Goal: Task Accomplishment & Management: Manage account settings

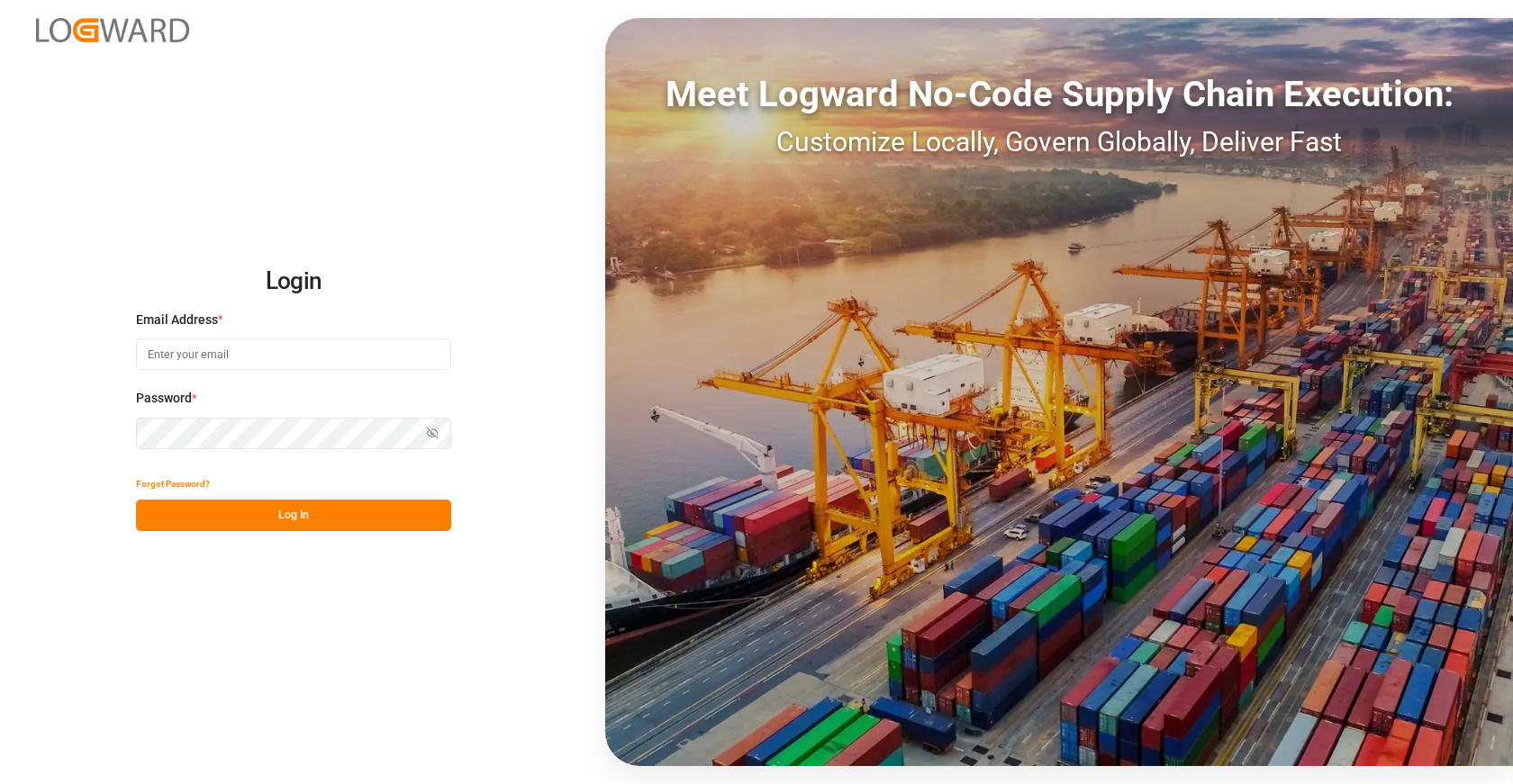
type input "sct_evonikoil-gas_booking@leschaco.com"
click at [285, 510] on button "Log In" at bounding box center [293, 515] width 315 height 32
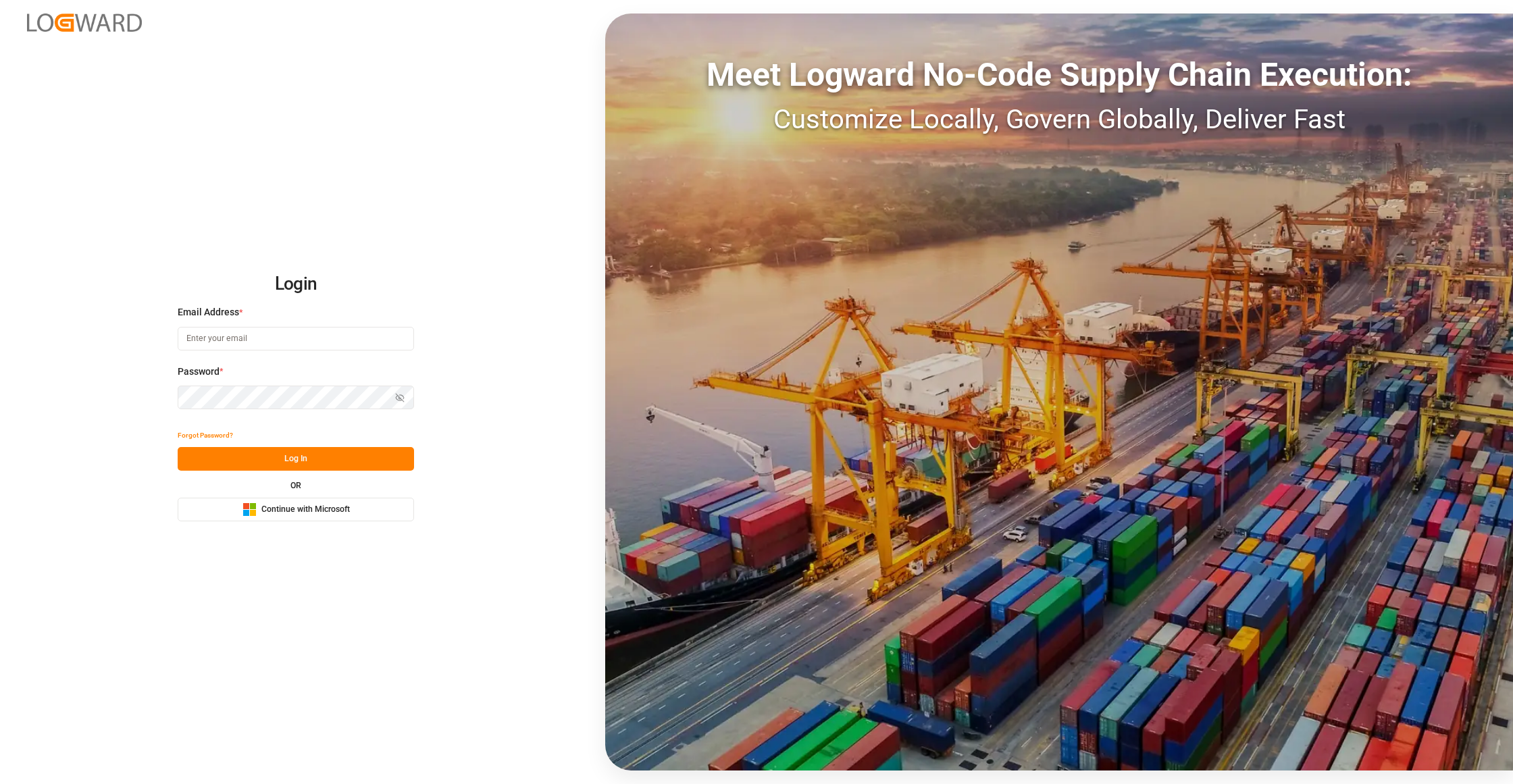
type input "[EMAIL_ADDRESS][DOMAIN_NAME]"
click at [303, 454] on button "Log In" at bounding box center [295, 459] width 236 height 24
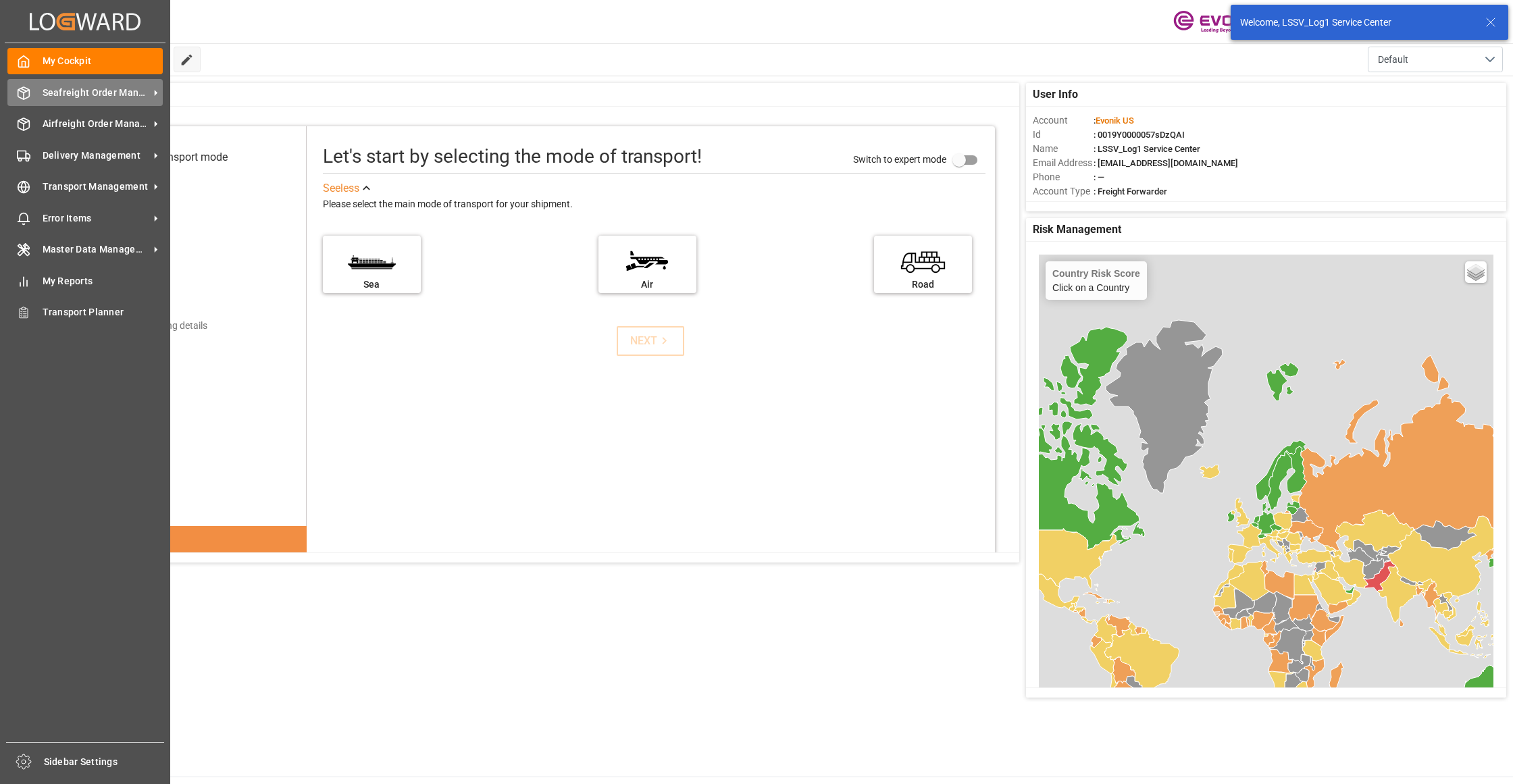
click at [84, 103] on div "Seafreight Order Management Seafreight Order Management" at bounding box center [85, 92] width 155 height 26
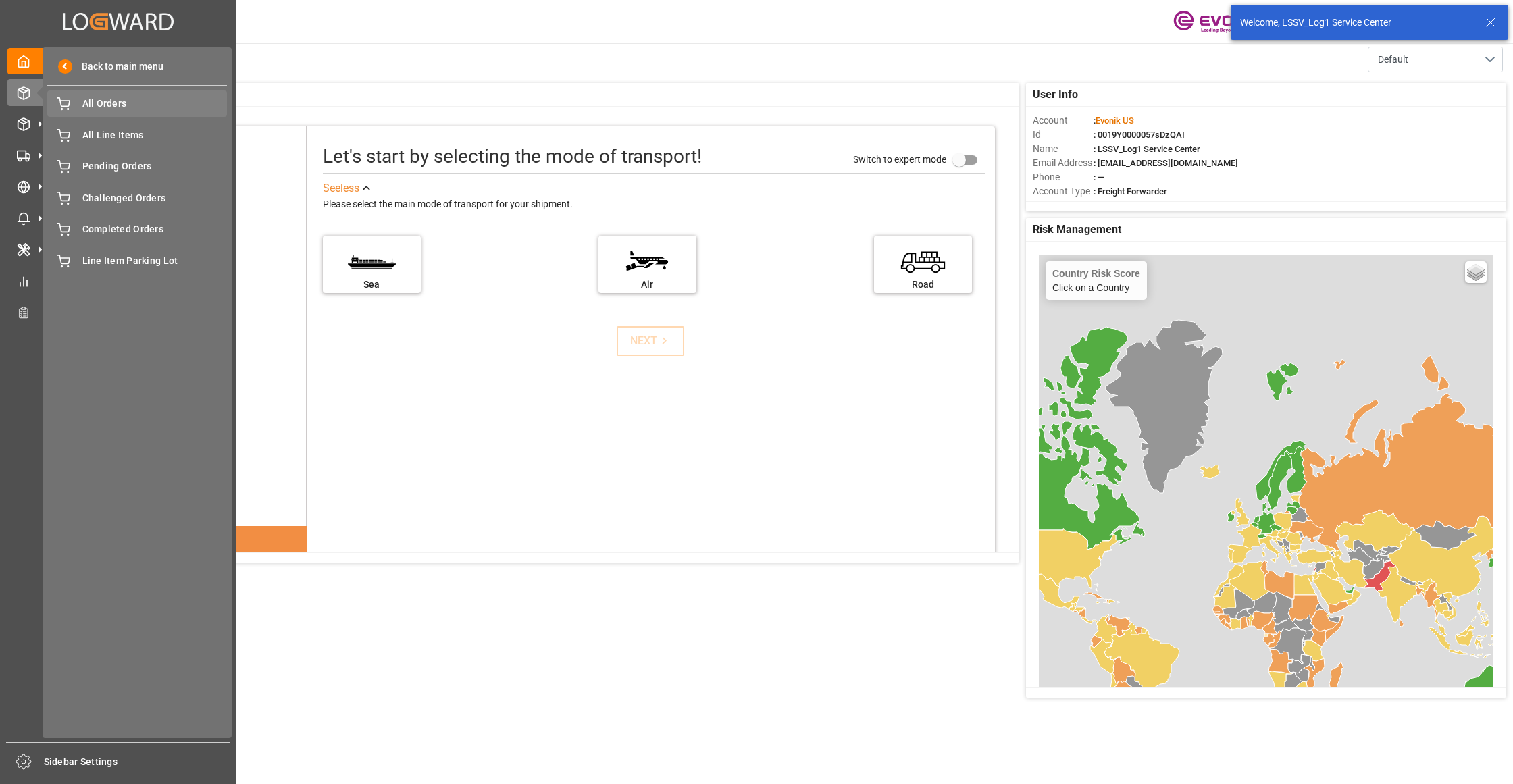
click at [139, 108] on span "All Orders" at bounding box center [155, 103] width 145 height 14
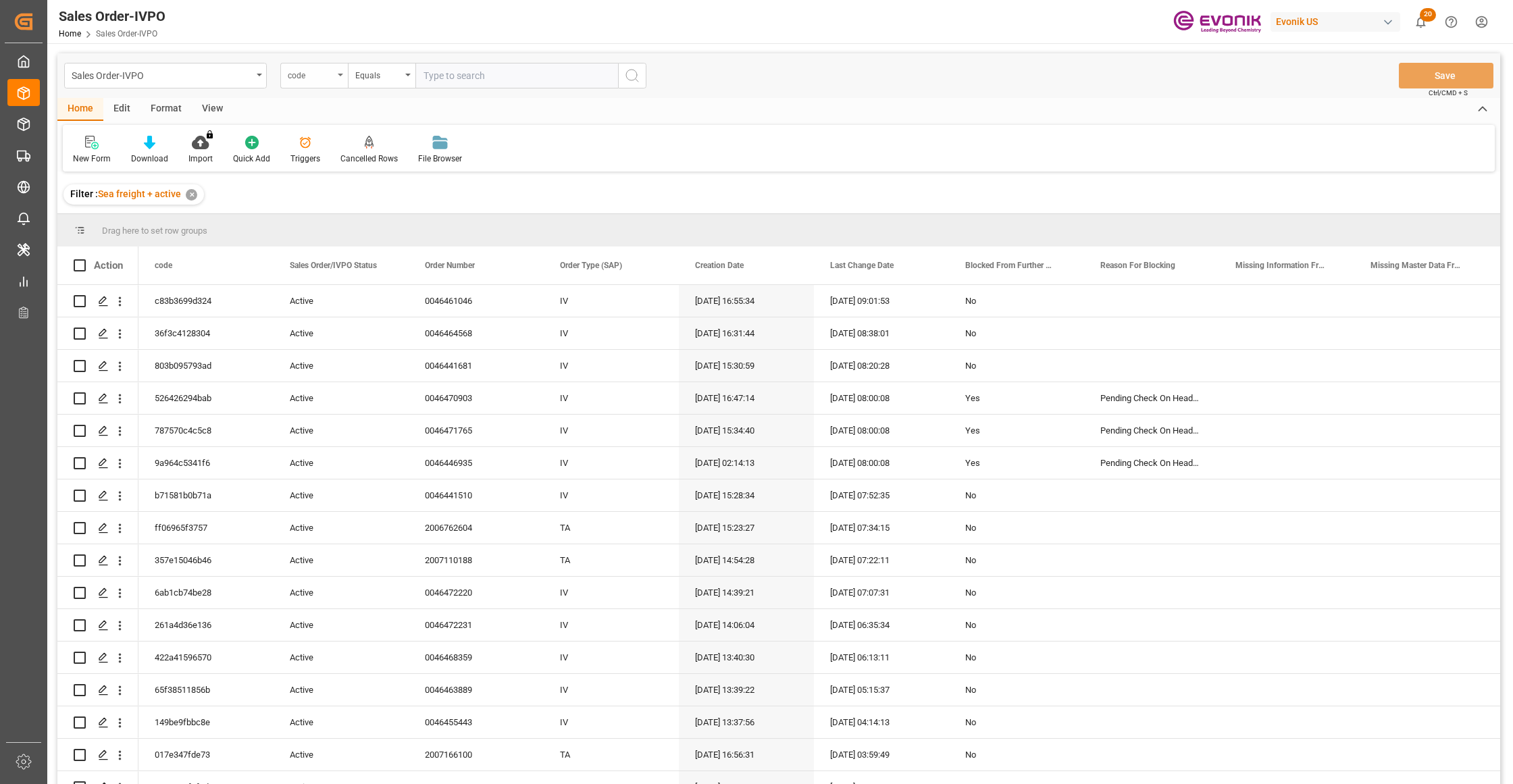
click at [327, 78] on div "code" at bounding box center [310, 74] width 46 height 16
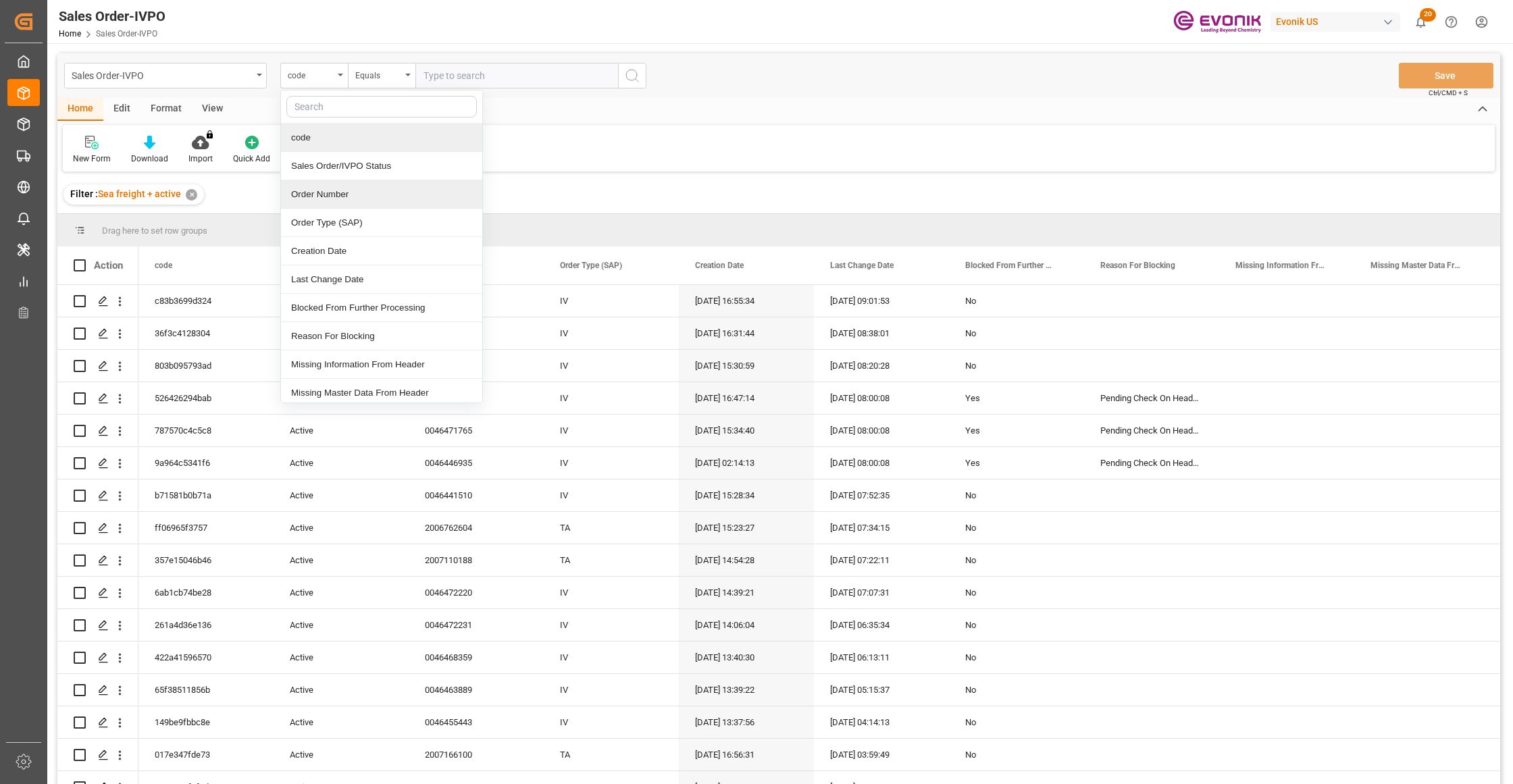
click at [361, 199] on div "Order Number" at bounding box center [382, 194] width 201 height 28
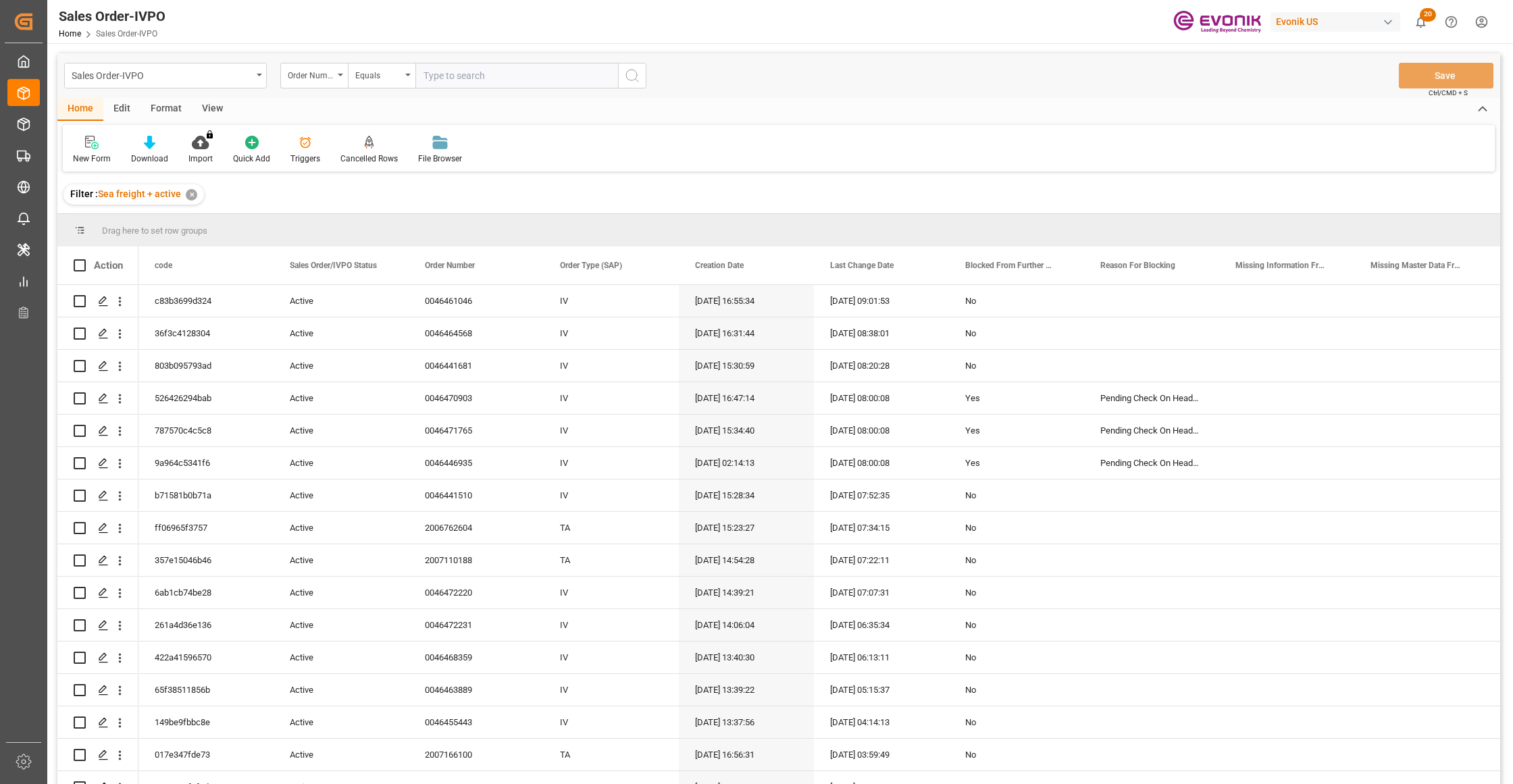
click at [461, 71] on input "text" at bounding box center [516, 75] width 203 height 25
paste input "2007110188"
type input "2007110188"
click at [631, 81] on icon "search button" at bounding box center [632, 76] width 16 height 16
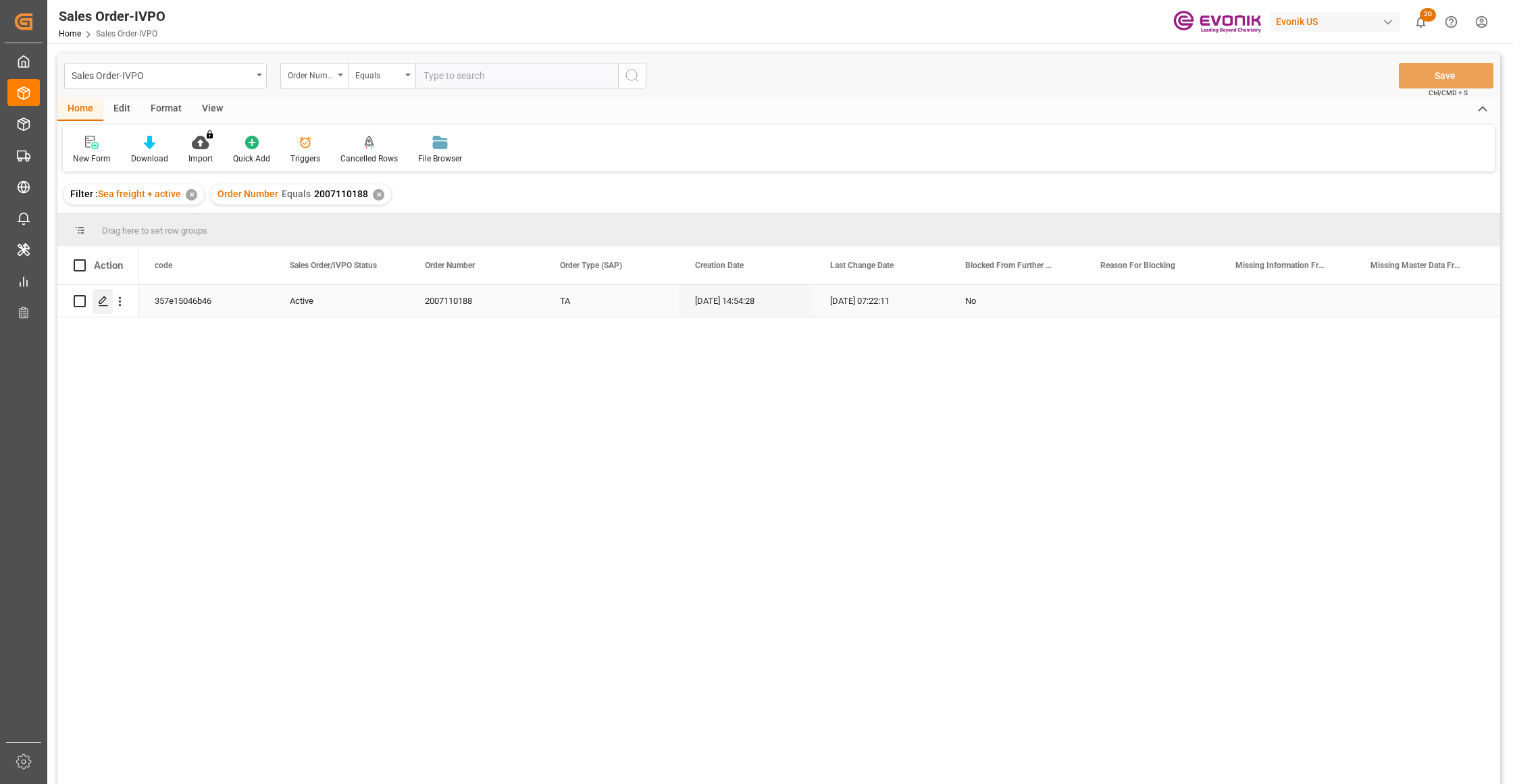
click at [107, 301] on icon "Press SPACE to select this row." at bounding box center [103, 301] width 11 height 11
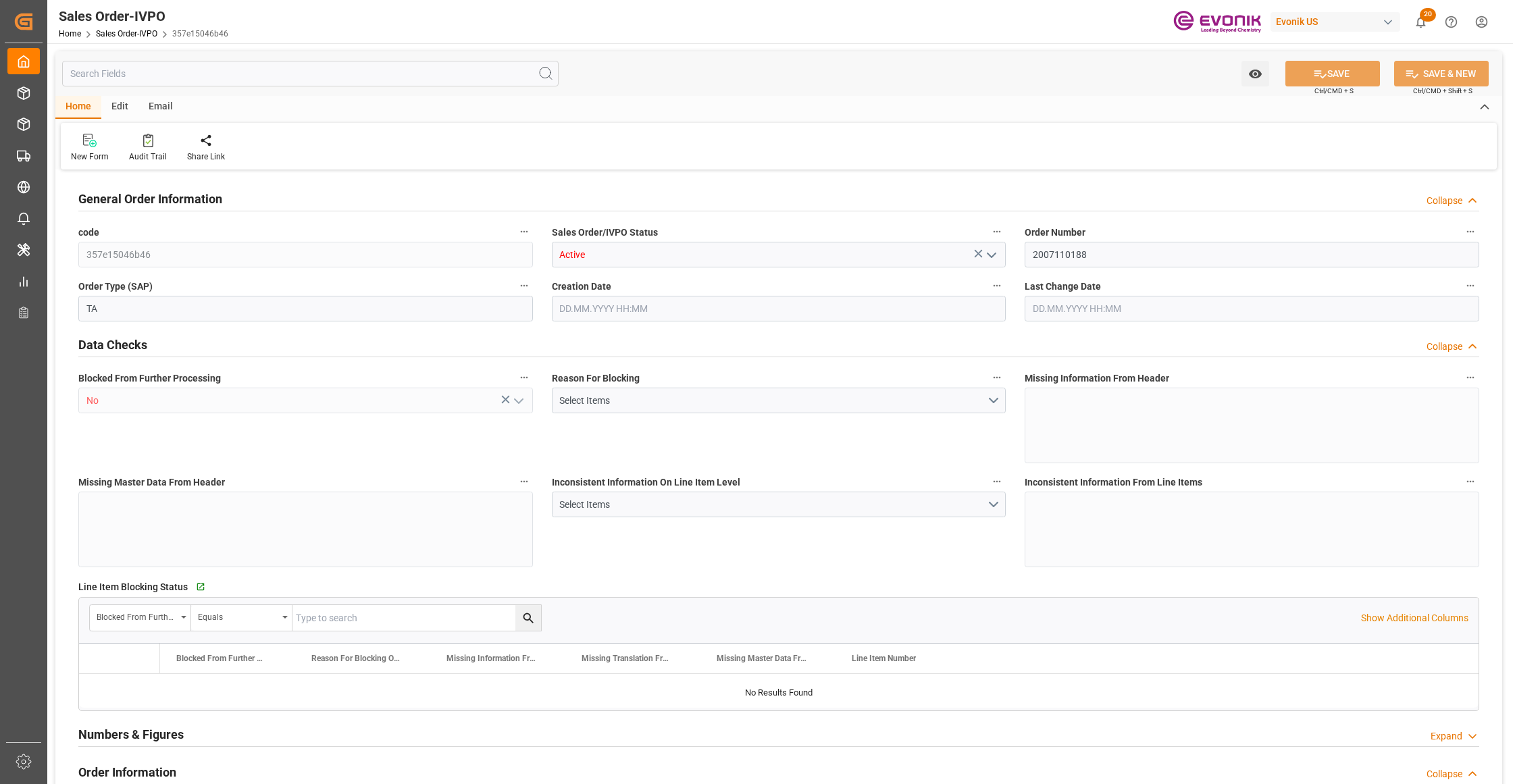
type input "COCTG"
type input "0"
type input "1"
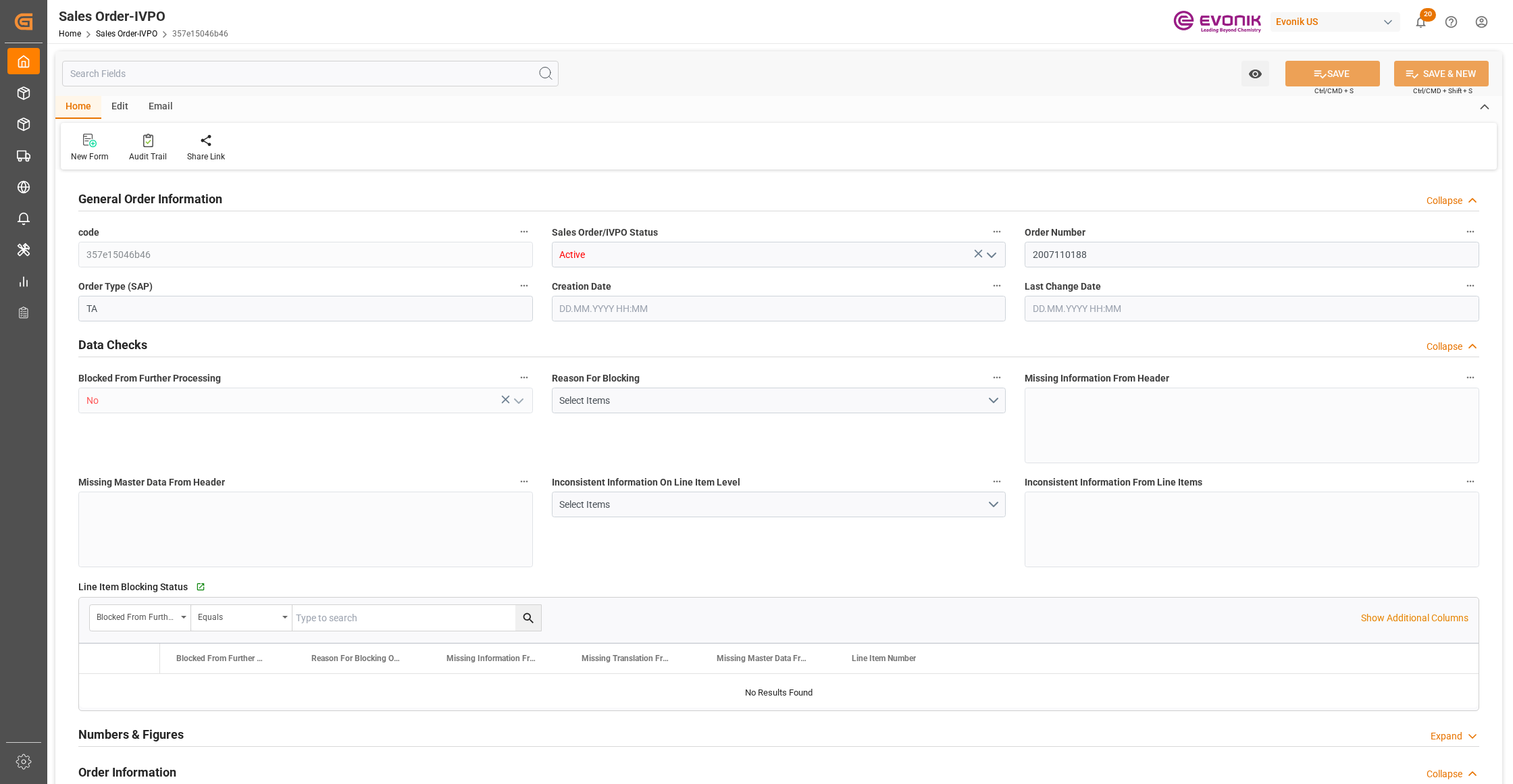
type input "18483.101"
type input "41.9952"
type input "19000"
type input "60"
type input "[DATE] 14:54"
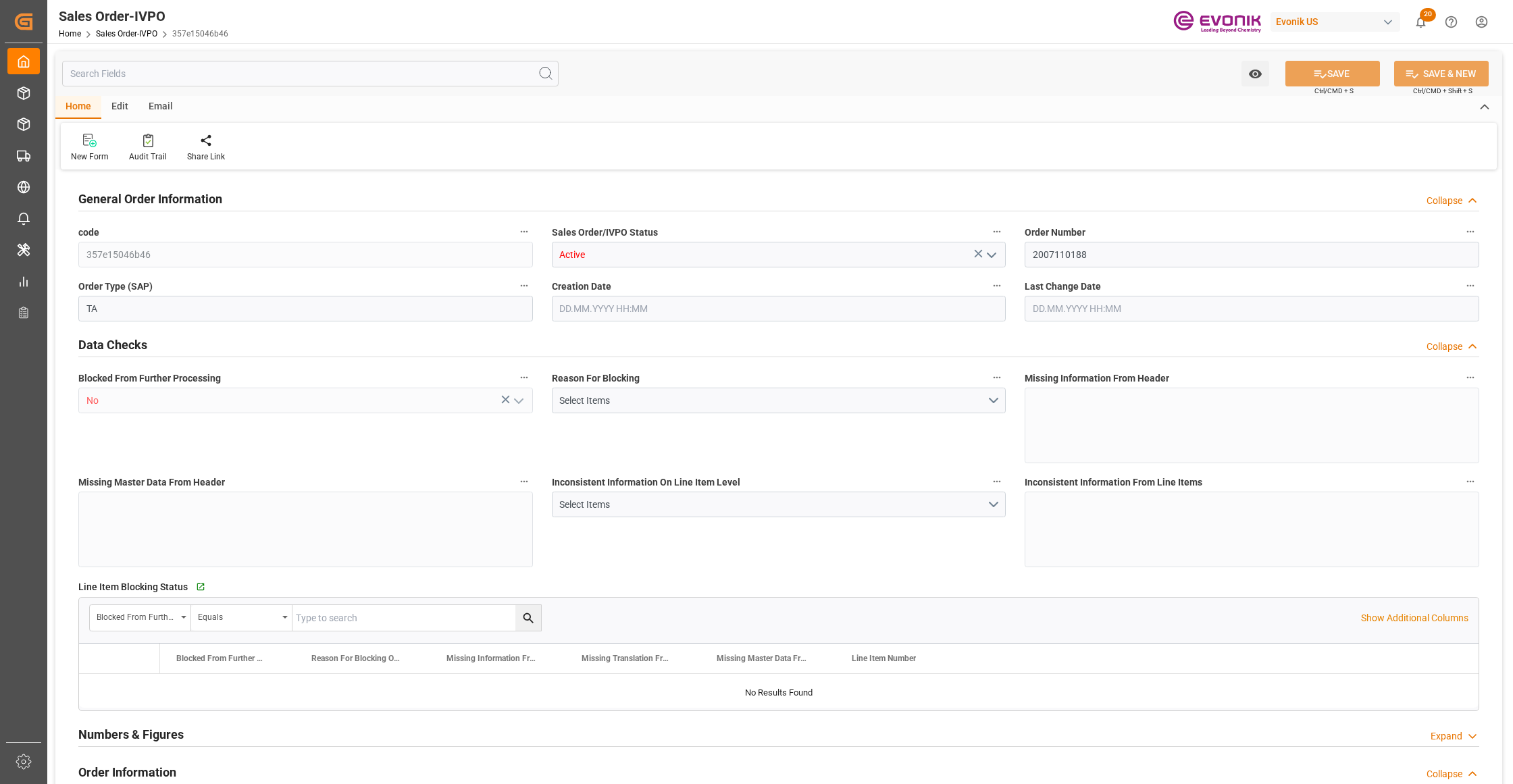
type input "[DATE] 07:22"
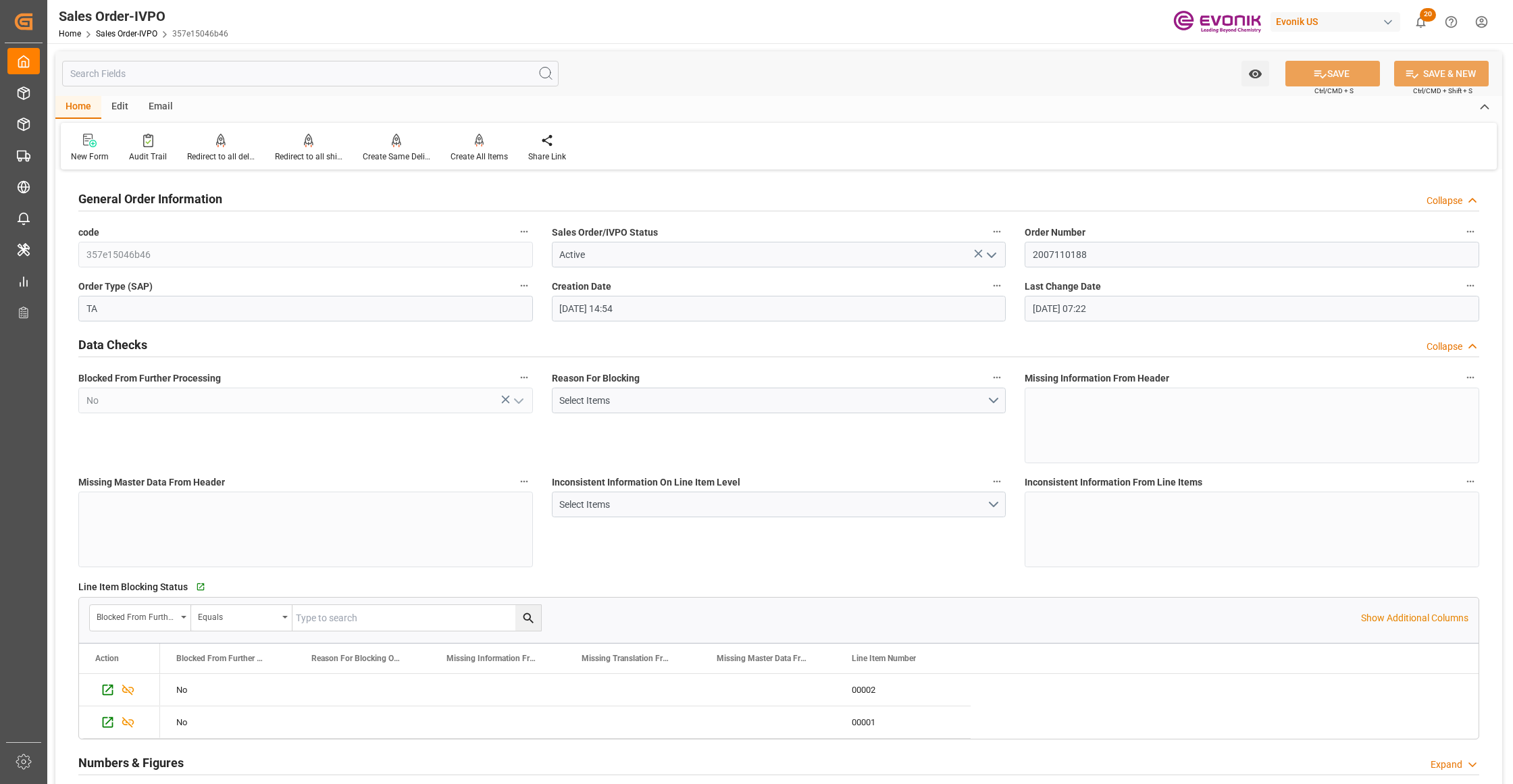
scroll to position [300, 0]
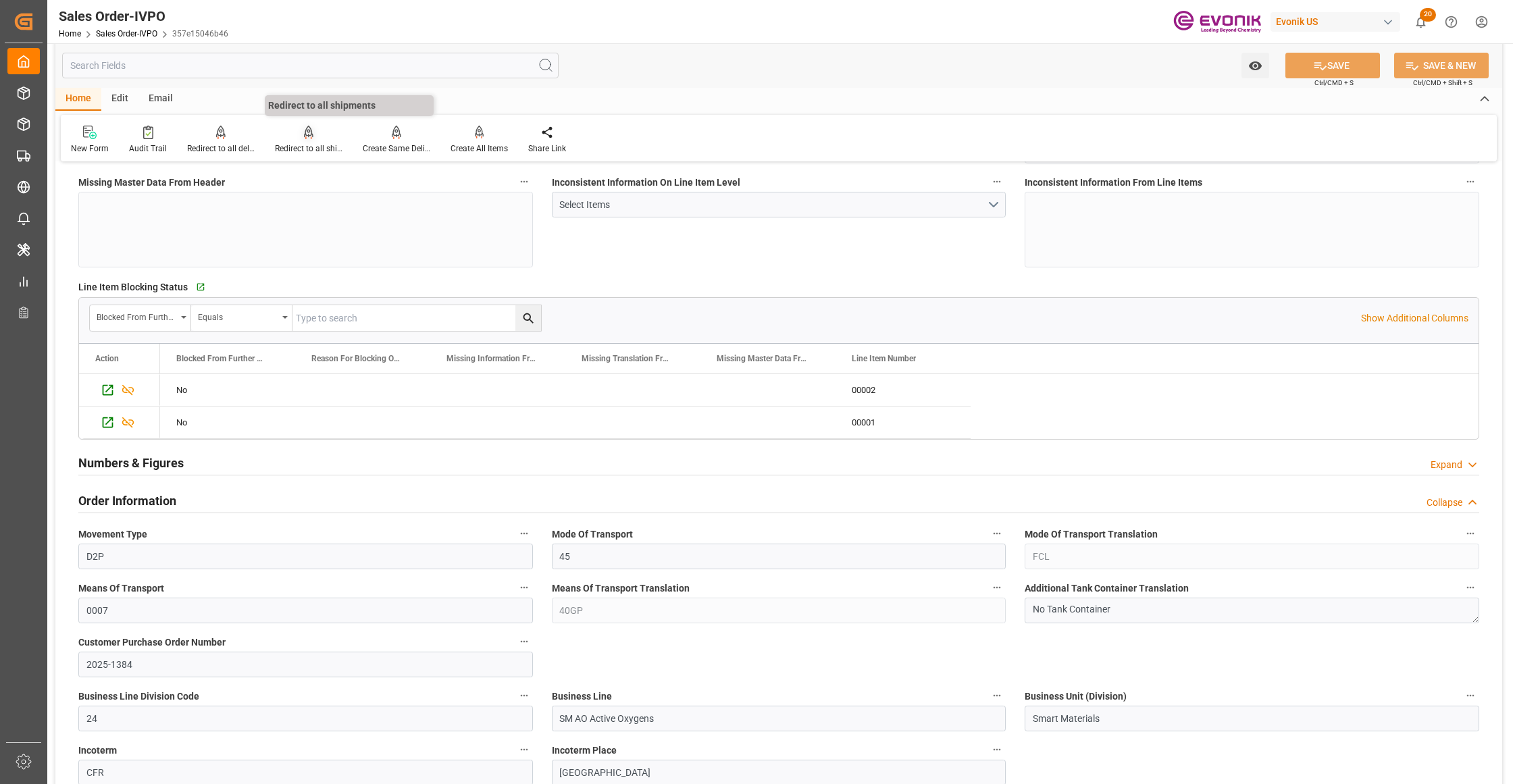
click at [305, 137] on icon at bounding box center [308, 138] width 6 height 3
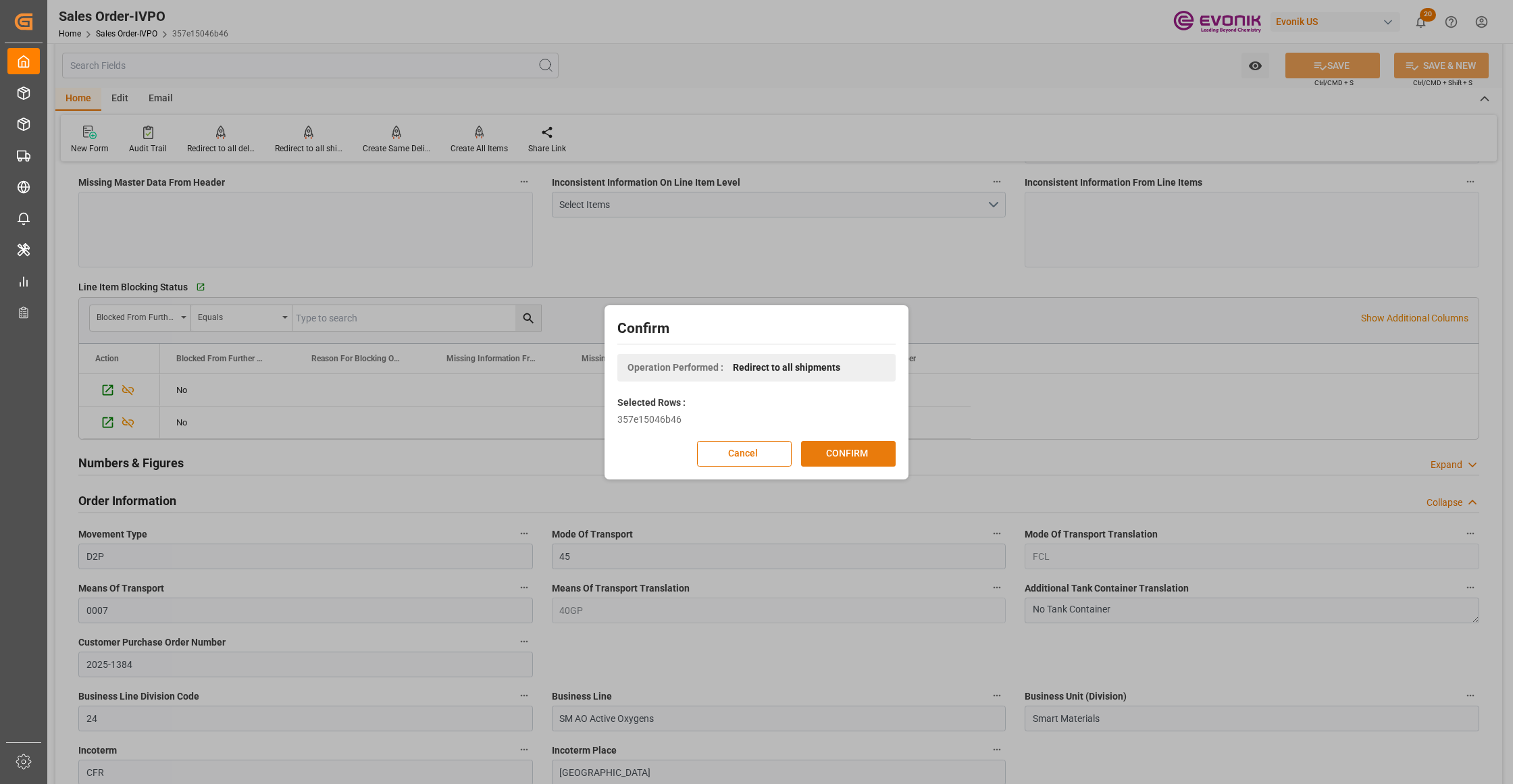
click at [886, 451] on button "CONFIRM" at bounding box center [849, 453] width 95 height 25
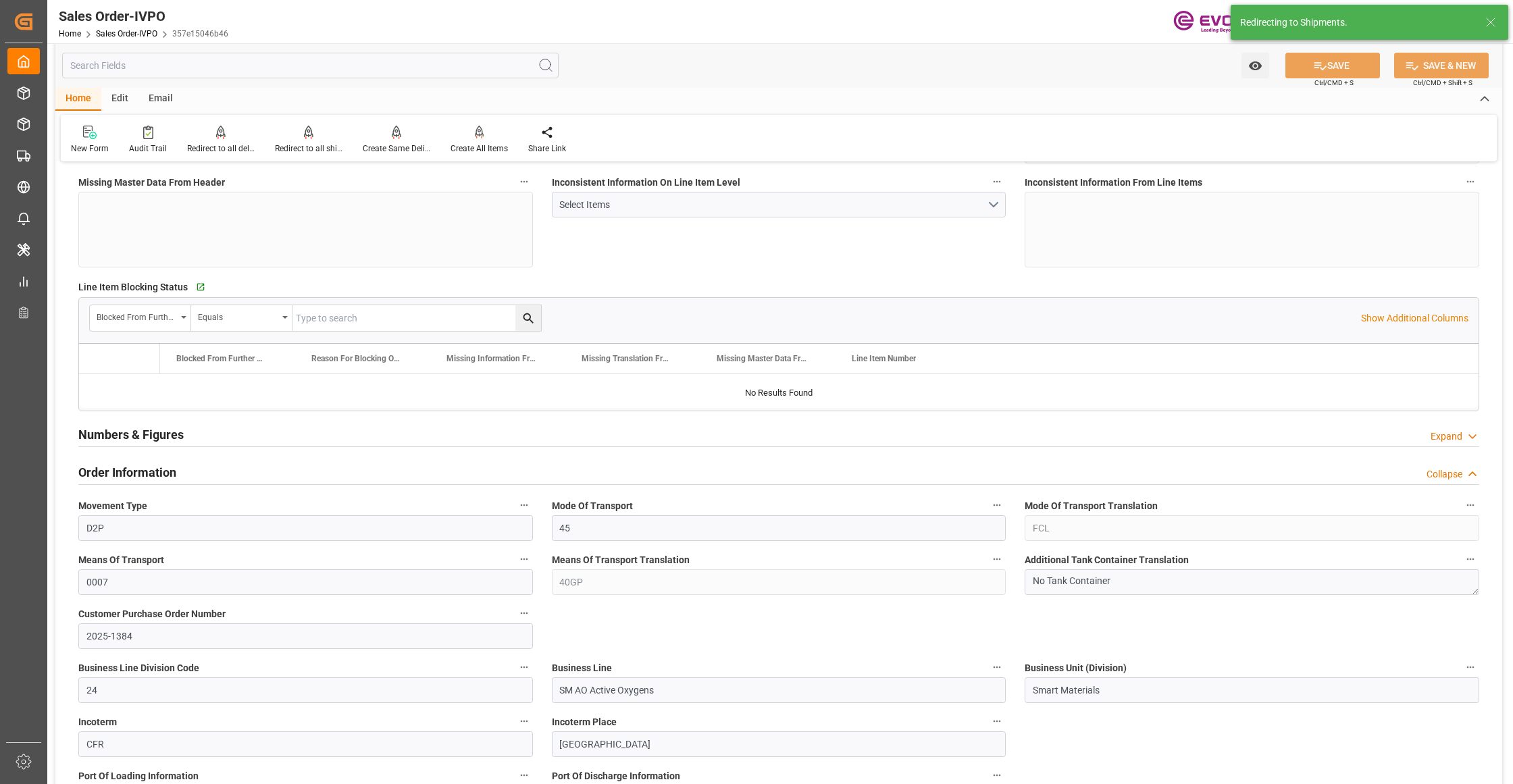
type input "COCTG"
type input "0"
type input "1"
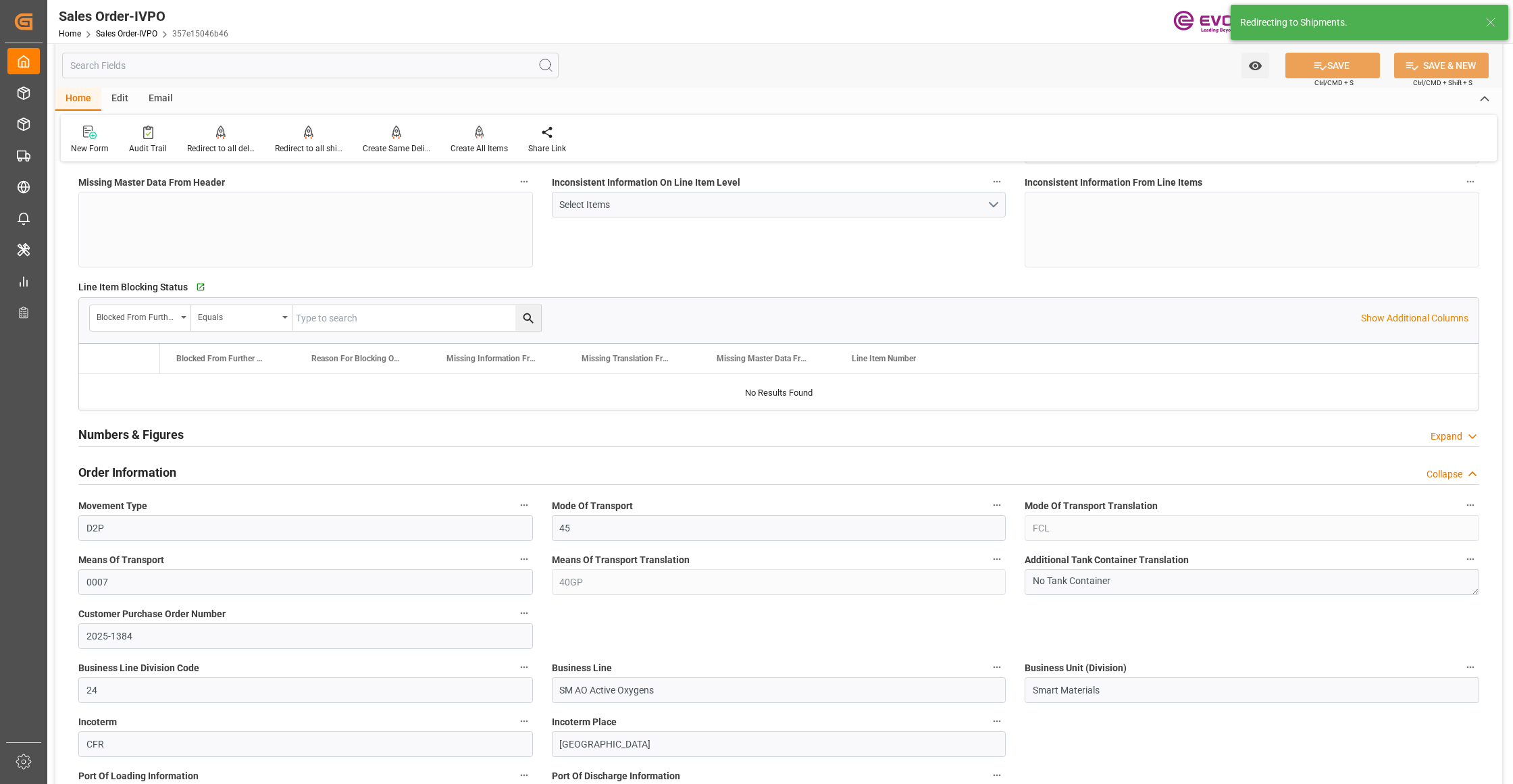
type input "18483.101"
type input "41.9952"
type input "19000"
type input "60"
type input "25.07.2025 14:54"
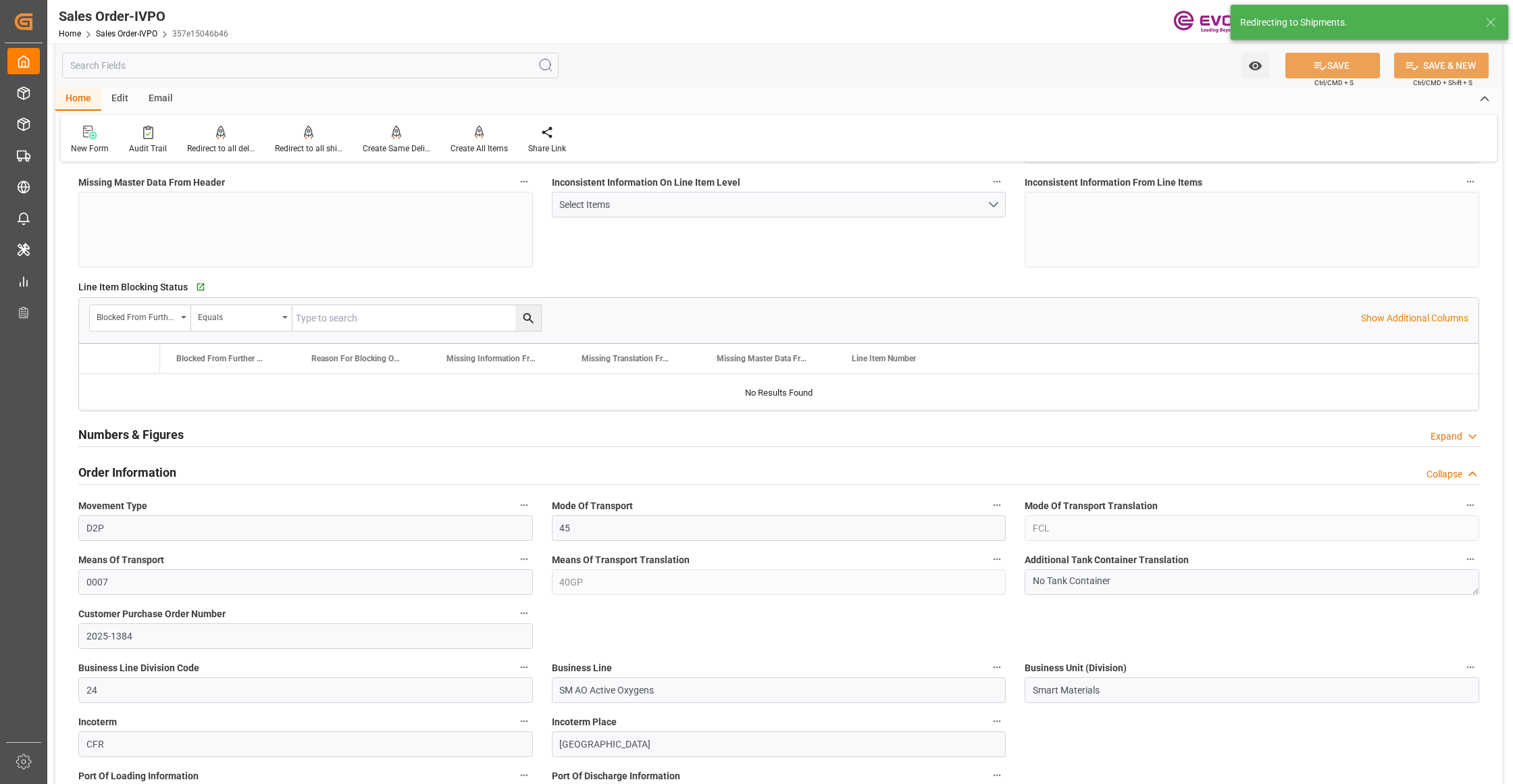
type input "09.09.2025 07:22"
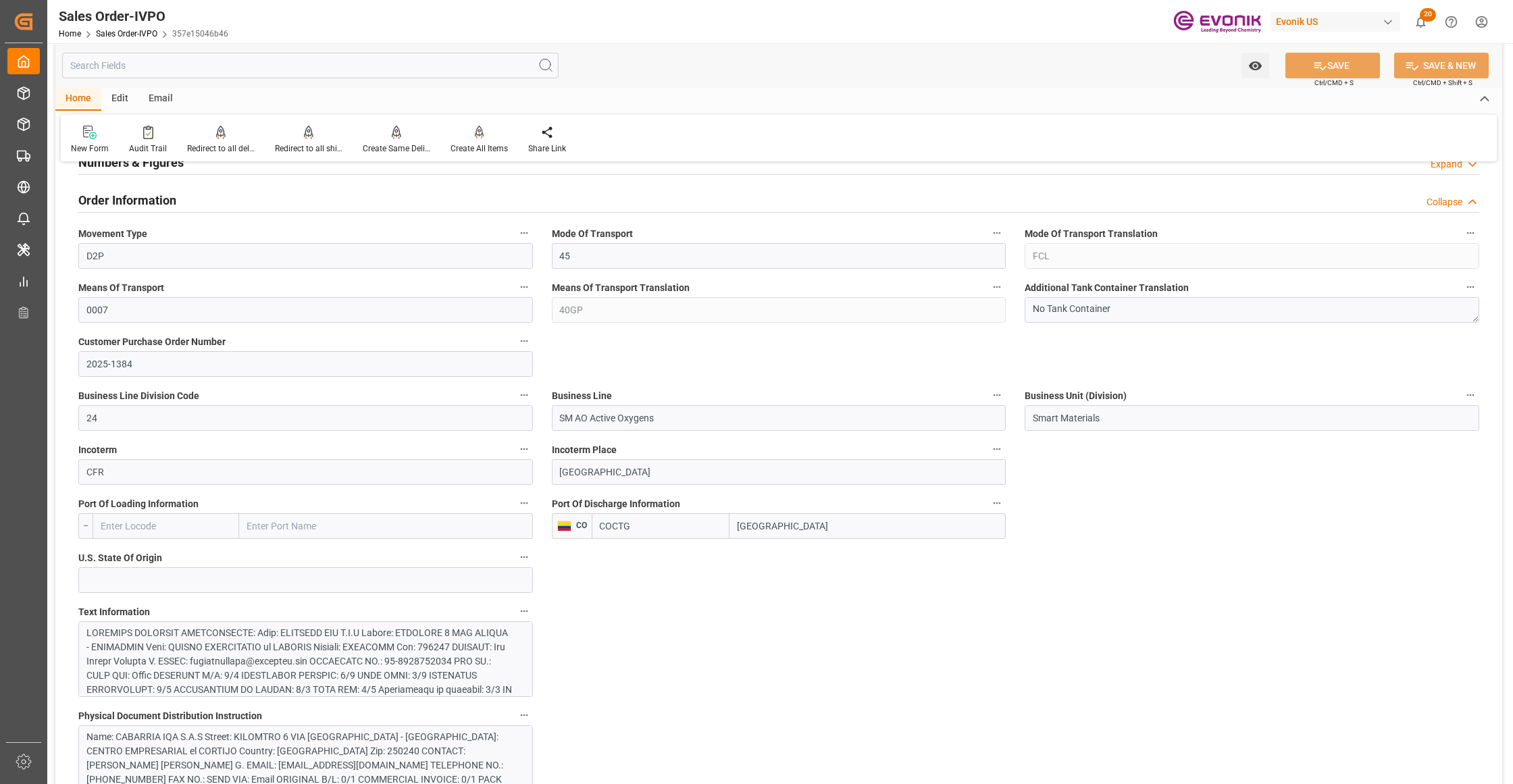
scroll to position [900, 0]
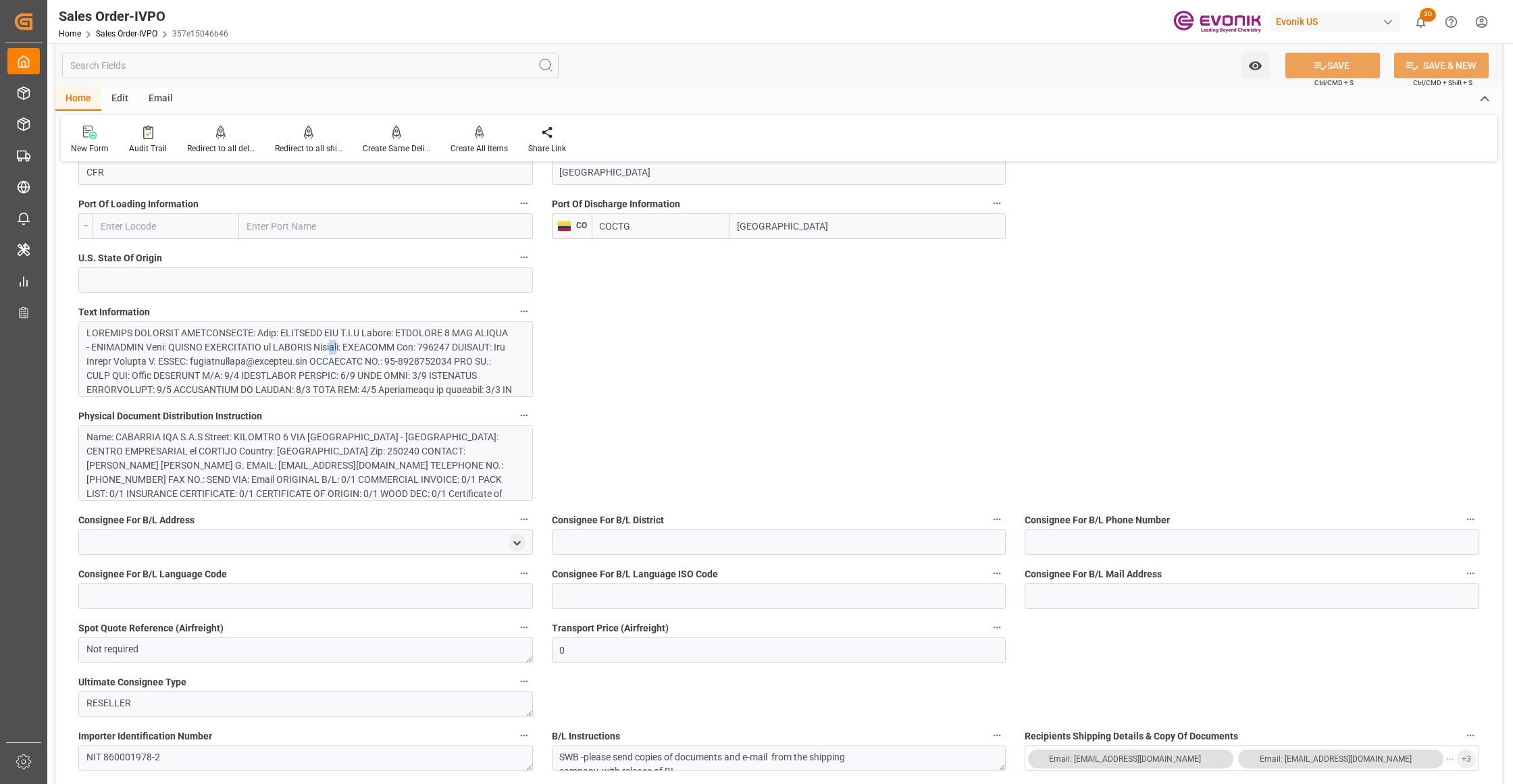
click at [344, 355] on div at bounding box center [299, 475] width 425 height 298
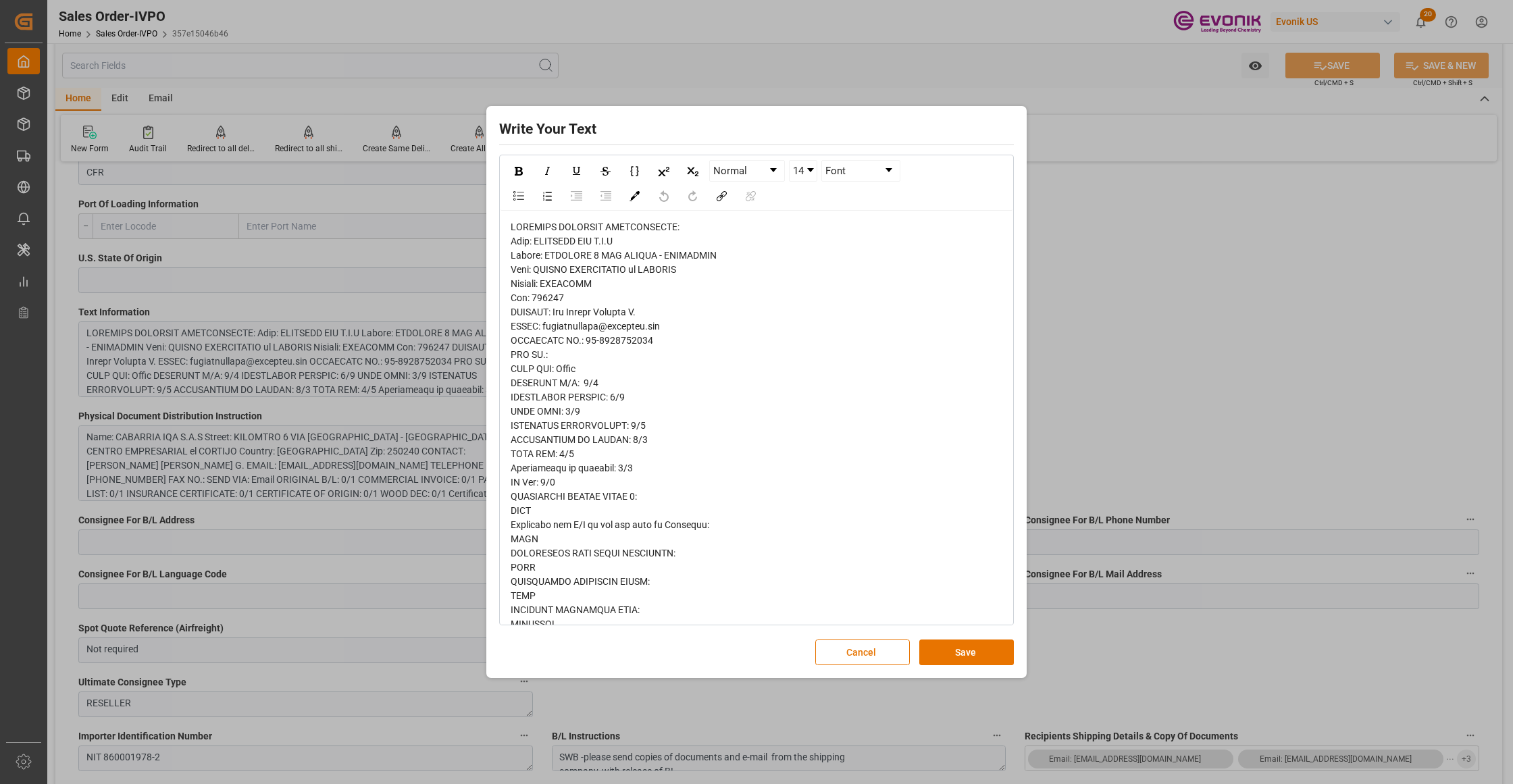
click at [520, 238] on span "rdw-editor" at bounding box center [673, 609] width 325 height 776
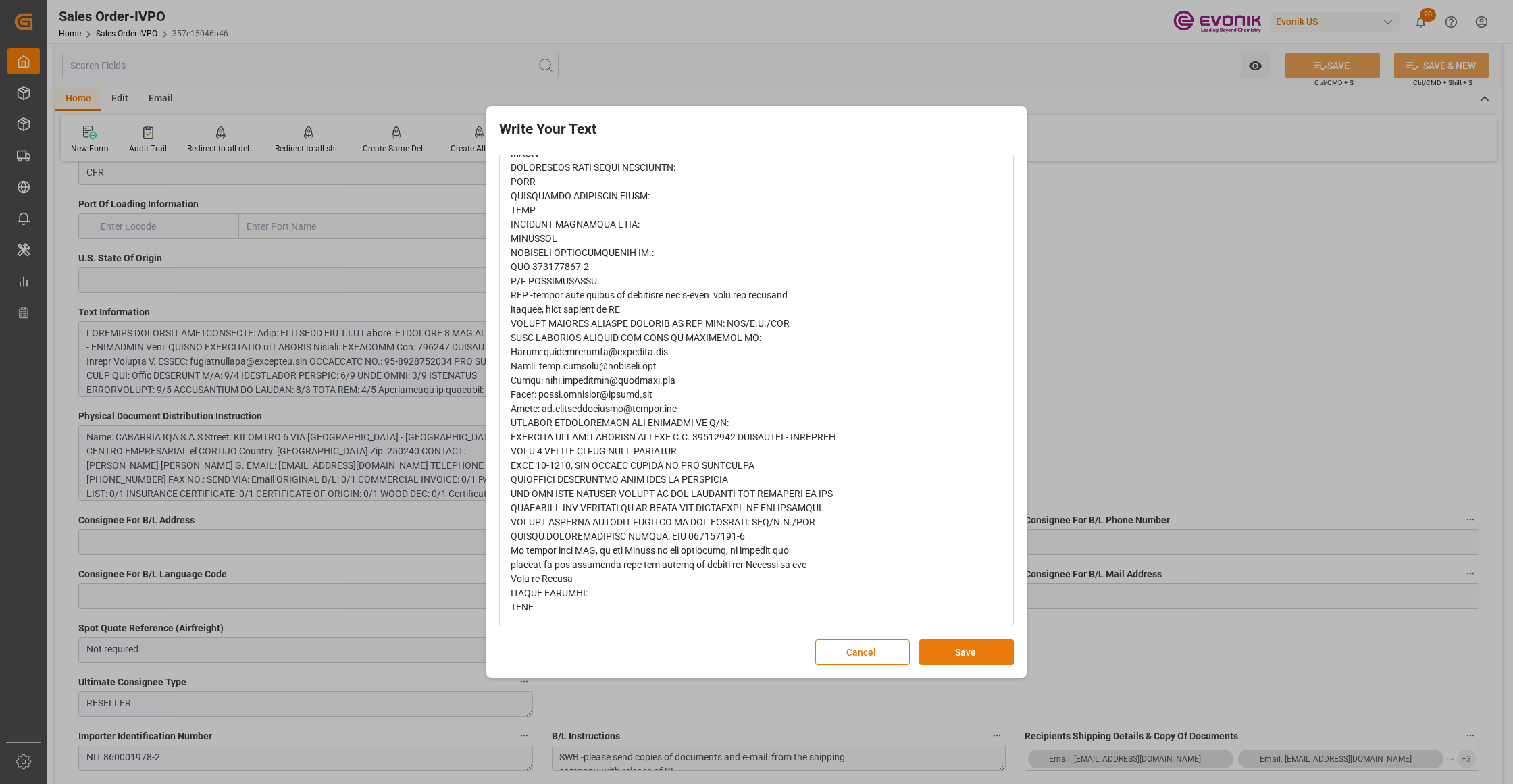
click at [982, 648] on button "Save" at bounding box center [966, 652] width 95 height 25
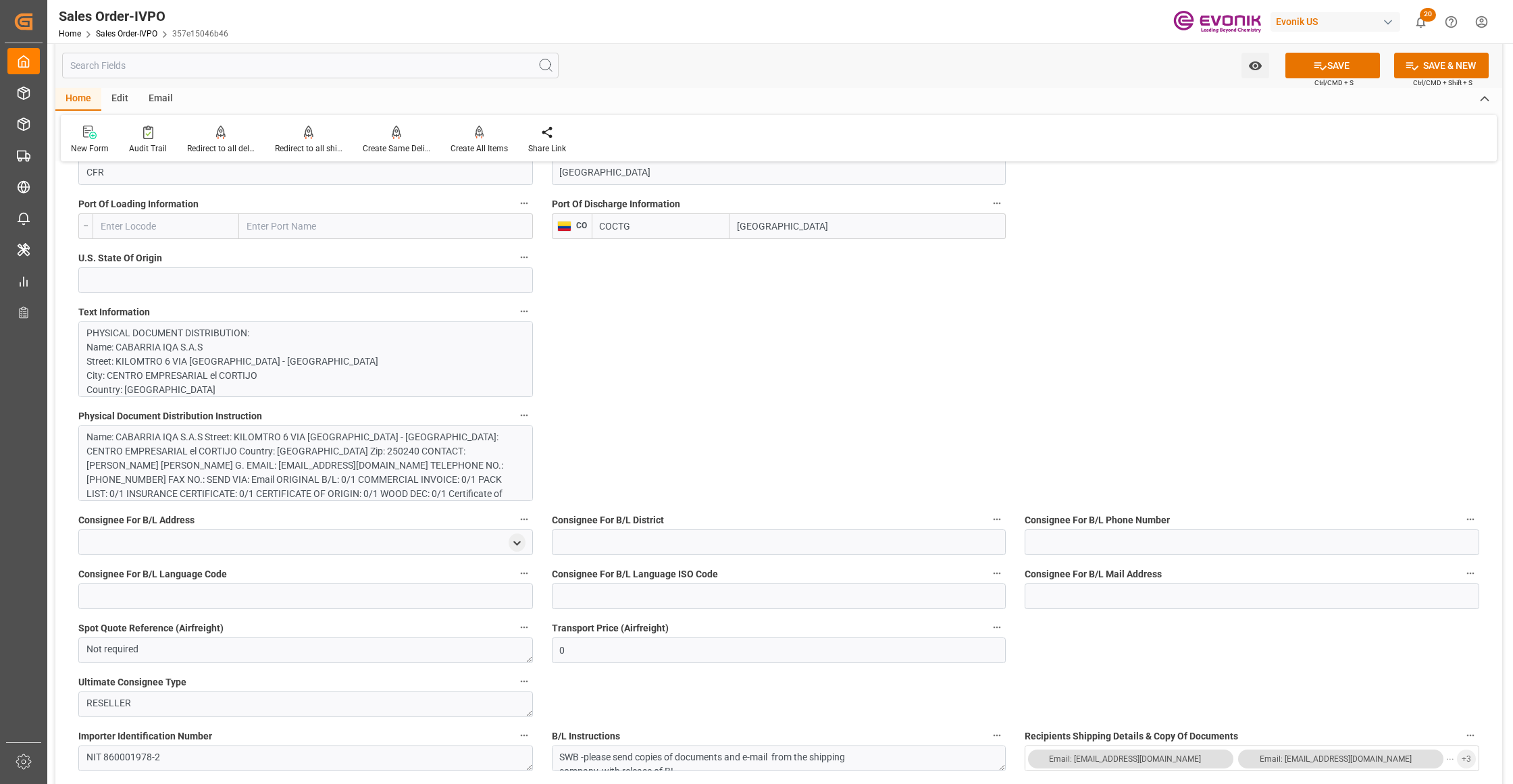
click at [315, 470] on div "Name: CABARRIA IQA S.A.S Street: KILOMTRO 6 VIA CAJICA - ZIPAQUIRA City: CENTRO…" at bounding box center [299, 472] width 425 height 85
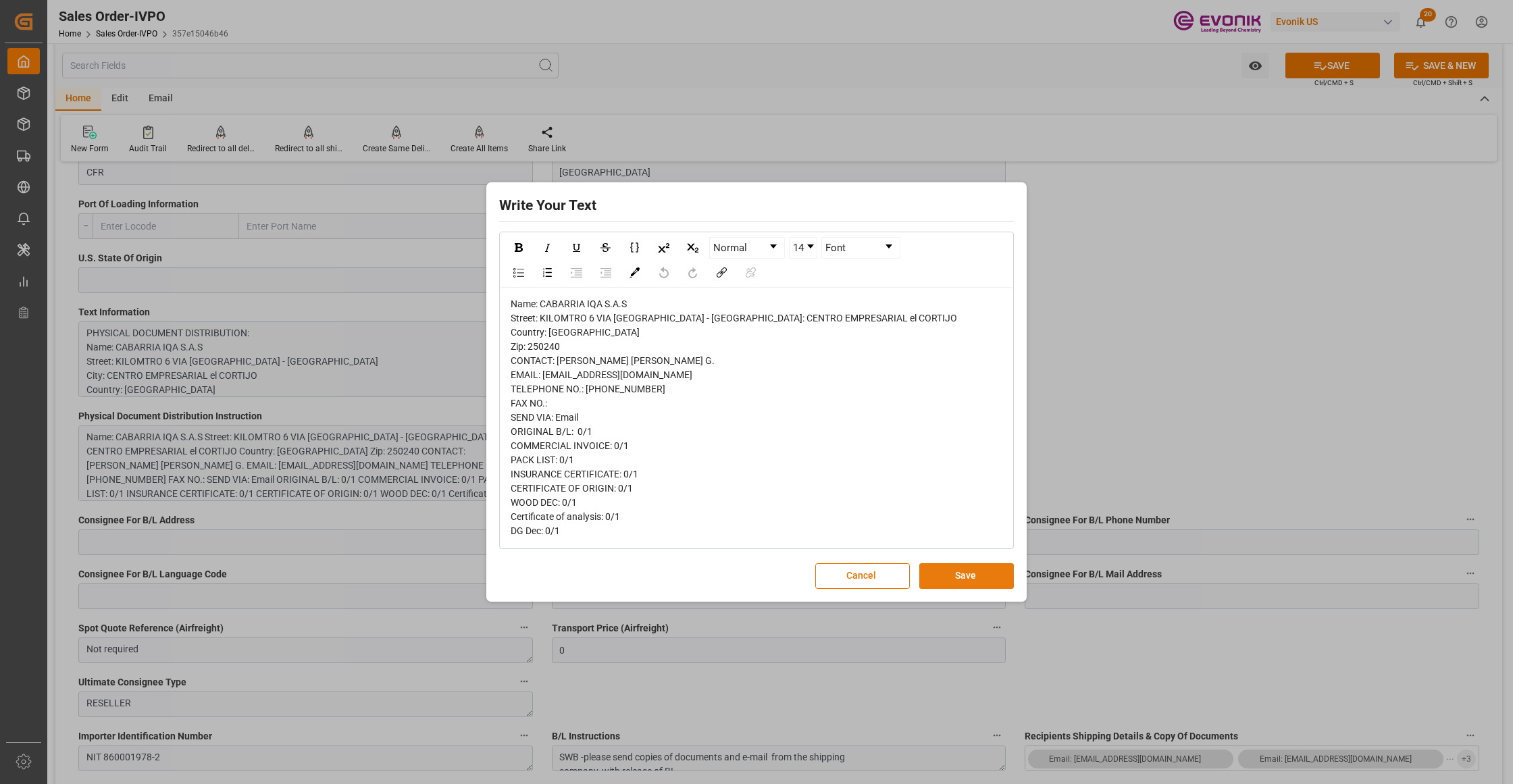
click at [978, 587] on button "Save" at bounding box center [966, 575] width 95 height 25
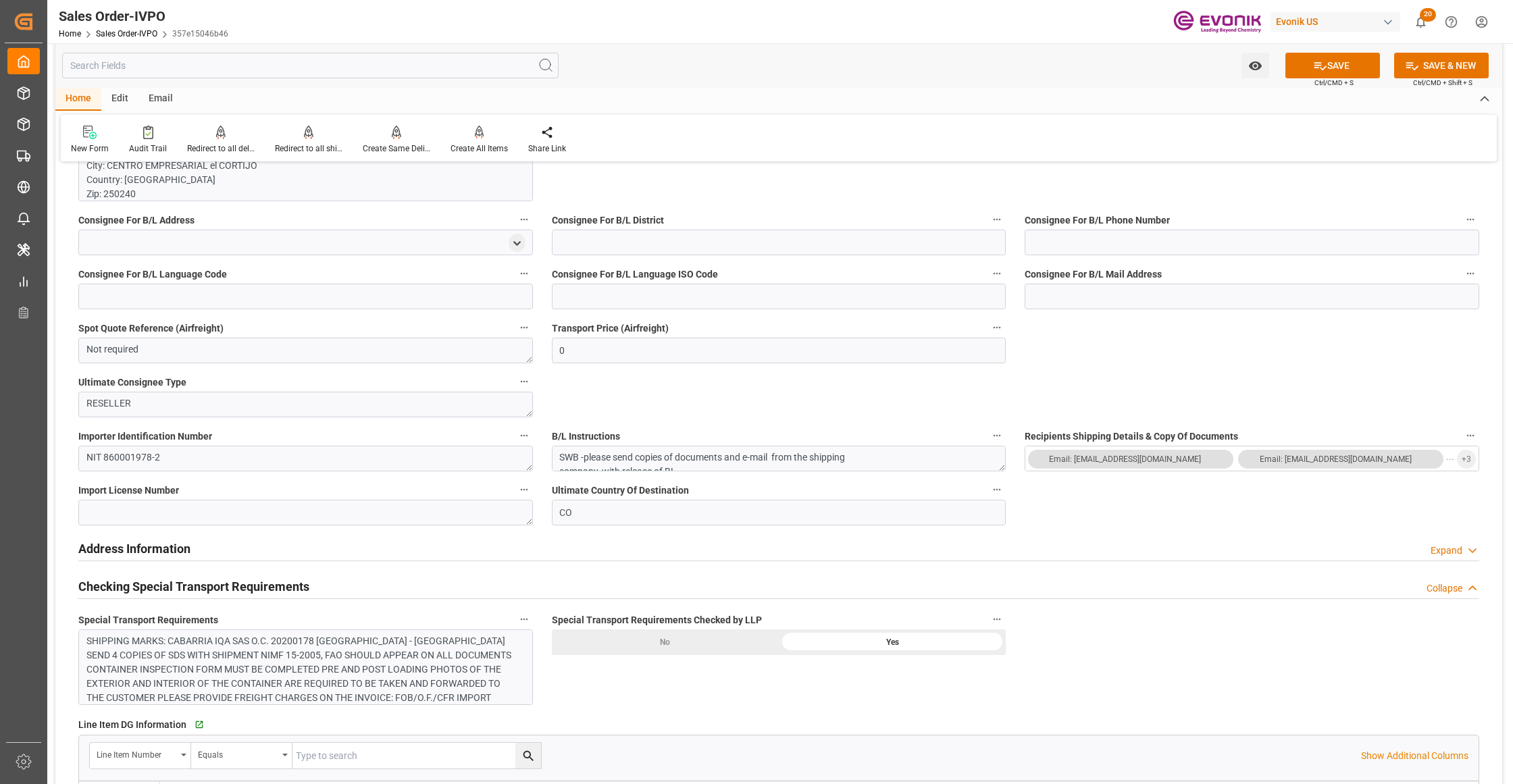
scroll to position [1500, 0]
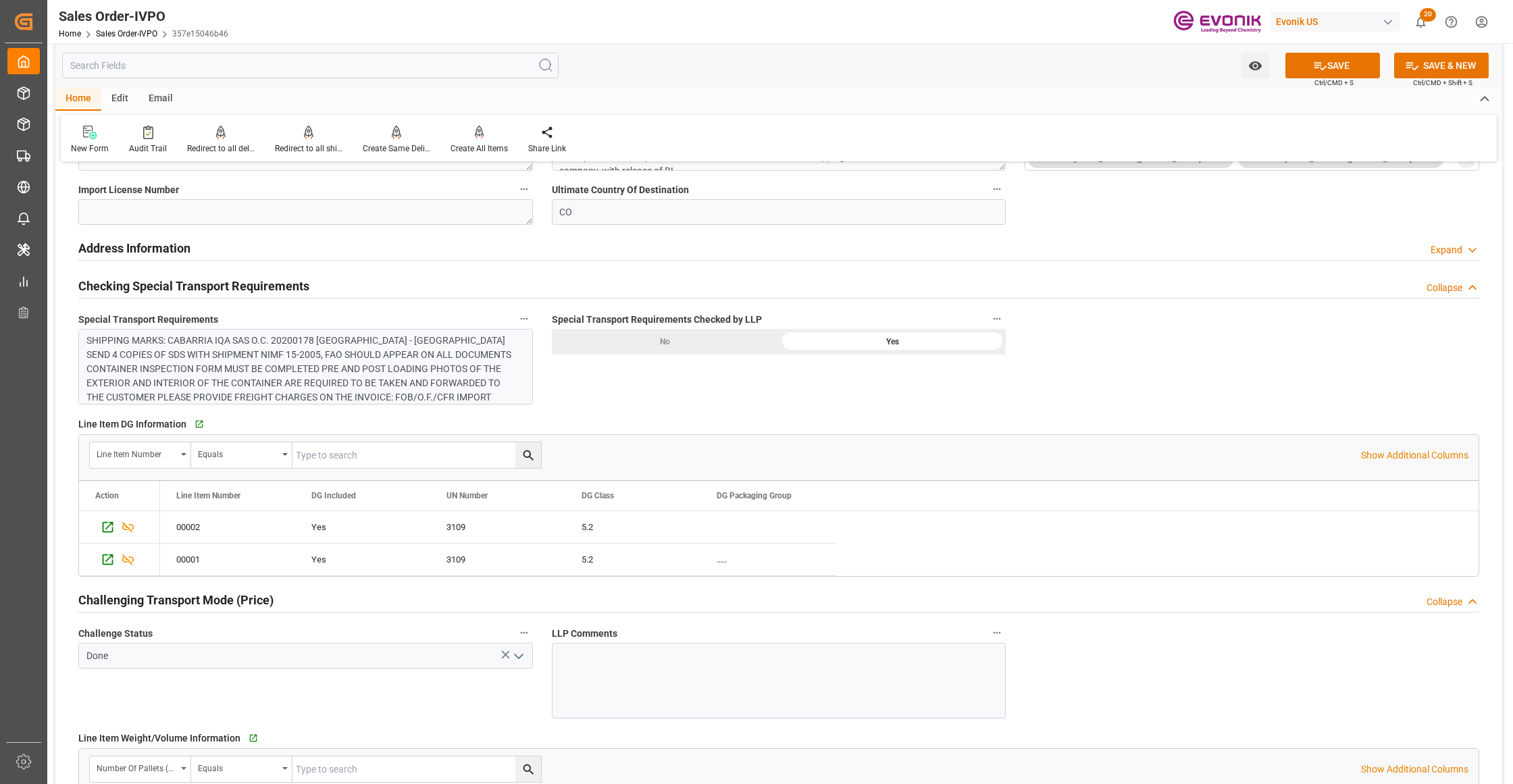
click at [393, 366] on div "SHIPPING MARKS: CABARRIA IQA SAS O.C. 20200178 CARTAGENA - COLOMBIA SEND 4 COPI…" at bounding box center [299, 383] width 425 height 99
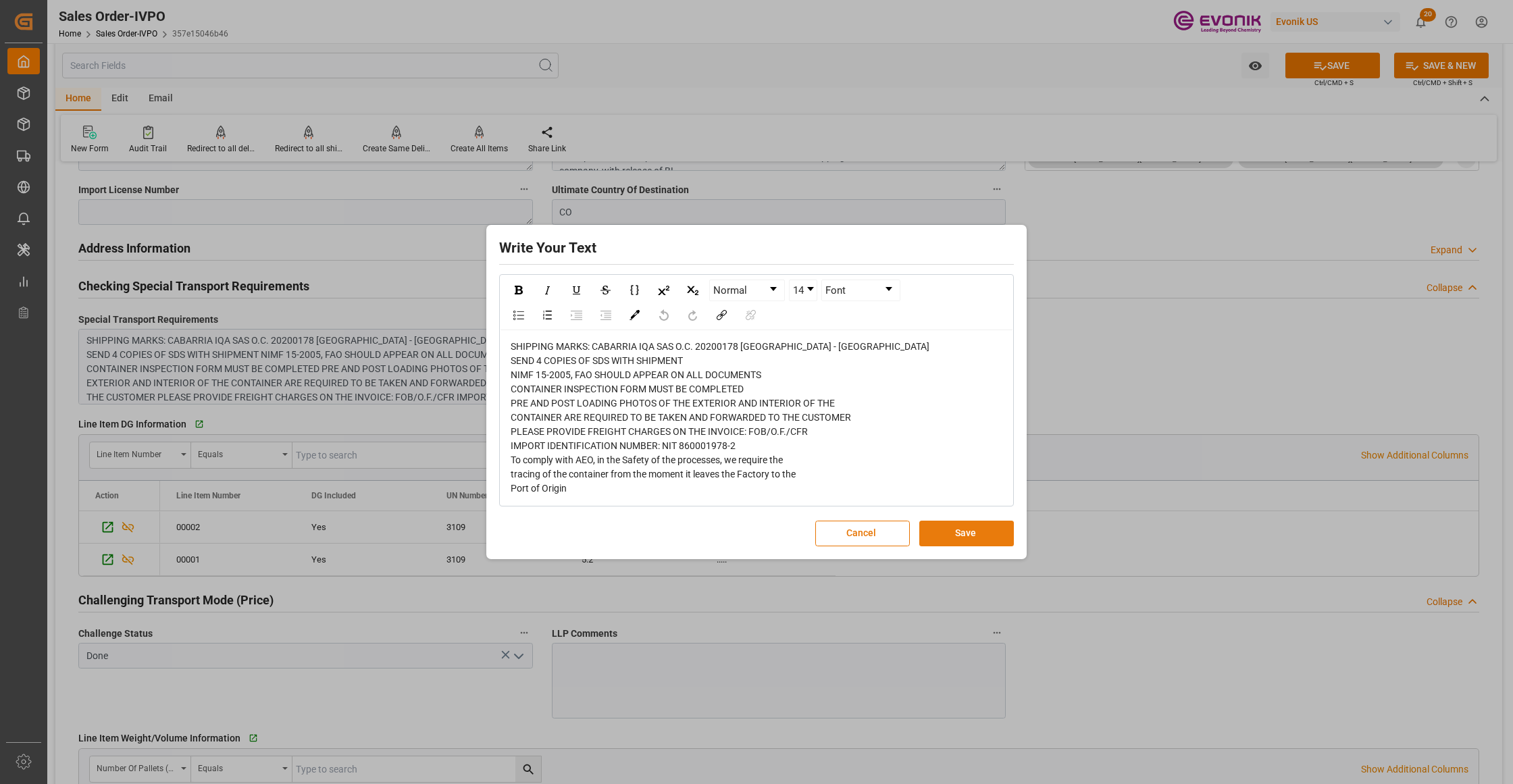
click at [962, 540] on button "Save" at bounding box center [966, 533] width 95 height 25
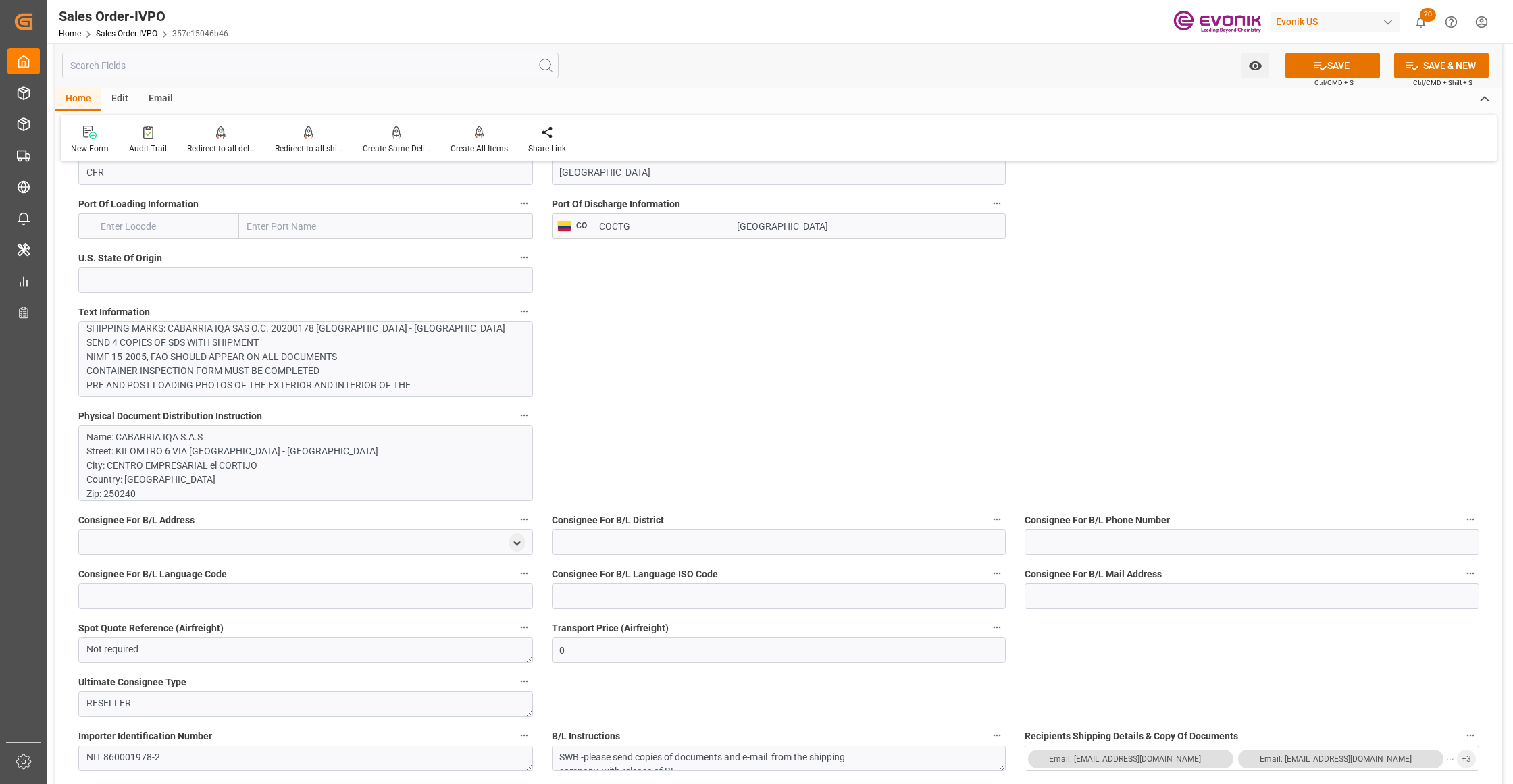
scroll to position [0, 0]
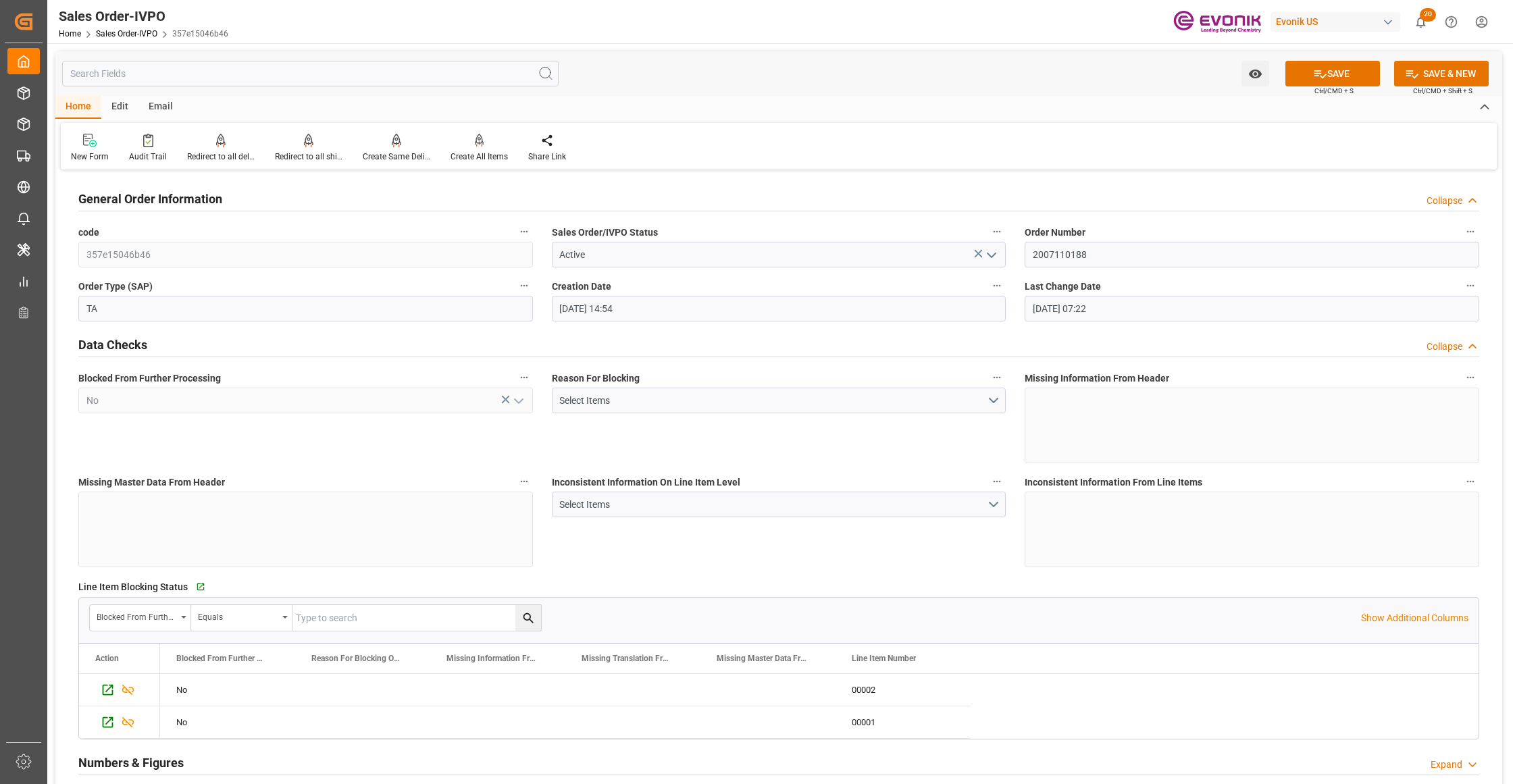
click at [616, 197] on div "General Order Information Collapse" at bounding box center [778, 197] width 1401 height 25
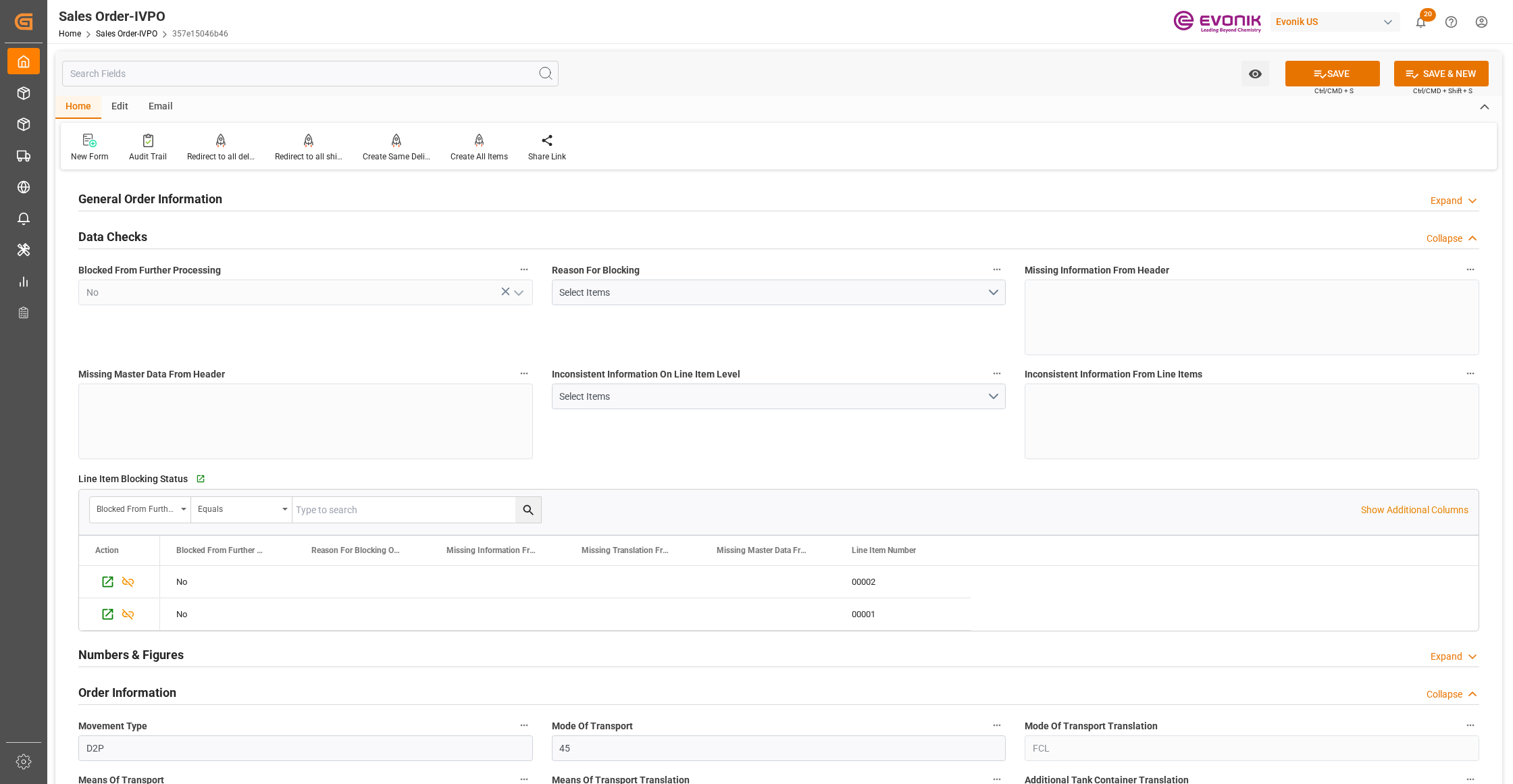
click at [616, 197] on div "General Order Information Expand" at bounding box center [778, 197] width 1401 height 25
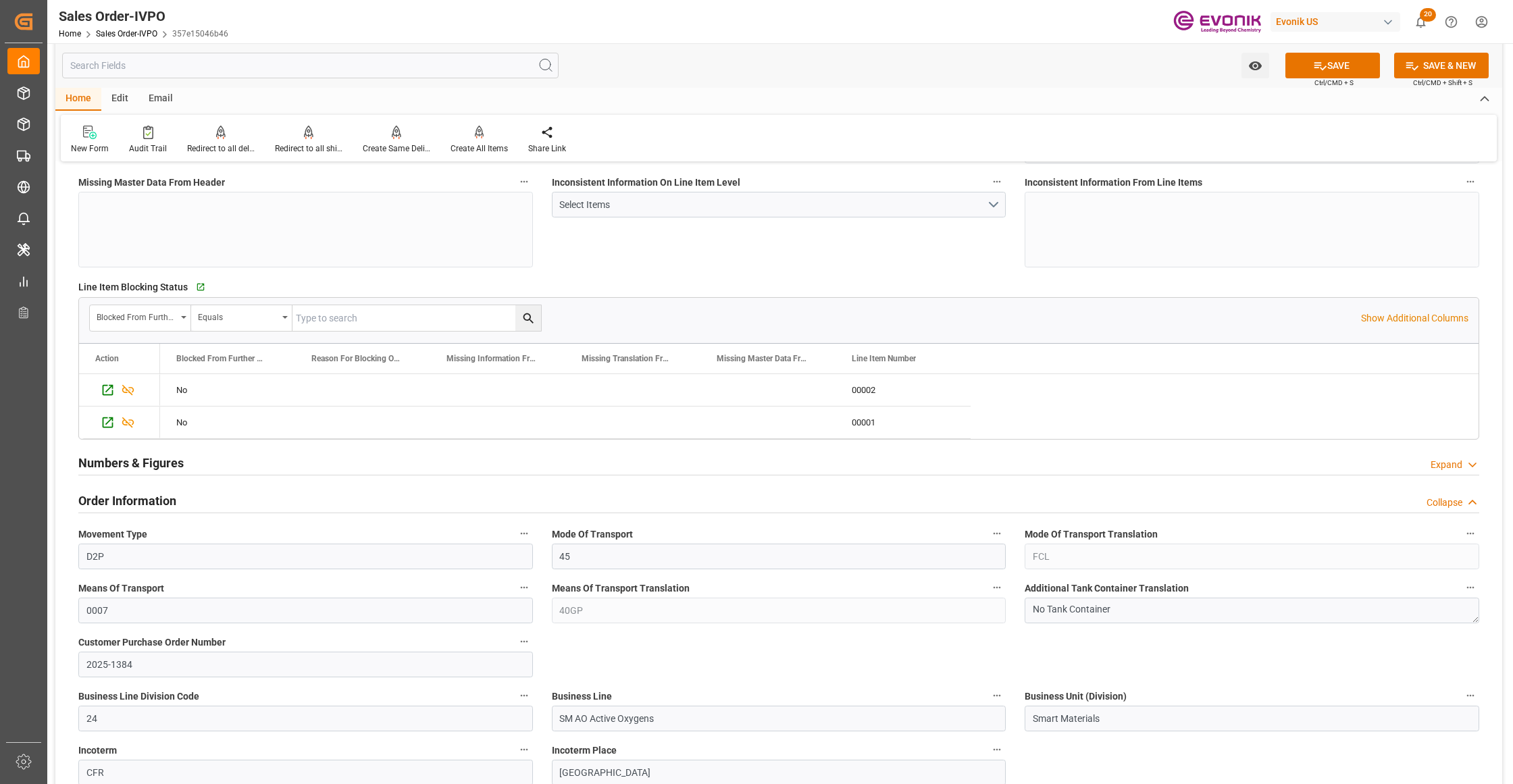
scroll to position [600, 0]
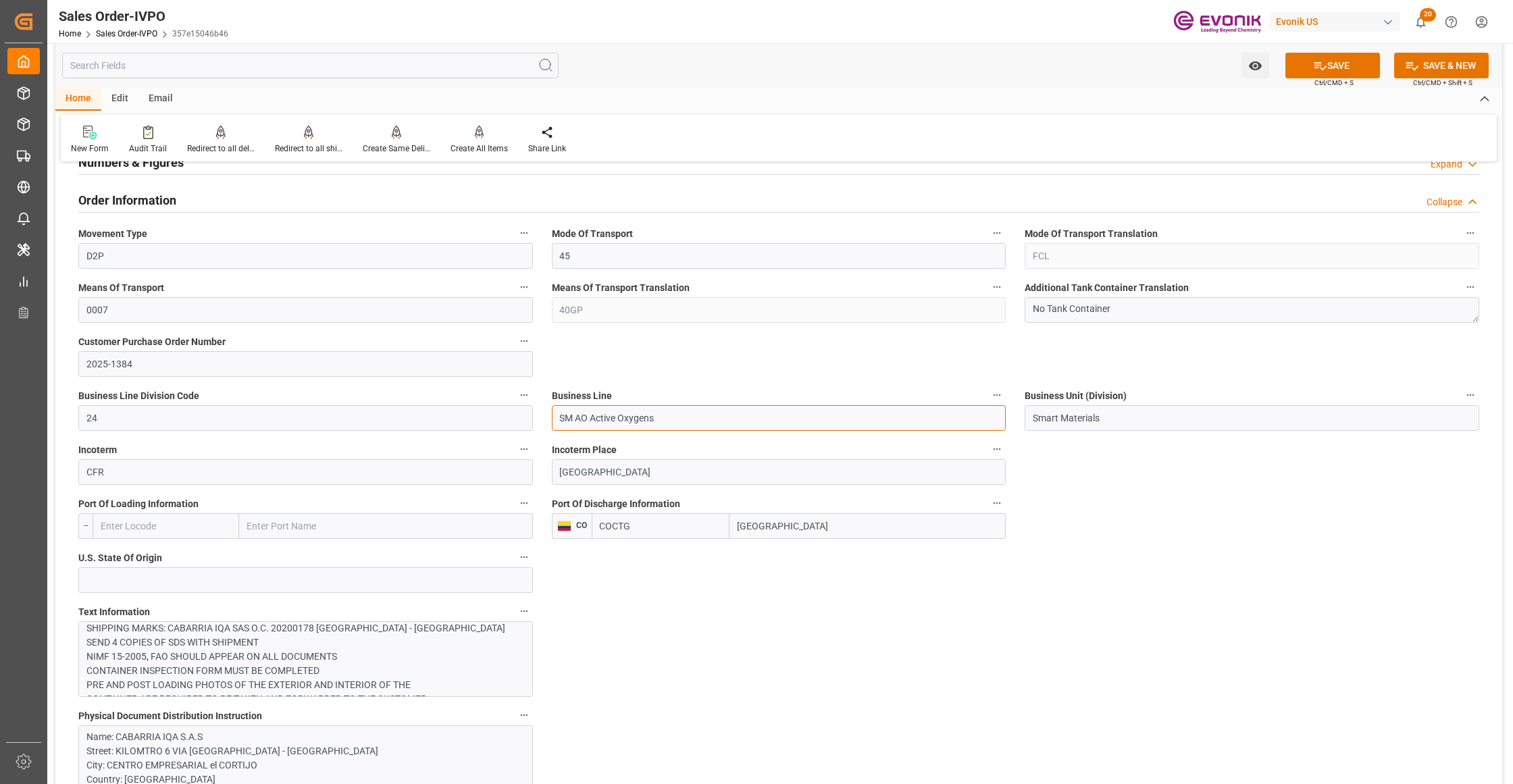
drag, startPoint x: 663, startPoint y: 430, endPoint x: 525, endPoint y: 424, distance: 138.1
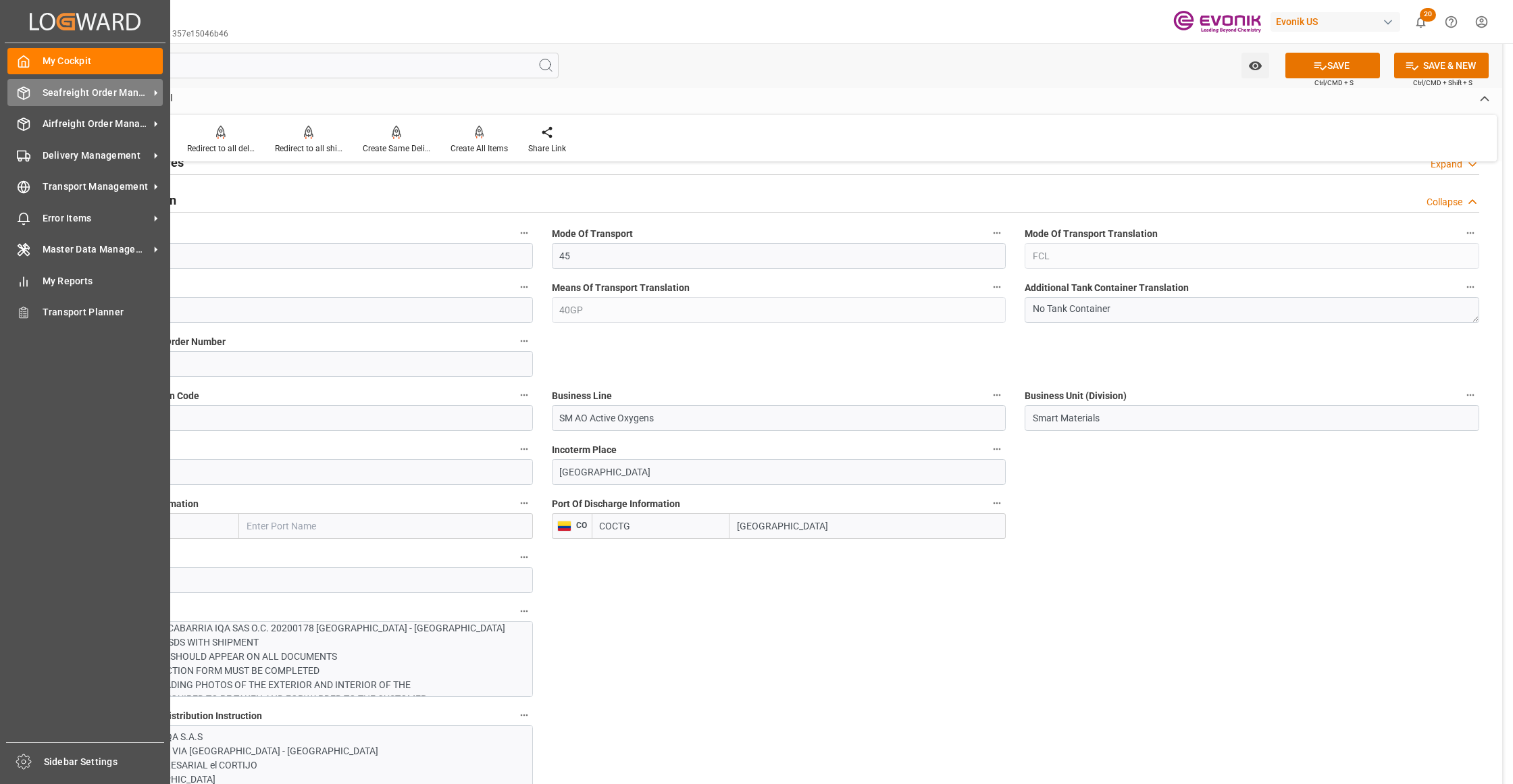
click at [66, 96] on span "Seafreight Order Management" at bounding box center [96, 92] width 107 height 14
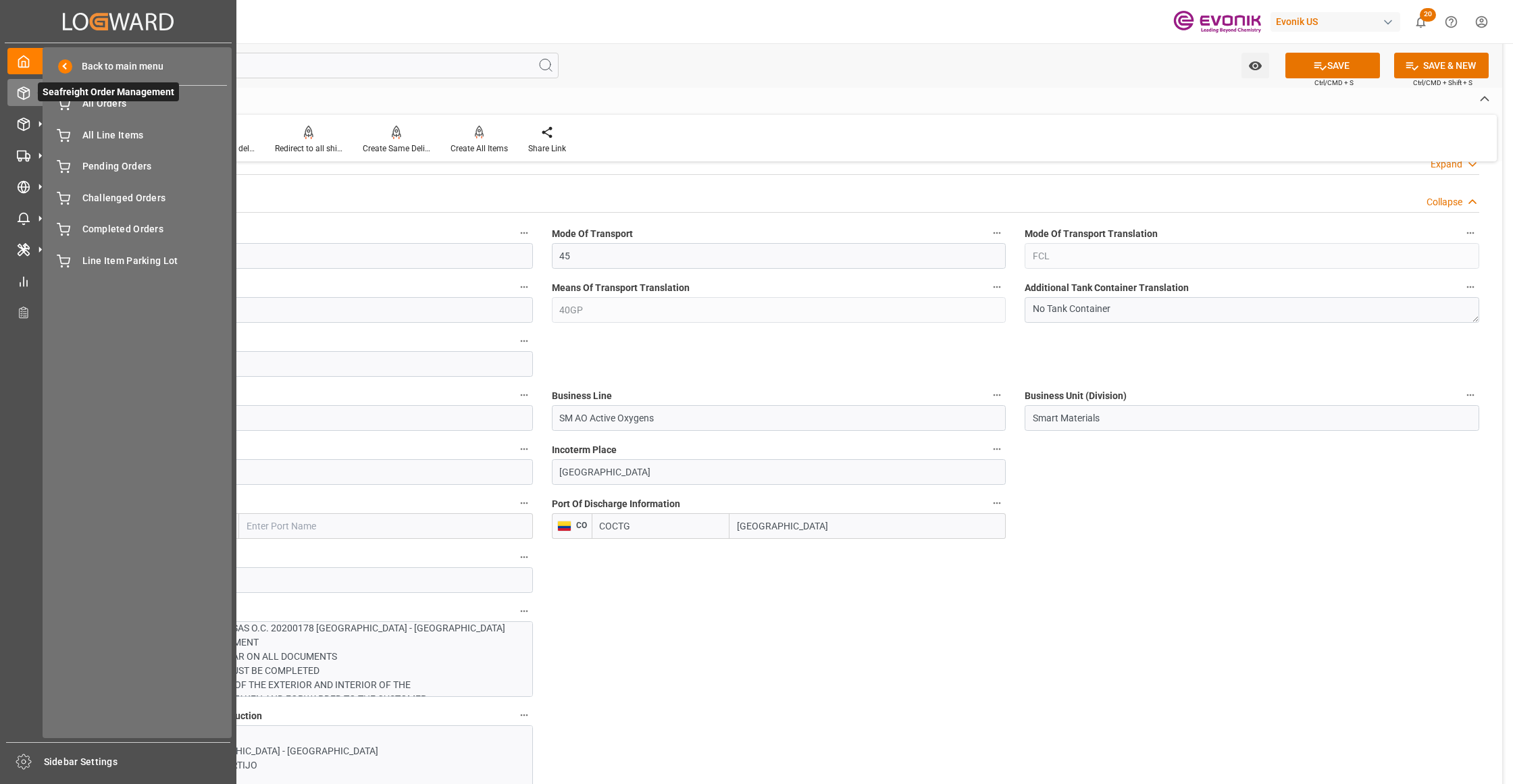
click at [109, 101] on span "Seafreight Order Management" at bounding box center [108, 92] width 141 height 19
click at [118, 106] on span "All Orders" at bounding box center [155, 103] width 145 height 14
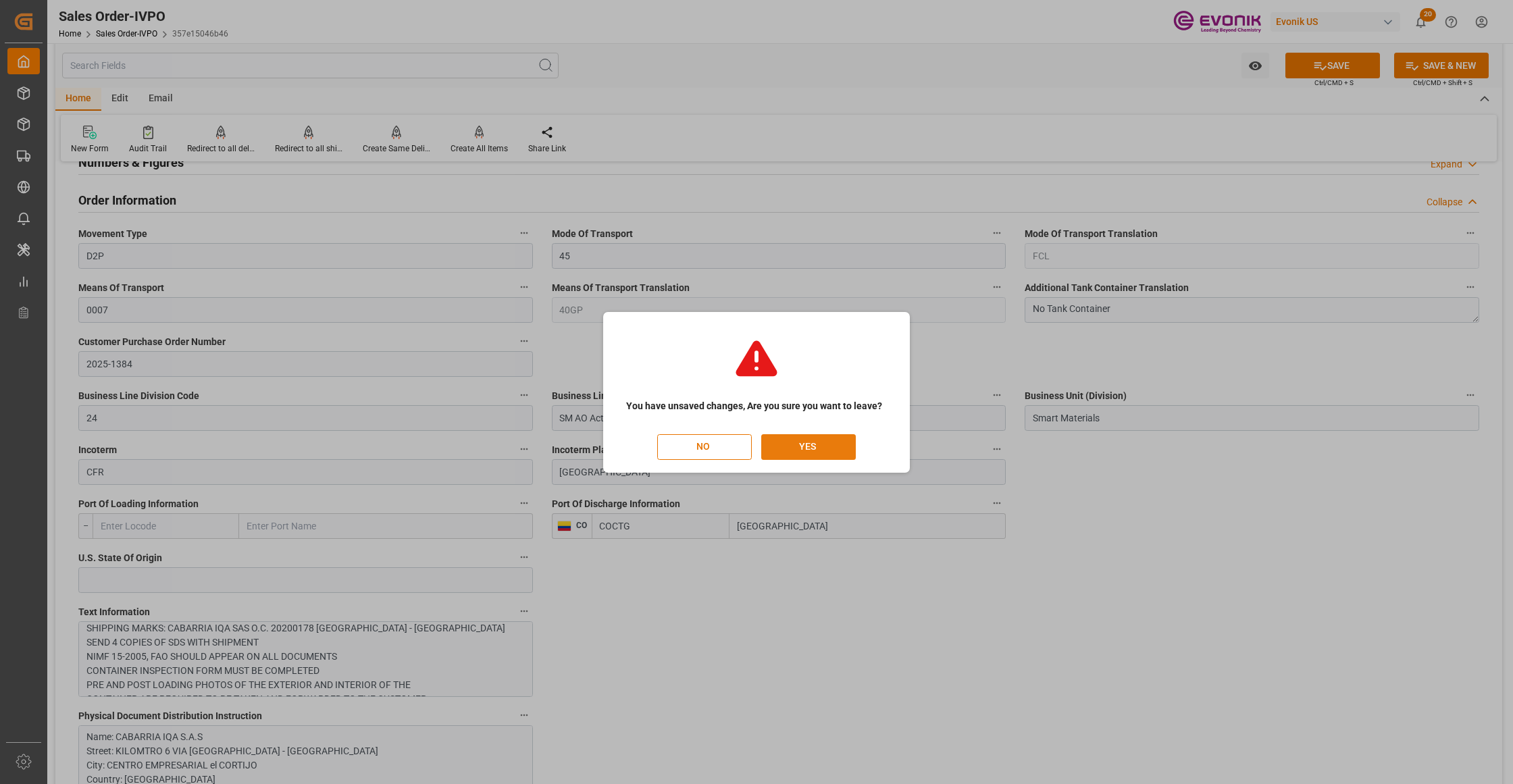
click at [835, 446] on button "YES" at bounding box center [808, 446] width 95 height 25
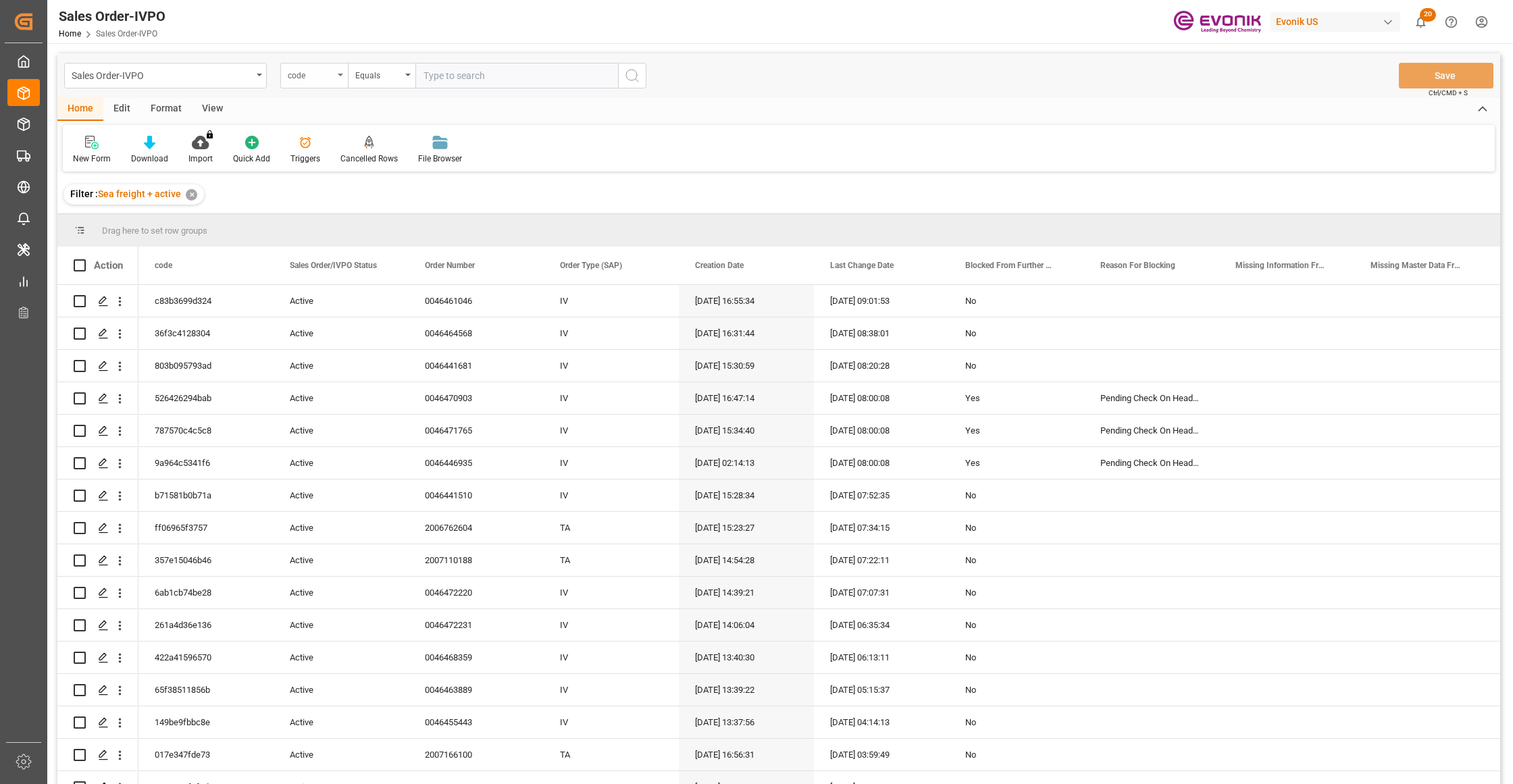
click at [321, 75] on div "code" at bounding box center [310, 74] width 46 height 16
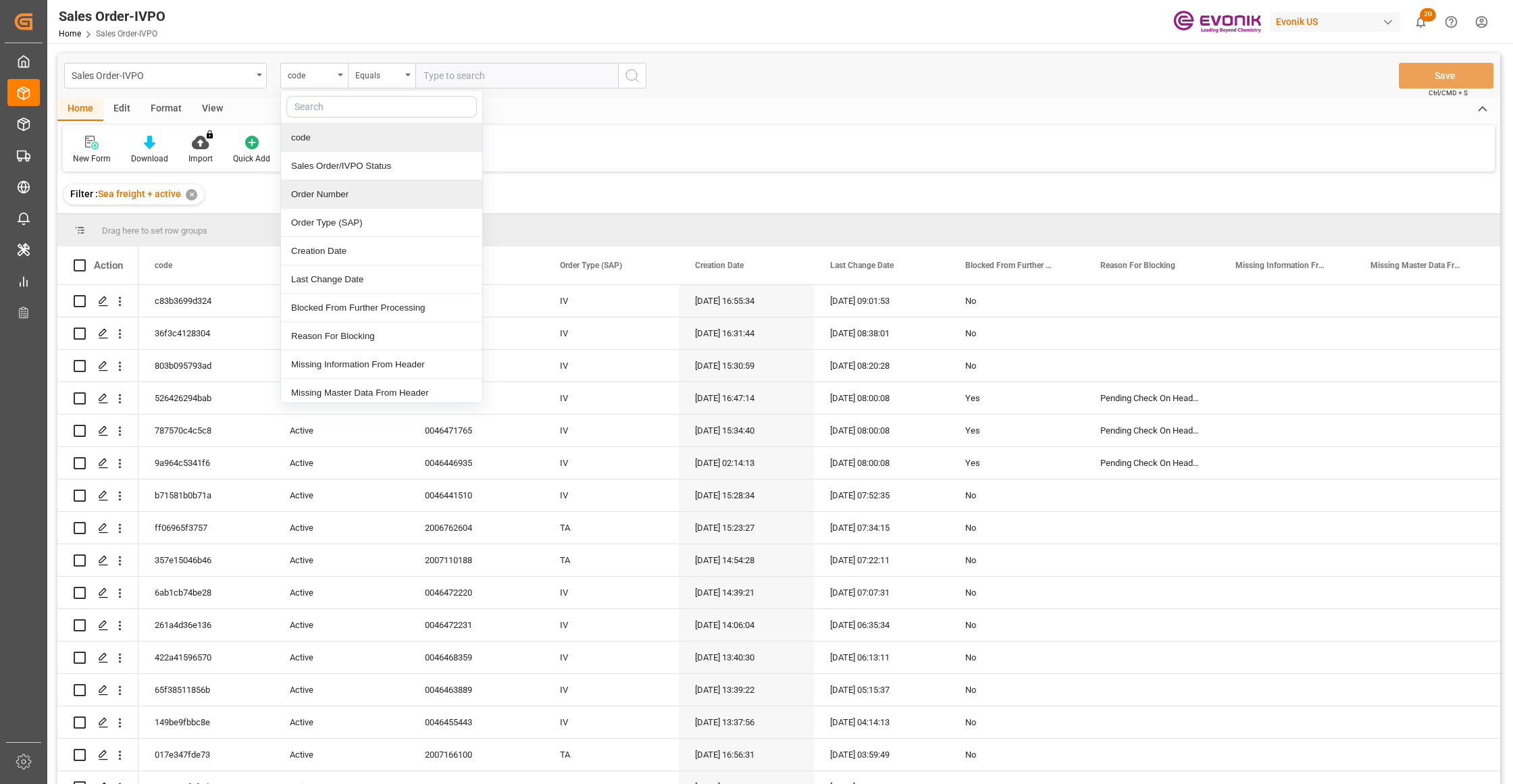
click at [384, 200] on div "Order Number" at bounding box center [382, 194] width 201 height 28
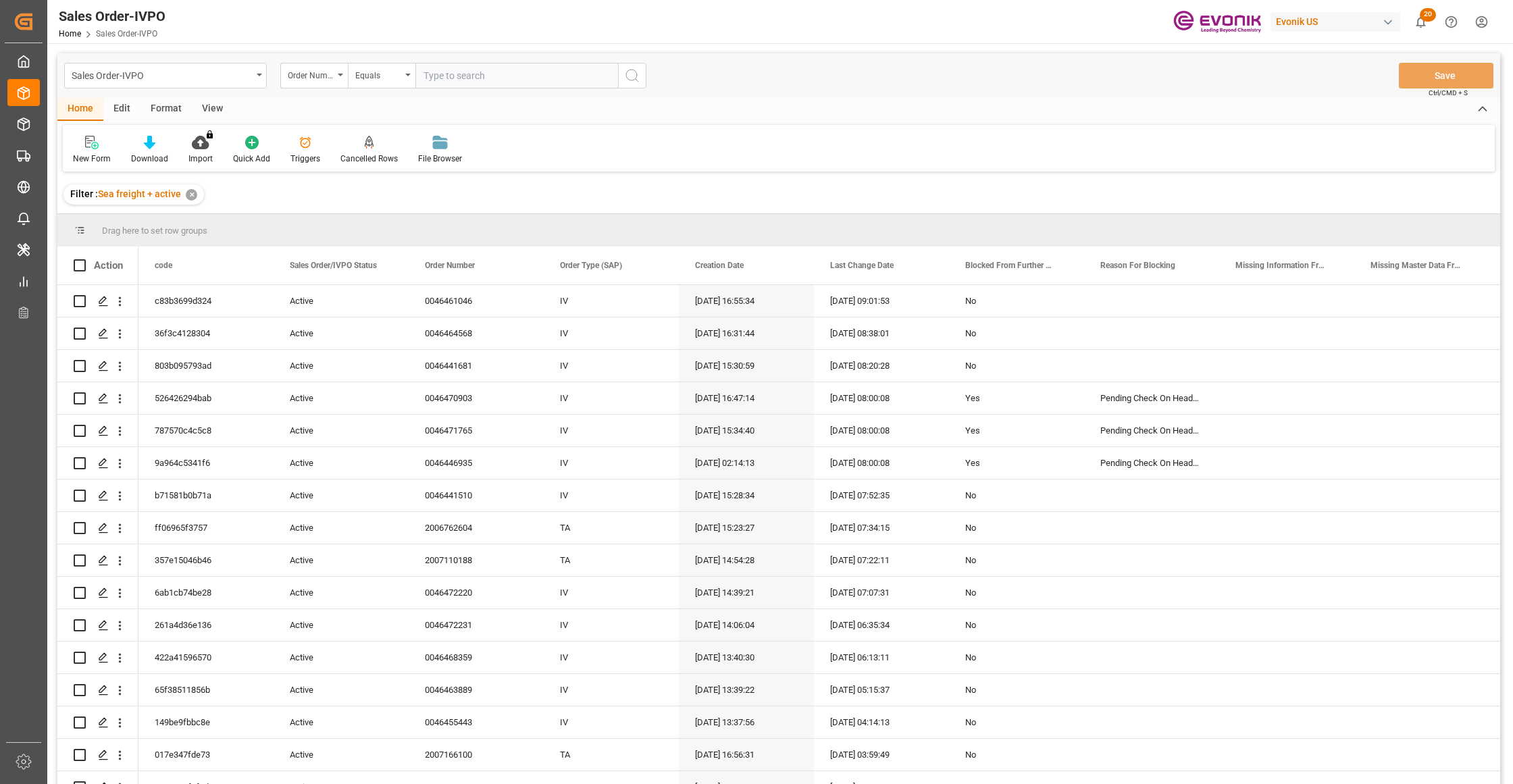
click at [439, 71] on input "text" at bounding box center [516, 75] width 203 height 25
paste input "46456146"
click at [424, 71] on input "46456146" at bounding box center [516, 75] width 203 height 25
type input "0046456146"
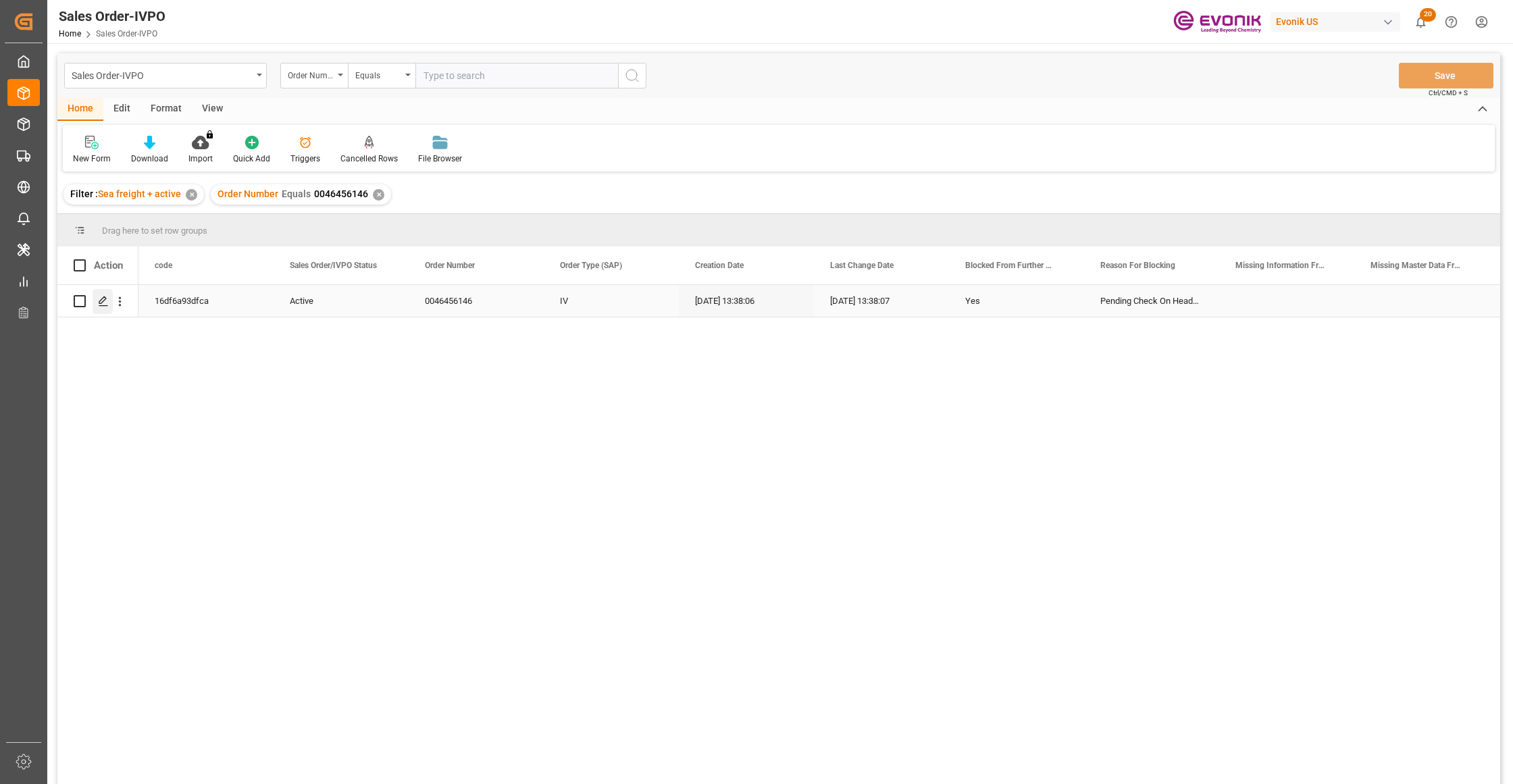
click at [108, 300] on icon "Press SPACE to select this row." at bounding box center [103, 301] width 11 height 11
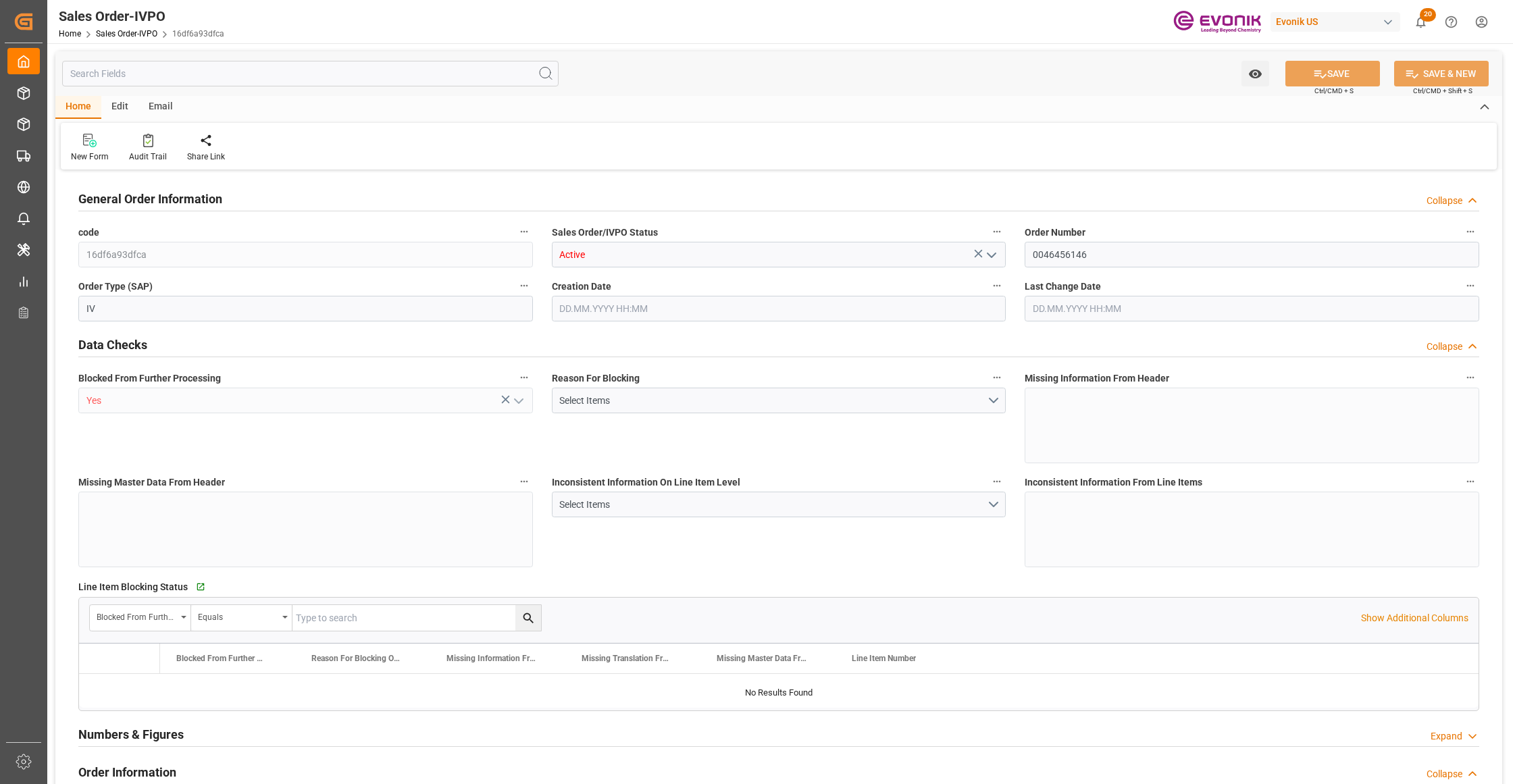
type input "BRSSZ"
type input "0"
type input "1"
type input "19340"
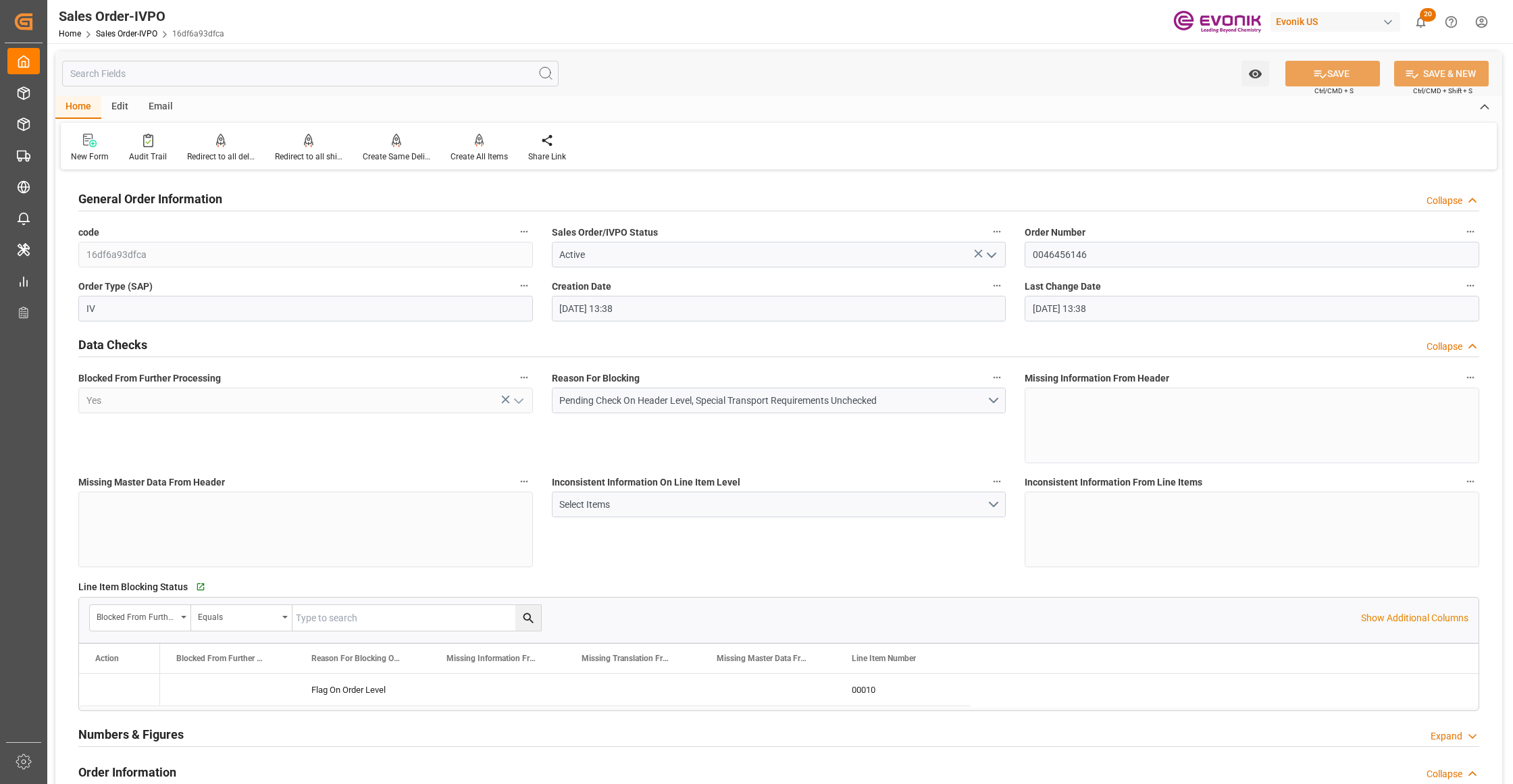
type input "08.09.2025 13:38"
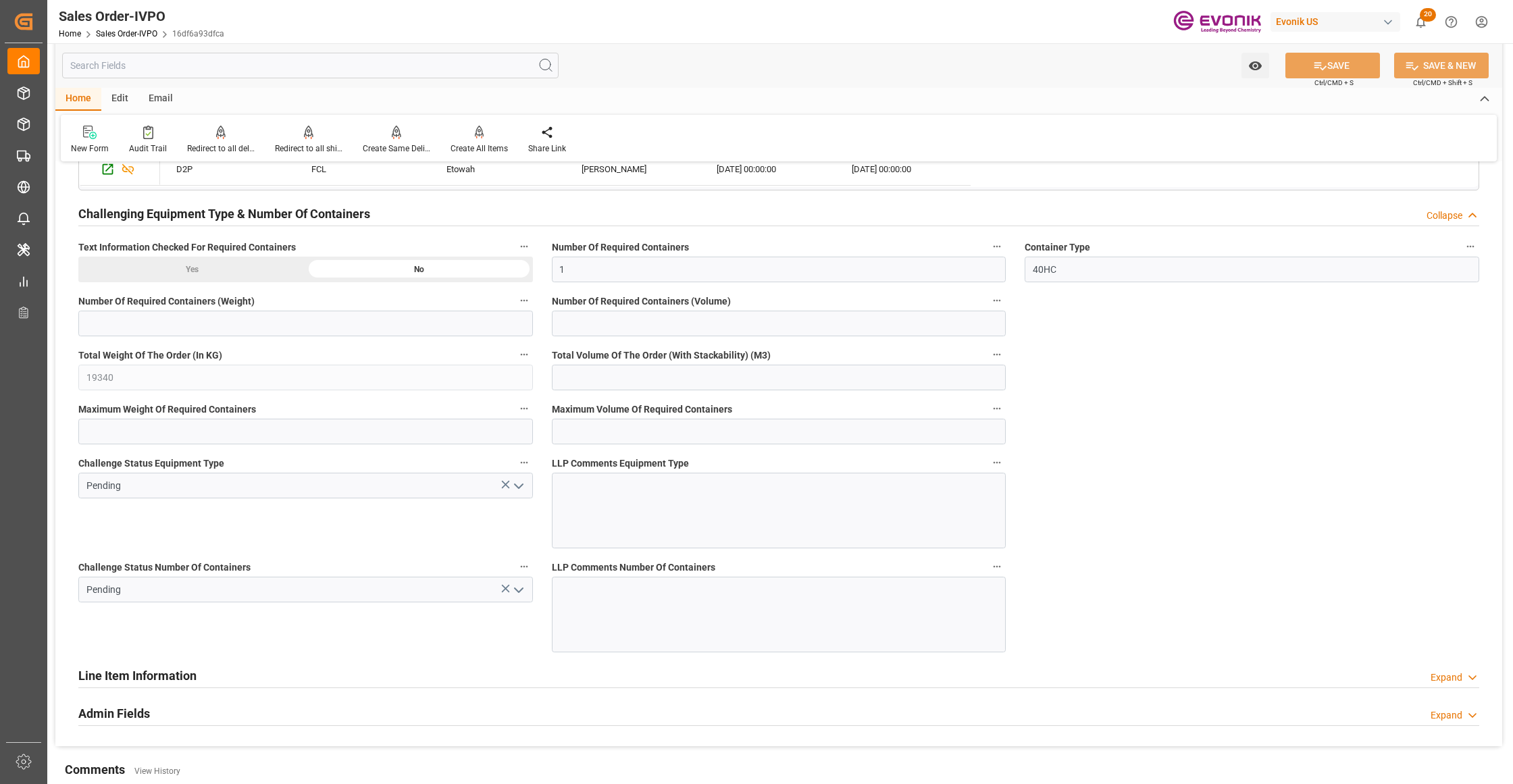
scroll to position [2100, 0]
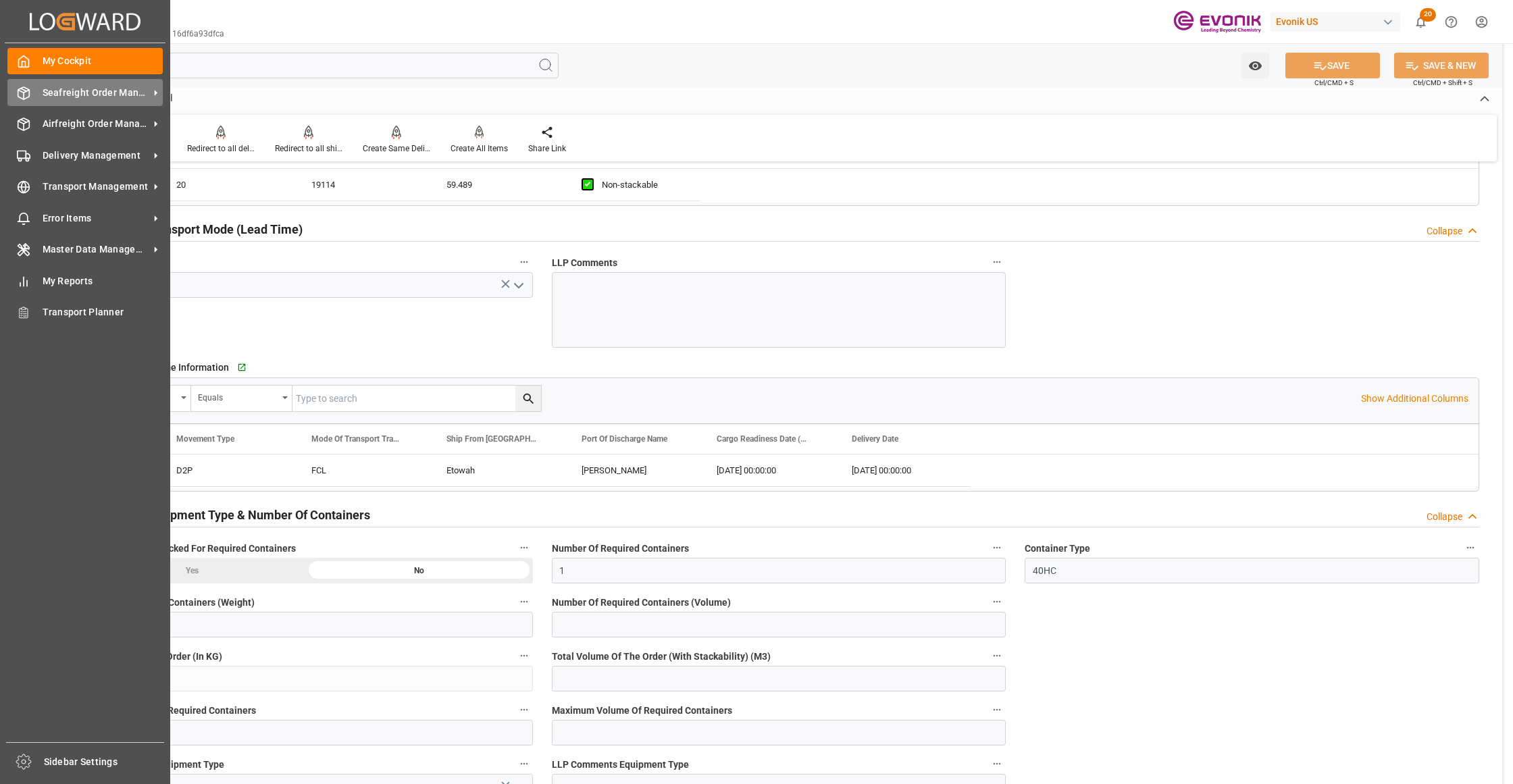
click at [63, 90] on span "Seafreight Order Management" at bounding box center [96, 92] width 107 height 14
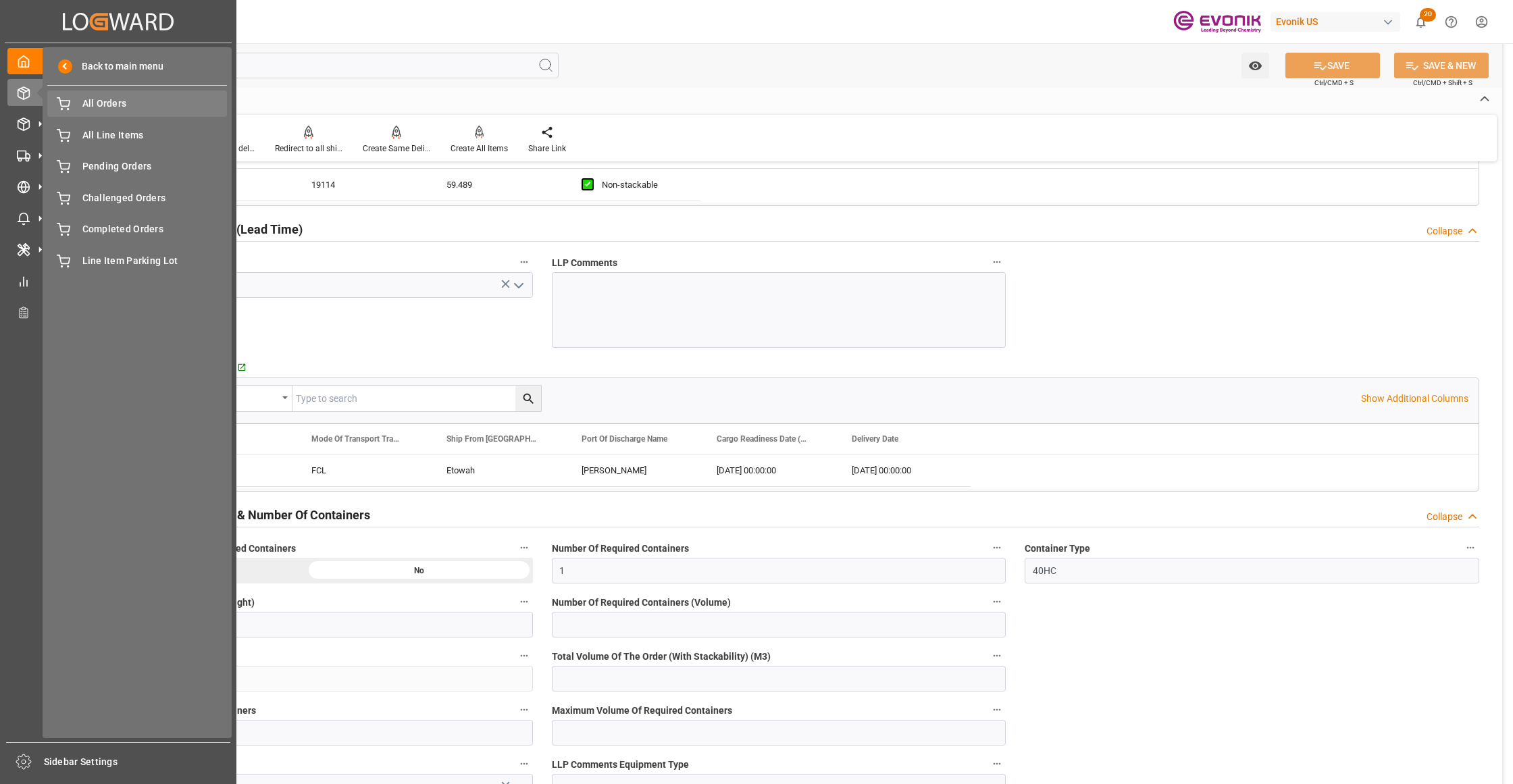
click at [88, 101] on span "All Orders" at bounding box center [155, 103] width 145 height 14
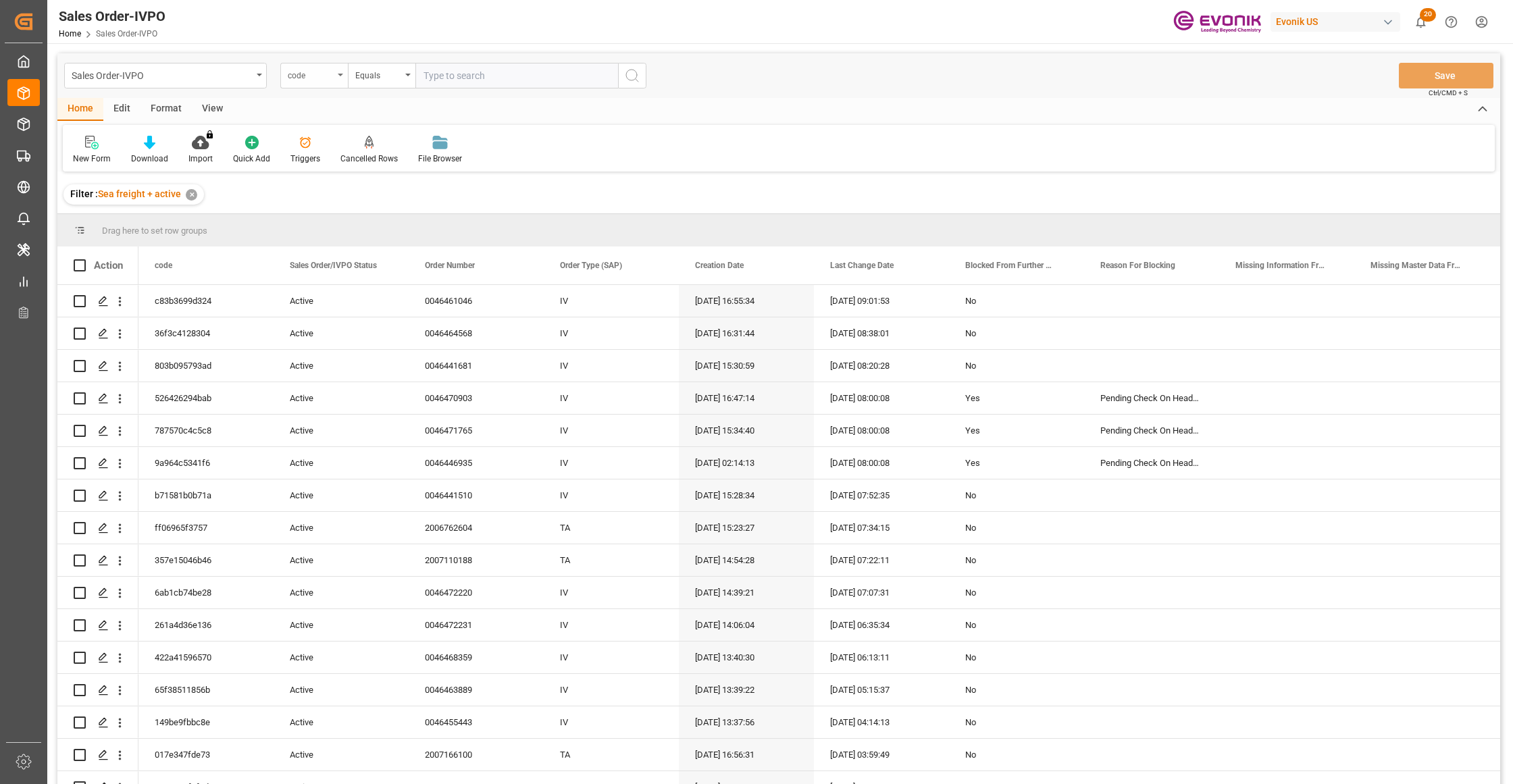
click at [316, 78] on div "code" at bounding box center [310, 74] width 46 height 16
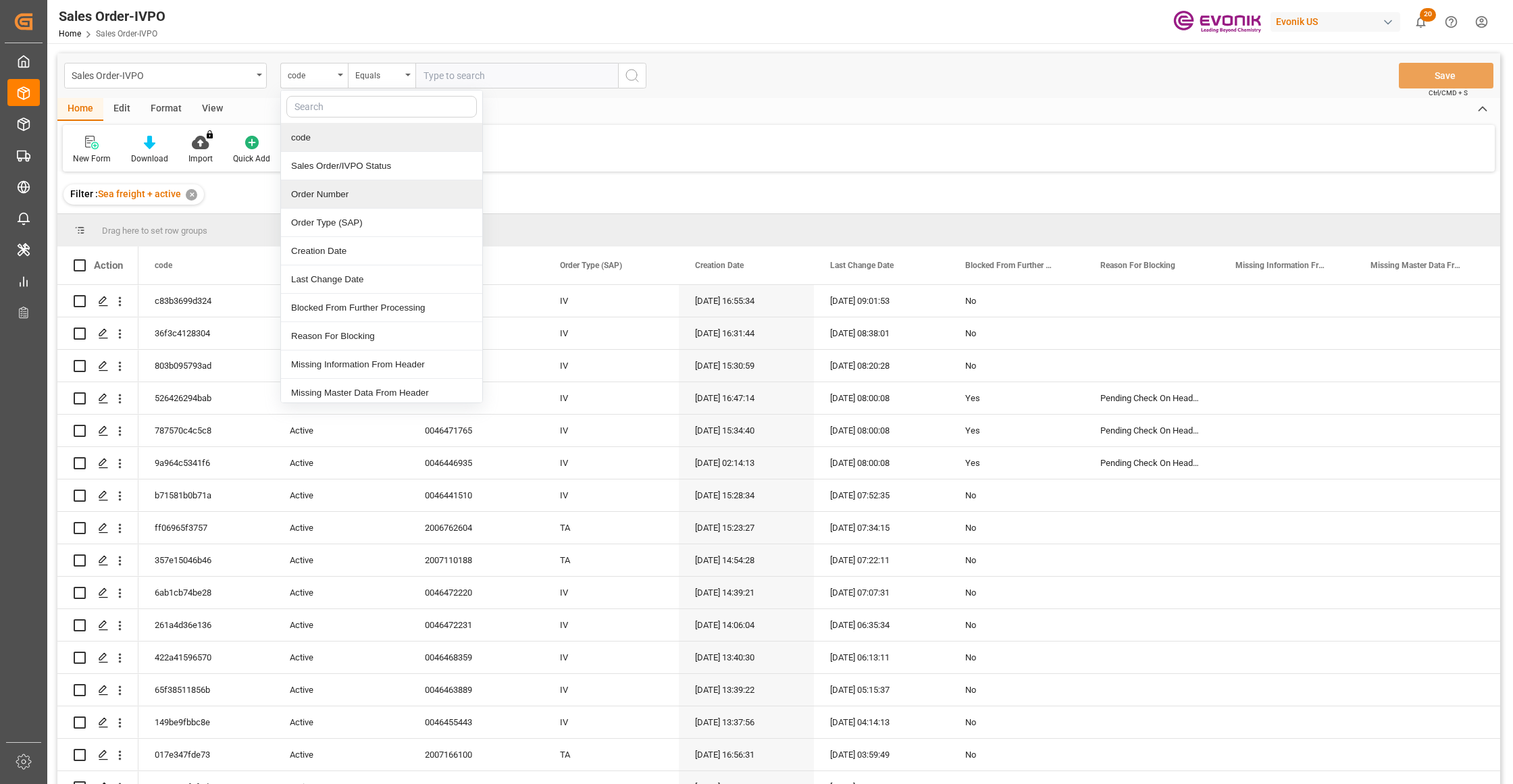
click at [327, 201] on div "Order Number" at bounding box center [382, 194] width 201 height 28
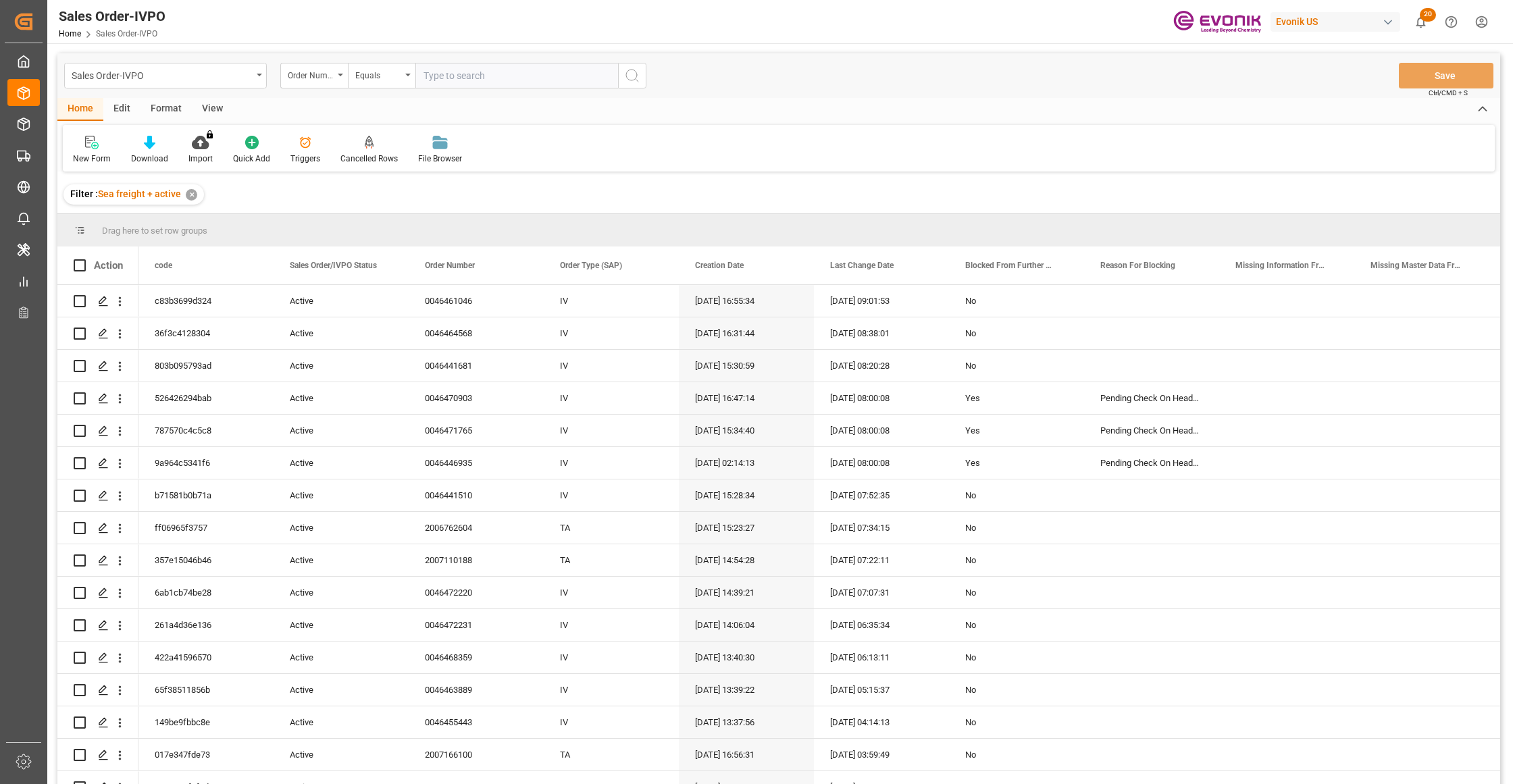
click at [479, 76] on input "text" at bounding box center [516, 75] width 203 height 25
paste input "46456146"
click at [427, 71] on input "46456146" at bounding box center [516, 75] width 203 height 25
type input "0046456146"
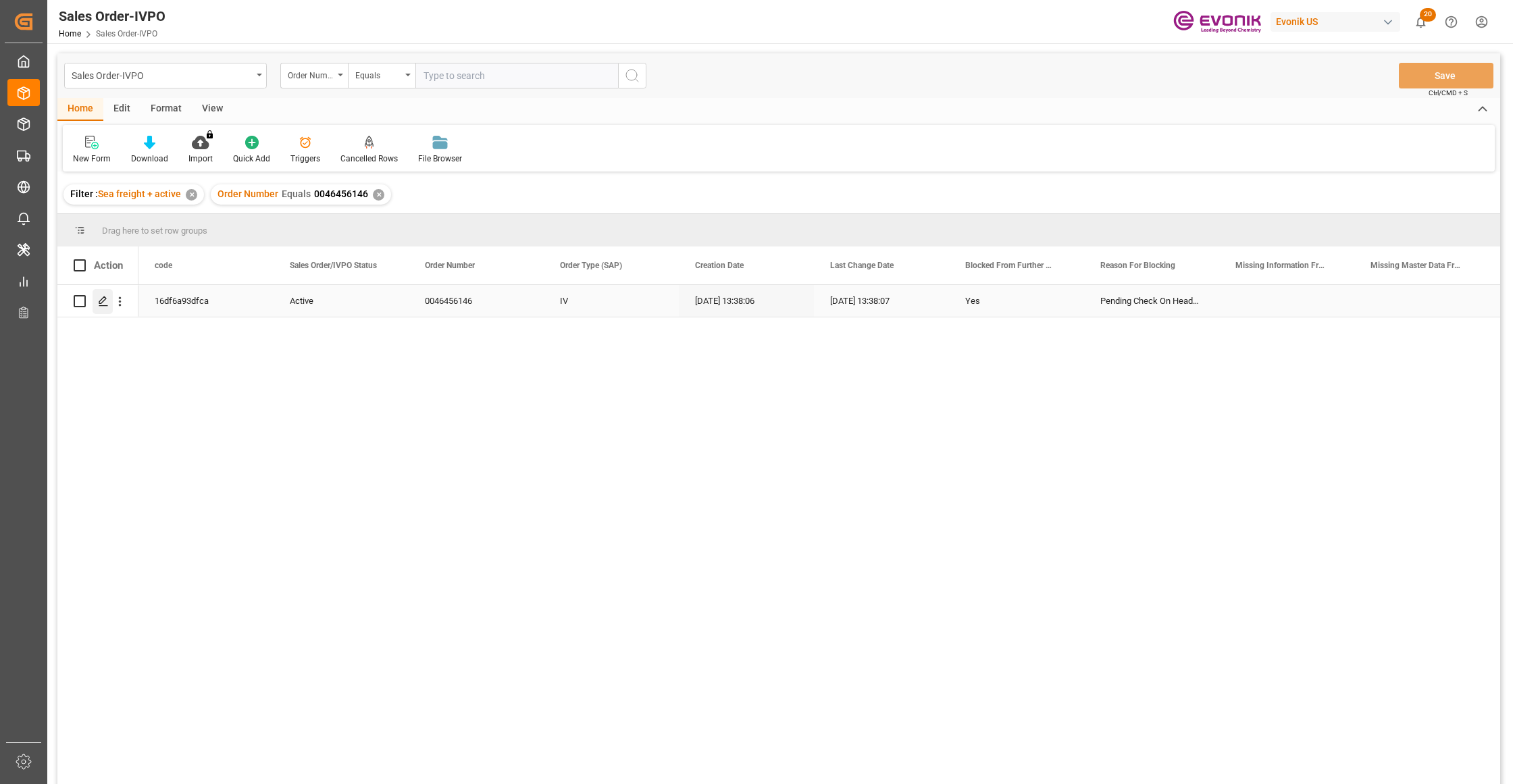
click at [100, 304] on icon "Press SPACE to select this row." at bounding box center [103, 301] width 11 height 11
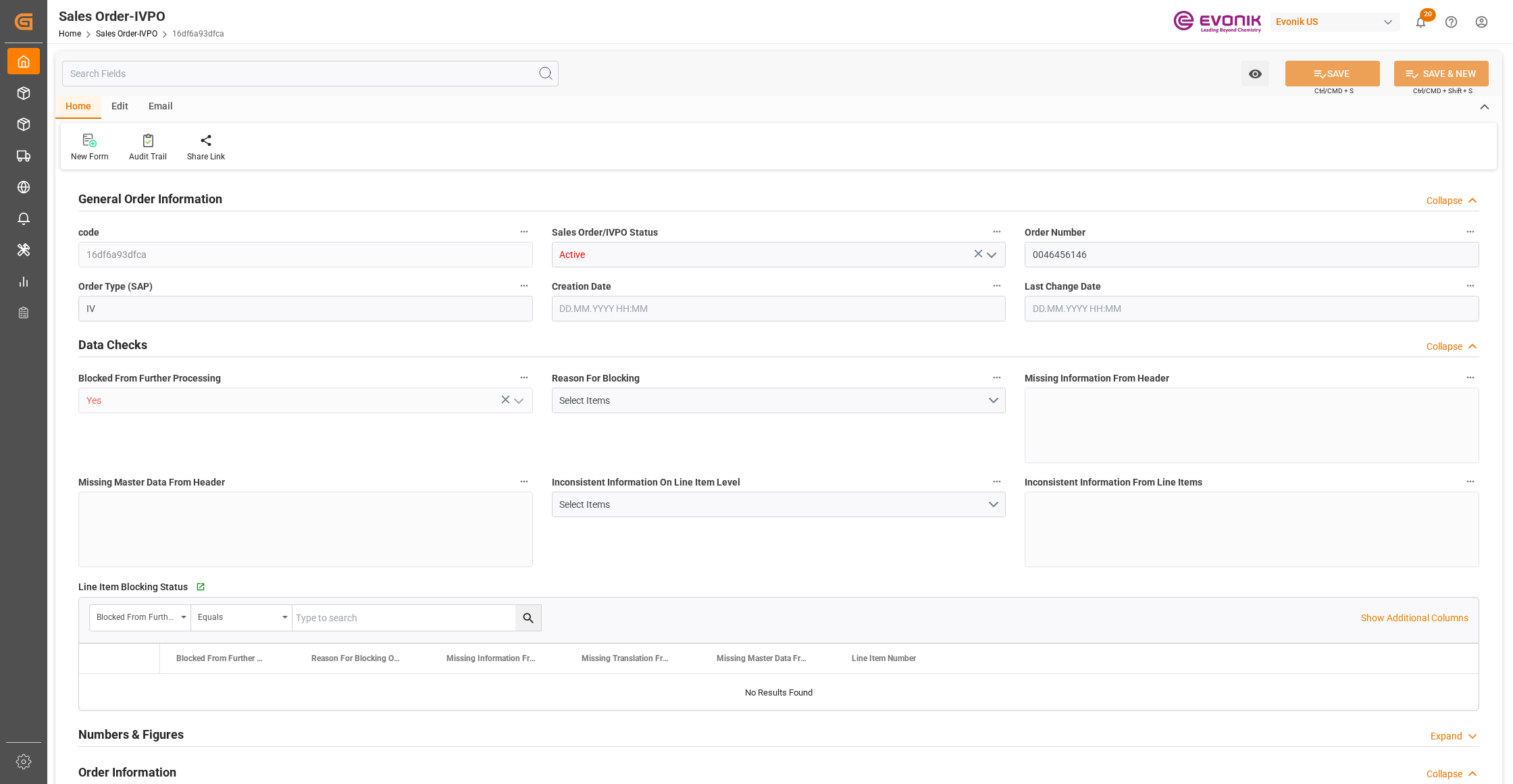
type input "BRSSZ"
type input "0"
type input "1"
type input "19340"
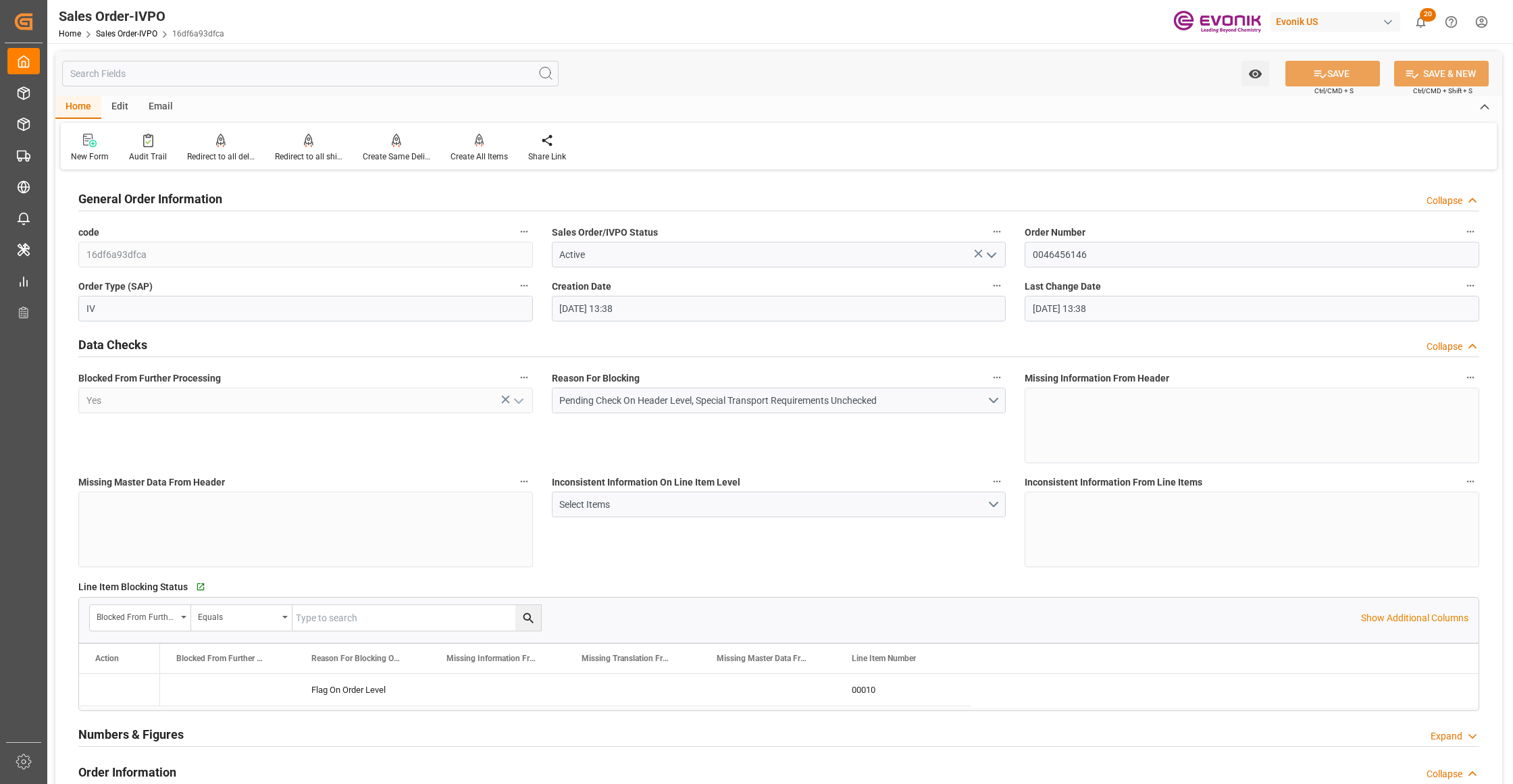
type input "08.09.2025 13:38"
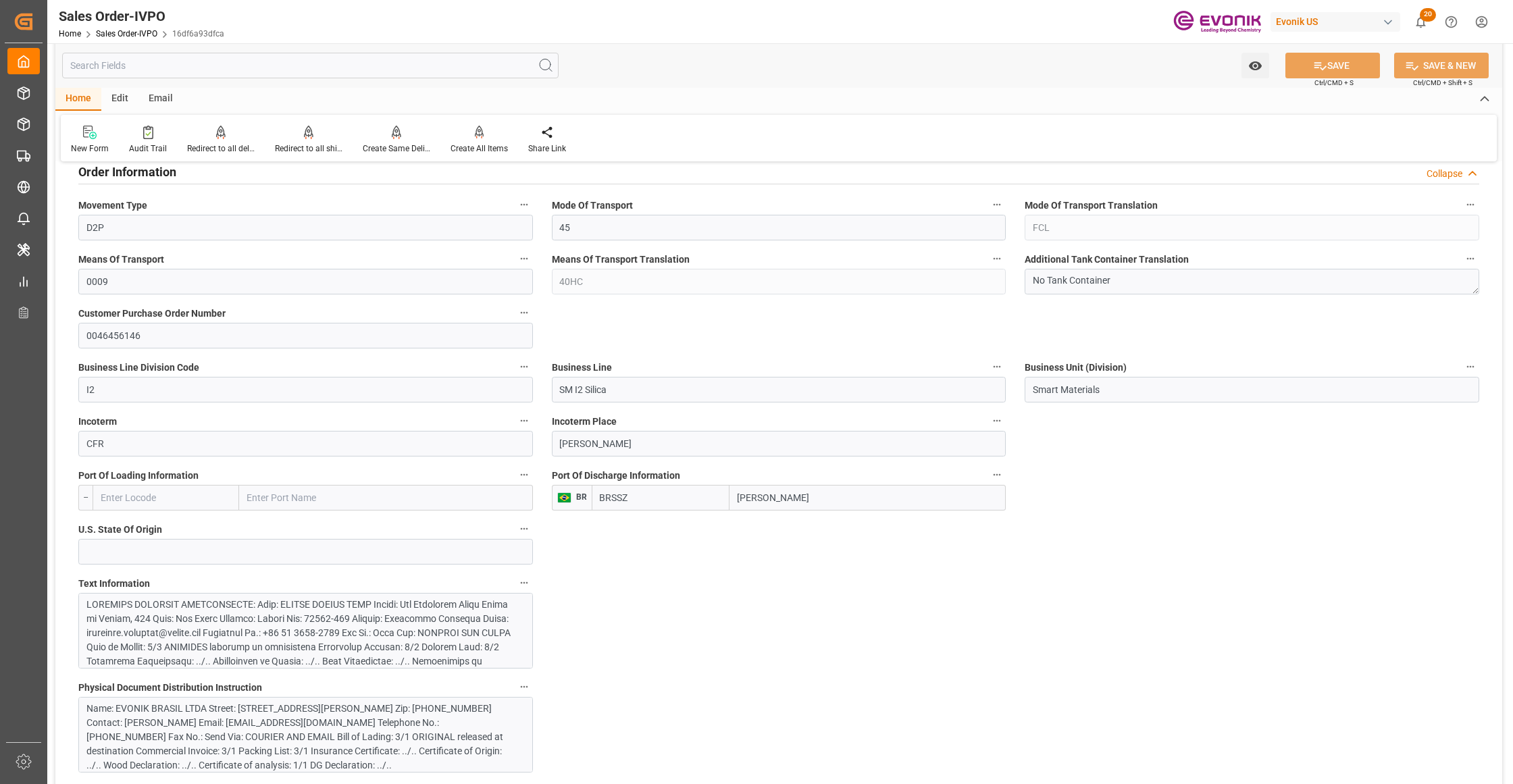
scroll to position [900, 0]
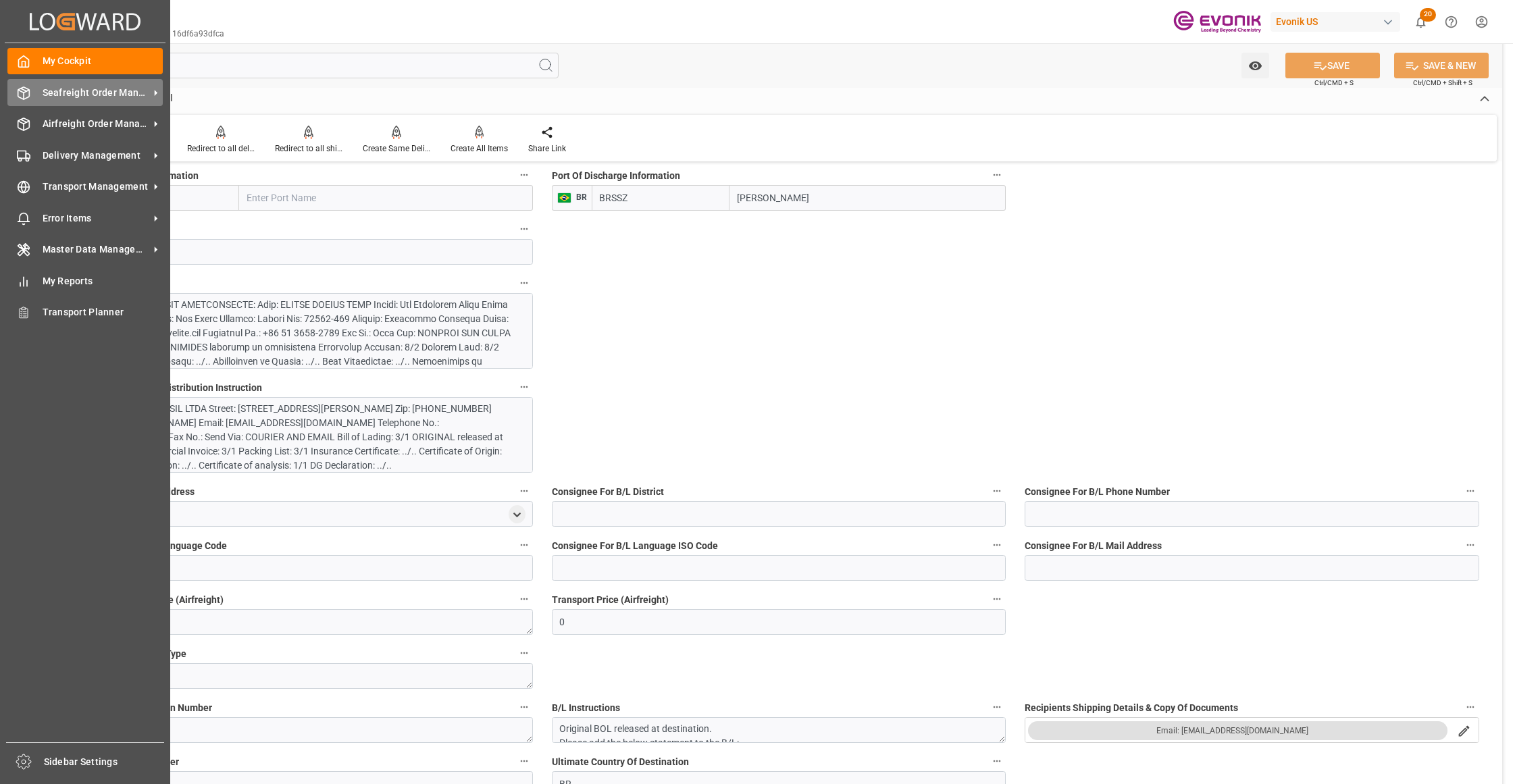
click at [74, 88] on span "Seafreight Order Management" at bounding box center [96, 92] width 107 height 14
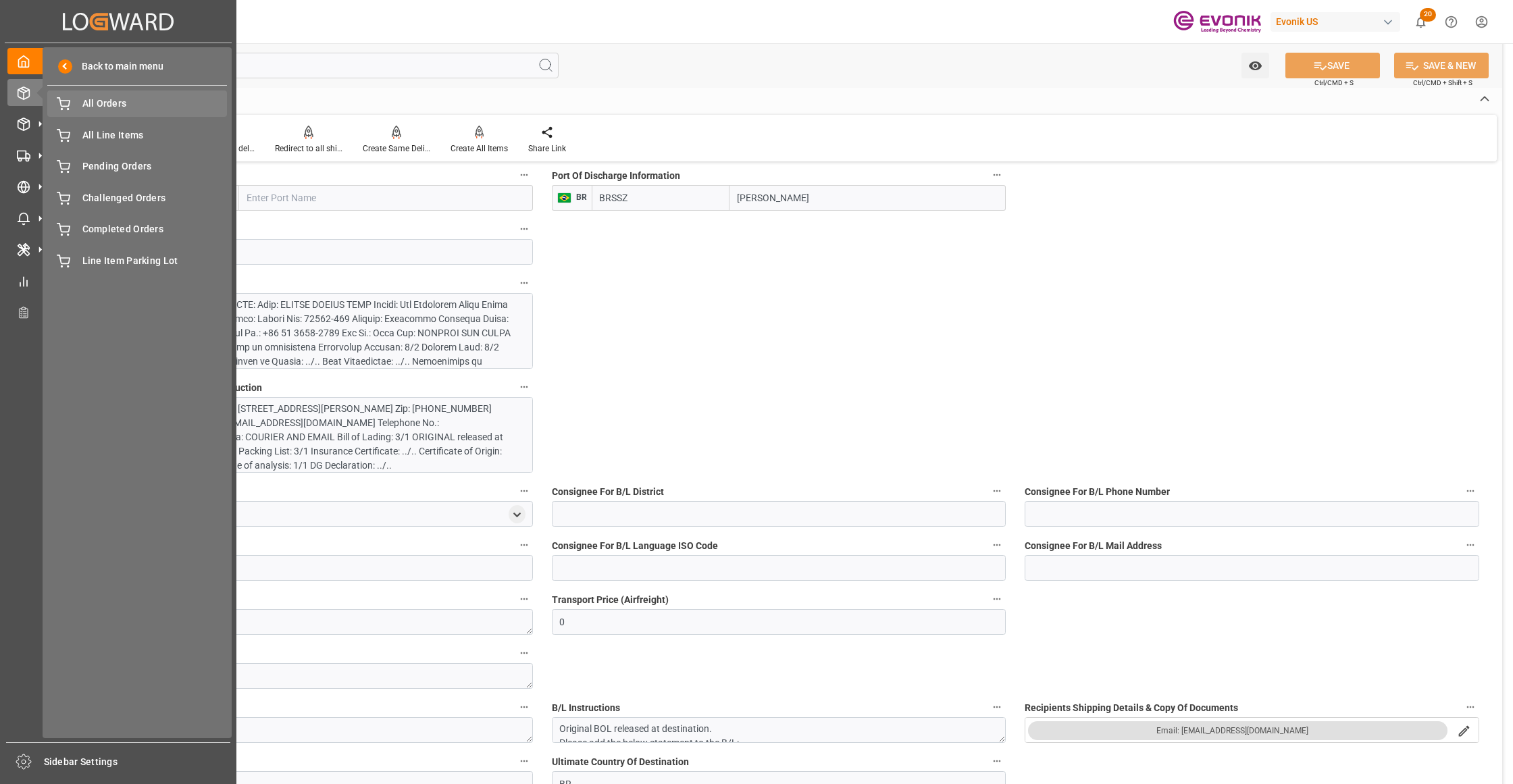
click at [101, 103] on span "All Orders" at bounding box center [155, 103] width 145 height 14
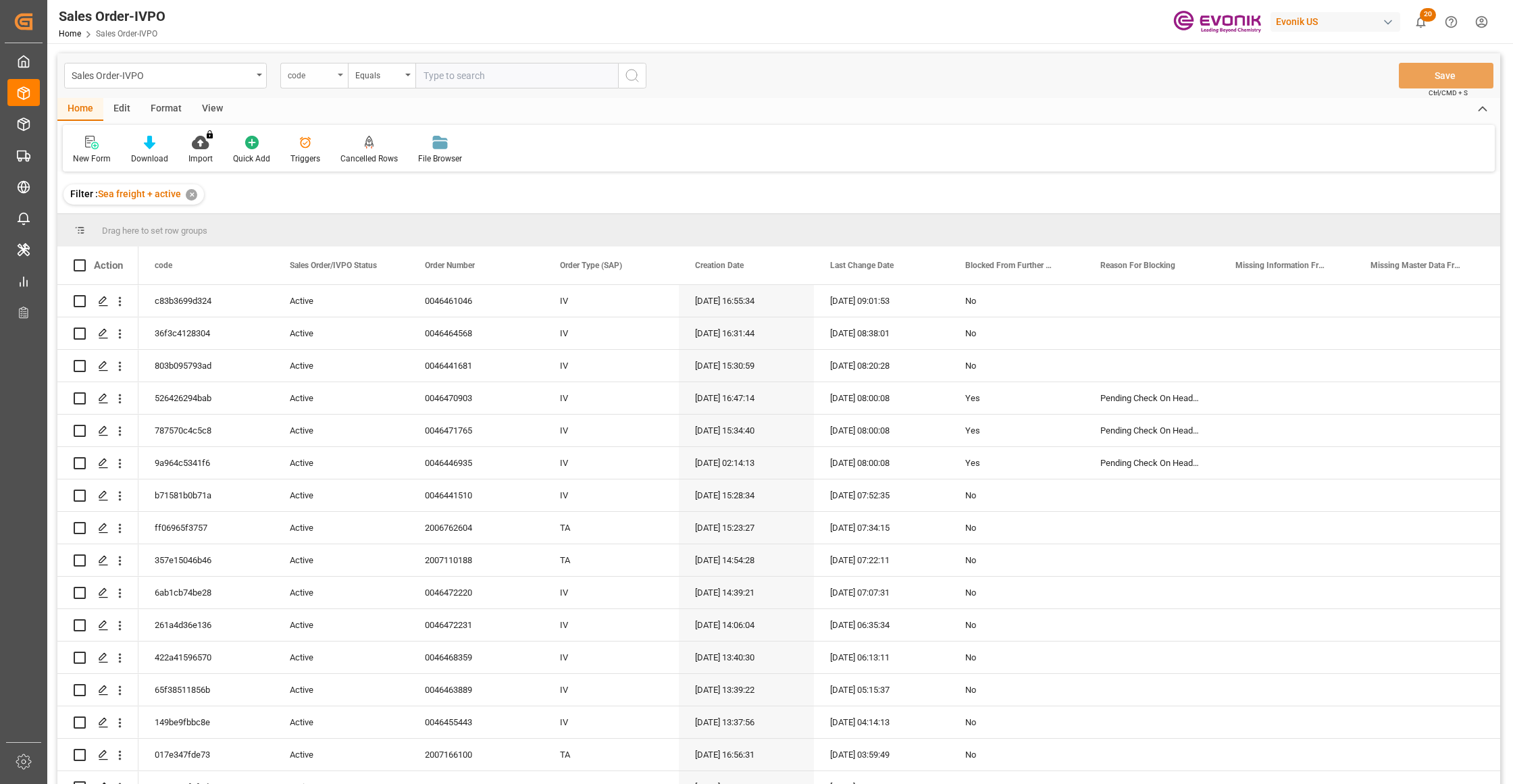
drag, startPoint x: 330, startPoint y: 78, endPoint x: 336, endPoint y: 84, distance: 8.5
click at [331, 78] on div "code" at bounding box center [310, 74] width 46 height 16
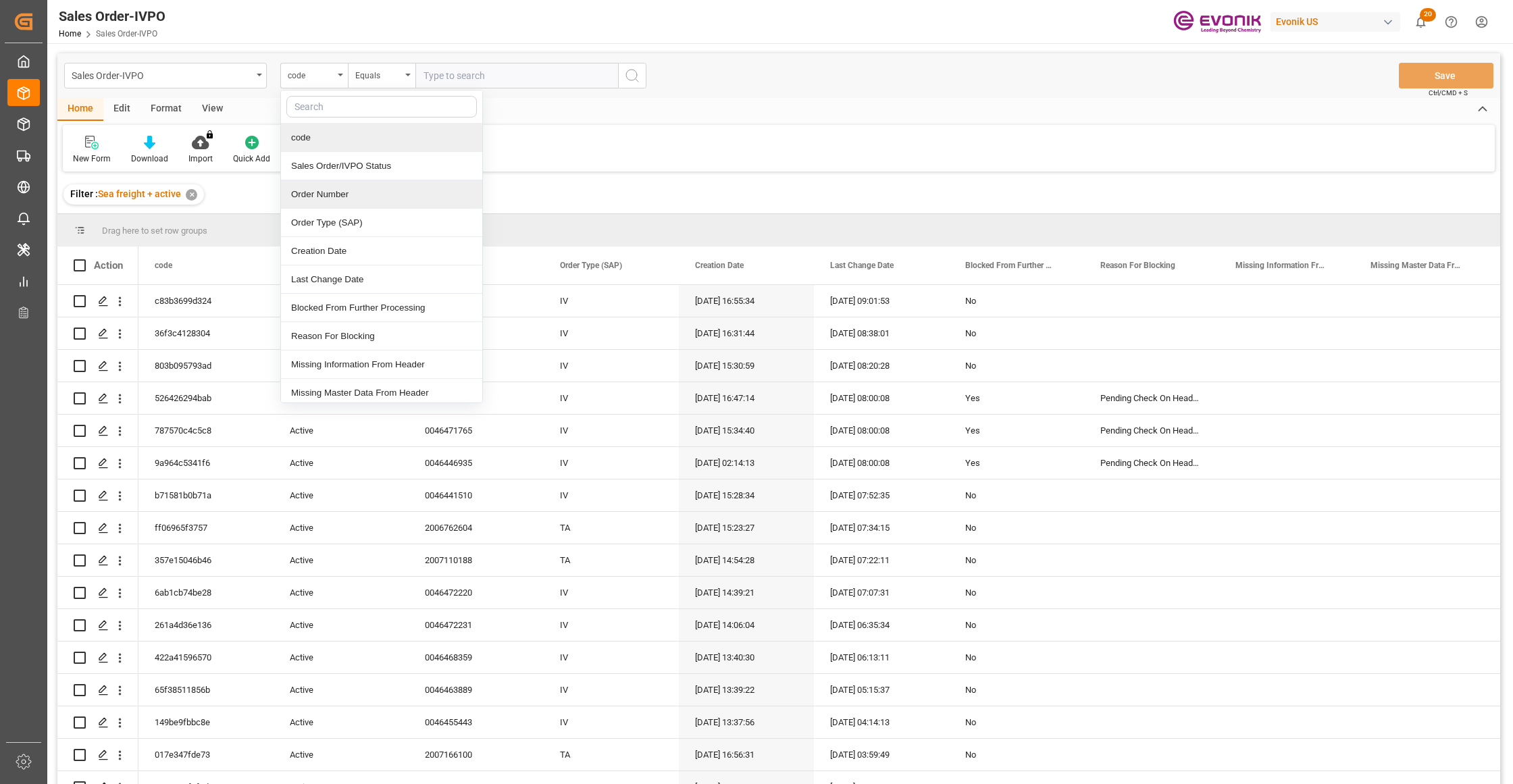
click at [327, 187] on div "Order Number" at bounding box center [382, 194] width 201 height 28
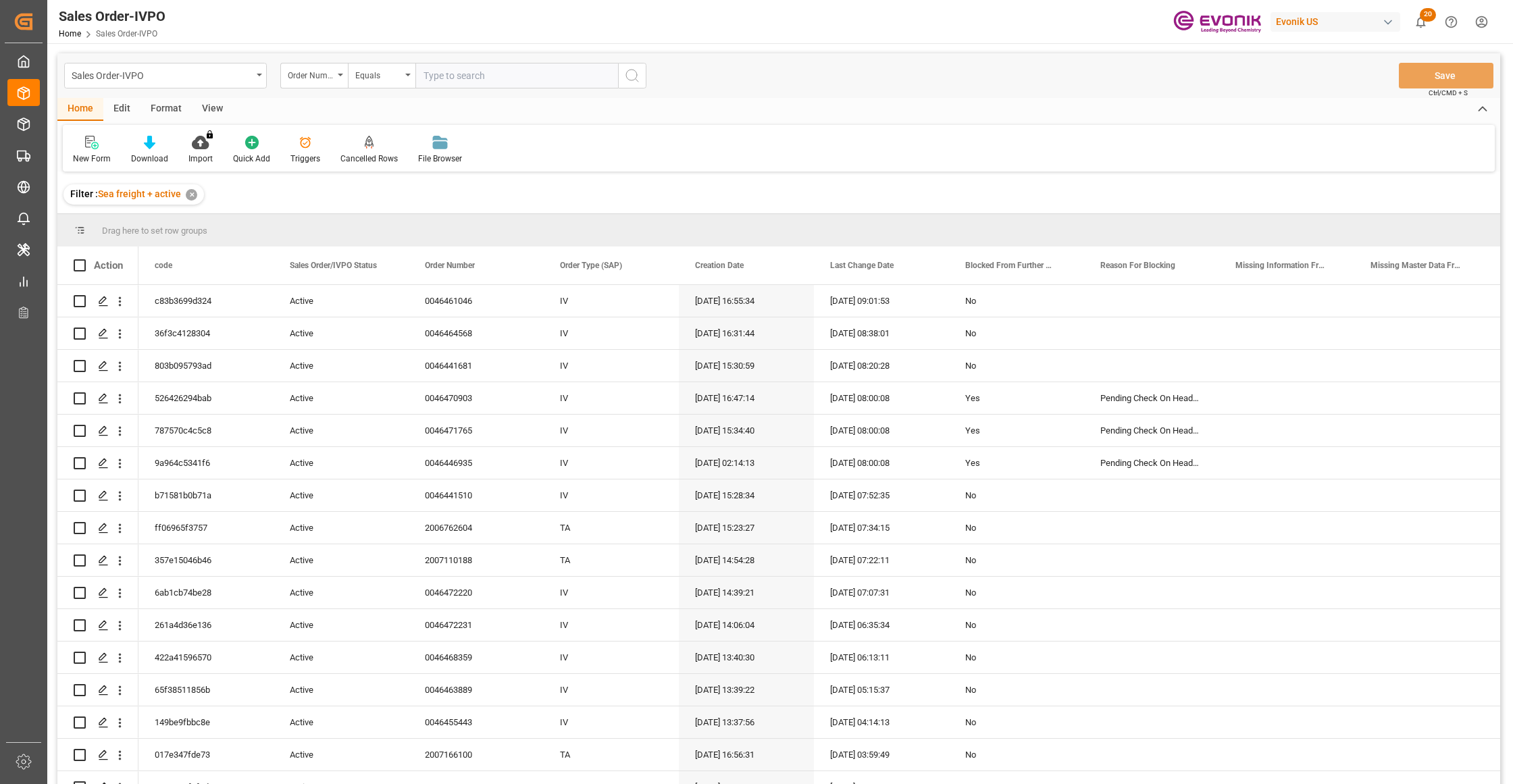
click at [451, 63] on input "text" at bounding box center [516, 75] width 203 height 25
paste input "46465884"
type input "0046465884"
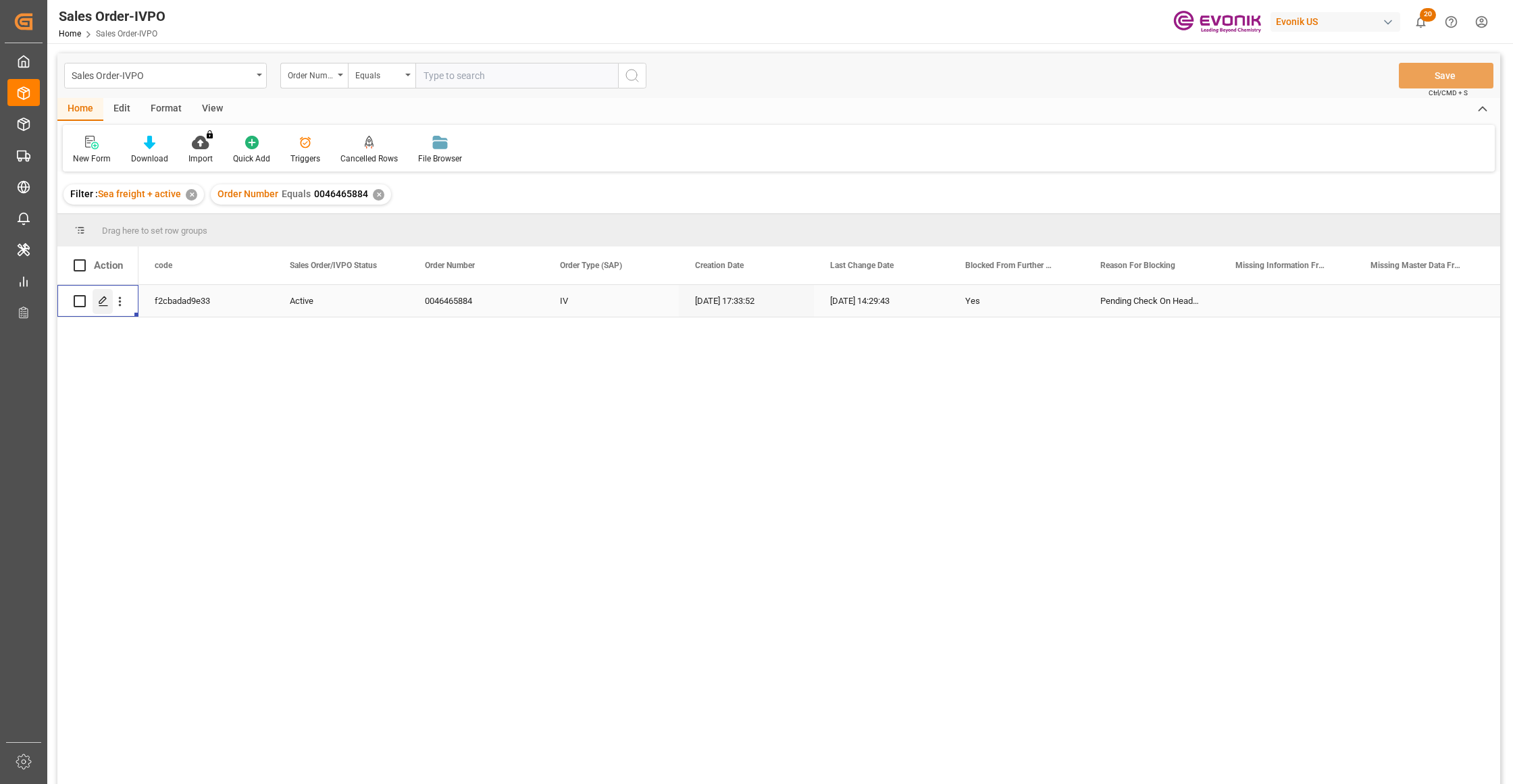
click at [92, 299] on div "Press SPACE to select this row." at bounding box center [103, 301] width 21 height 25
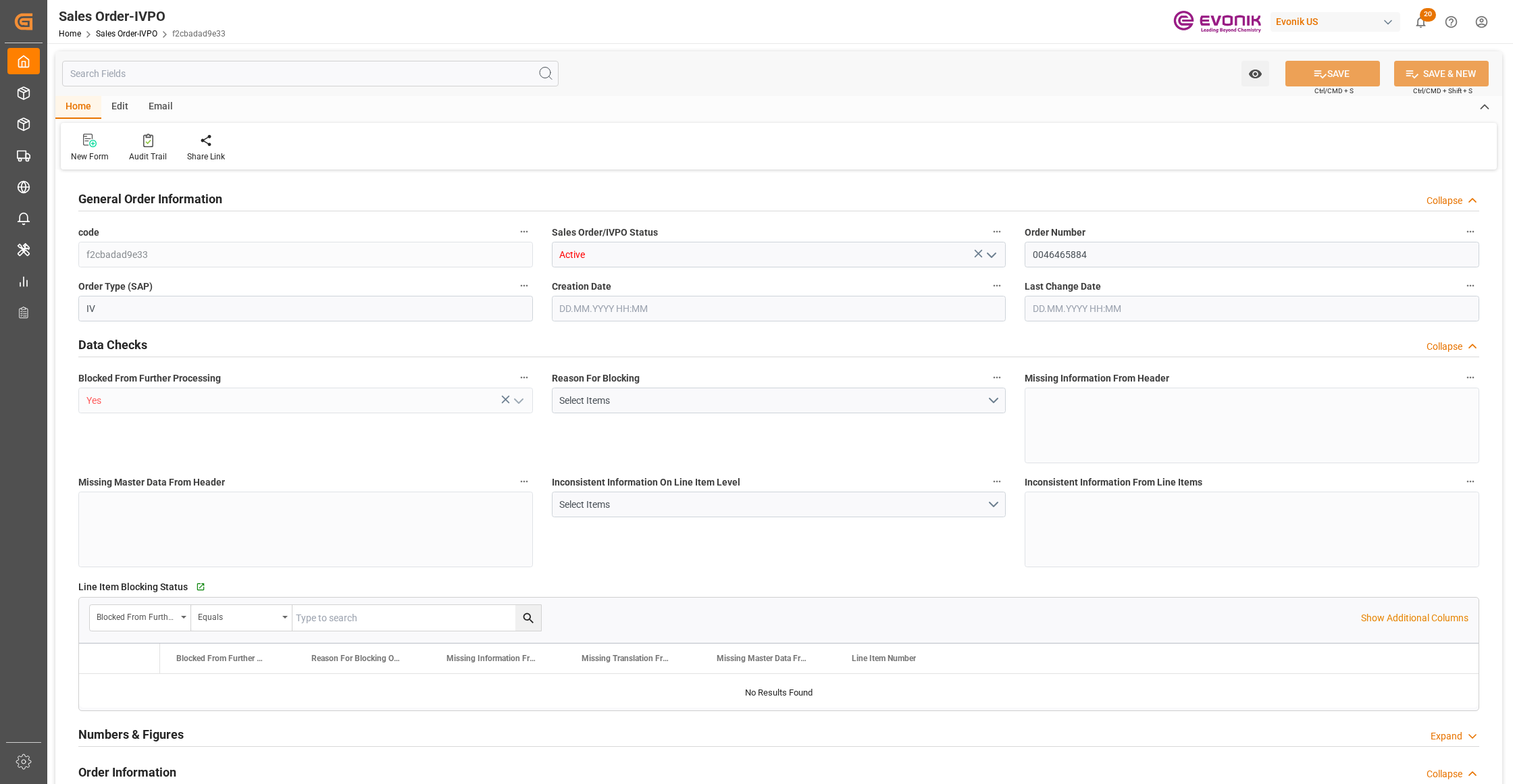
type input "BEANR"
type input "0"
type input "1"
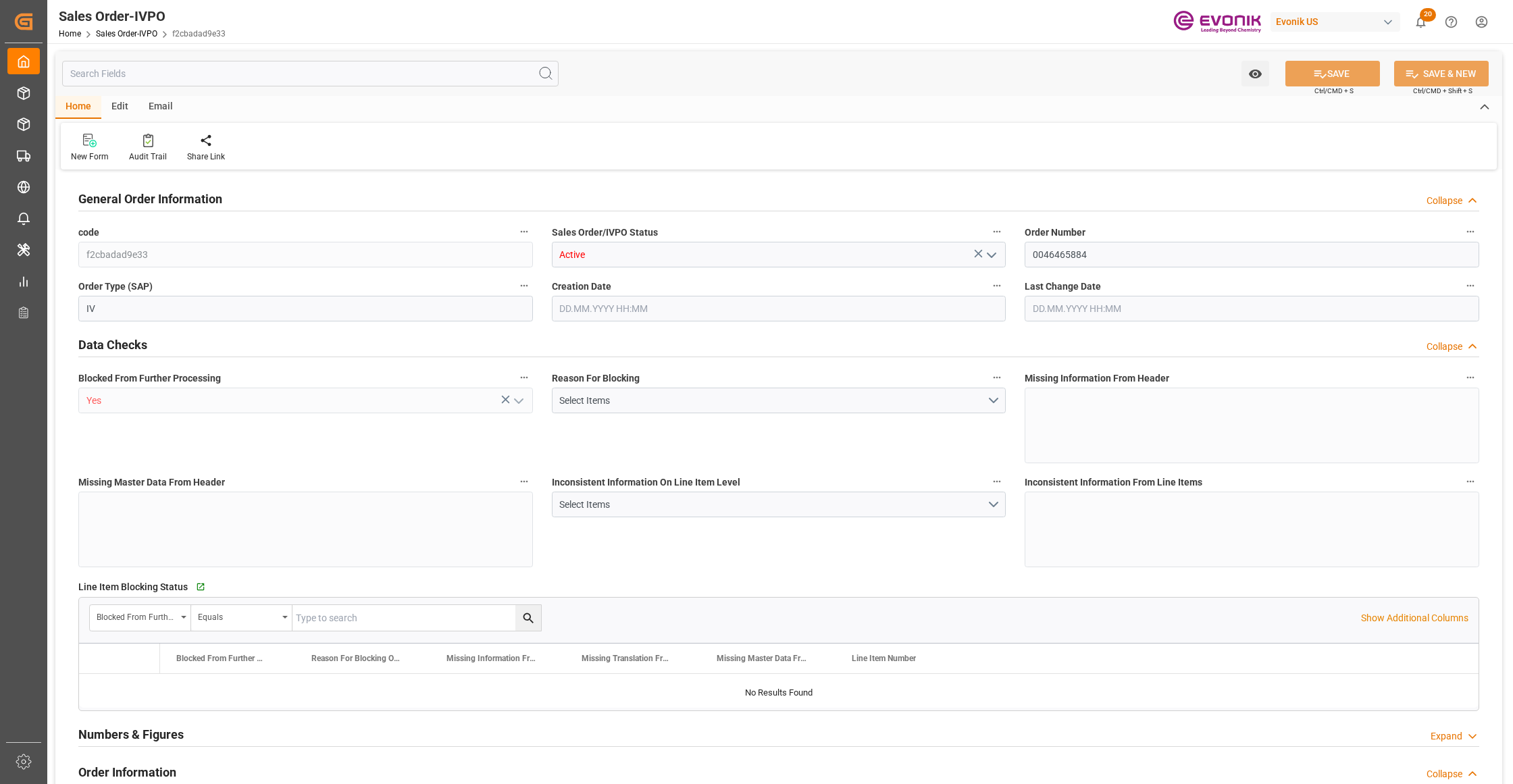
type input "16113.05"
type input "22.372"
type input "17000"
type input "30"
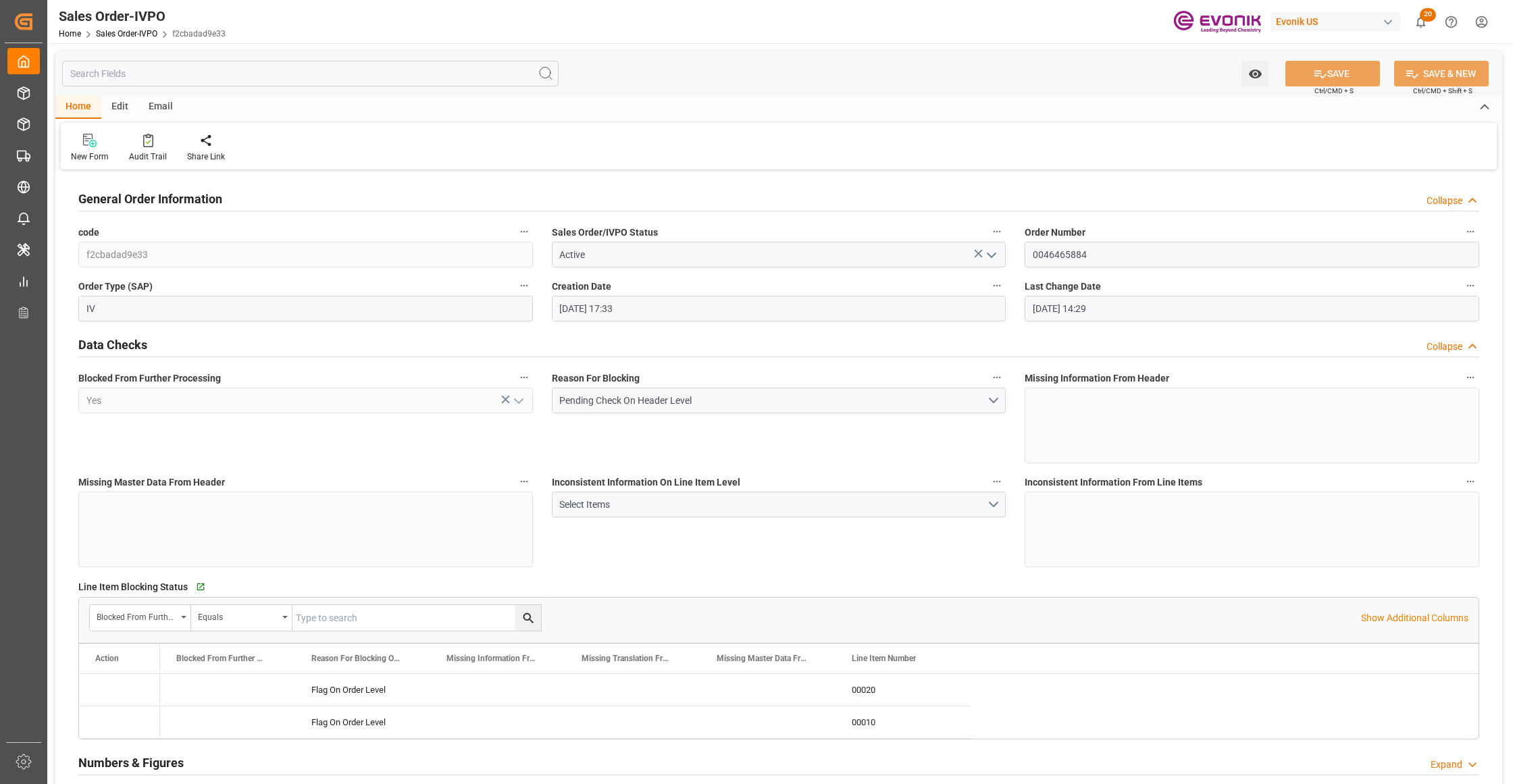
type input "29.07.2025 17:33"
type input "08.09.2025 14:29"
click at [293, 152] on div "Redirect to all shipments" at bounding box center [308, 157] width 68 height 12
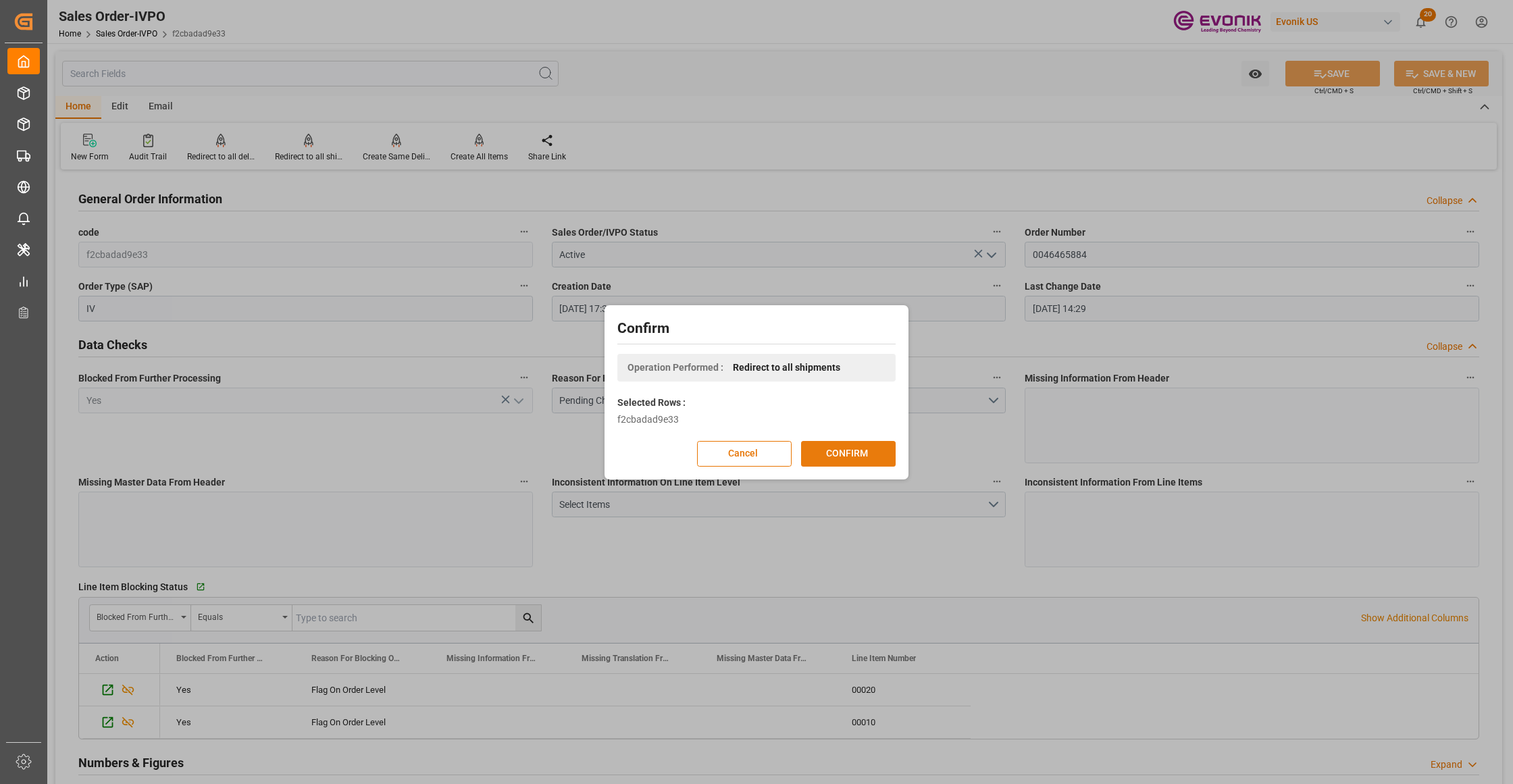
click at [819, 449] on button "CONFIRM" at bounding box center [849, 453] width 95 height 25
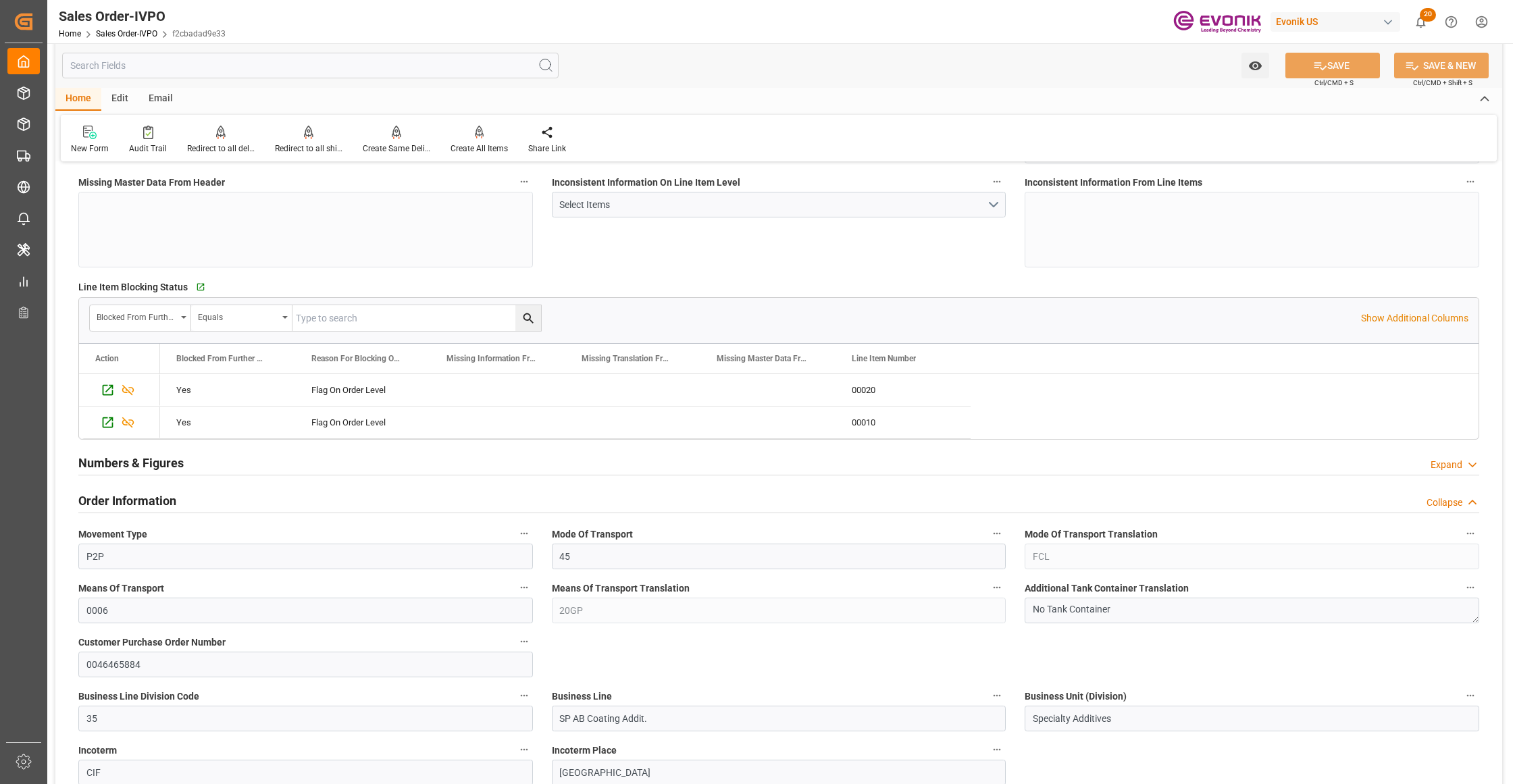
scroll to position [600, 0]
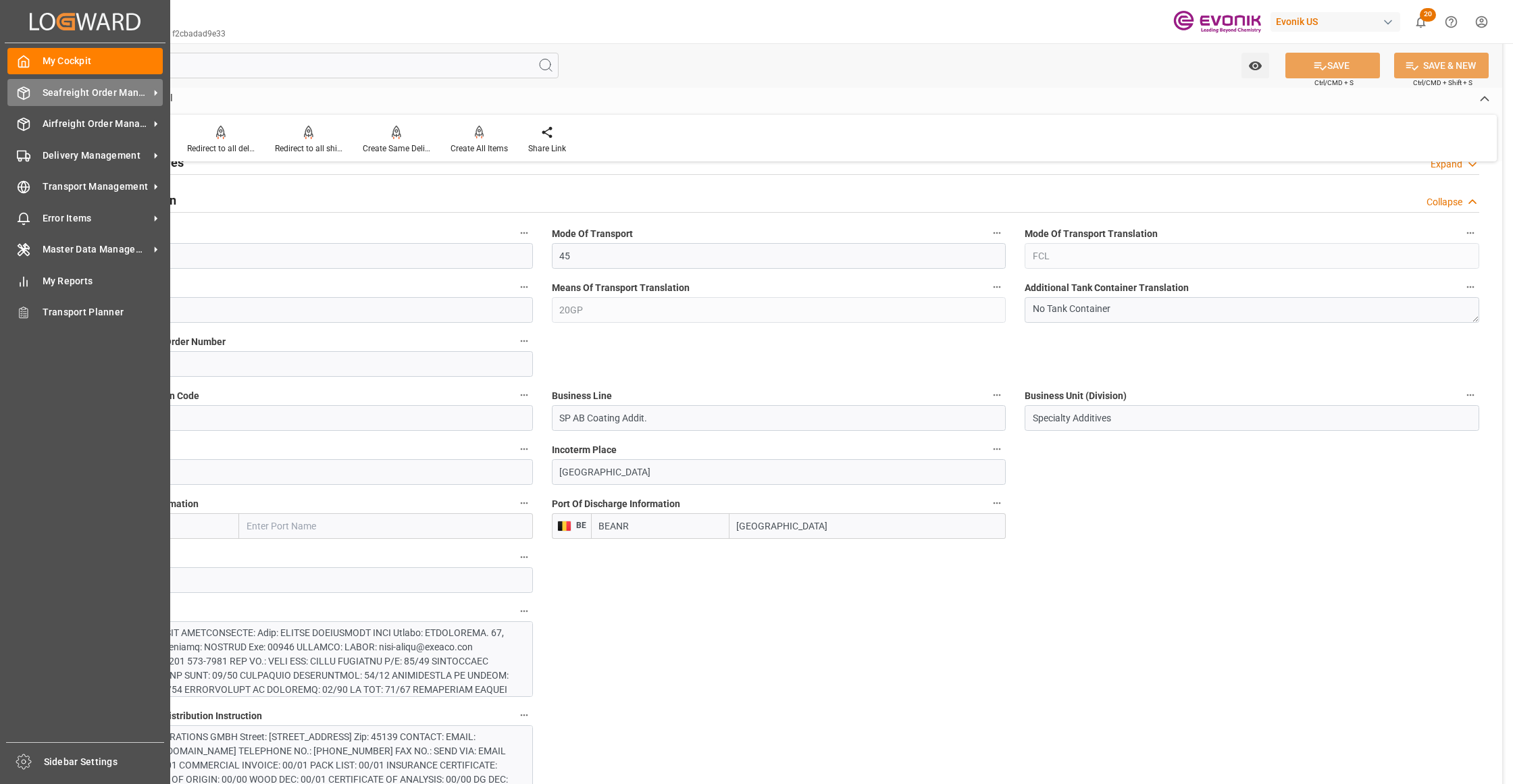
click at [75, 95] on span "Seafreight Order Management" at bounding box center [96, 92] width 107 height 14
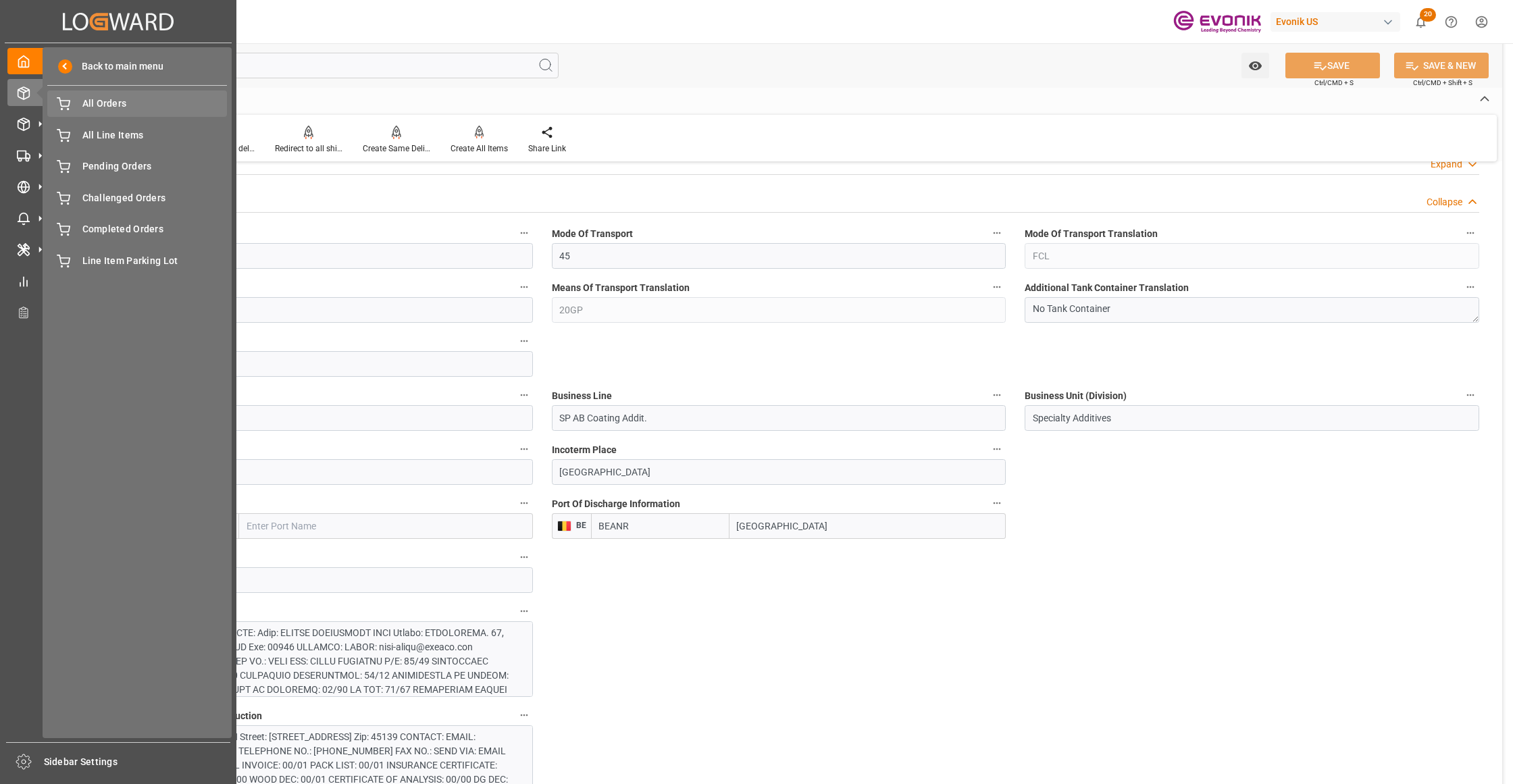
click at [89, 111] on span "All Orders" at bounding box center [155, 103] width 145 height 14
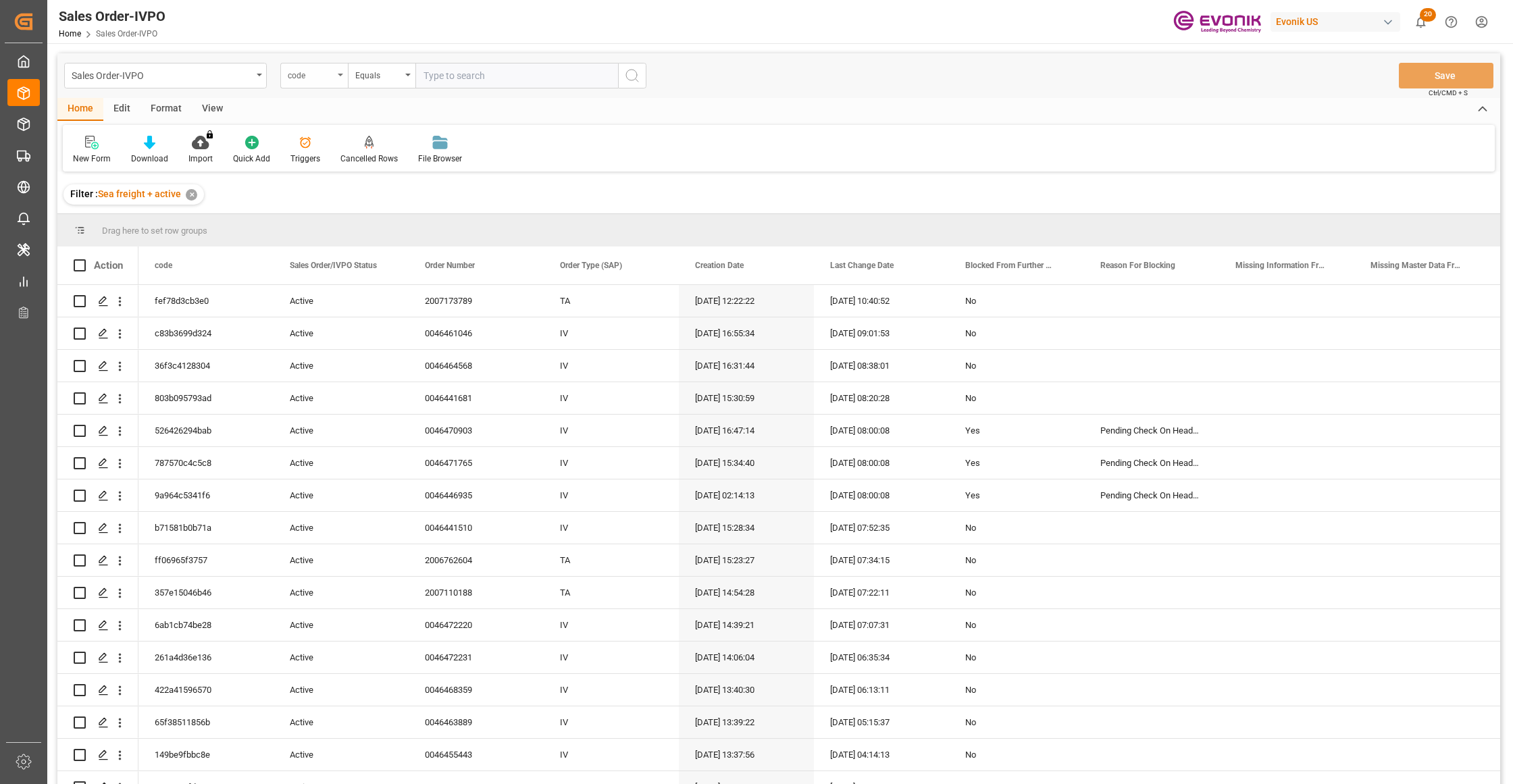
click at [323, 81] on div "code" at bounding box center [310, 74] width 46 height 16
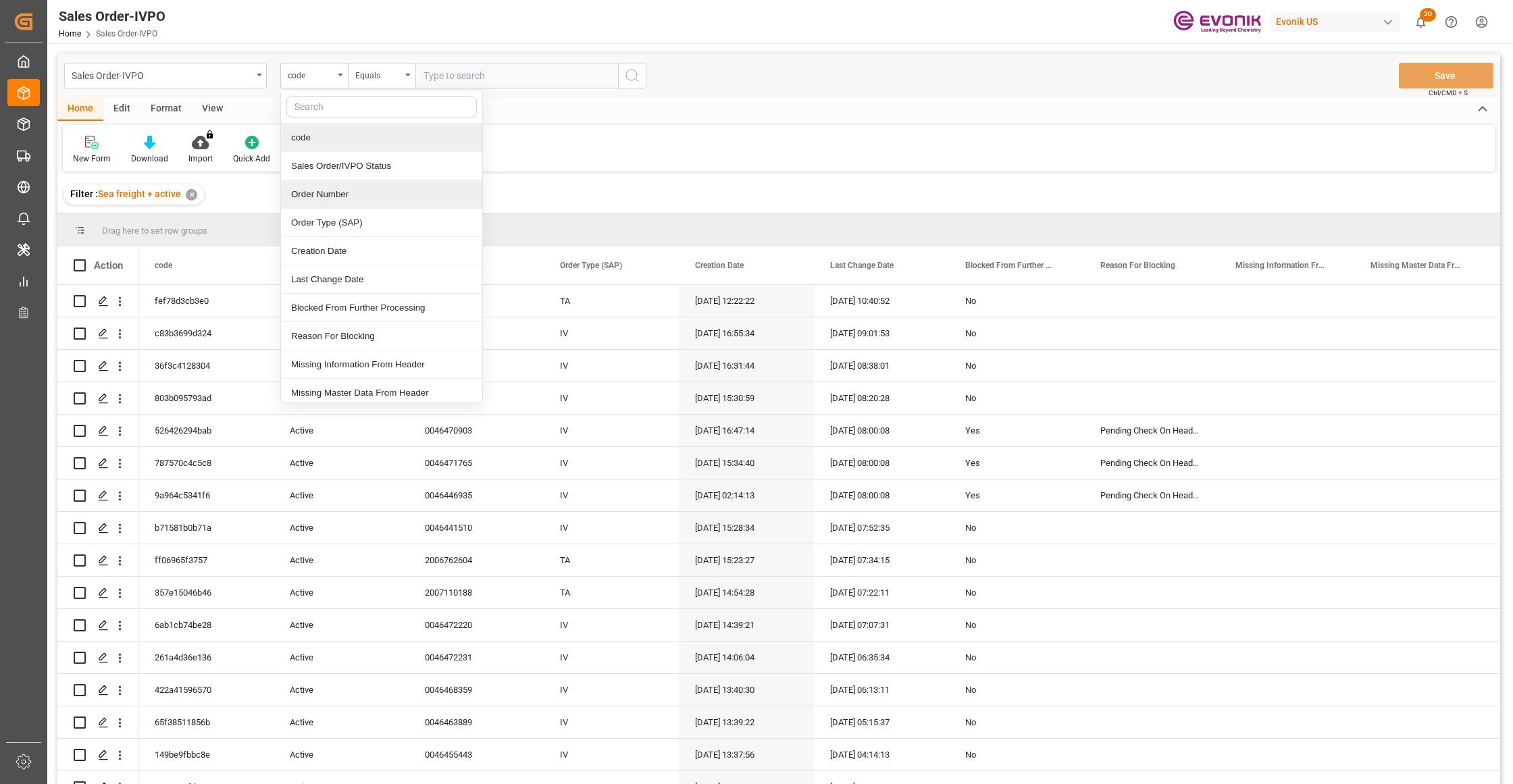
click at [350, 203] on div "Order Number" at bounding box center [382, 194] width 201 height 28
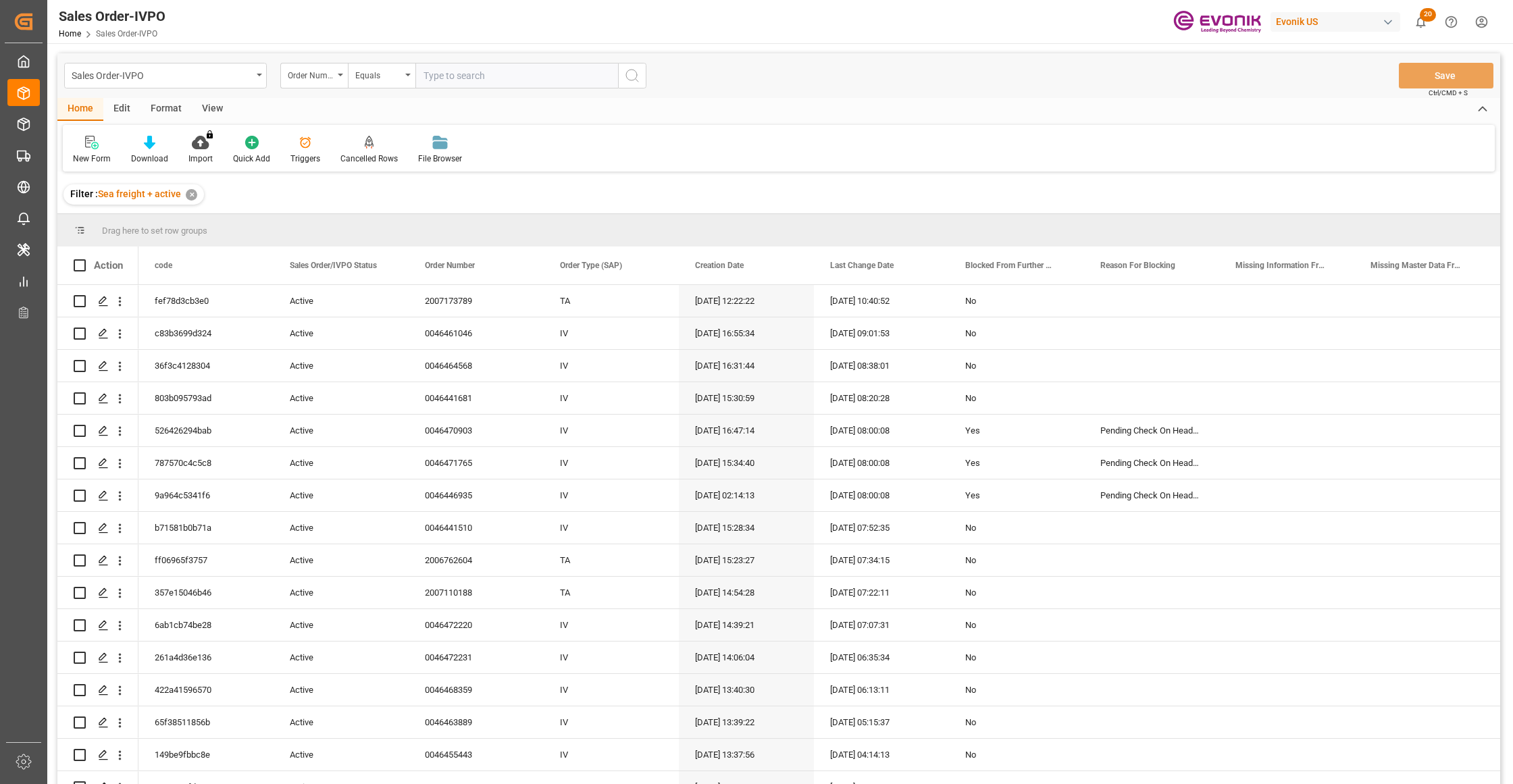
click at [478, 71] on input "text" at bounding box center [516, 75] width 203 height 25
paste input "46441510"
type input "0046441510"
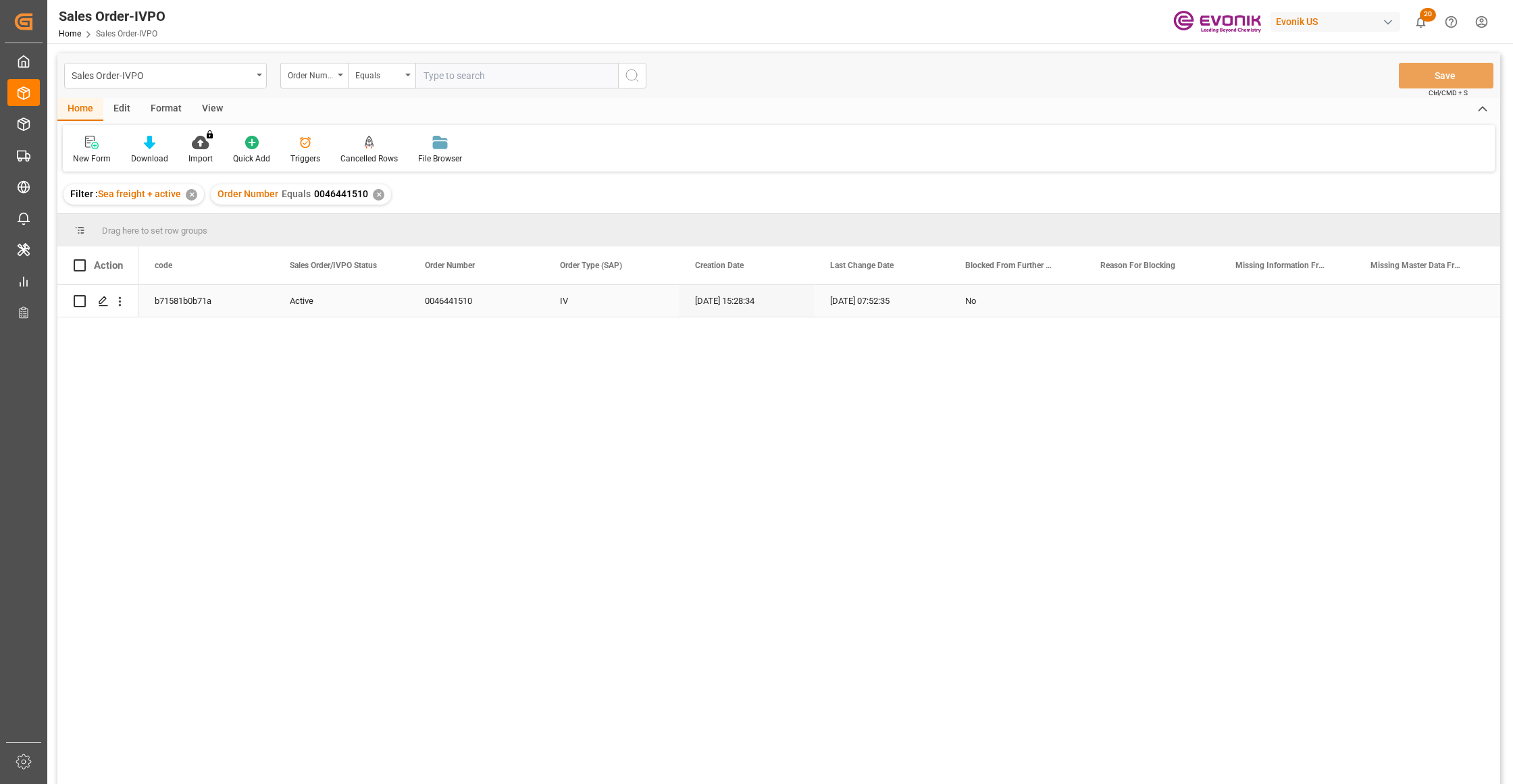
drag, startPoint x: 108, startPoint y: 303, endPoint x: 88, endPoint y: 290, distance: 23.9
click at [90, 292] on div "Press SPACE to select this row." at bounding box center [97, 301] width 49 height 30
click at [101, 301] on icon "Press SPACE to select this row." at bounding box center [103, 301] width 11 height 11
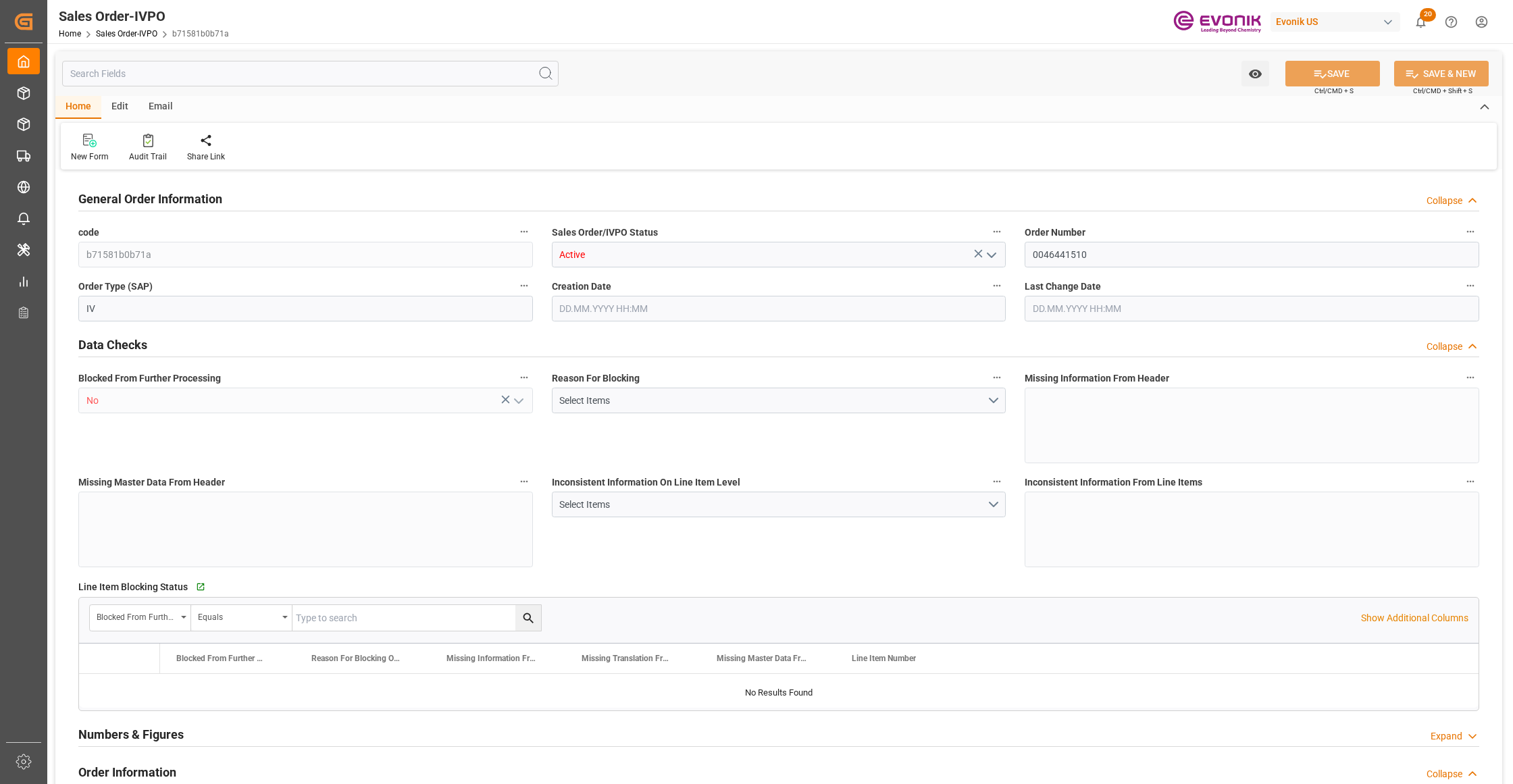
type input "KRPUS"
type input "0"
type input "1"
type input "2"
type input "1"
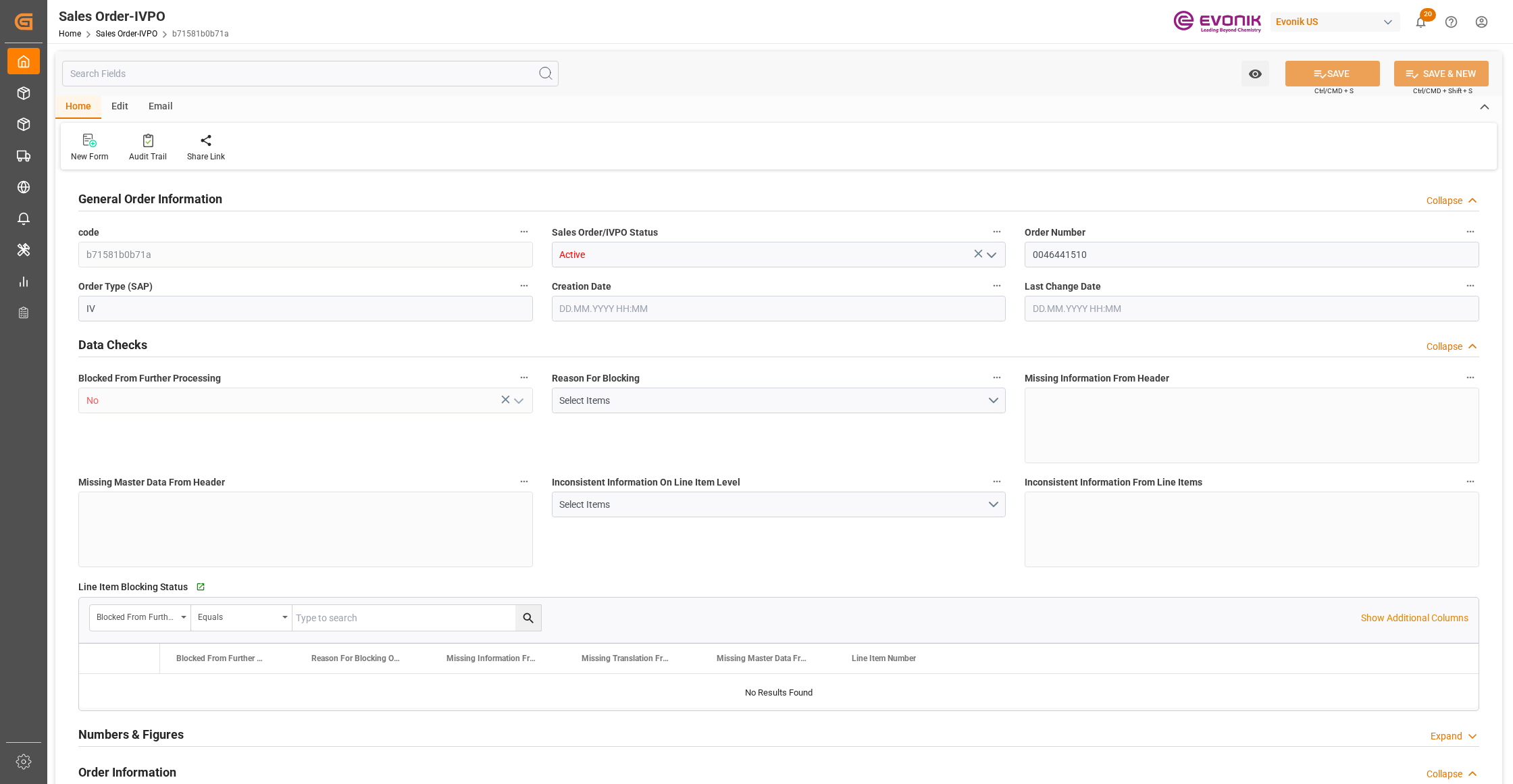
type input "17228.8"
type input "26.2123"
type input "17000"
type input "30"
type input "08.09.2025 15:28"
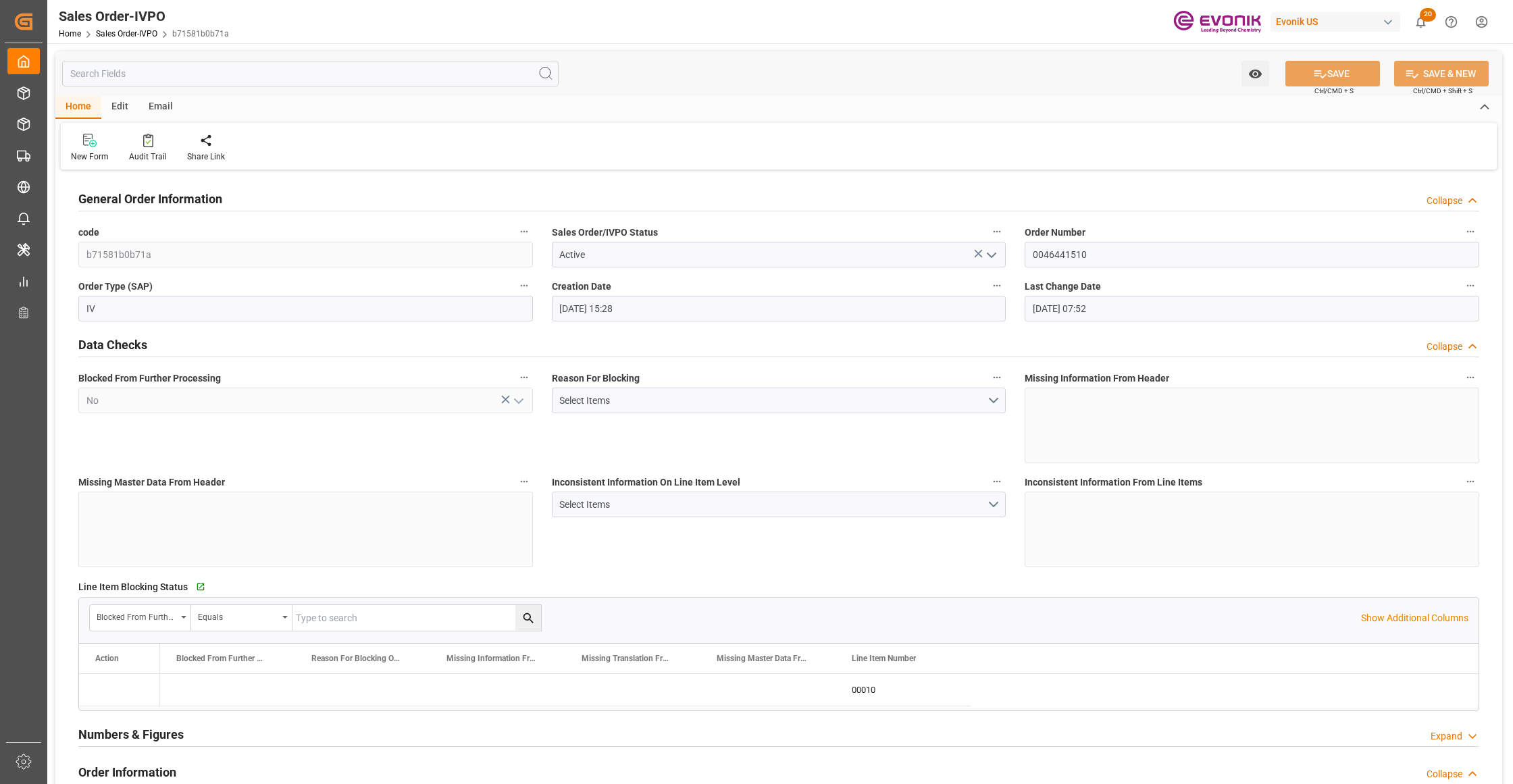
type input "09.09.2025 07:52"
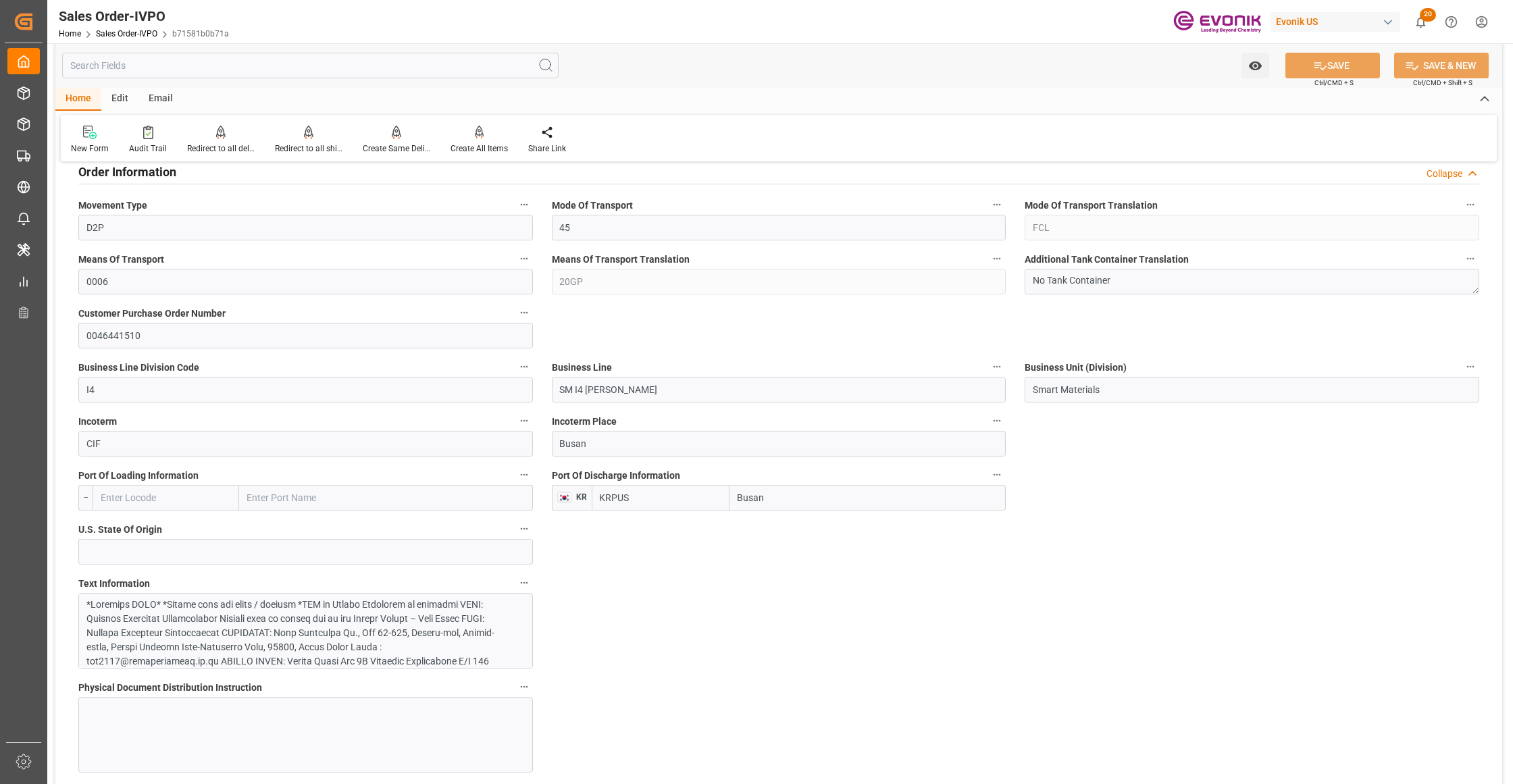
scroll to position [900, 0]
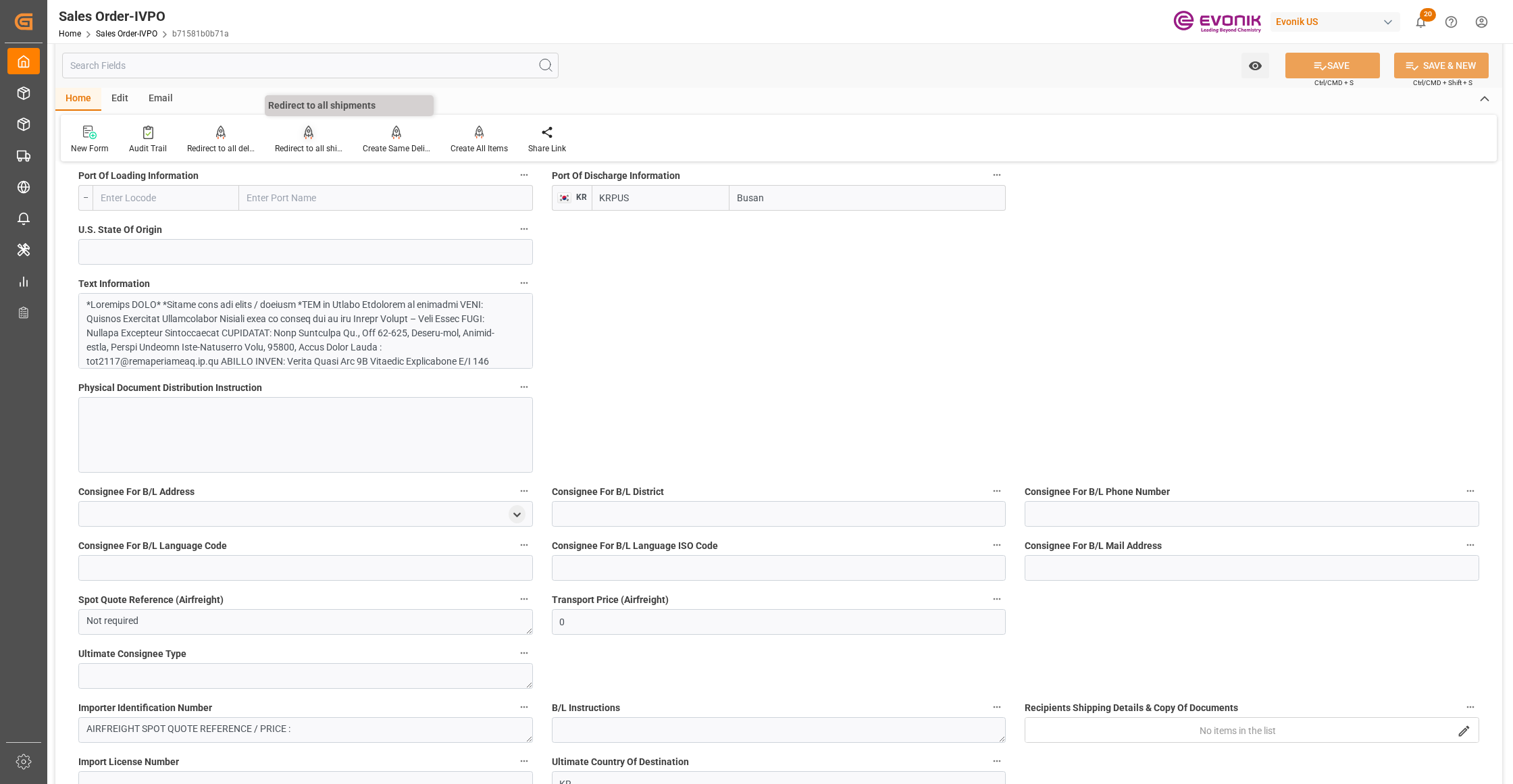
click at [300, 139] on div "Redirect to all shipments" at bounding box center [309, 139] width 88 height 29
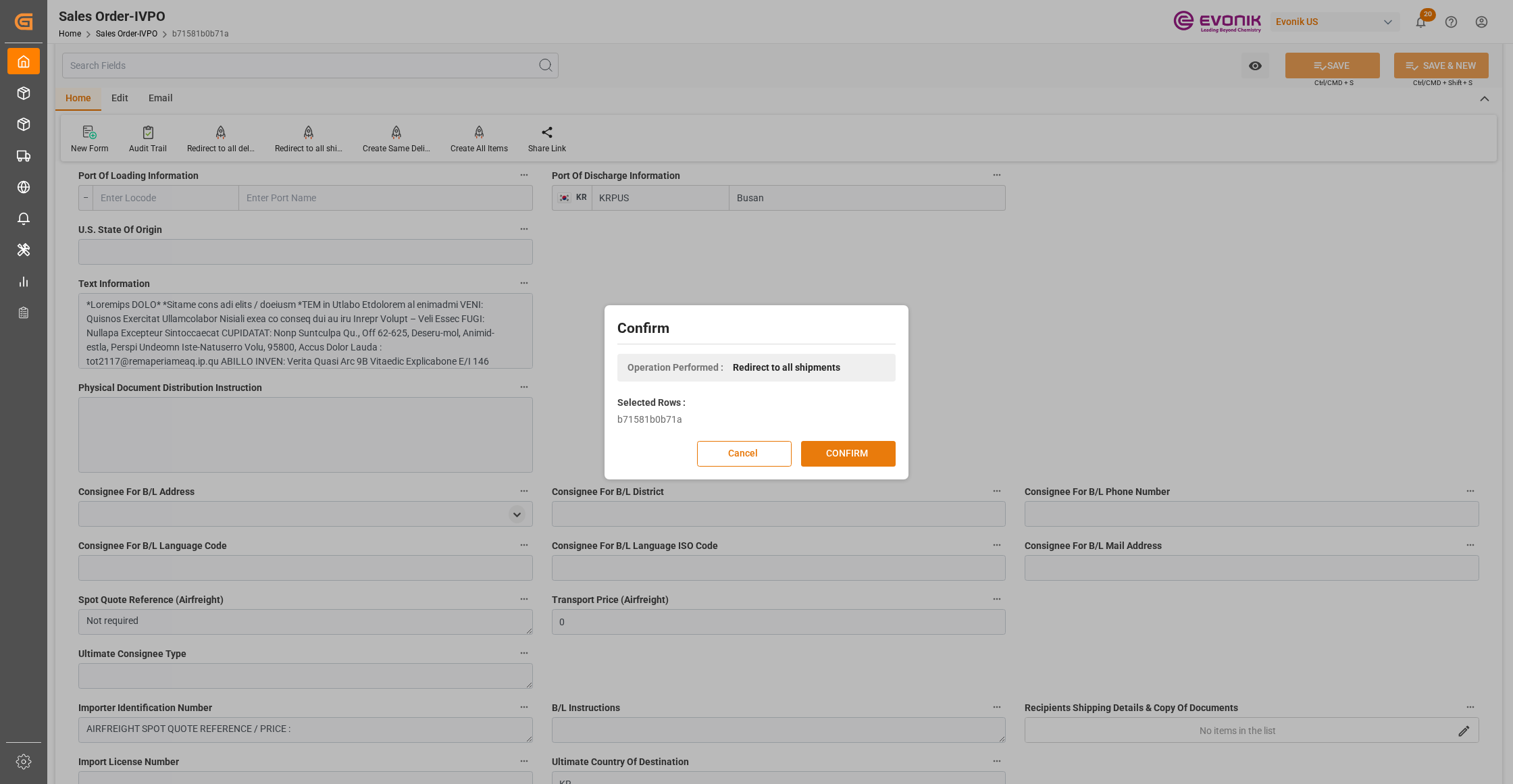
click at [859, 458] on button "CONFIRM" at bounding box center [849, 453] width 95 height 25
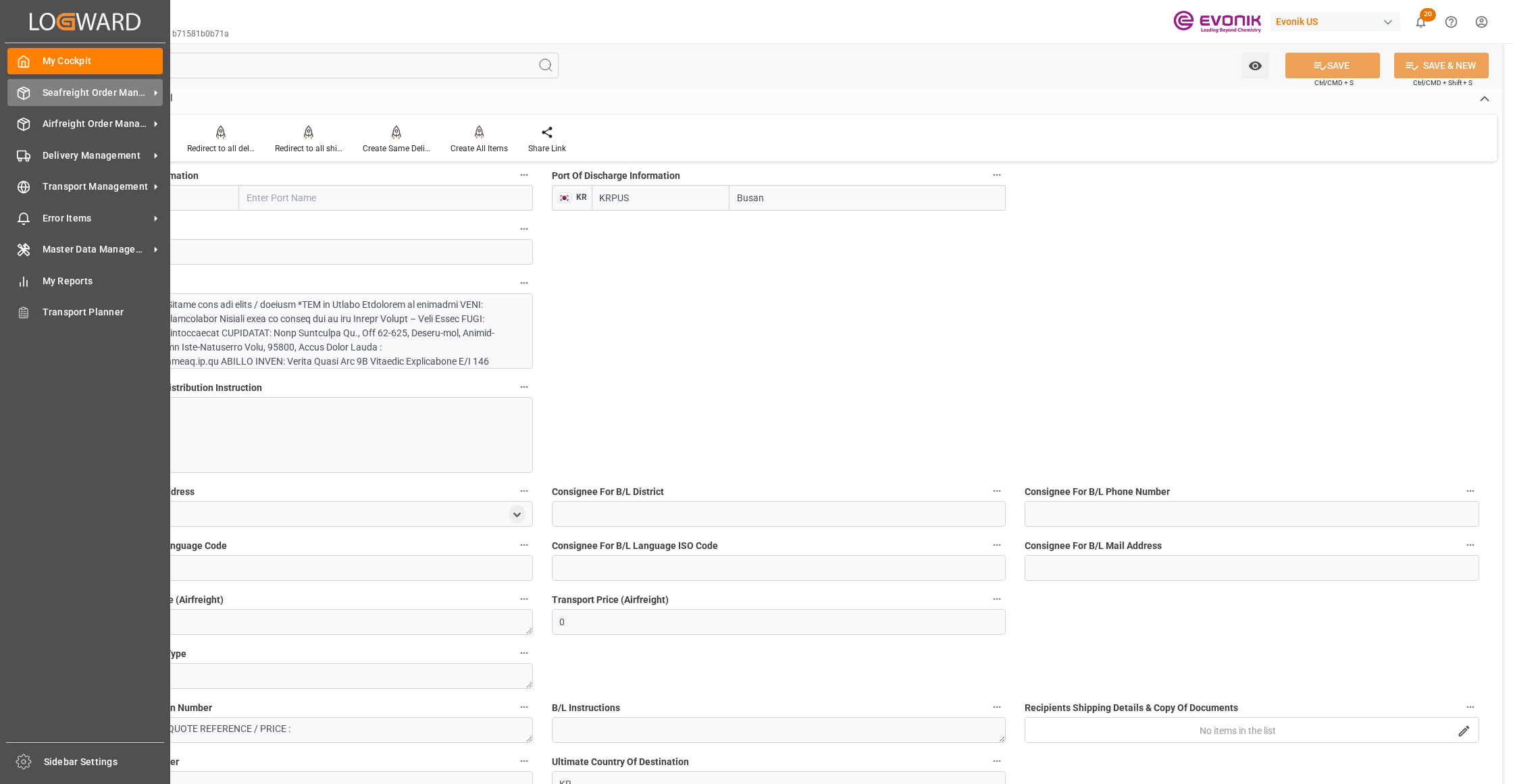
drag, startPoint x: 64, startPoint y: 88, endPoint x: 76, endPoint y: 95, distance: 13.9
click at [65, 88] on span "Seafreight Order Management" at bounding box center [96, 92] width 107 height 14
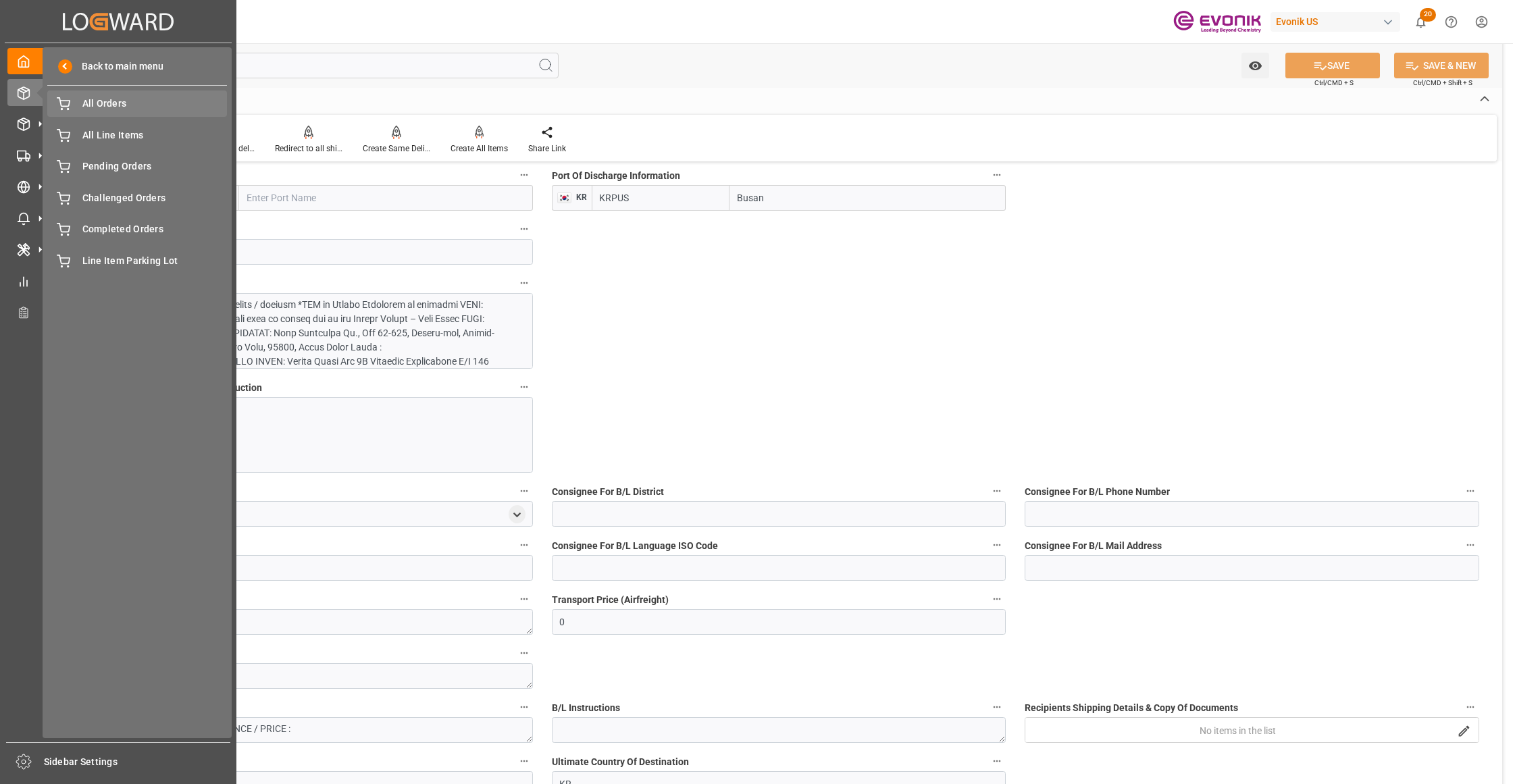
click at [119, 101] on span "All Orders" at bounding box center [155, 103] width 145 height 14
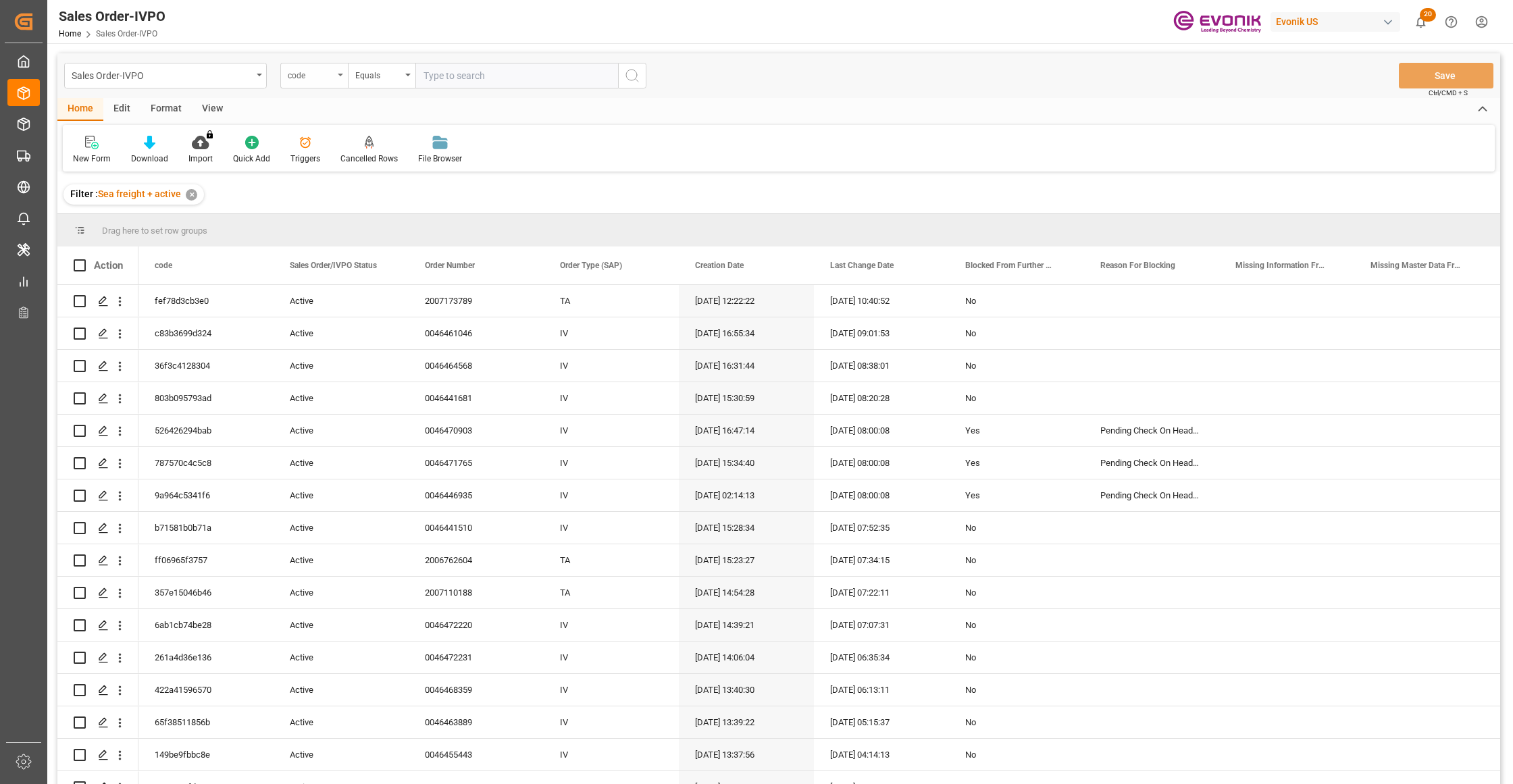
click at [325, 78] on div "code" at bounding box center [310, 74] width 46 height 16
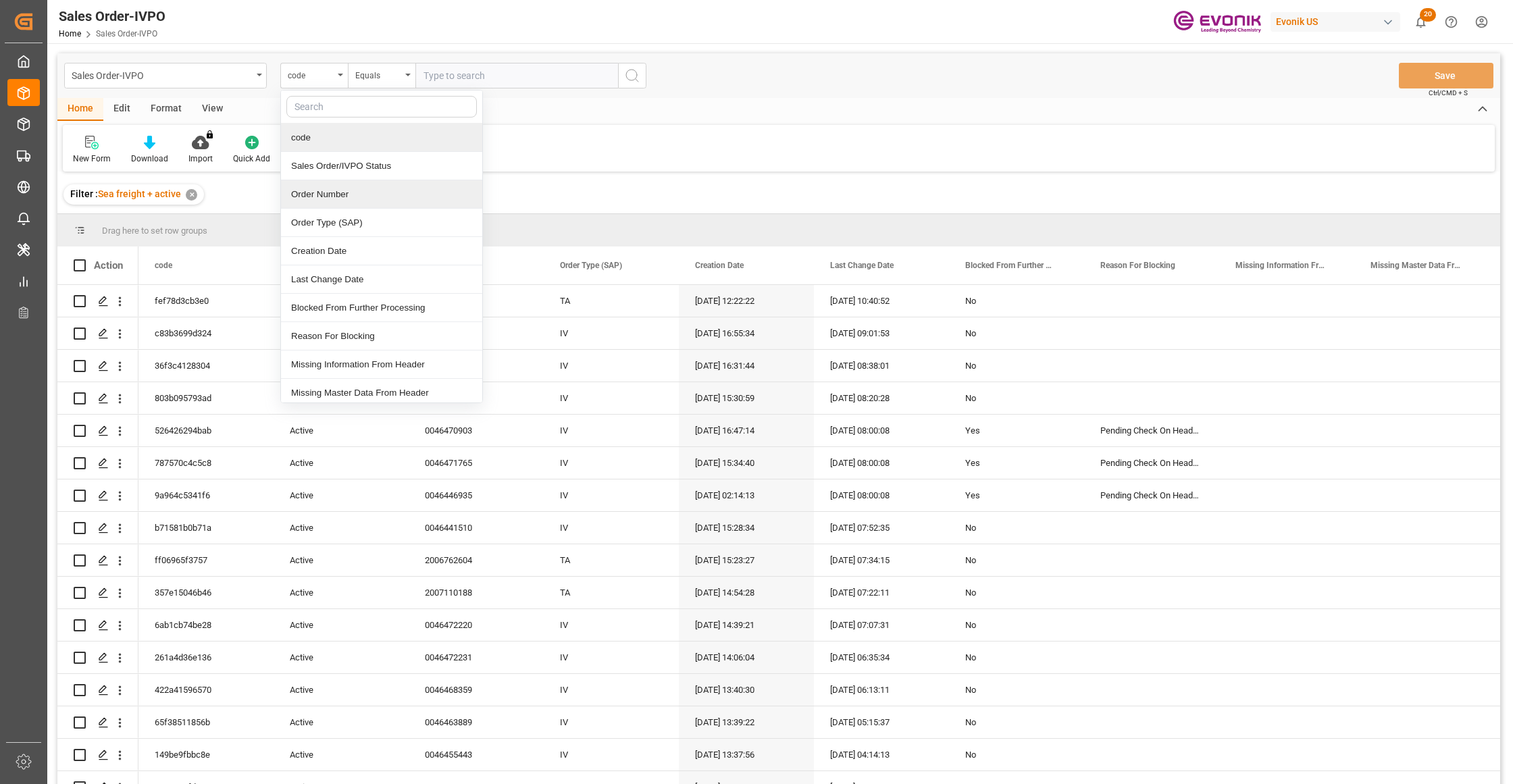
click at [343, 197] on div "Order Number" at bounding box center [382, 194] width 201 height 28
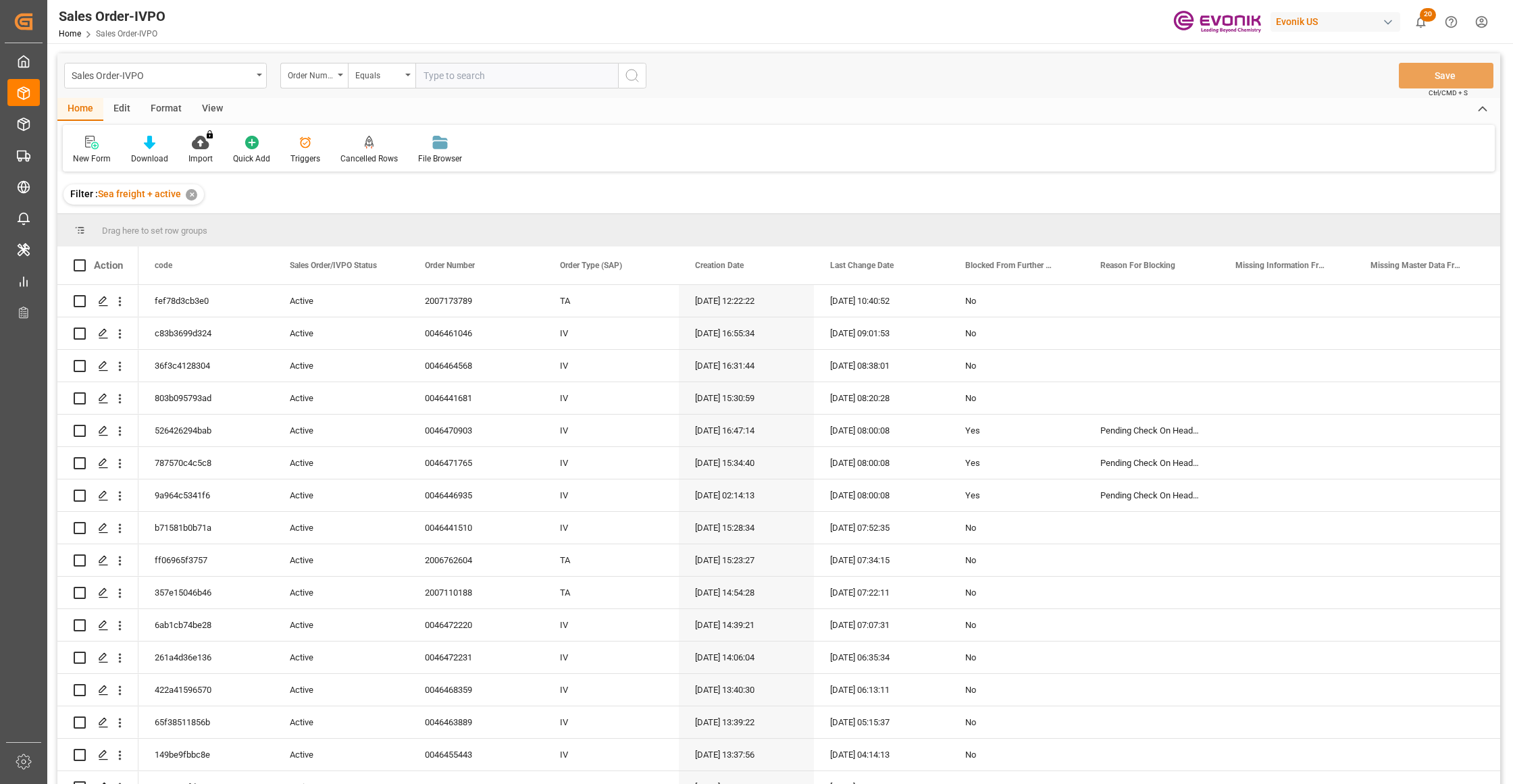
click at [461, 68] on input "text" at bounding box center [516, 75] width 203 height 25
paste input "46465884"
type input "0046465884"
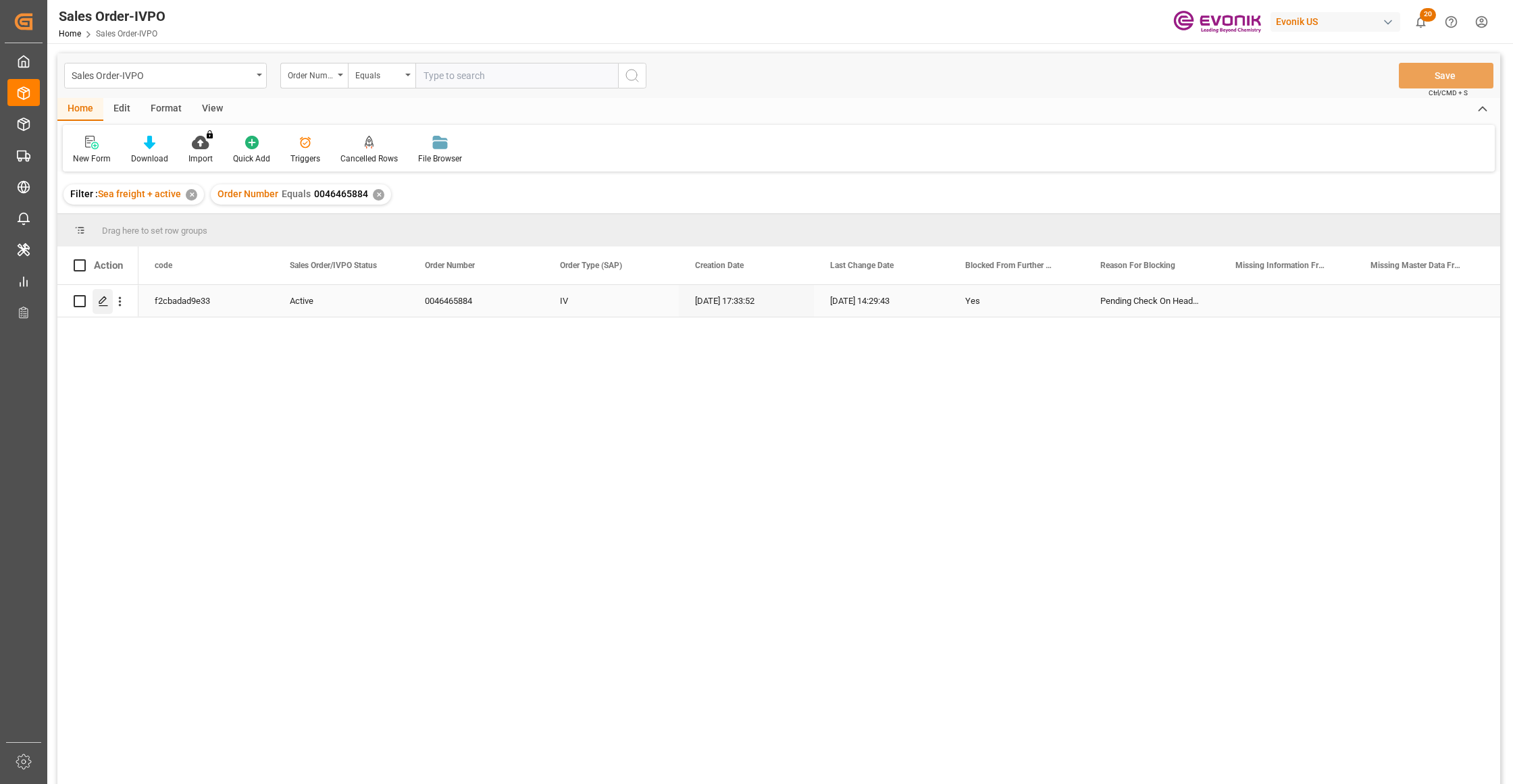
click at [104, 292] on div "Press SPACE to select this row." at bounding box center [103, 301] width 21 height 25
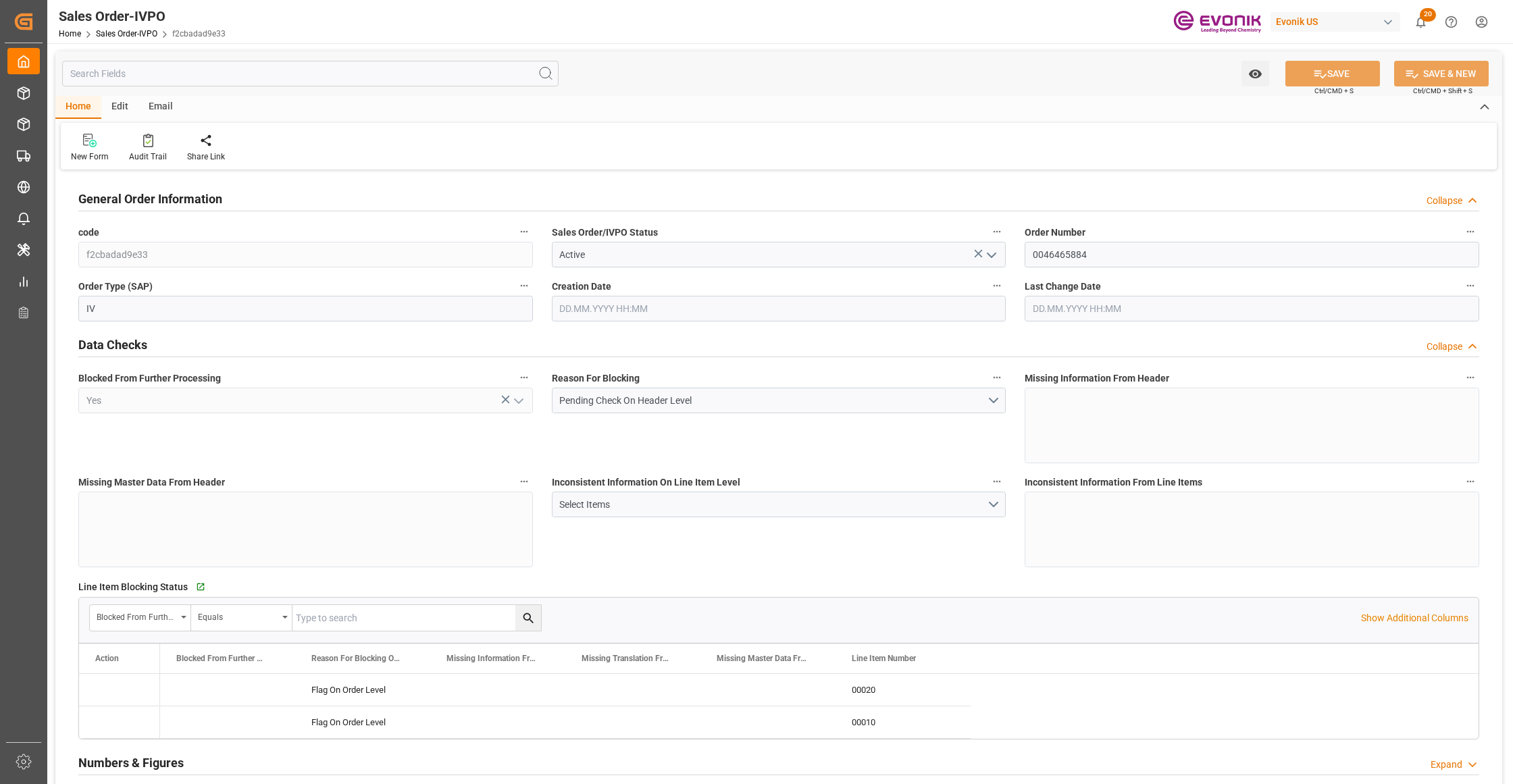
type input "BEANR"
type input "0"
type input "1"
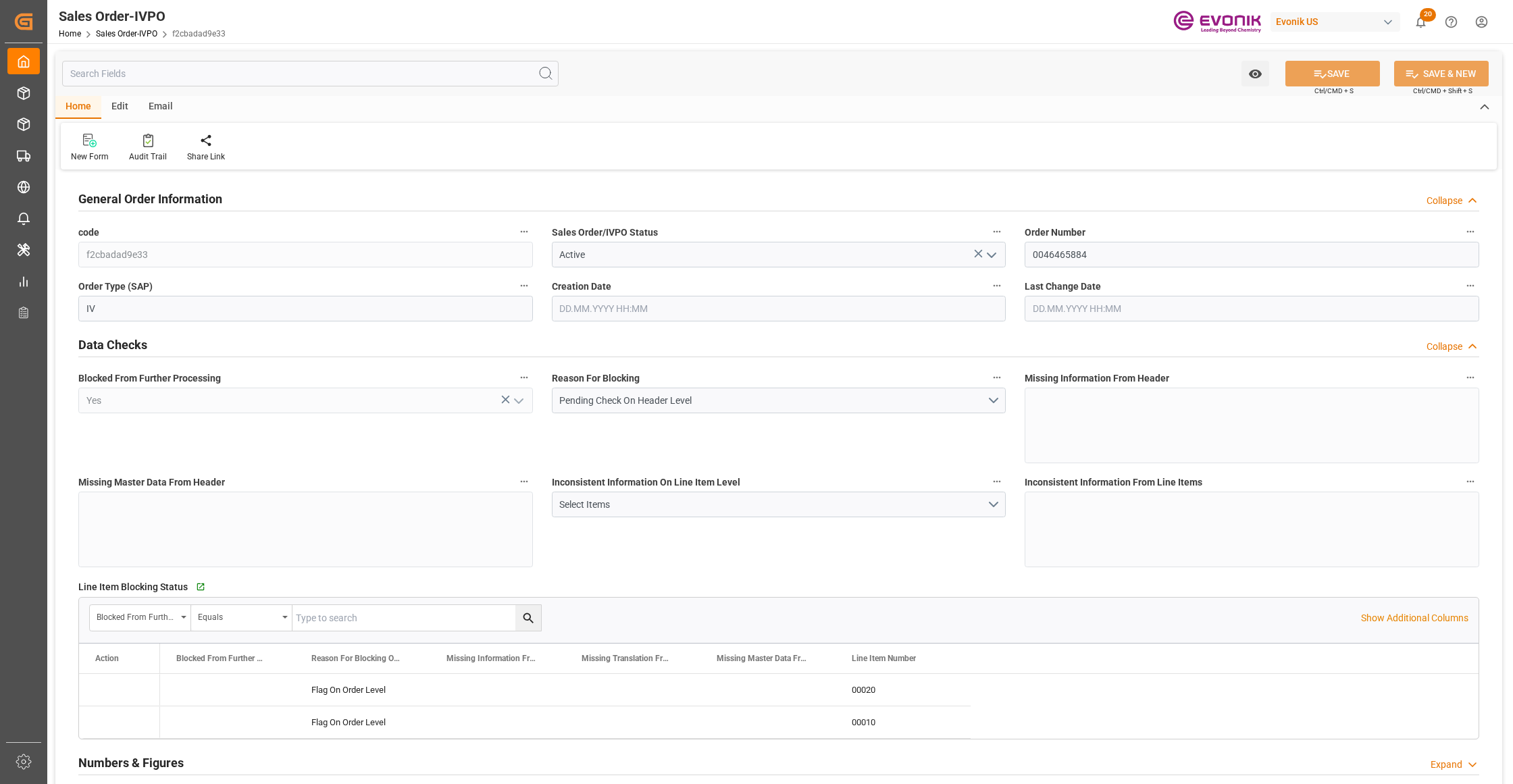
type input "16113.05"
type input "22.372"
type input "17000"
type input "30"
type input "29.07.2025 17:33"
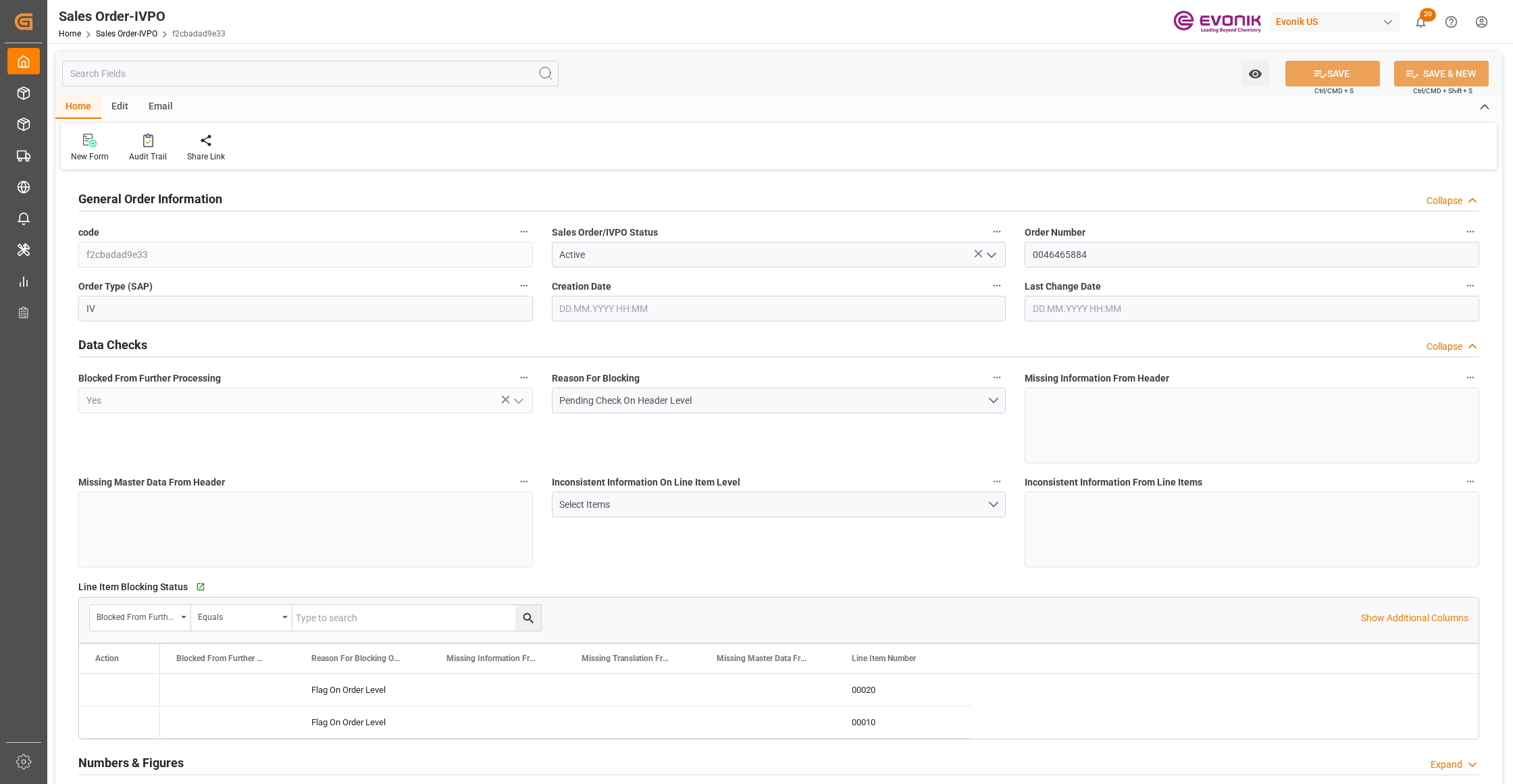
type input "08.09.2025 14:29"
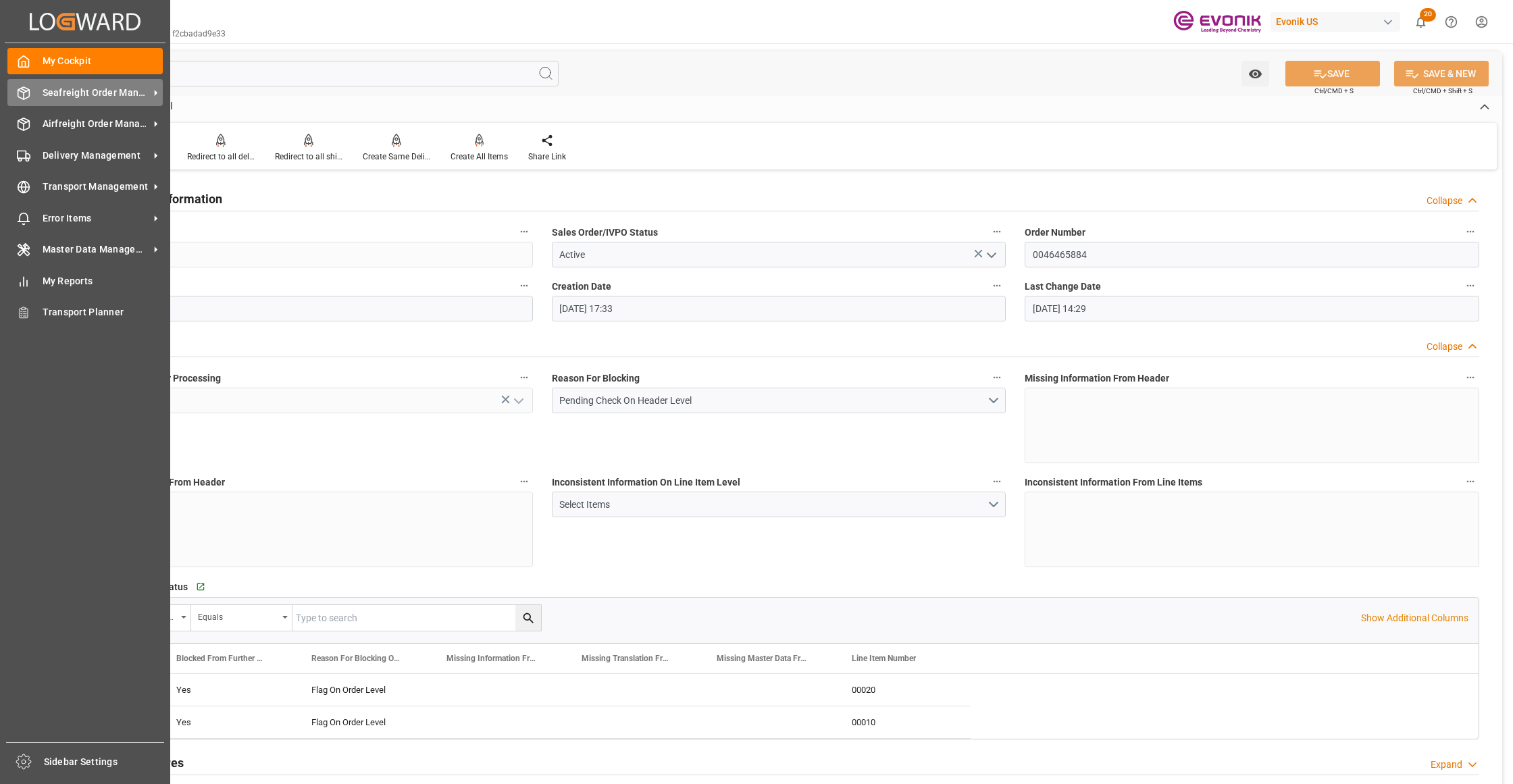
click at [62, 93] on span "Seafreight Order Management" at bounding box center [96, 92] width 107 height 14
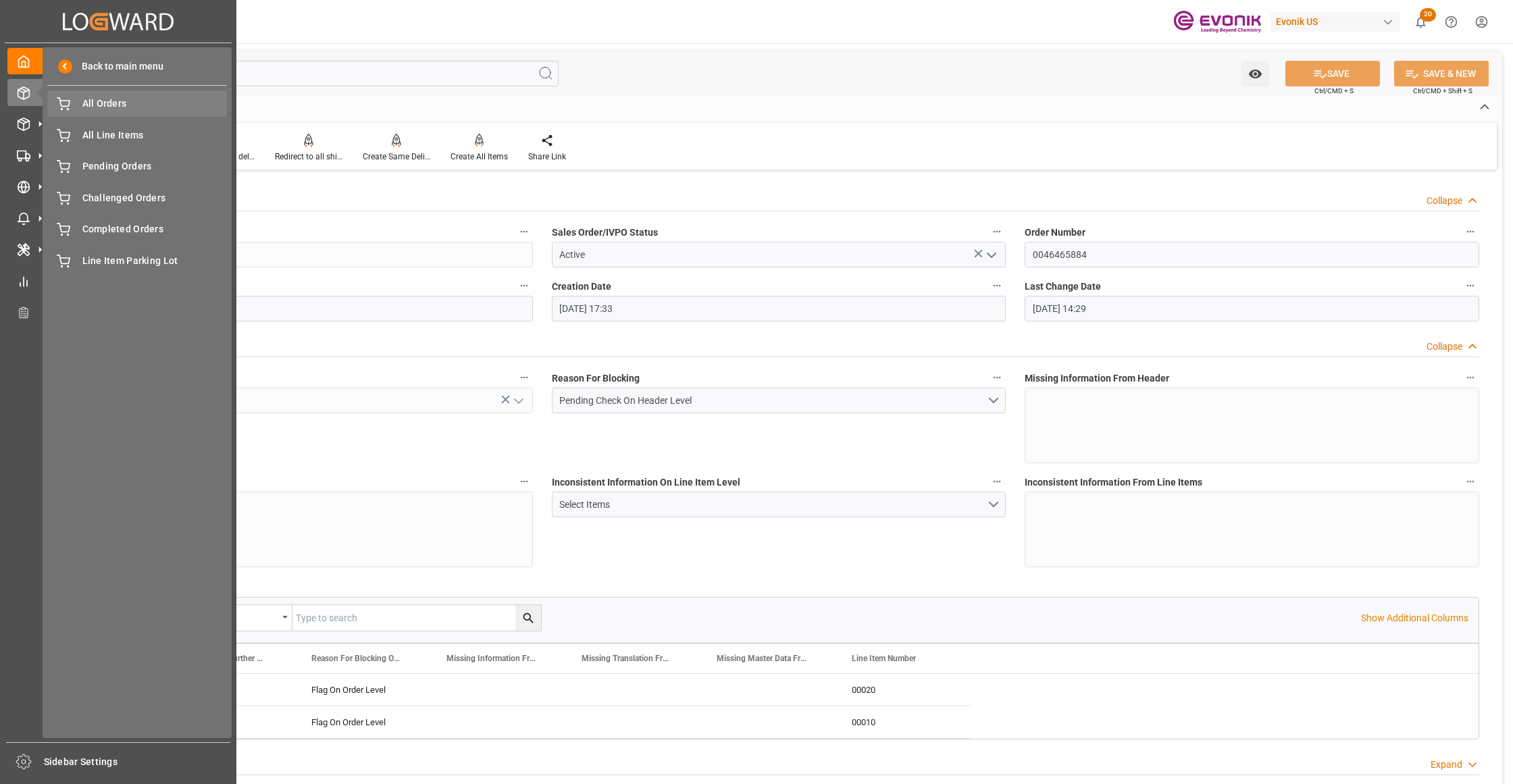
click at [95, 103] on span "All Orders" at bounding box center [155, 103] width 145 height 14
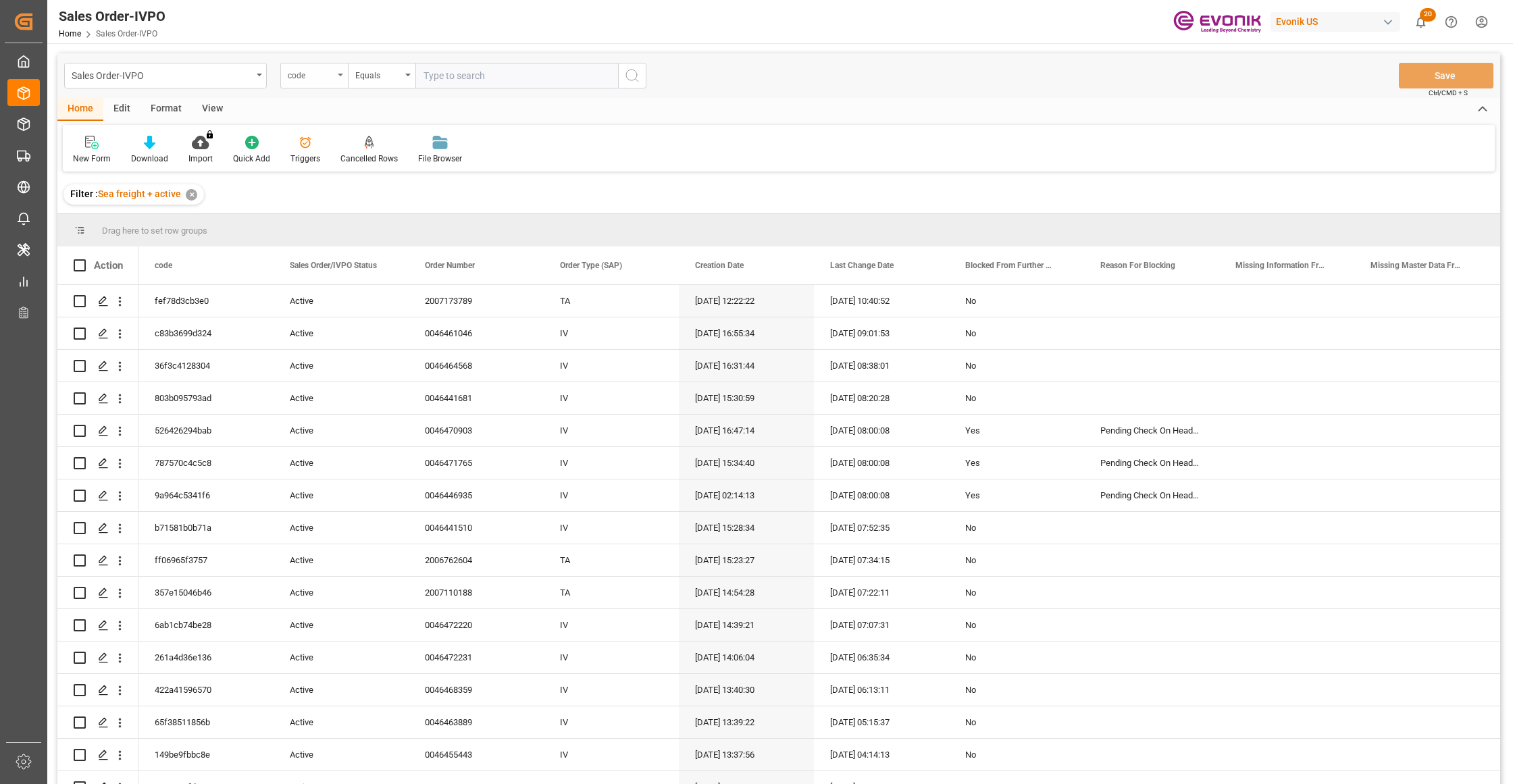
click at [329, 74] on div "code" at bounding box center [310, 74] width 46 height 16
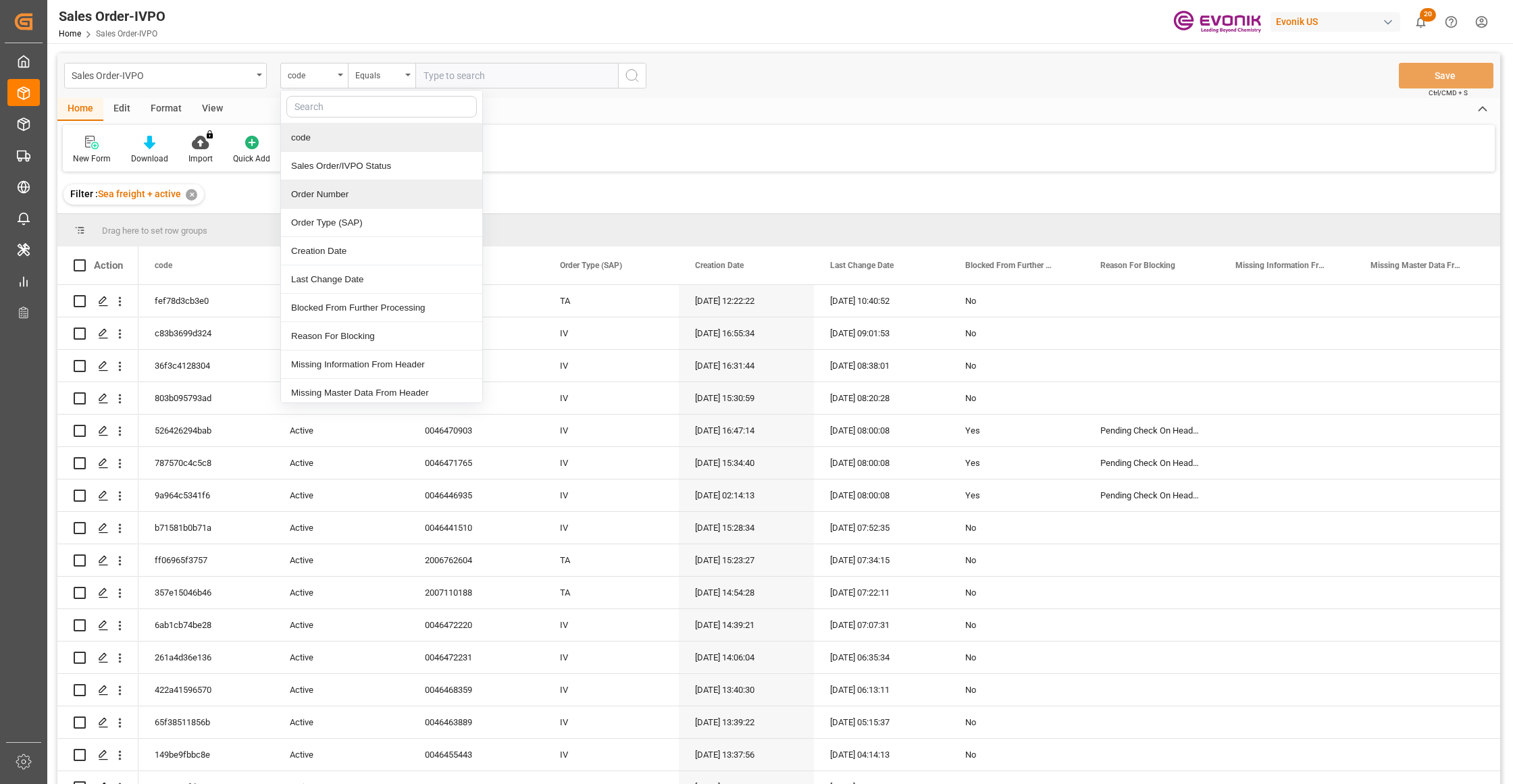
click at [335, 195] on div "Order Number" at bounding box center [382, 194] width 201 height 28
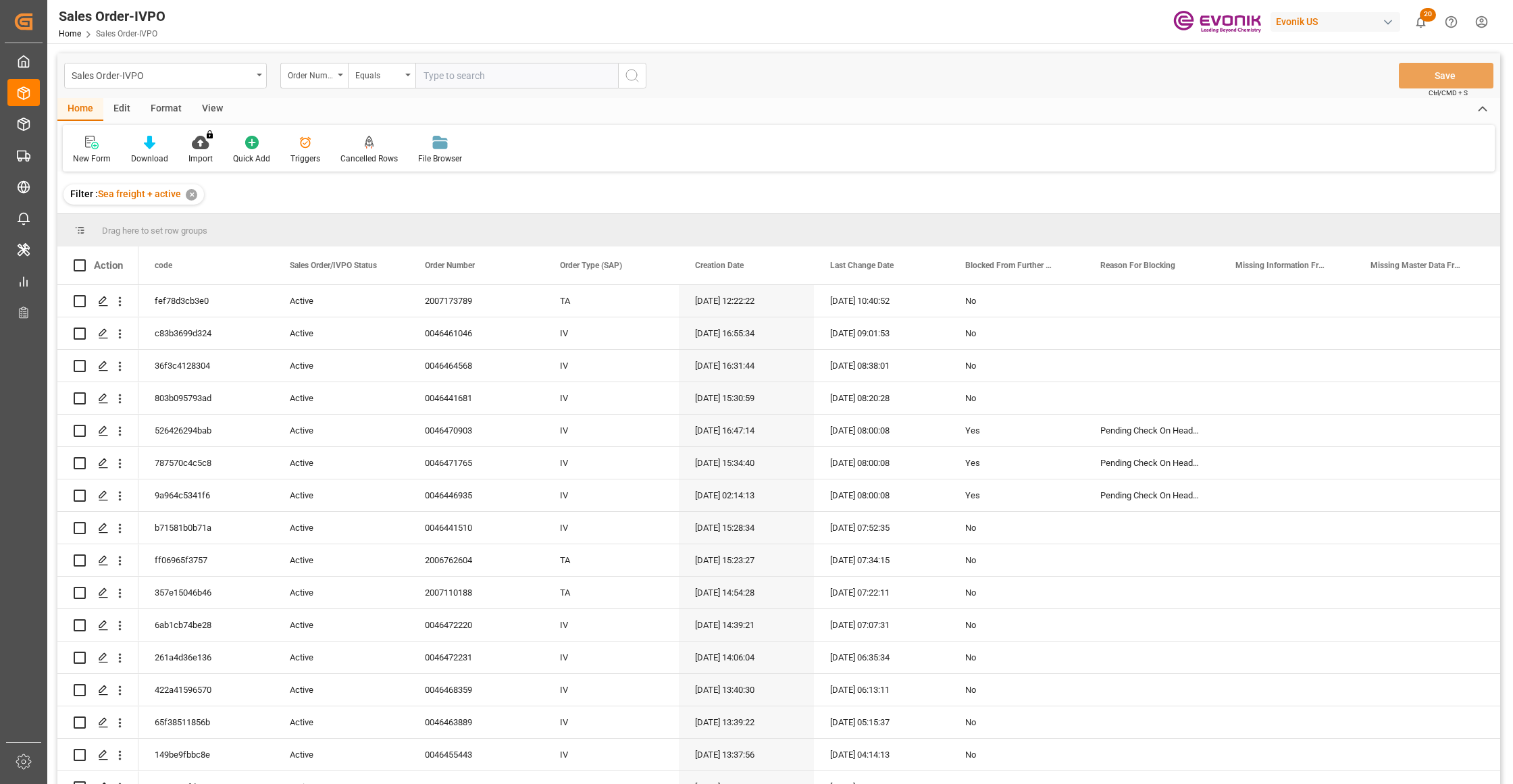
drag, startPoint x: 446, startPoint y: 66, endPoint x: 439, endPoint y: 71, distance: 8.6
click at [446, 66] on input "text" at bounding box center [516, 75] width 203 height 25
paste input "46465884"
click at [423, 73] on input "46465884" at bounding box center [516, 75] width 203 height 25
type input "0046465884"
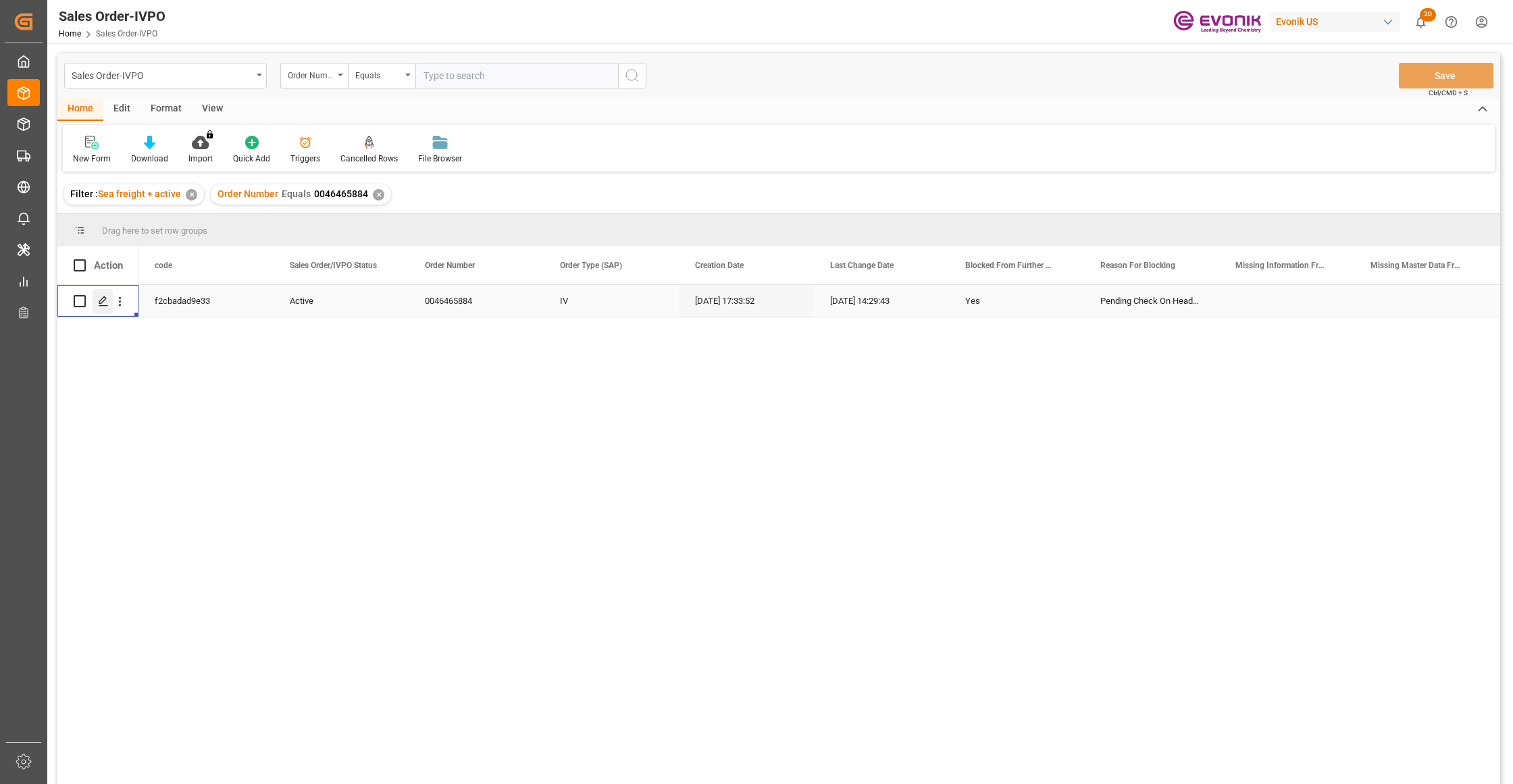
click at [104, 304] on icon "Press SPACE to select this row." at bounding box center [103, 301] width 11 height 11
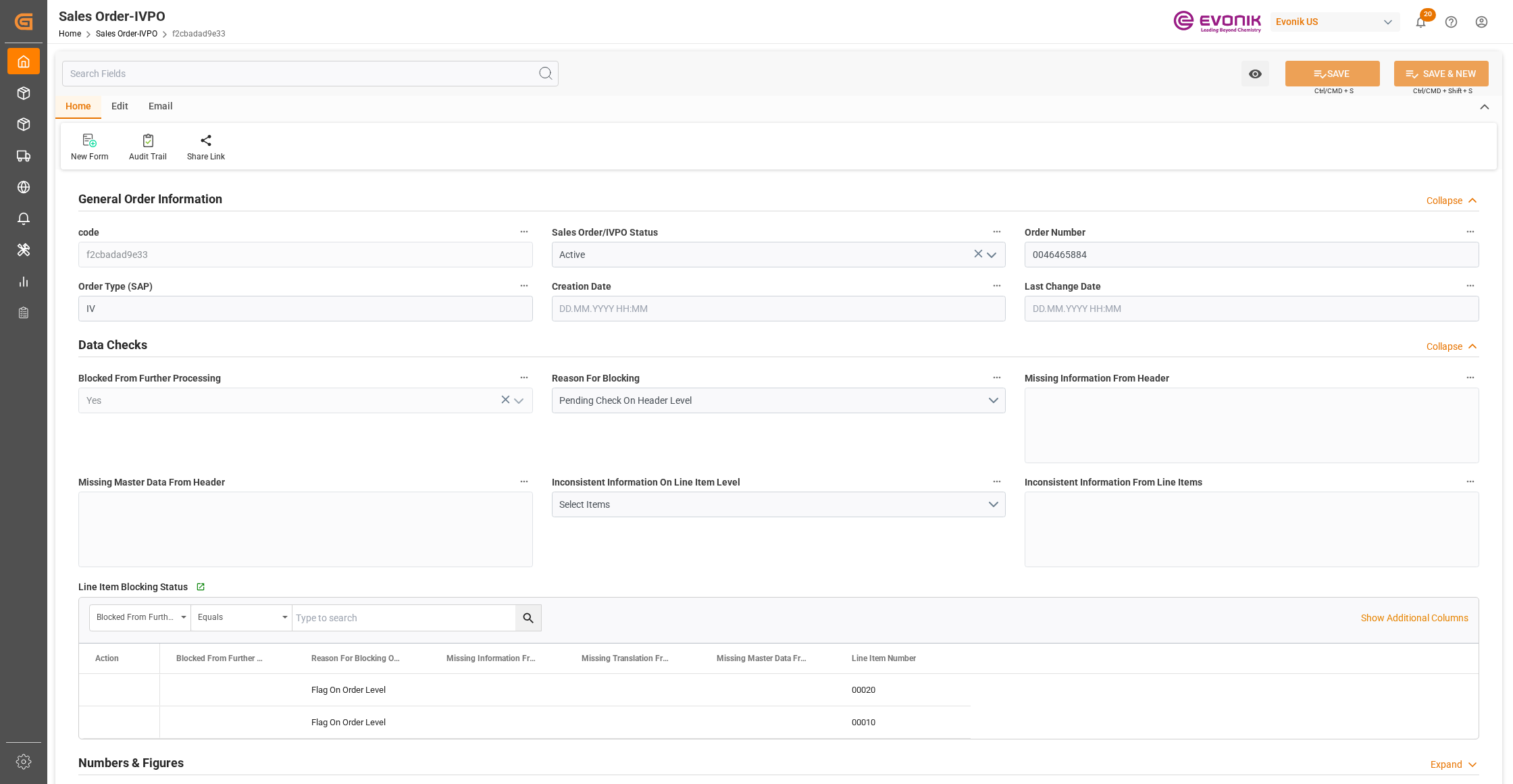
type input "BEANR"
type input "0"
type input "1"
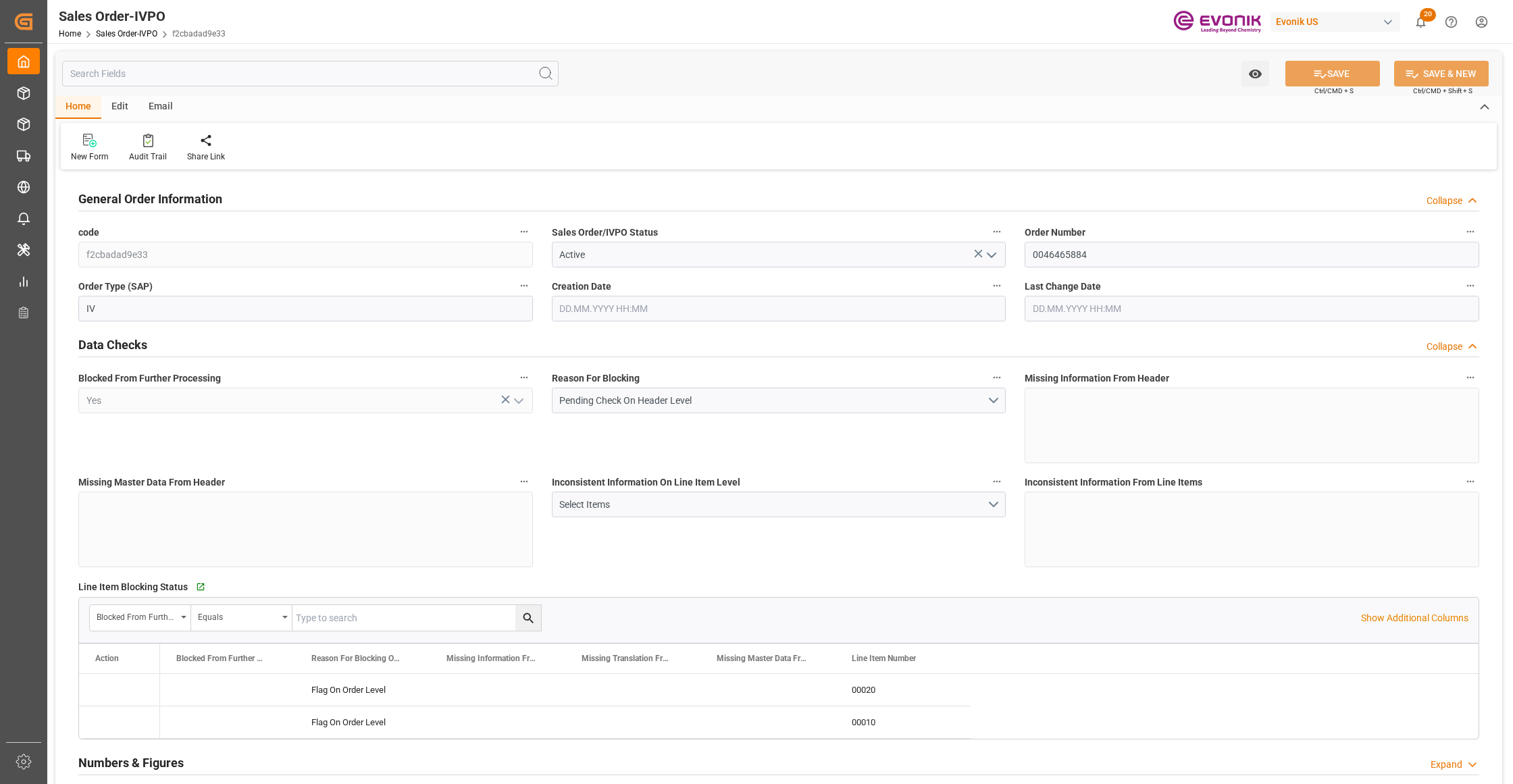
type input "16113.05"
type input "22.372"
type input "17000"
type input "30"
type input "29.07.2025 17:33"
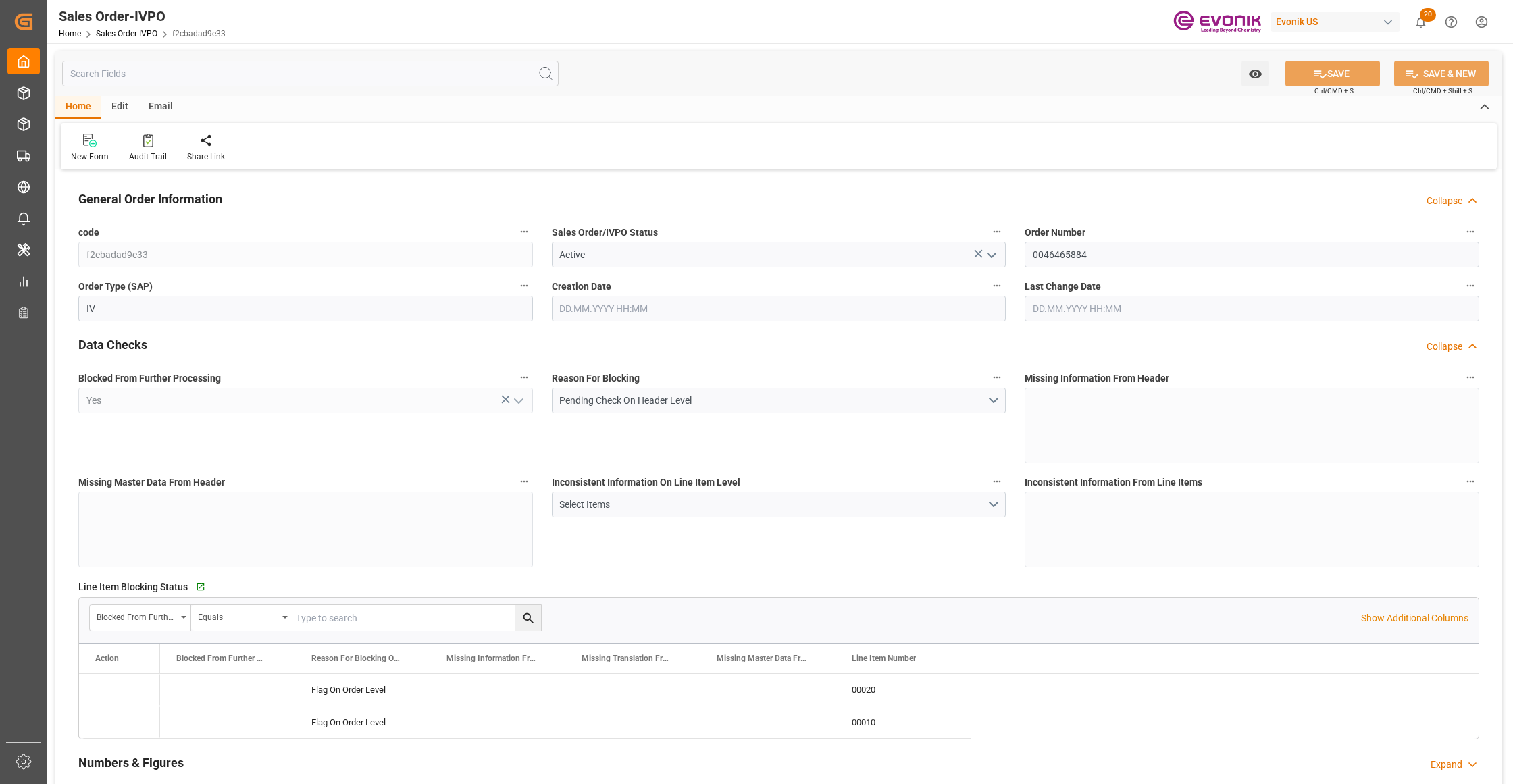
type input "08.09.2025 14:29"
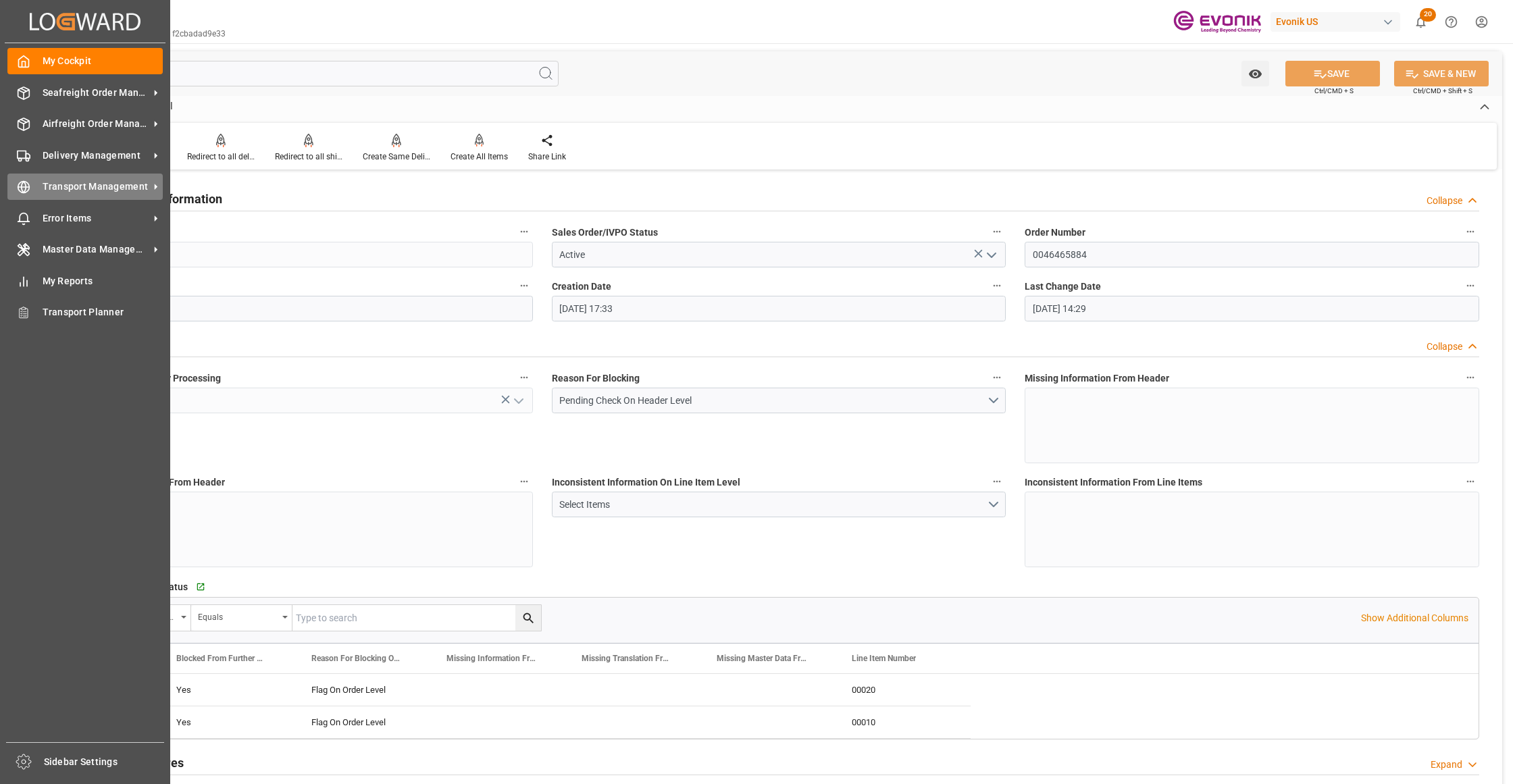
click at [25, 189] on icon at bounding box center [24, 187] width 14 height 14
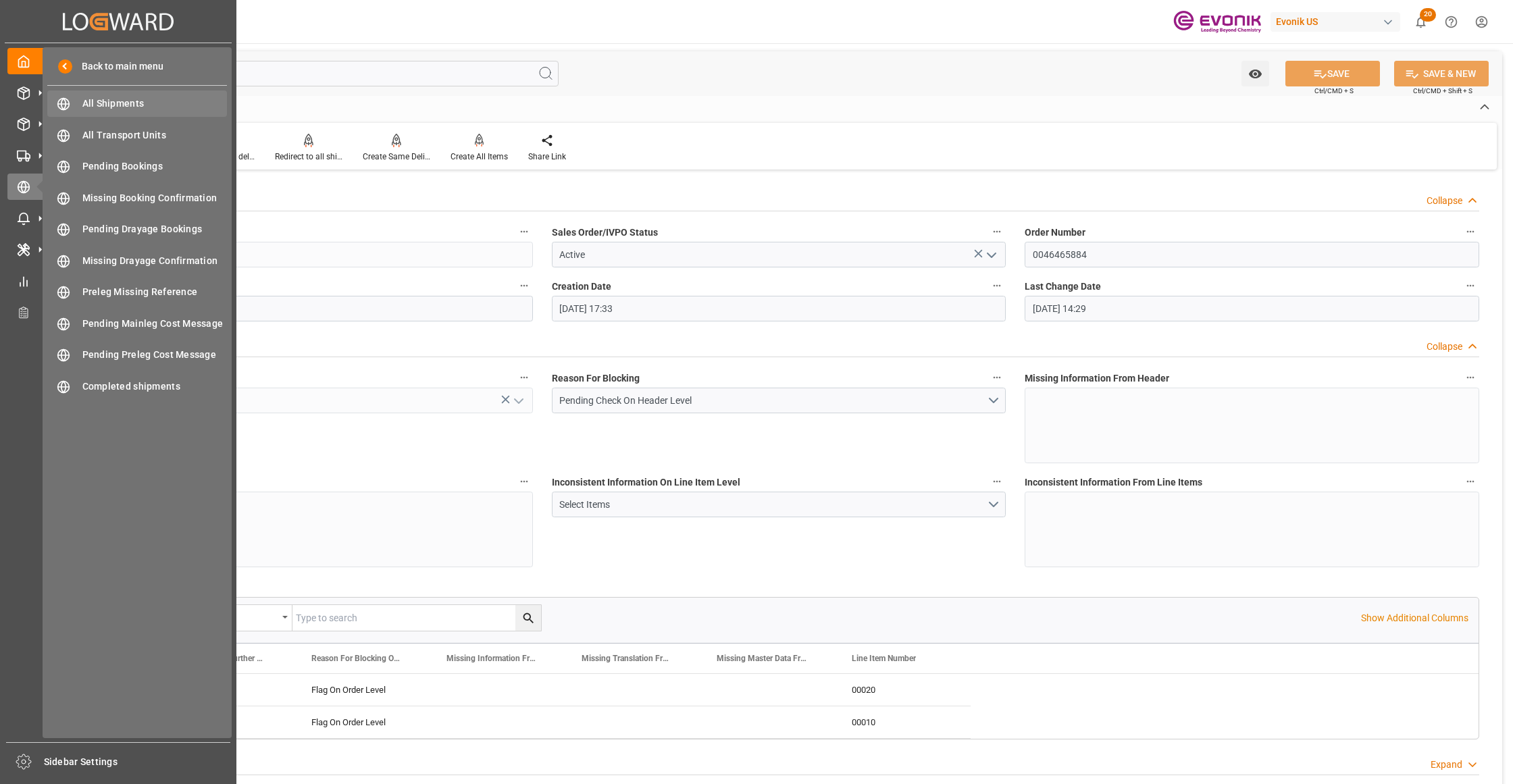
click at [110, 100] on span "All Shipments" at bounding box center [155, 103] width 145 height 14
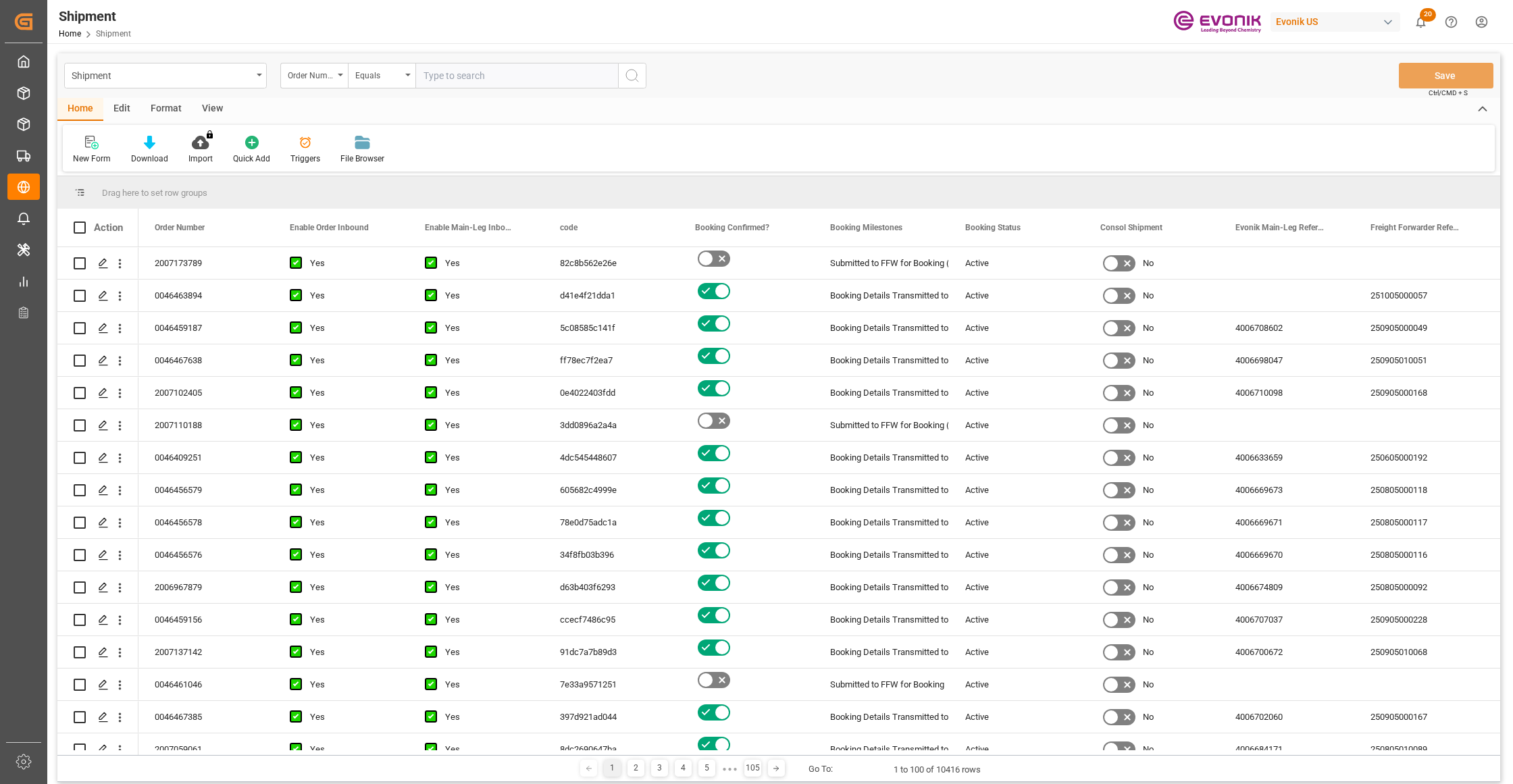
click at [446, 78] on input "text" at bounding box center [516, 75] width 203 height 25
paste input "46465884"
type input "0046465884"
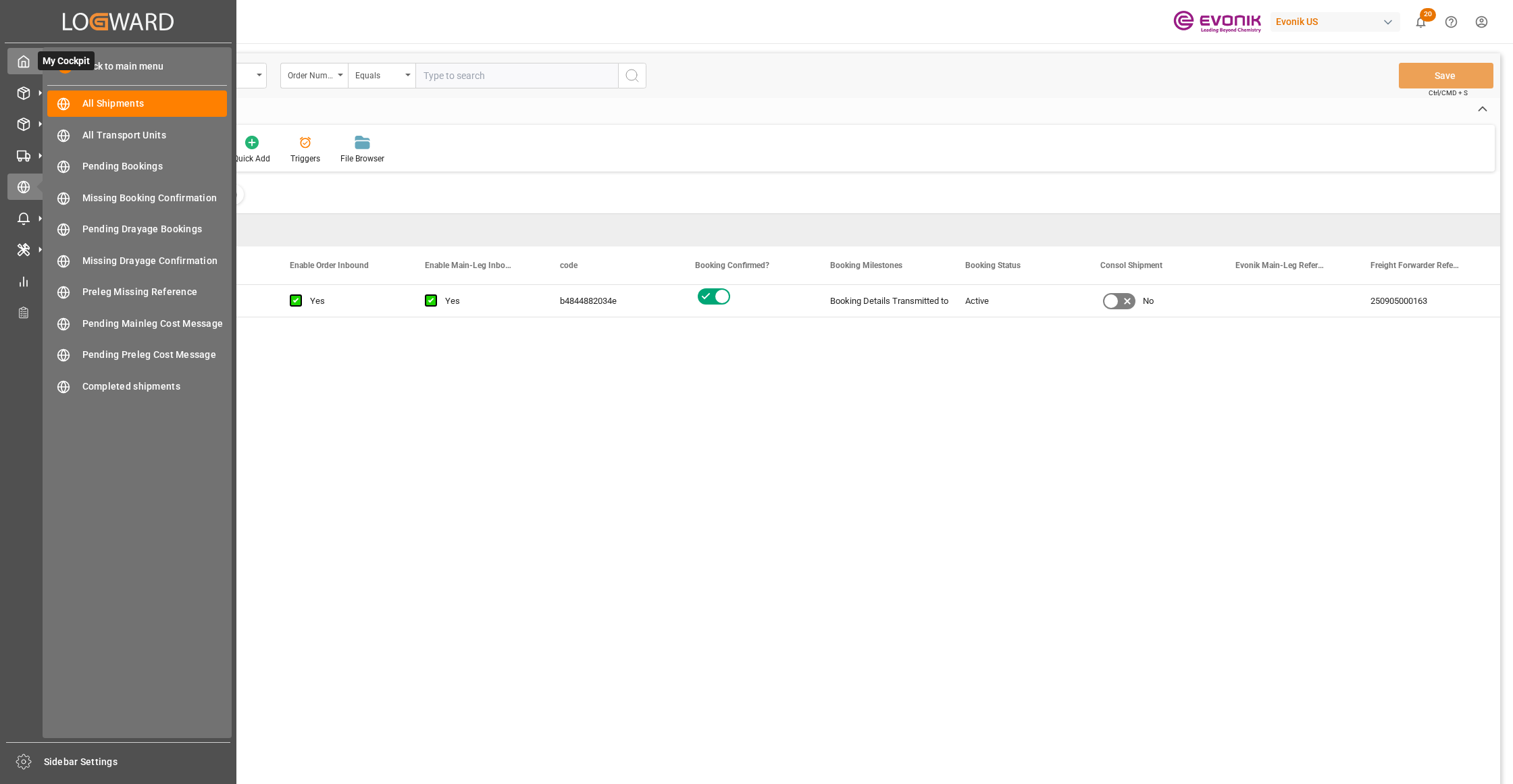
click at [28, 65] on icon at bounding box center [24, 62] width 10 height 12
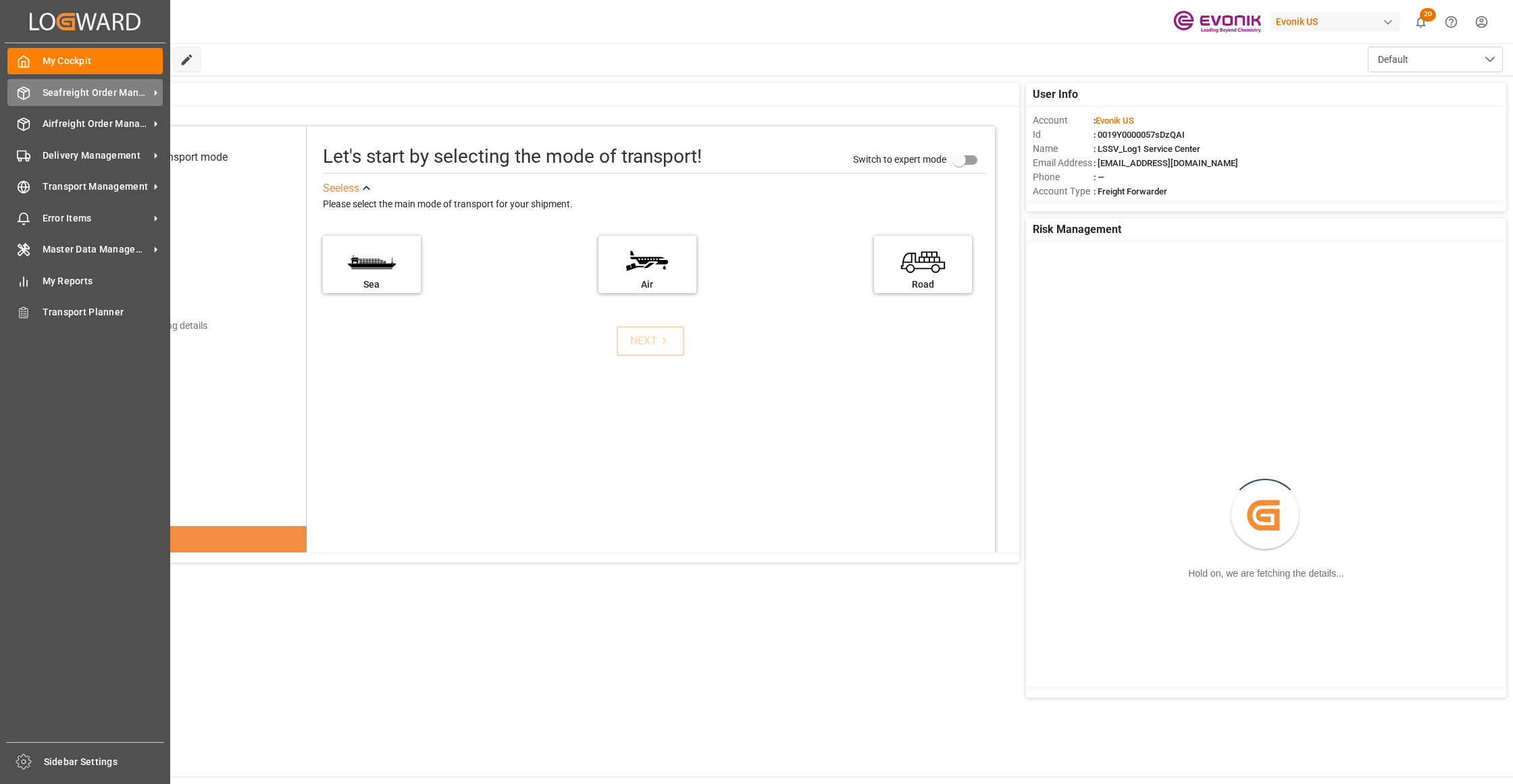
click at [73, 95] on span "Seafreight Order Management" at bounding box center [96, 92] width 107 height 14
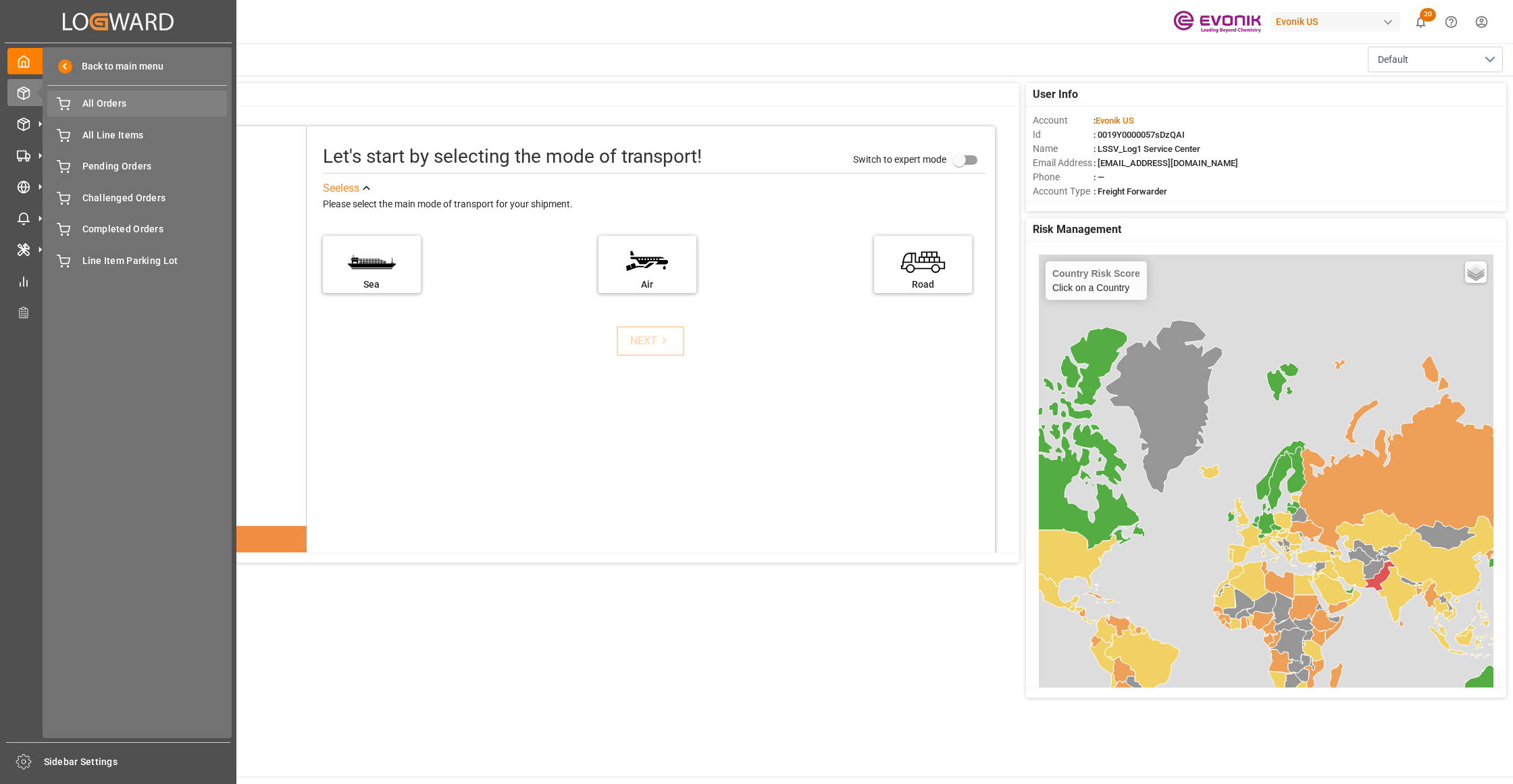
click at [119, 109] on span "All Orders" at bounding box center [155, 103] width 145 height 14
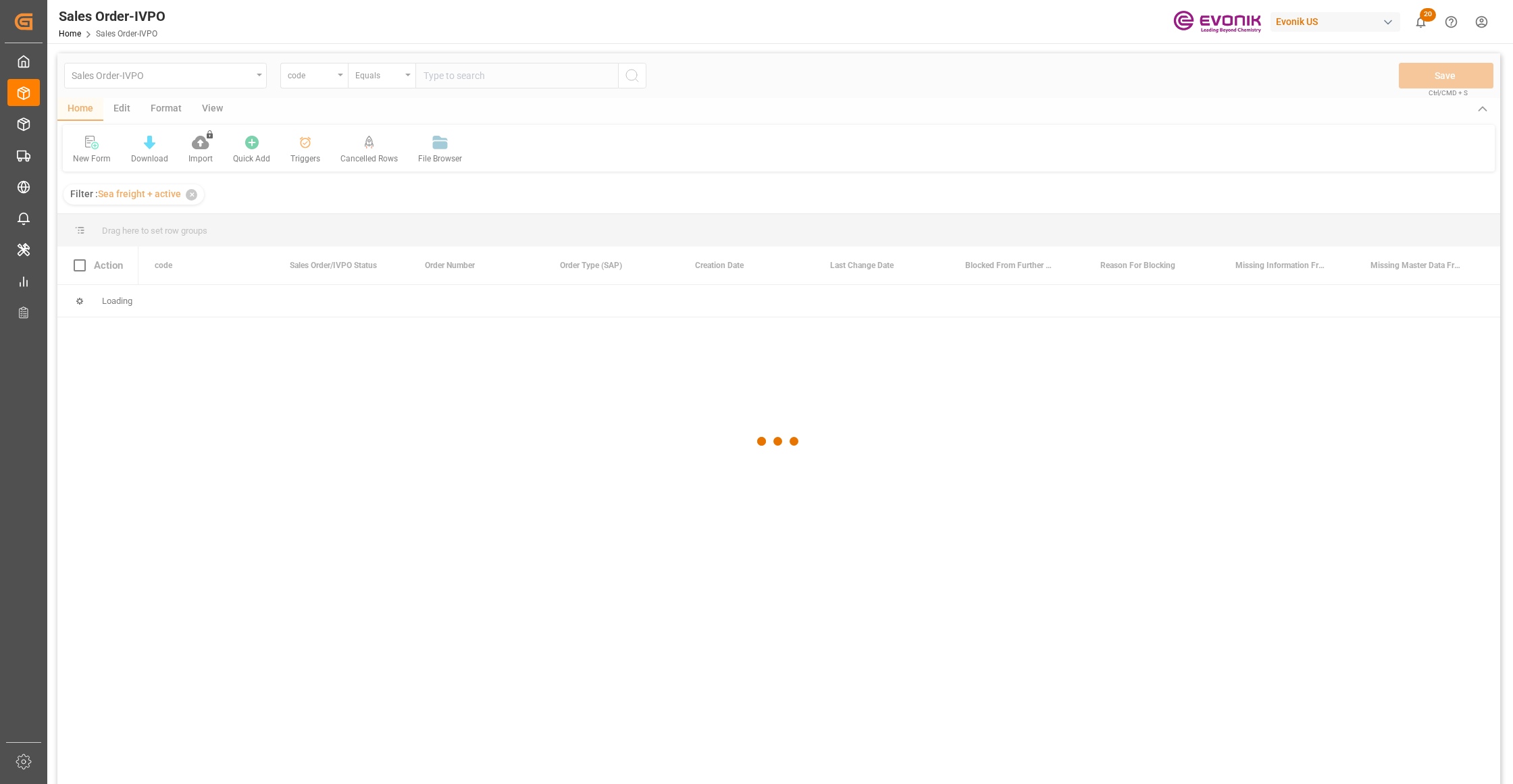
click at [327, 82] on div at bounding box center [779, 441] width 1442 height 776
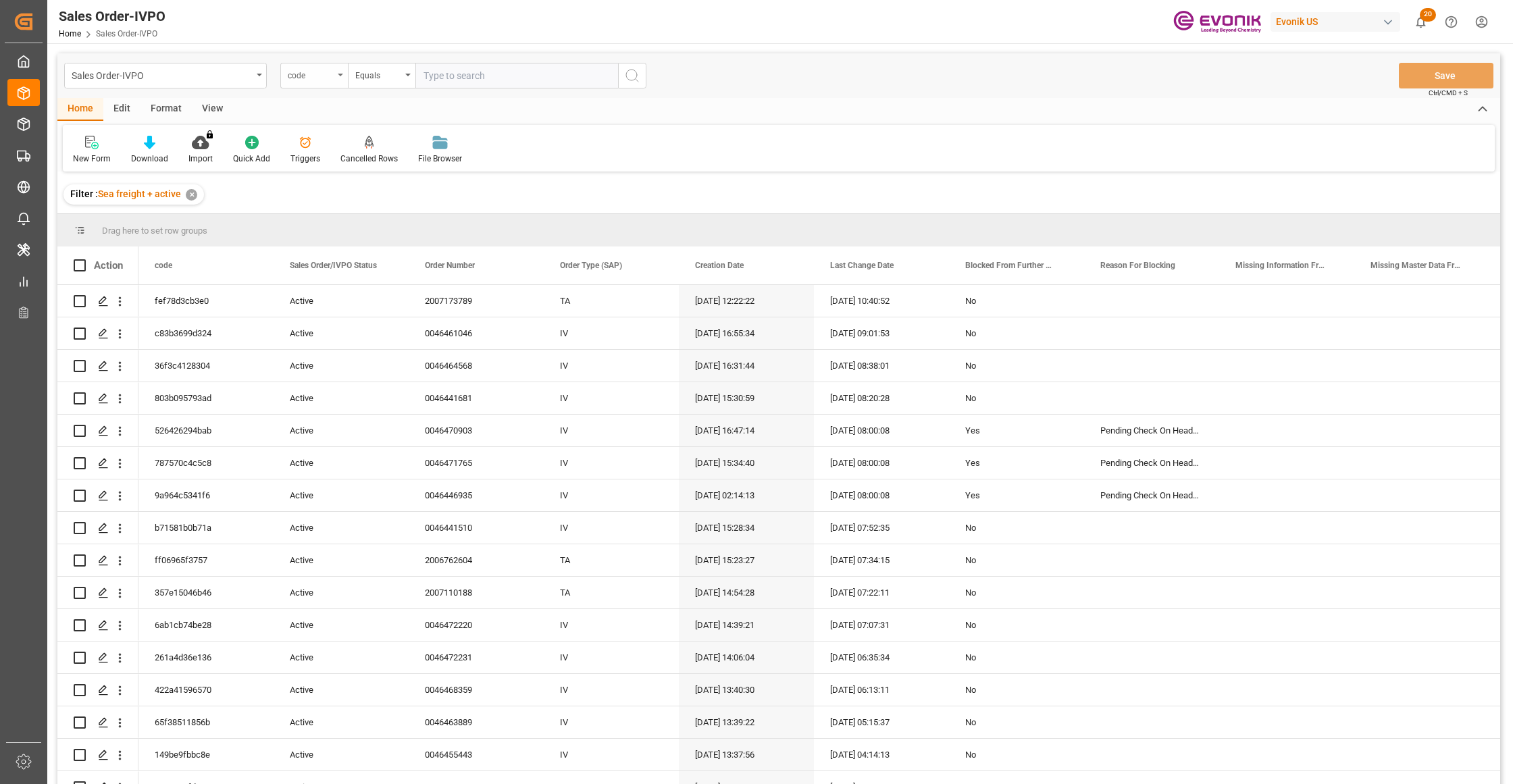
click at [321, 78] on div "code" at bounding box center [310, 74] width 46 height 16
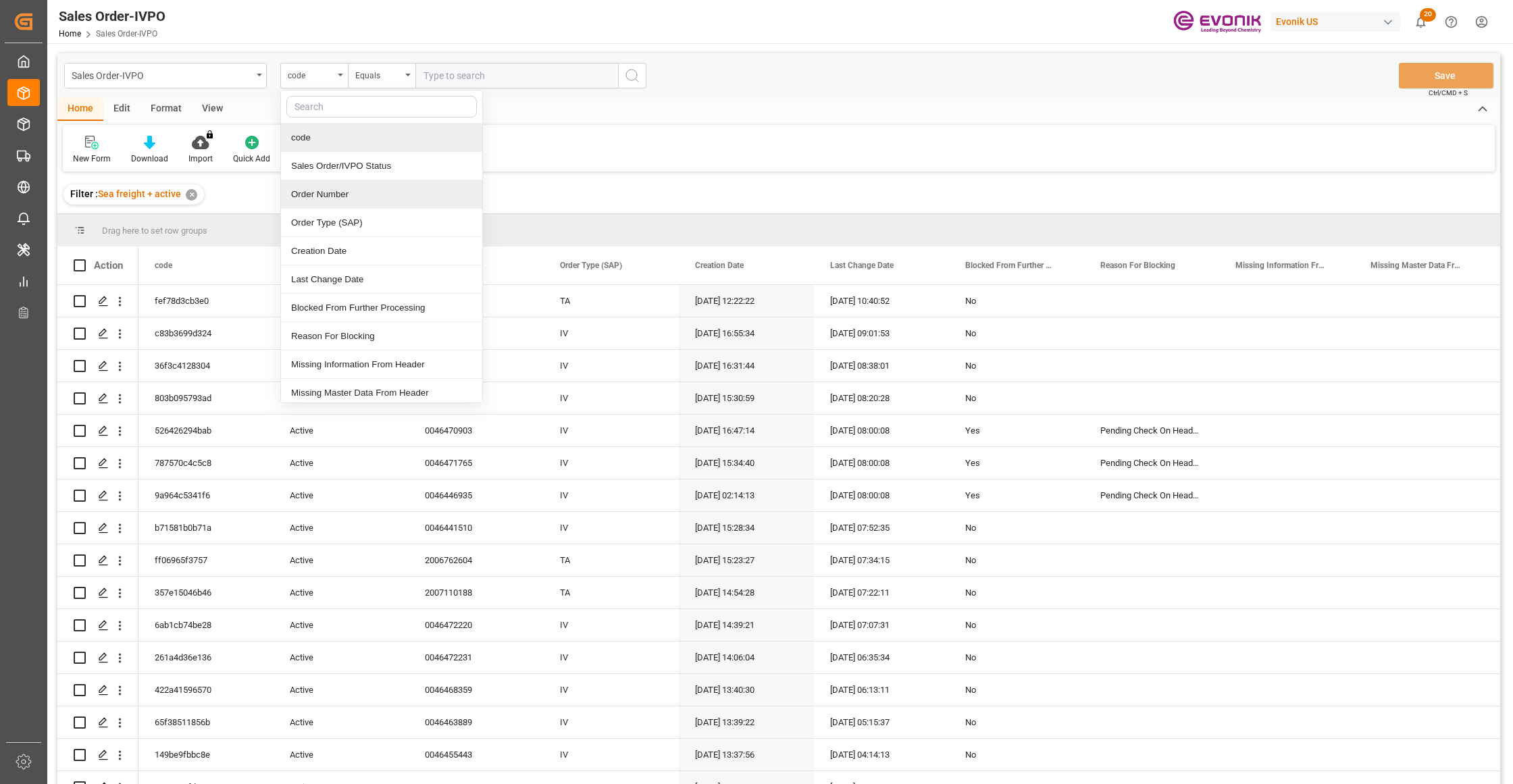
click at [365, 188] on div "Order Number" at bounding box center [382, 194] width 201 height 28
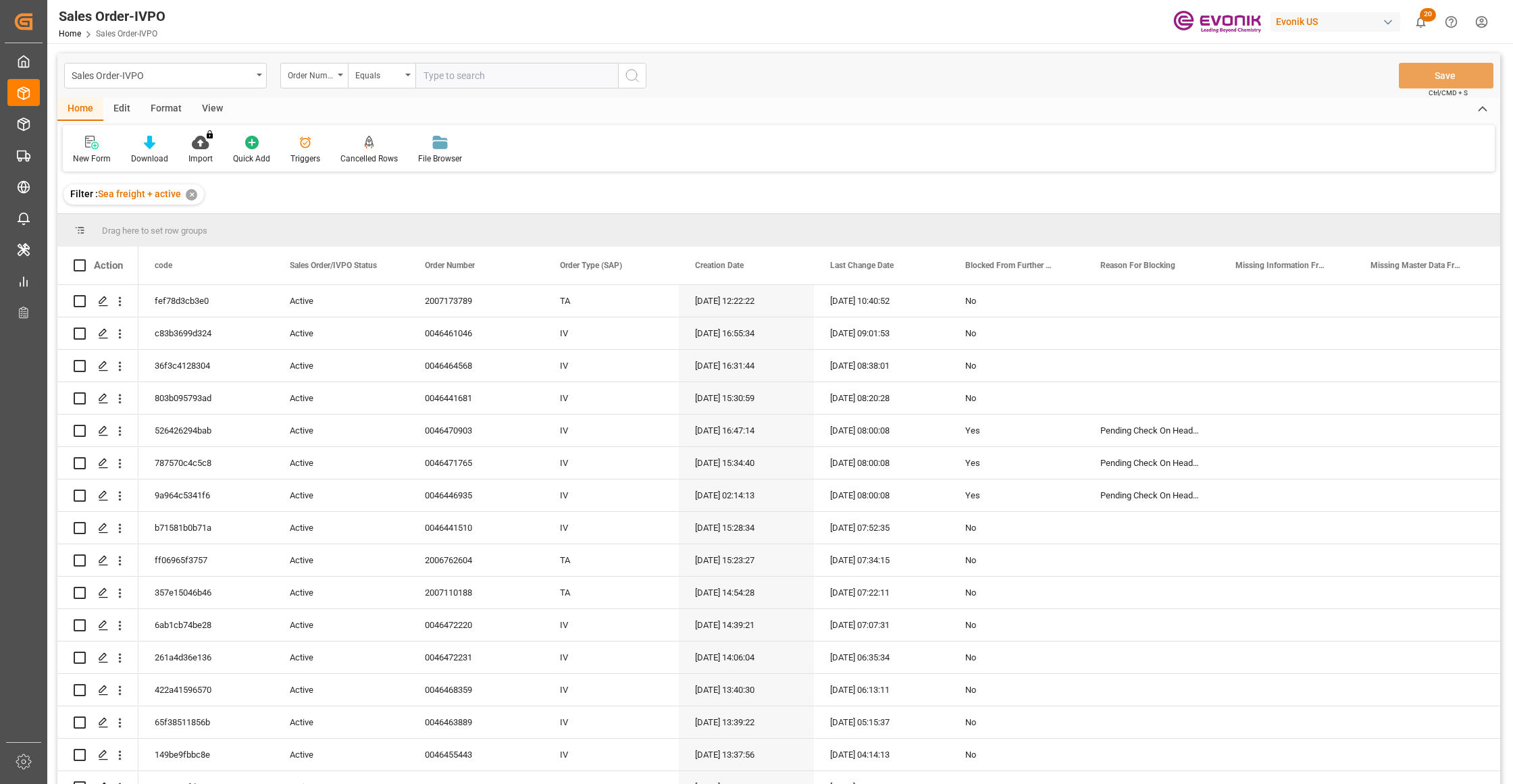
click at [463, 68] on input "text" at bounding box center [516, 75] width 203 height 25
paste input "0046472037"
type input "0046472037"
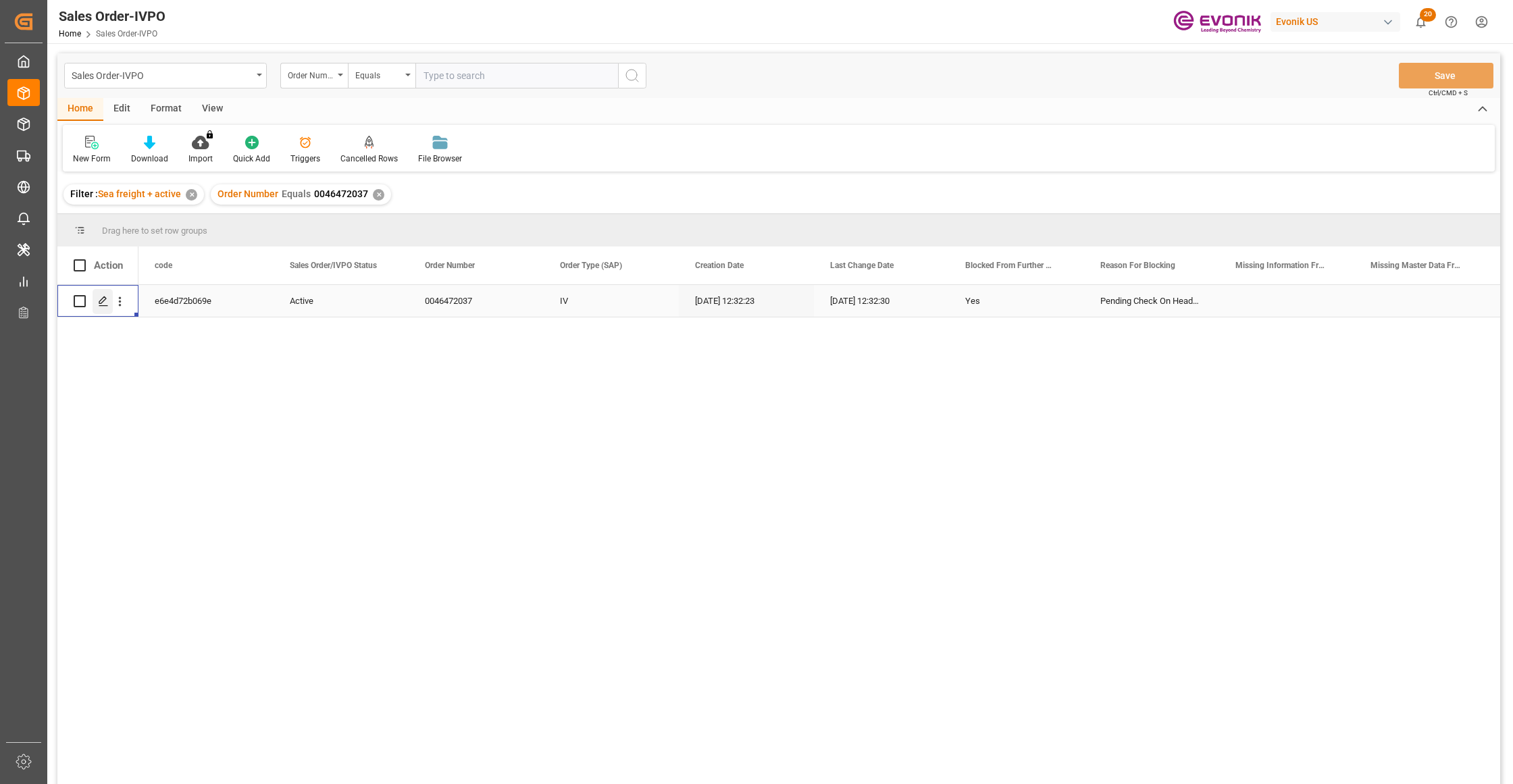
click at [103, 308] on div "Press SPACE to select this row." at bounding box center [103, 301] width 21 height 25
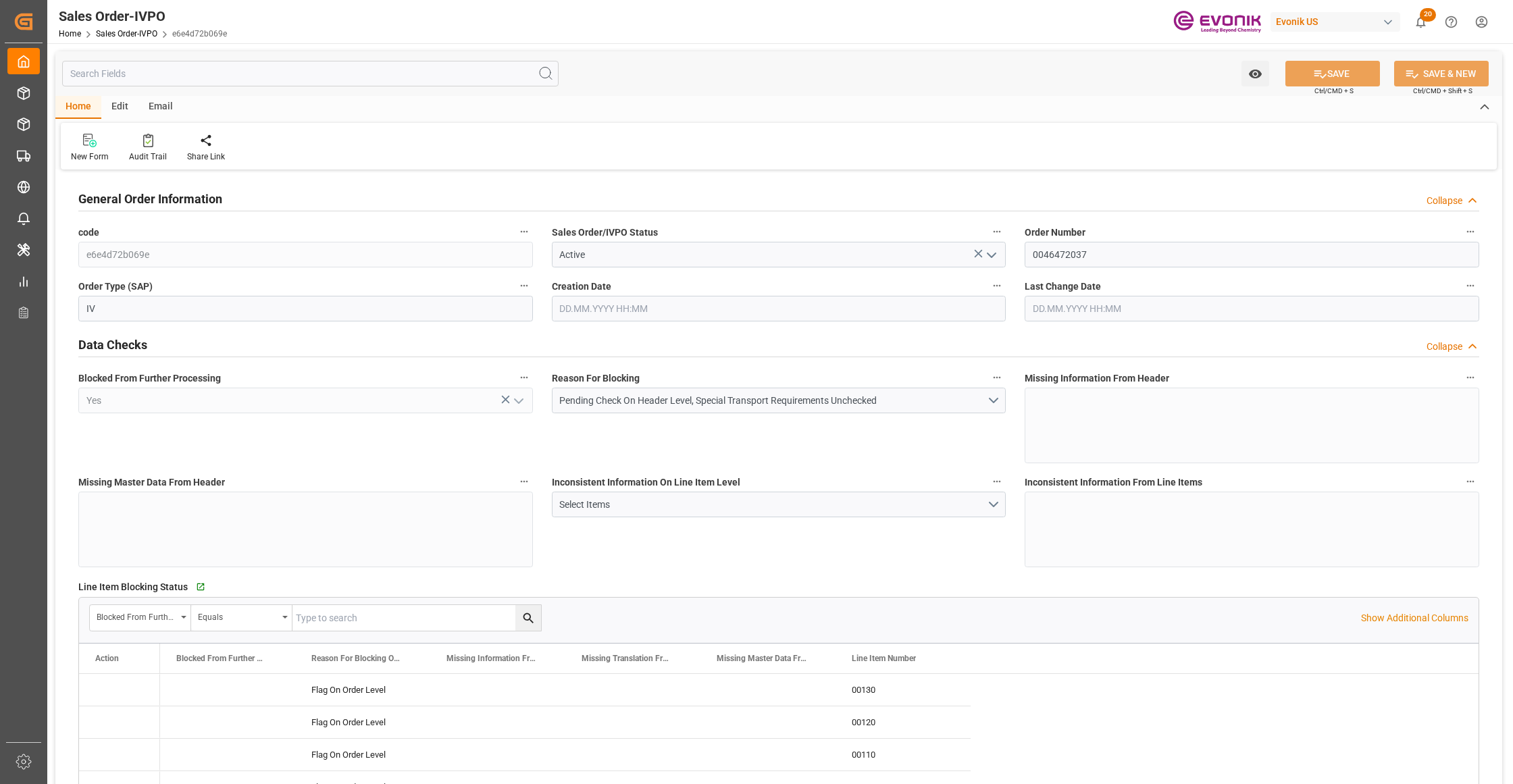
type input "PECLL"
type input "0"
type input "15"
type input "13"
type input "19"
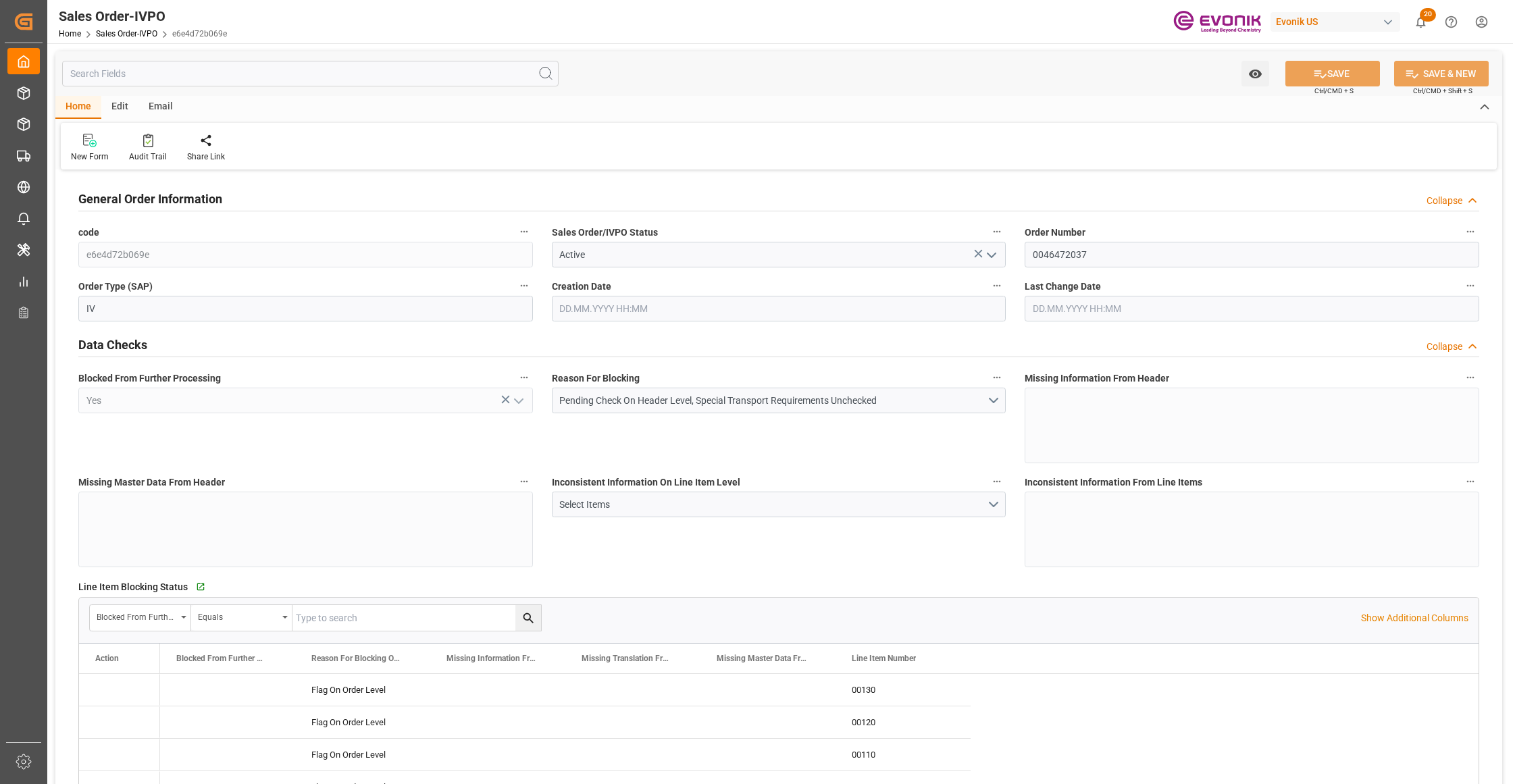
type input "306900"
type input "546"
type input "255000"
type input "450"
type input "08.09.2025 12:32"
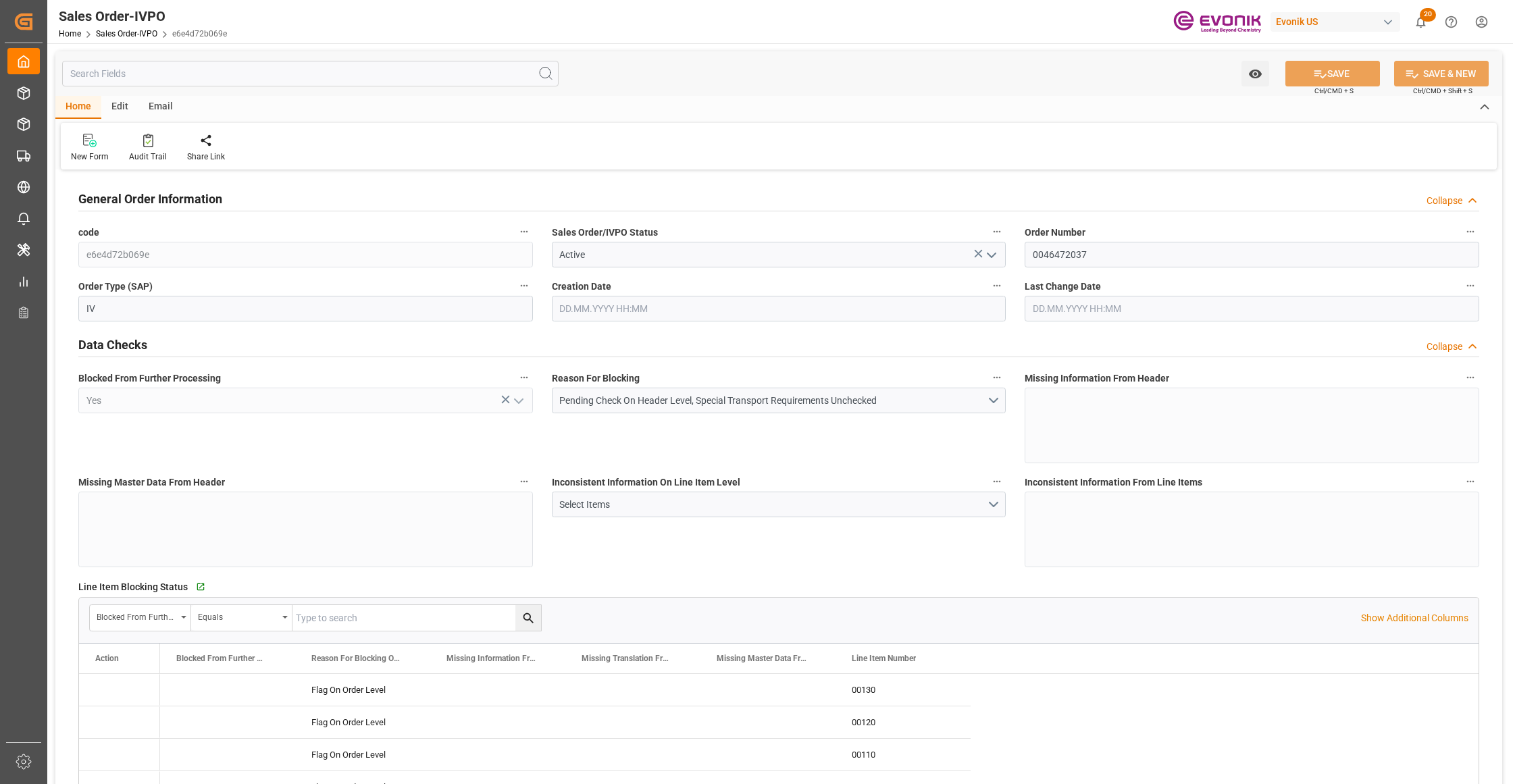
type input "08.09.2025 12:32"
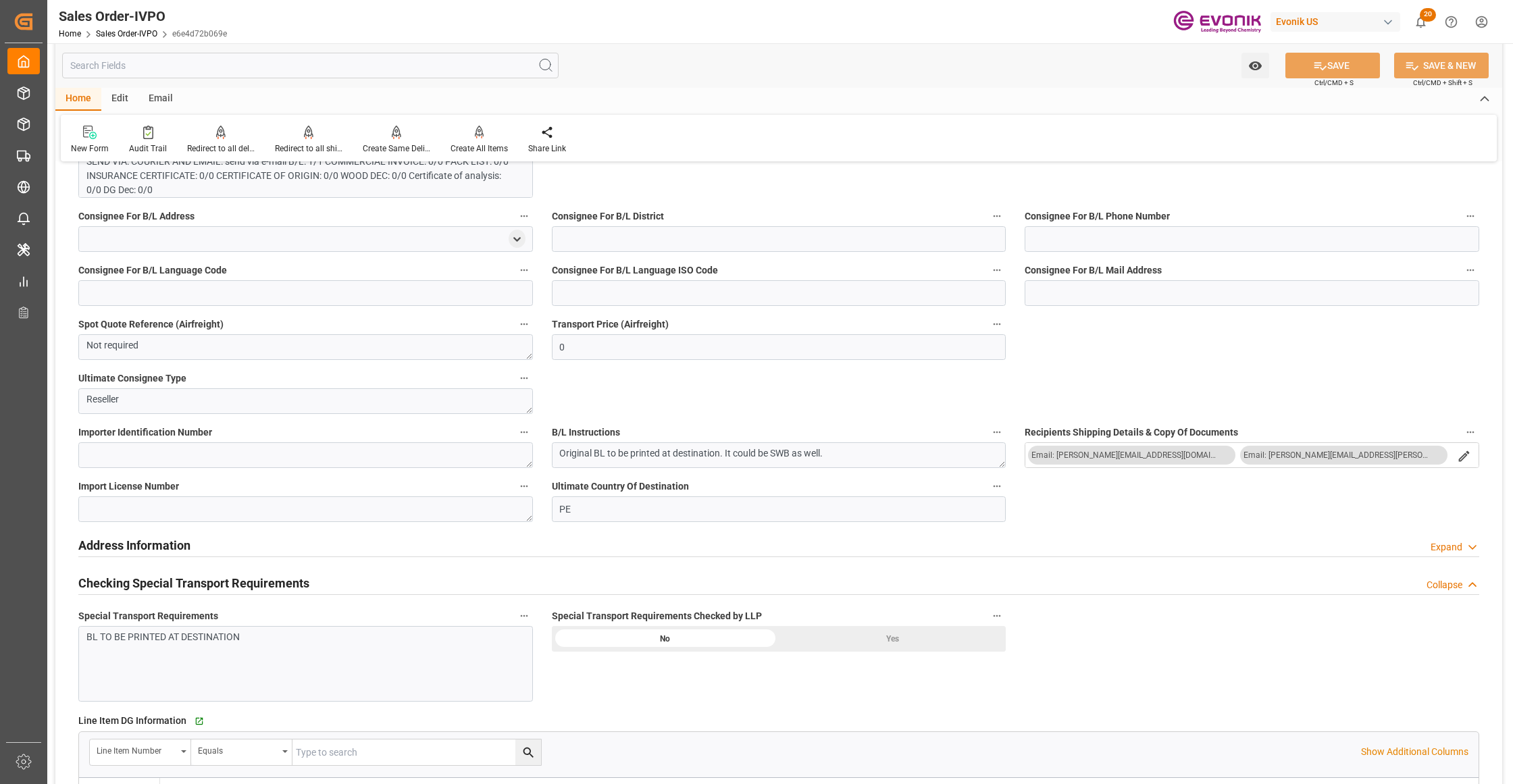
scroll to position [1200, 0]
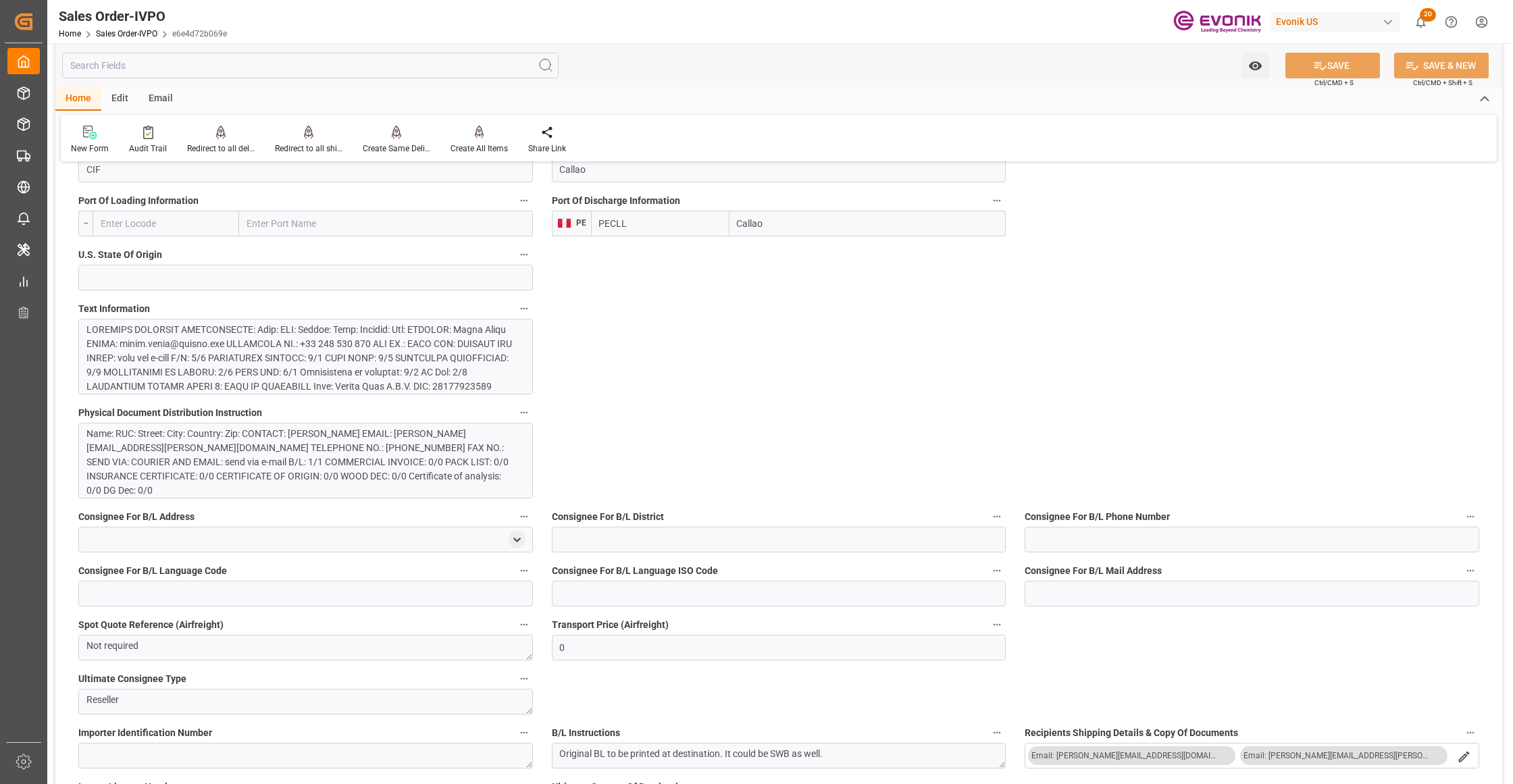
click at [375, 361] on div at bounding box center [299, 435] width 425 height 227
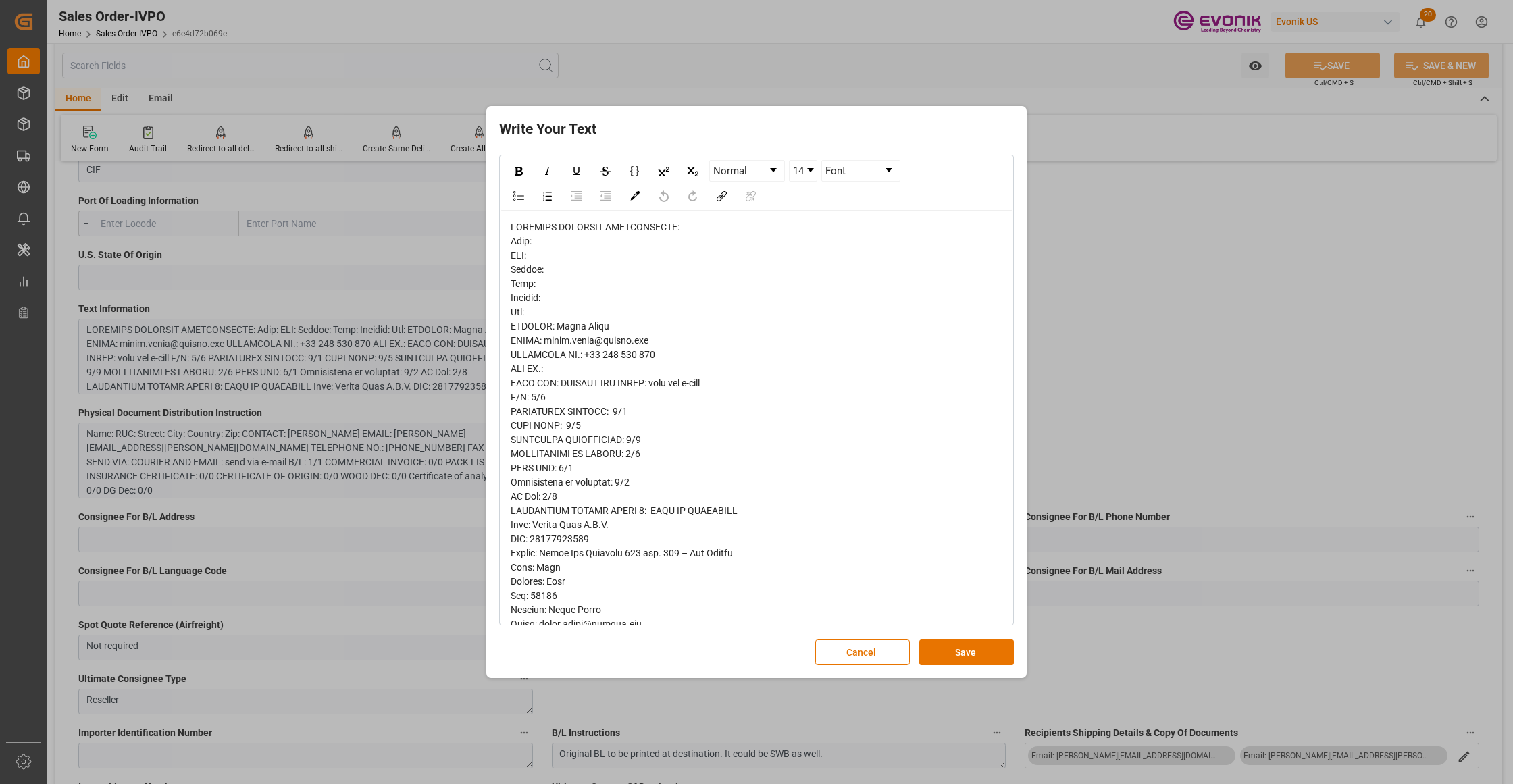
click at [514, 268] on span "rdw-editor" at bounding box center [651, 637] width 281 height 833
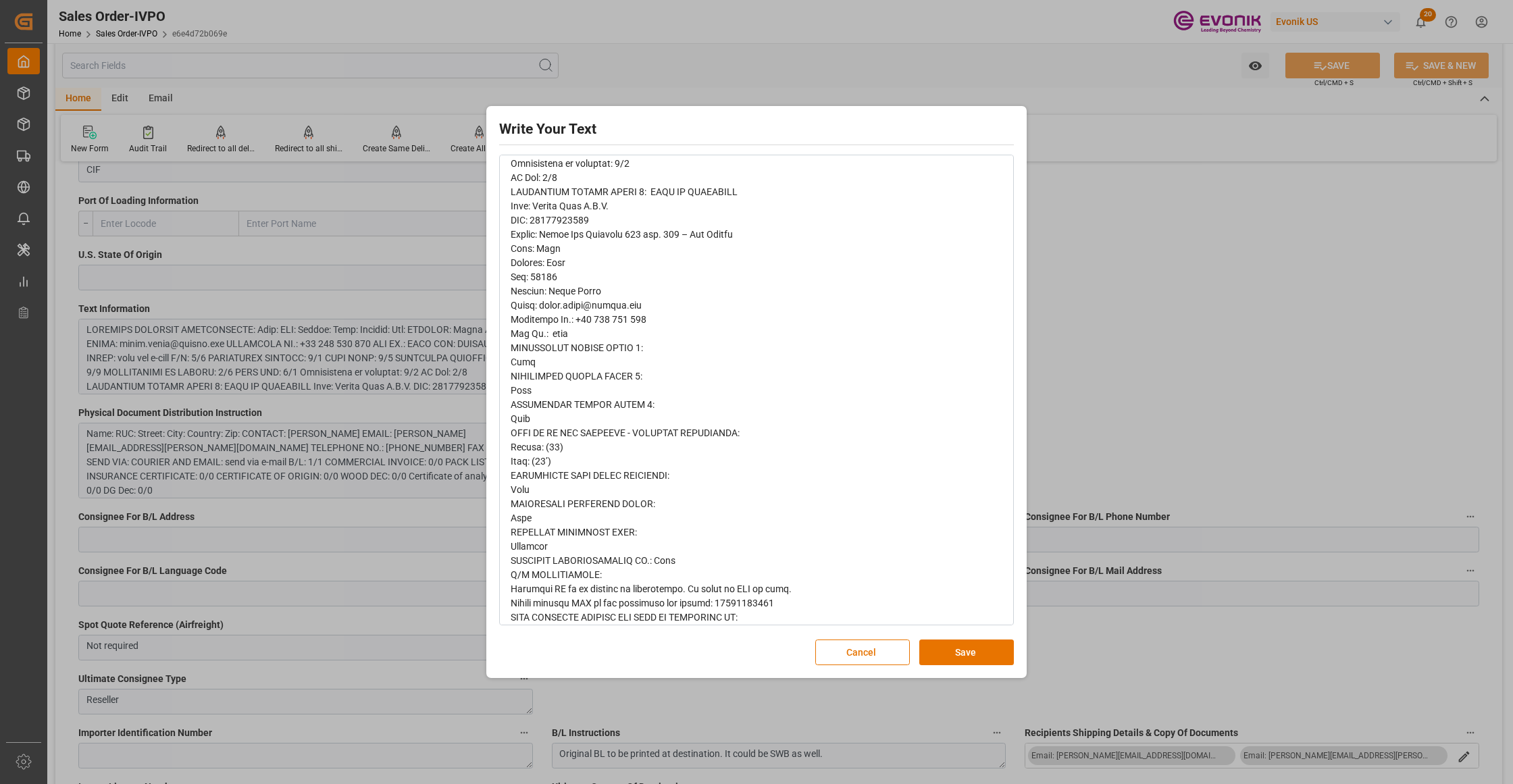
scroll to position [443, 0]
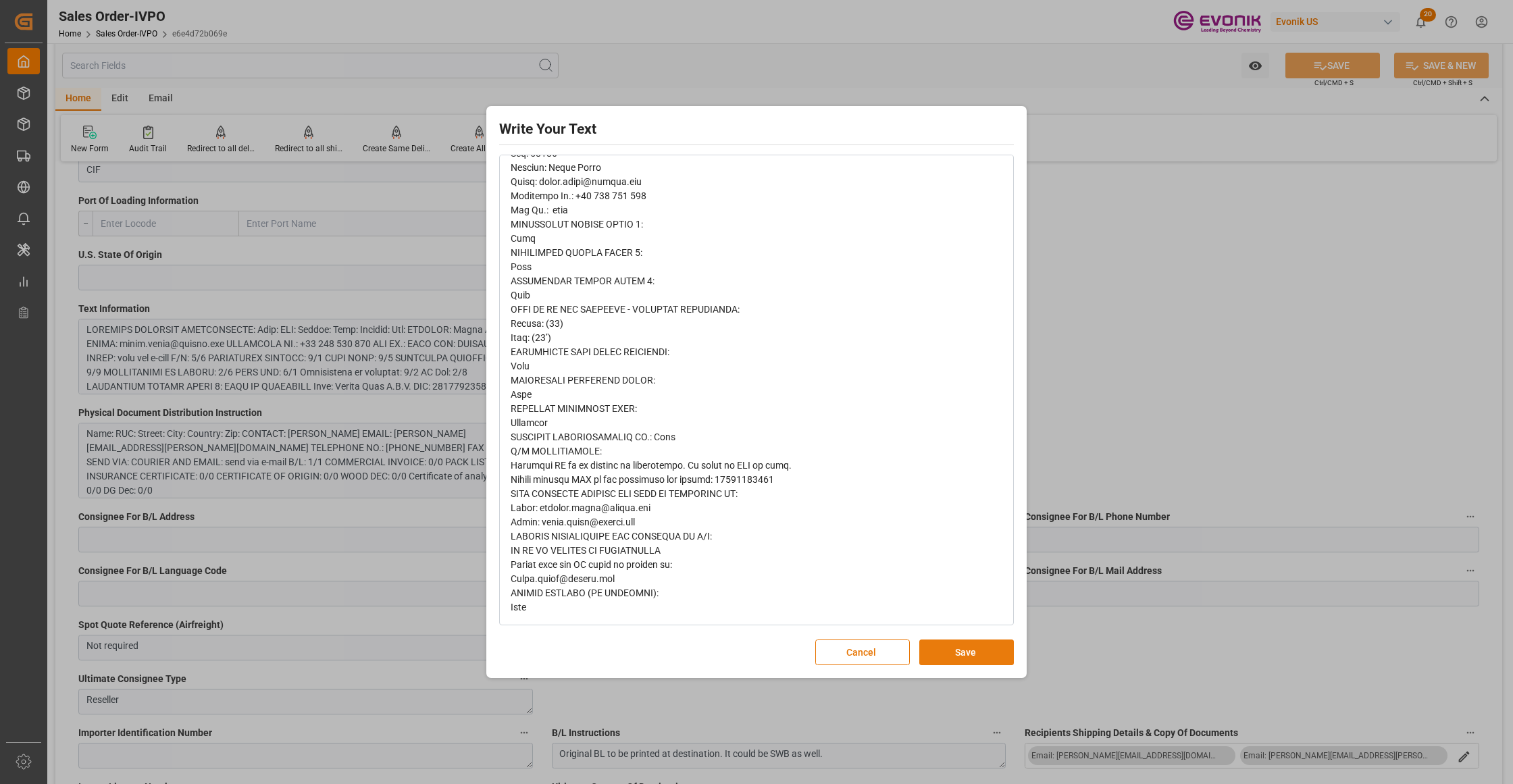
click at [934, 646] on button "Save" at bounding box center [966, 652] width 95 height 25
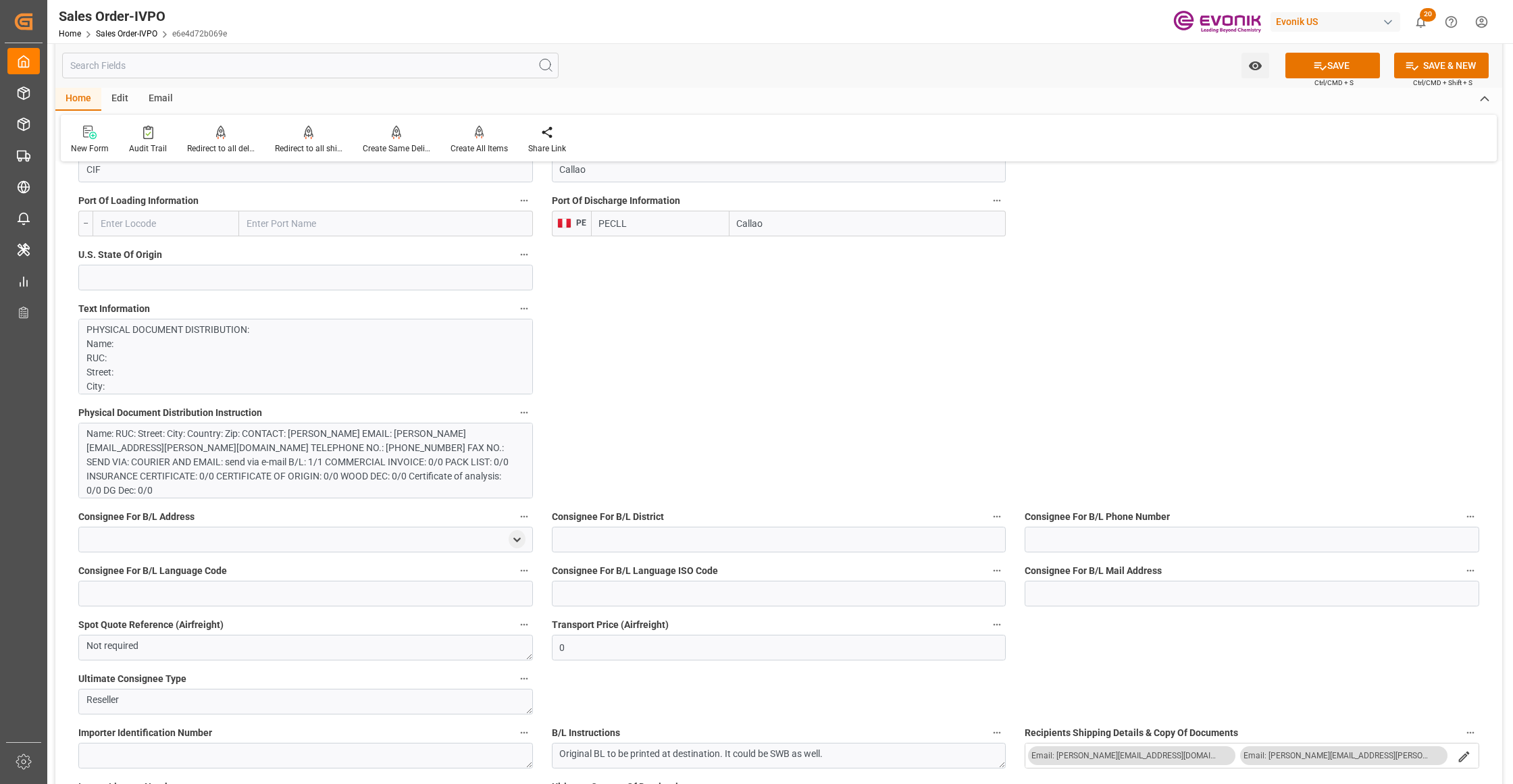
click at [425, 462] on div "Name: RUC: Street: City: Country: Zip: CONTACT: Aaron Arias EMAIL: aaron.arias@…" at bounding box center [299, 462] width 425 height 71
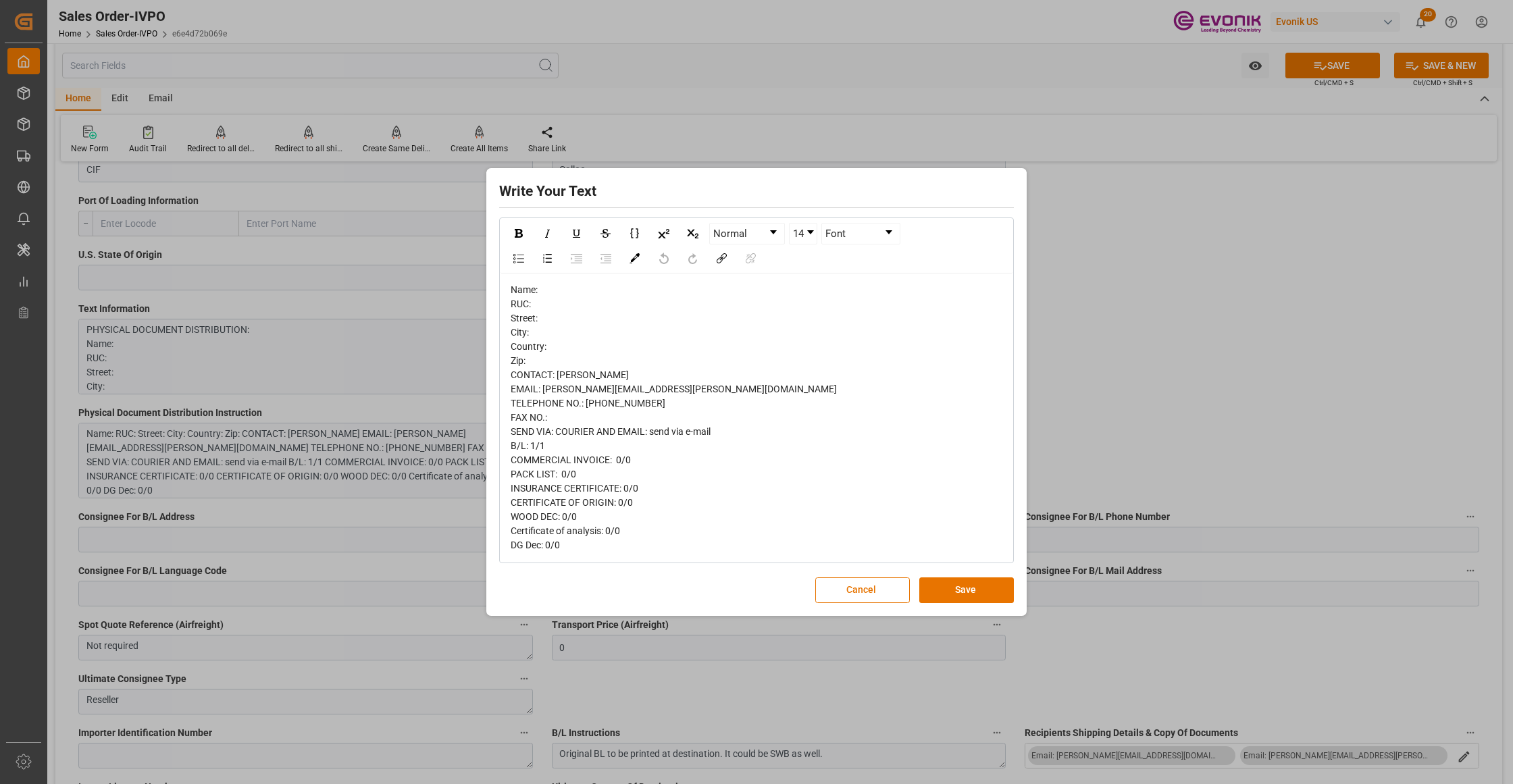
click at [981, 575] on div "Write Your Text Normal 14 Font Name: RUC: Street: City: Country: Zip: CONTACT: …" at bounding box center [756, 392] width 534 height 441
click at [978, 586] on button "Save" at bounding box center [966, 590] width 95 height 25
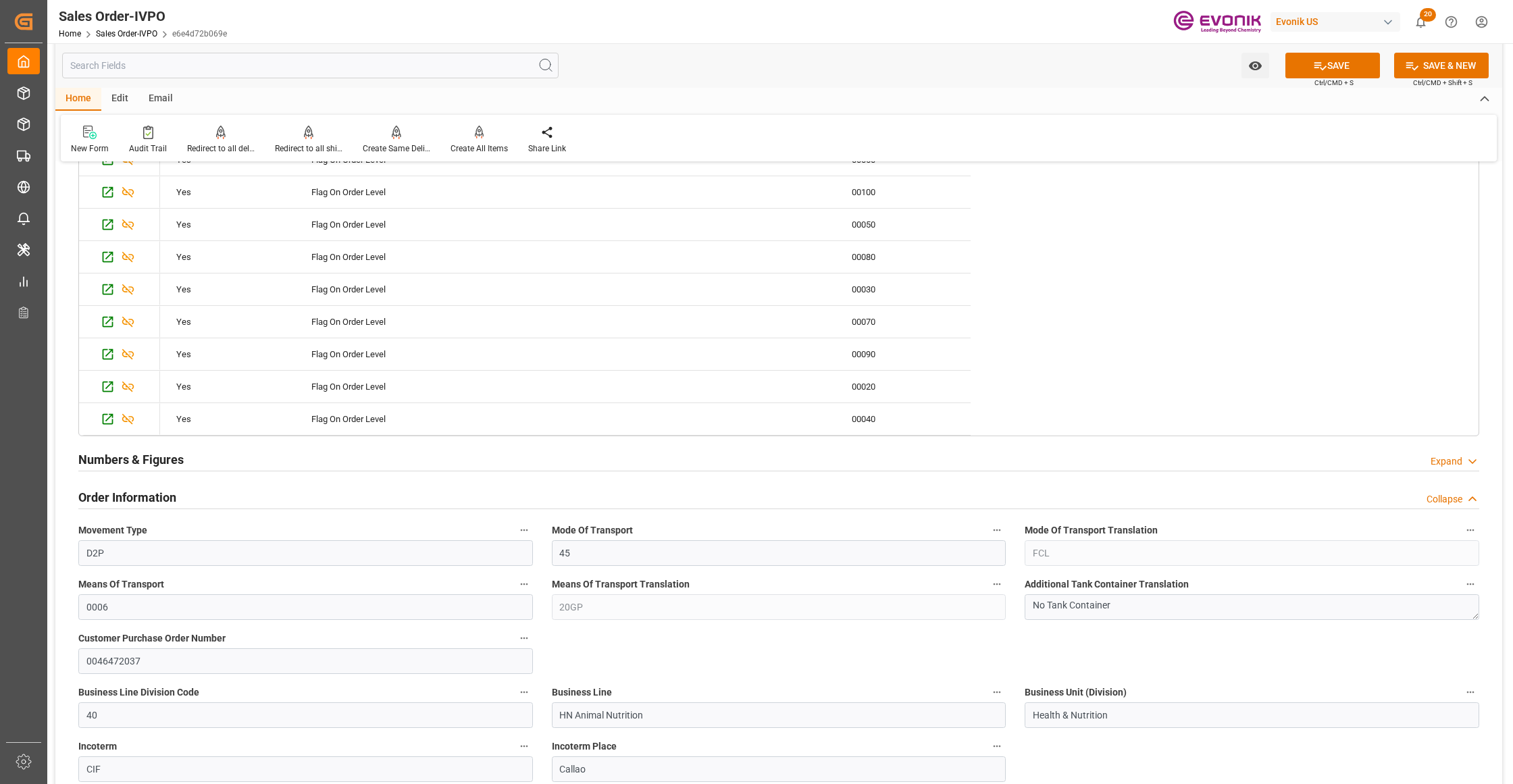
scroll to position [900, 0]
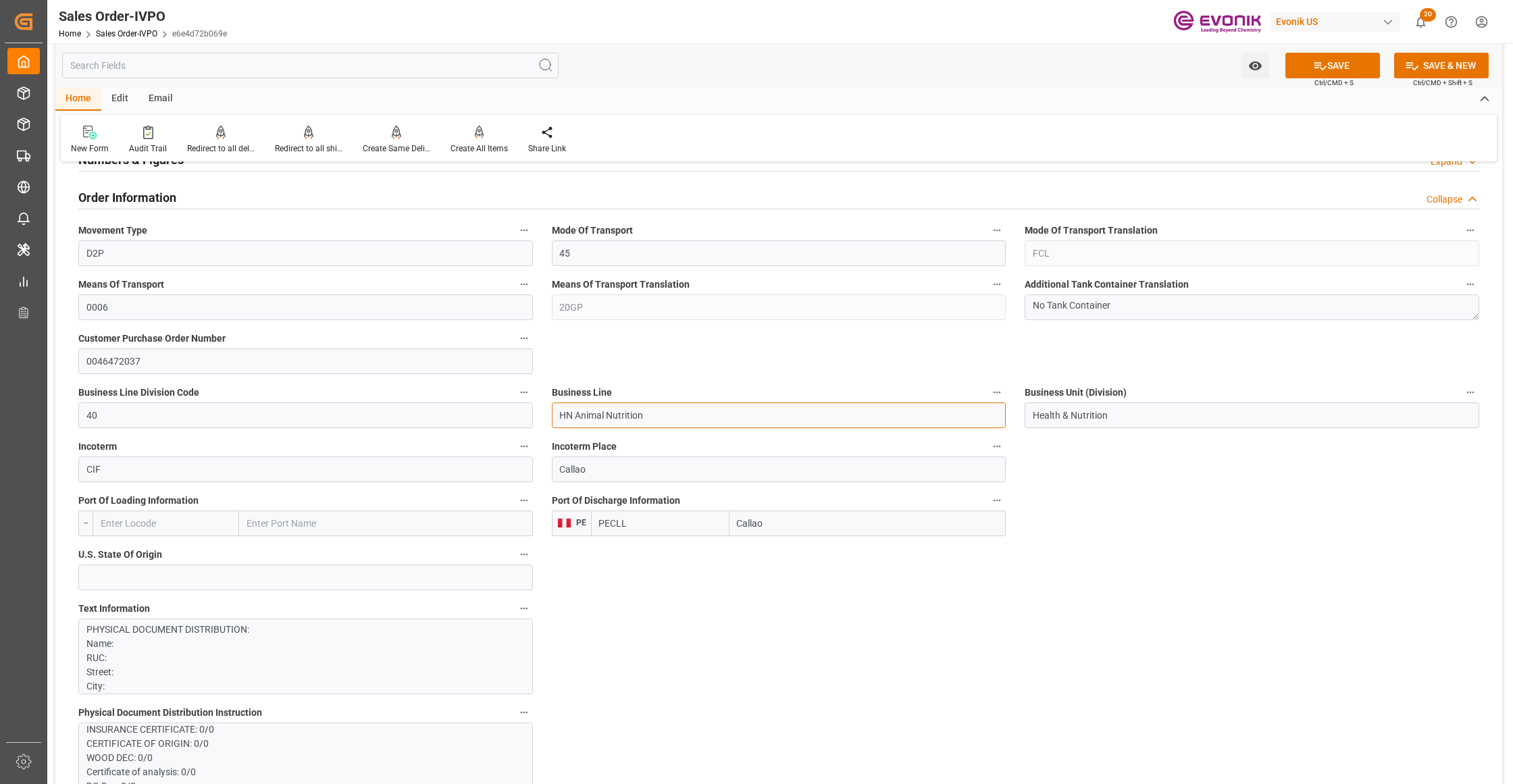
drag, startPoint x: 670, startPoint y: 420, endPoint x: 536, endPoint y: 411, distance: 134.3
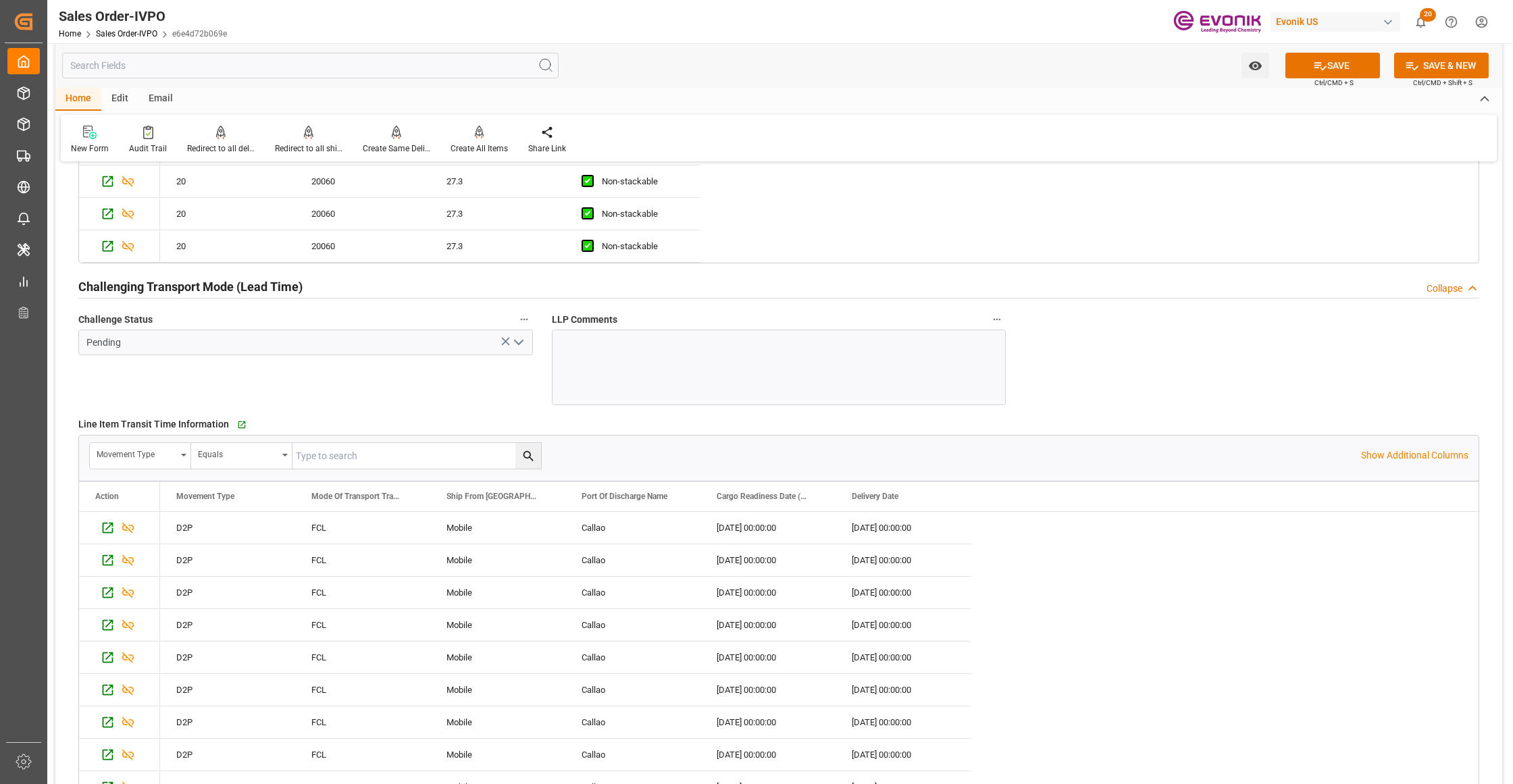
scroll to position [2718, 0]
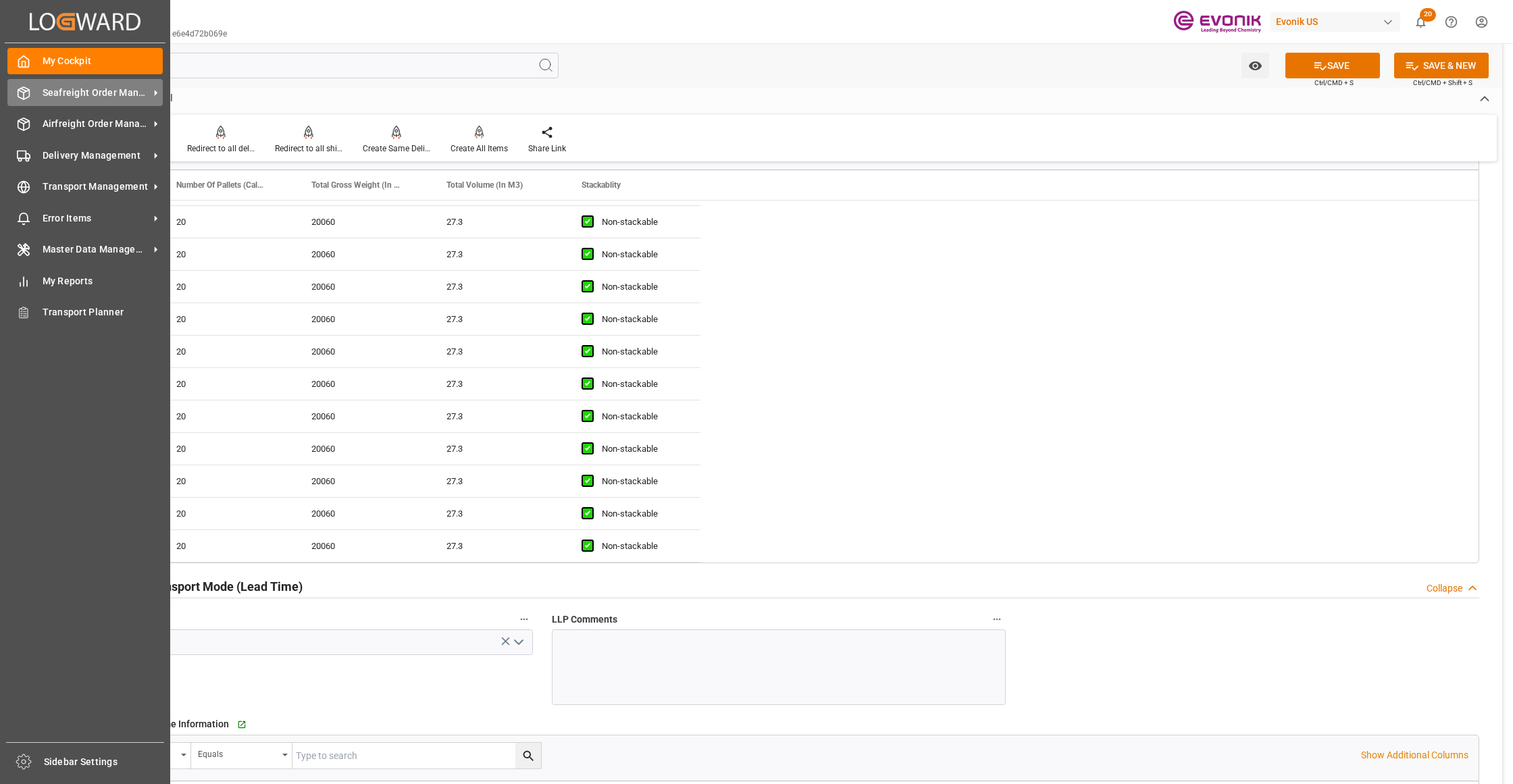
click at [49, 87] on span "Seafreight Order Management" at bounding box center [96, 92] width 107 height 14
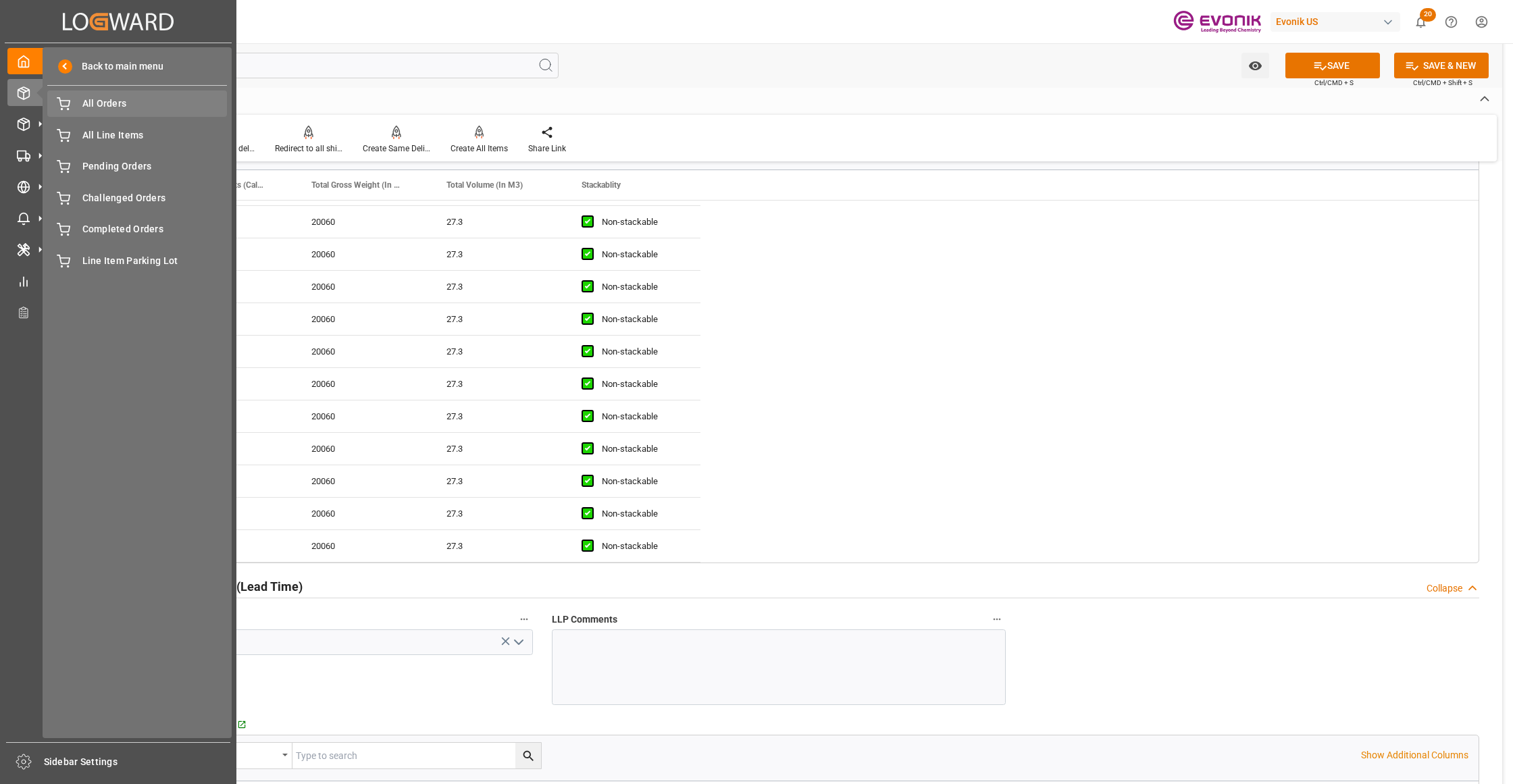
click at [101, 105] on span "All Orders" at bounding box center [155, 103] width 145 height 14
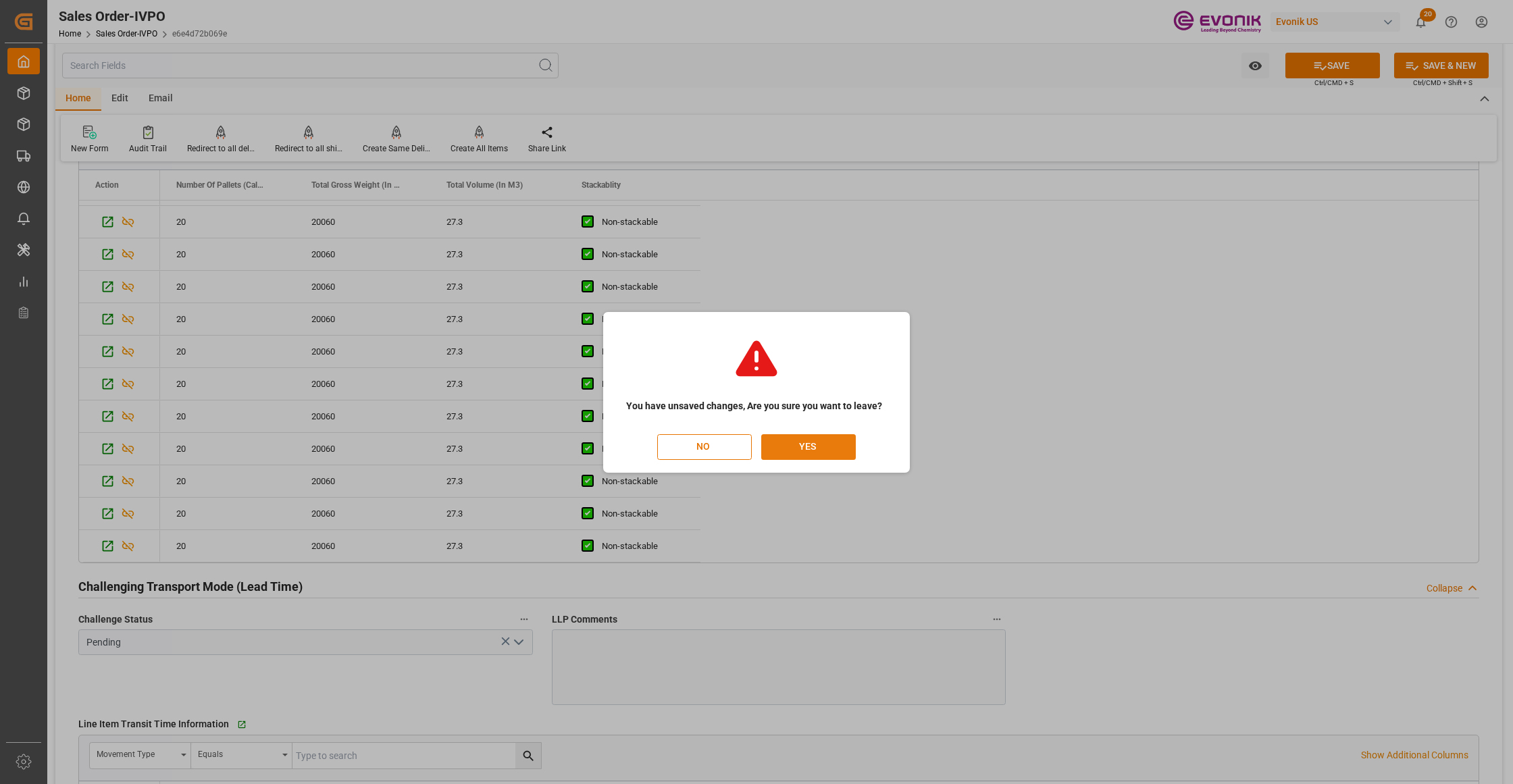
click at [828, 446] on button "YES" at bounding box center [808, 446] width 95 height 25
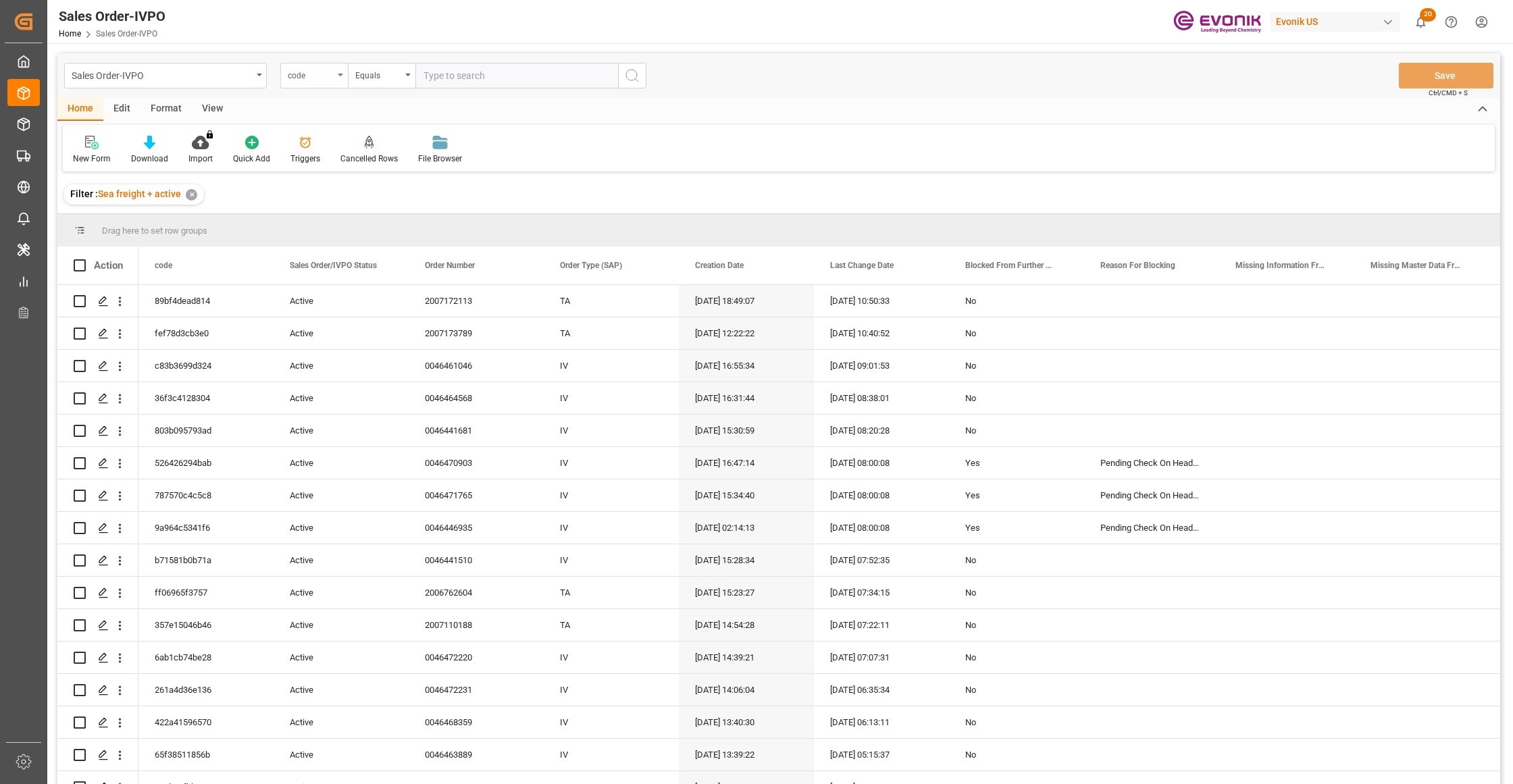
click at [309, 76] on div "code" at bounding box center [310, 74] width 46 height 16
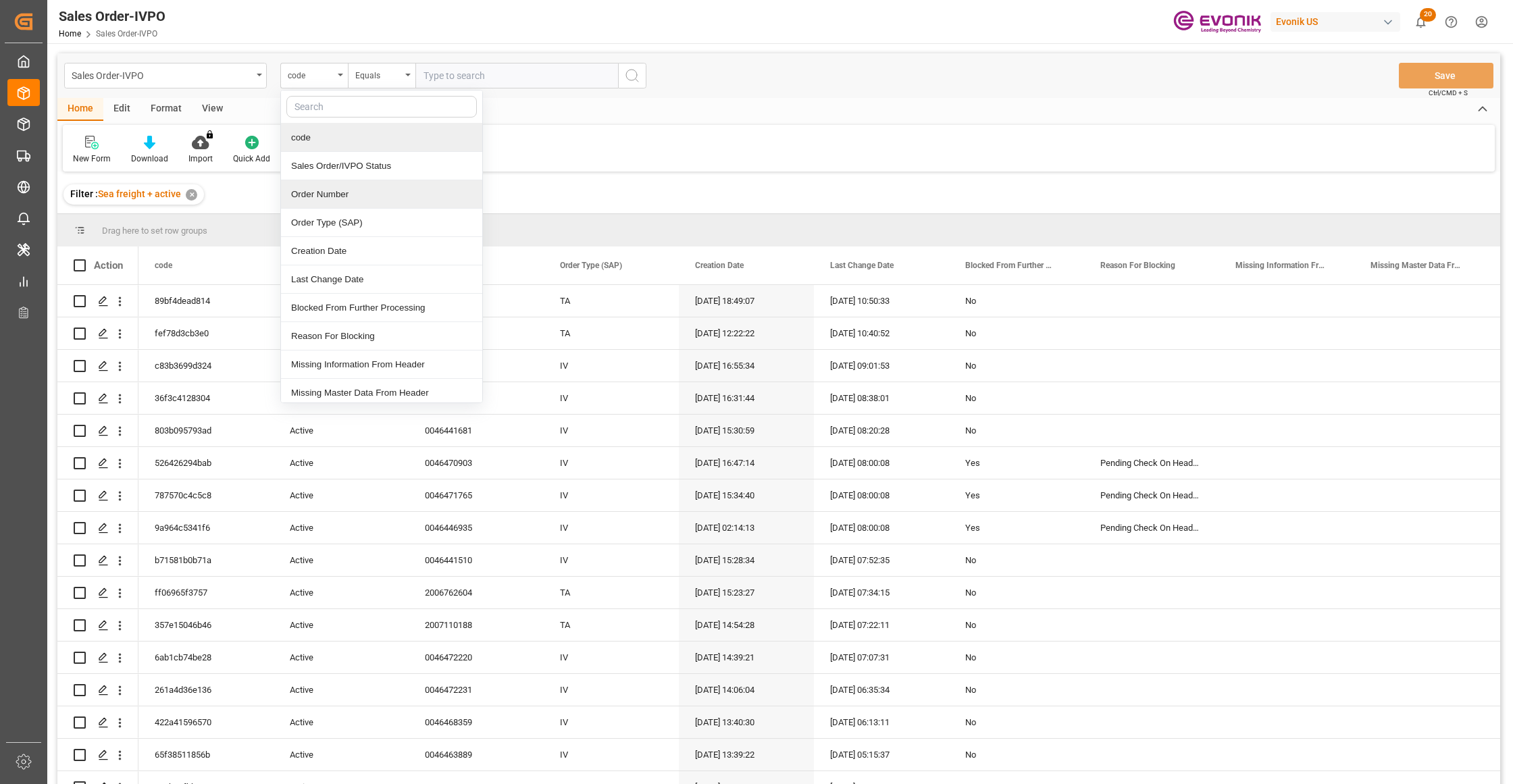
click at [338, 190] on div "Order Number" at bounding box center [382, 194] width 201 height 28
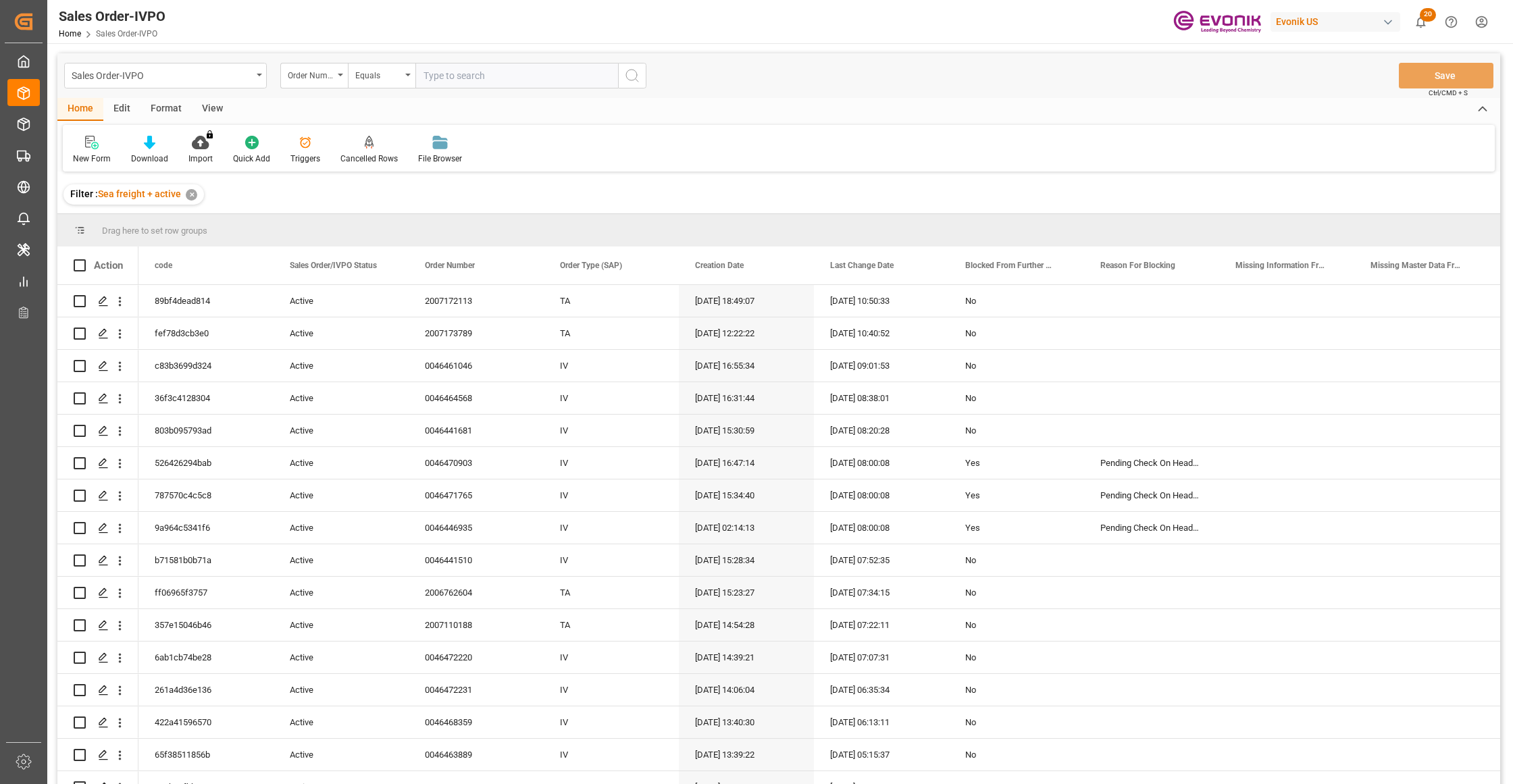
click at [439, 72] on input "text" at bounding box center [516, 75] width 203 height 25
paste input "2007138857"
type input "2007138857"
click at [641, 73] on button "search button" at bounding box center [632, 75] width 28 height 25
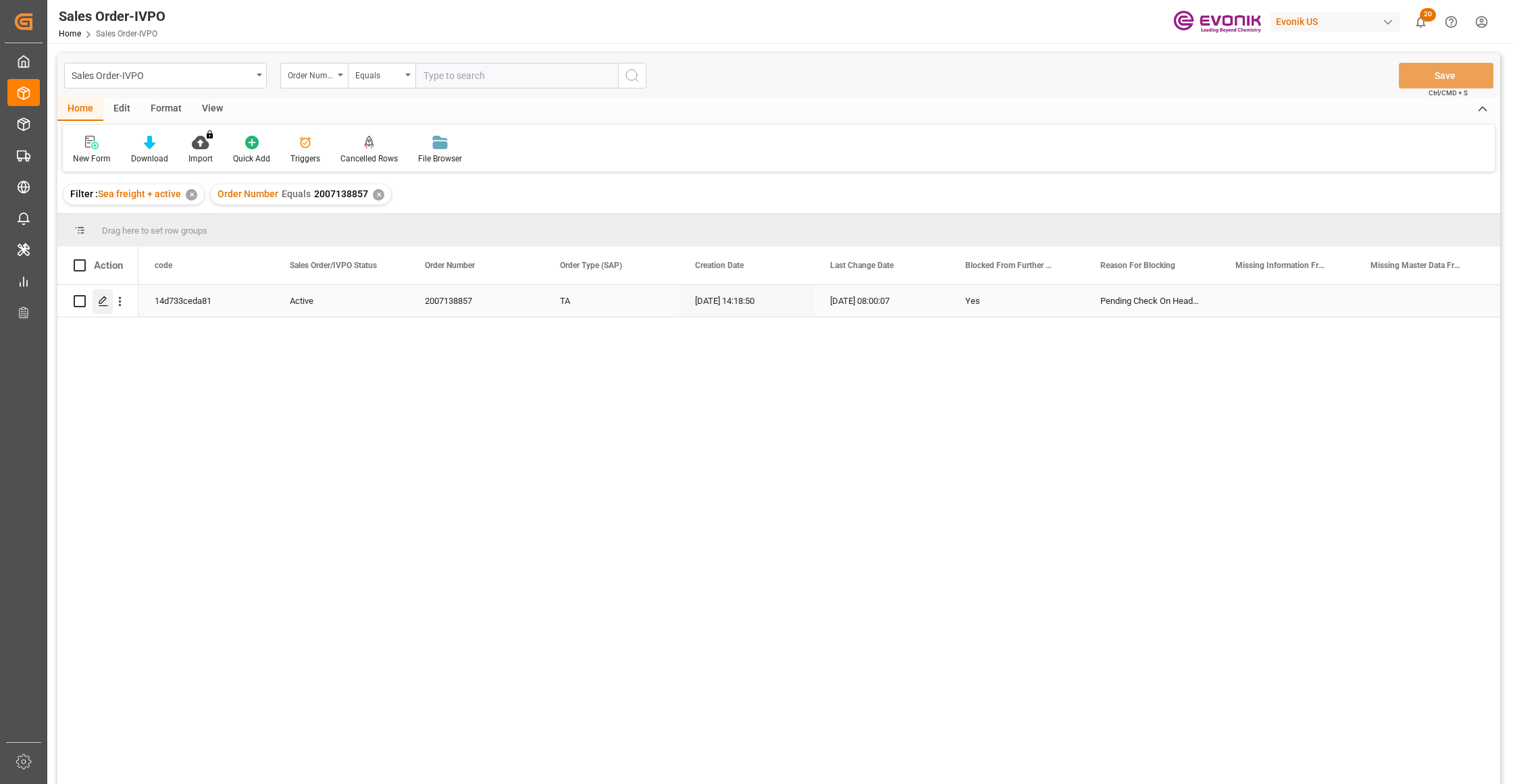
click at [103, 301] on icon "Press SPACE to select this row." at bounding box center [103, 301] width 11 height 11
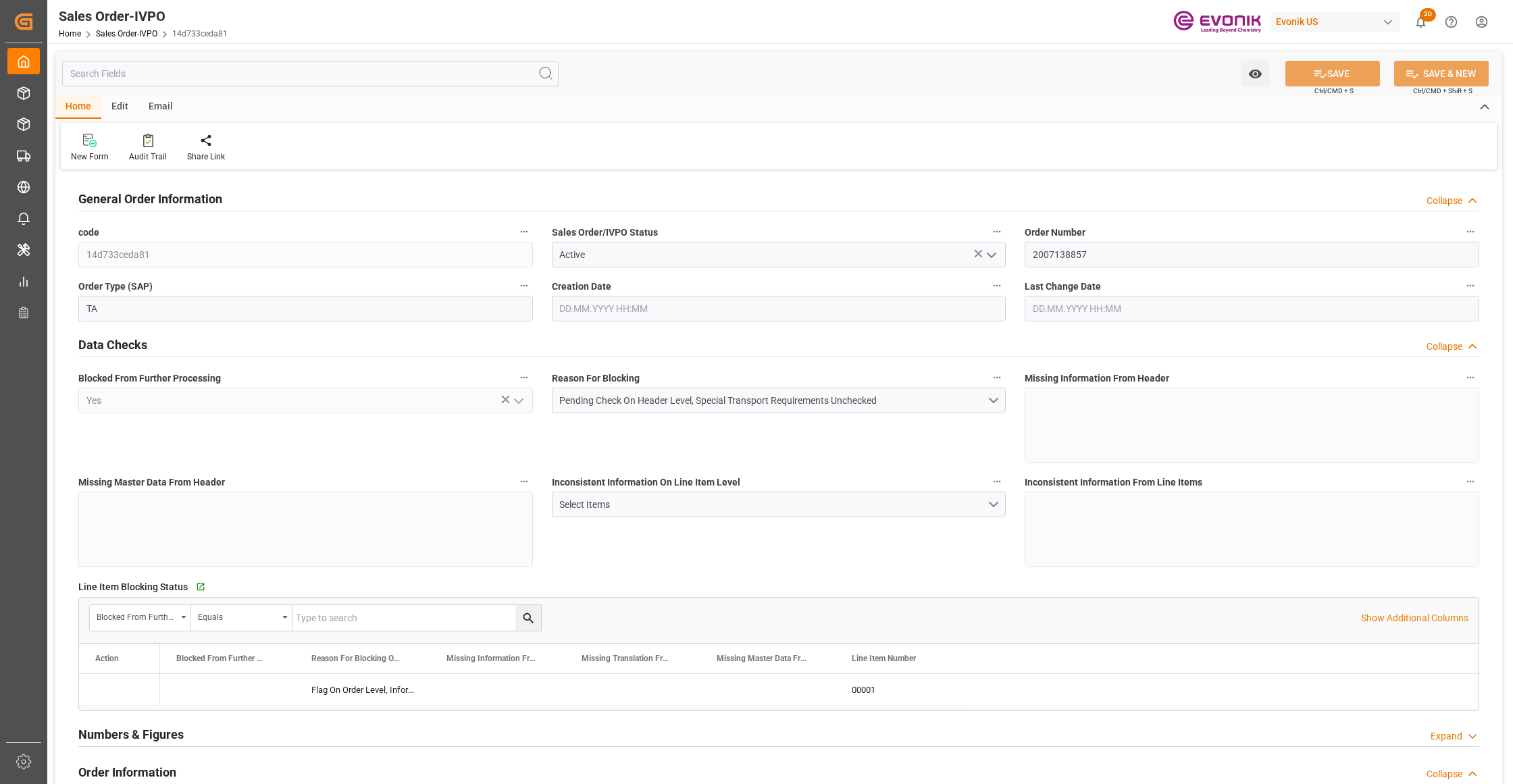
type input "BEANR"
type input "0"
type input "1"
type input "10340.8"
type input "60.3894"
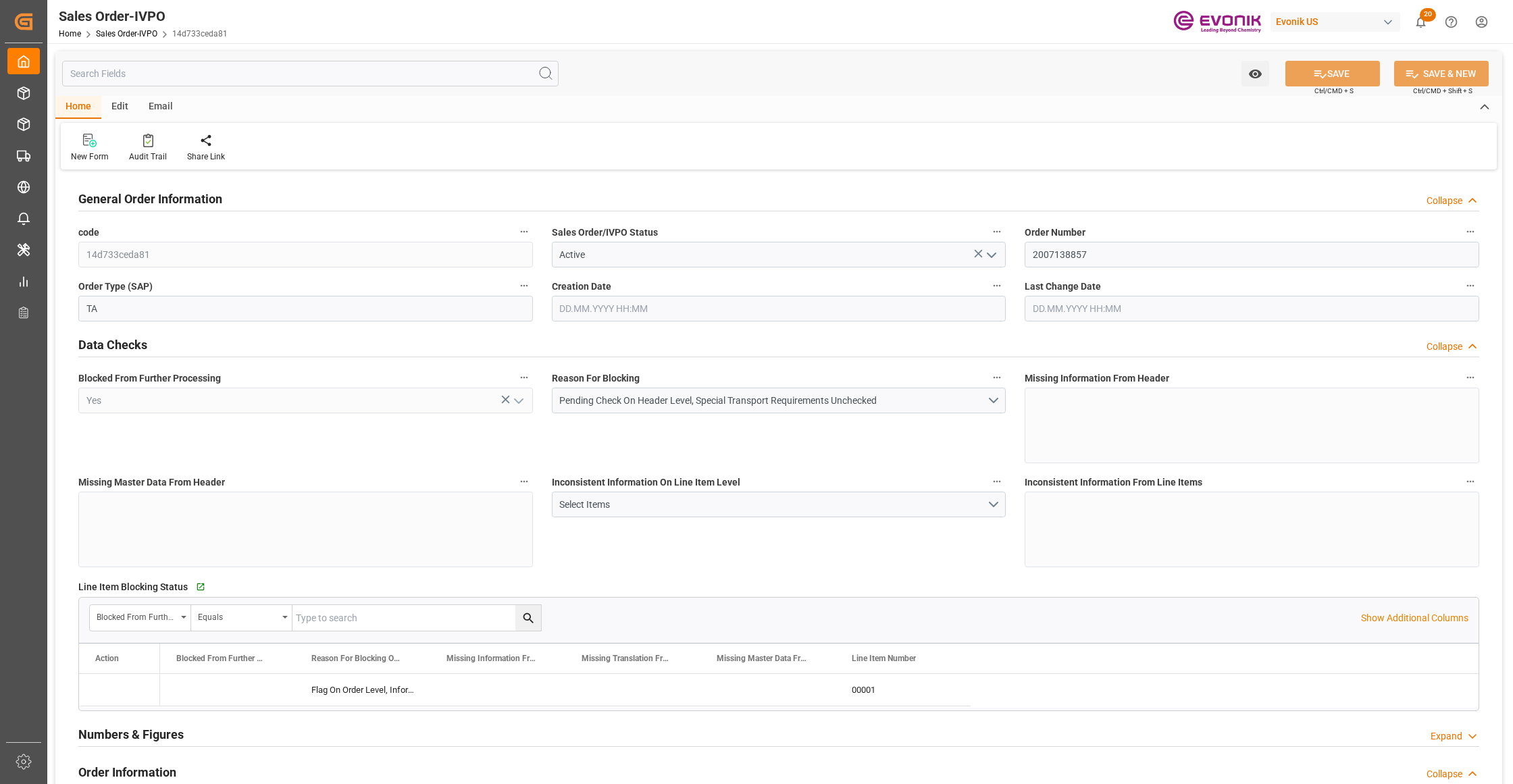
type input "0"
type input "13.08.2025 14:18"
type input "05.09.2025 08:00"
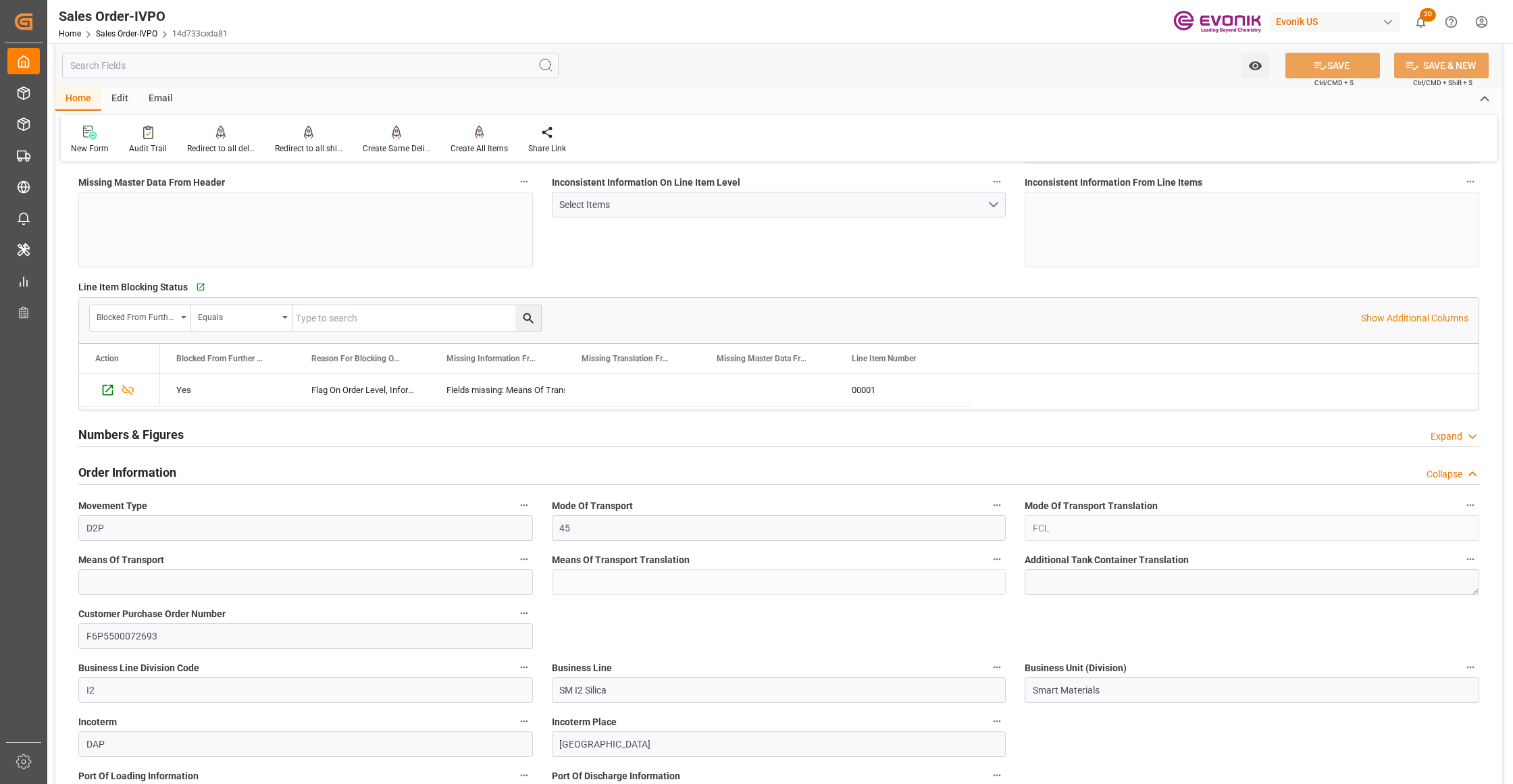
scroll to position [600, 0]
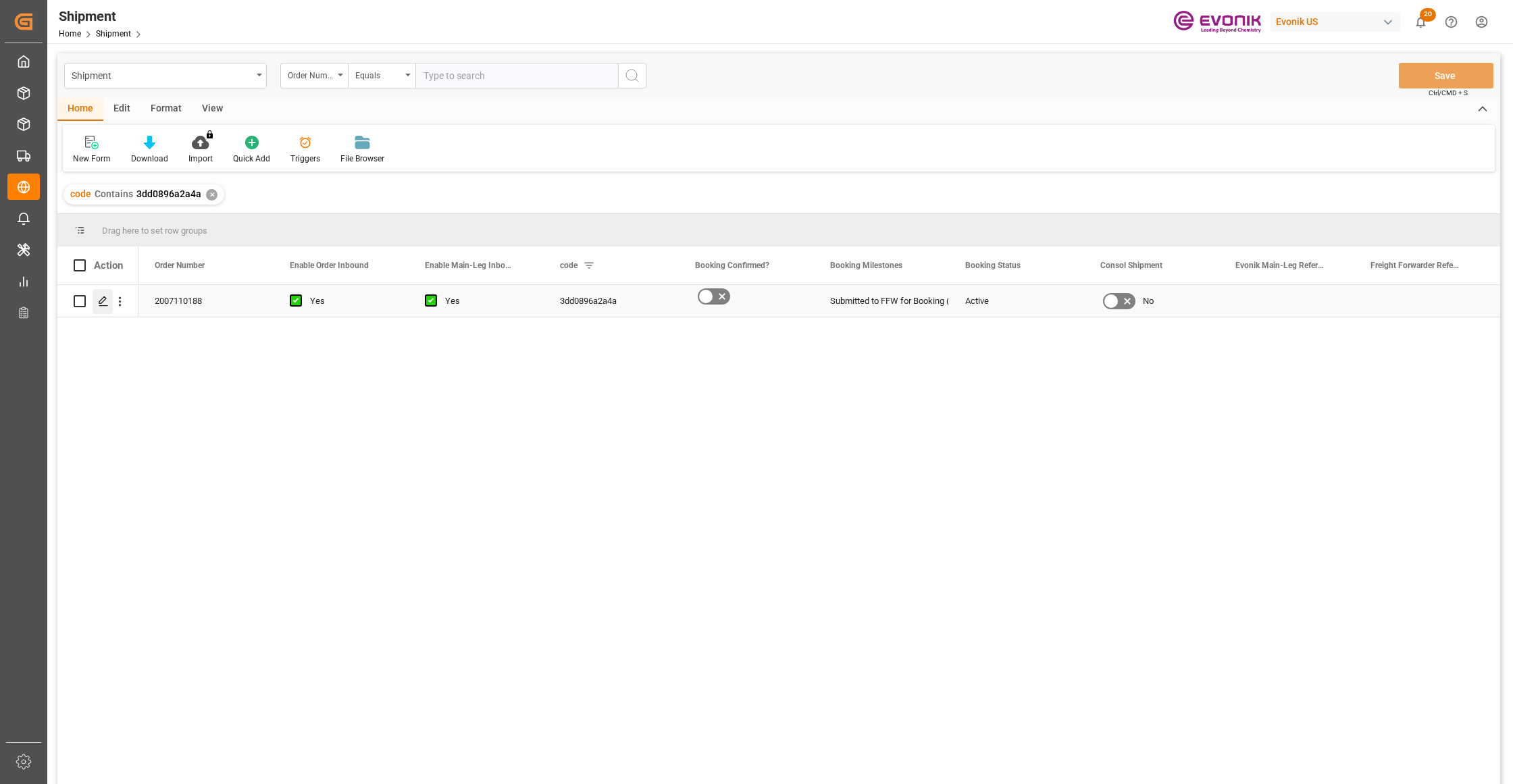
click at [97, 301] on div "Press SPACE to select this row." at bounding box center [103, 301] width 21 height 25
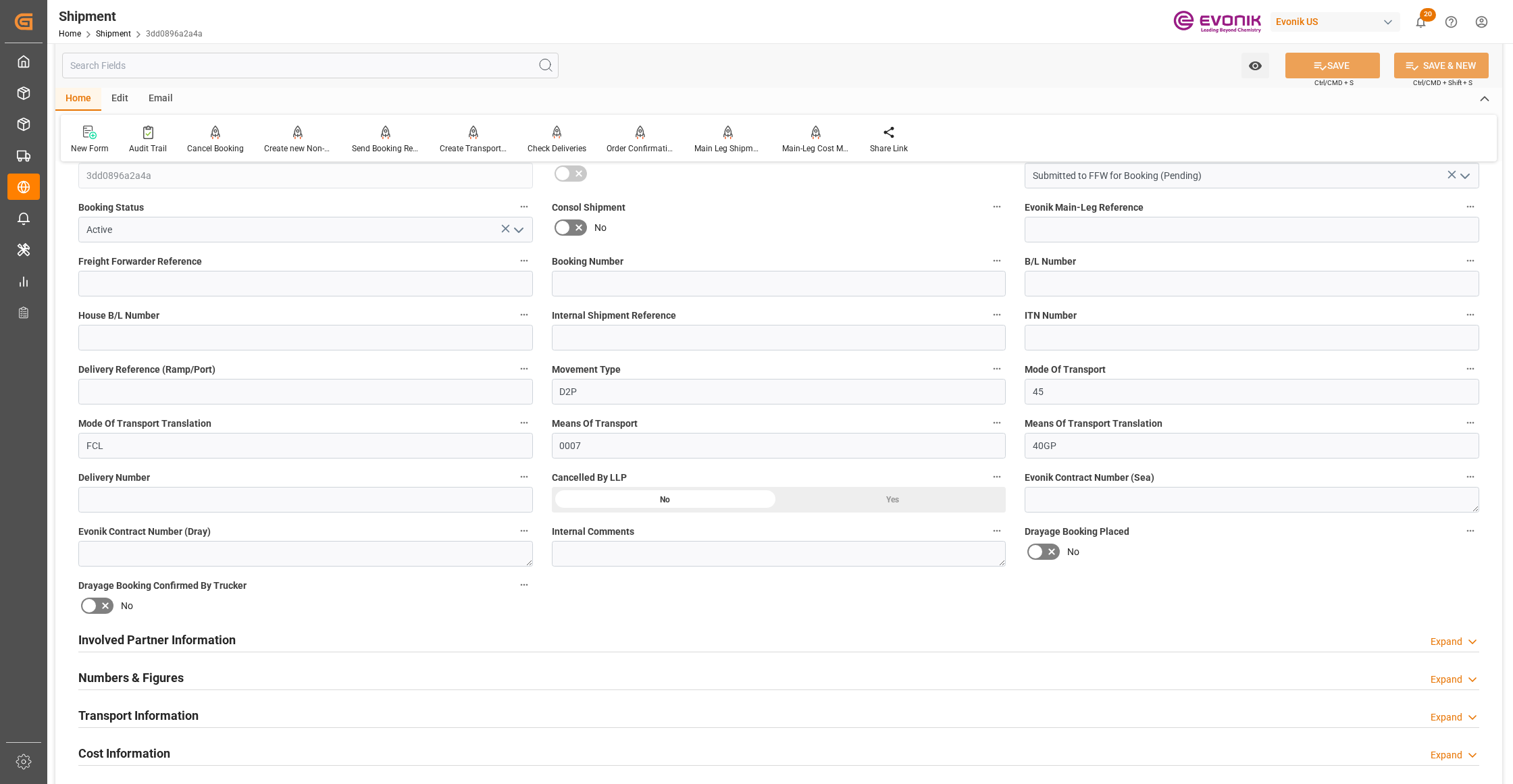
scroll to position [600, 0]
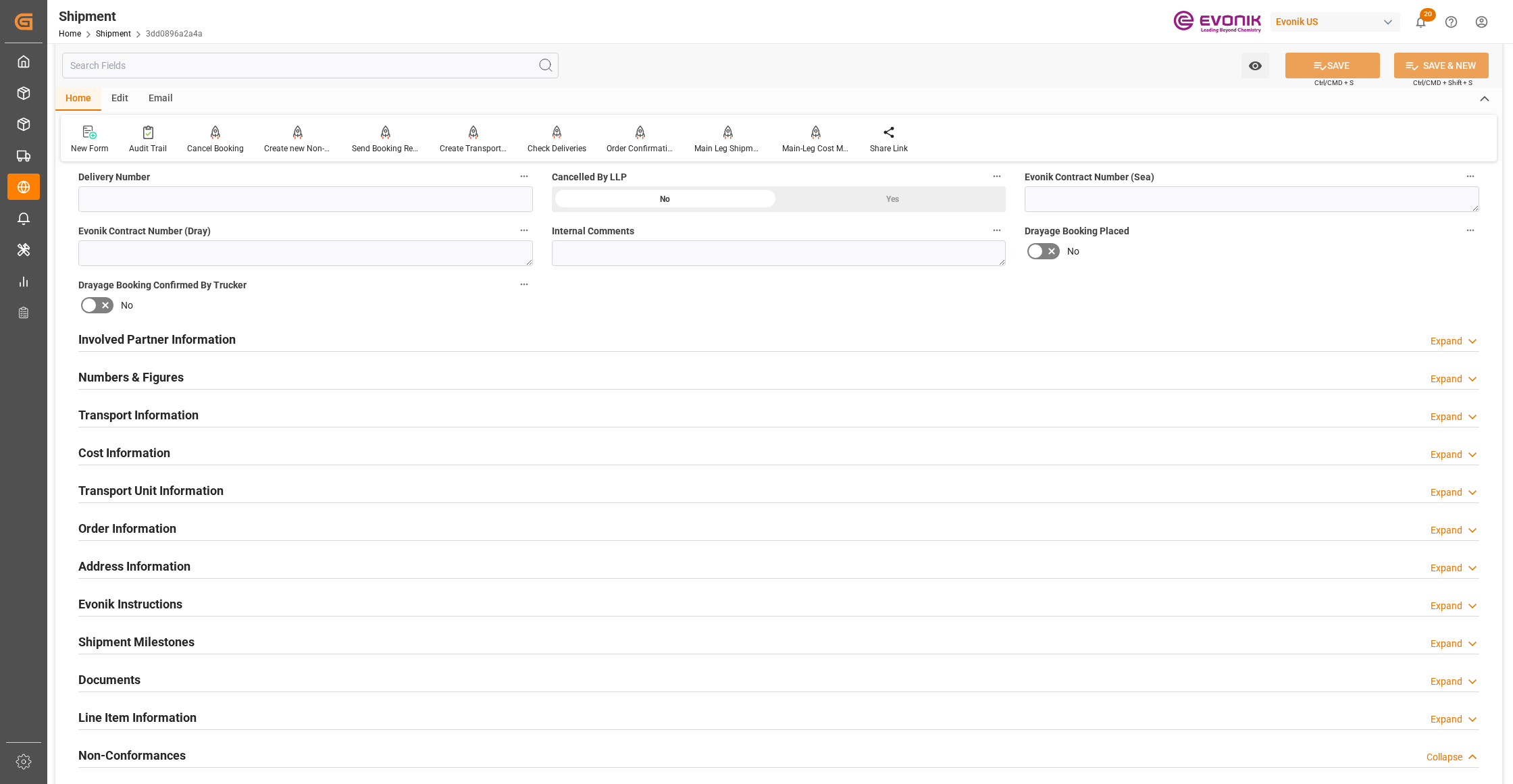
click at [514, 352] on div "Involved Partner Information Expand" at bounding box center [779, 339] width 1420 height 38
click at [514, 339] on div "Involved Partner Information Expand" at bounding box center [778, 338] width 1401 height 25
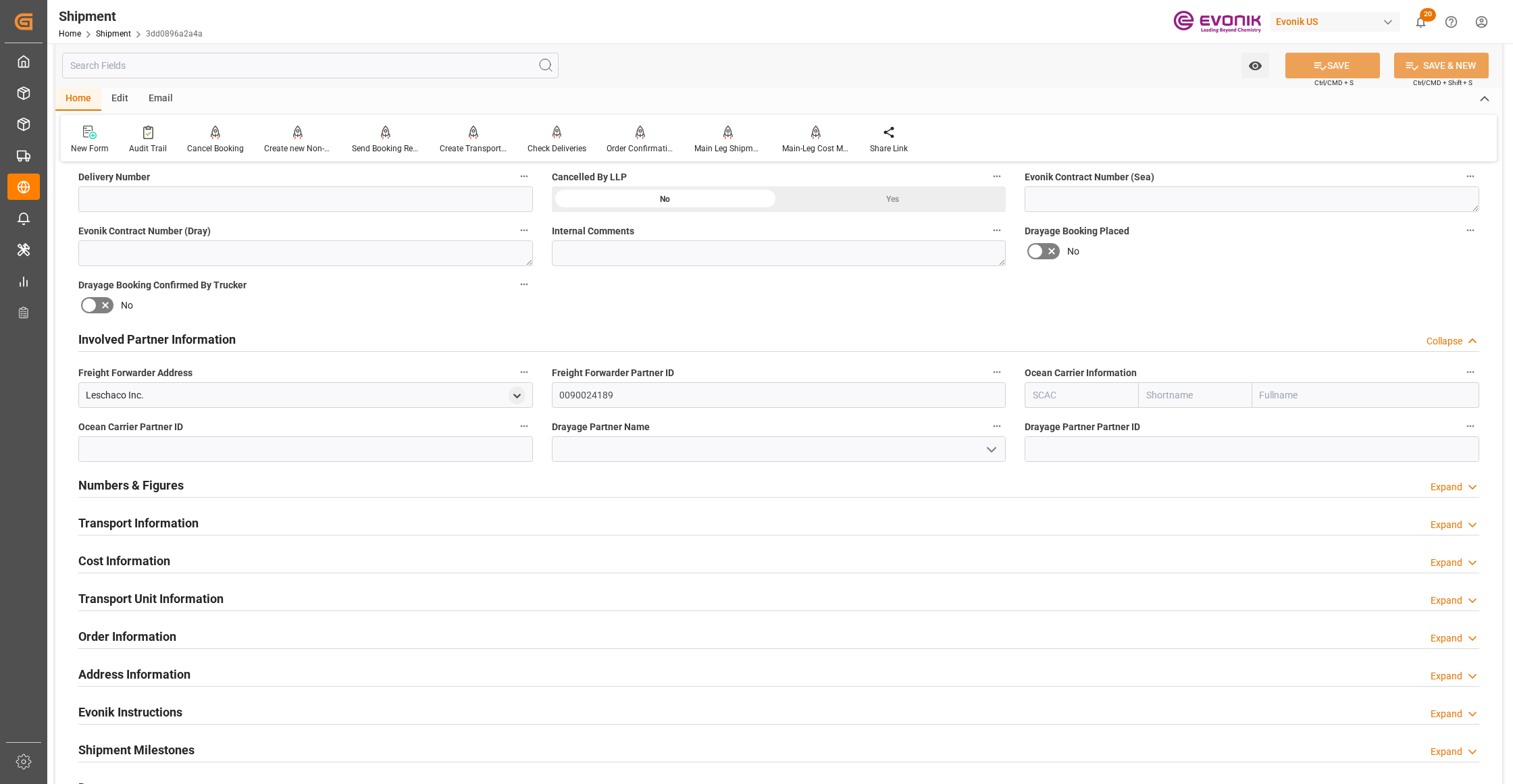
click at [595, 529] on div "Transport Information Expand" at bounding box center [778, 522] width 1401 height 25
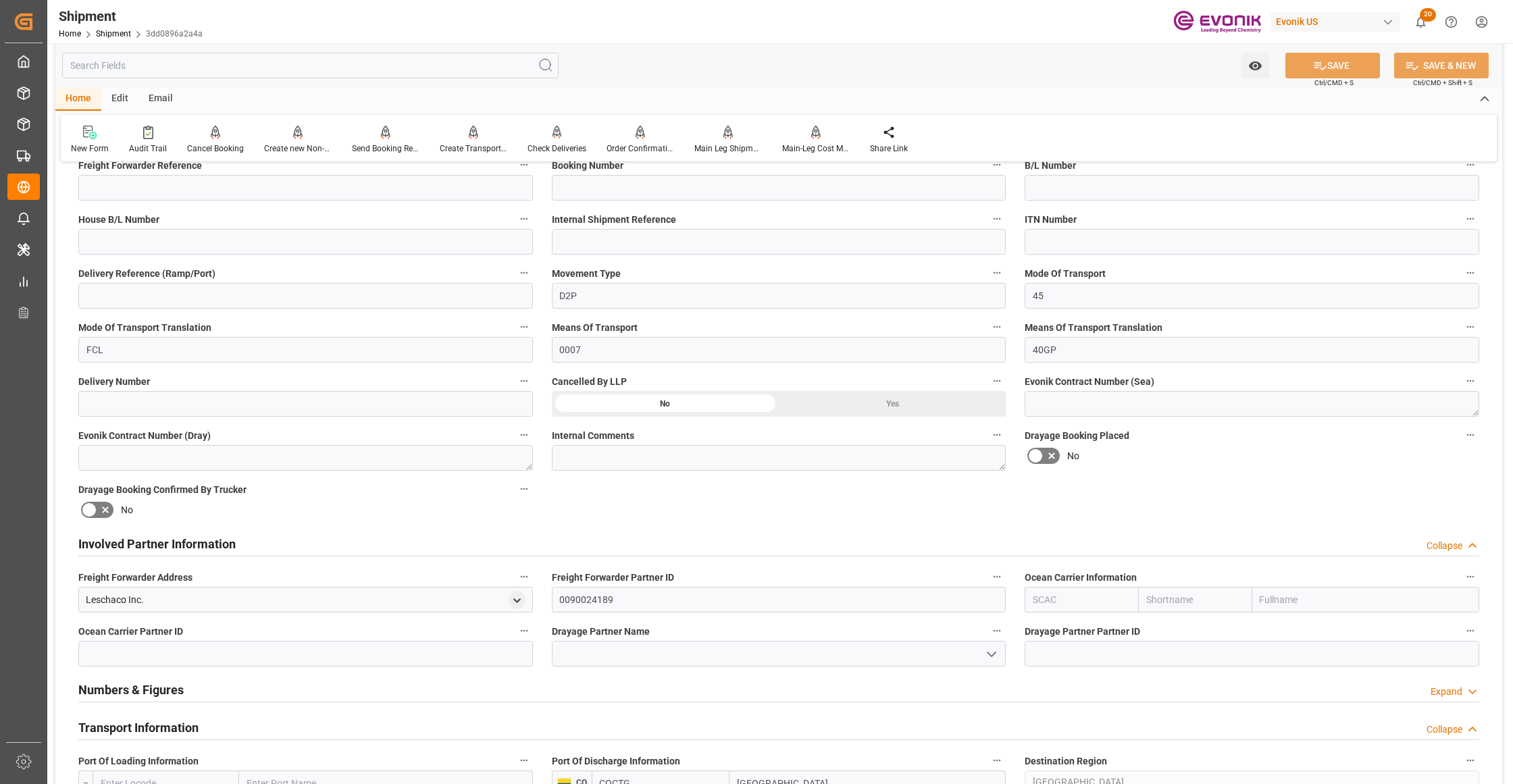
scroll to position [0, 0]
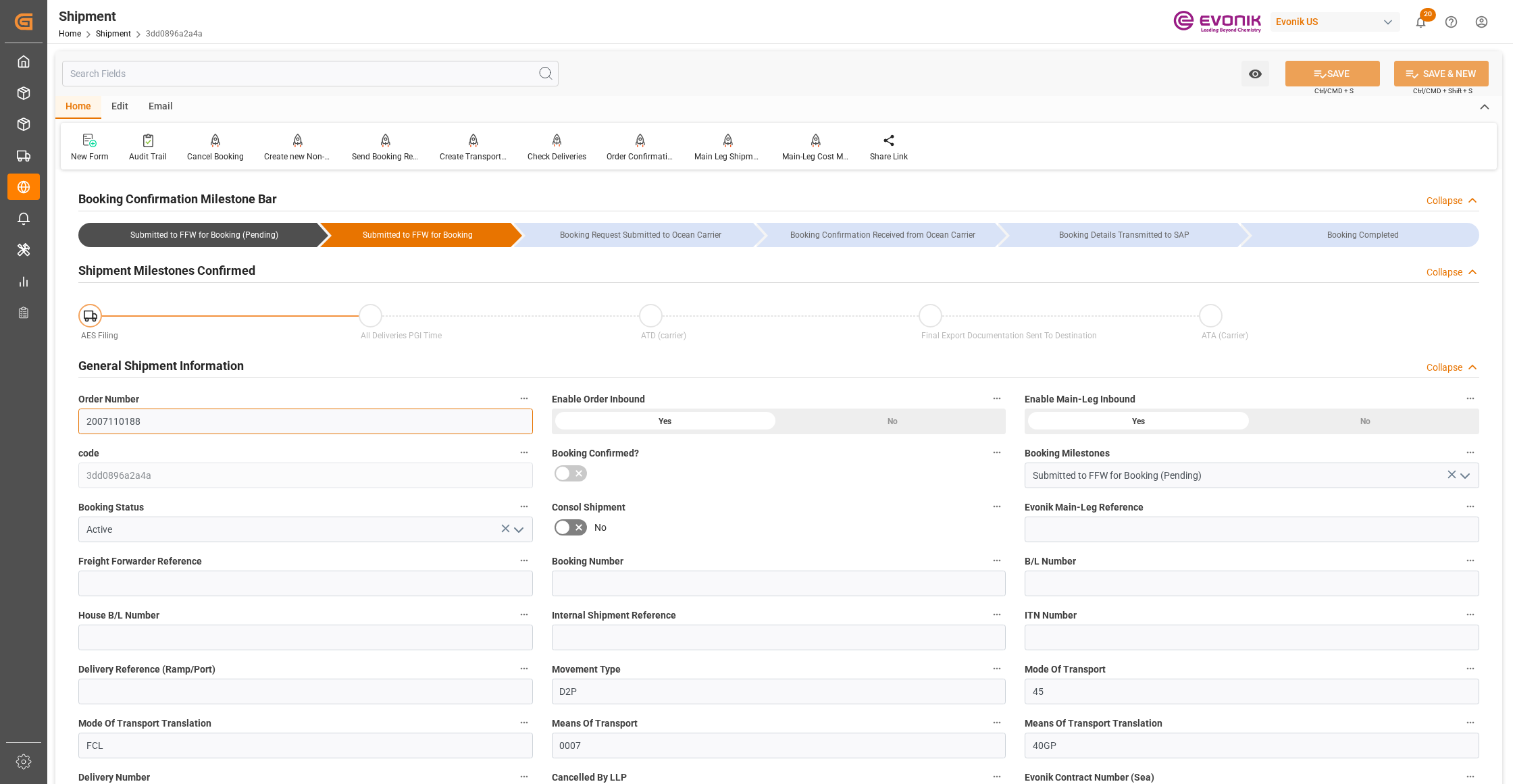
click at [127, 417] on input "2007110188" at bounding box center [305, 421] width 455 height 25
click at [315, 357] on div "General Shipment Information Collapse" at bounding box center [778, 364] width 1401 height 25
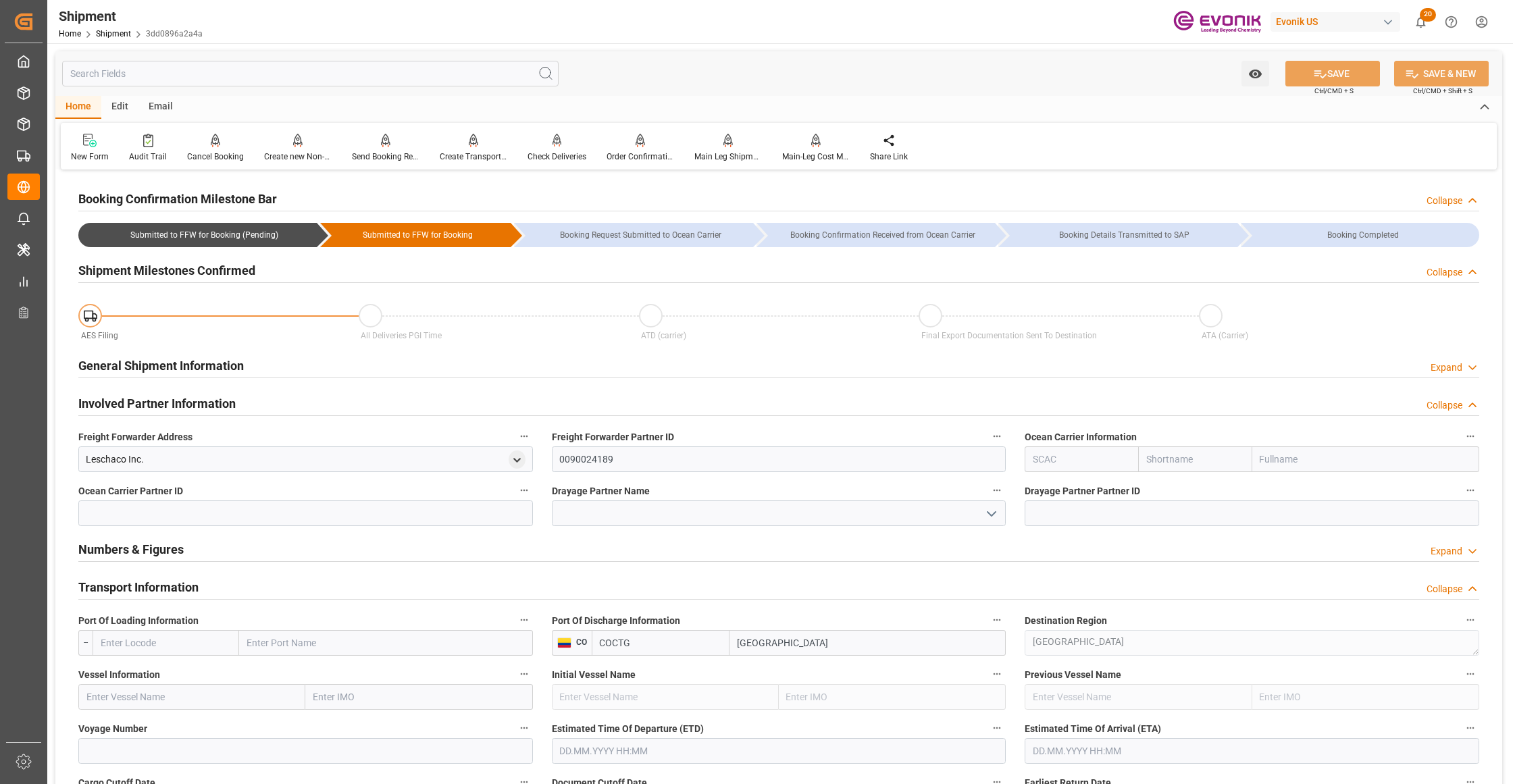
click at [1203, 457] on input "text" at bounding box center [1195, 459] width 114 height 25
type input "hapag"
click at [1187, 484] on b "Hapag Lloyd" at bounding box center [1183, 496] width 73 height 25
type input "HLCU"
type input "Hapag Lloyd"
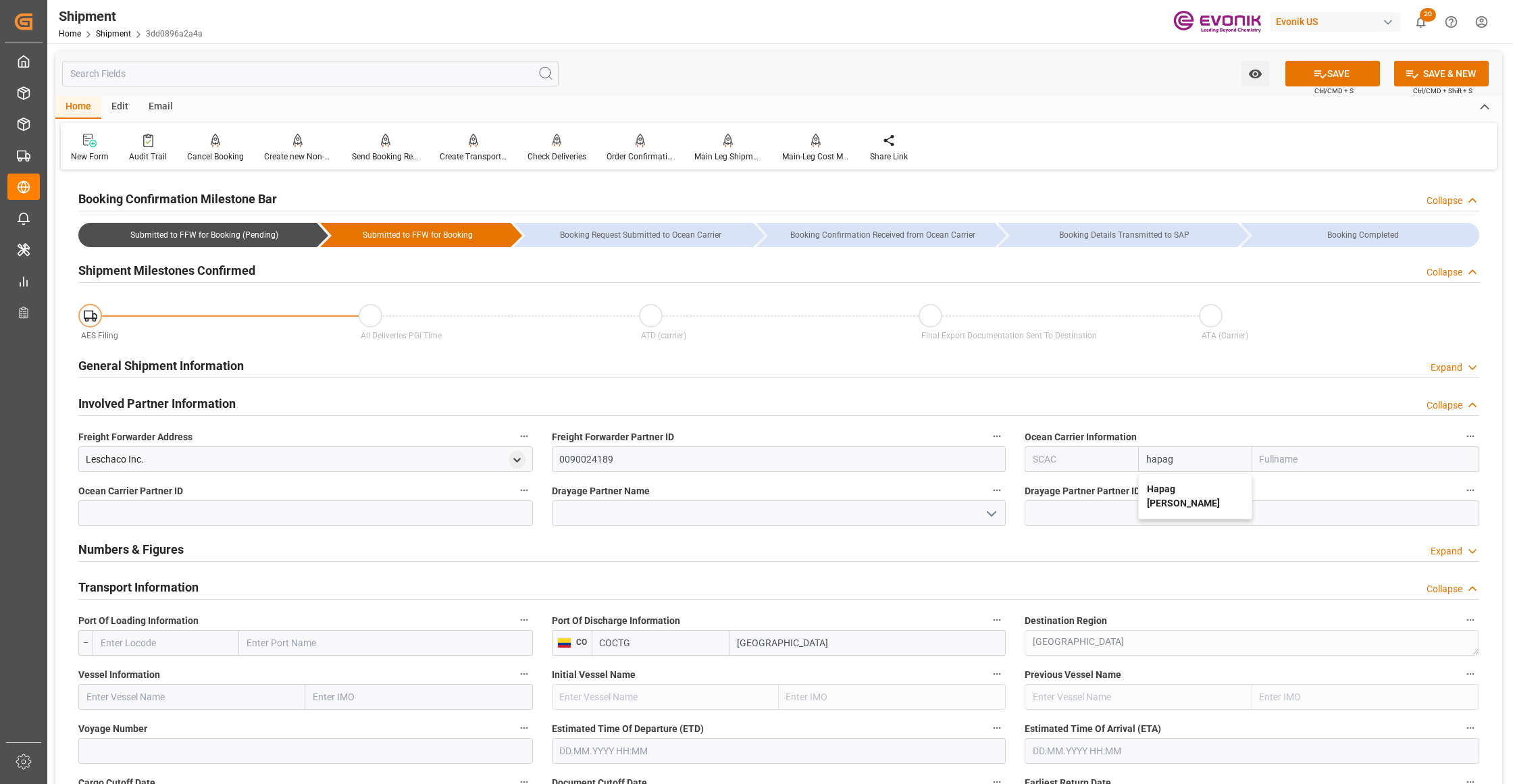
type input "Hapag Lloyd Aktiengesellschaft"
type input "Hapag Lloyd"
click at [1152, 361] on div "General Shipment Information Expand" at bounding box center [778, 364] width 1401 height 25
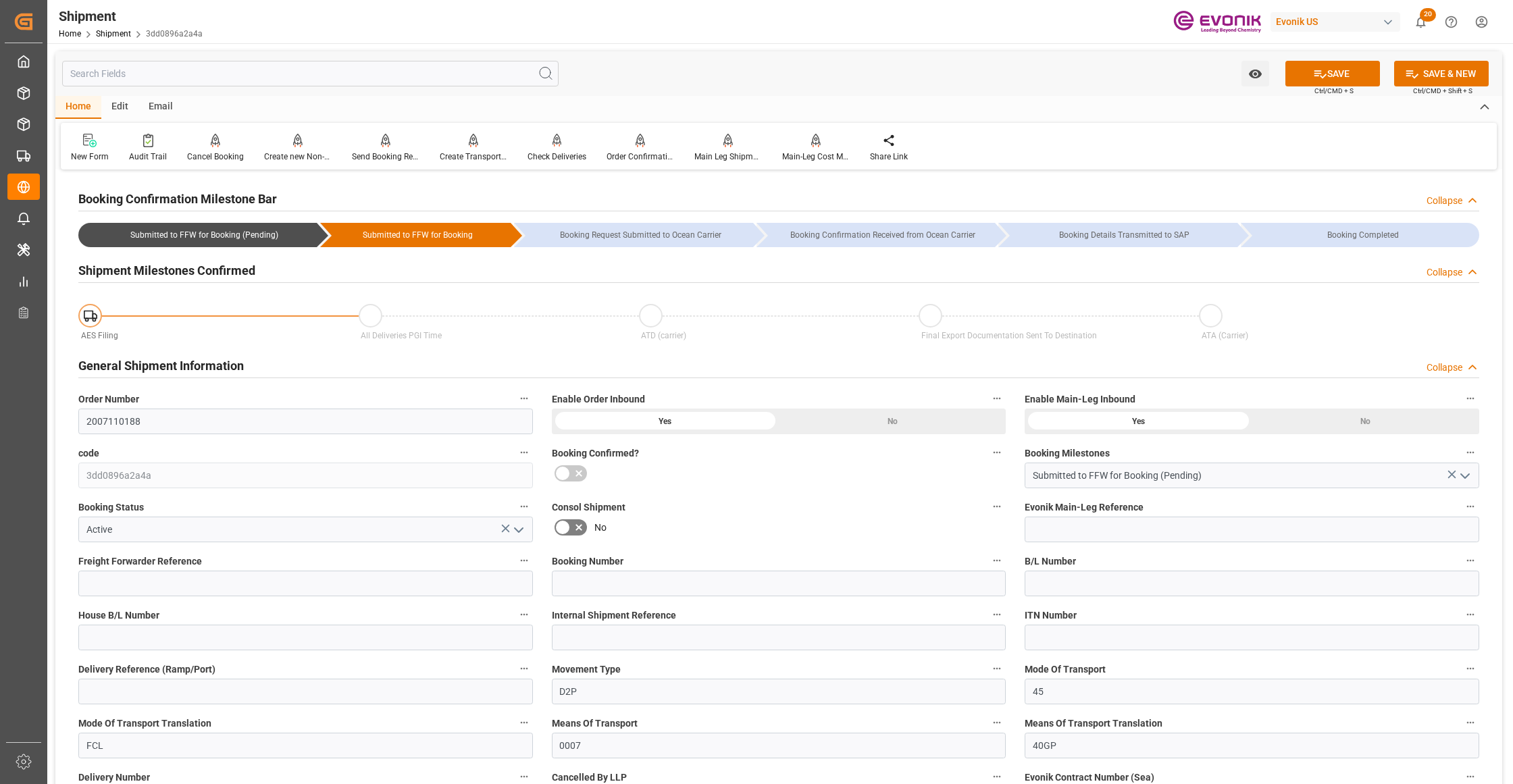
click at [900, 368] on div "General Shipment Information Collapse" at bounding box center [778, 364] width 1401 height 25
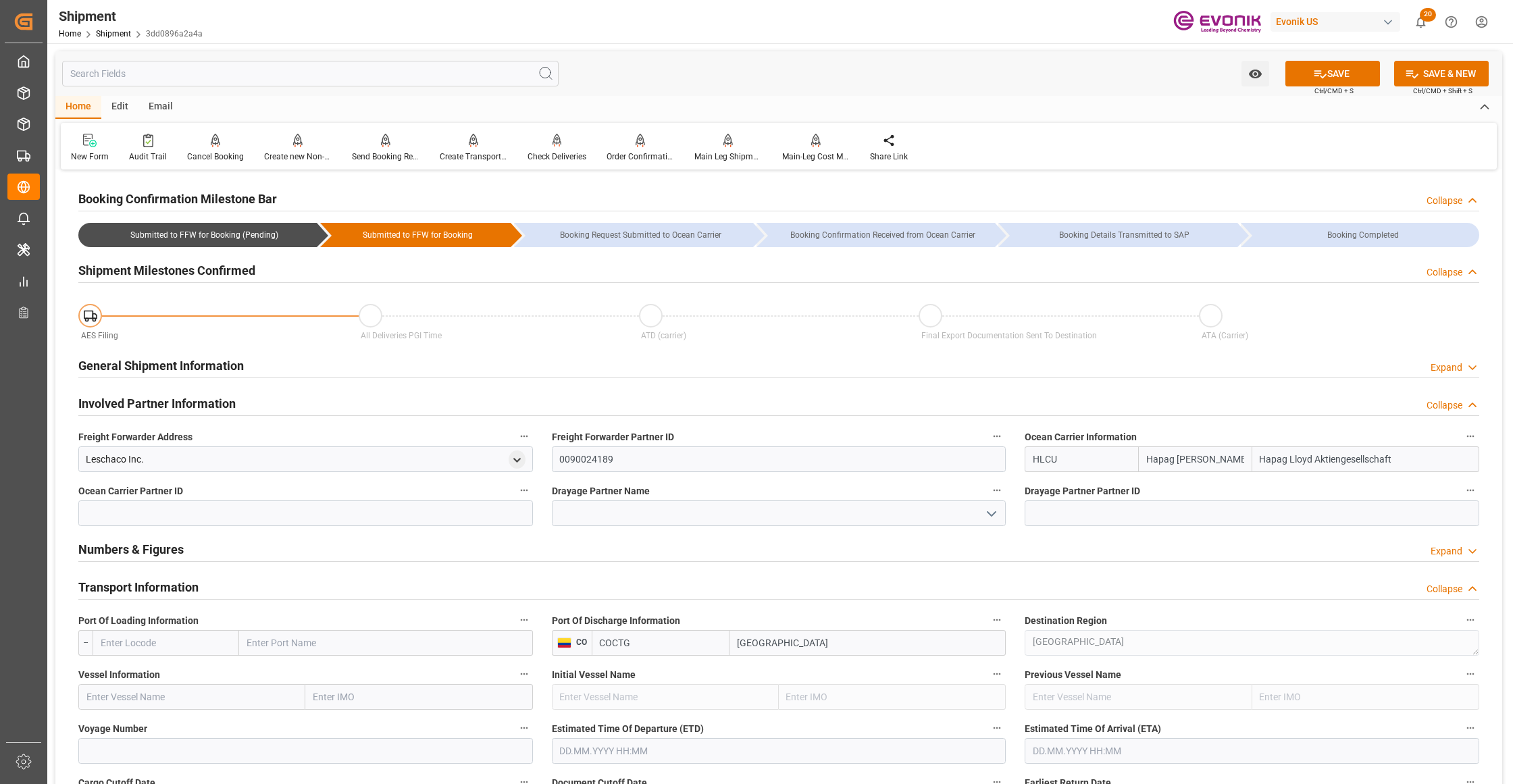
click at [333, 587] on div "Transport Information Collapse" at bounding box center [778, 585] width 1401 height 25
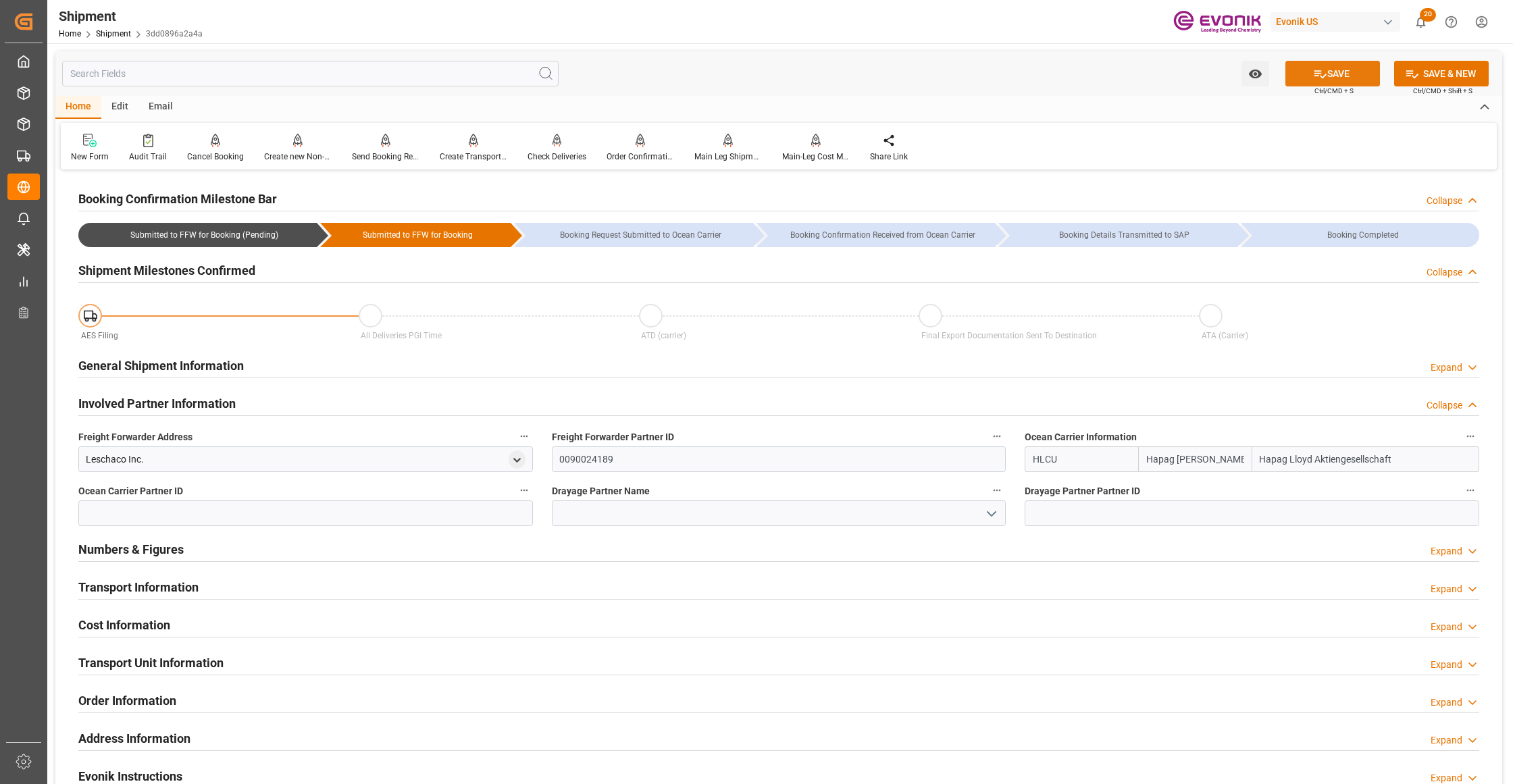
click at [1343, 79] on button "SAVE" at bounding box center [1333, 73] width 95 height 25
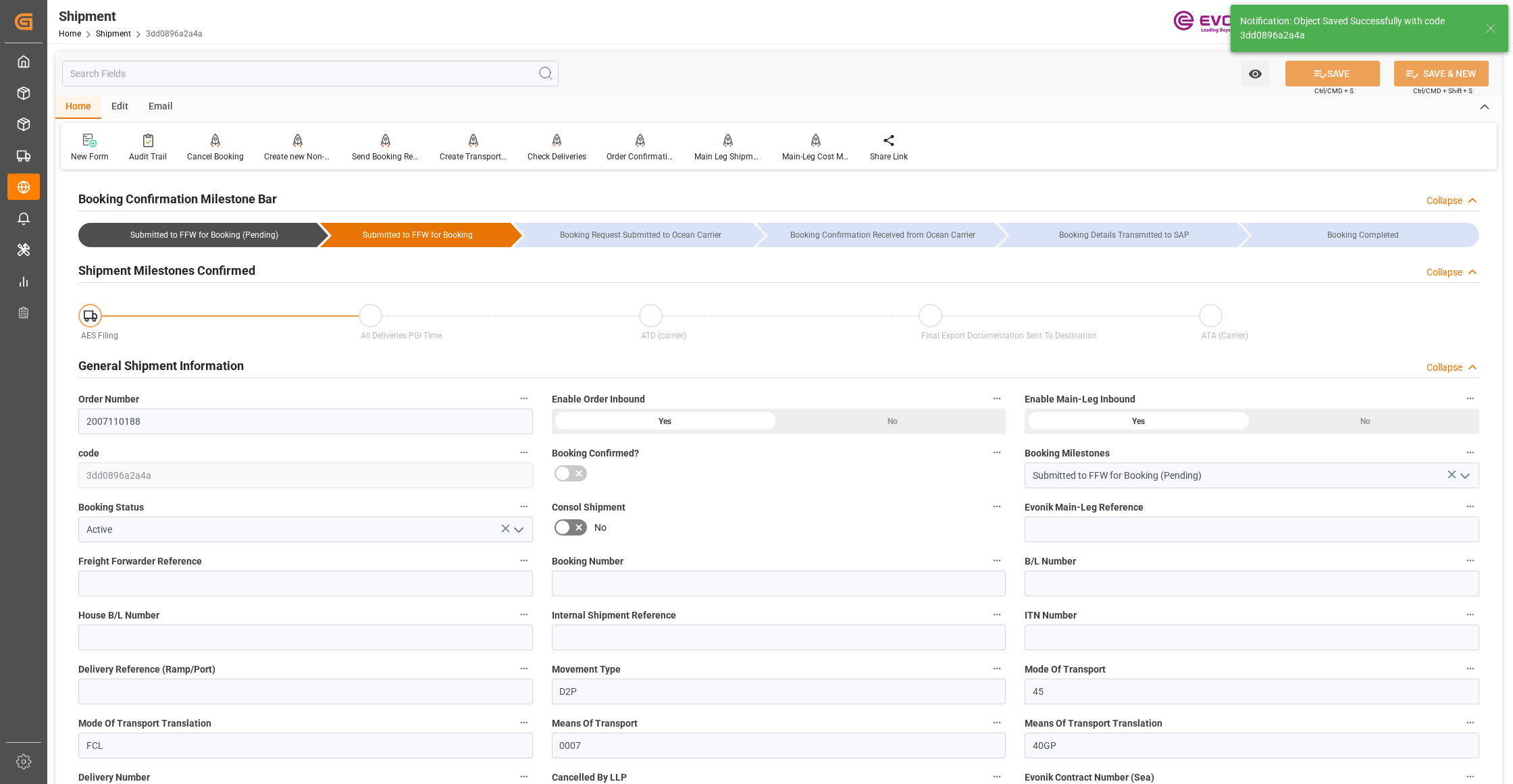
scroll to position [300, 0]
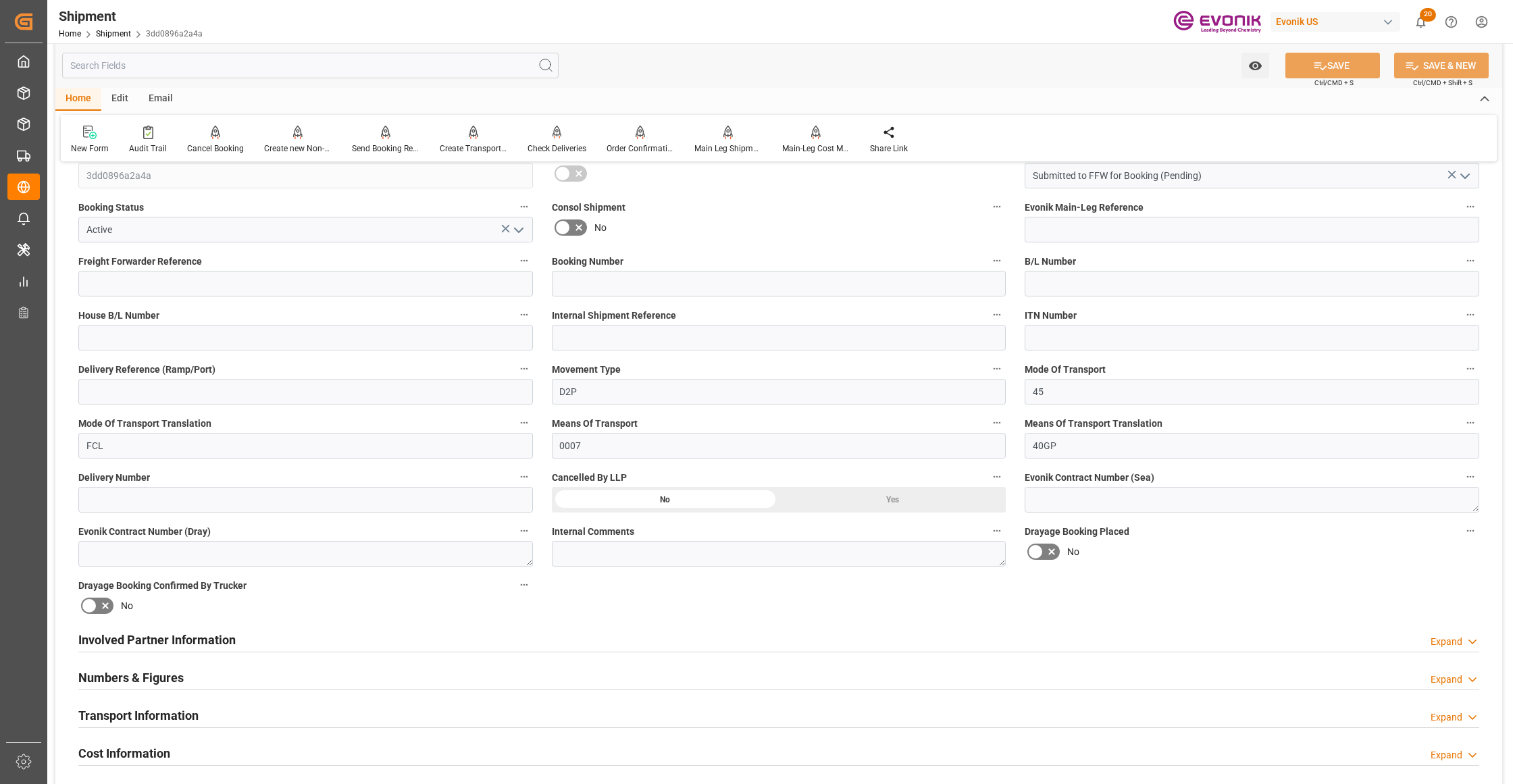
click at [535, 636] on div "Involved Partner Information Expand" at bounding box center [778, 638] width 1401 height 25
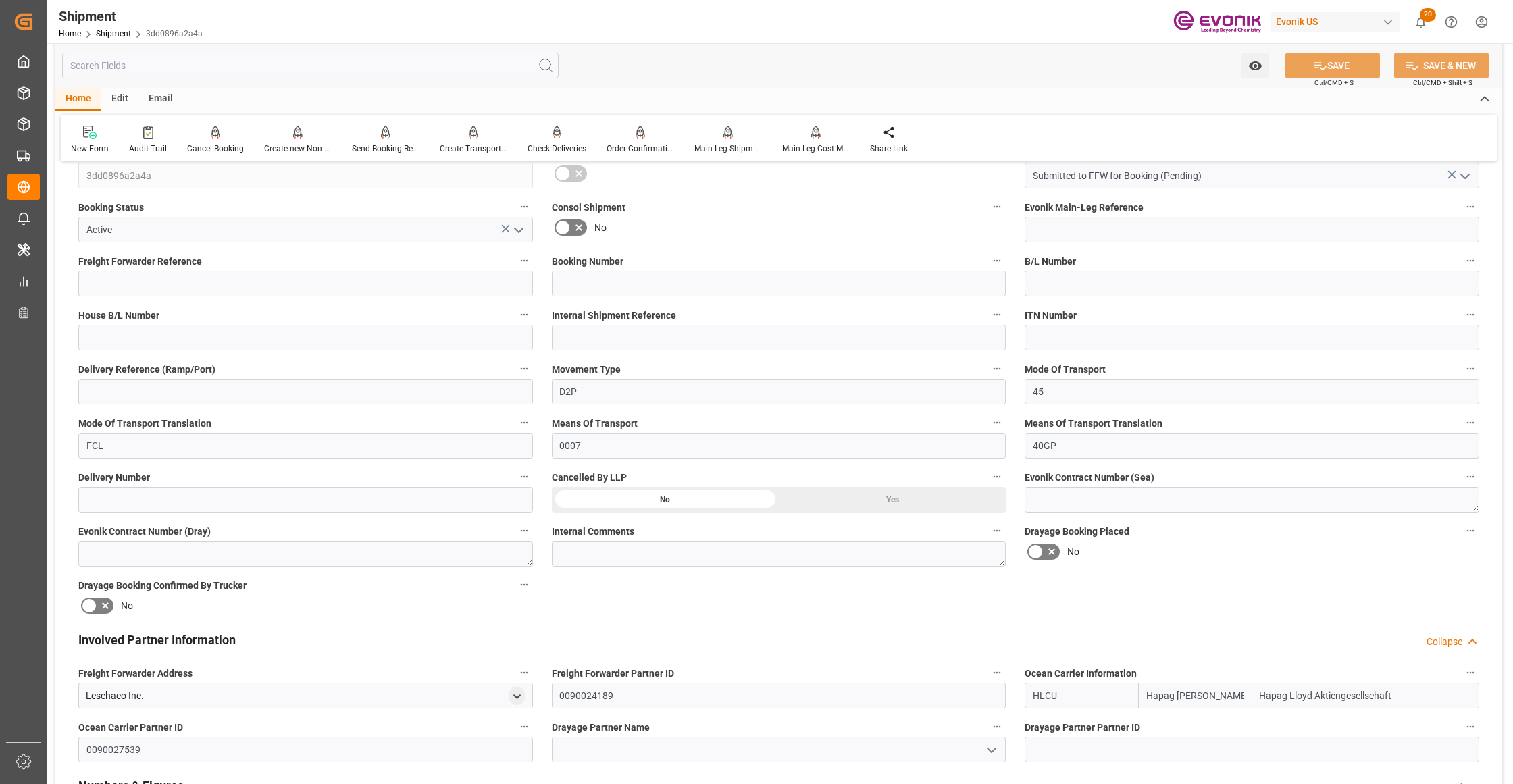
scroll to position [600, 0]
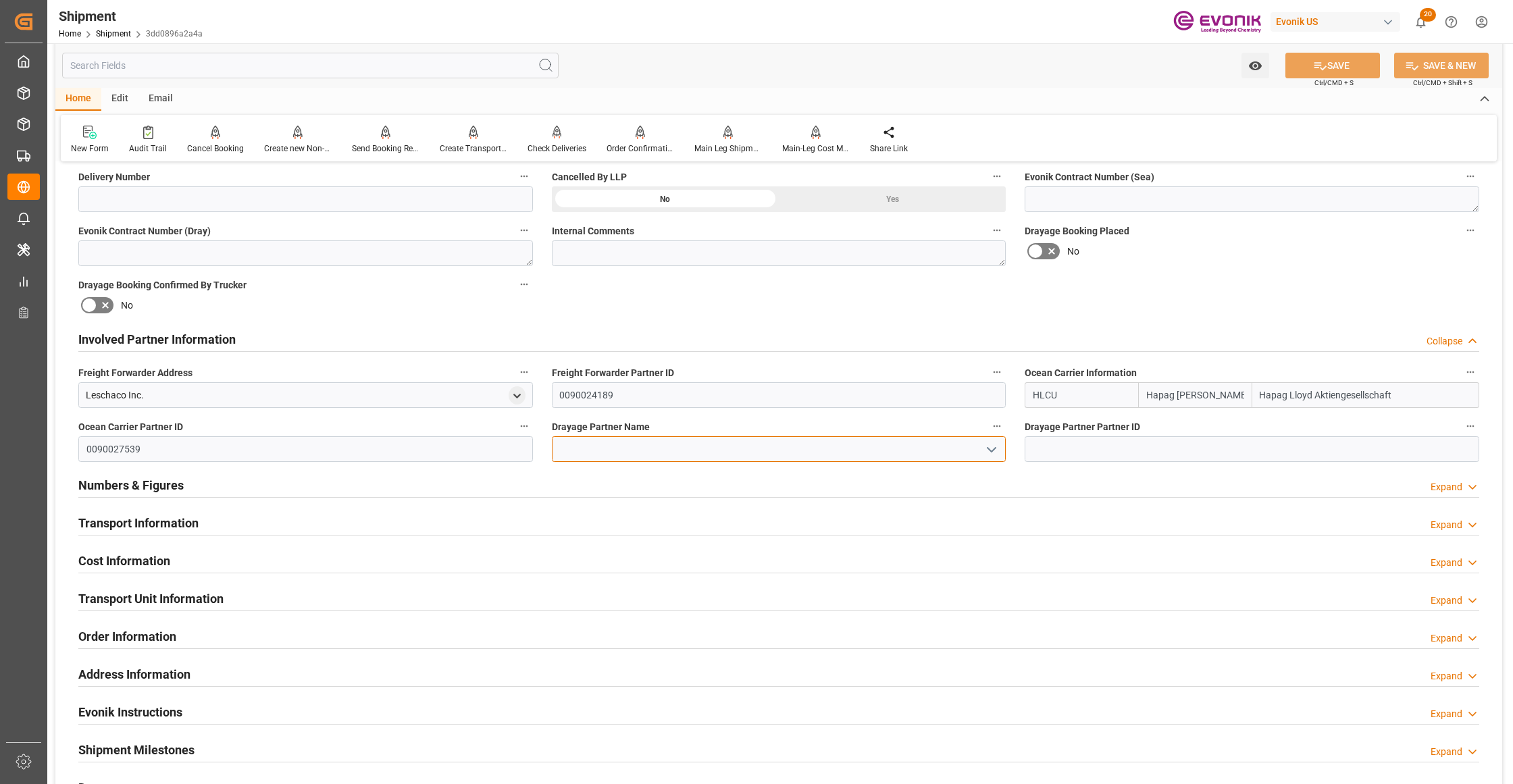
click at [617, 453] on input at bounding box center [779, 448] width 455 height 25
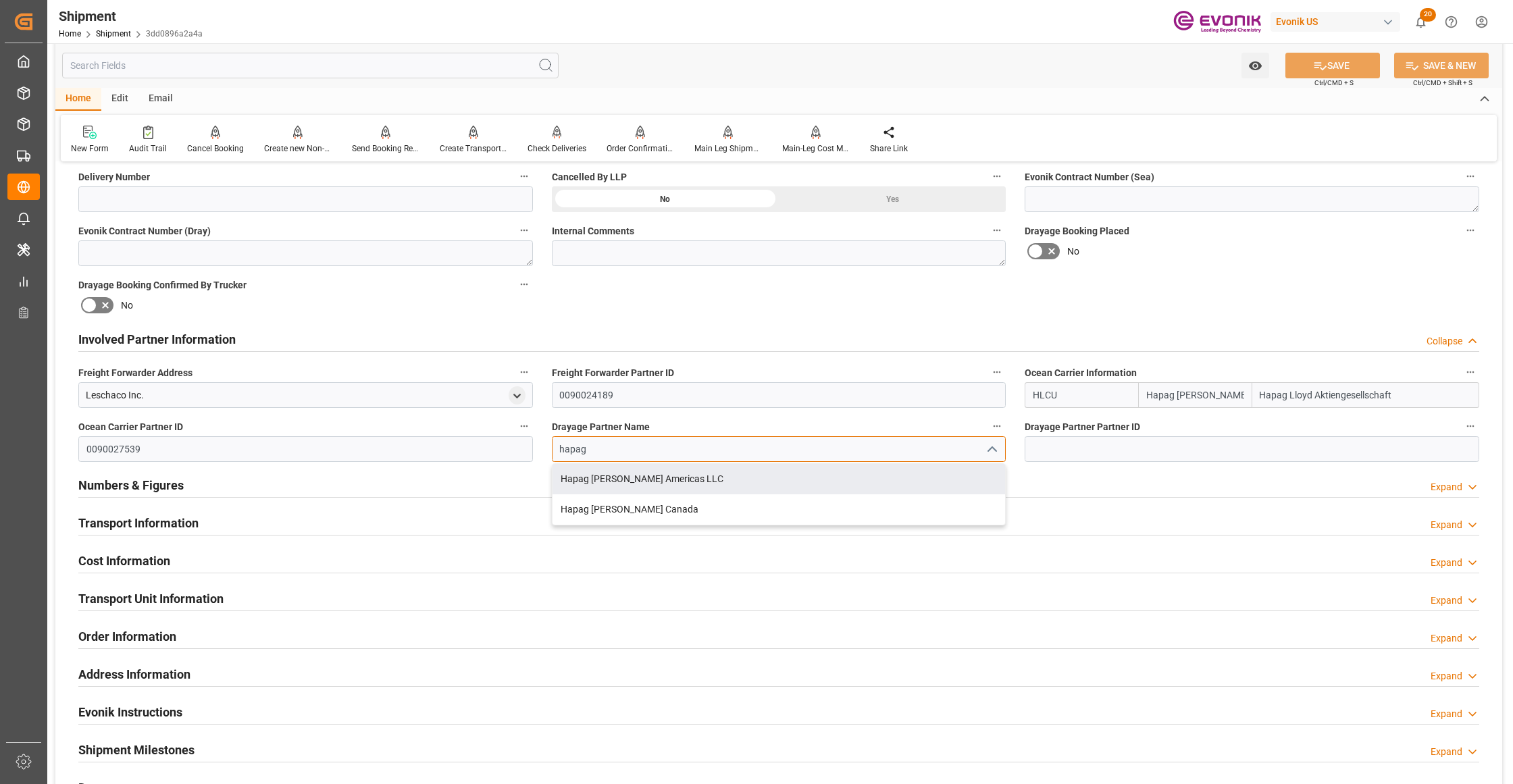
click at [708, 451] on input "hapag" at bounding box center [779, 448] width 455 height 25
click at [686, 482] on div "Hapag Lloyd Americas LLC" at bounding box center [779, 479] width 453 height 30
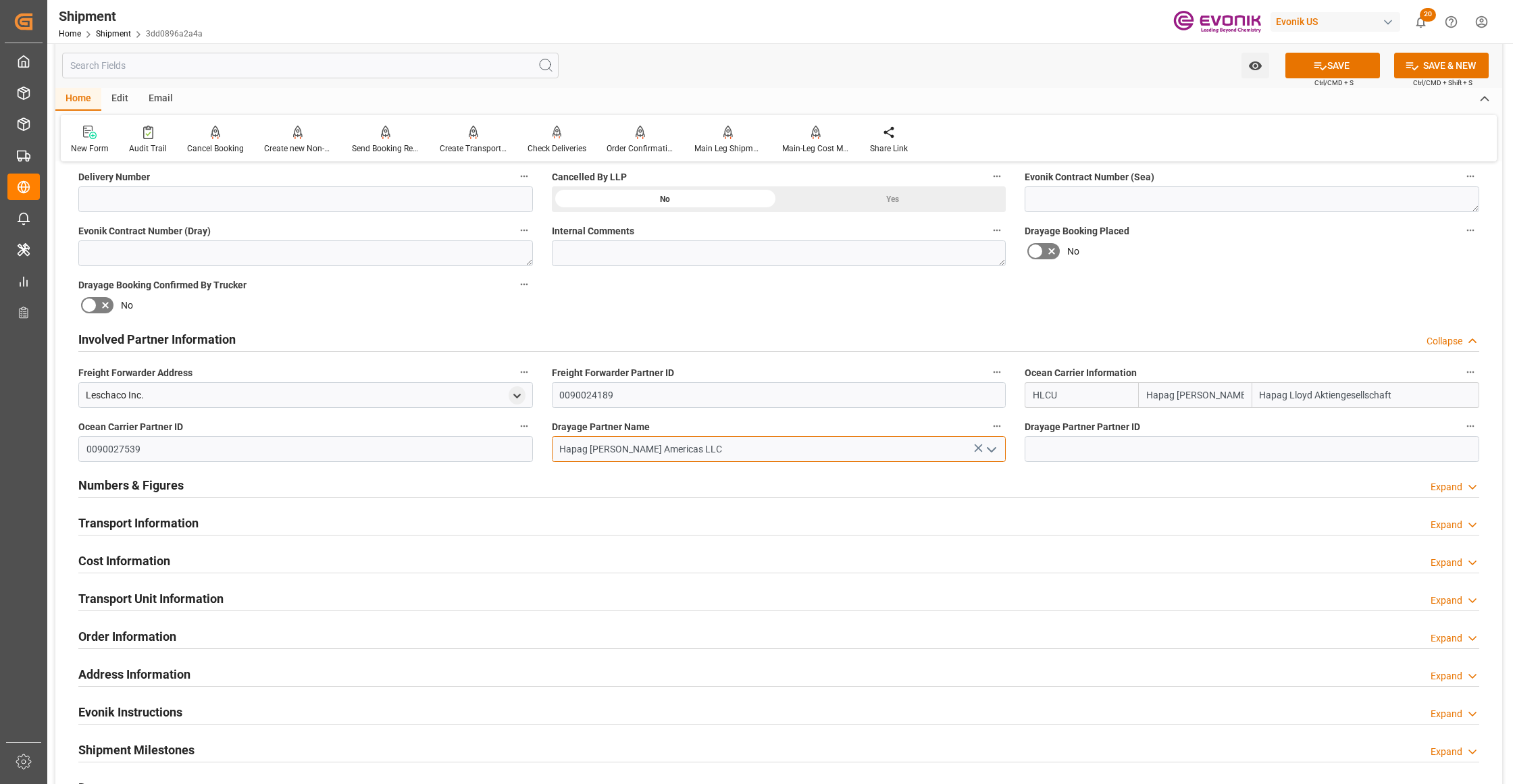
type input "Hapag Lloyd Americas LLC"
click at [1170, 312] on div "Booking Confirmation Milestone Bar Collapse Submitted to FFW for Booking (Pendi…" at bounding box center [779, 325] width 1447 height 1504
click at [1334, 76] on button "SAVE" at bounding box center [1333, 65] width 95 height 25
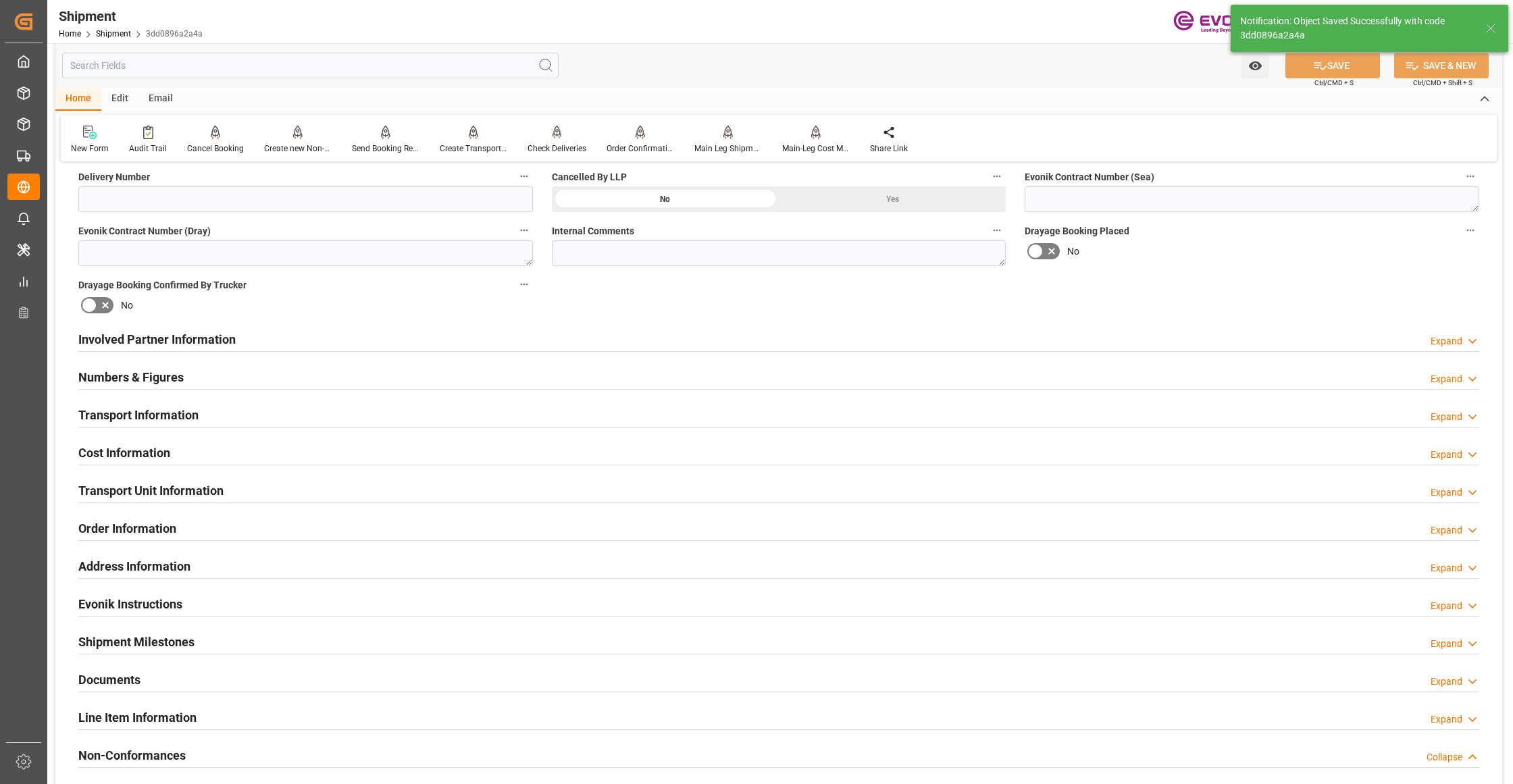
type input "0090027539"
click at [659, 340] on div "Involved Partner Information Expand" at bounding box center [778, 338] width 1401 height 25
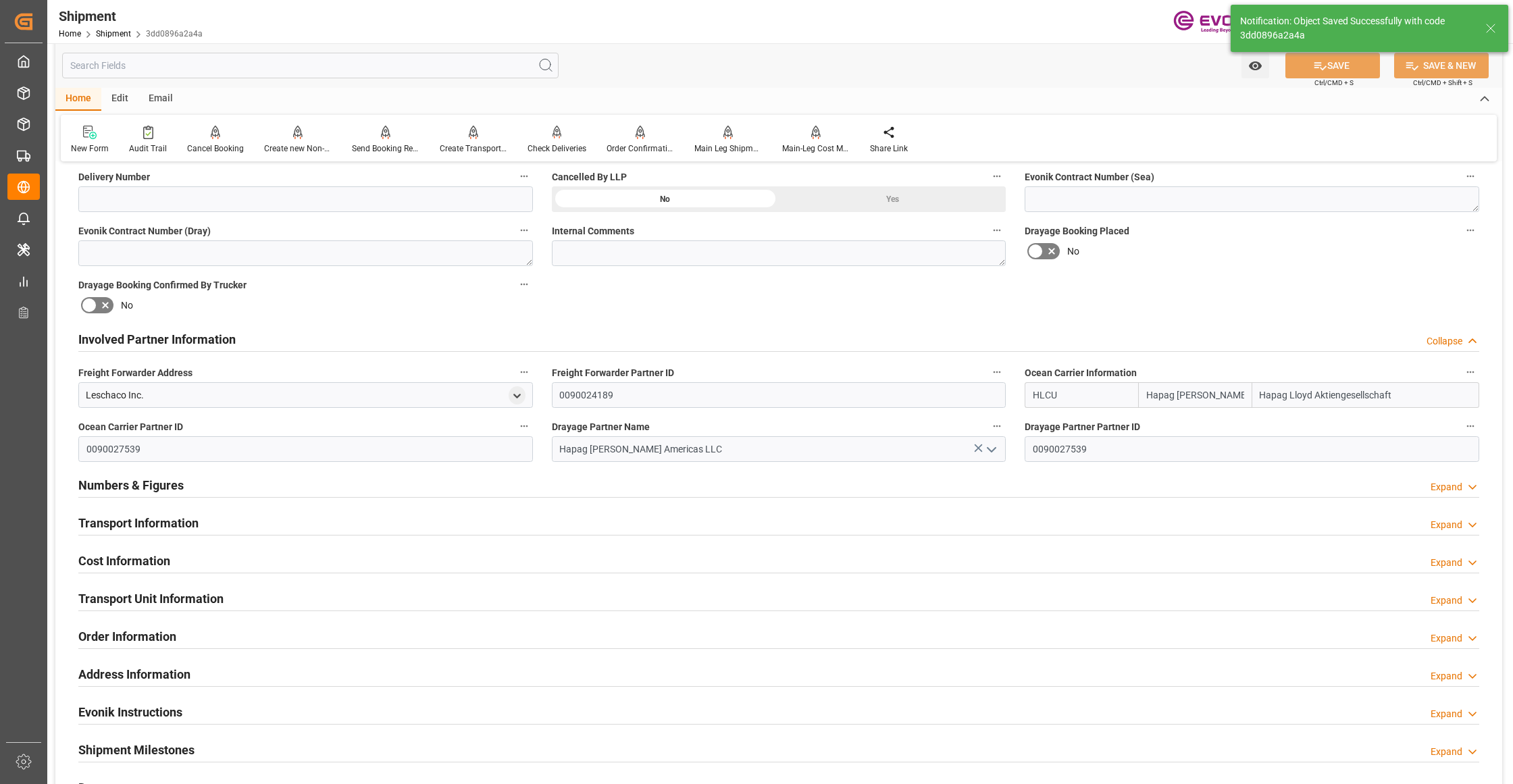
click at [622, 520] on div "Transport Information Expand" at bounding box center [778, 522] width 1401 height 25
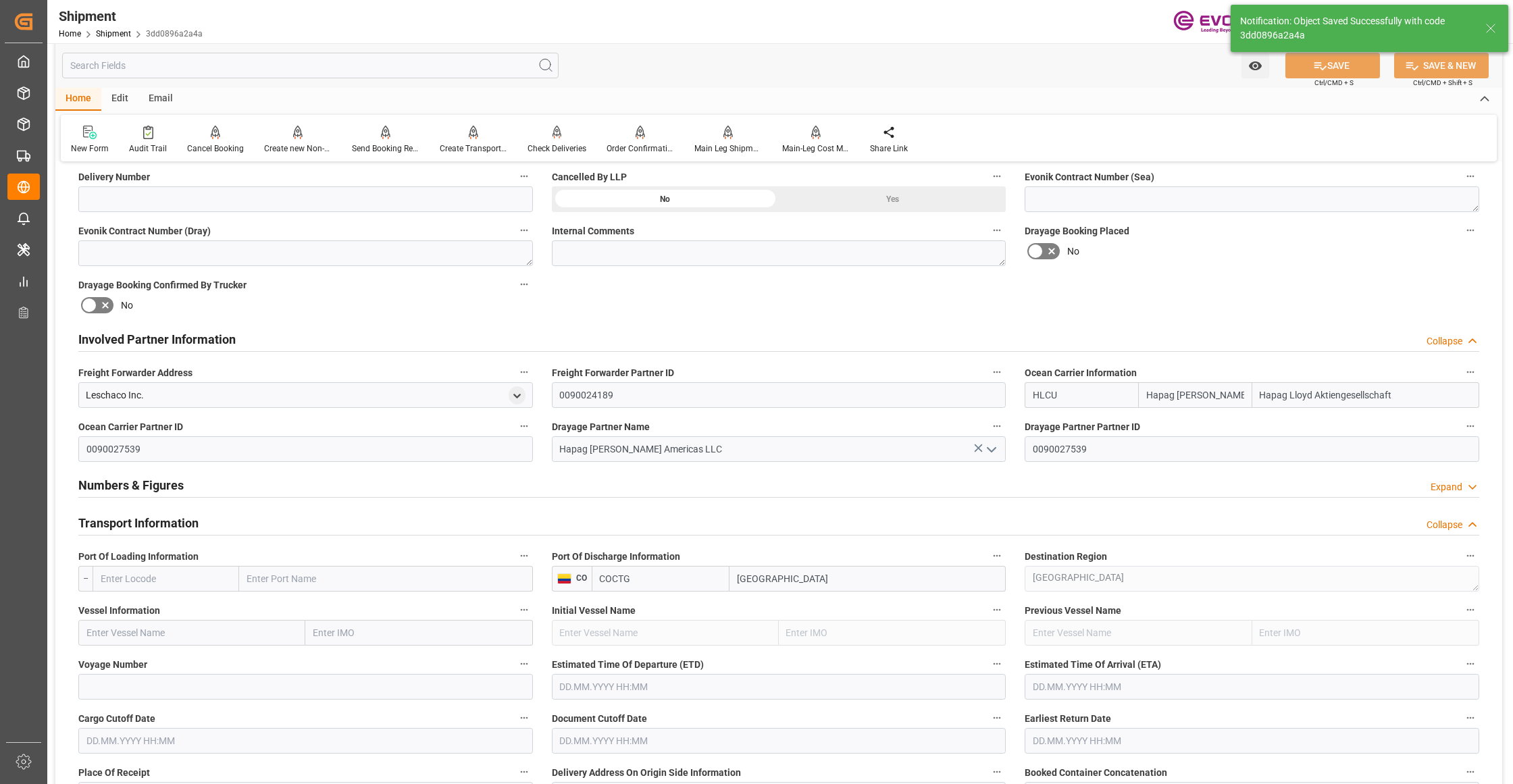
scroll to position [900, 0]
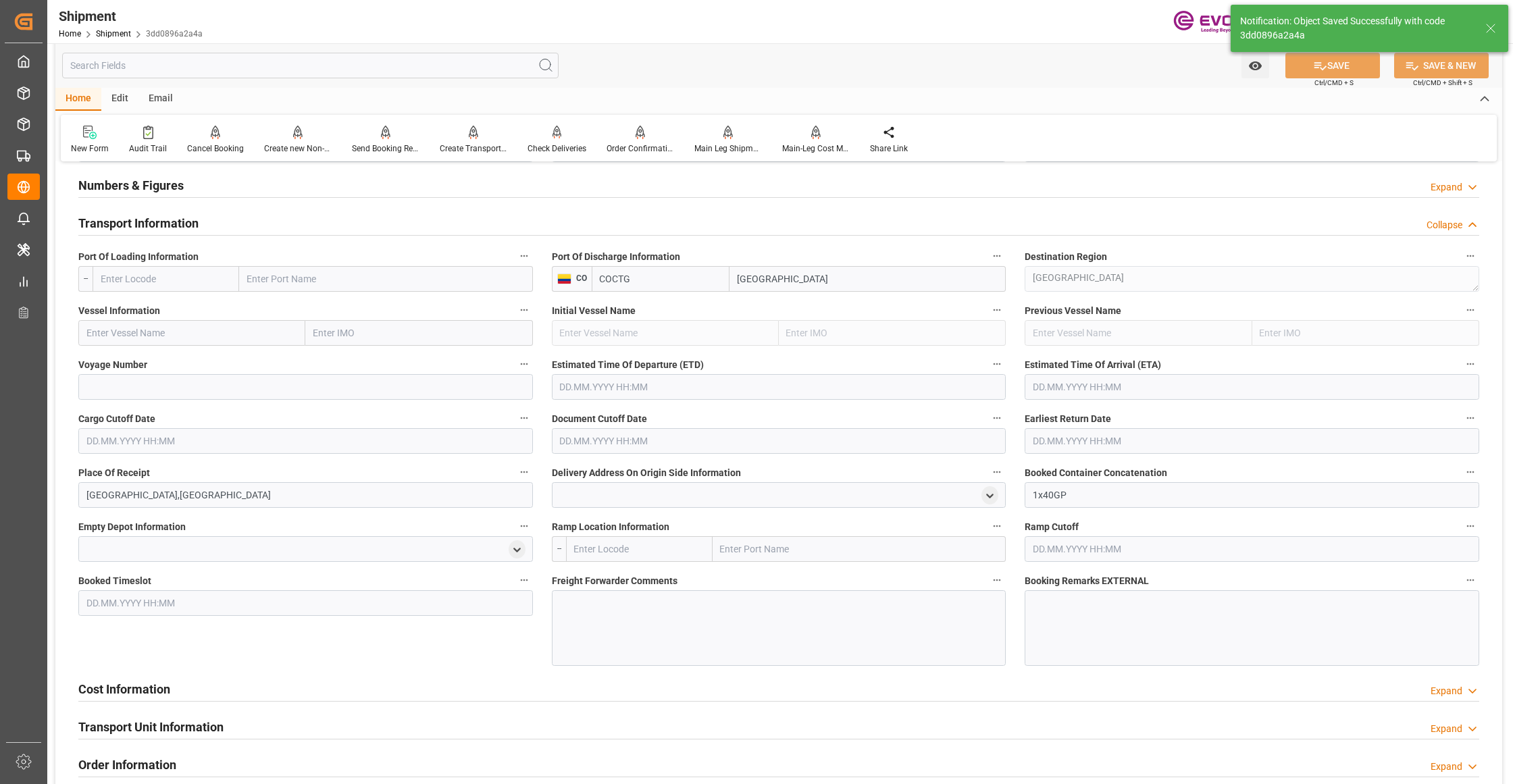
click at [171, 285] on input "text" at bounding box center [166, 279] width 147 height 25
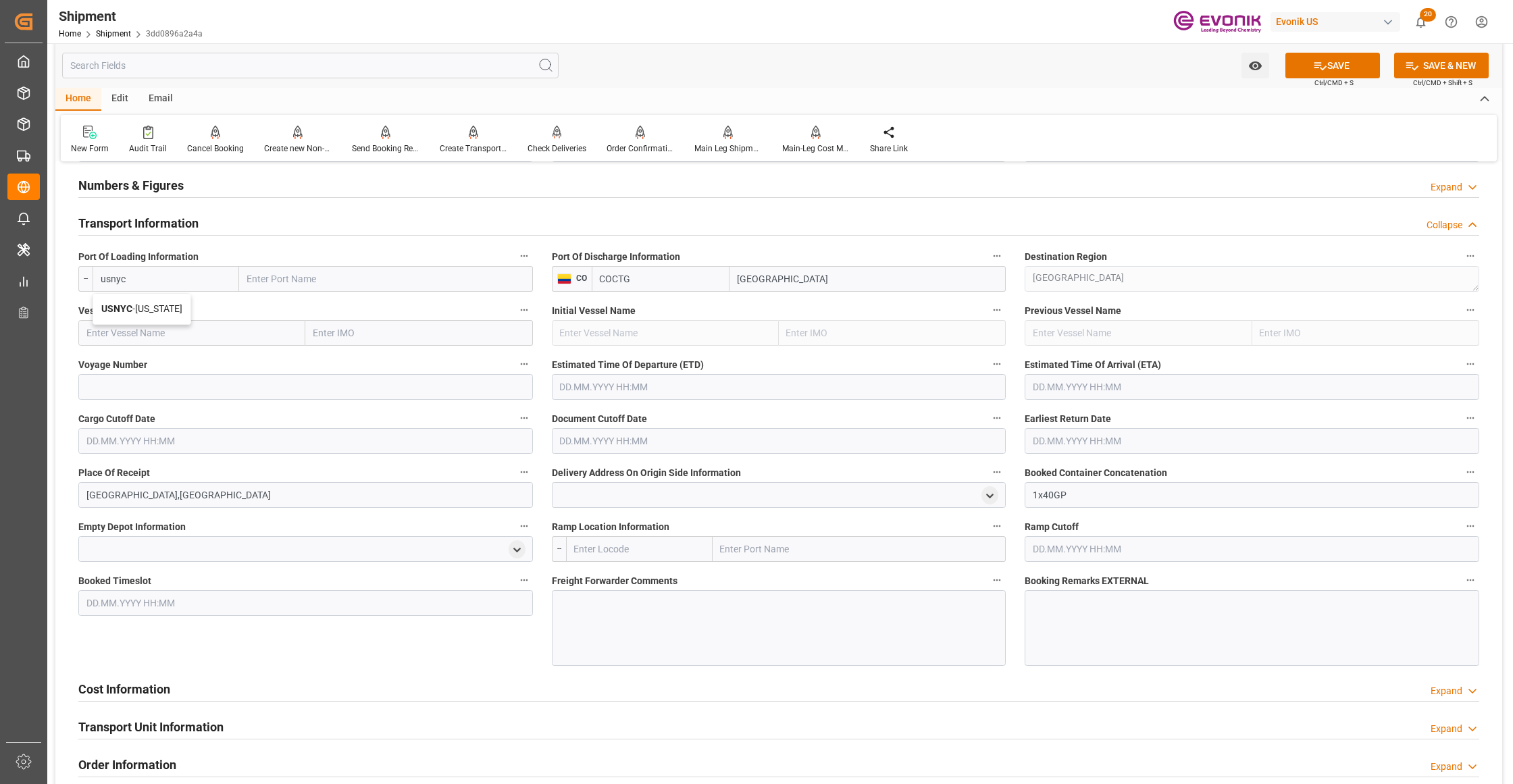
click at [175, 309] on span "USNYC - New York" at bounding box center [142, 309] width 81 height 11
type input "USNYC"
type input "New York"
type input "USNYC"
click at [187, 331] on input "text" at bounding box center [191, 332] width 227 height 25
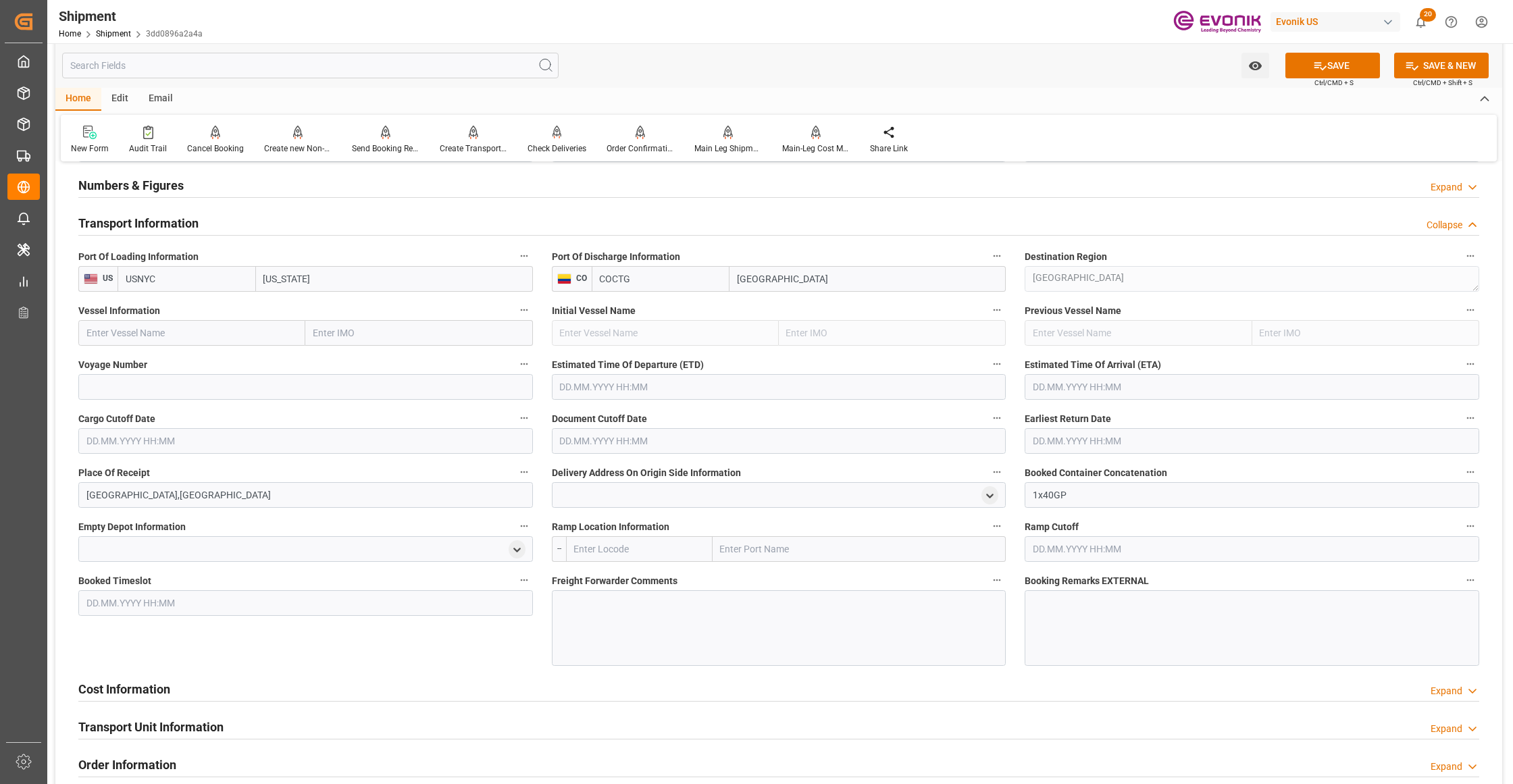
click at [141, 327] on input "text" at bounding box center [191, 332] width 227 height 25
paste input "BSG BAHAMAS / 540S"
click at [168, 330] on input "BSG BAHAMAS / 540S" at bounding box center [191, 332] width 227 height 25
click at [179, 370] on div "BSG BAHAMAS - 9439498" at bounding box center [140, 363] width 123 height 30
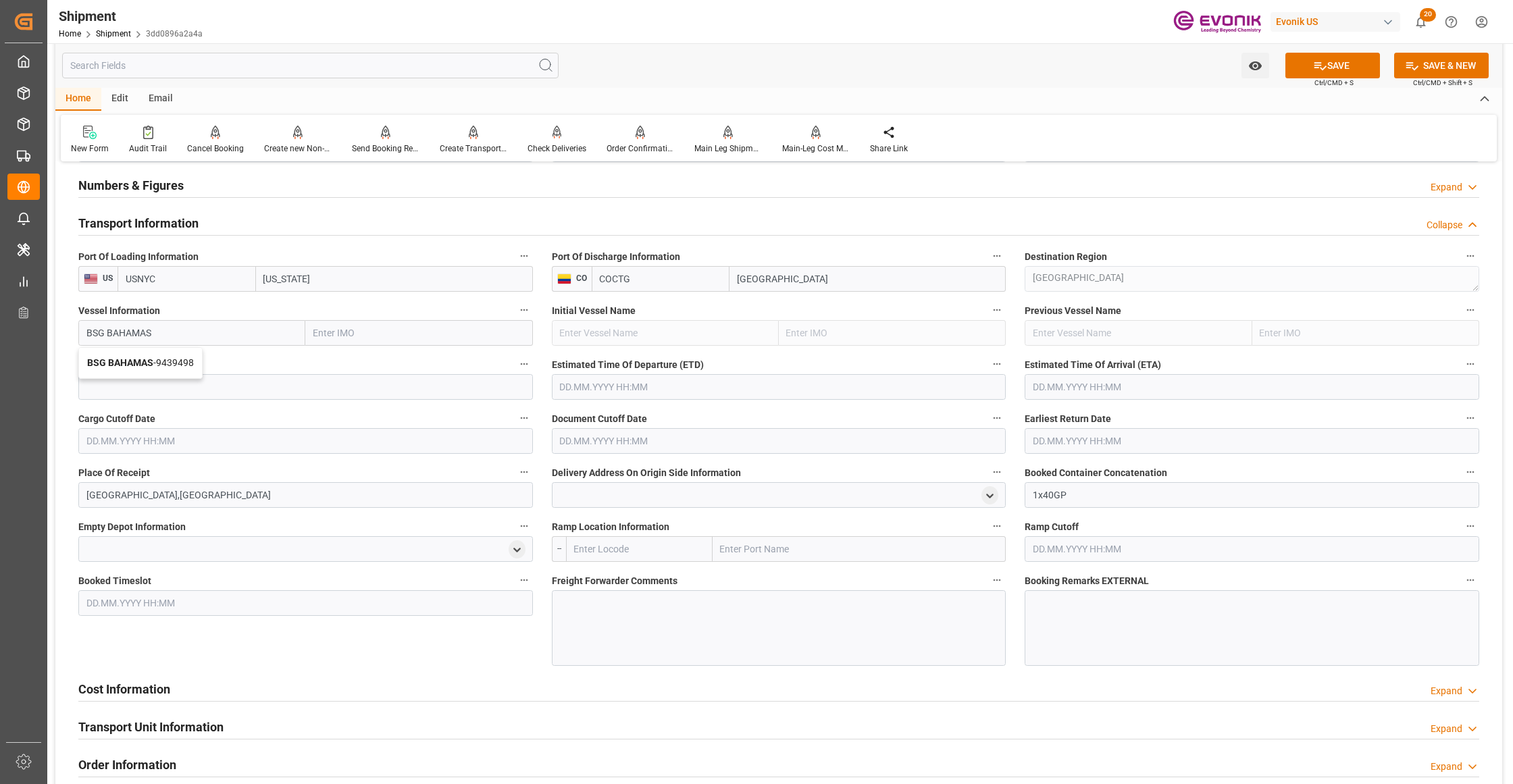
type input "BSG BAHAMAS"
type input "9439498"
type input "BSG BAHAMAS"
click at [197, 387] on input at bounding box center [305, 386] width 455 height 25
paste input "540S"
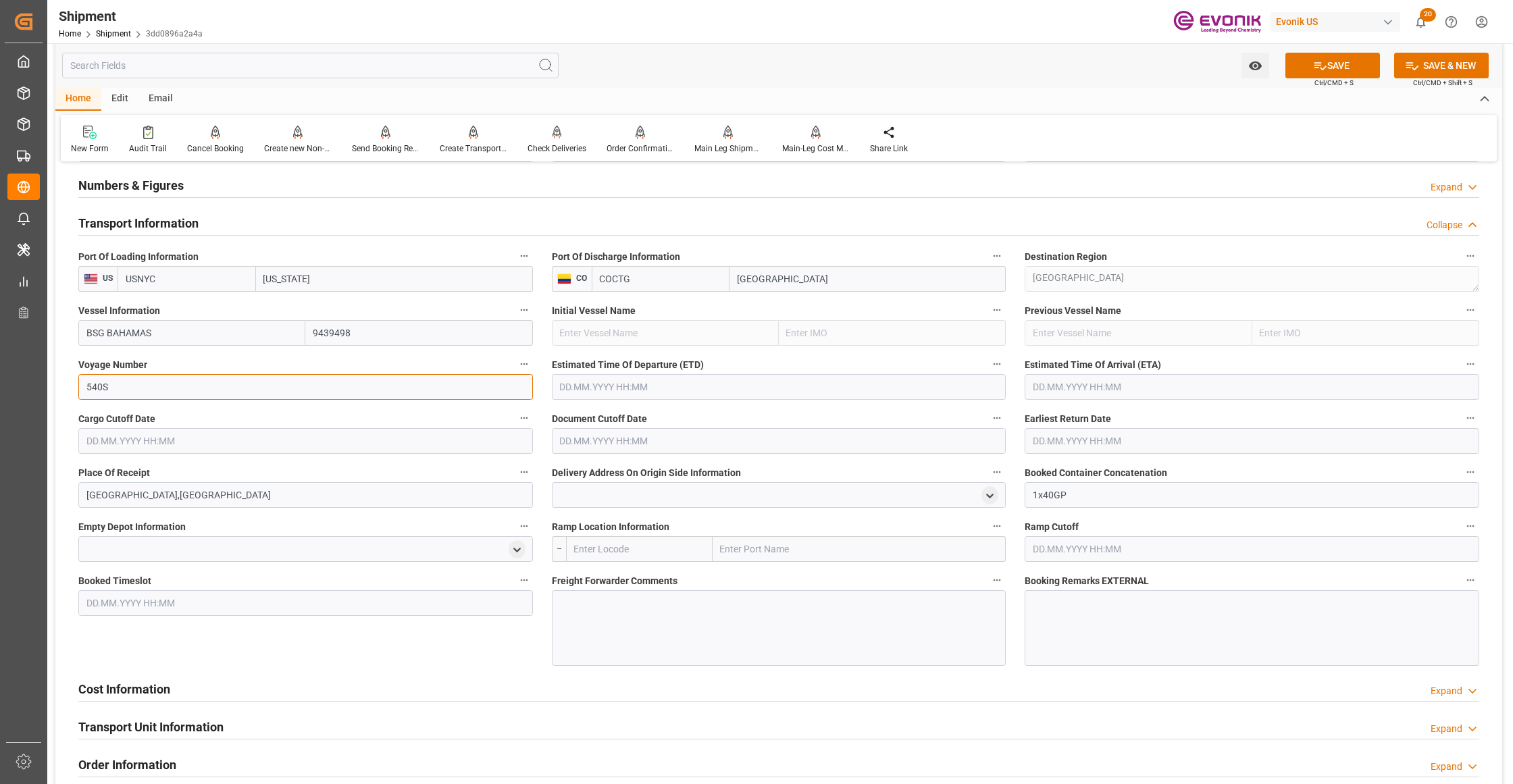
type input "540S"
click at [643, 387] on input "text" at bounding box center [779, 386] width 455 height 25
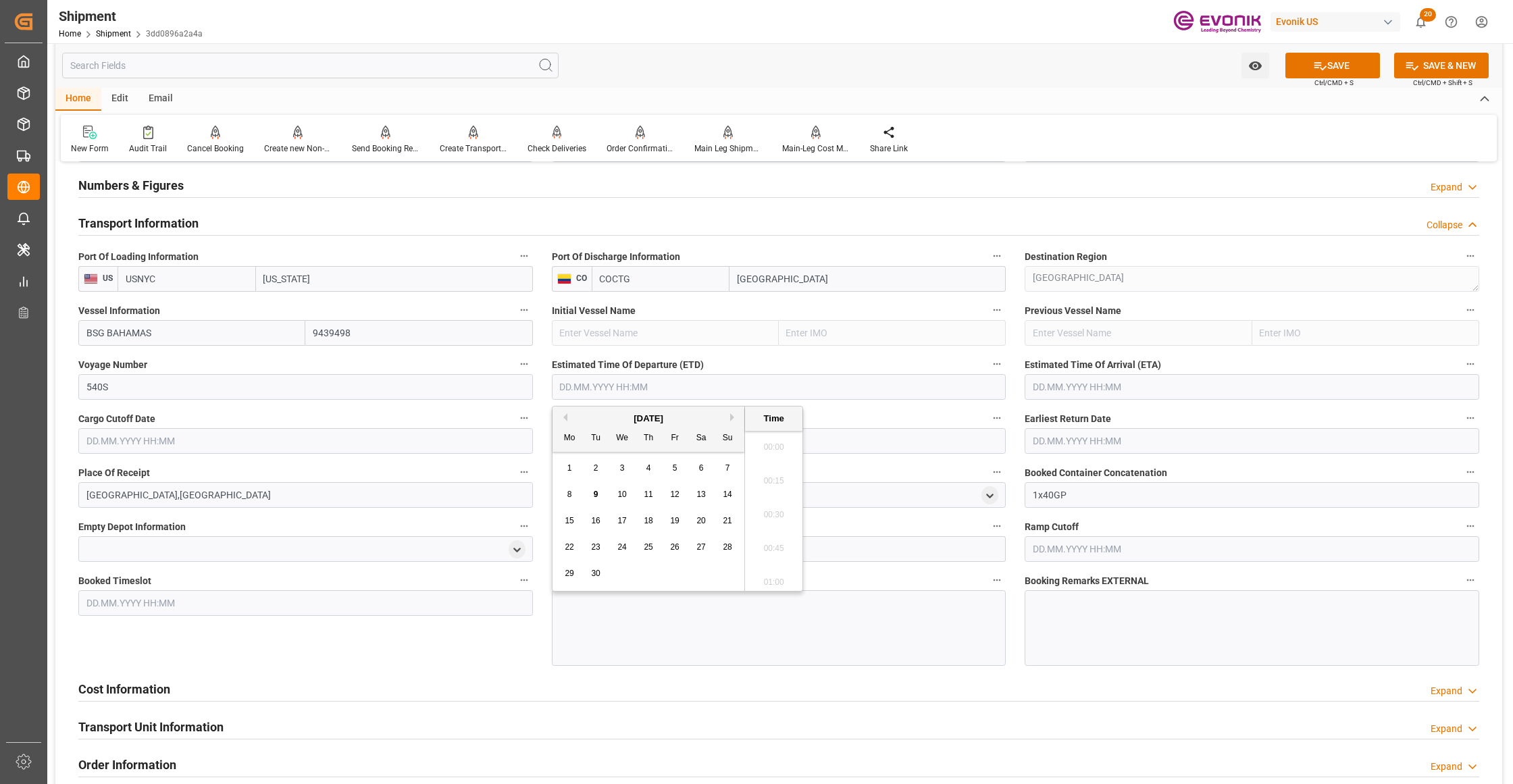
scroll to position [781, 0]
click at [729, 418] on div "September 2025" at bounding box center [649, 419] width 192 height 14
click at [732, 420] on button "Next Month" at bounding box center [734, 418] width 8 height 8
click at [647, 470] on span "2" at bounding box center [649, 468] width 5 height 10
type input "02.10.2025 00:00"
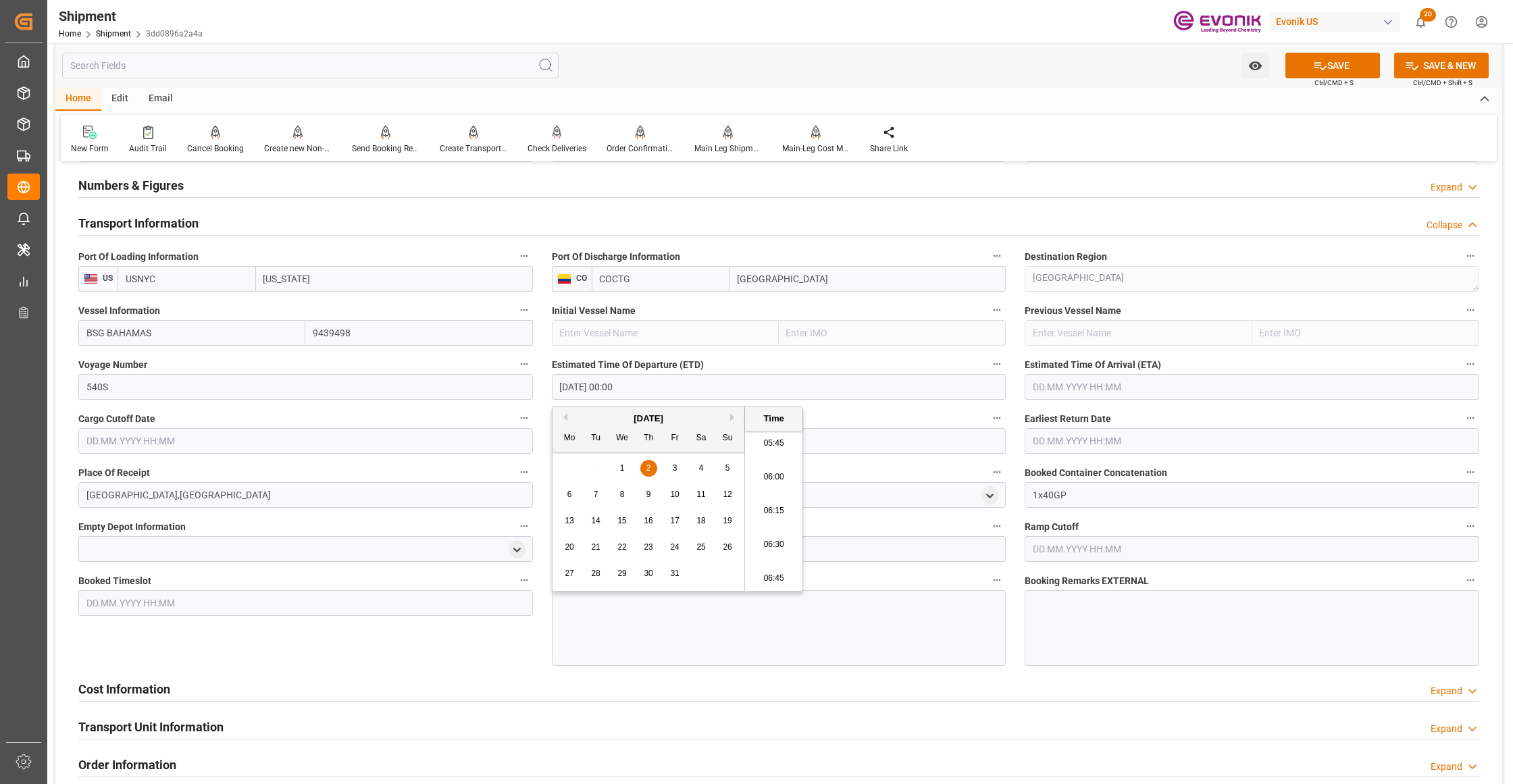
click at [1108, 371] on label "Estimated Time Of Arrival (ETA)" at bounding box center [1252, 365] width 455 height 19
click at [1462, 371] on button "Estimated Time Of Arrival (ETA)" at bounding box center [1471, 364] width 18 height 18
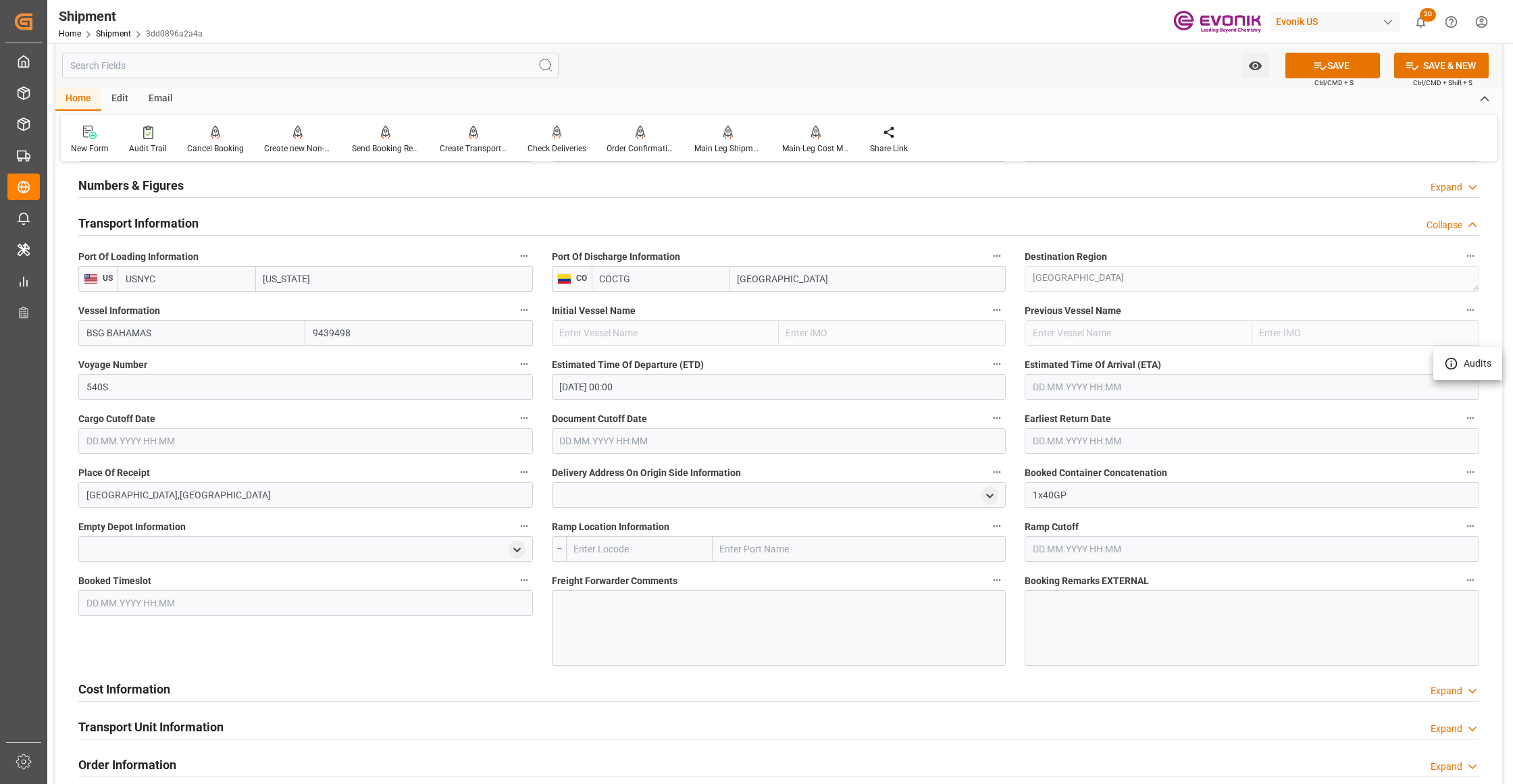
click at [1116, 390] on div at bounding box center [756, 392] width 1513 height 784
click at [1119, 384] on input "text" at bounding box center [1252, 386] width 455 height 25
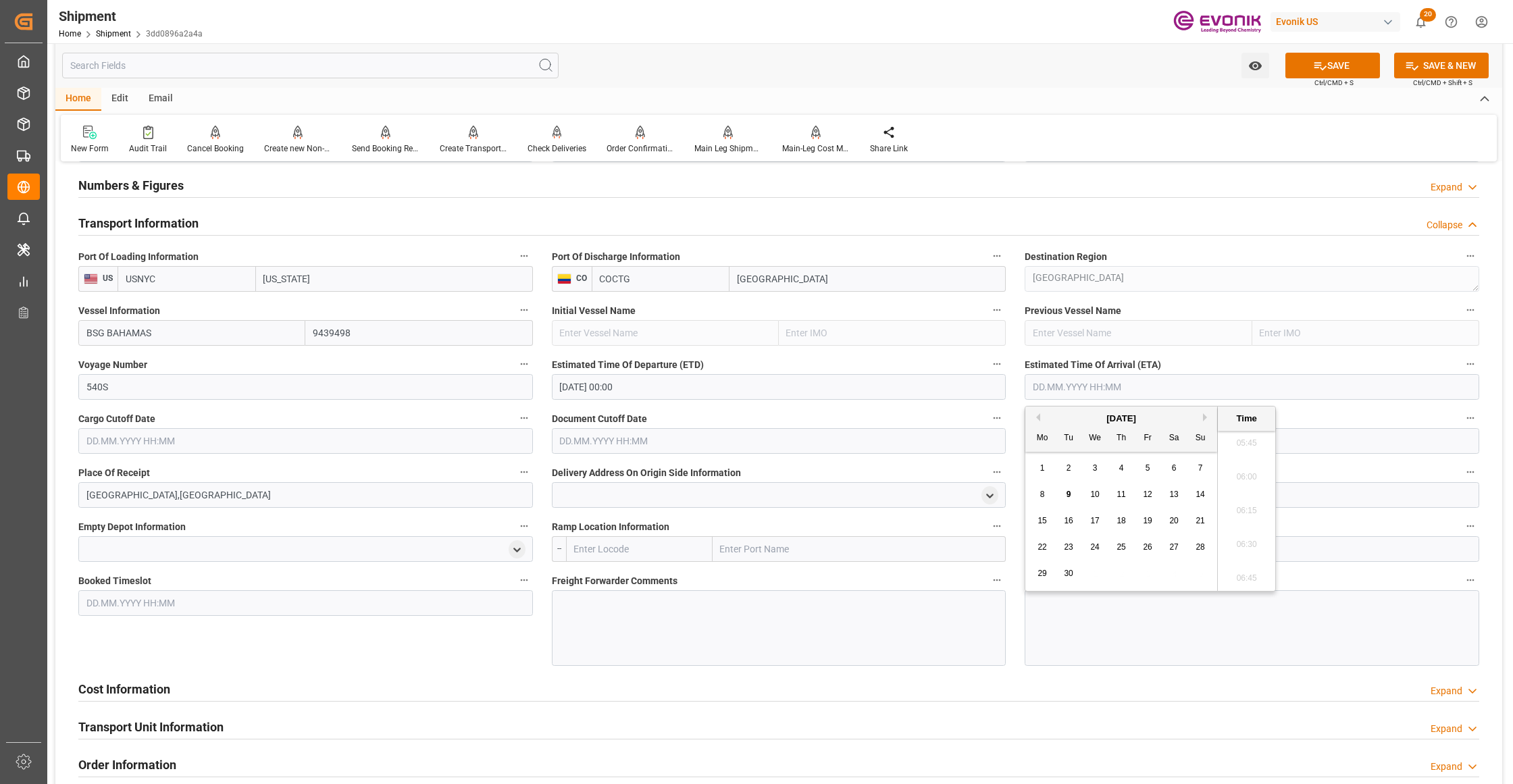
click at [1208, 414] on button "Next Month" at bounding box center [1207, 418] width 8 height 8
click at [1198, 498] on span "12" at bounding box center [1199, 494] width 9 height 10
type input "12.10.2025 00:00"
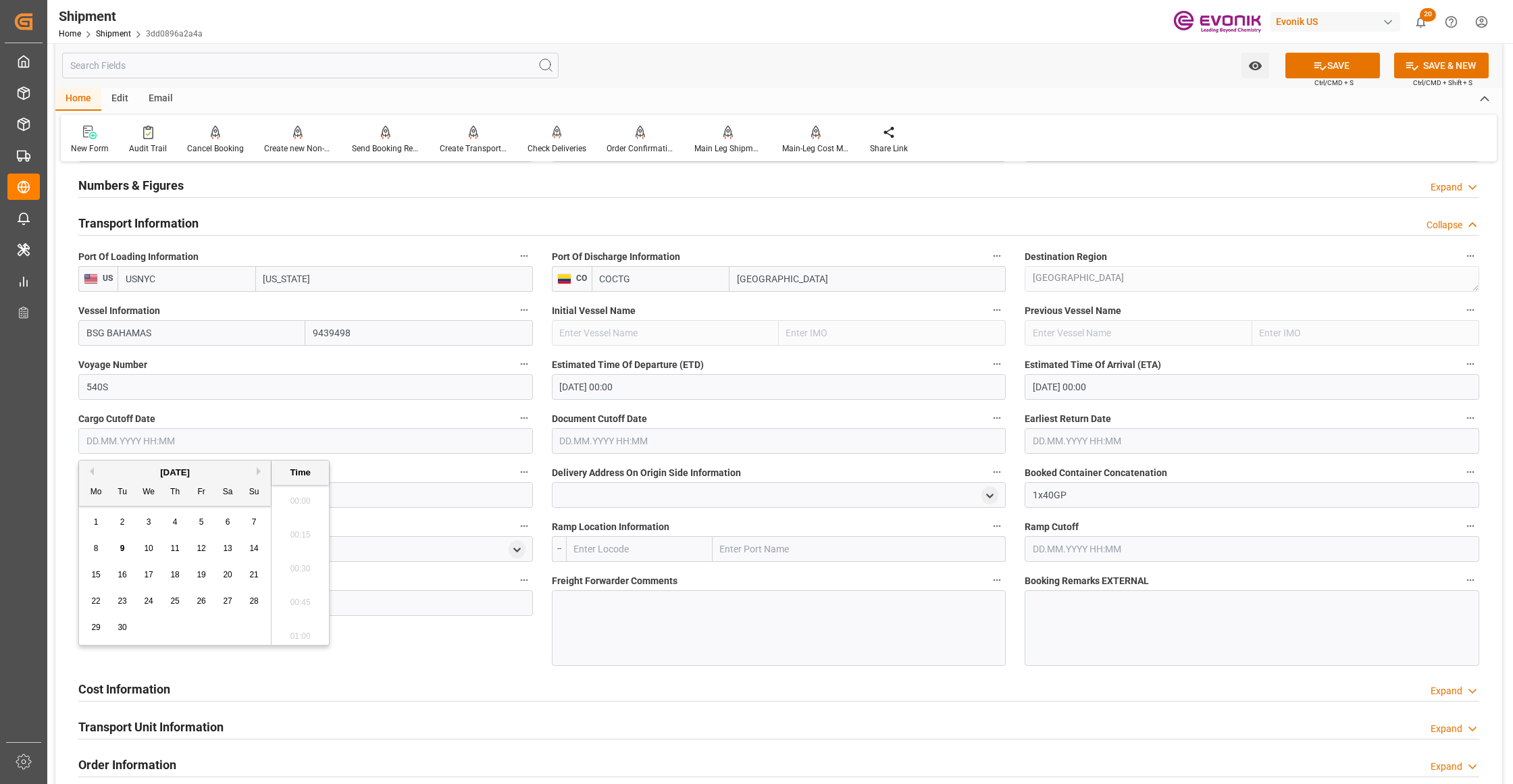
click at [449, 440] on input "text" at bounding box center [305, 440] width 455 height 25
click at [118, 579] on span "16" at bounding box center [122, 574] width 9 height 10
type input "[DATE] 00:00"
click at [681, 442] on input "text" at bounding box center [779, 440] width 455 height 25
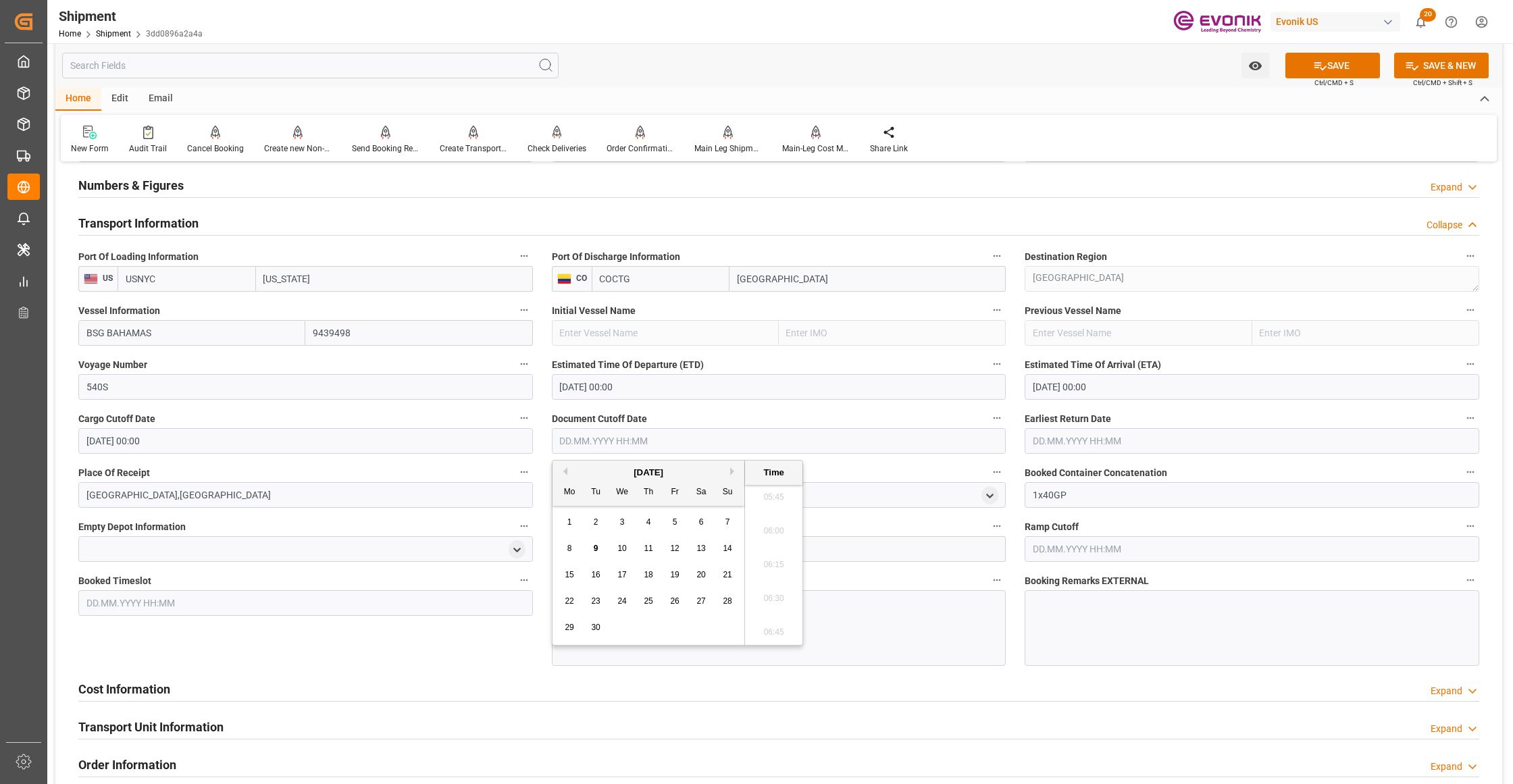
click at [596, 577] on span "16" at bounding box center [595, 574] width 9 height 10
type input "[DATE] 00:00"
click at [1095, 440] on input "text" at bounding box center [1252, 440] width 455 height 25
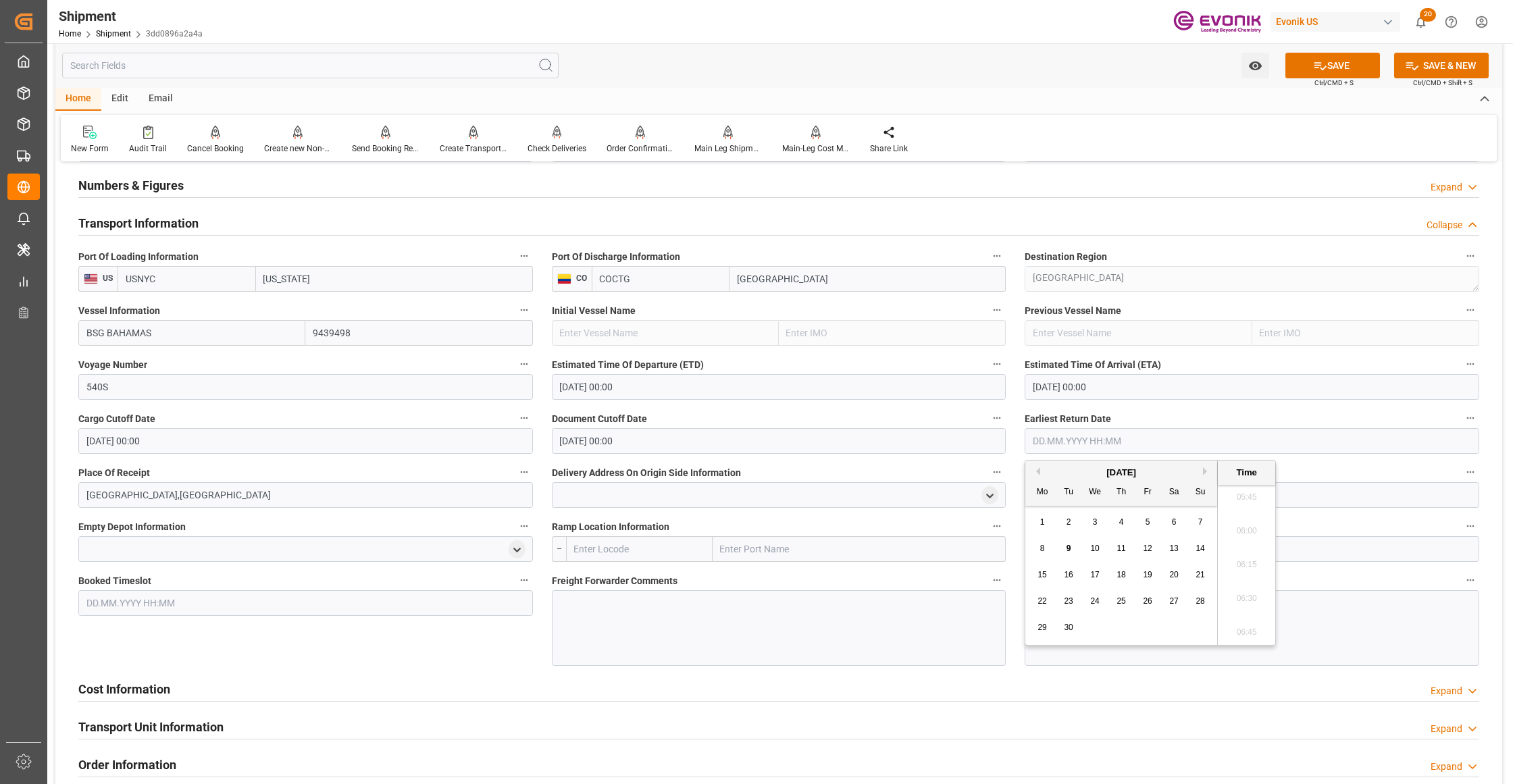
click at [1066, 577] on span "16" at bounding box center [1068, 574] width 9 height 10
type input "[DATE] 00:00"
click at [428, 660] on div "Booked Timeslot" at bounding box center [305, 618] width 473 height 104
click at [1348, 68] on button "SAVE" at bounding box center [1333, 65] width 95 height 25
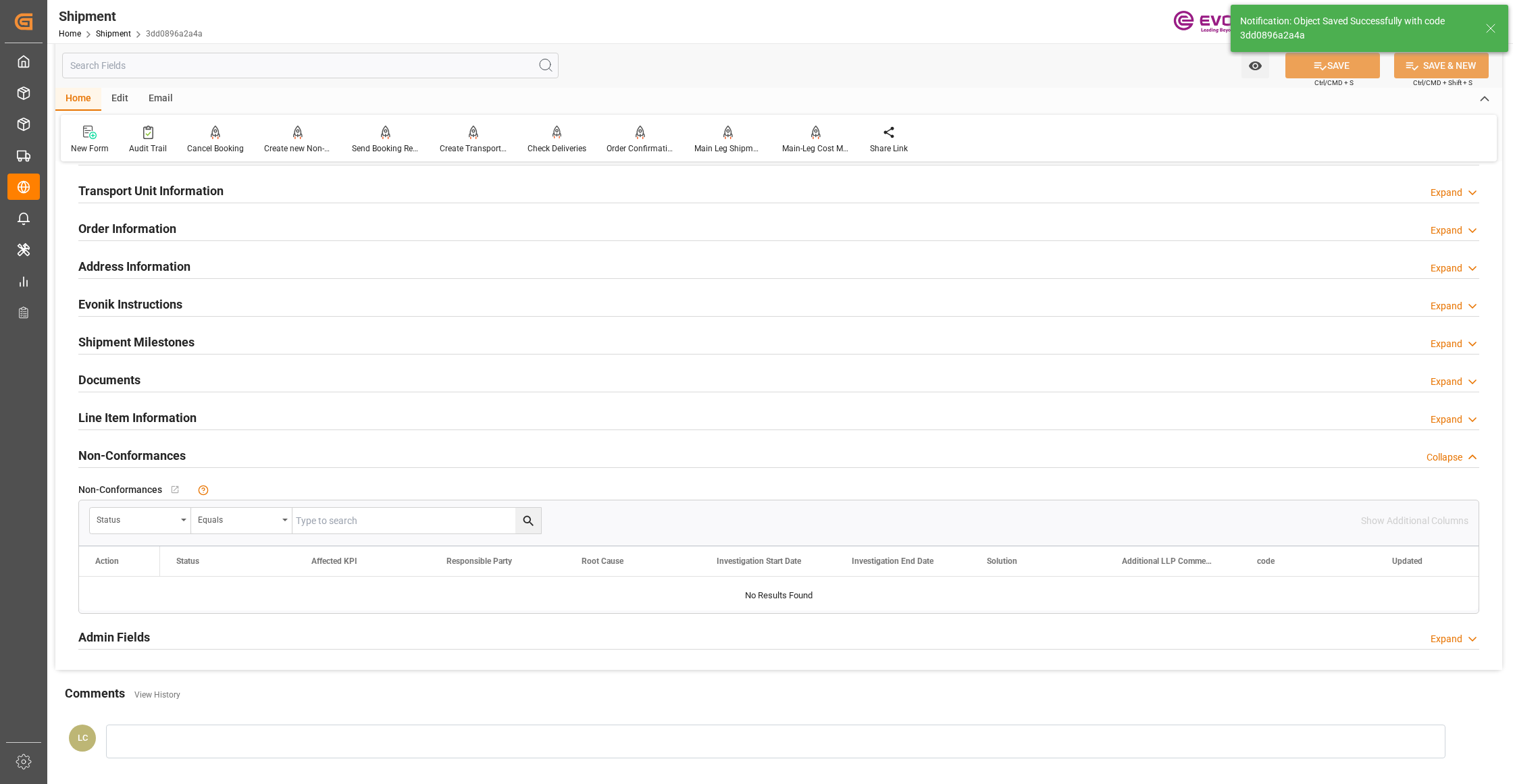
scroll to position [600, 0]
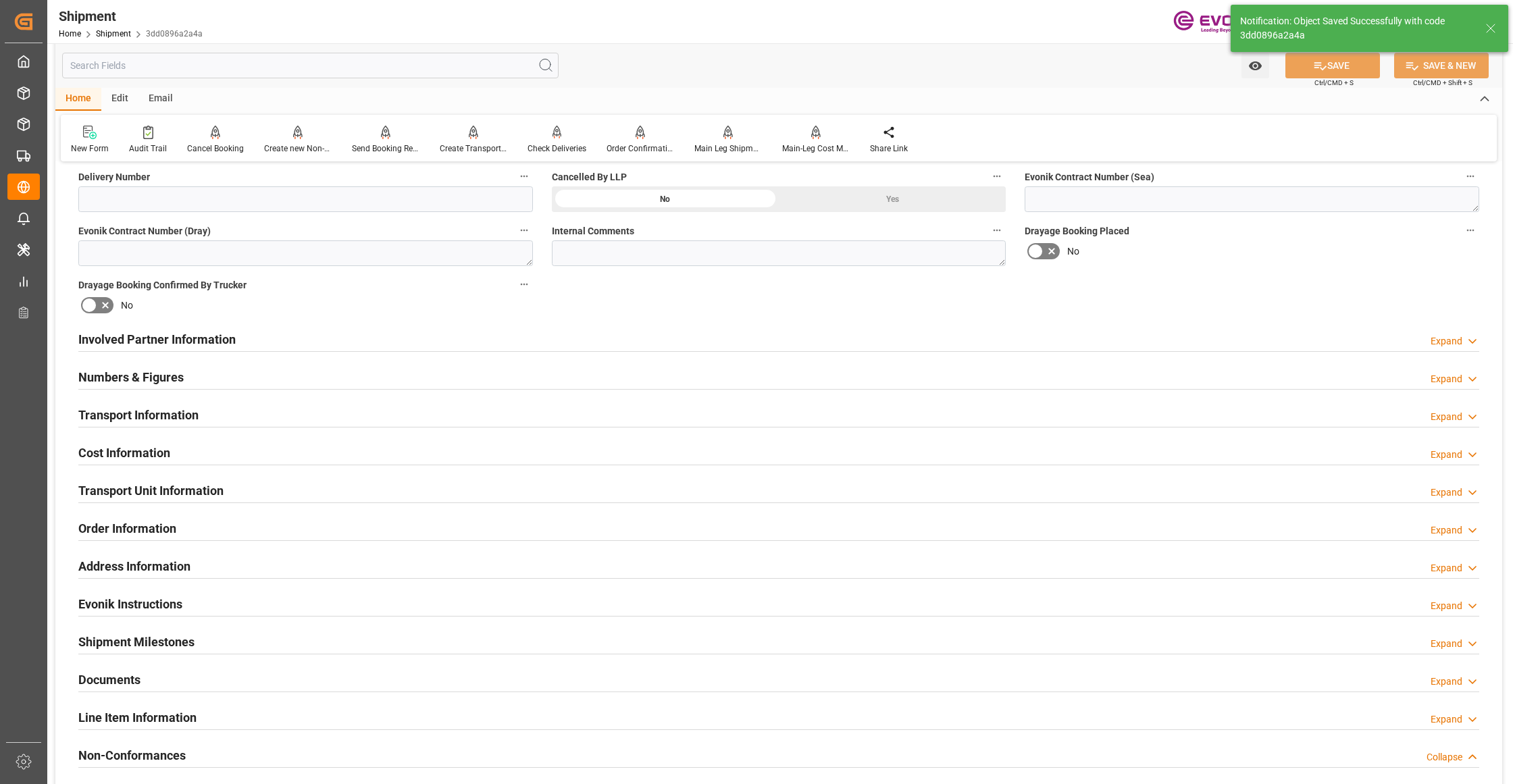
click at [338, 455] on div "Cost Information Expand" at bounding box center [778, 451] width 1401 height 25
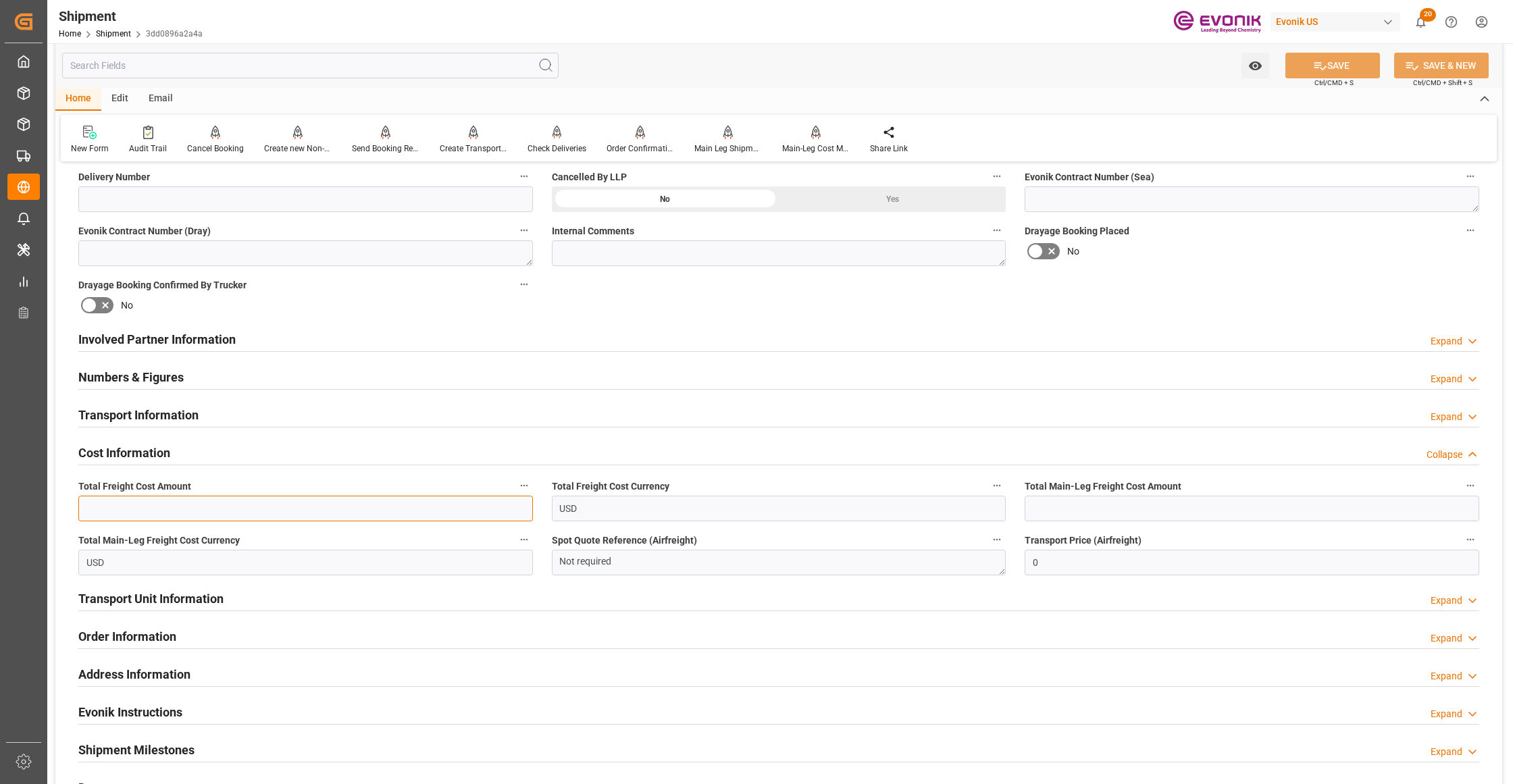
drag, startPoint x: 264, startPoint y: 501, endPoint x: 270, endPoint y: 504, distance: 6.7
click at [270, 504] on input "text" at bounding box center [305, 508] width 455 height 25
type input "2703"
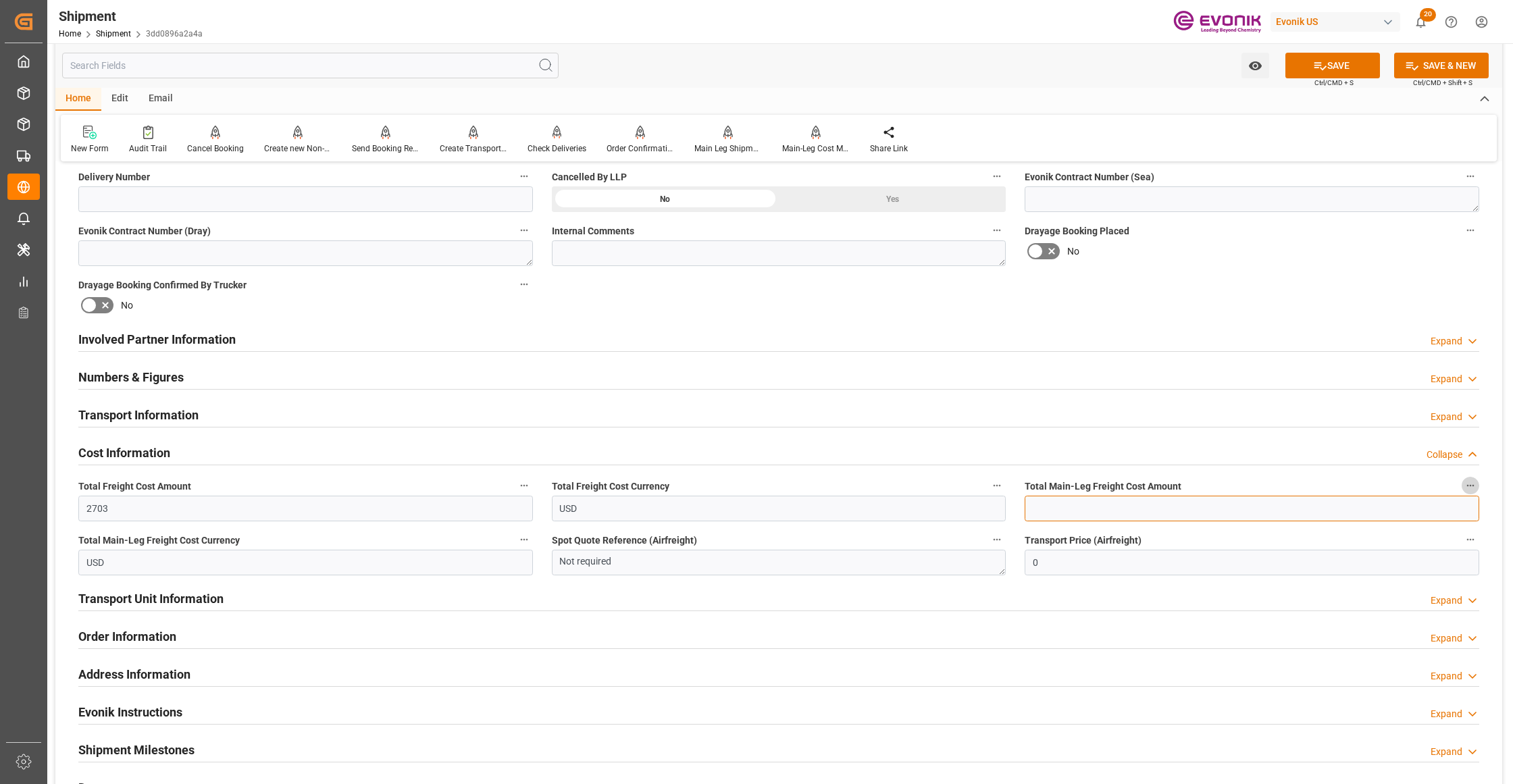
click at [1086, 511] on input "text" at bounding box center [1252, 508] width 455 height 25
type input "2703"
click at [1192, 286] on div "Booking Confirmation Milestone Bar Collapse Submitted to FFW for Booking (Pendi…" at bounding box center [779, 325] width 1447 height 1504
click at [1334, 68] on button "SAVE" at bounding box center [1333, 65] width 95 height 25
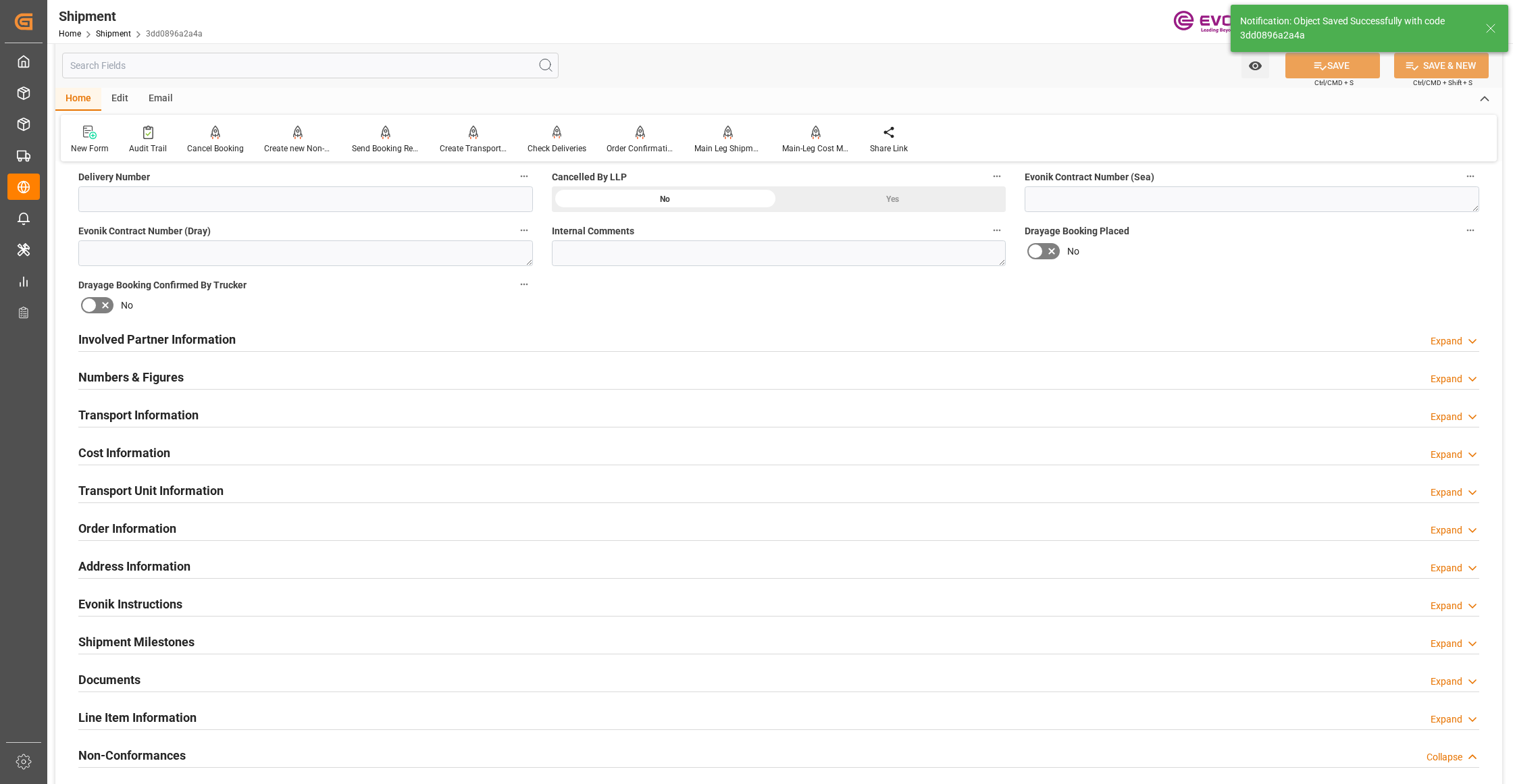
click at [551, 336] on div "Involved Partner Information Expand" at bounding box center [778, 338] width 1401 height 25
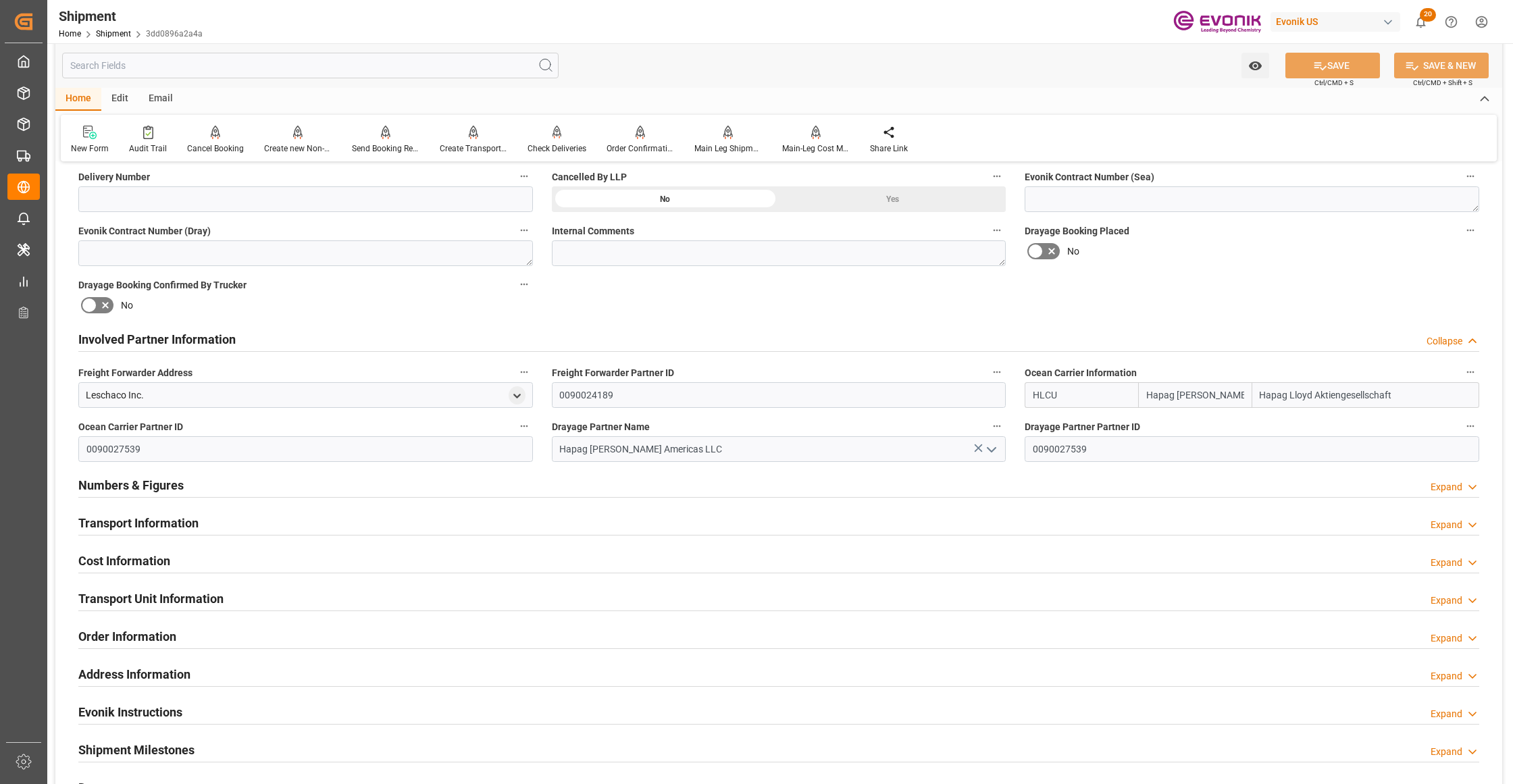
click at [436, 522] on div "Transport Information Expand" at bounding box center [778, 522] width 1401 height 25
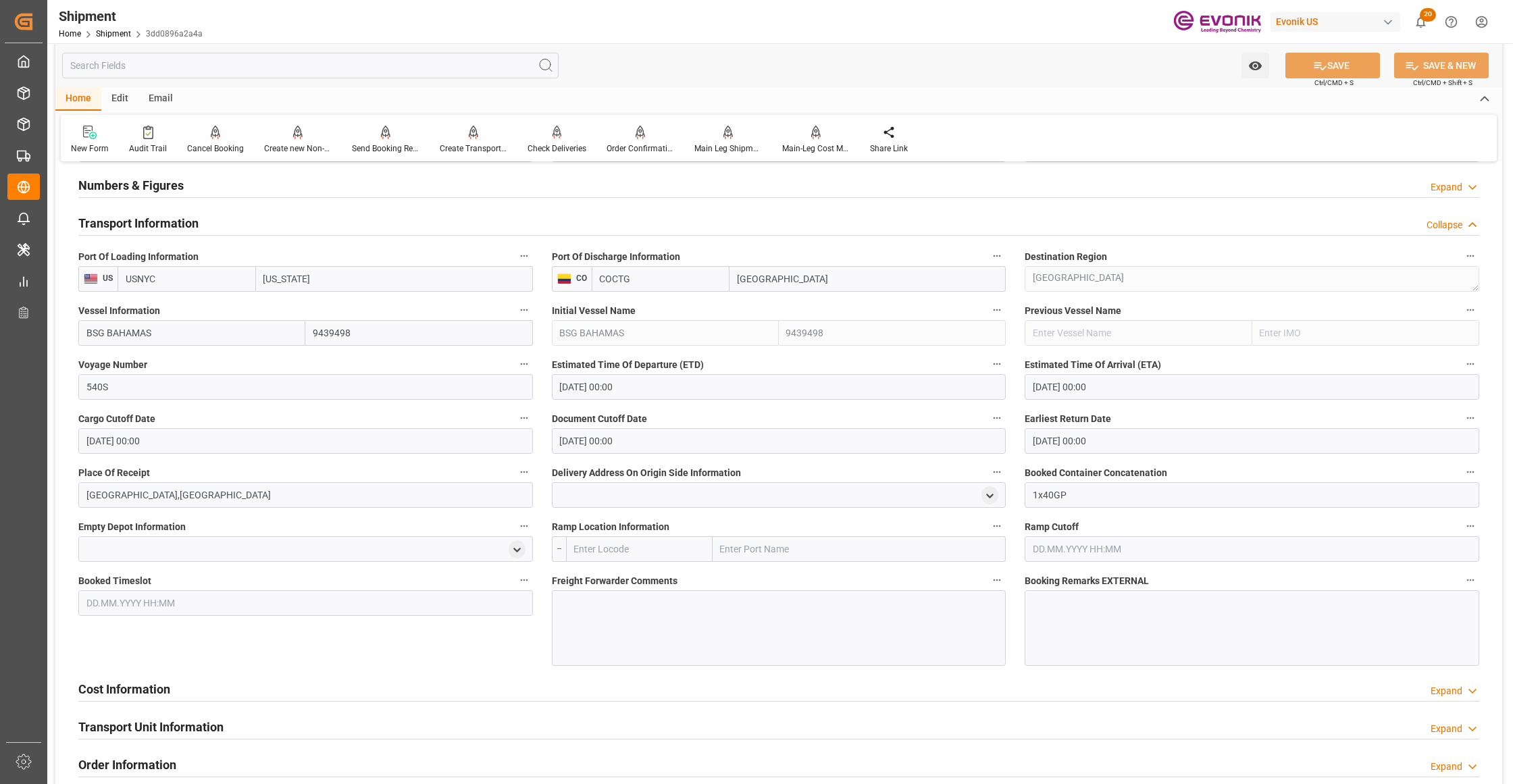
scroll to position [1200, 0]
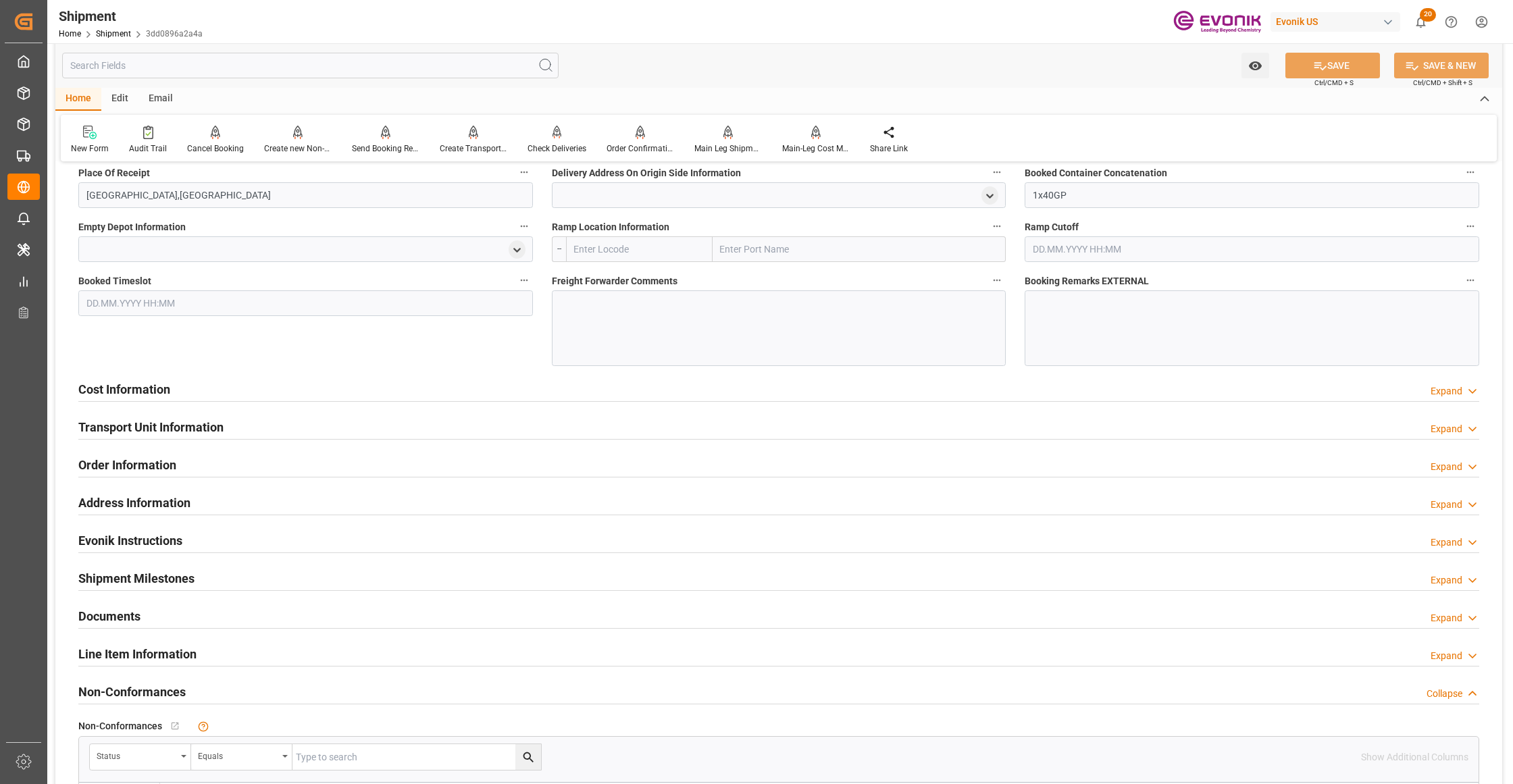
click at [425, 393] on div "Cost Information Expand" at bounding box center [778, 388] width 1401 height 25
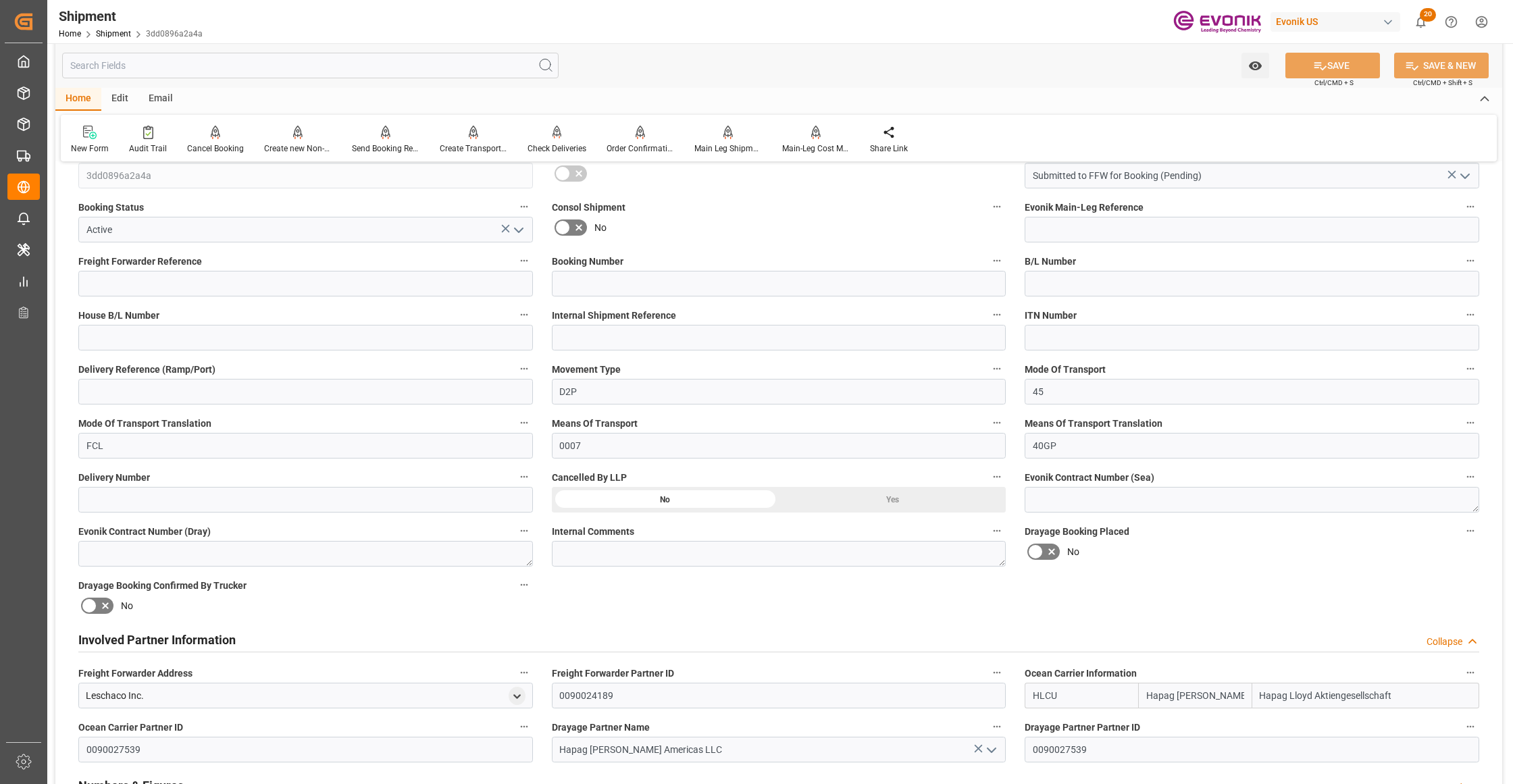
scroll to position [600, 0]
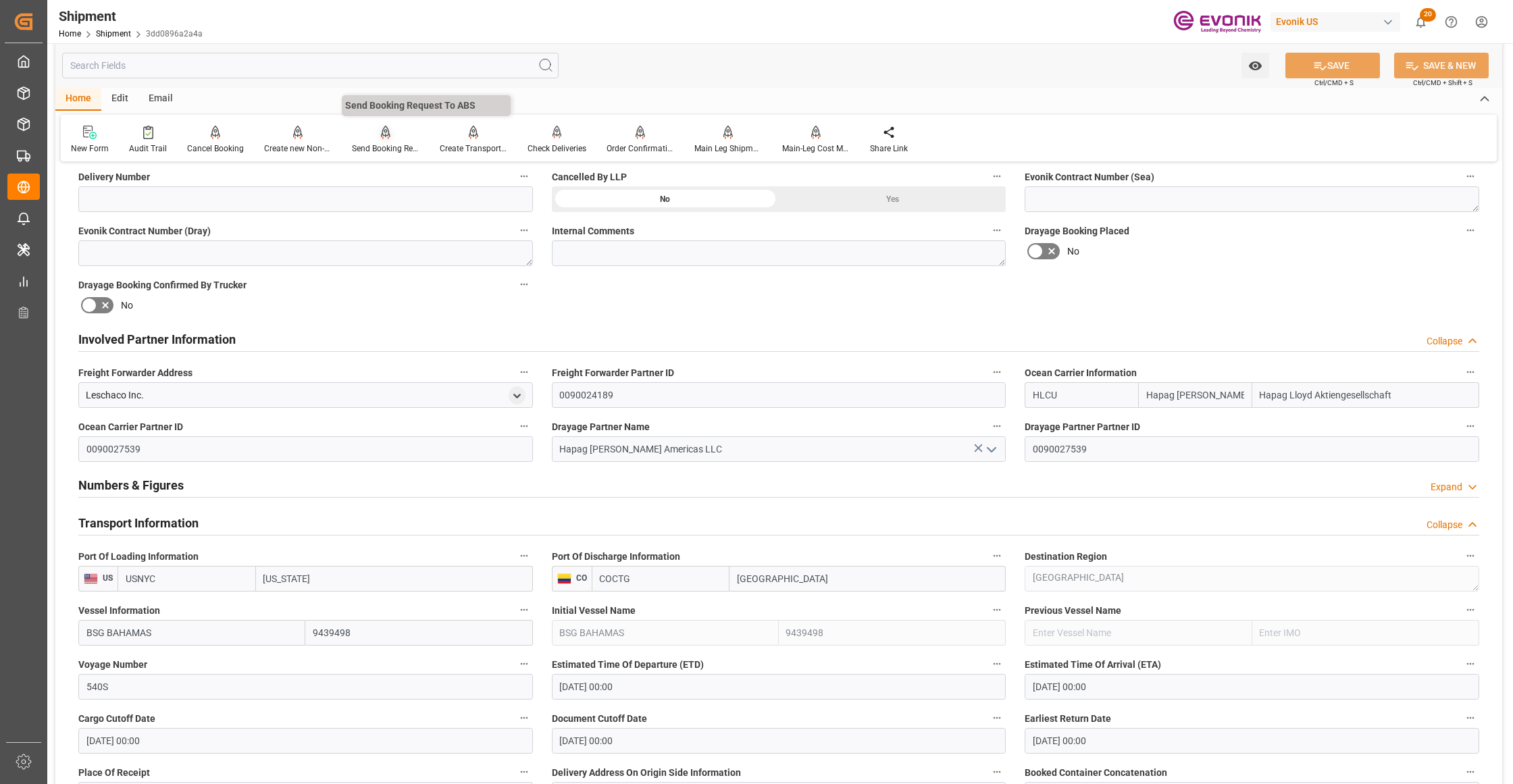
click at [384, 144] on div "Send Booking Request To ABS" at bounding box center [386, 149] width 68 height 12
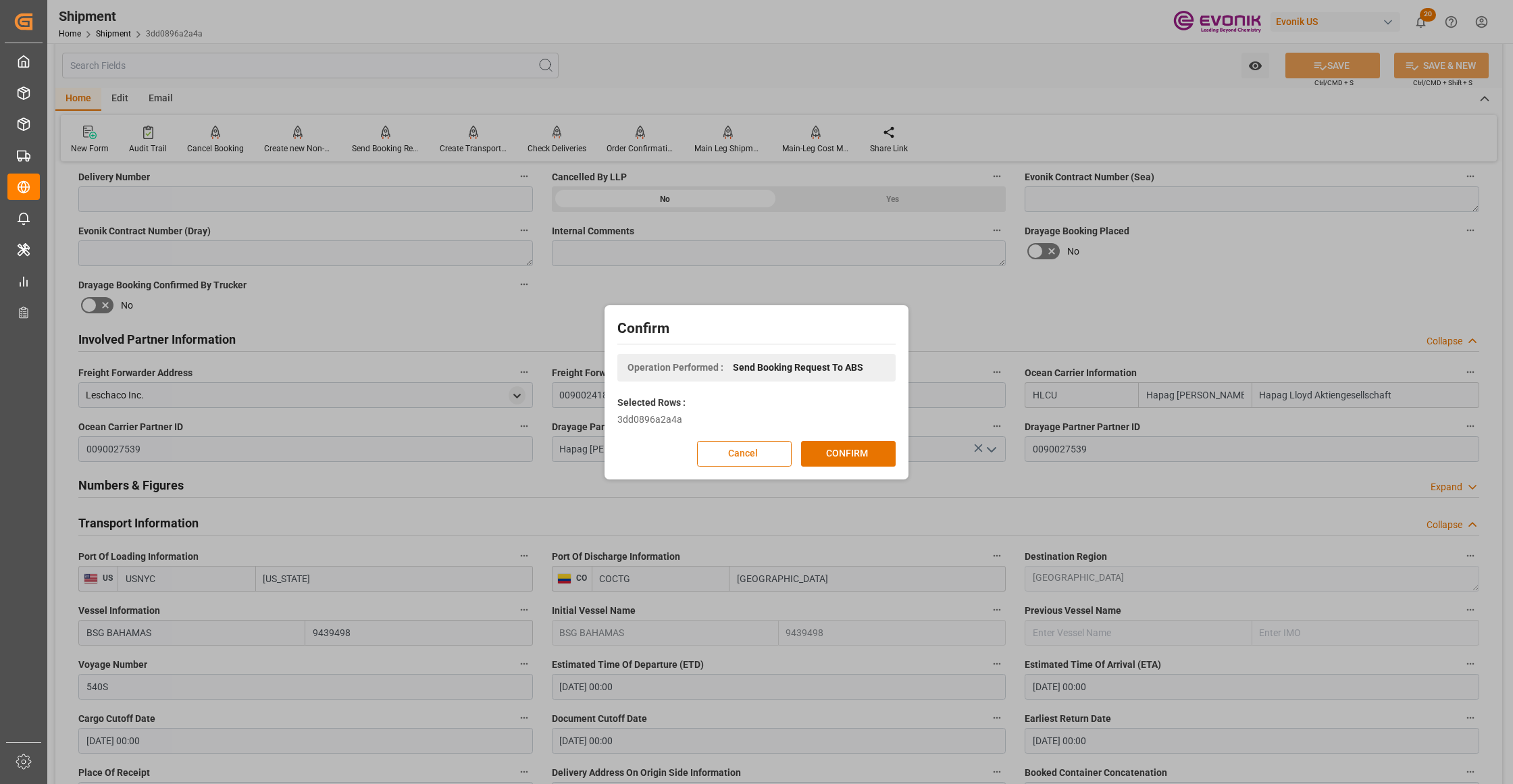
click at [728, 455] on button "Cancel" at bounding box center [745, 453] width 95 height 25
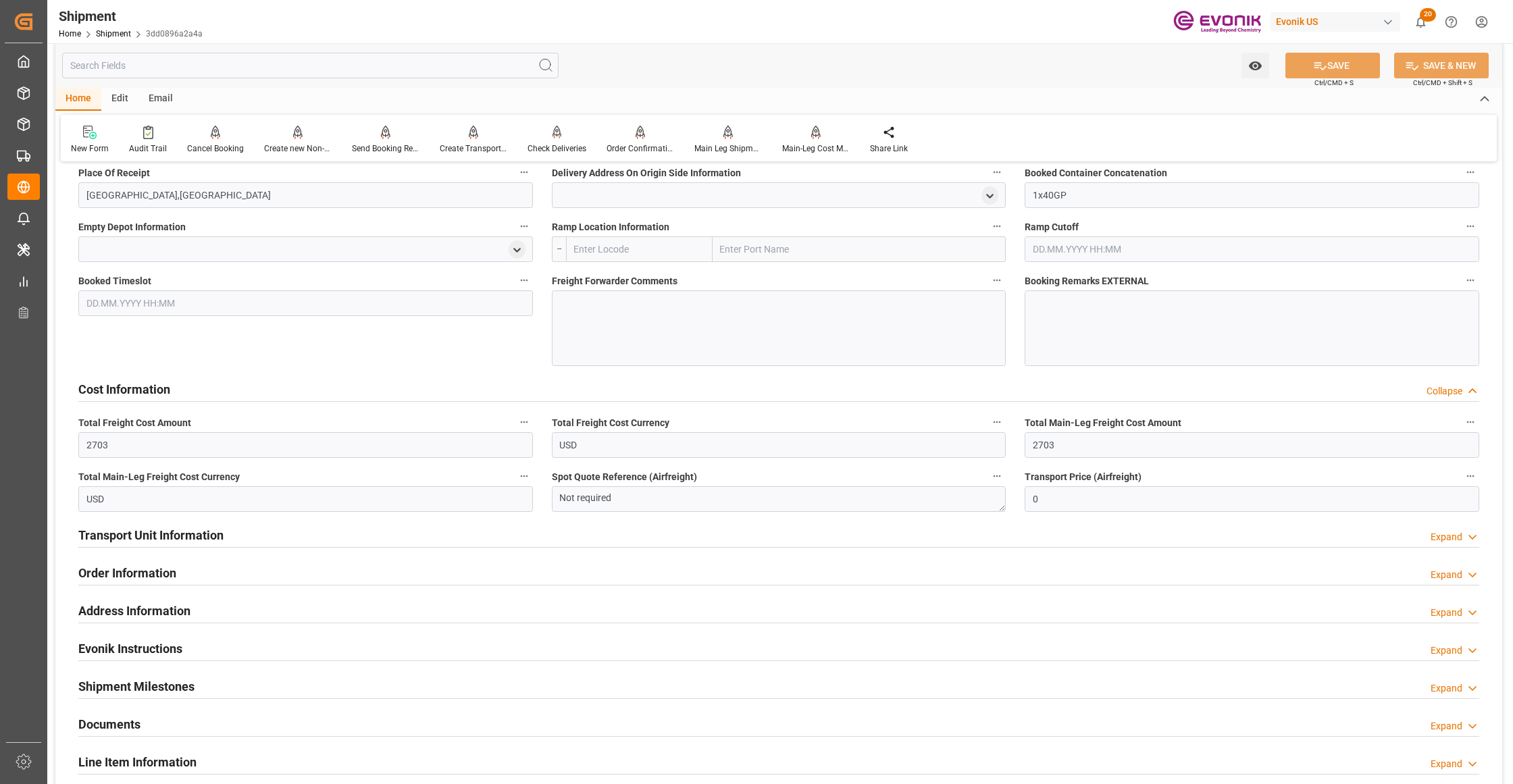
scroll to position [1500, 0]
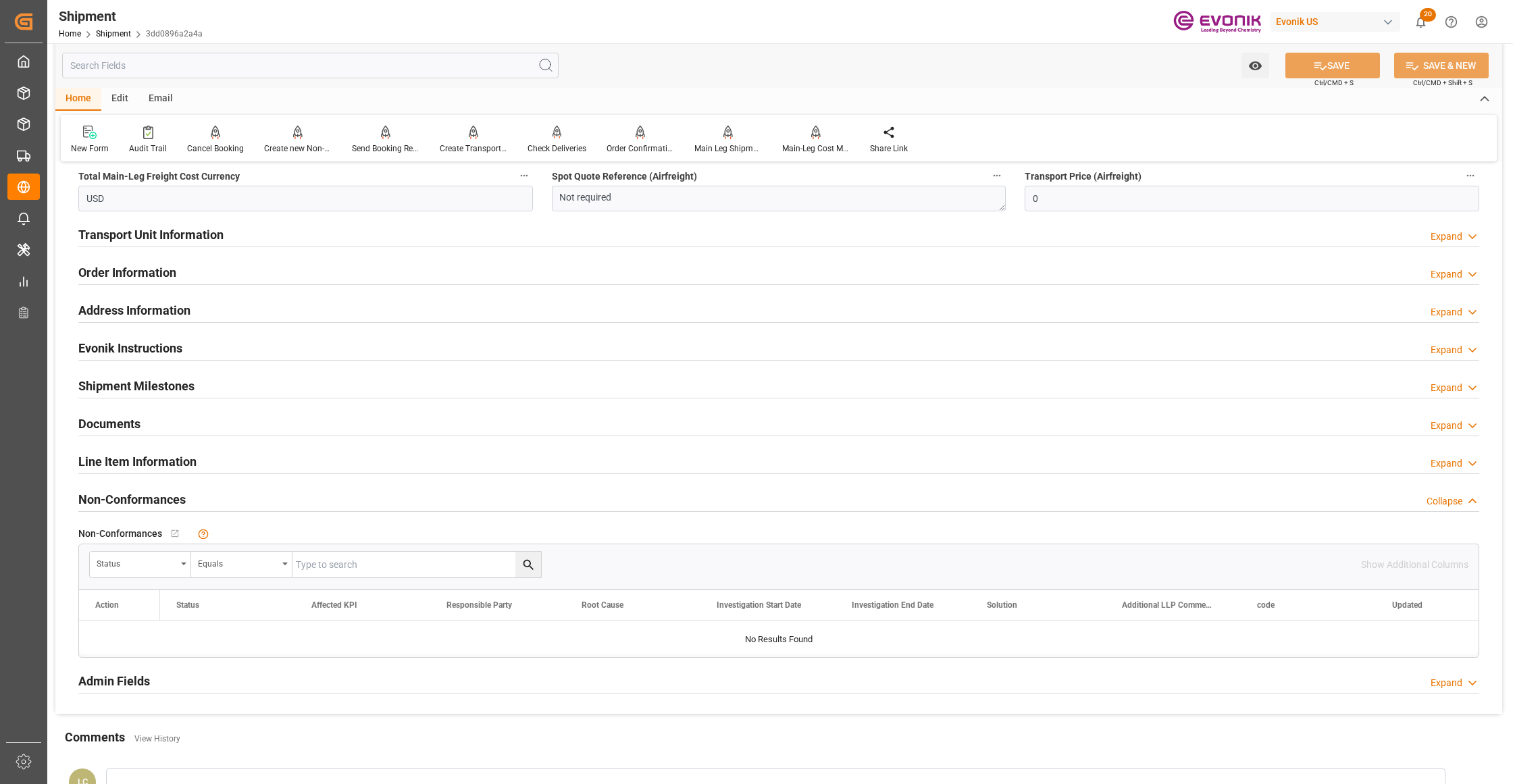
click at [261, 458] on div "Line Item Information Expand" at bounding box center [778, 460] width 1401 height 25
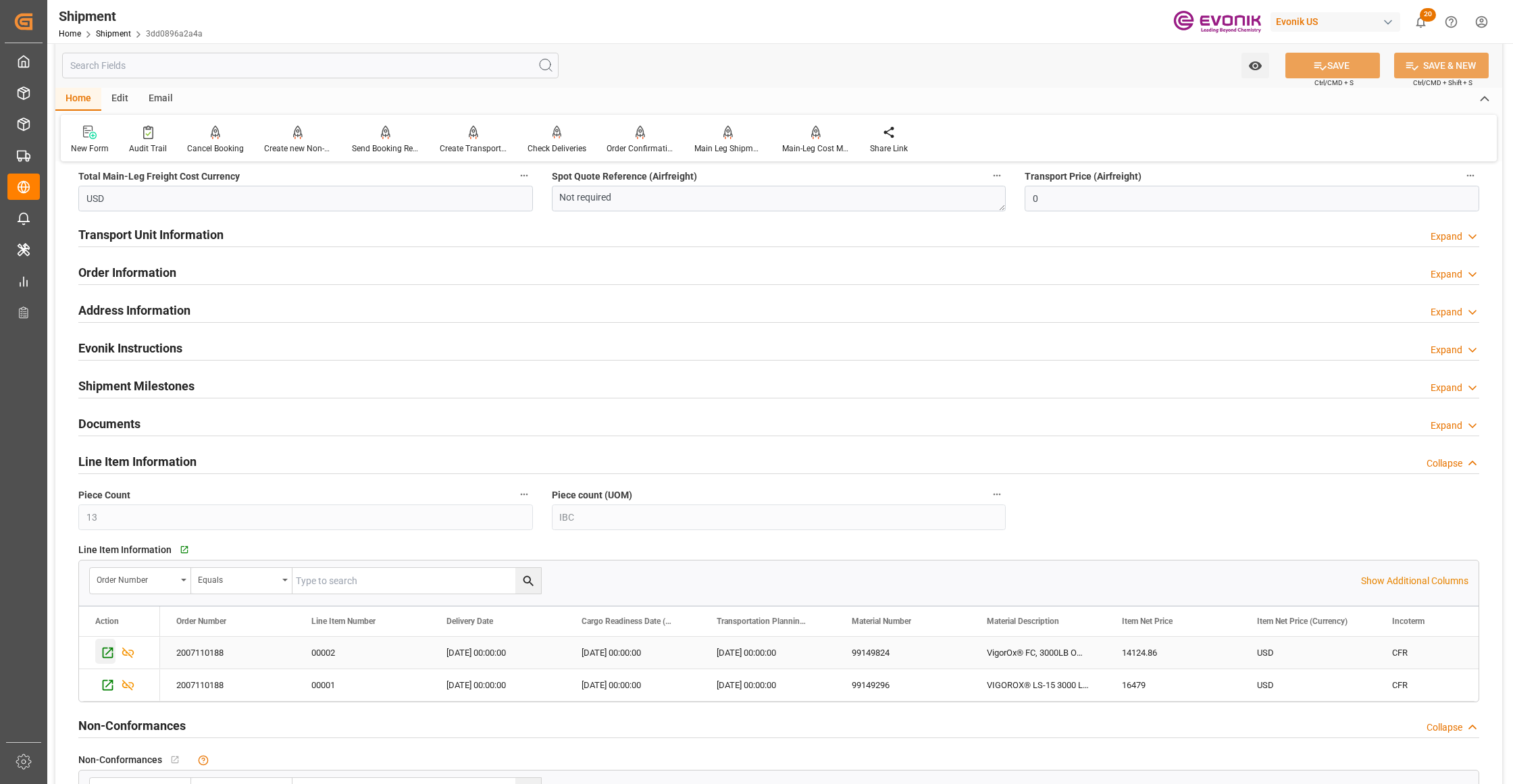
click at [103, 653] on icon "Press SPACE to select this row." at bounding box center [108, 653] width 11 height 11
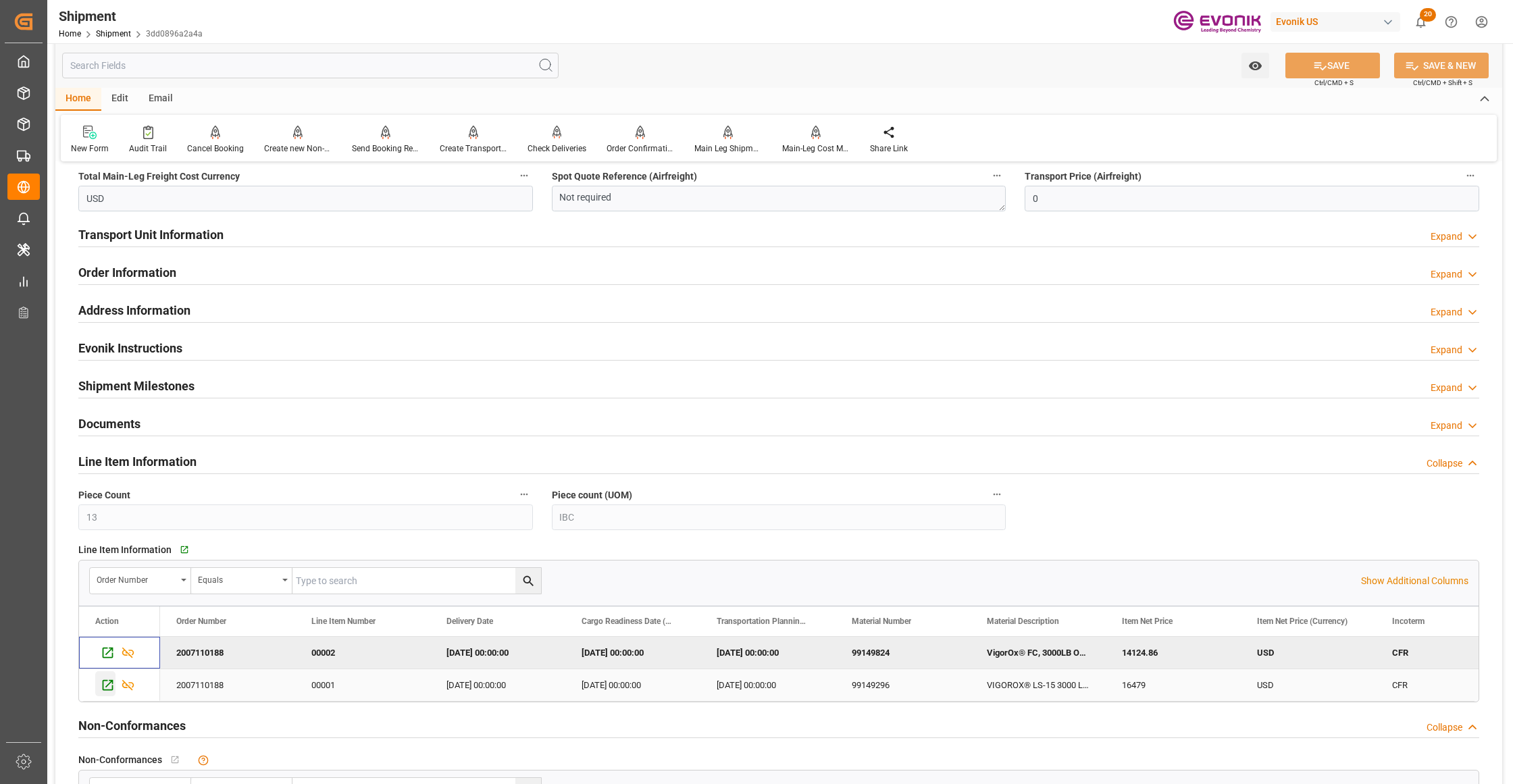
click at [104, 690] on icon "Press SPACE to select this row." at bounding box center [108, 685] width 14 height 14
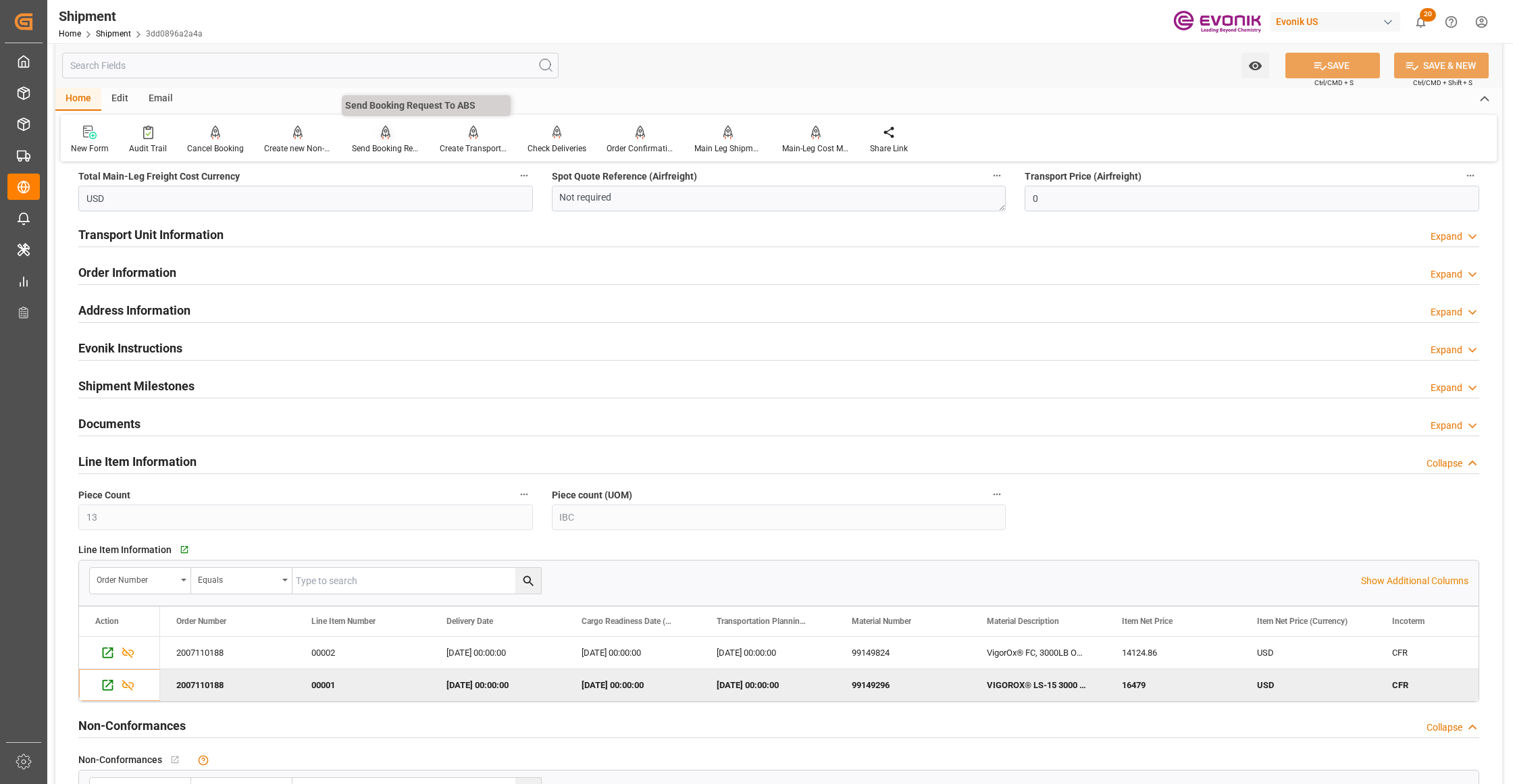
click at [382, 136] on icon at bounding box center [386, 131] width 10 height 12
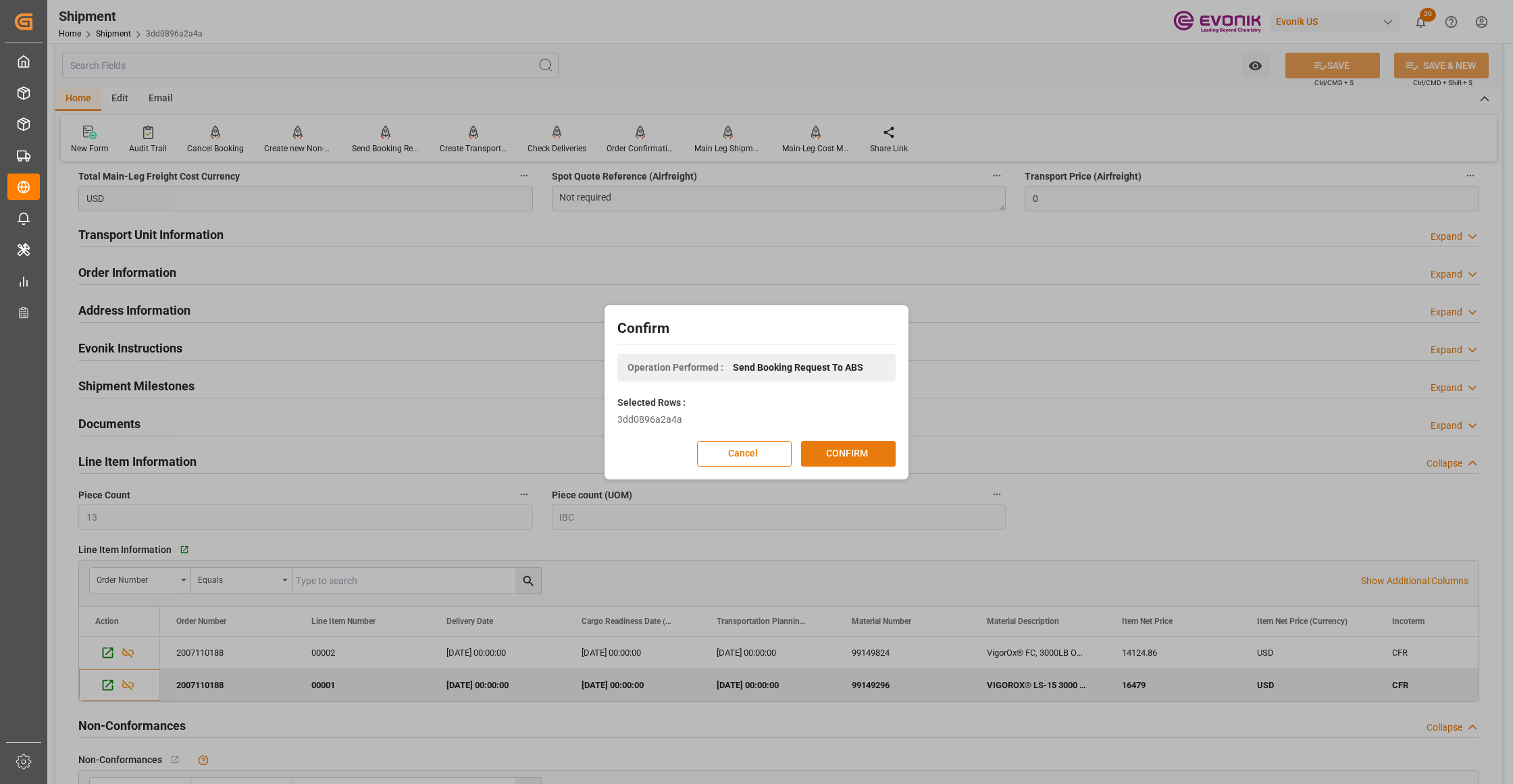
click at [832, 454] on button "CONFIRM" at bounding box center [849, 453] width 95 height 25
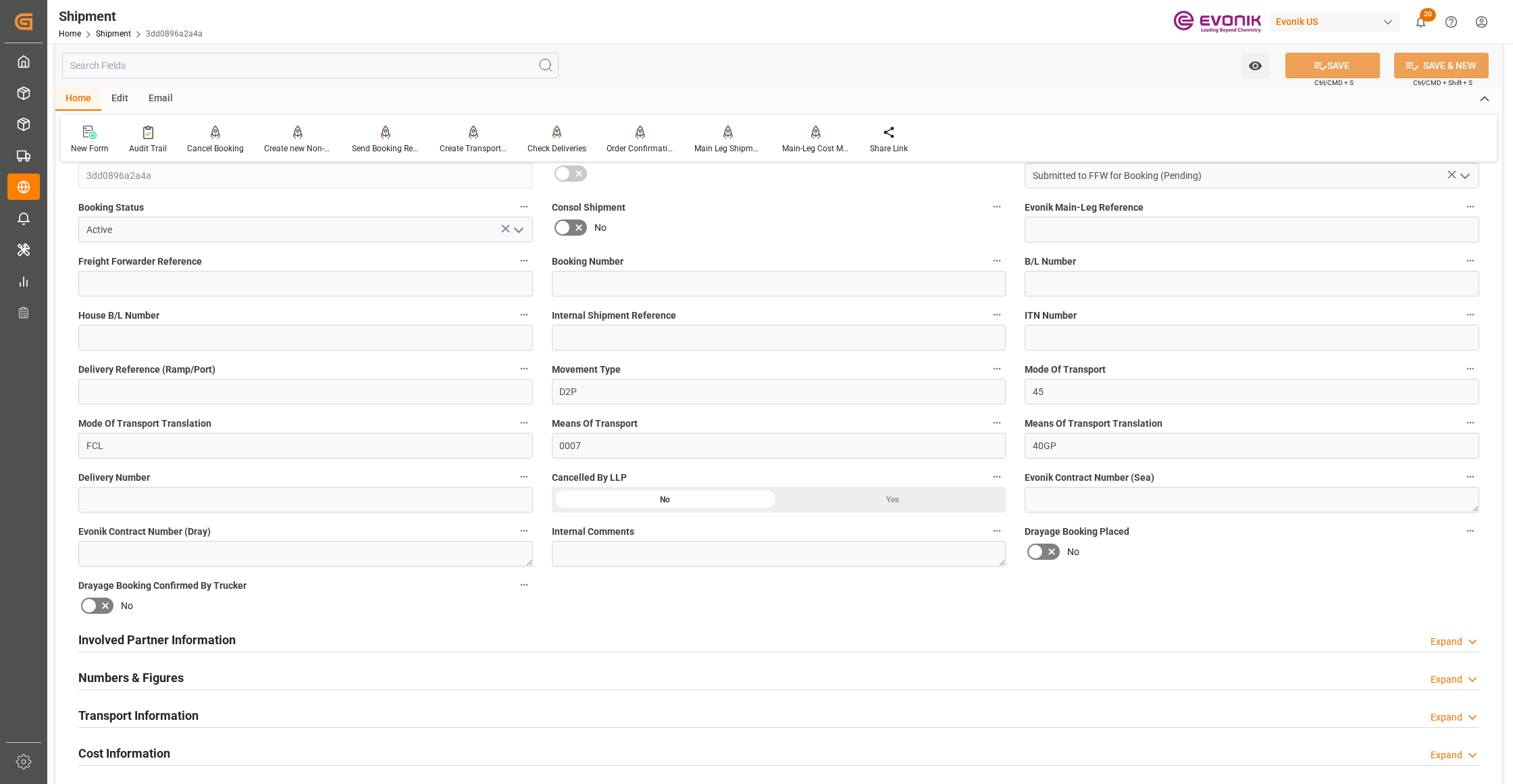
scroll to position [0, 0]
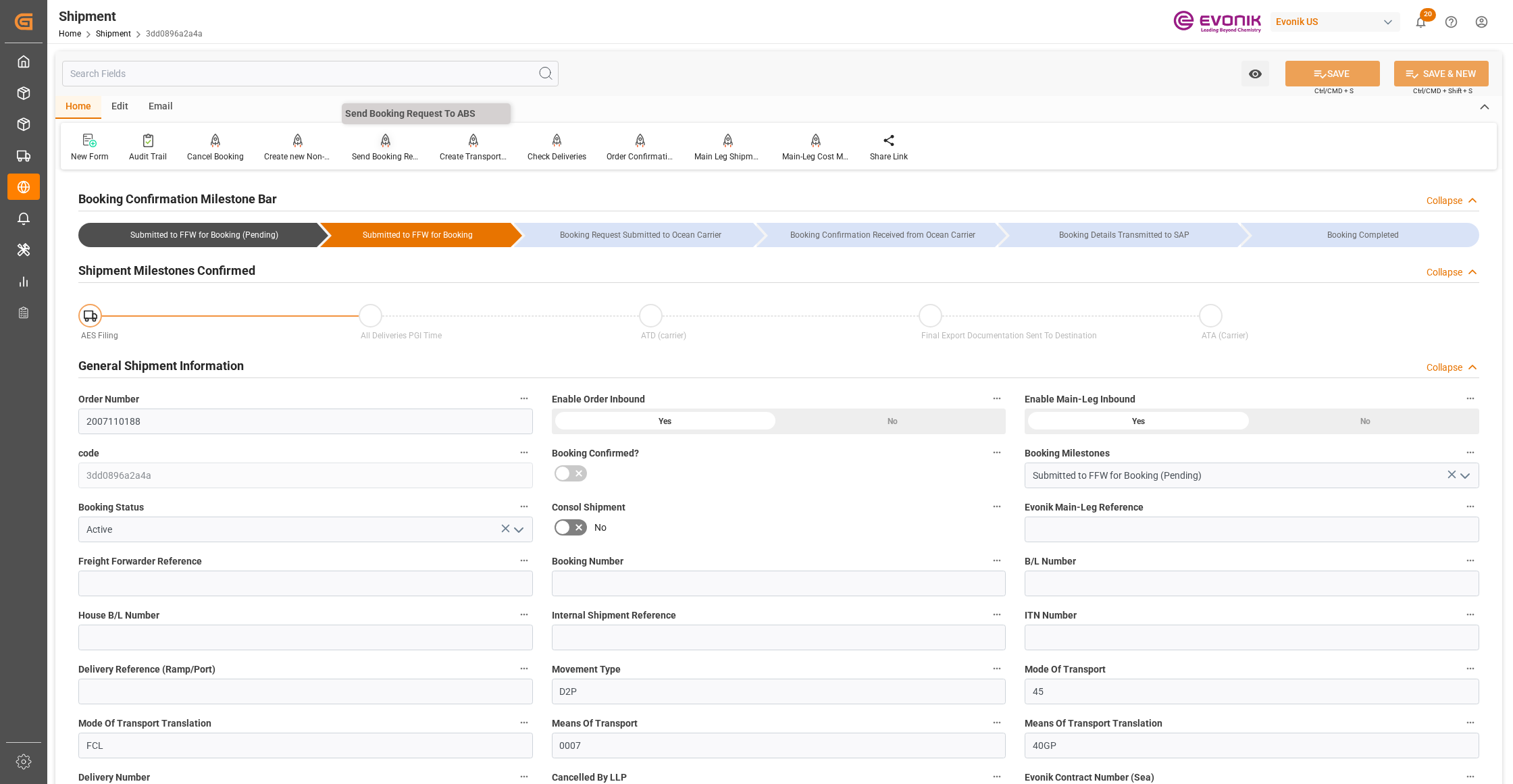
click at [384, 149] on div "Send Booking Request To ABS" at bounding box center [386, 147] width 88 height 29
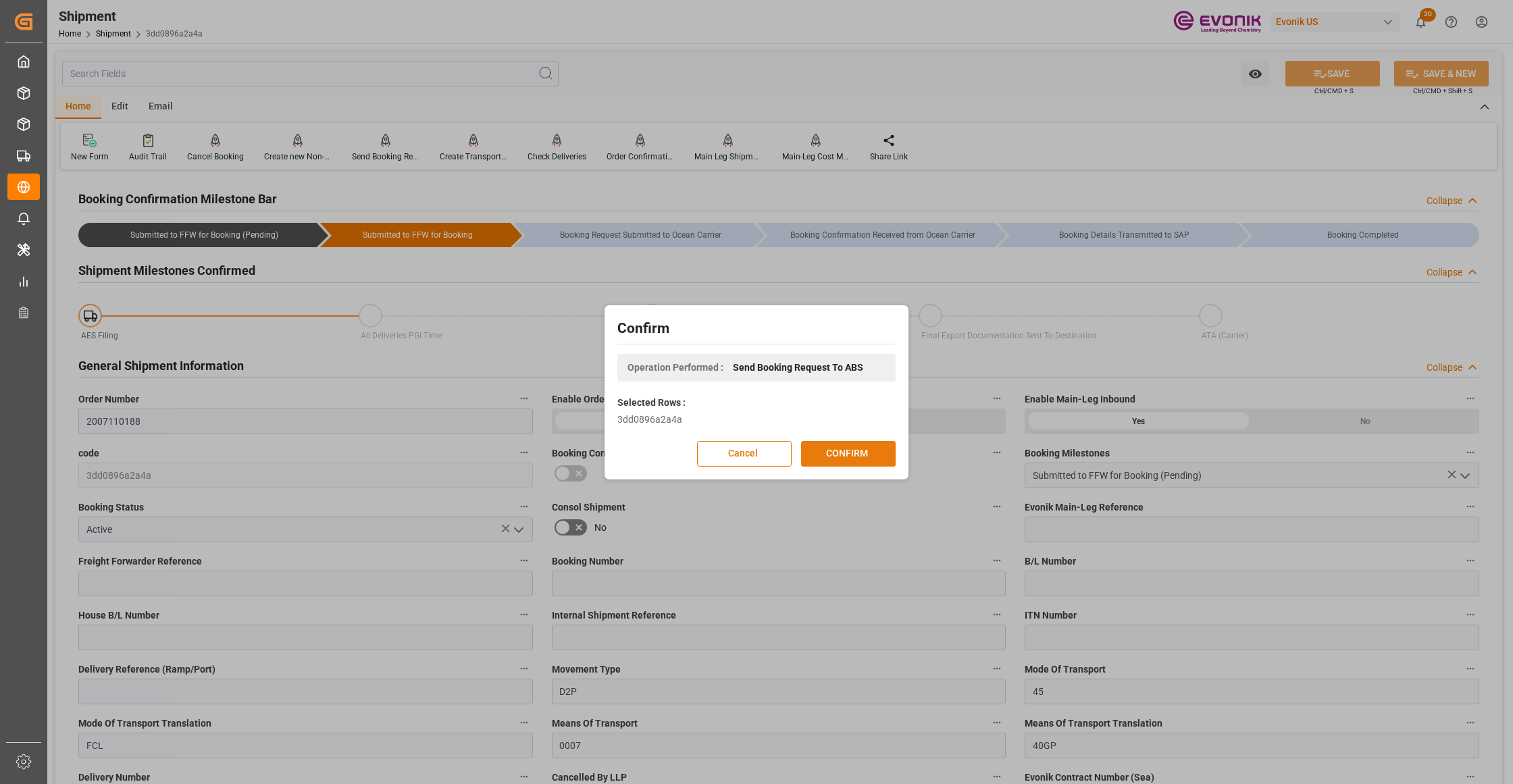
click at [830, 449] on button "CONFIRM" at bounding box center [849, 453] width 95 height 25
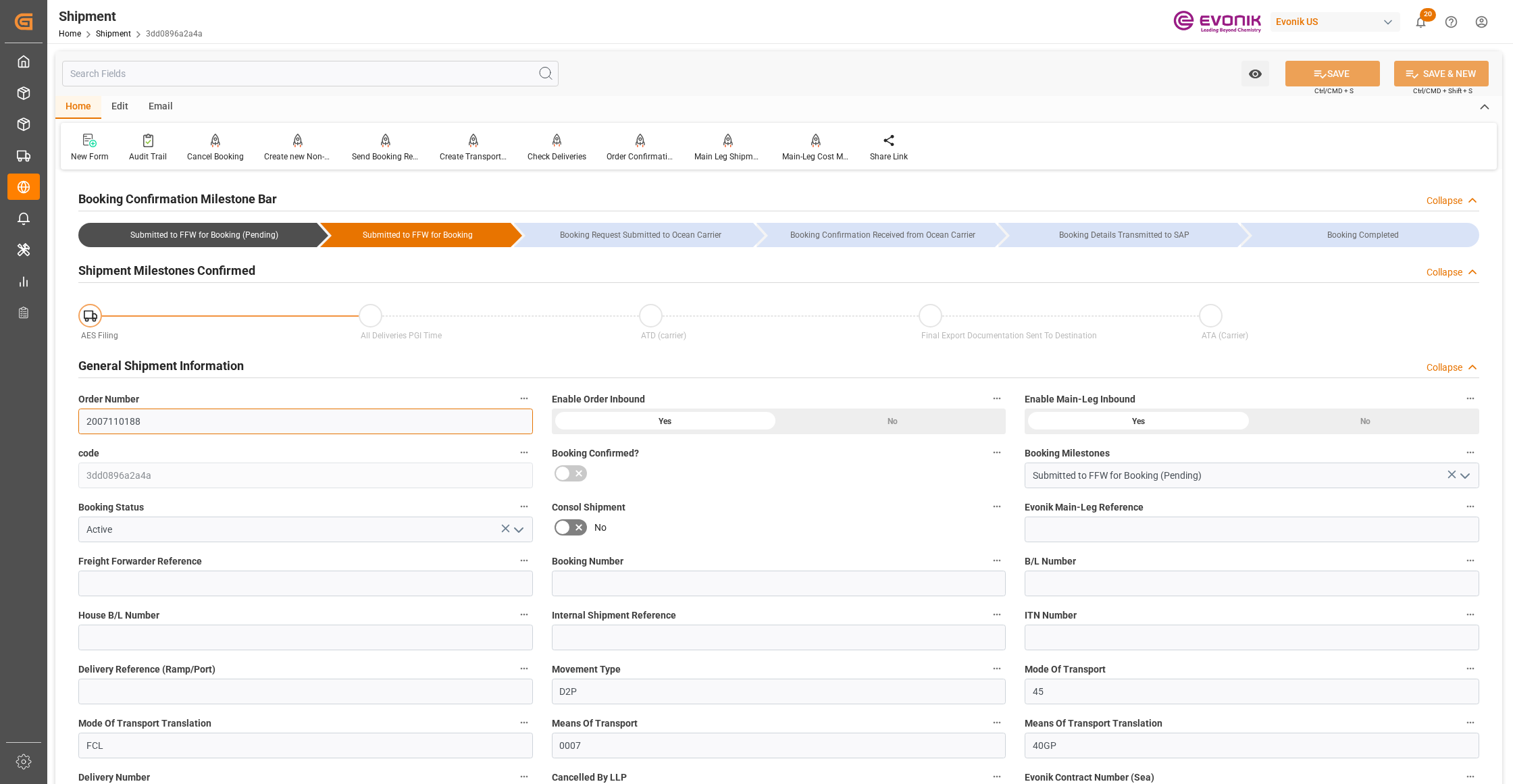
click at [131, 424] on input "2007110188" at bounding box center [305, 421] width 455 height 25
click at [236, 393] on label "Order Number" at bounding box center [305, 399] width 455 height 19
click at [515, 393] on button "Order Number" at bounding box center [524, 399] width 18 height 18
click at [714, 507] on div at bounding box center [756, 392] width 1513 height 784
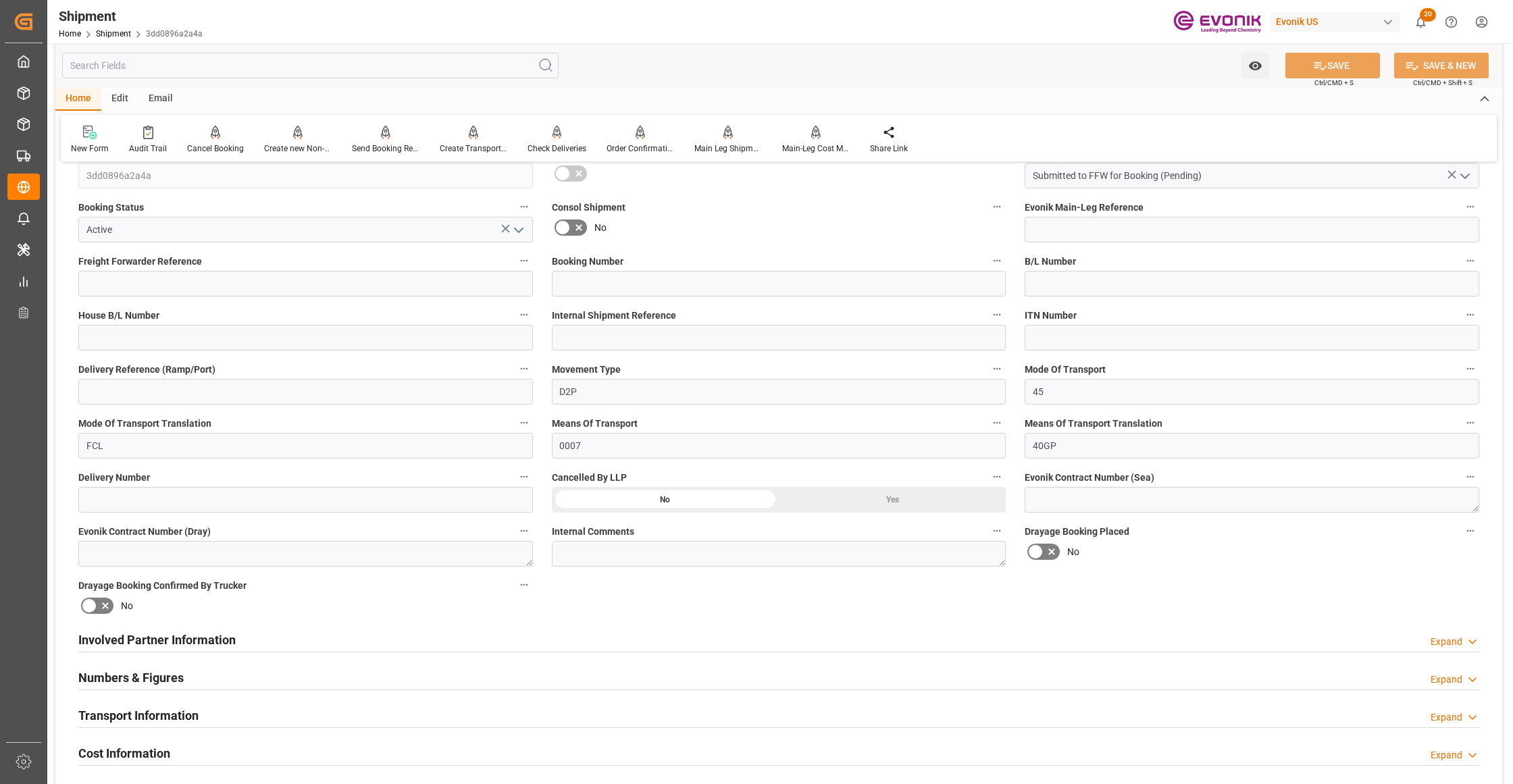
scroll to position [600, 0]
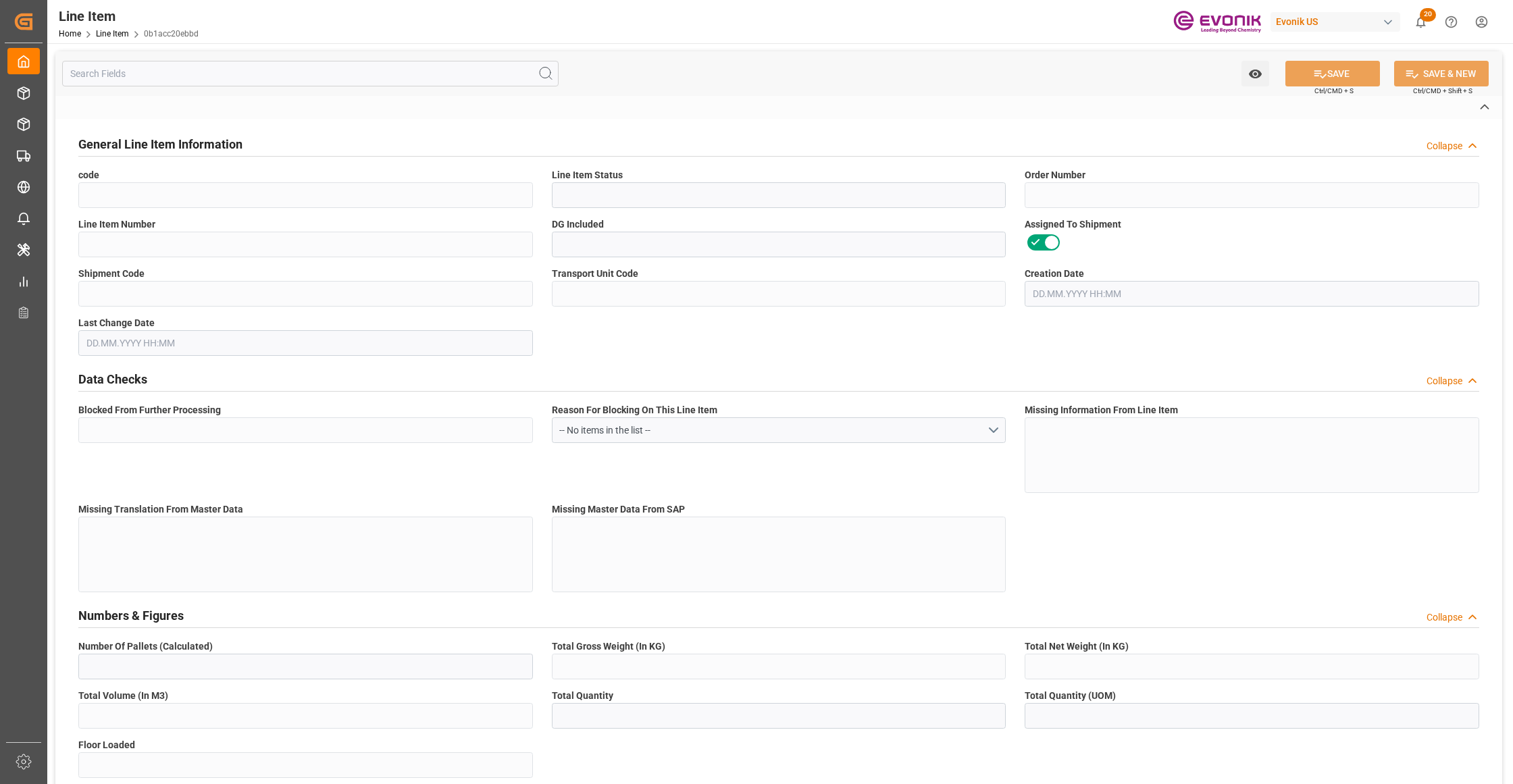
type input "0b1acc20ebbd"
type input "Active"
type input "2007110188"
type input "00002"
type input "Yes"
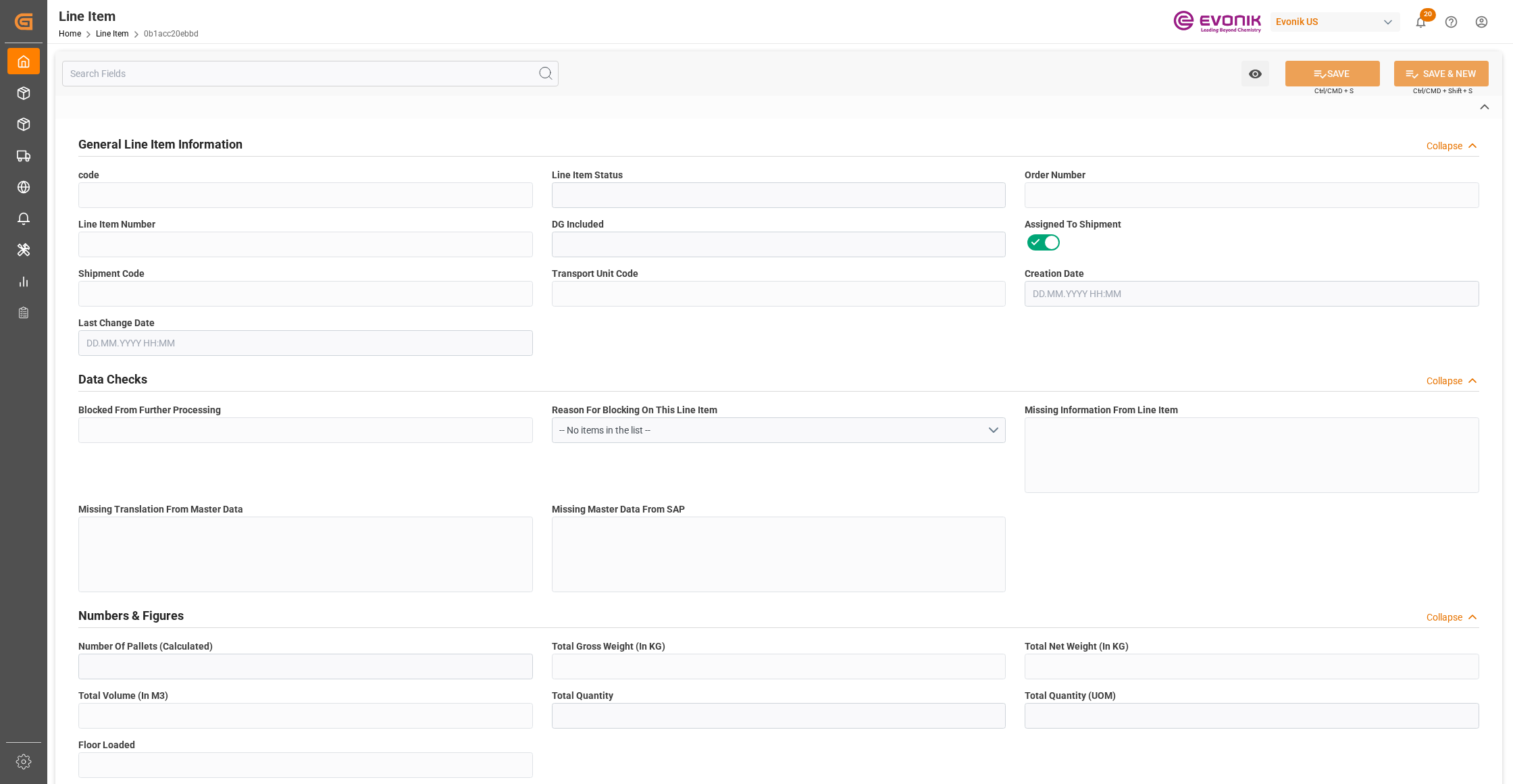
type input "3dd0896a2a4a"
type input "268f99053467"
type input "No"
type input "IBC"
type input "99149824"
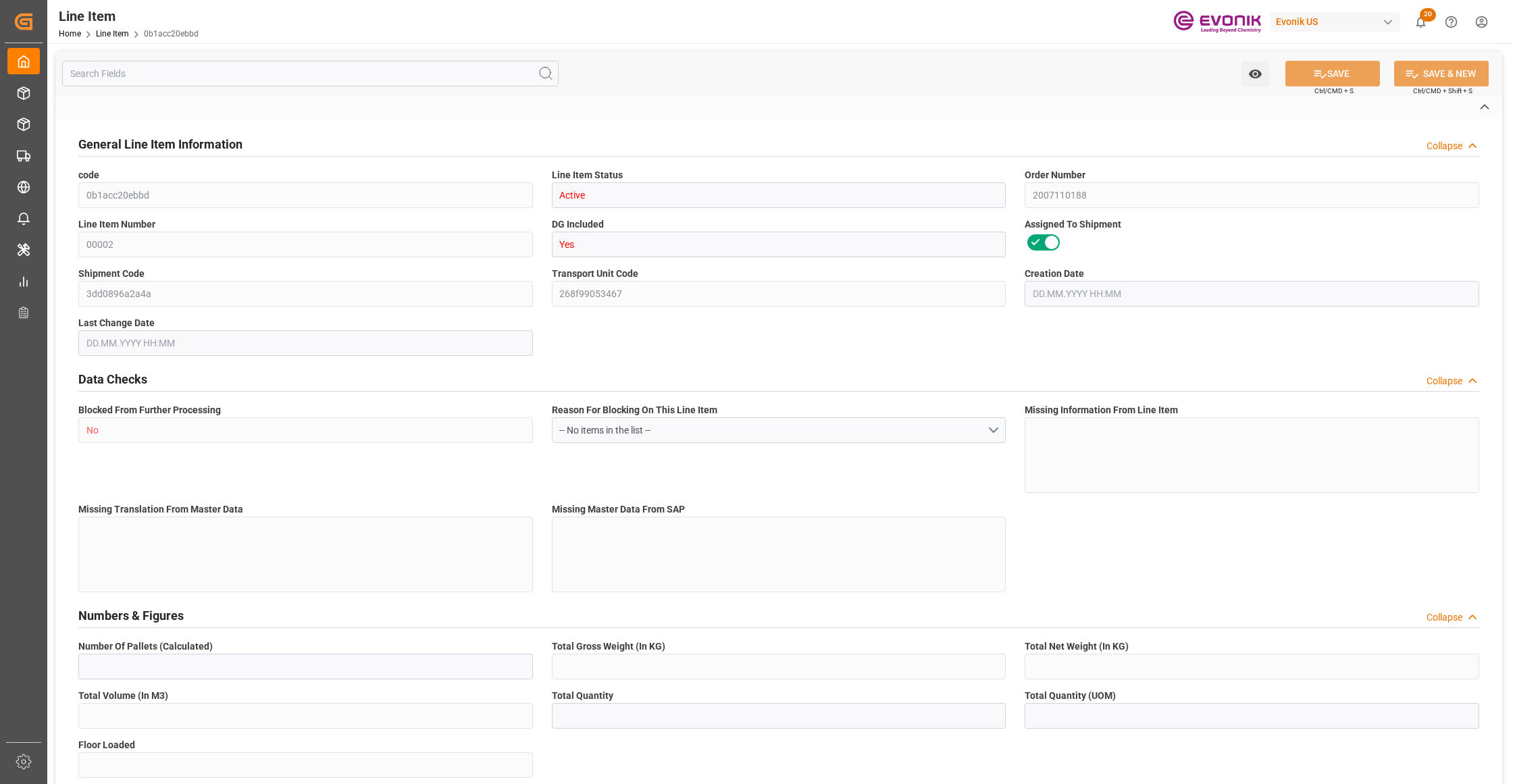
type textarea "VigorOx® FC, 3000LB OWT"
type input "USD"
type input "PACK"
type input "2915905050"
type input "EAR99"
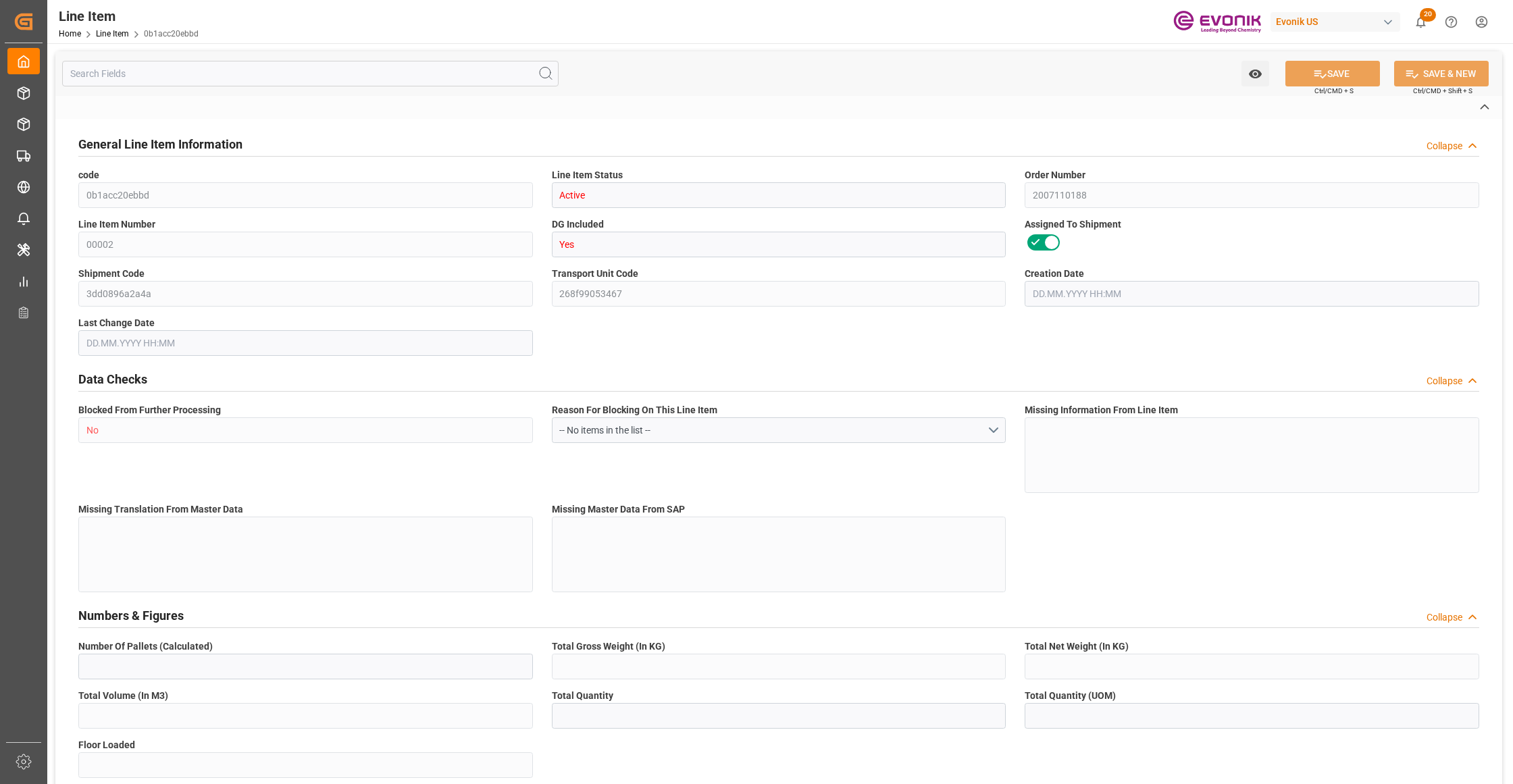
type input "US"
type input "IBC"
type input "TE"
type input "KGM"
type textarea "KGM"
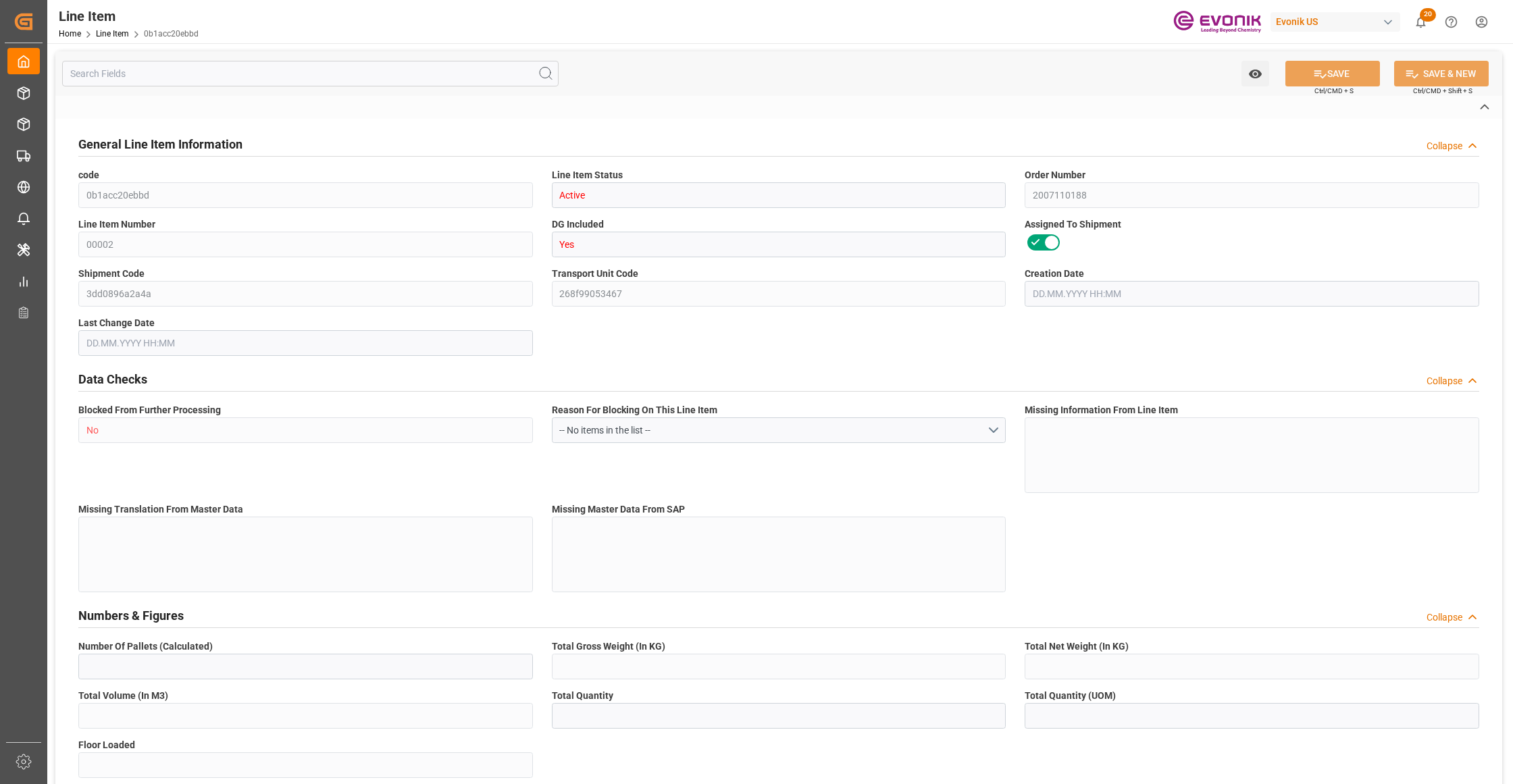
type input "KGM"
type textarea "KGM"
type input "M3"
type textarea "DMQ"
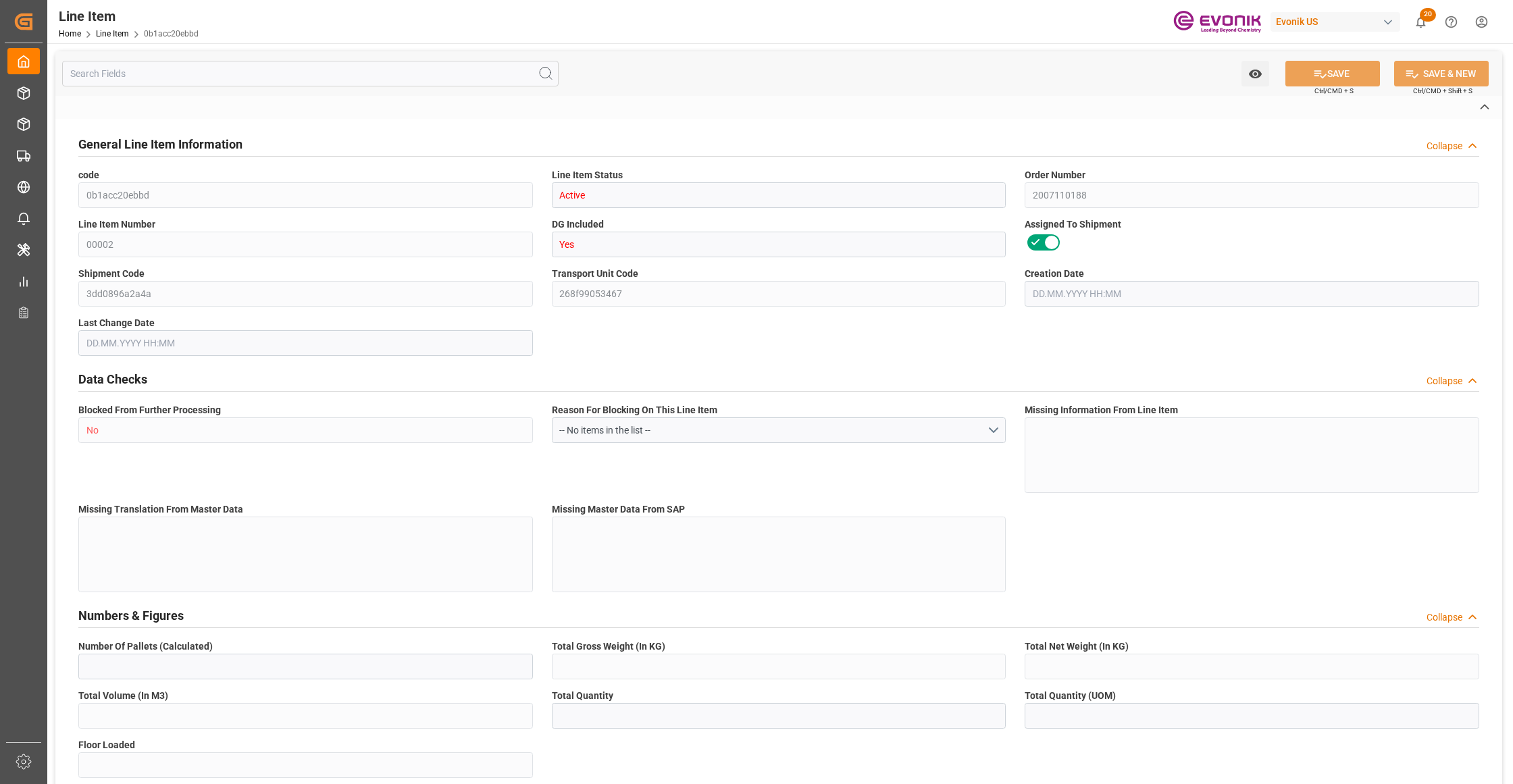
type input "M3"
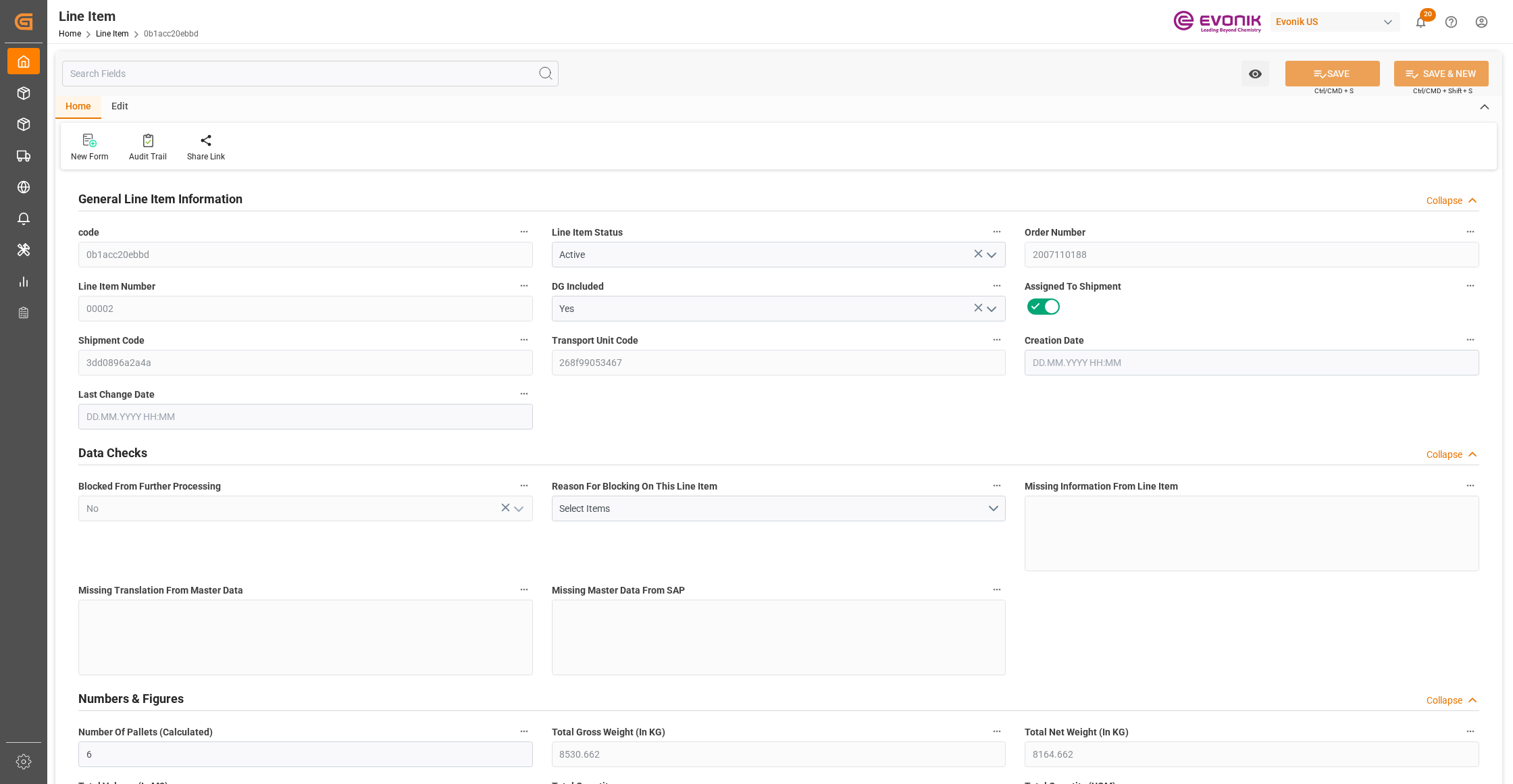
type input "6"
type input "8530.662"
type input "8164.662"
type input "9.6912"
type input "6"
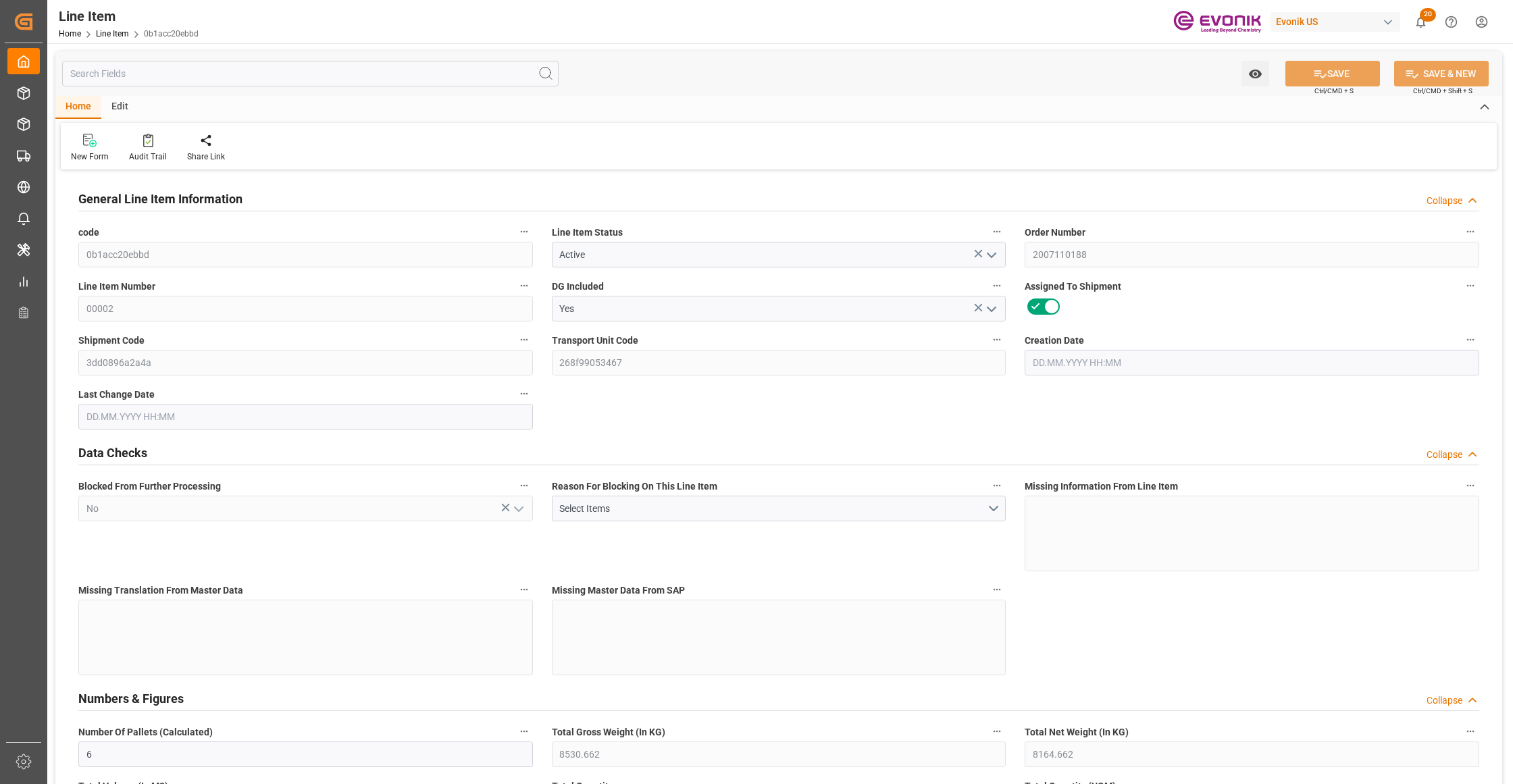
type input "14124.86"
type input "6"
type input "8530.662"
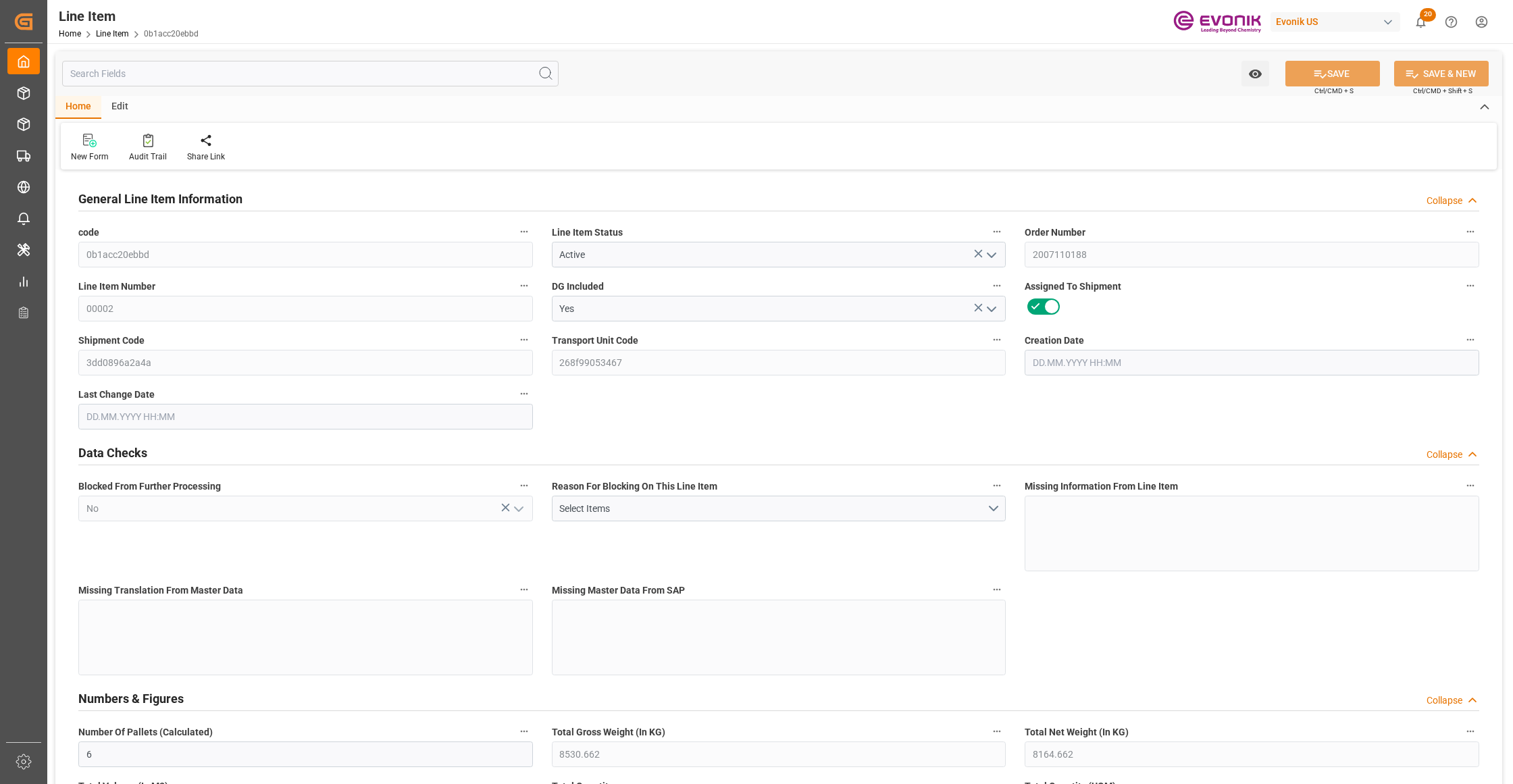
type input "8530.662"
type input "8164.662"
type input "9.6912"
type input "9691.2"
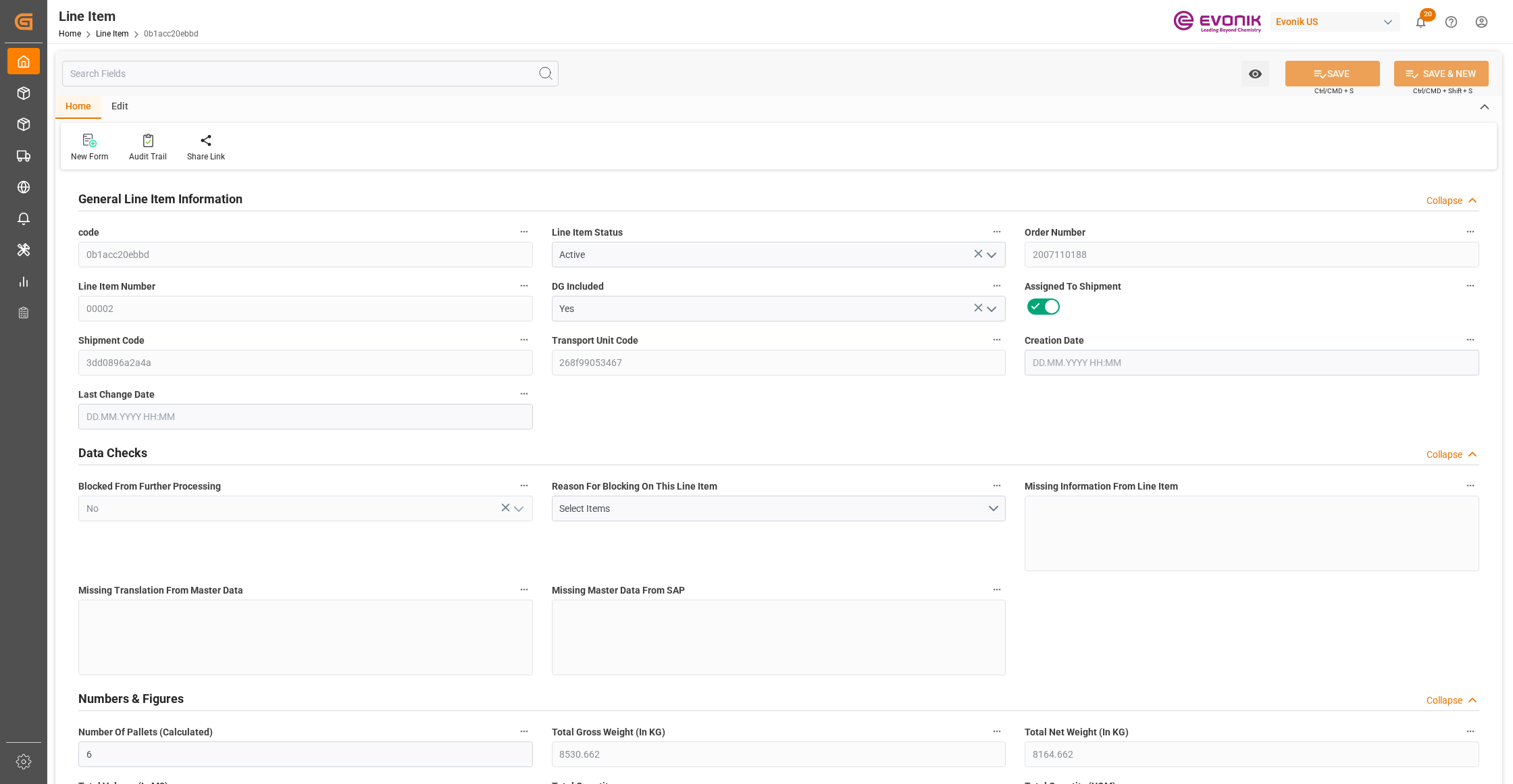
type input "0"
type input "08.09.2025 14:45"
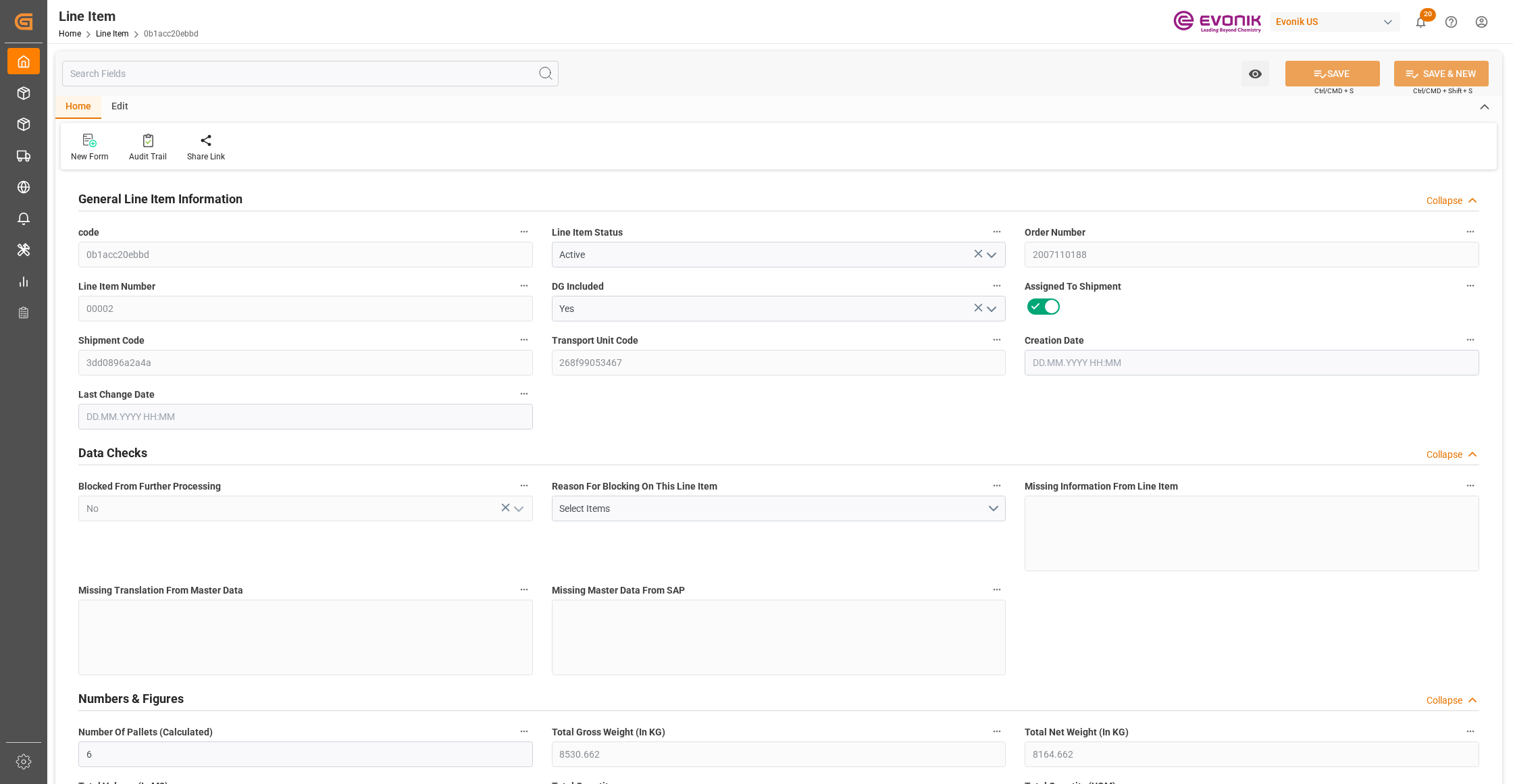
type input "[DATE] 07:22"
type input "[DATE]"
click at [227, 79] on input "text" at bounding box center [310, 73] width 497 height 25
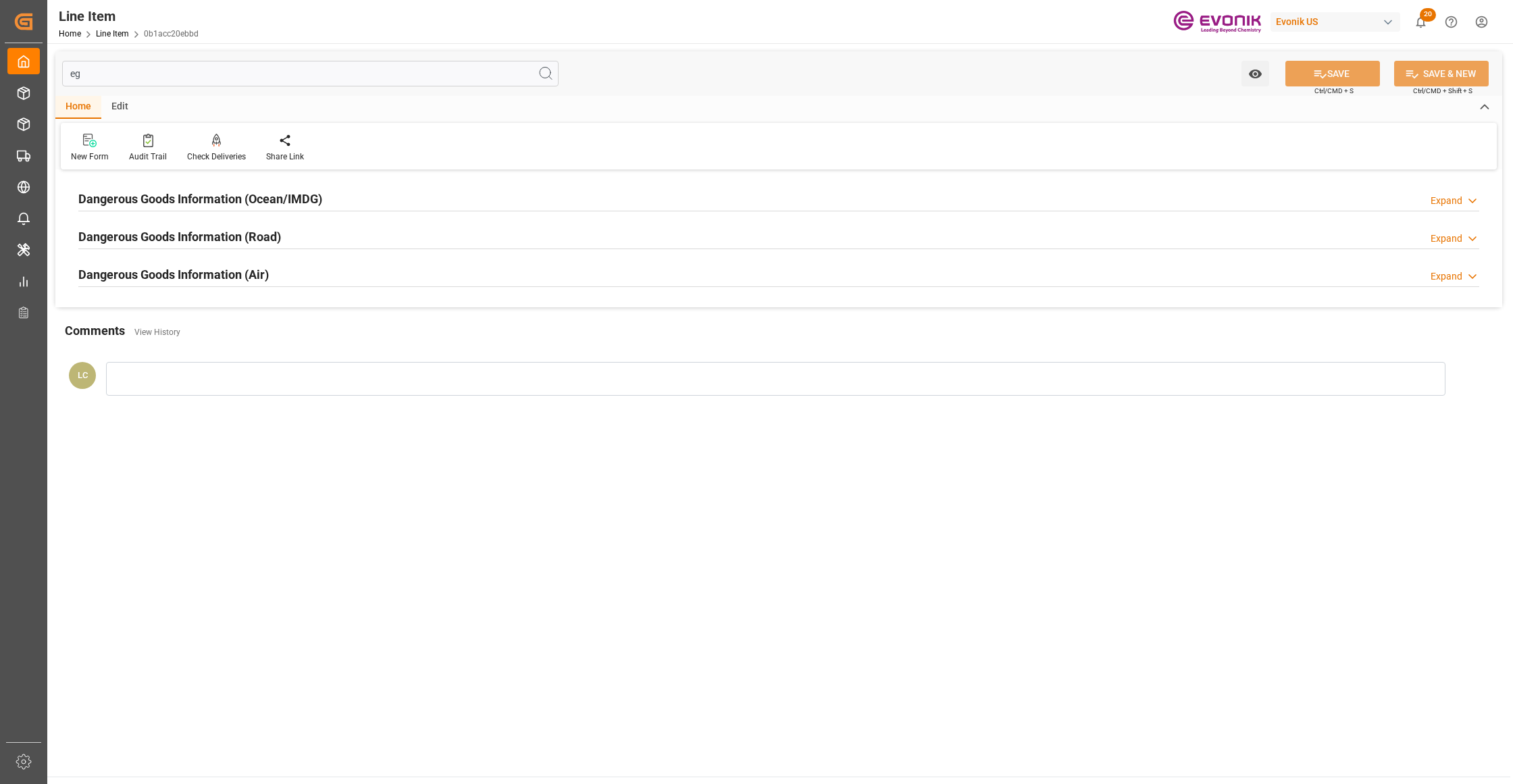
click at [352, 203] on div "Dangerous Goods Information (Ocean/IMDG) Expand" at bounding box center [778, 197] width 1401 height 25
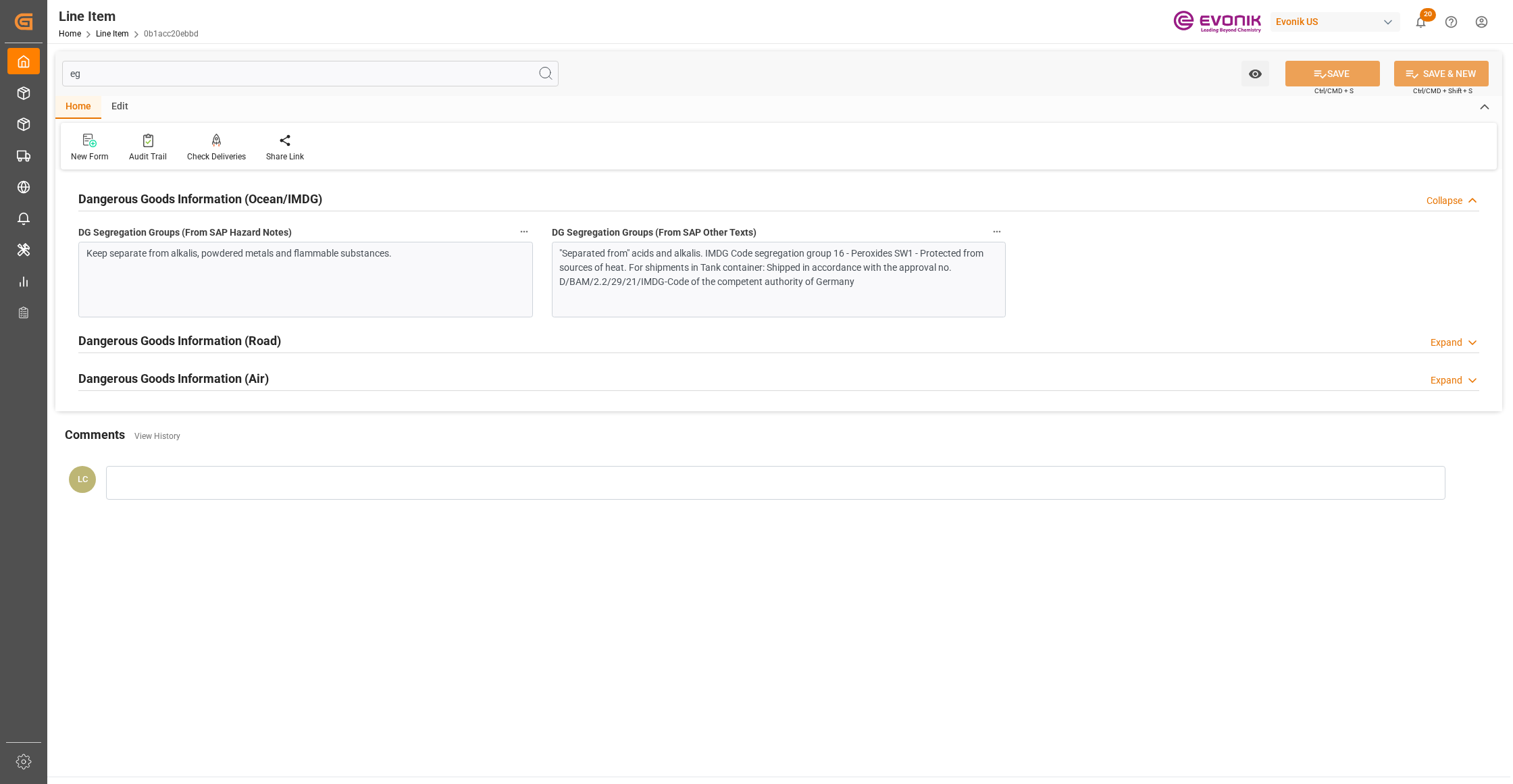
click at [371, 78] on input "eg" at bounding box center [310, 73] width 497 height 25
type input "e"
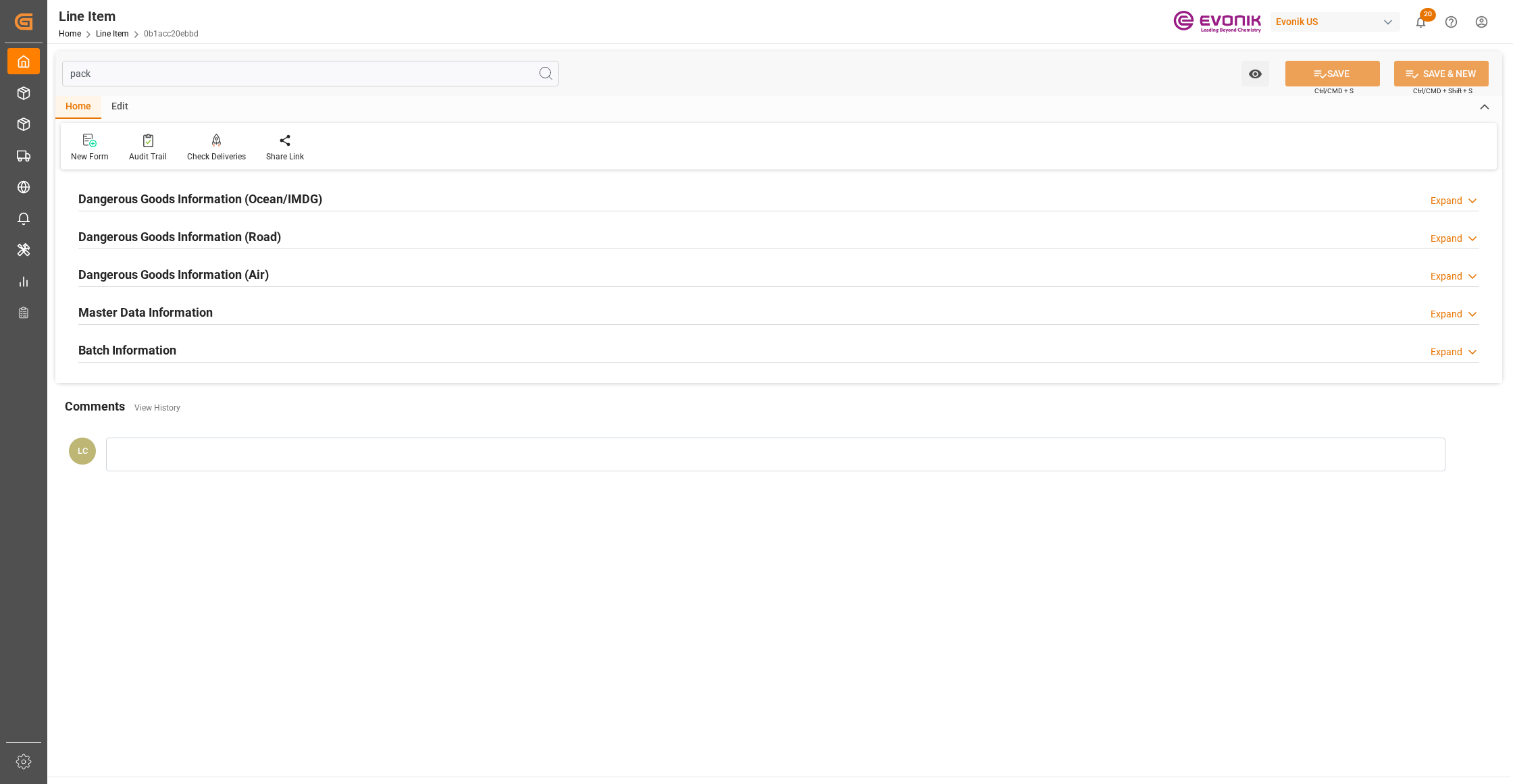
type input "pack"
click at [467, 193] on div "Dangerous Goods Information (Ocean/IMDG) Expand" at bounding box center [778, 197] width 1401 height 25
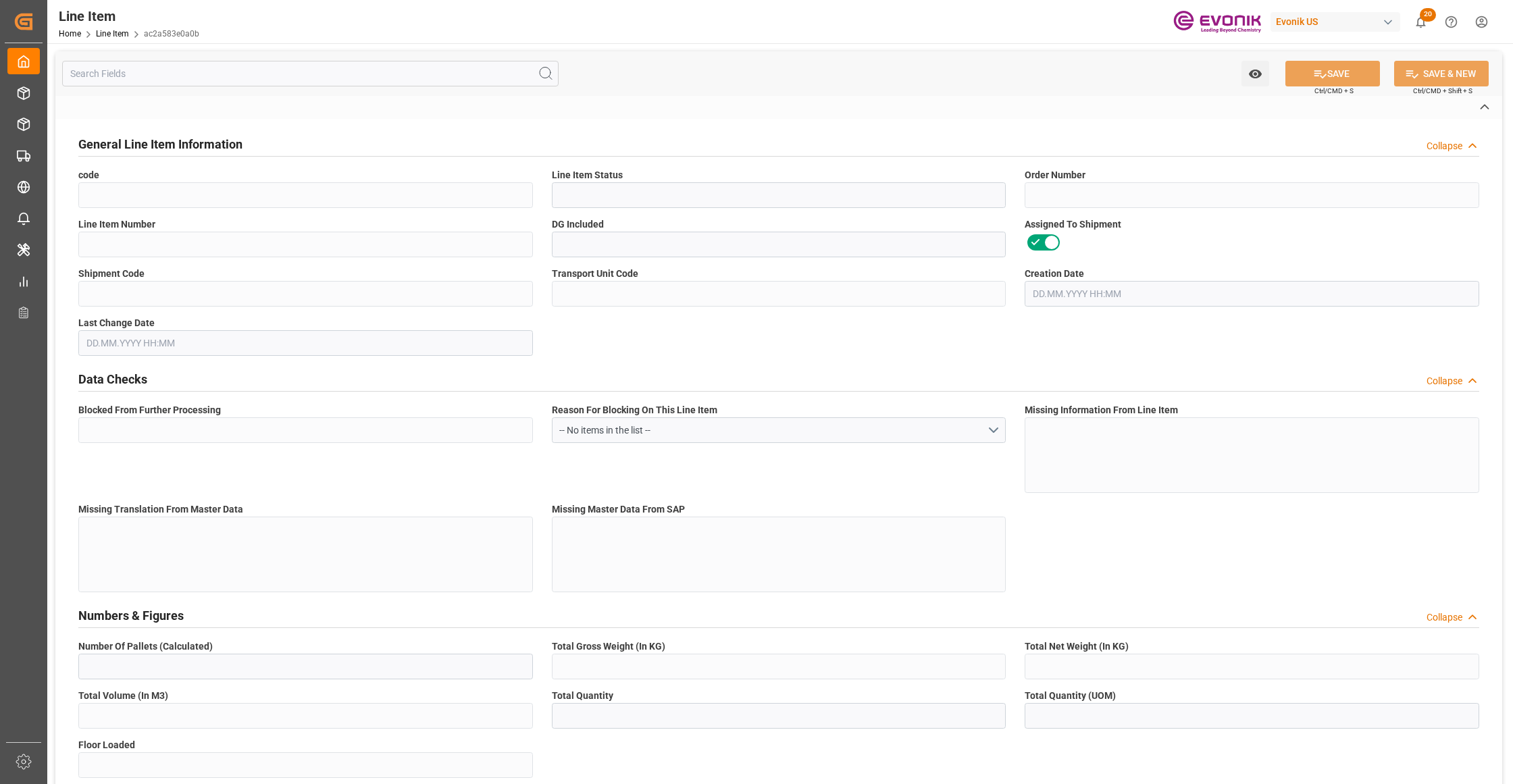
type input "ac2a583e0a0b"
type input "Active"
type input "2007110188"
type input "00001"
type input "Yes"
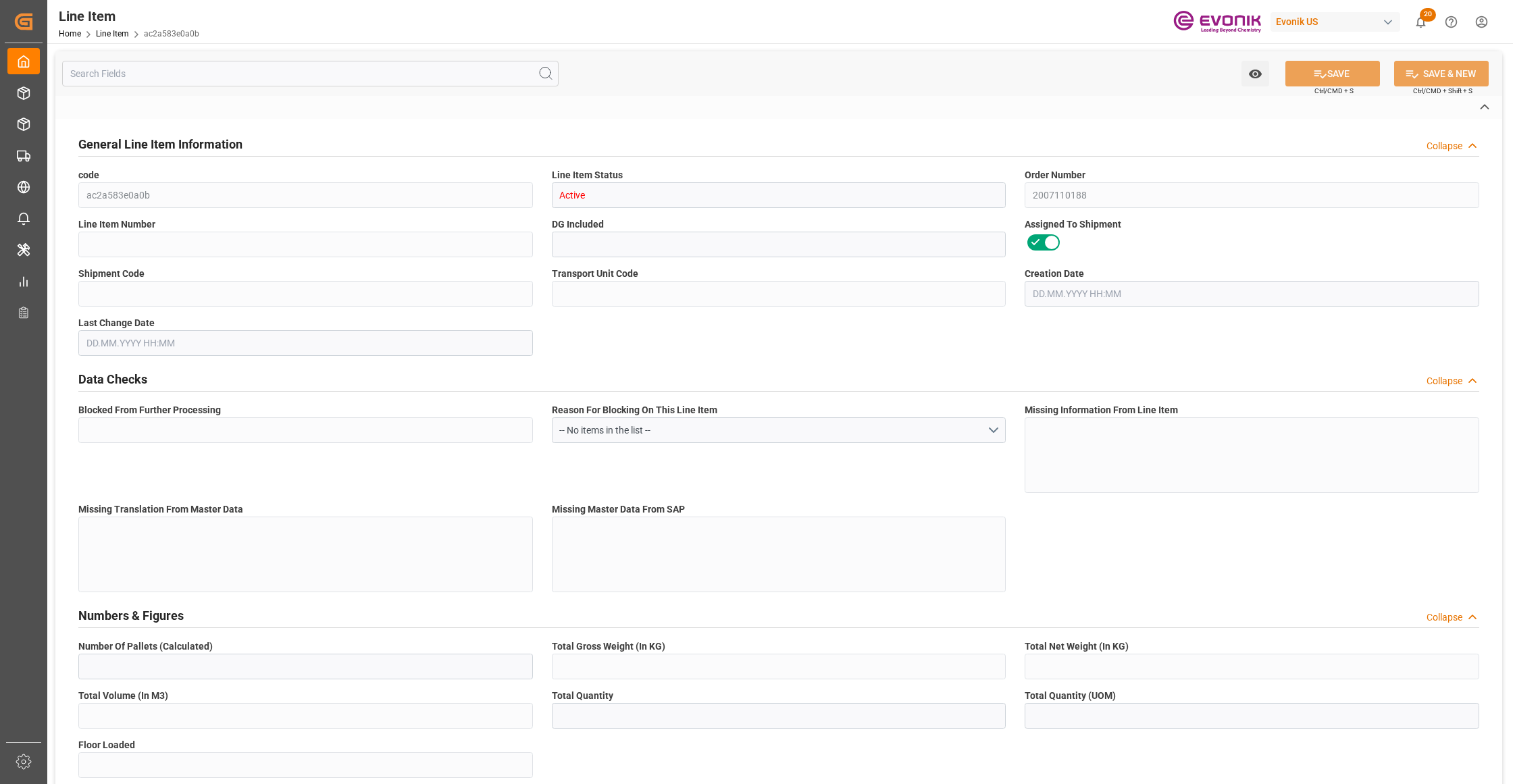
type input "3dd0896a2a4a"
type input "268f99053467"
type input "No"
type input "IBC"
type input "99149296"
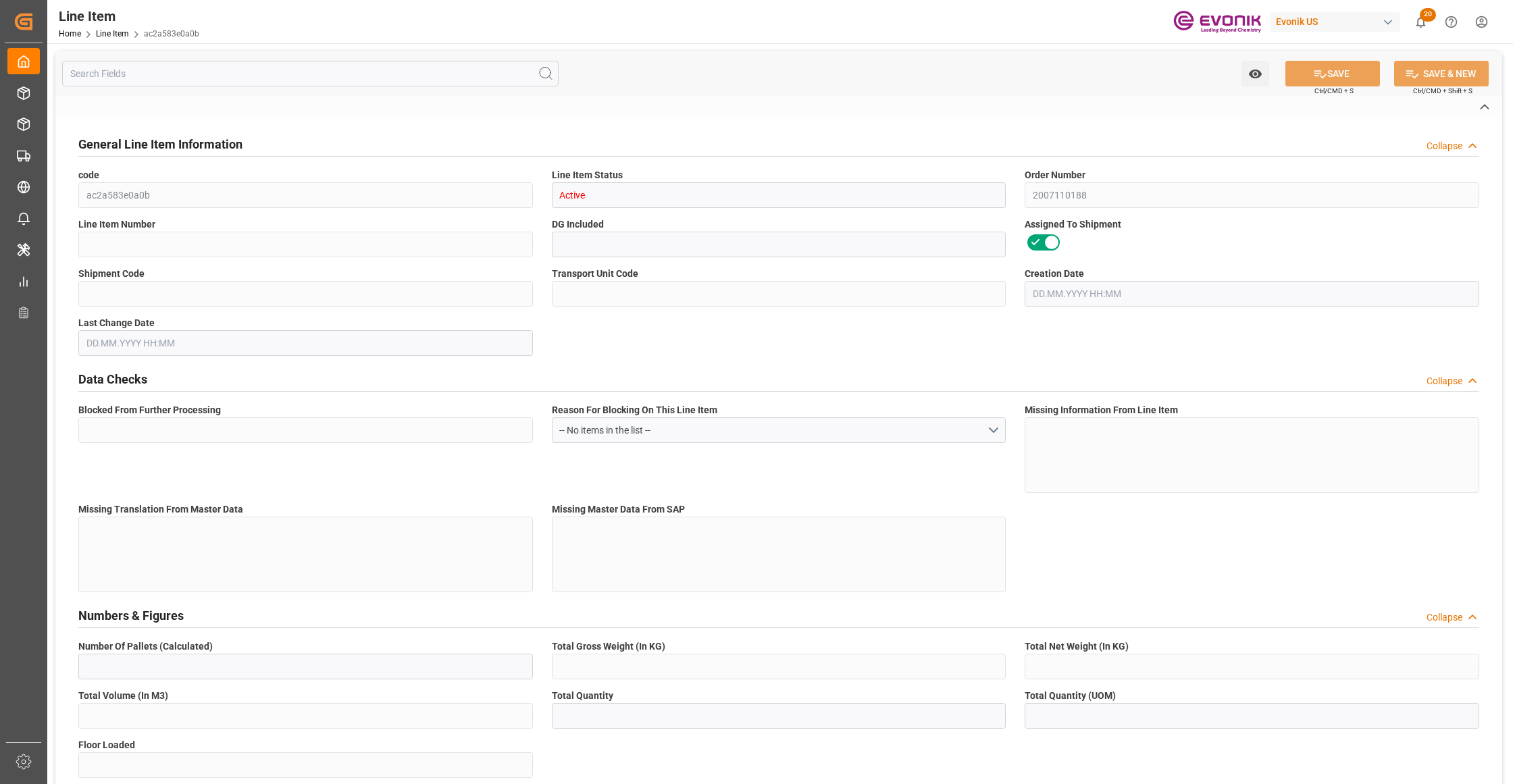
type textarea "VIGOROX® LS-15 3000 LB TOTE"
type input "USD"
type input "PACK"
type input "2915905050"
type input "EAR99"
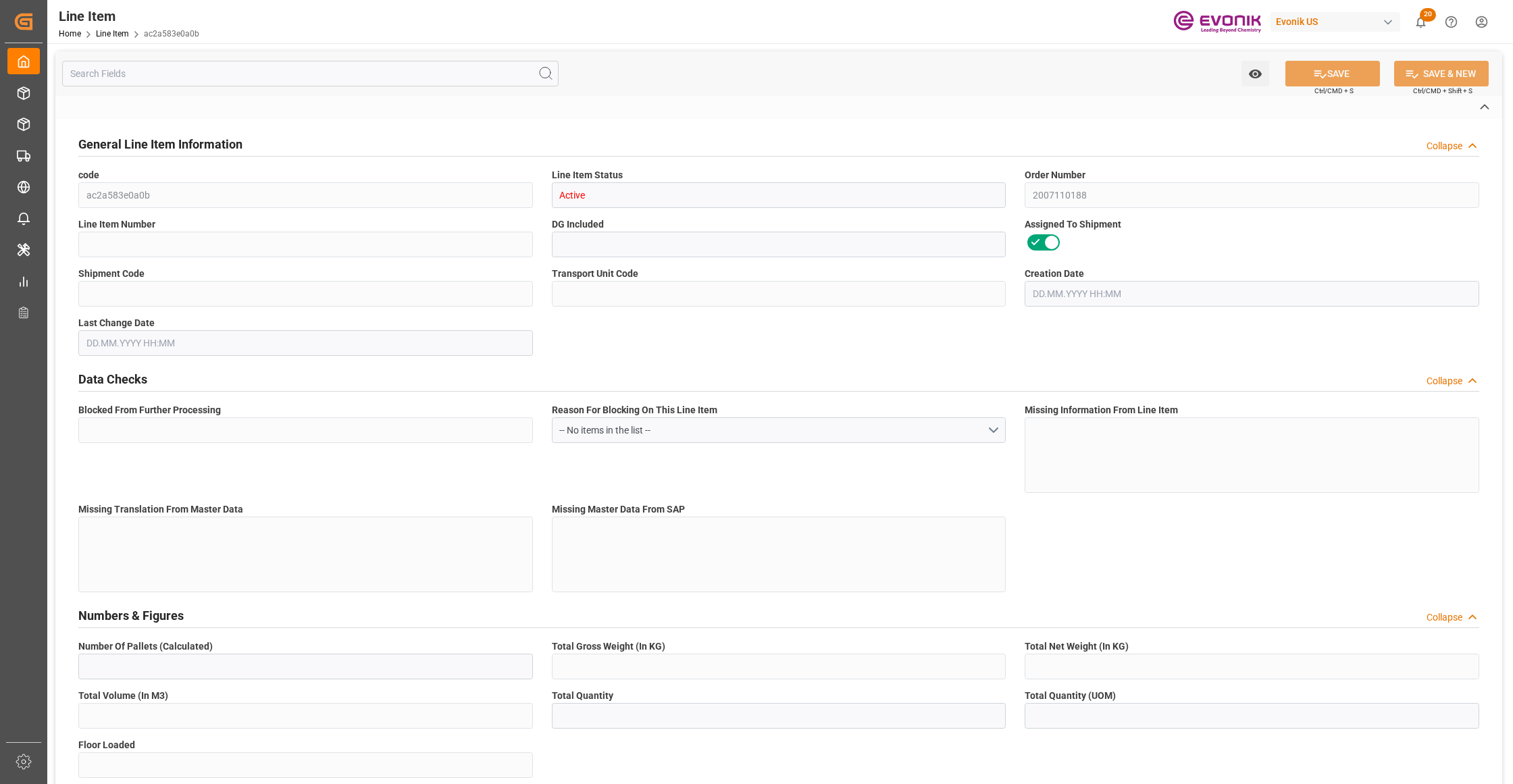
type input "US"
type input "IBC"
type input "TE"
type input "KGM"
type textarea "KGM"
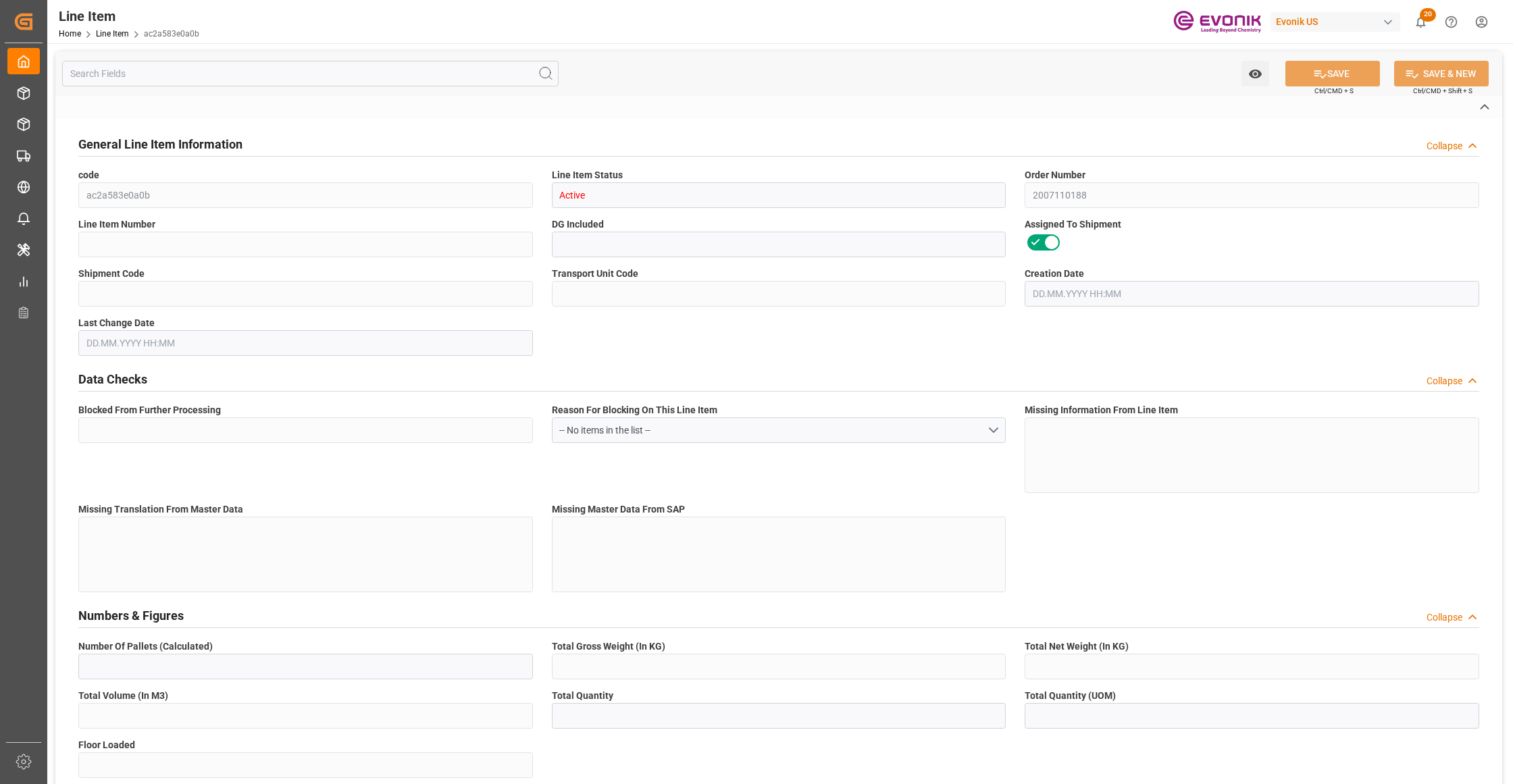
type input "KGM"
type textarea "KGM"
type input "M3"
type textarea "DMQ"
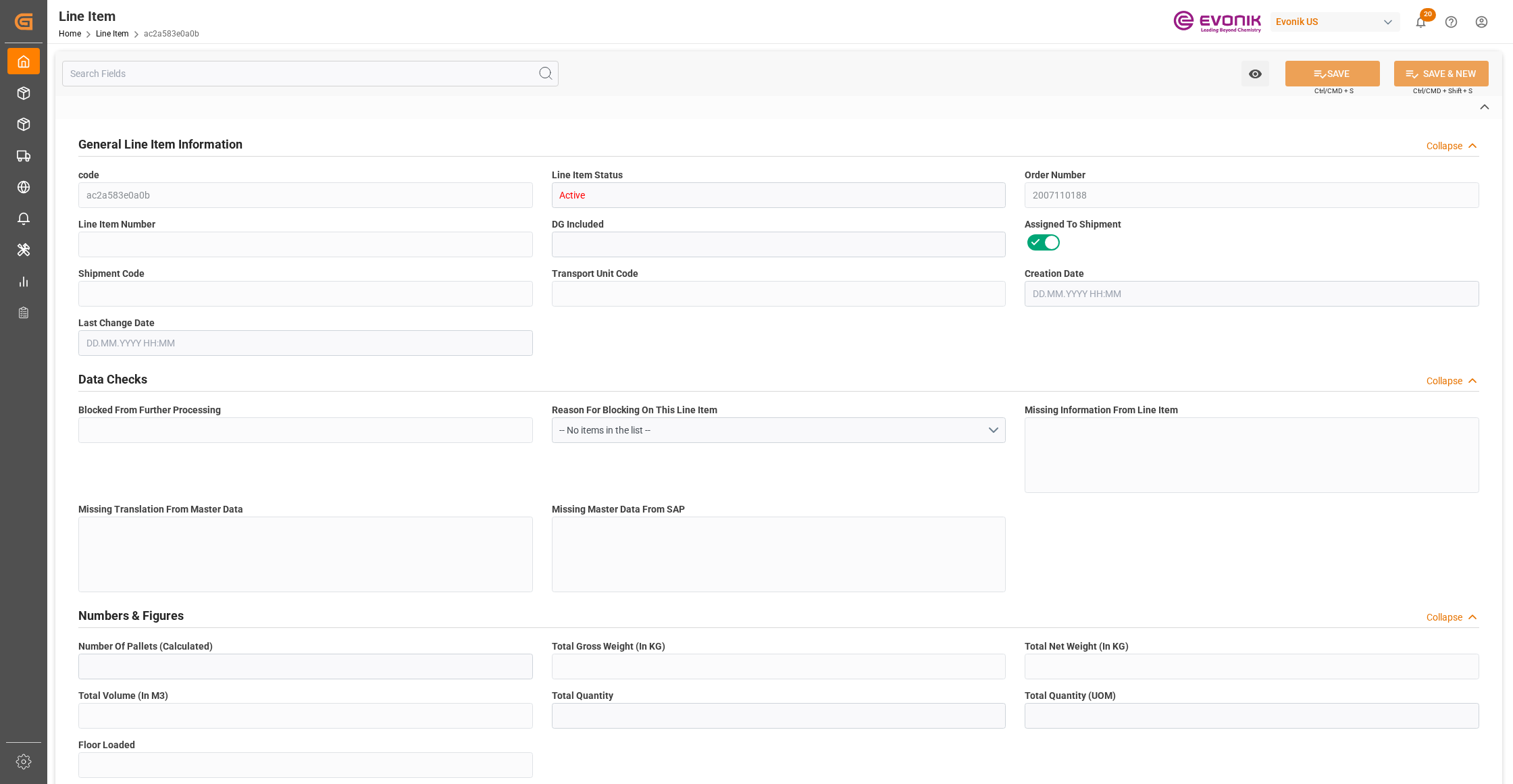
type input "M3"
type input "7"
type input "9952.439"
type input "9525.439"
type input "11.3064"
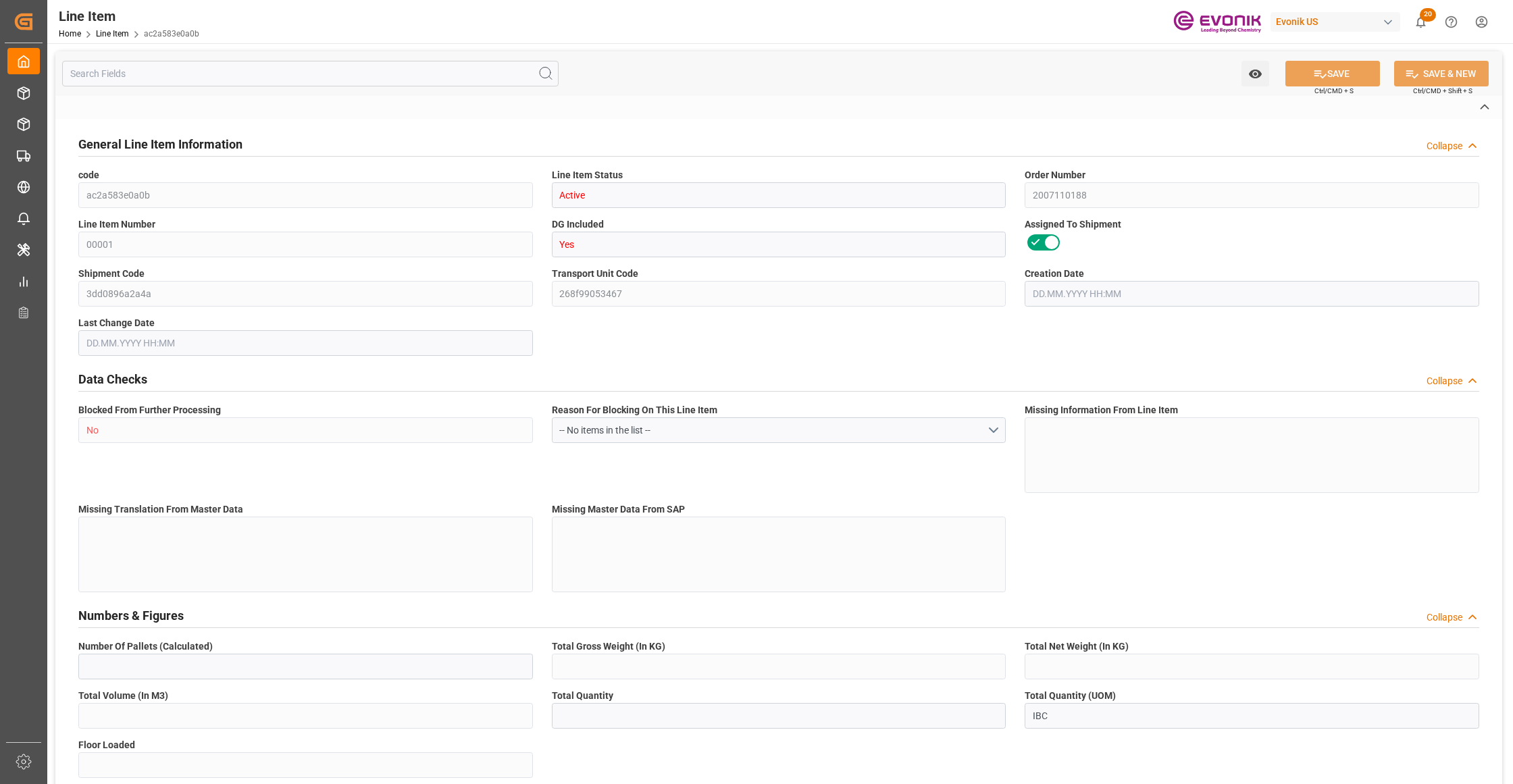
type input "7"
type input "16479"
type input "7"
type input "9952.439"
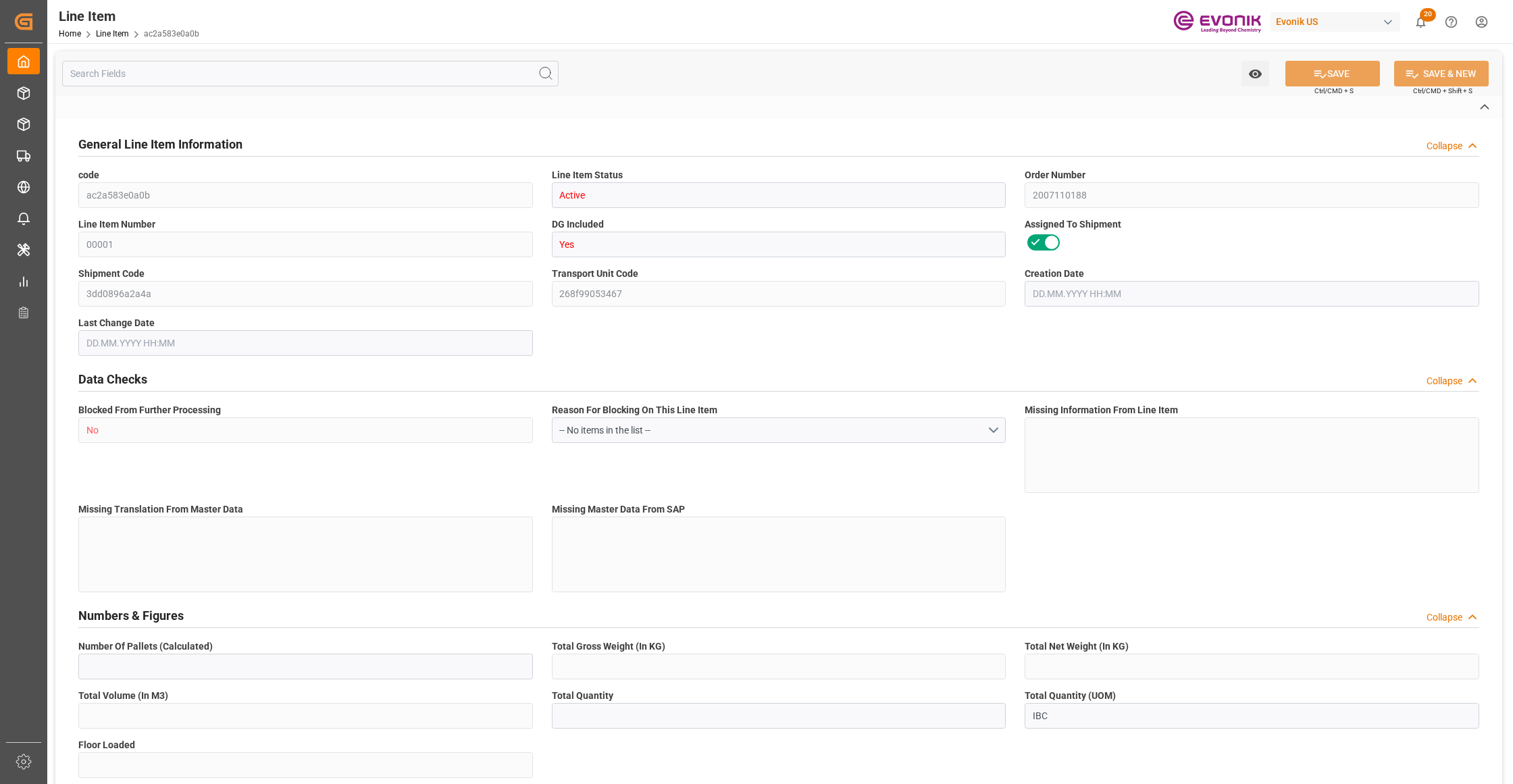
type input "9952.439"
type input "9525.439"
type input "11.3064"
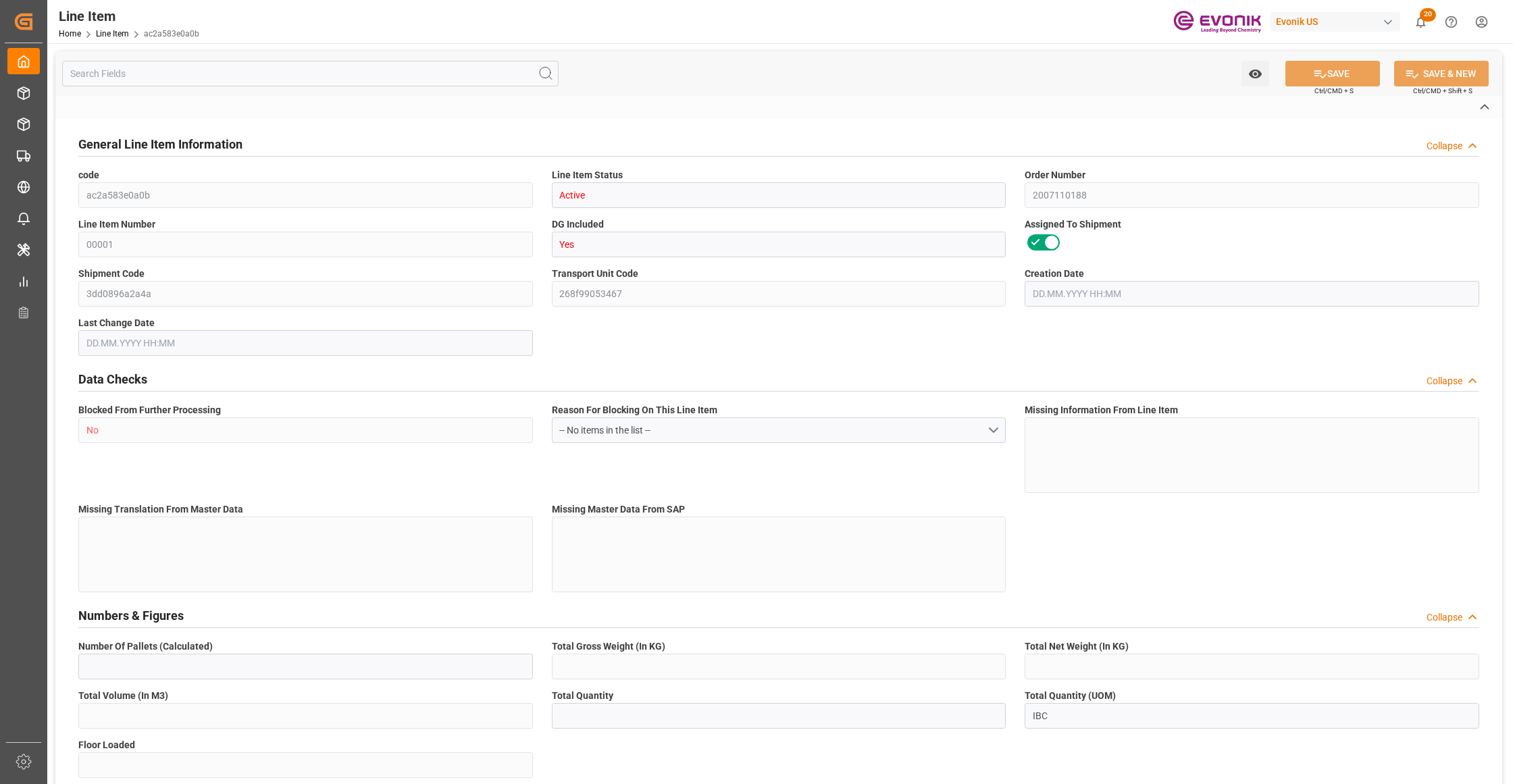
type input "11306.4"
type input "0"
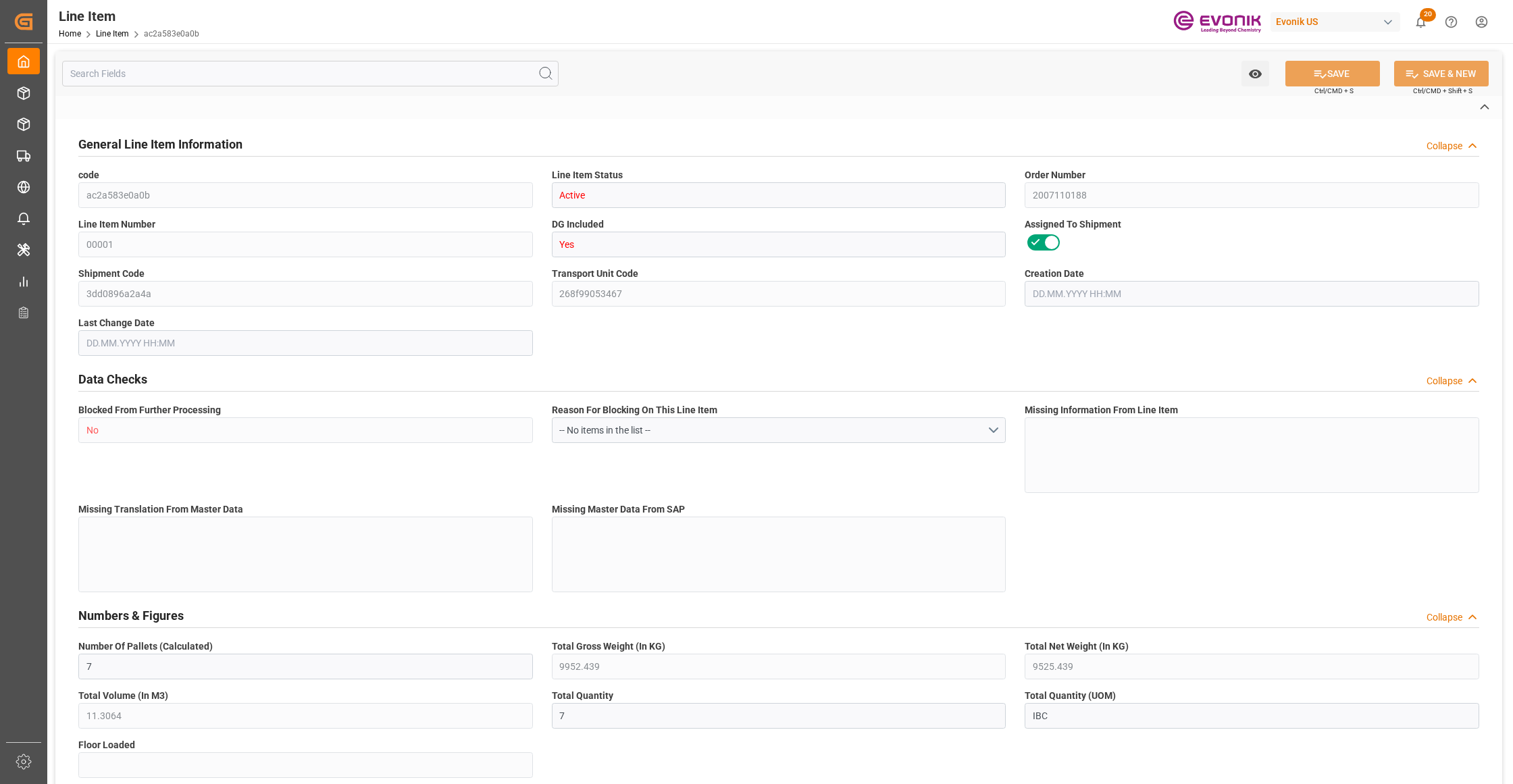
type input "25.07.2025 14:54"
type input "09.09.2025 07:22"
type input "31.10.2025"
type input "16.09.2025"
type input "11.09.2025"
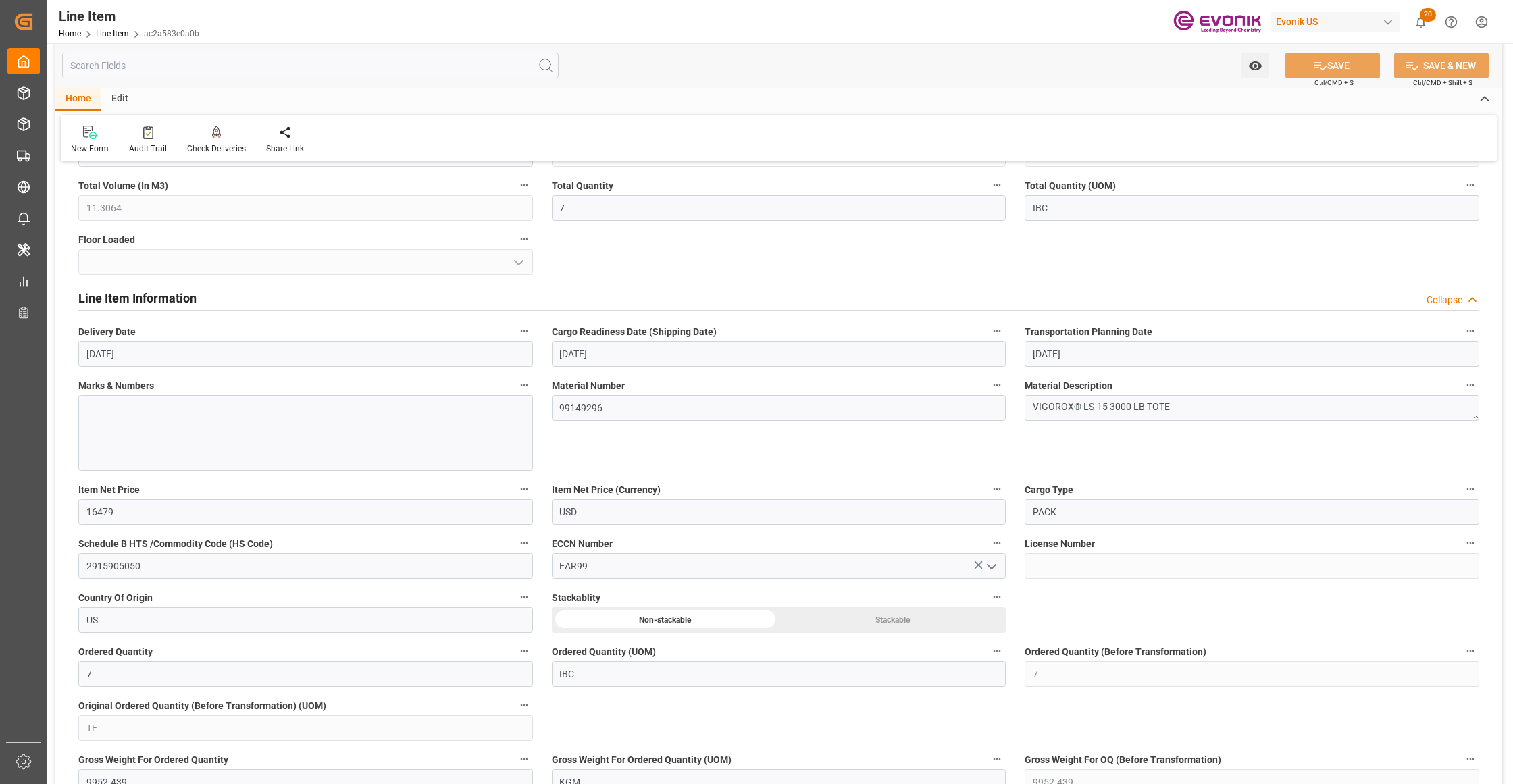
scroll to position [900, 0]
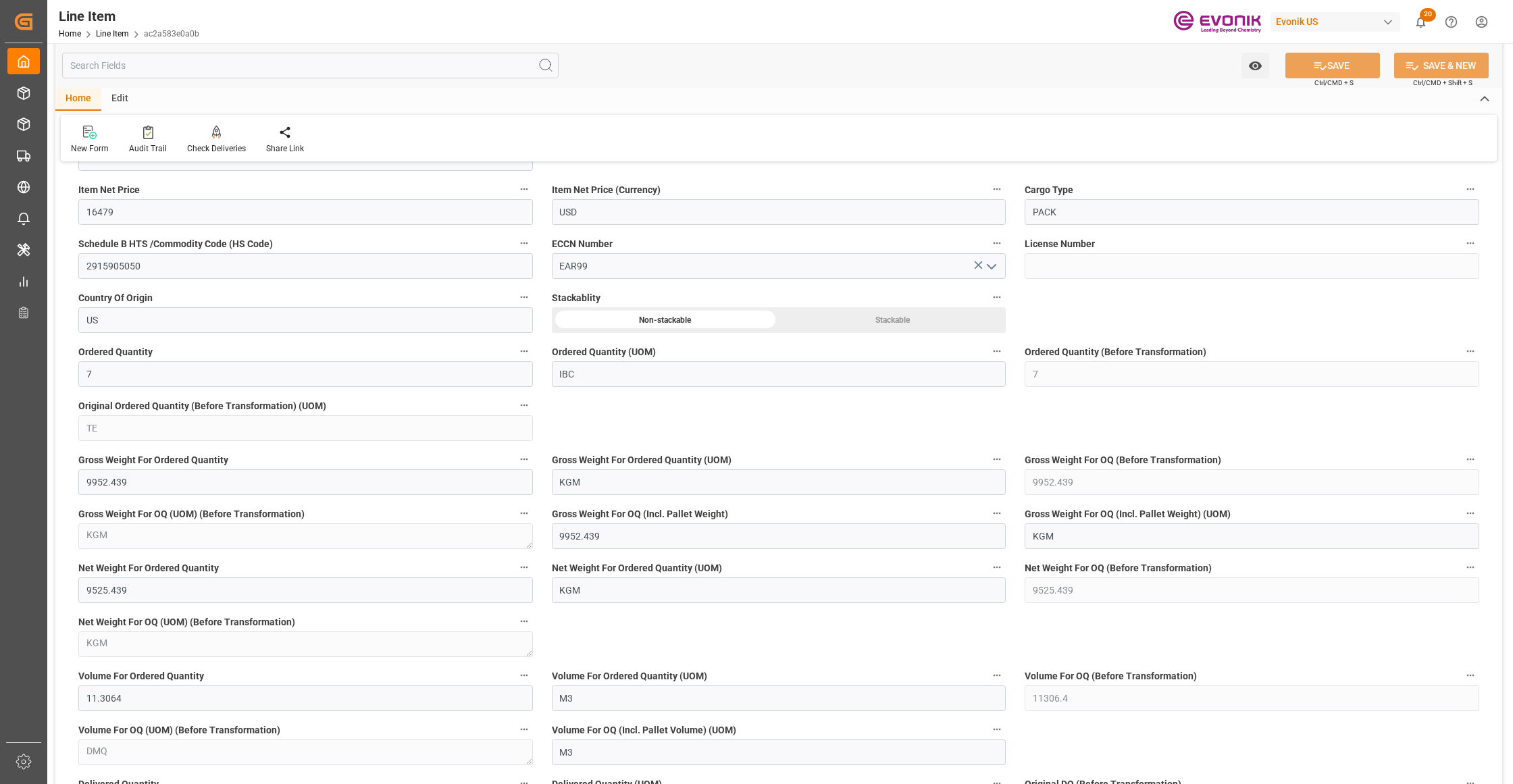
click at [320, 61] on input "text" at bounding box center [310, 65] width 497 height 25
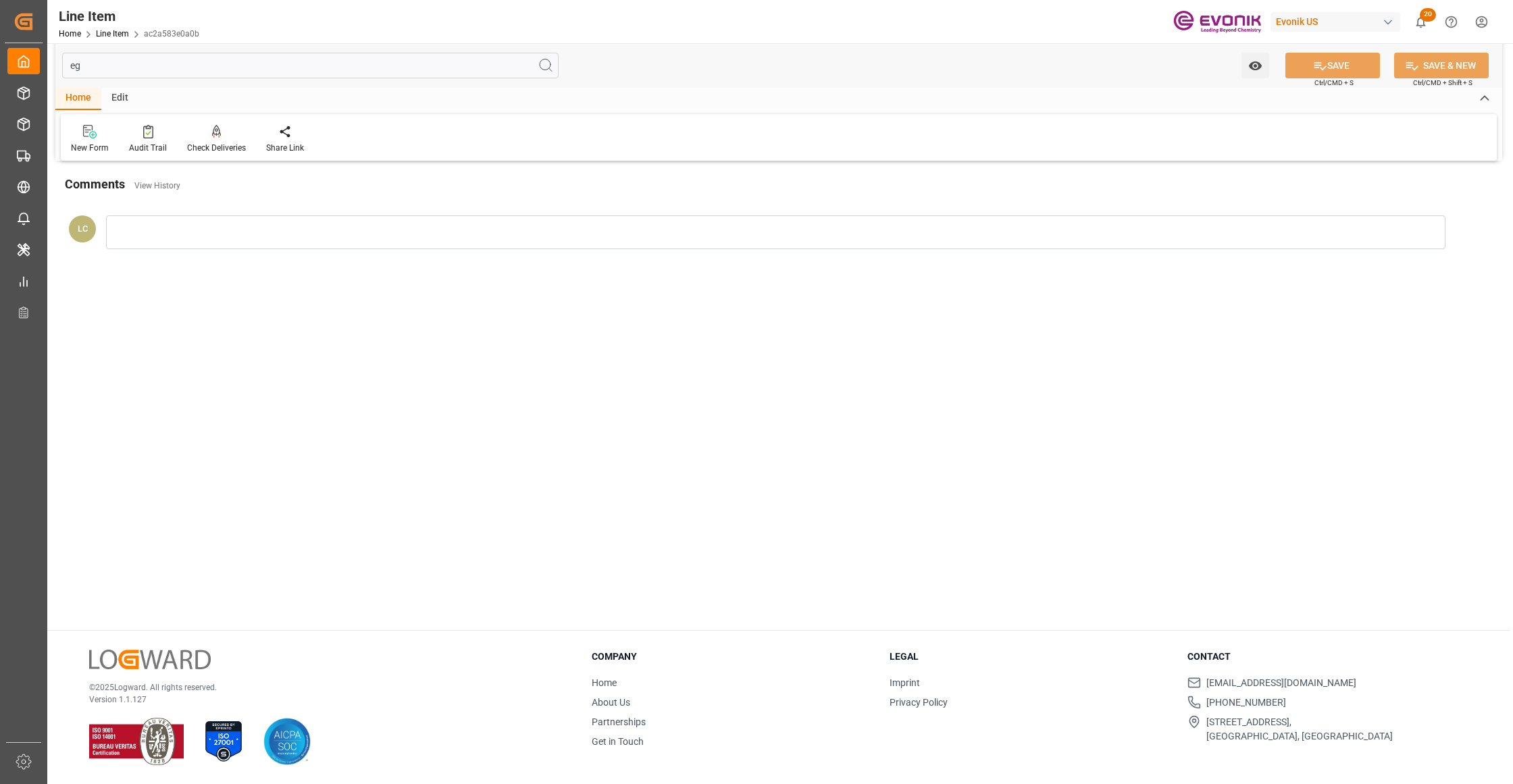
scroll to position [0, 0]
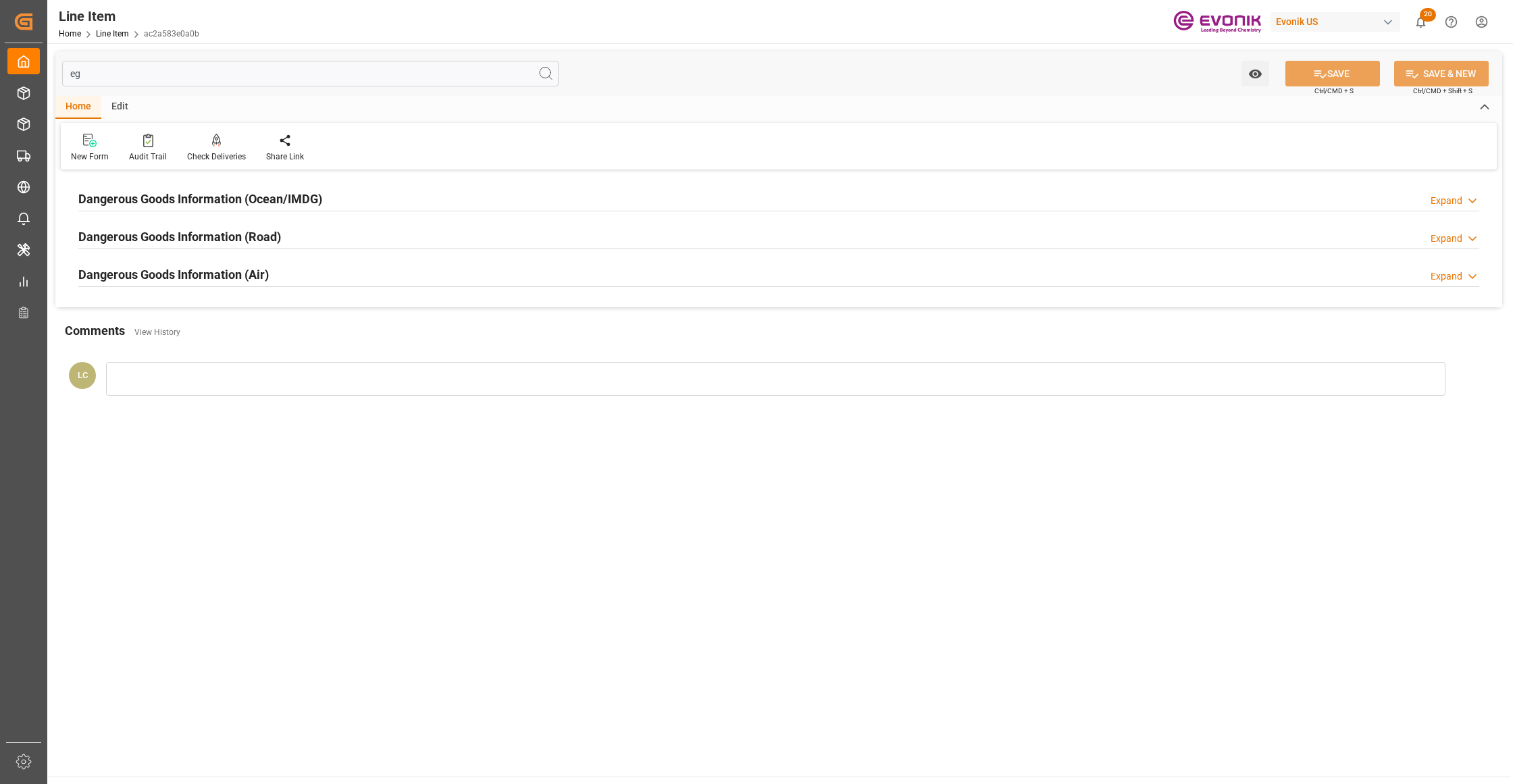
click at [434, 203] on div "Dangerous Goods Information (Ocean/IMDG) Expand" at bounding box center [778, 197] width 1401 height 25
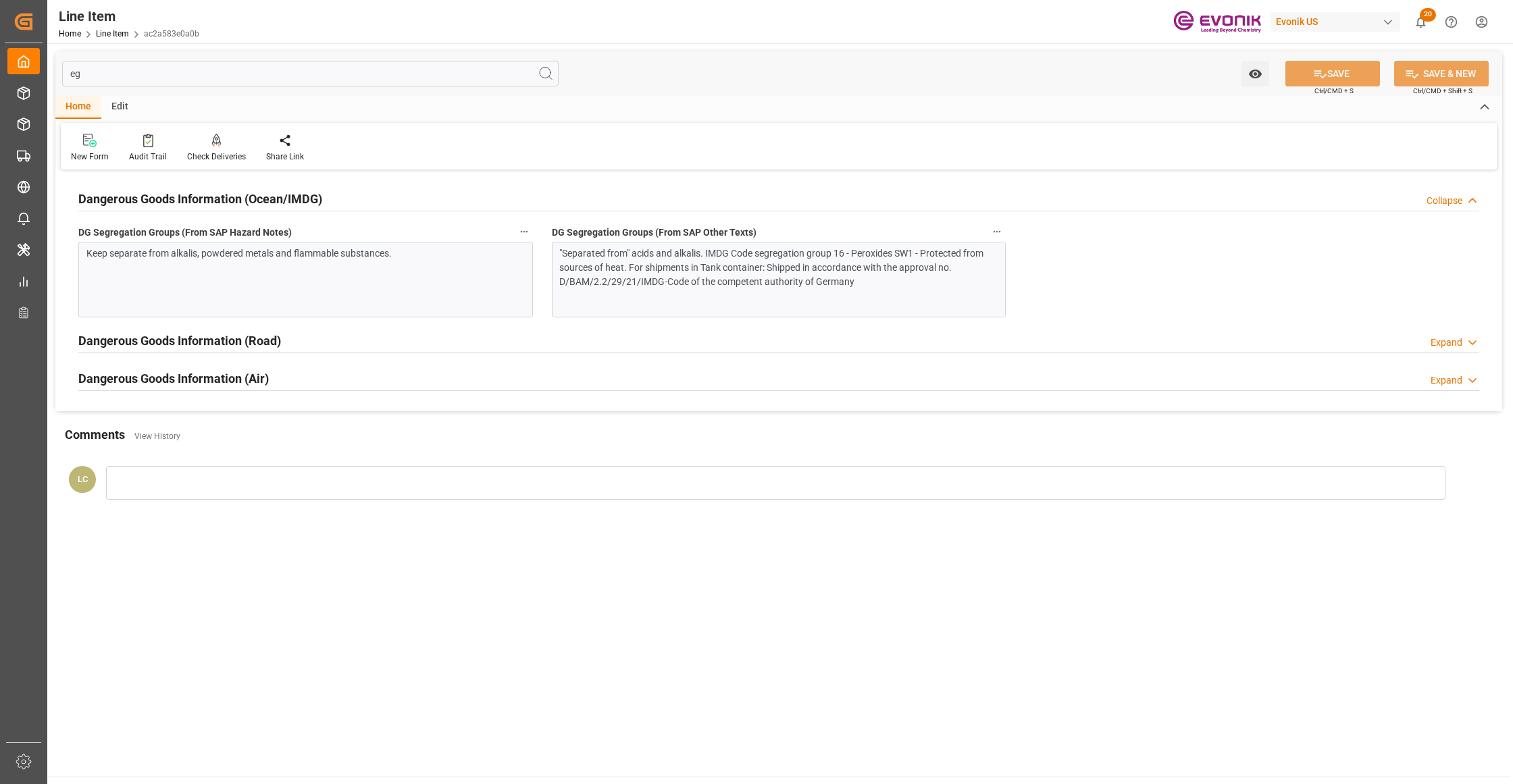
click at [374, 69] on input "eg" at bounding box center [310, 73] width 497 height 25
type input "e"
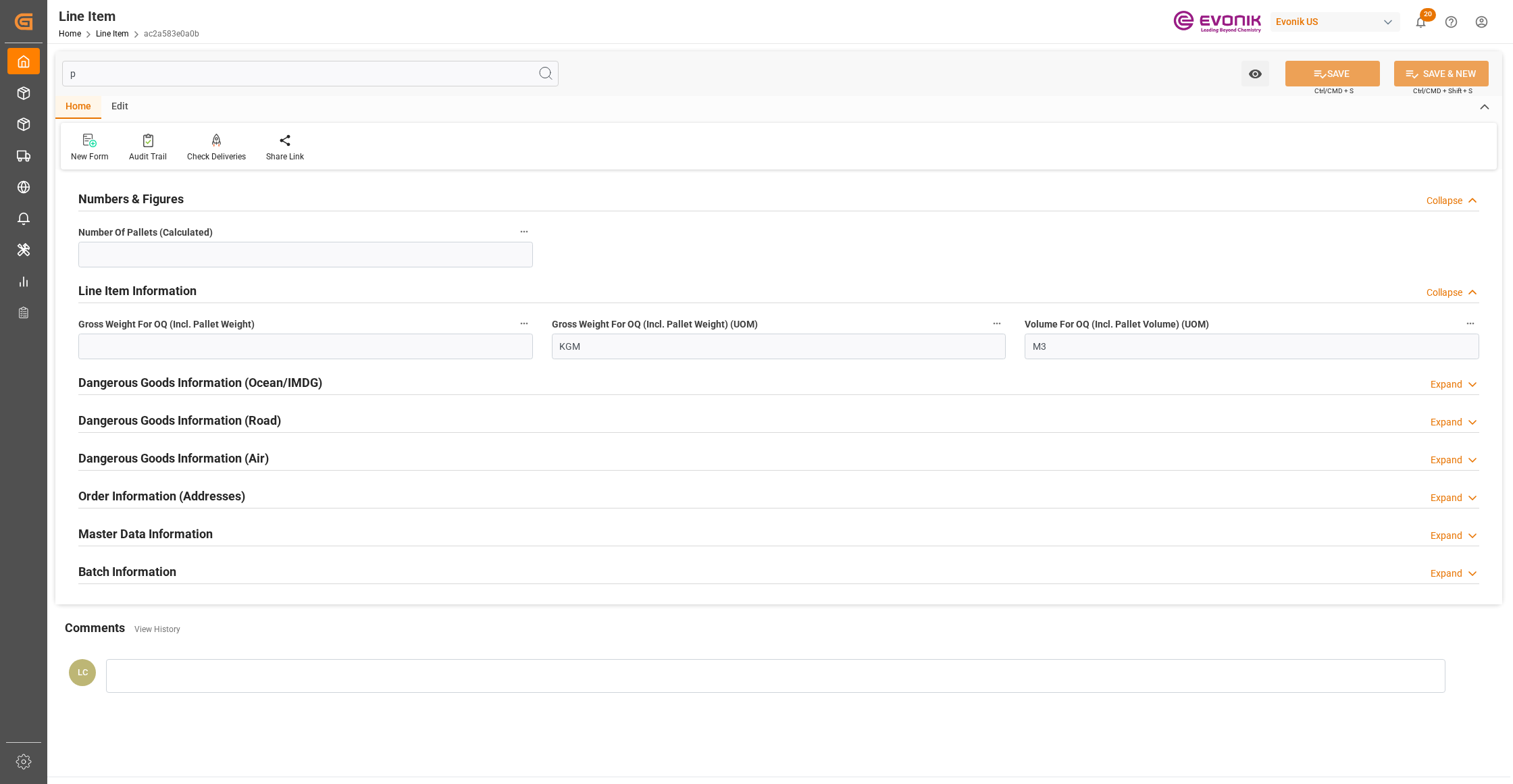
type input "pa"
type input "KGM"
type input "M3"
type input "7"
type input "9952.439"
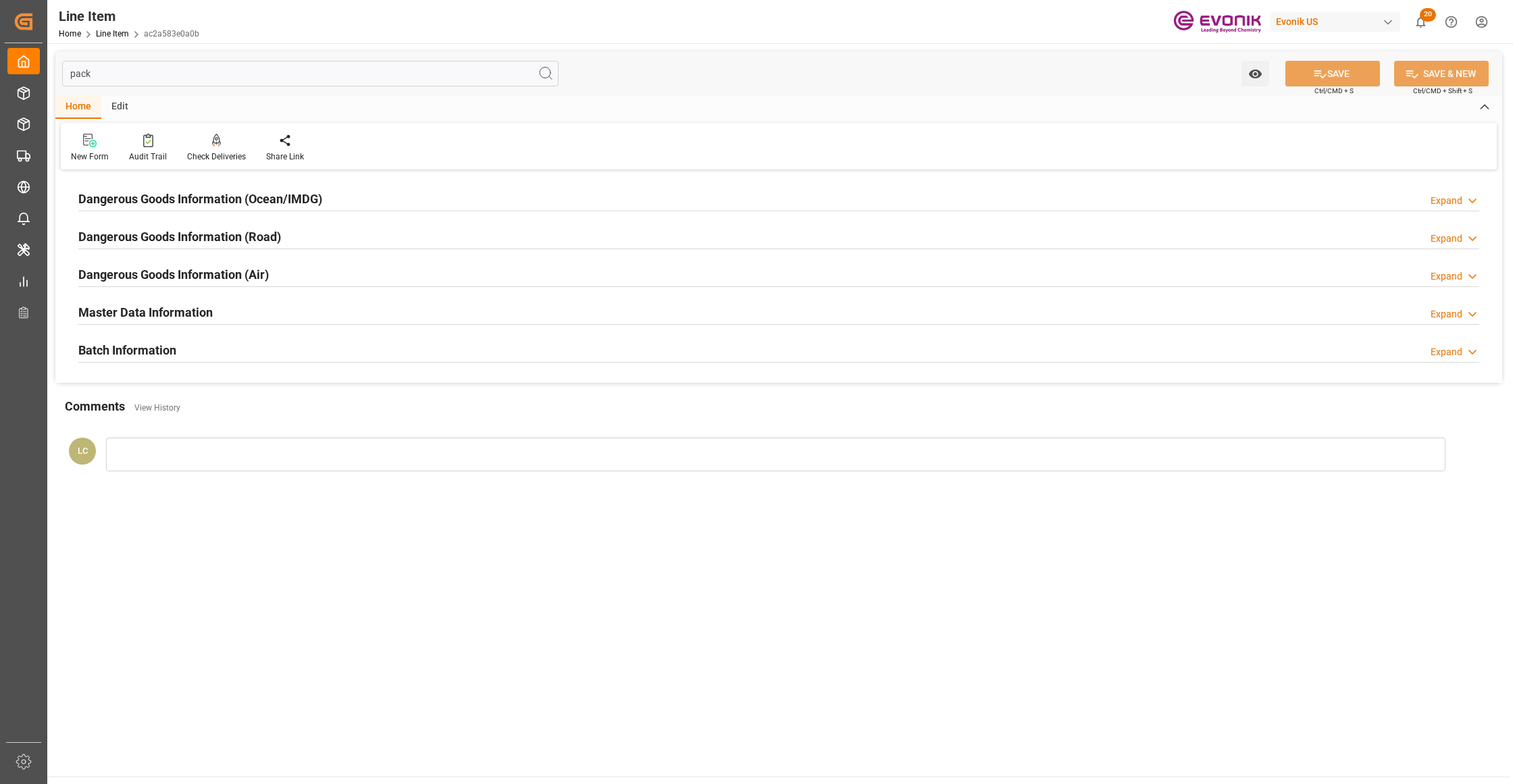
type input "pack"
click at [500, 199] on div "Dangerous Goods Information (Ocean/IMDG) Expand" at bounding box center [778, 197] width 1401 height 25
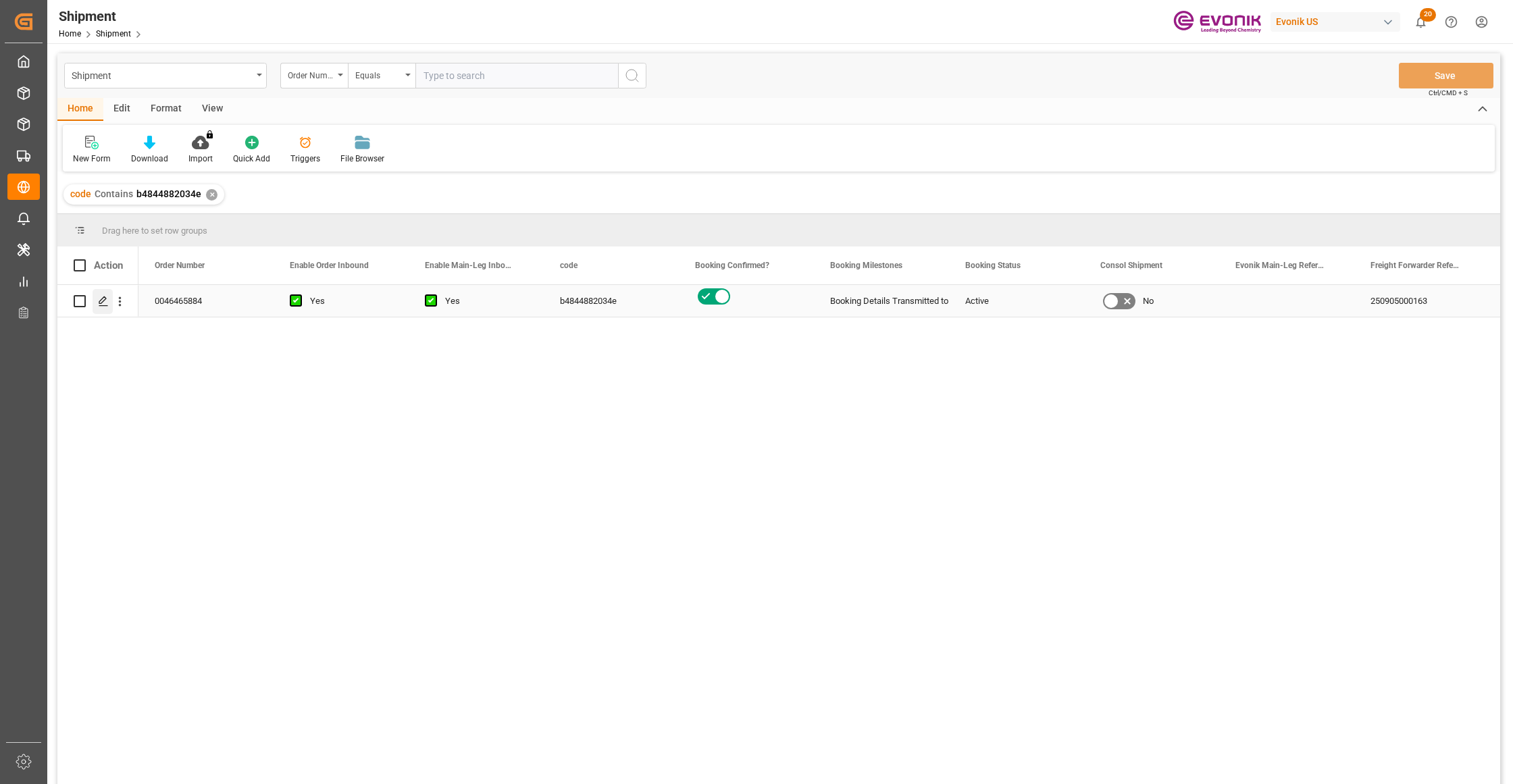
click at [100, 303] on polygon "Press SPACE to select this row." at bounding box center [103, 301] width 7 height 7
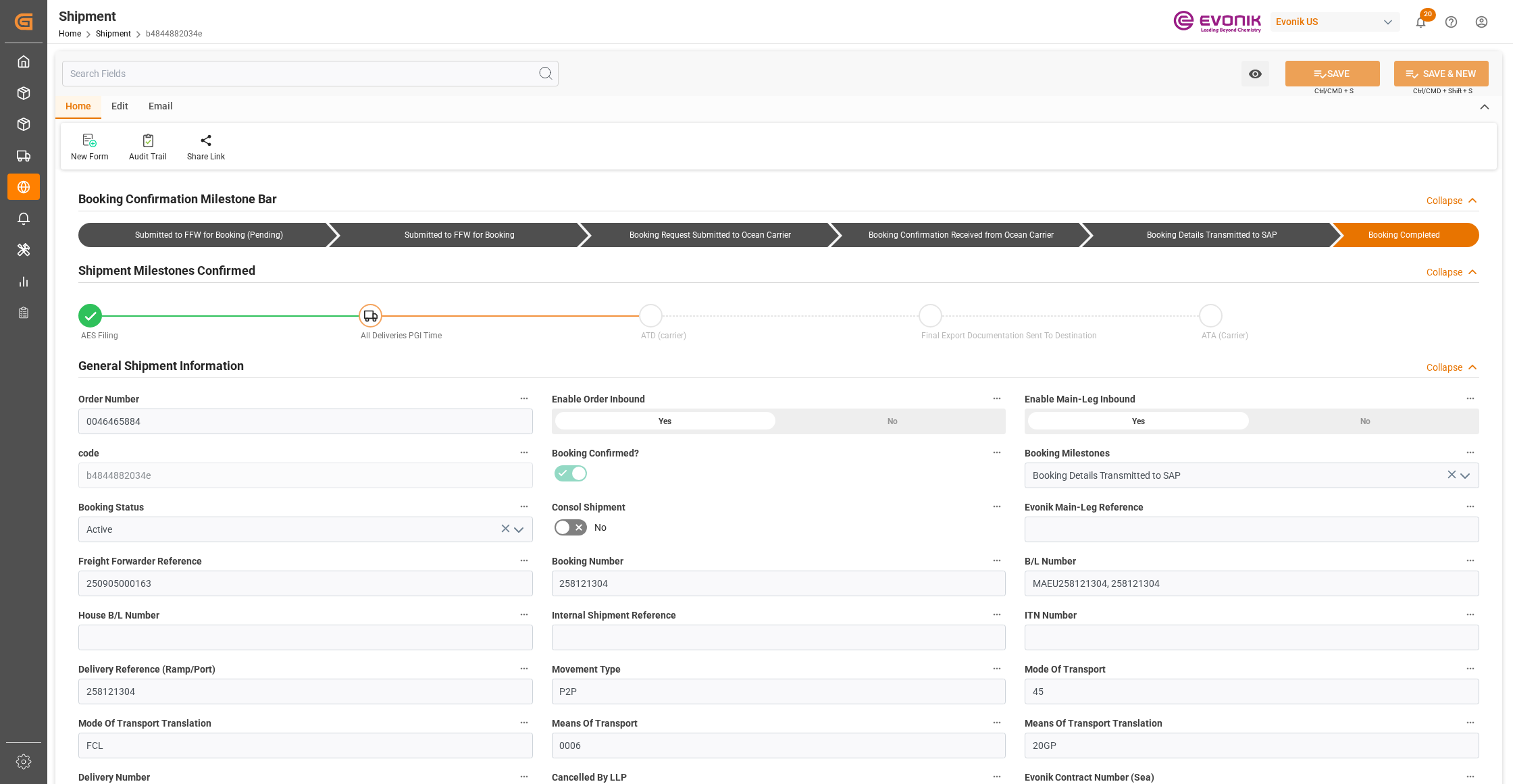
type input "Maersk"
type input "Maersk Line AS"
type input "USORF"
type input "BEANR"
type input "9314210"
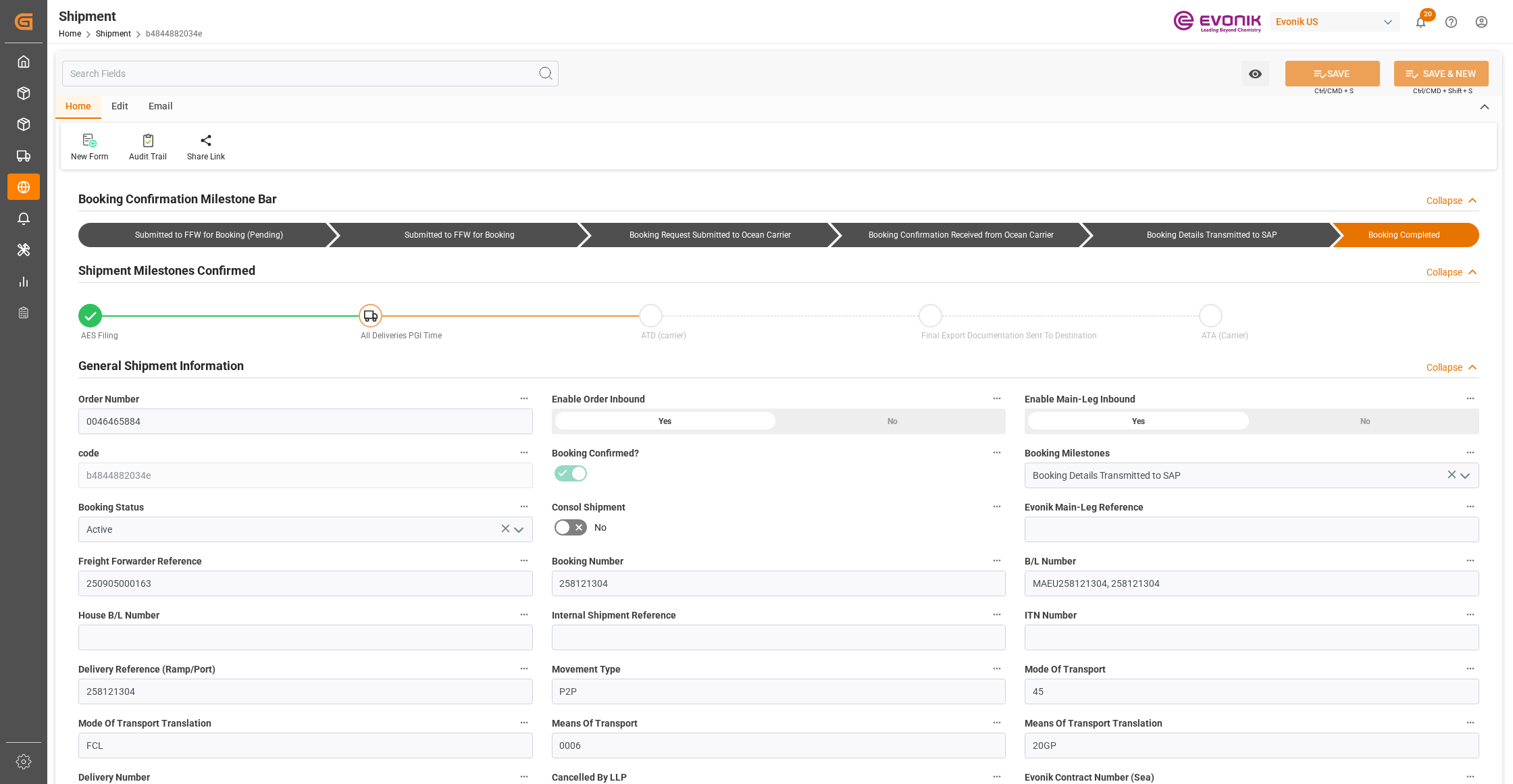
type input "9314210"
type input "[DATE] 00:00"
type input "[DATE] 18:00"
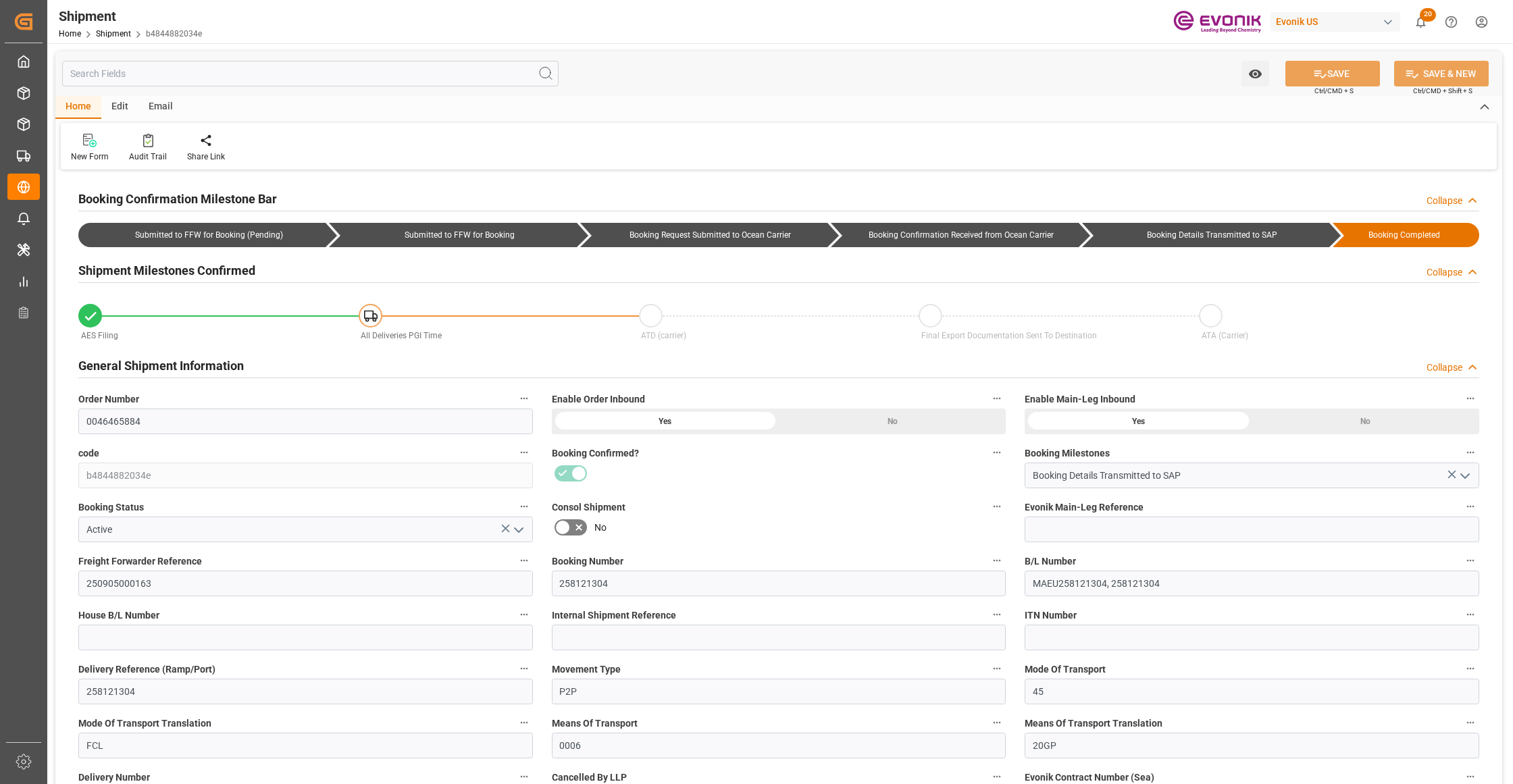
type input "[DATE] 17:00"
type input "[DATE] 00:00"
type input "[DATE] 18:00"
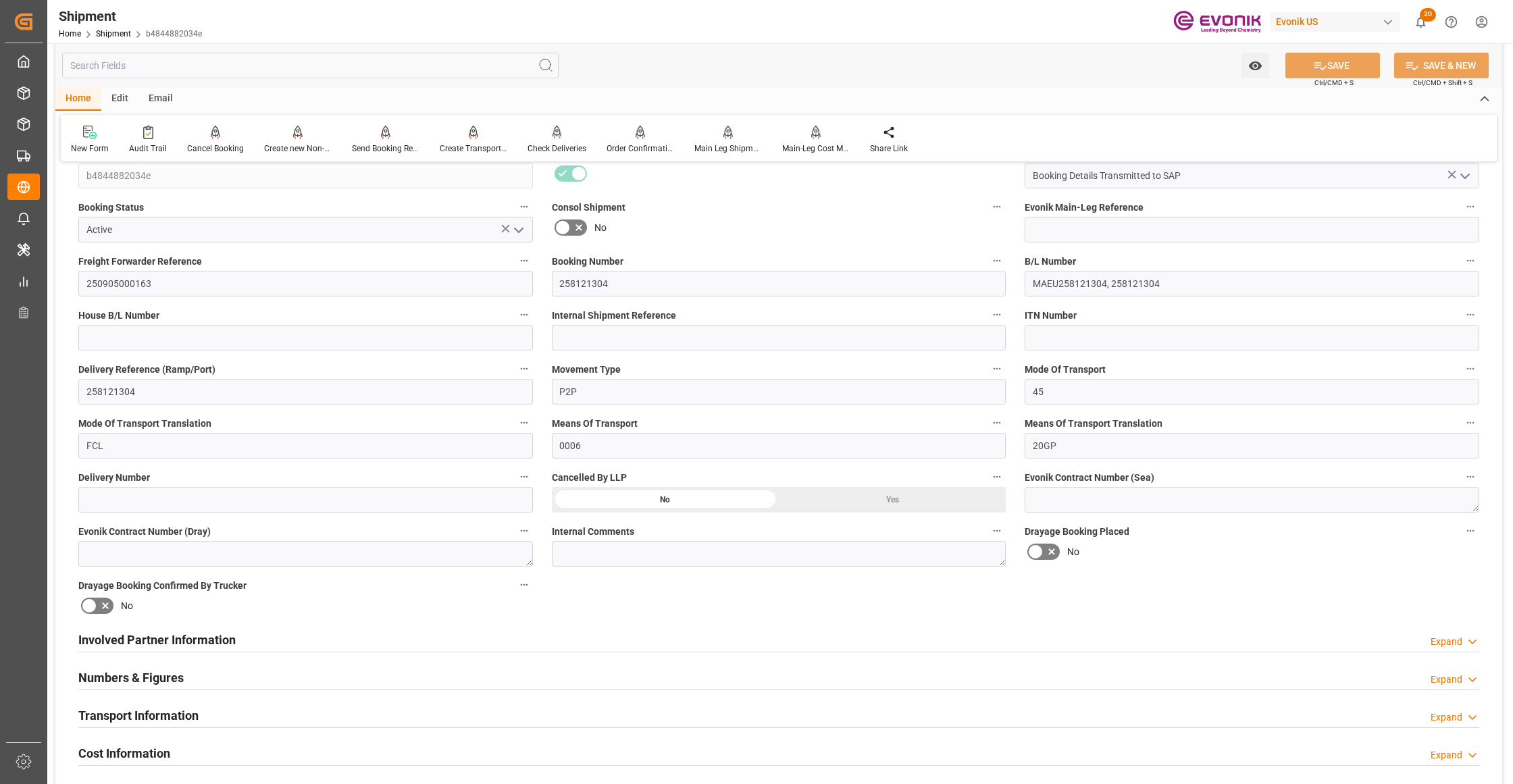
scroll to position [600, 0]
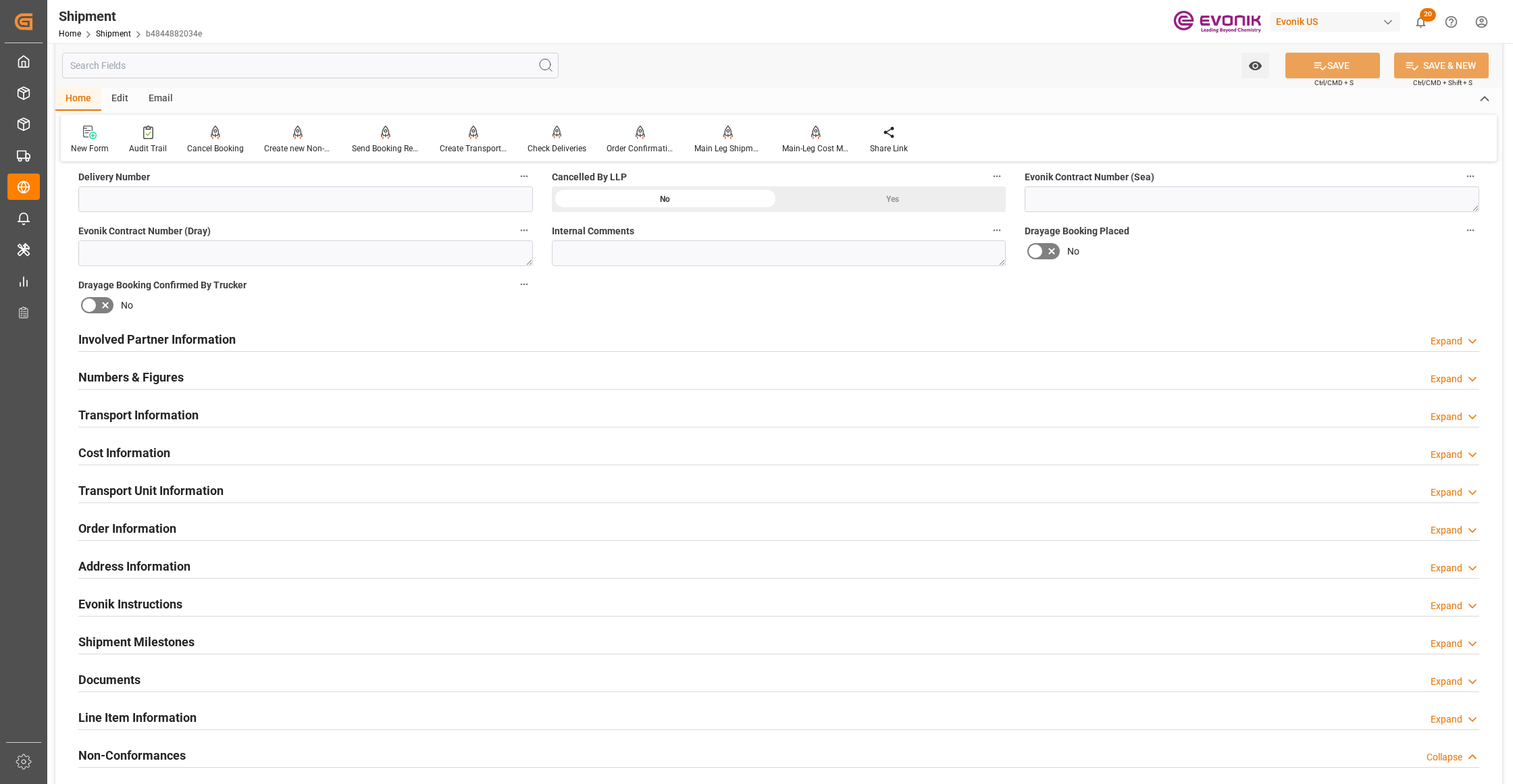
click at [598, 342] on div "Involved Partner Information Expand" at bounding box center [778, 338] width 1401 height 25
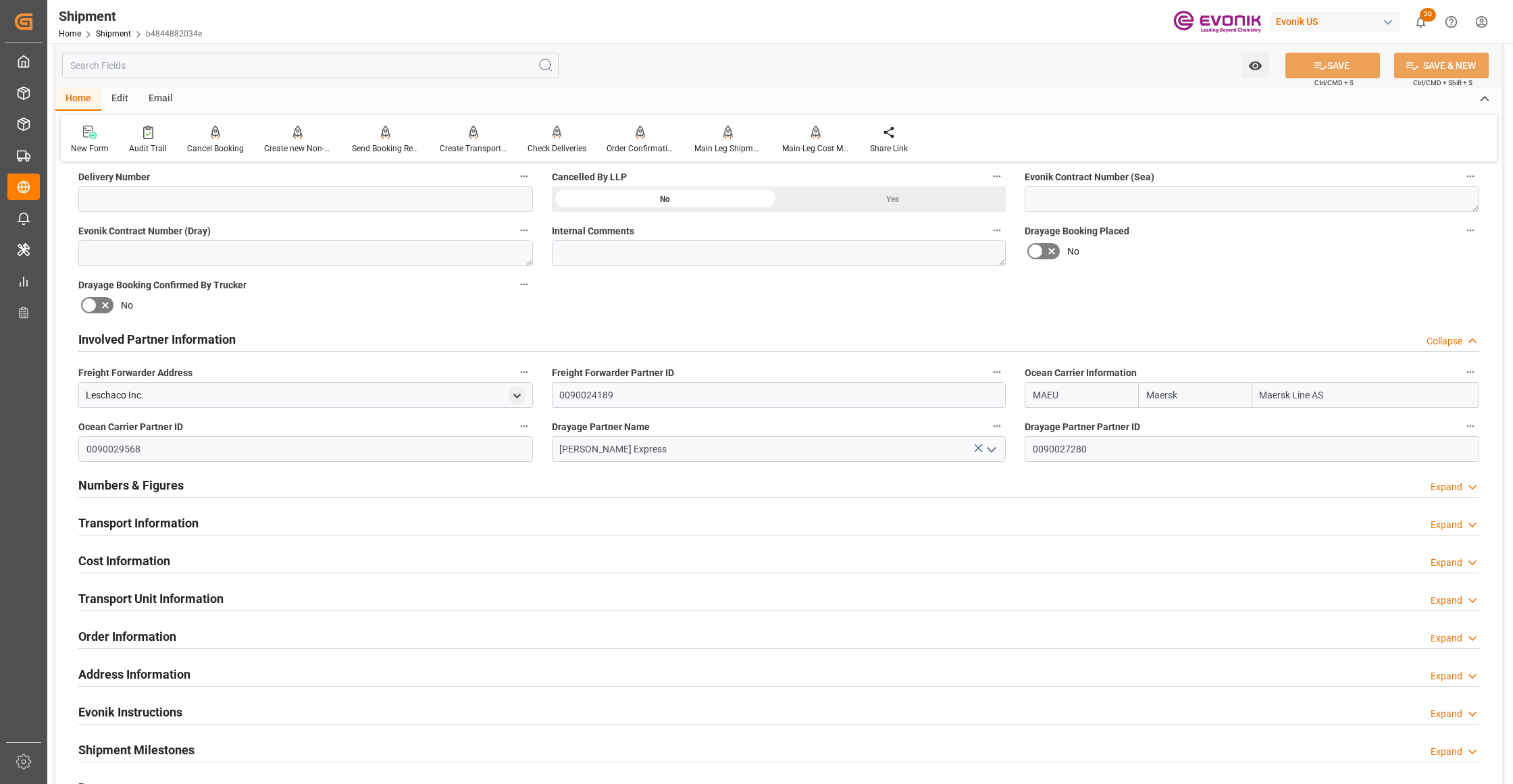
click at [582, 513] on div "Transport Information Expand" at bounding box center [778, 522] width 1401 height 25
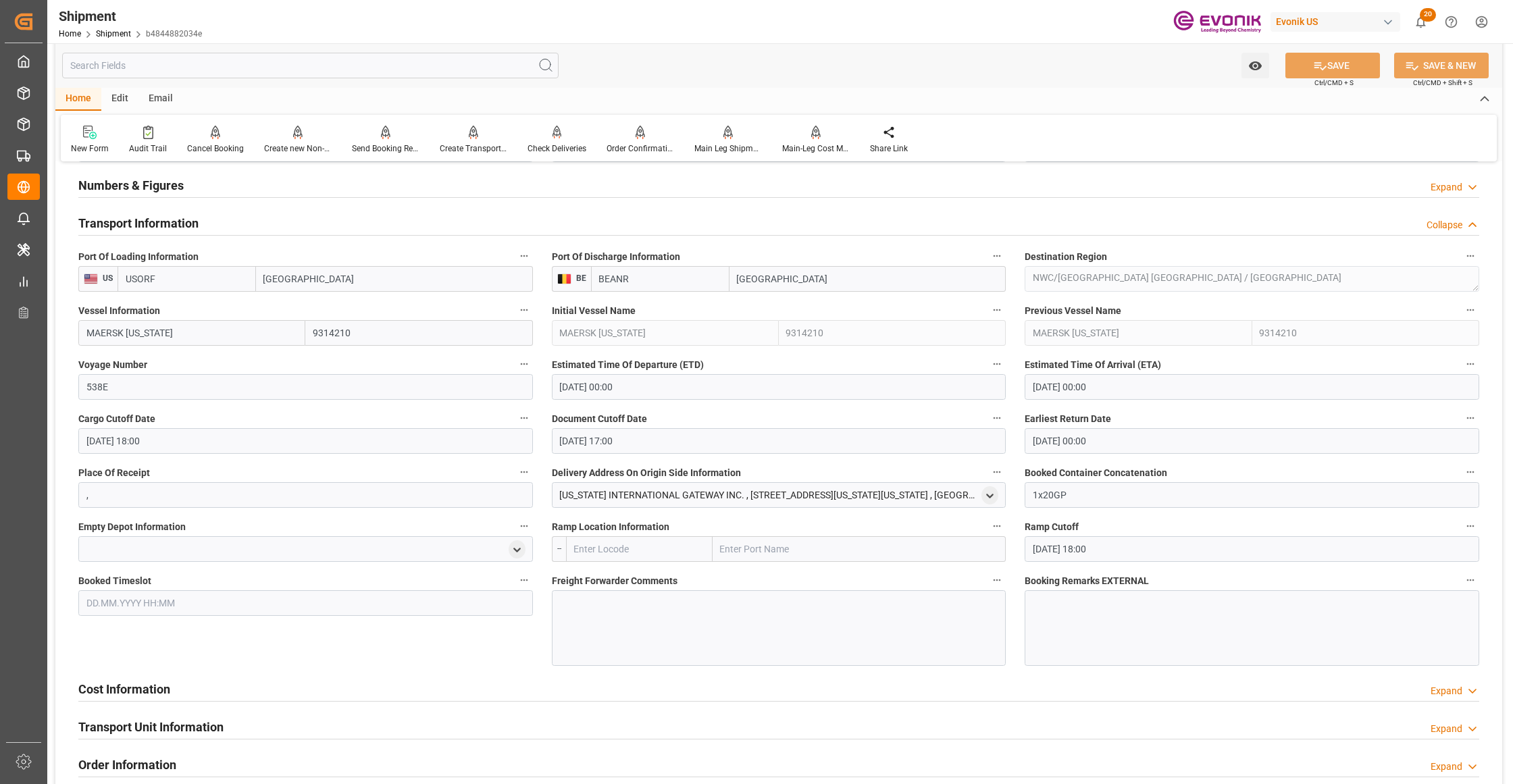
scroll to position [1200, 0]
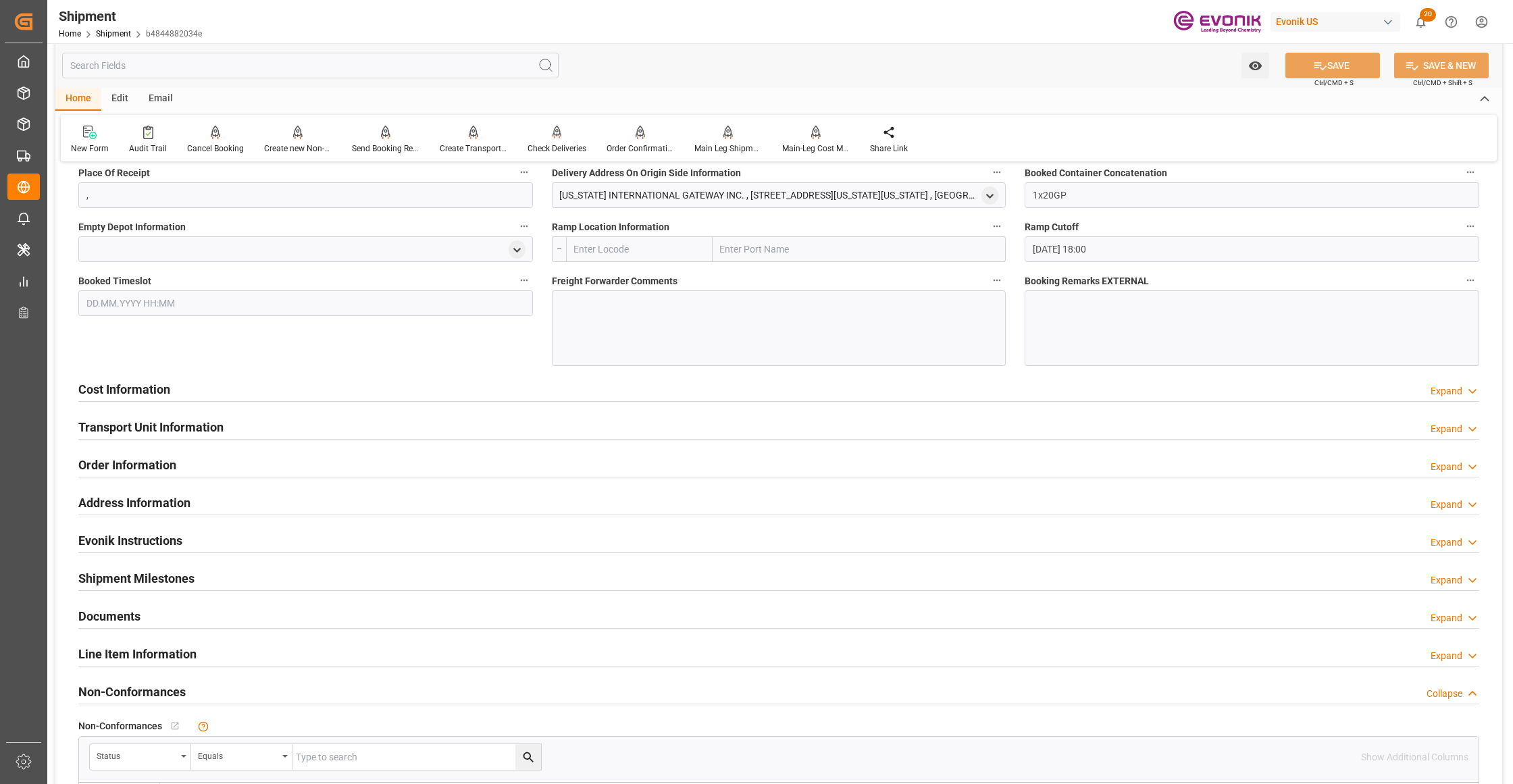
click at [500, 386] on div "Cost Information Expand" at bounding box center [778, 388] width 1401 height 25
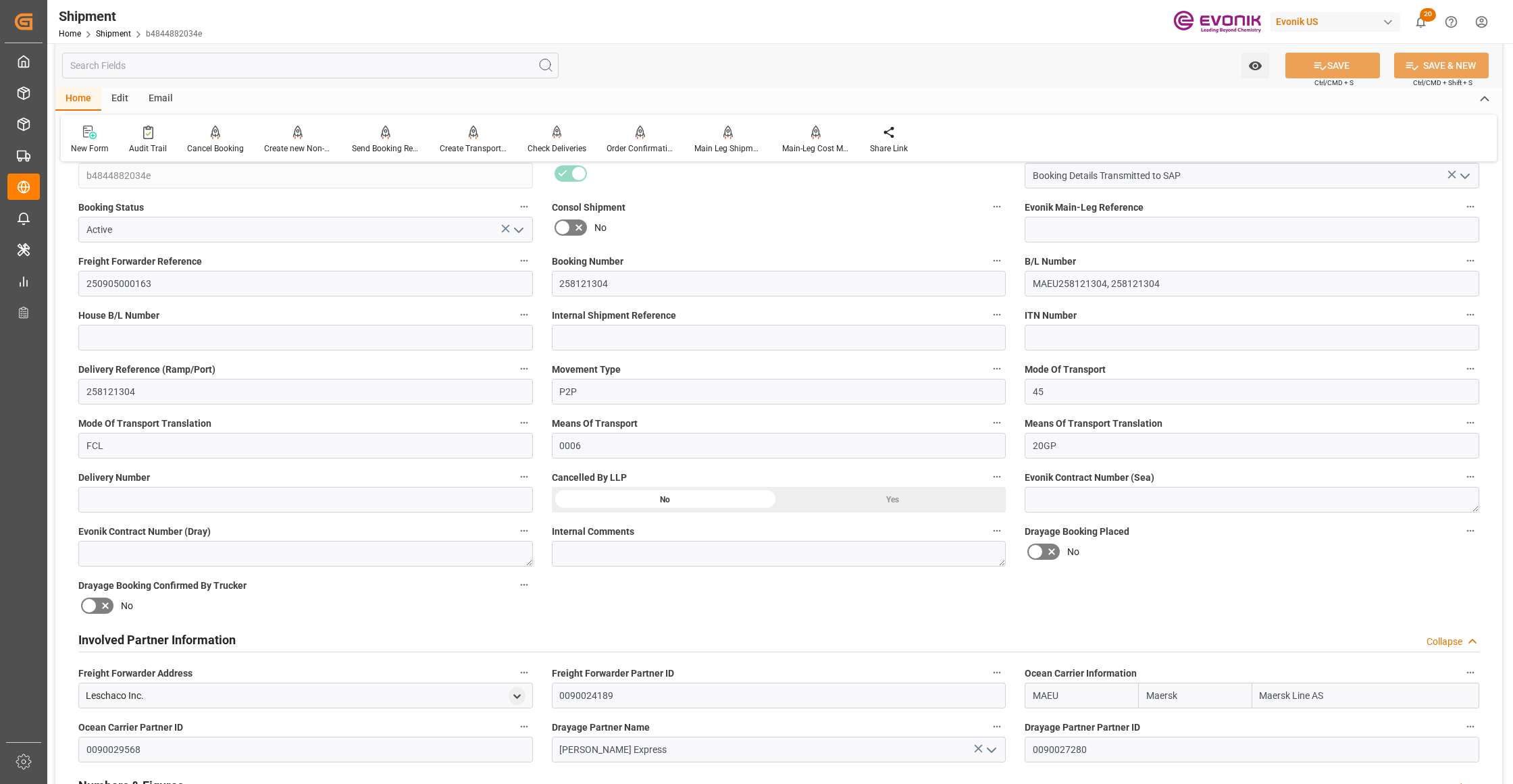
scroll to position [0, 0]
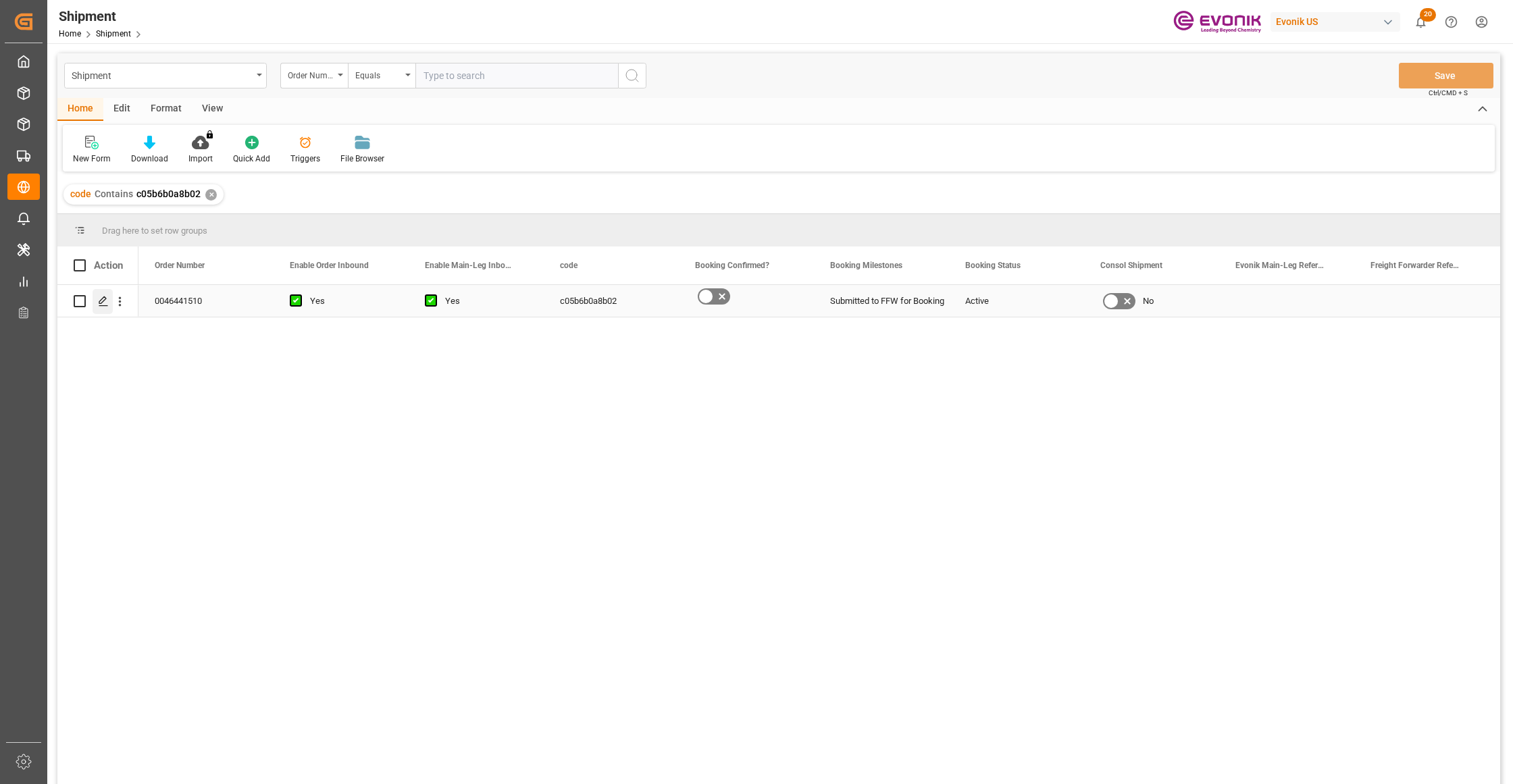
click at [107, 298] on icon "Press SPACE to select this row." at bounding box center [103, 301] width 11 height 11
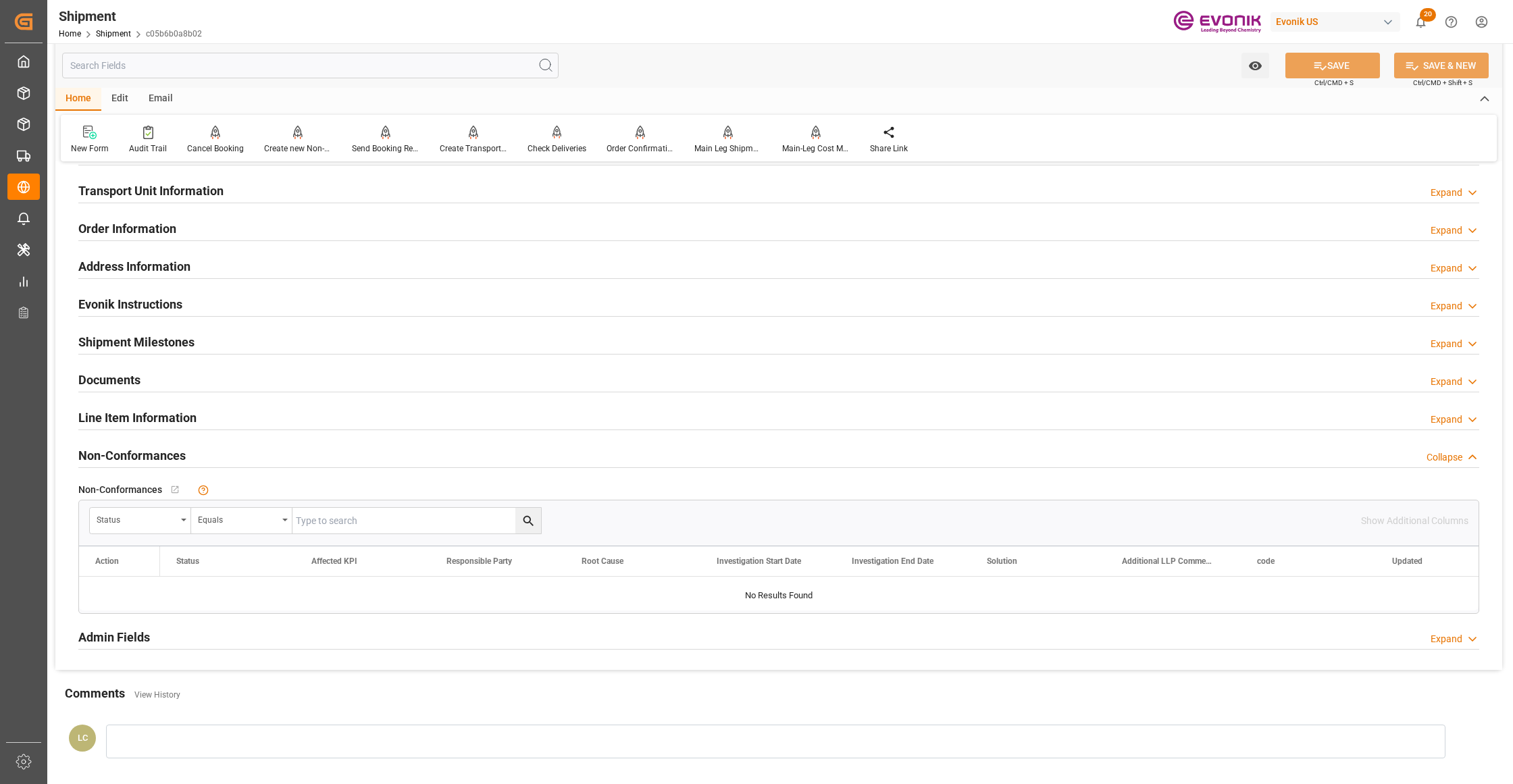
scroll to position [600, 0]
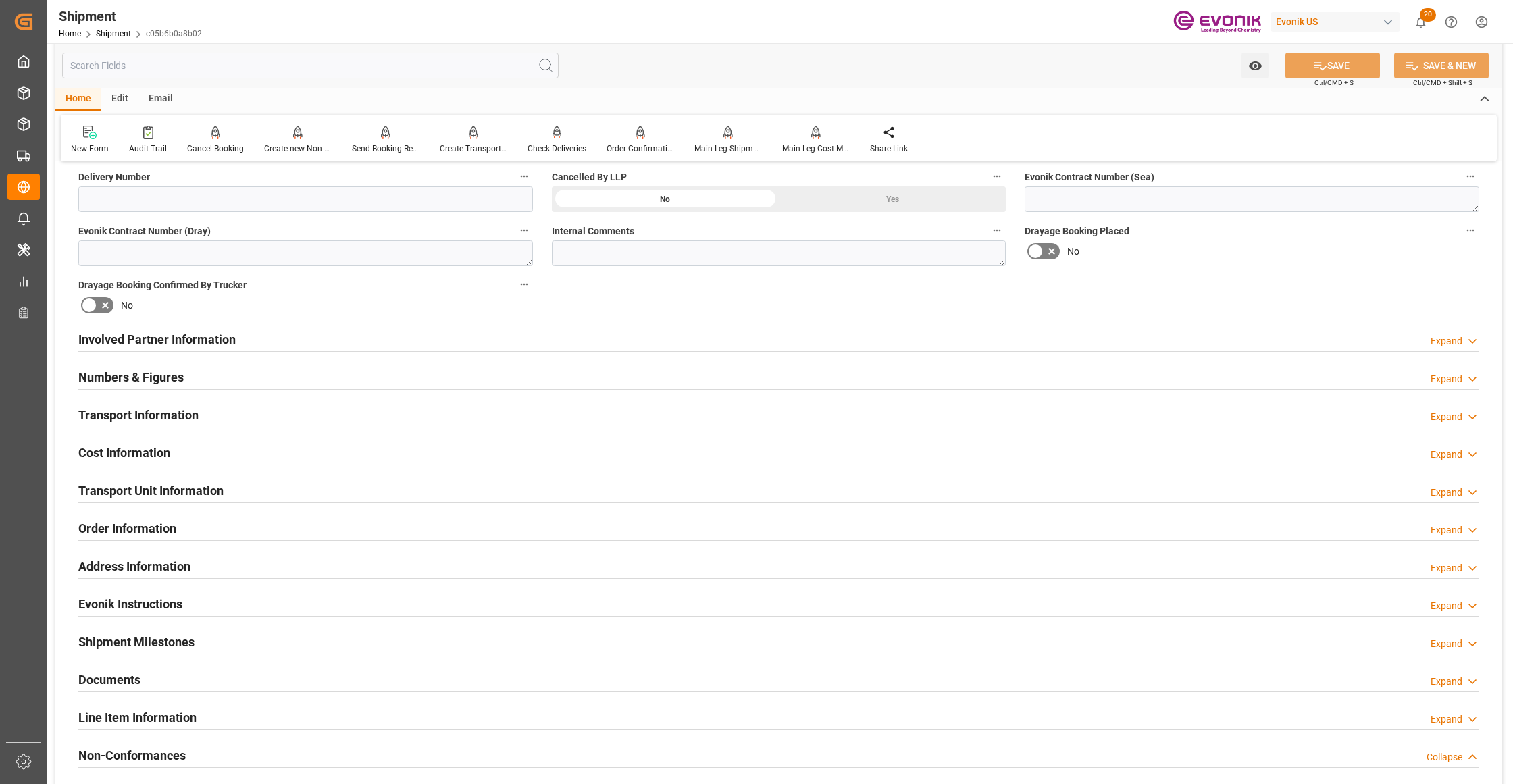
click at [487, 336] on div "Involved Partner Information Expand" at bounding box center [778, 338] width 1401 height 25
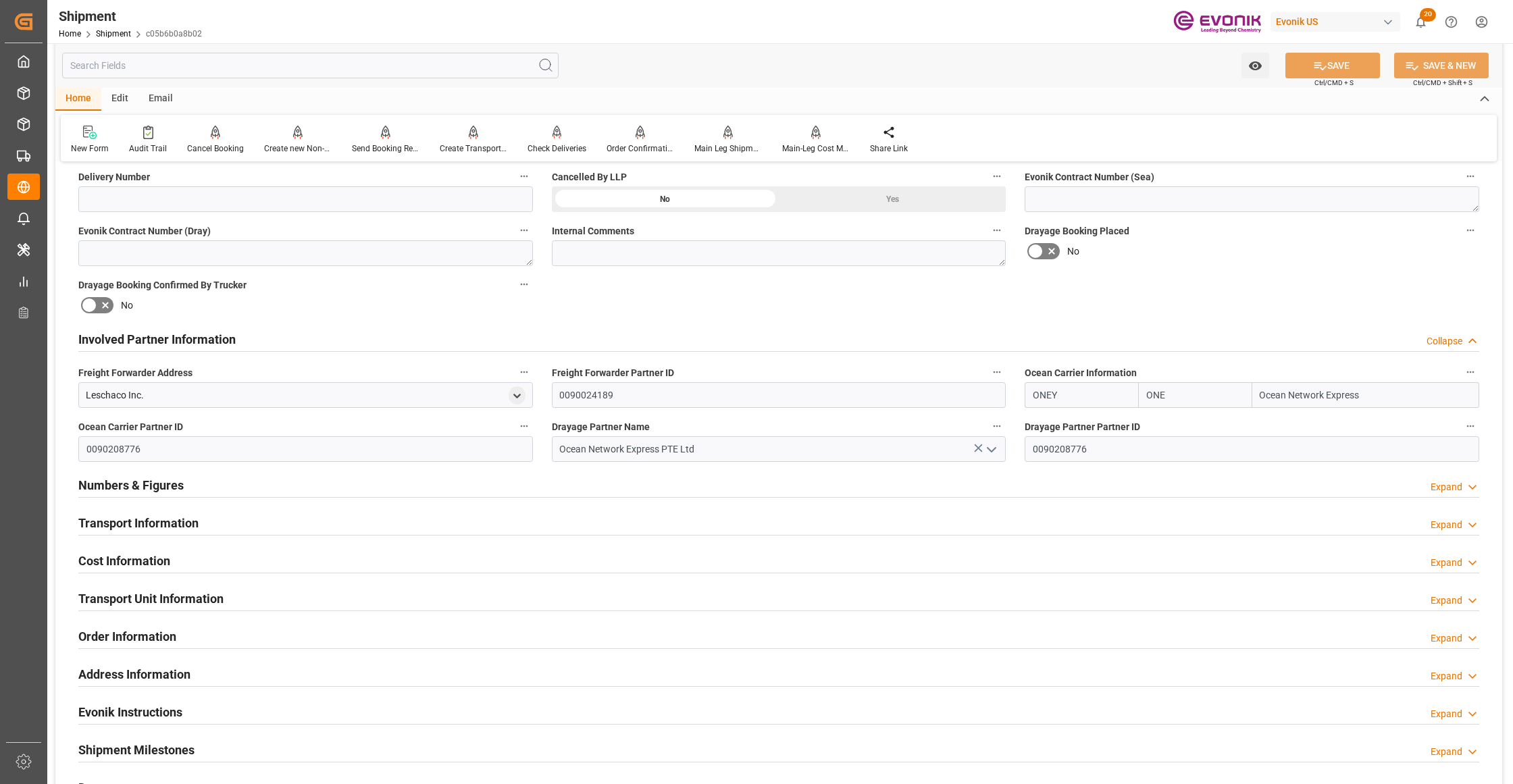
click at [458, 518] on div "Transport Information Expand" at bounding box center [778, 522] width 1401 height 25
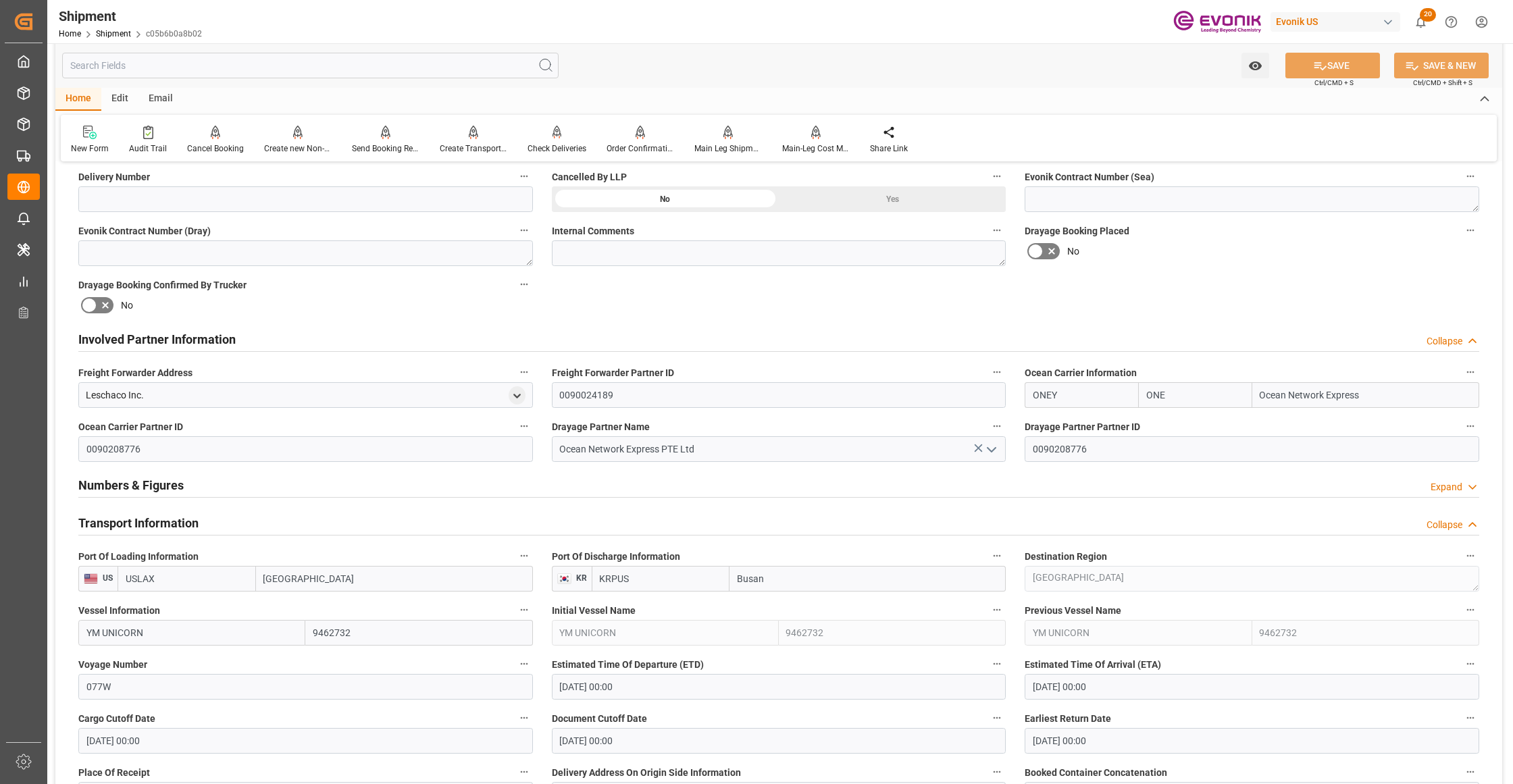
scroll to position [900, 0]
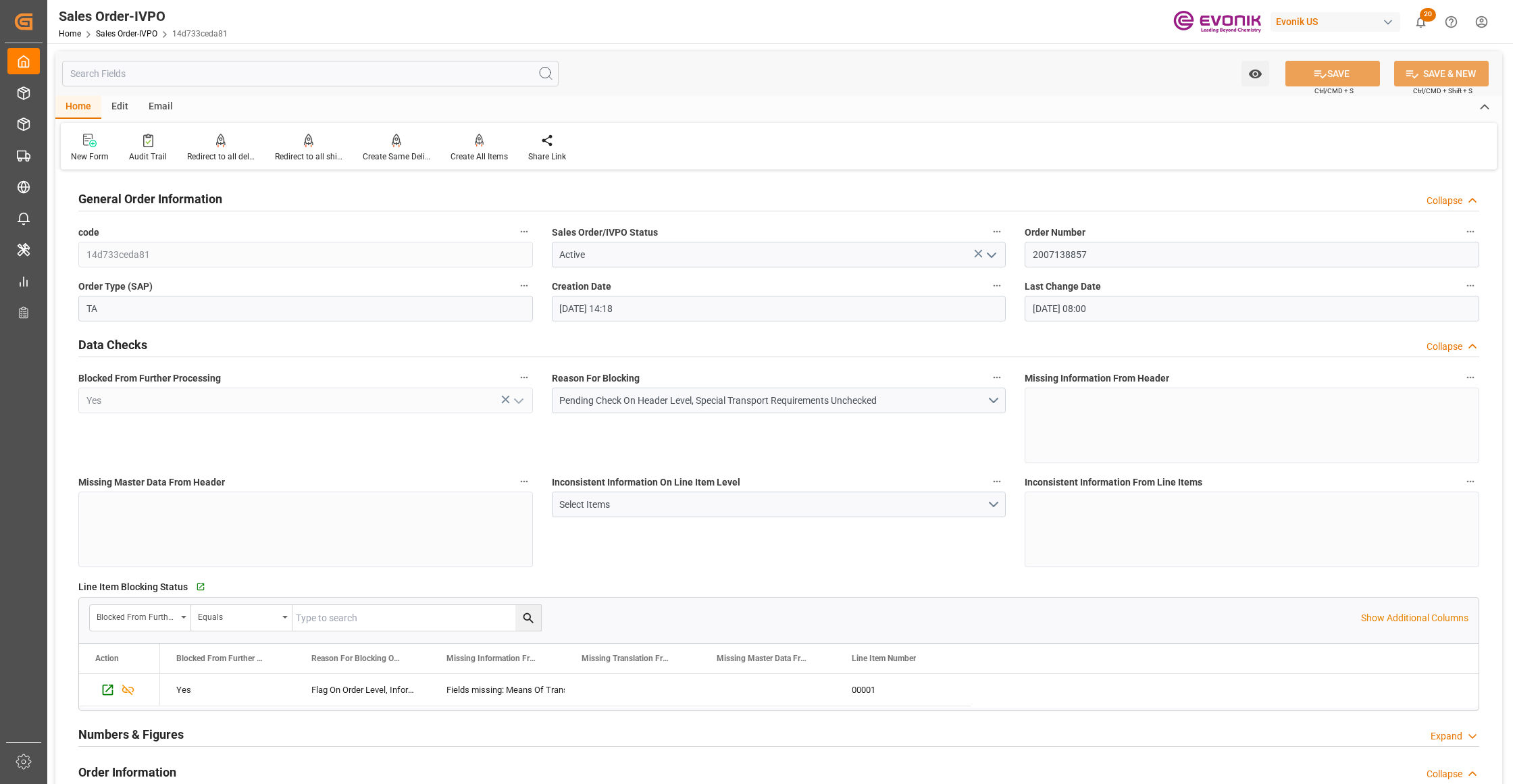
scroll to position [600, 0]
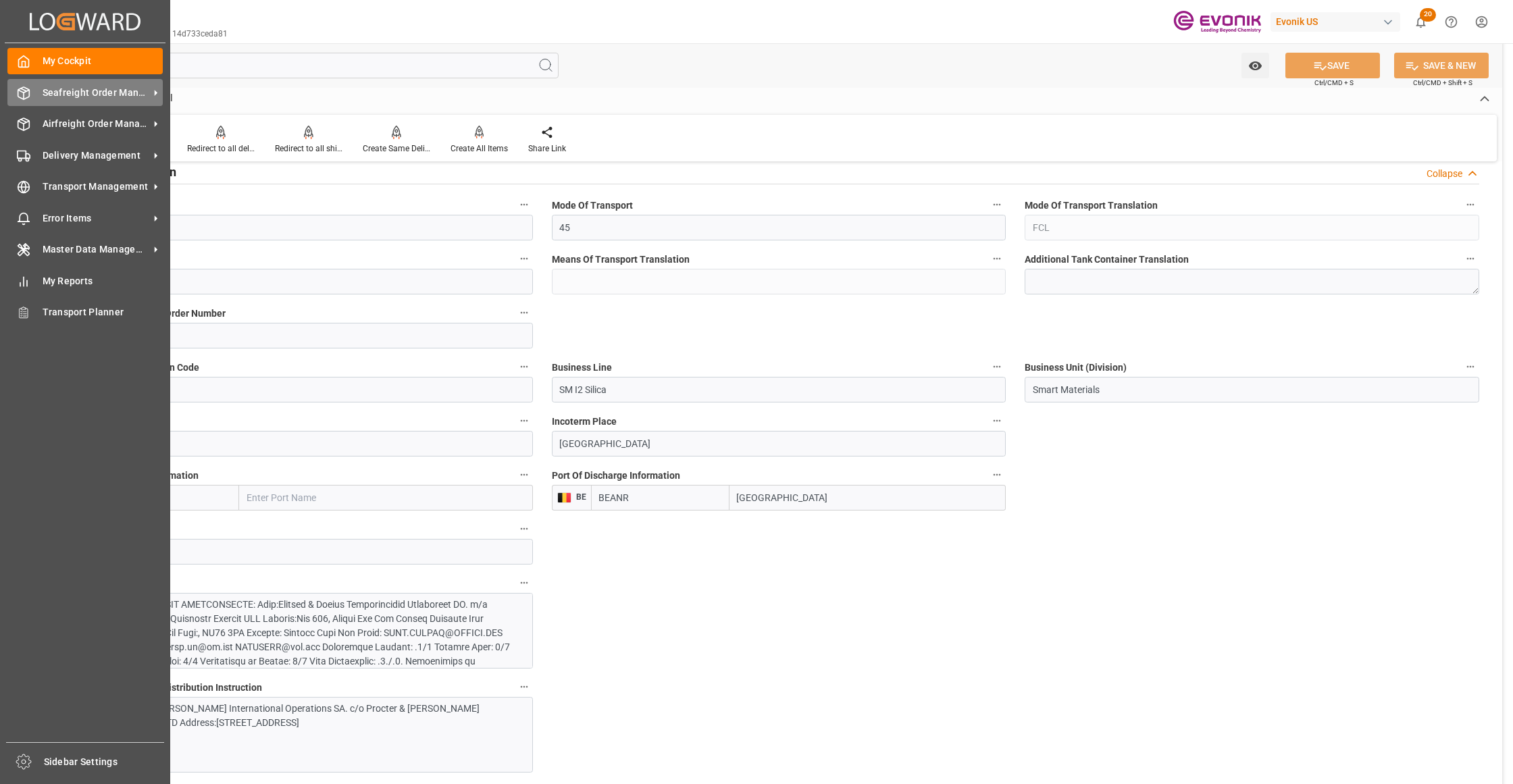
click at [63, 90] on span "Seafreight Order Management" at bounding box center [96, 92] width 107 height 14
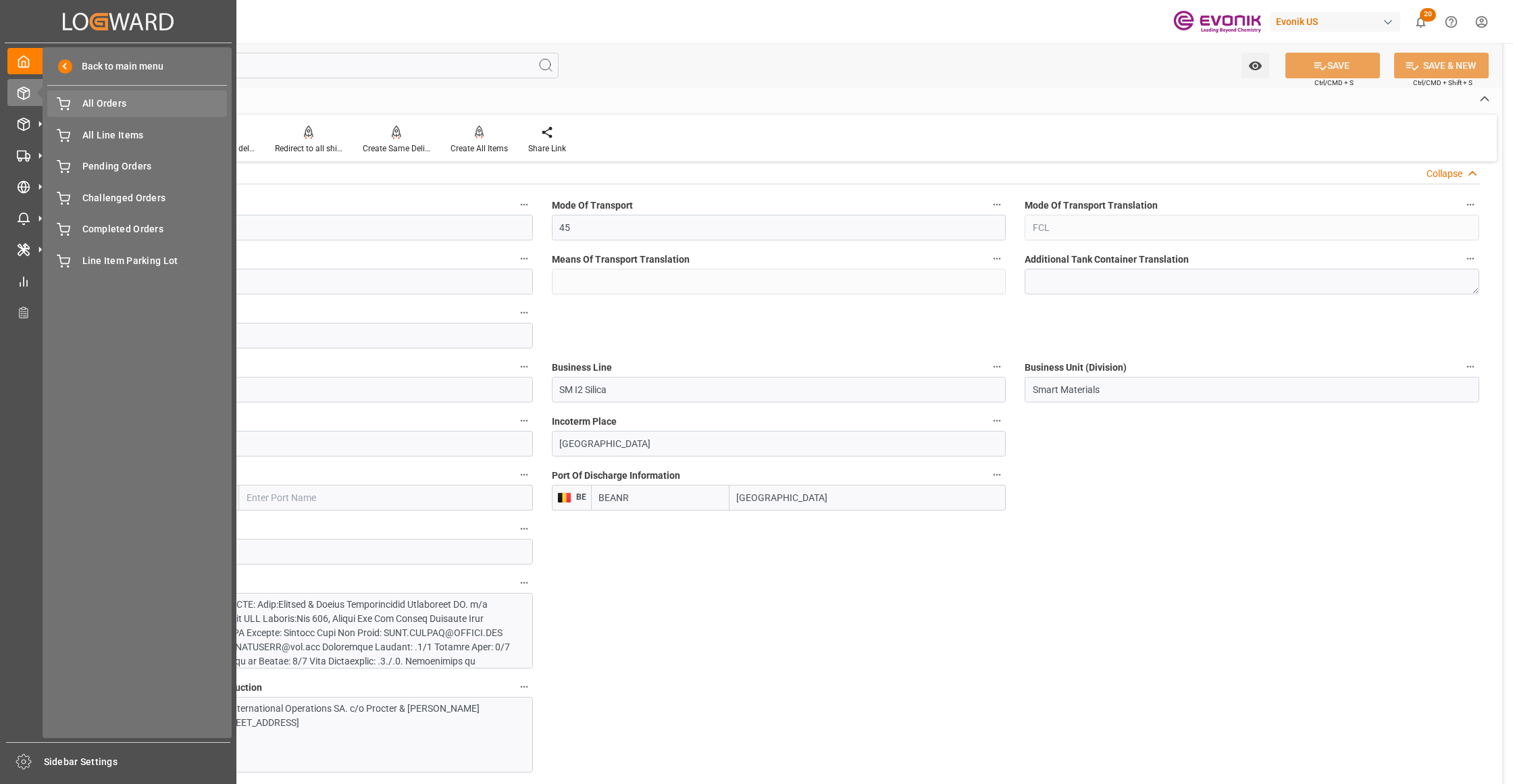
click at [97, 114] on div "All Orders All Orders" at bounding box center [137, 103] width 179 height 26
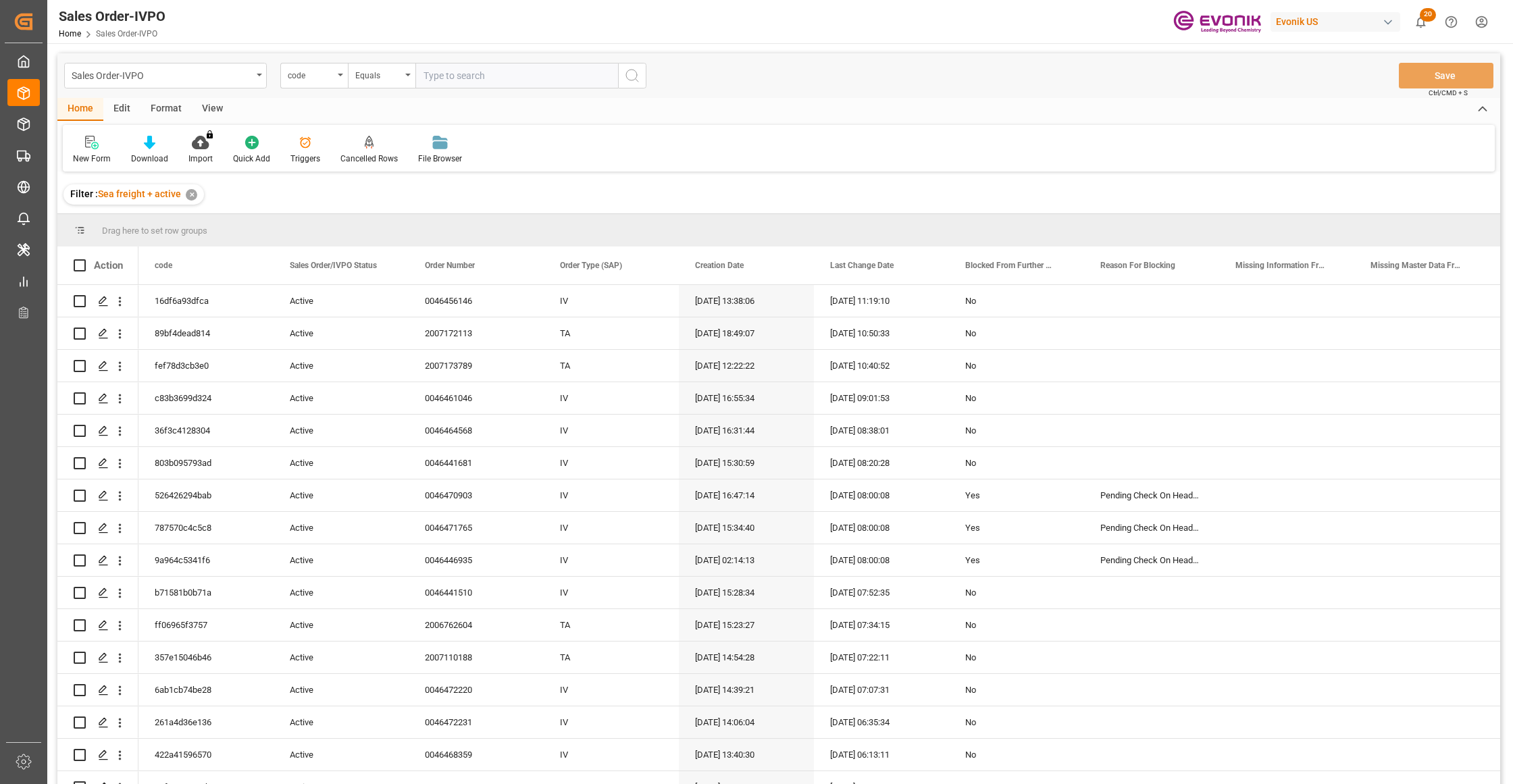
click at [329, 78] on div "code" at bounding box center [310, 74] width 46 height 16
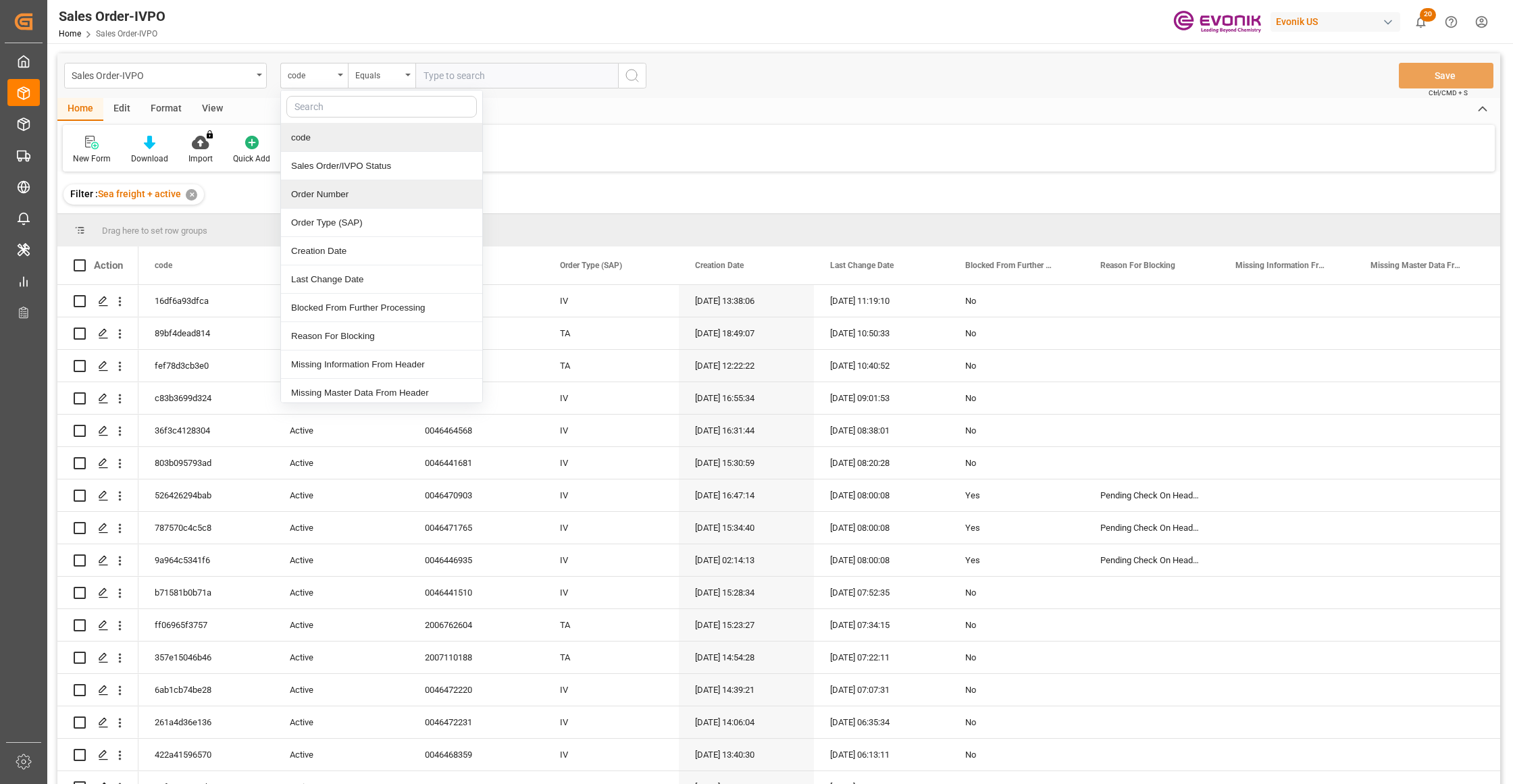
click at [346, 192] on div "Order Number" at bounding box center [382, 194] width 201 height 28
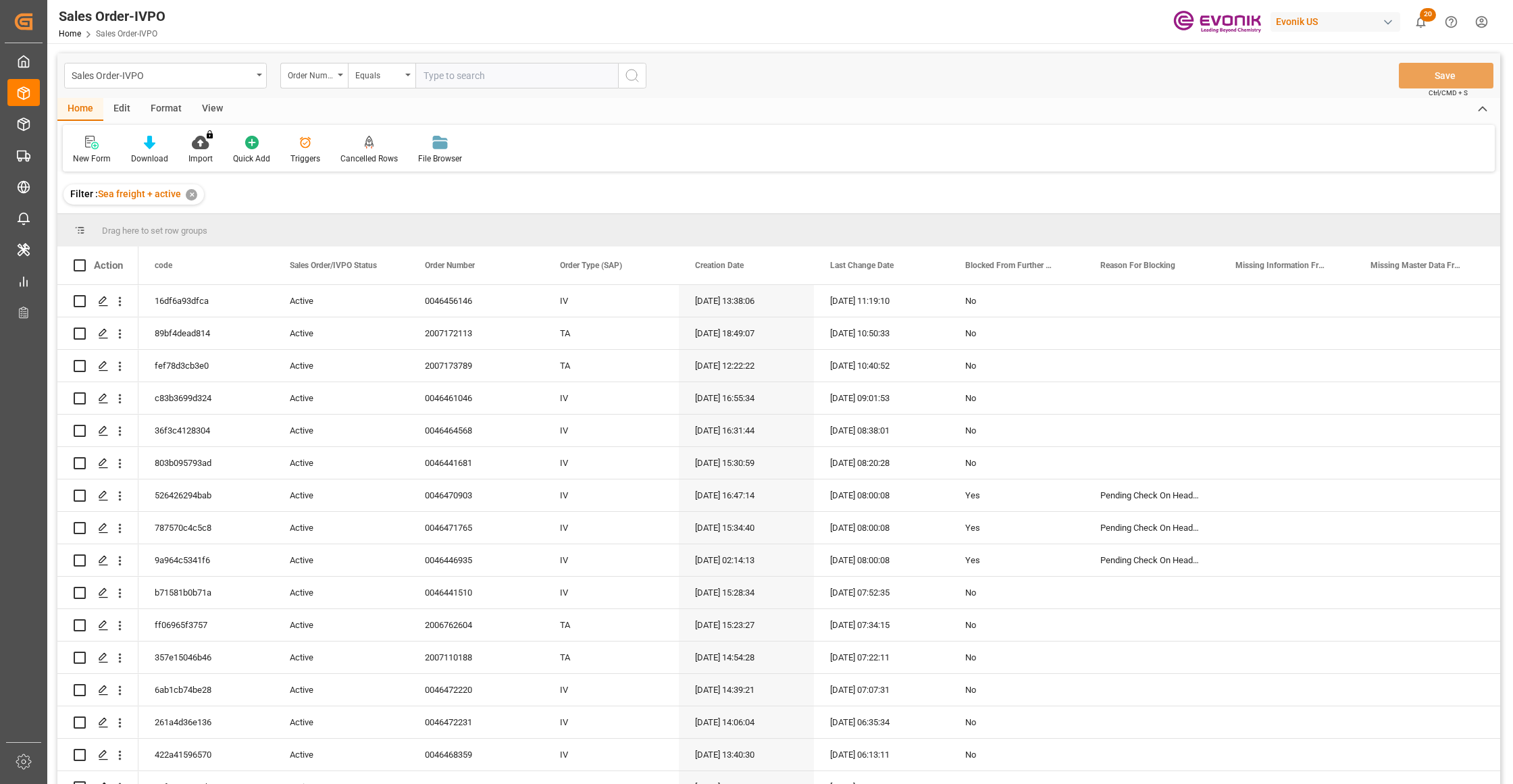
click at [461, 75] on input "text" at bounding box center [516, 75] width 203 height 25
paste input "46472231"
type input "0046472231"
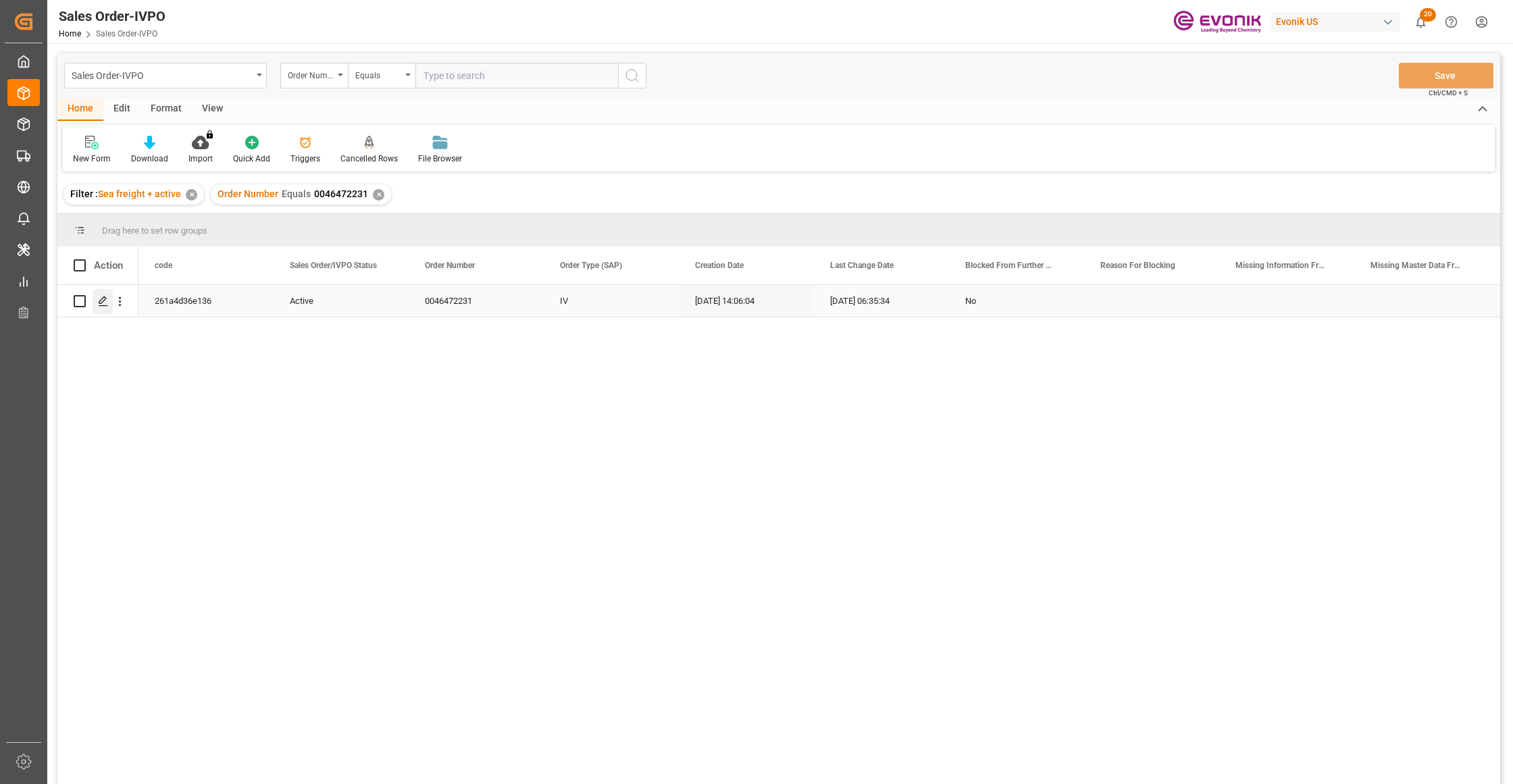
click at [105, 301] on icon "Press SPACE to select this row." at bounding box center [103, 301] width 11 height 11
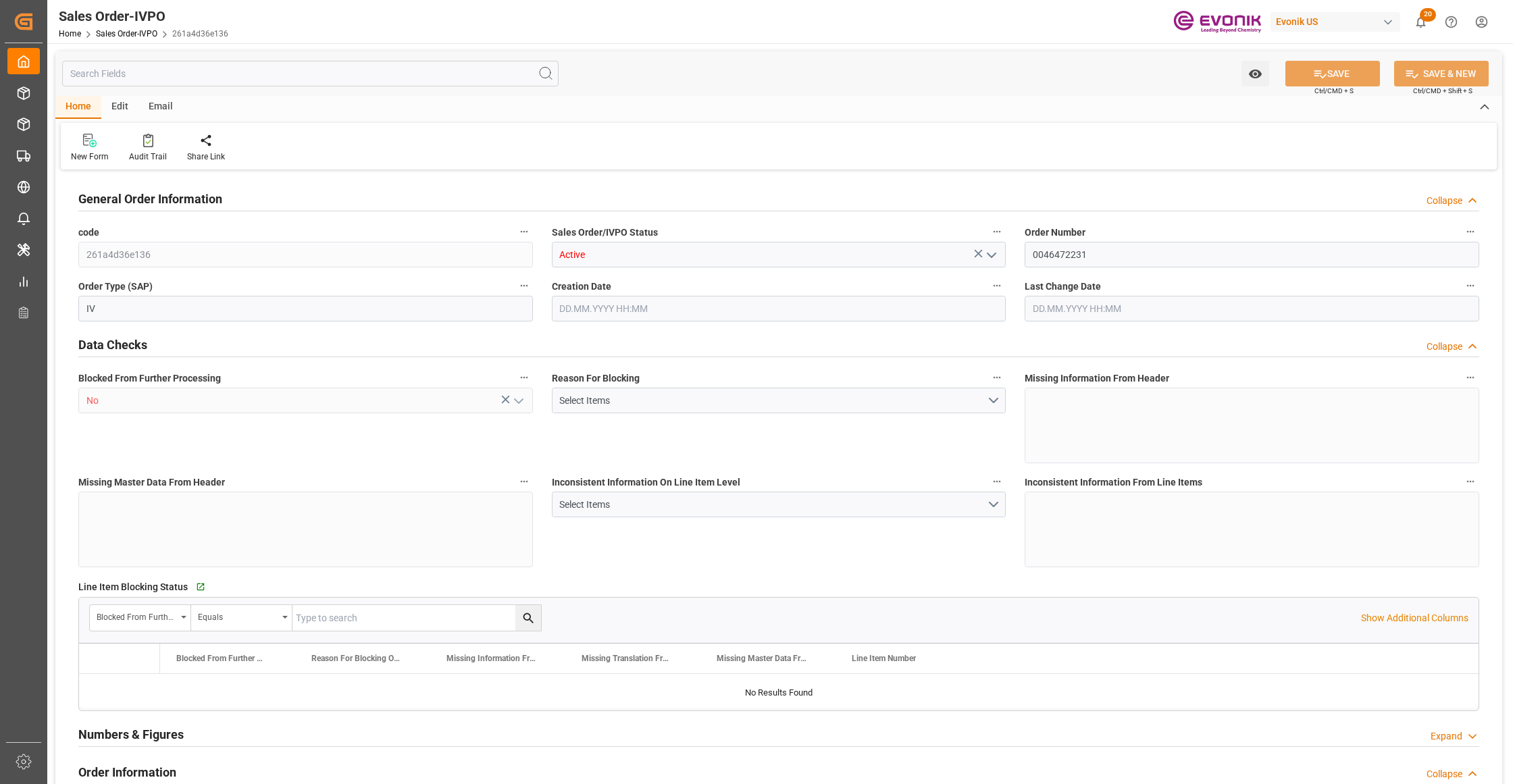
type input "BEANR"
type input "0"
type input "1"
type input "2"
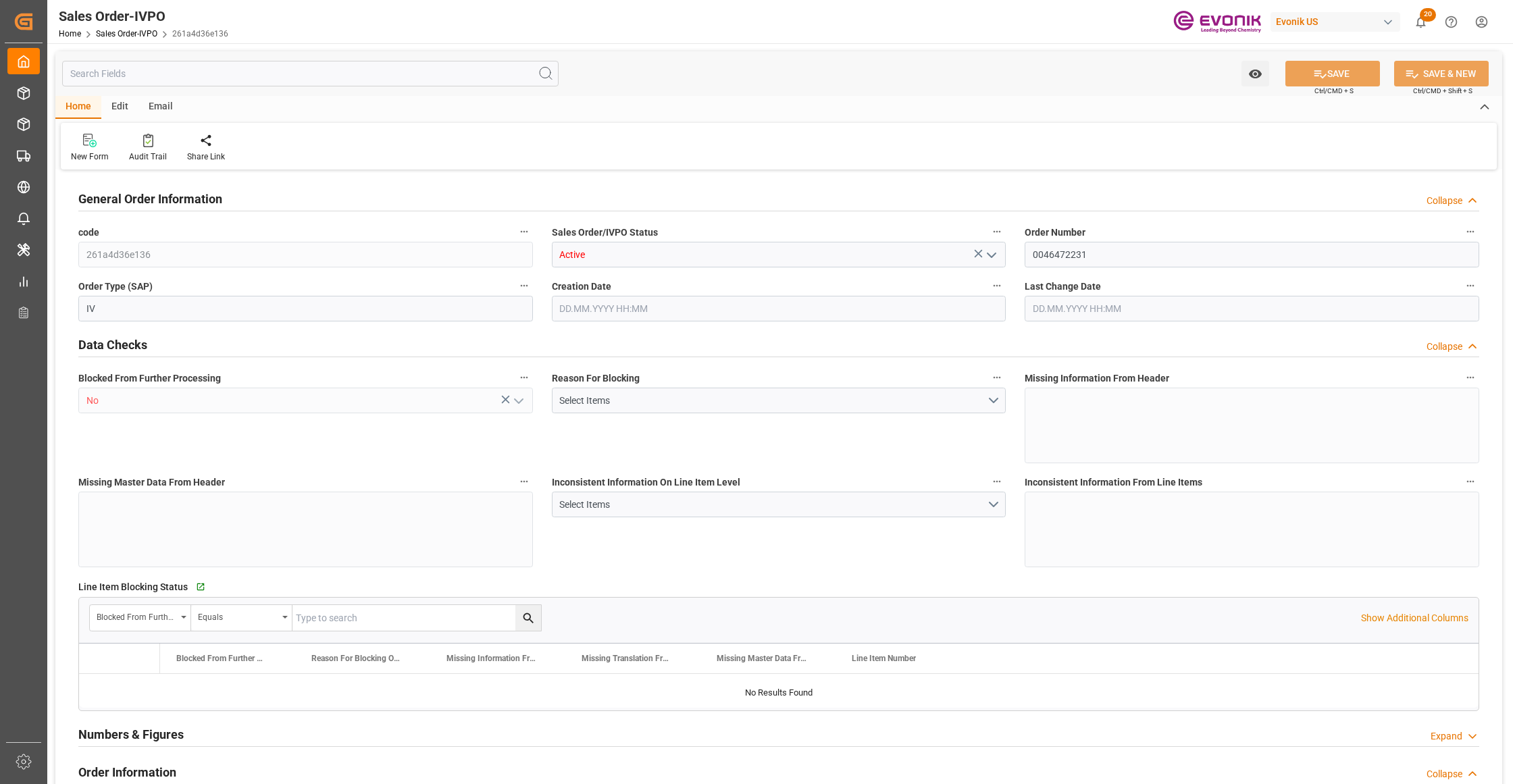
type input "15507.2"
type input "45.5554"
type input "17000"
type input "30"
type input "[DATE] 14:06"
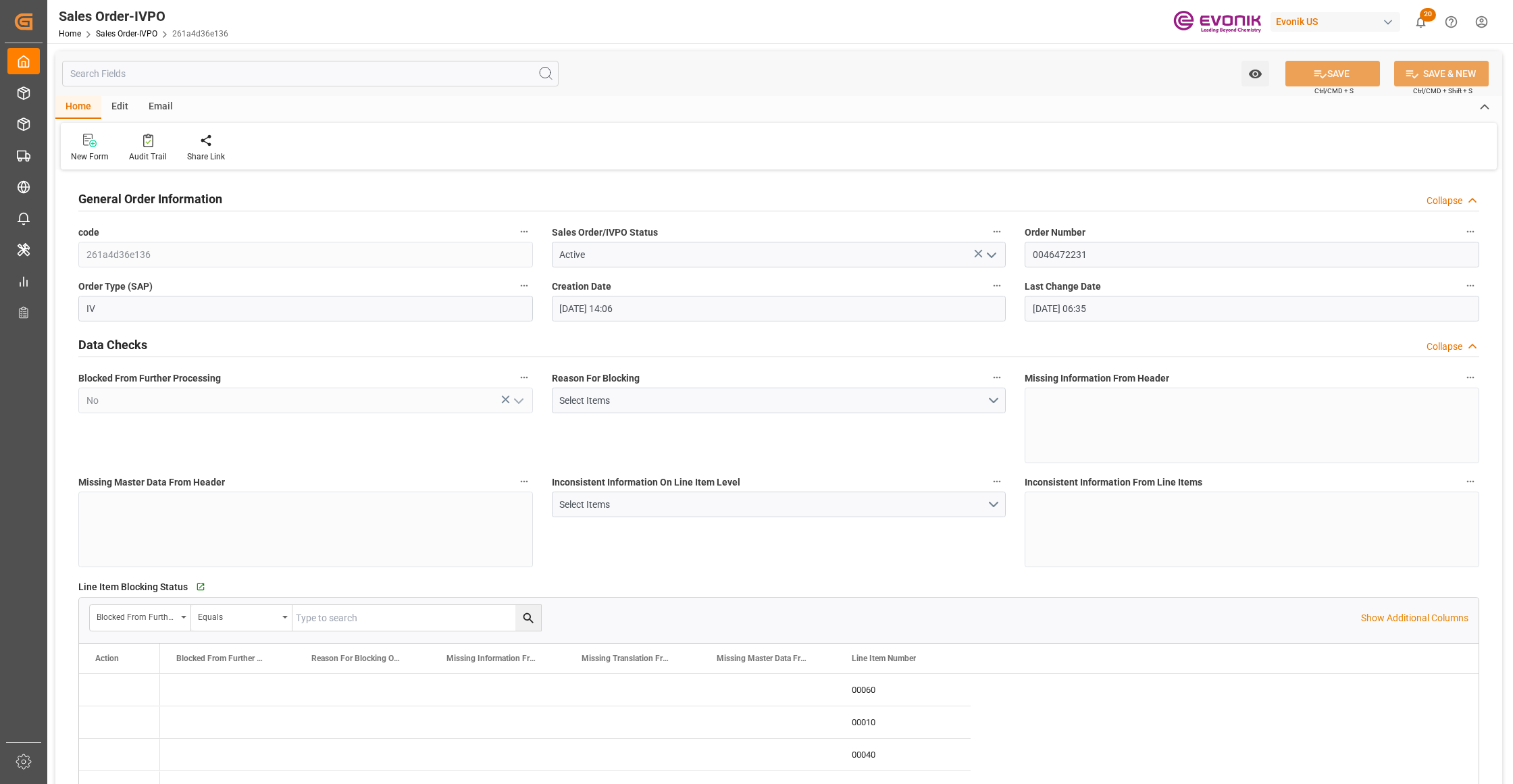
type input "[DATE] 06:35"
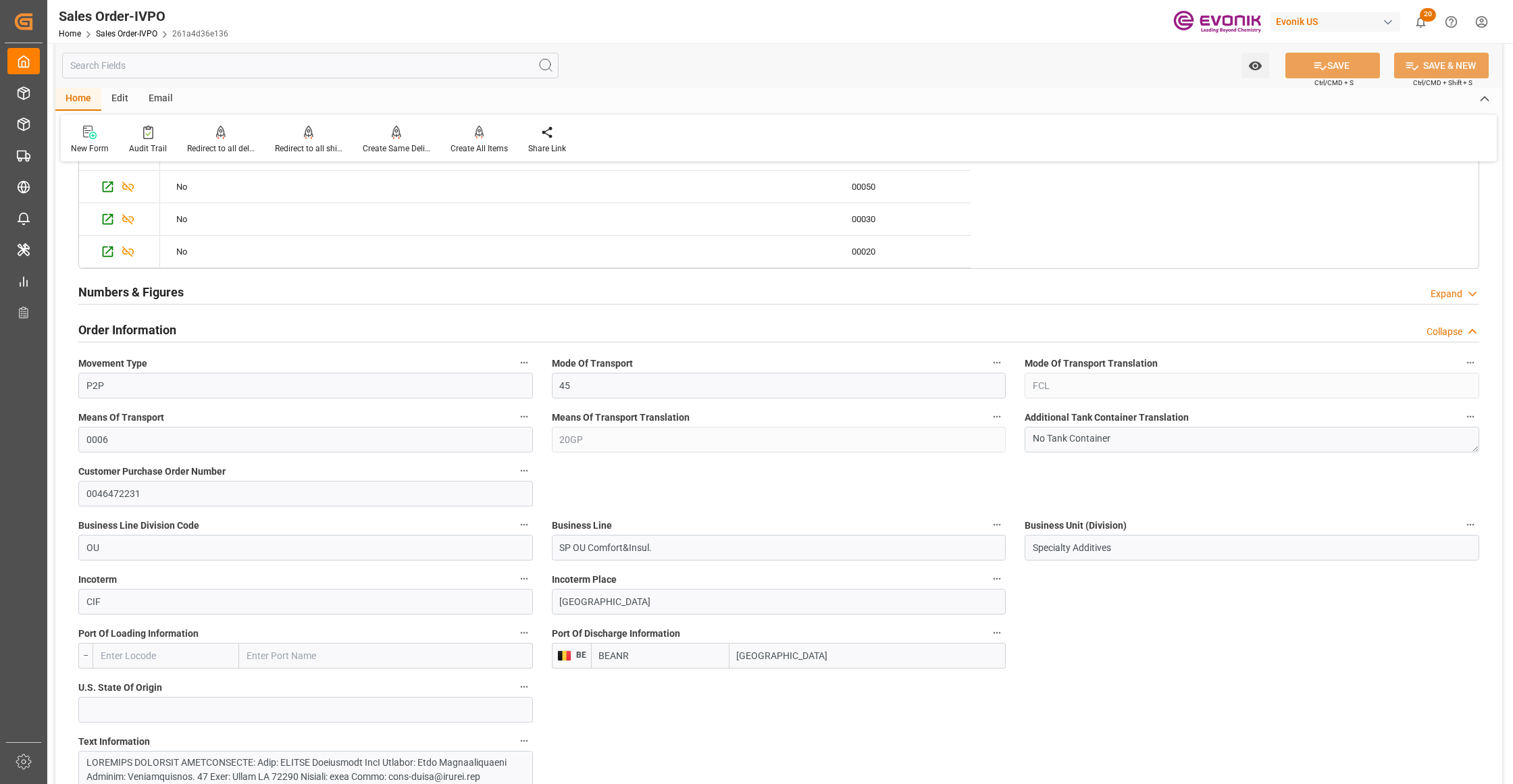
scroll to position [900, 0]
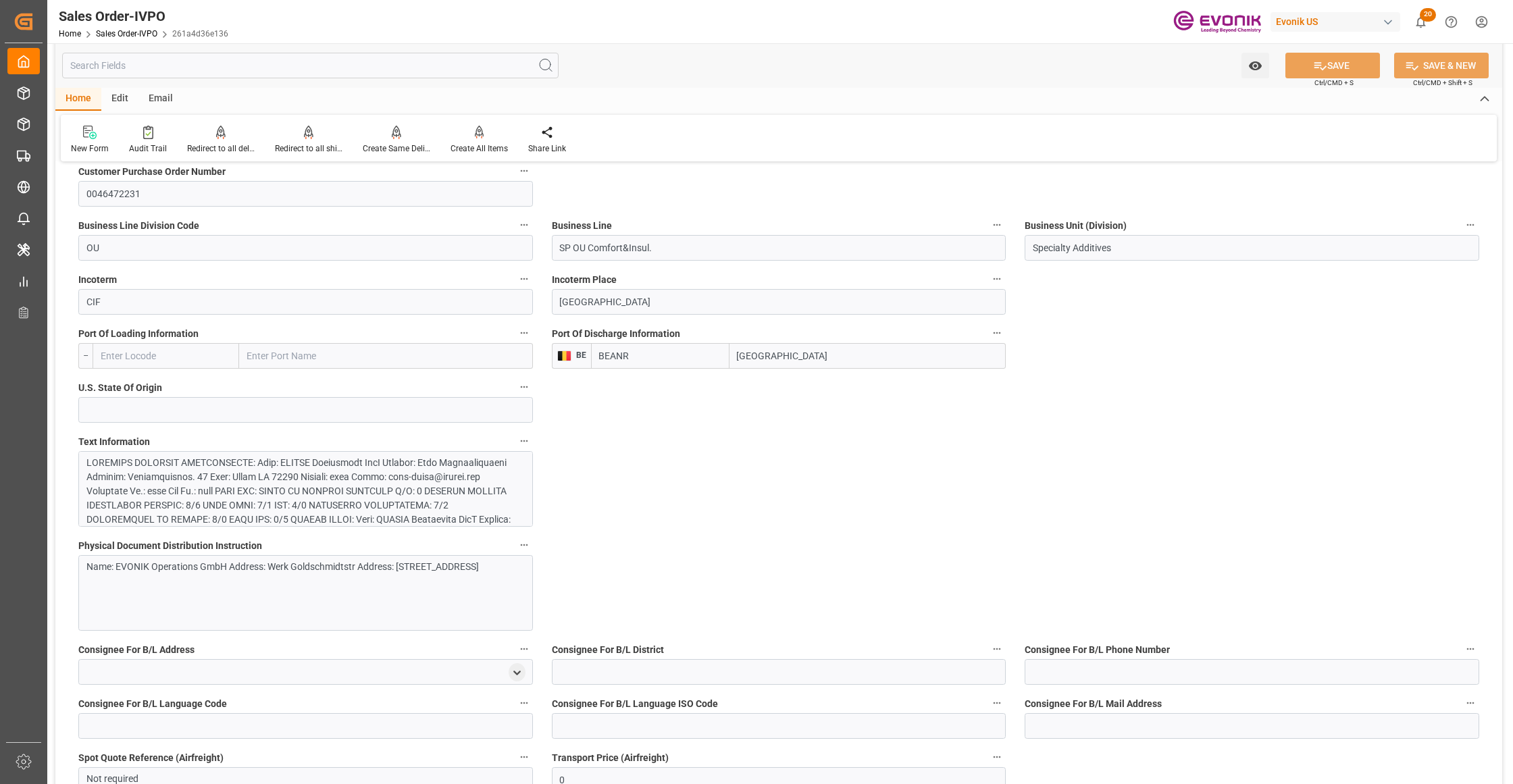
click at [401, 489] on div at bounding box center [299, 605] width 425 height 298
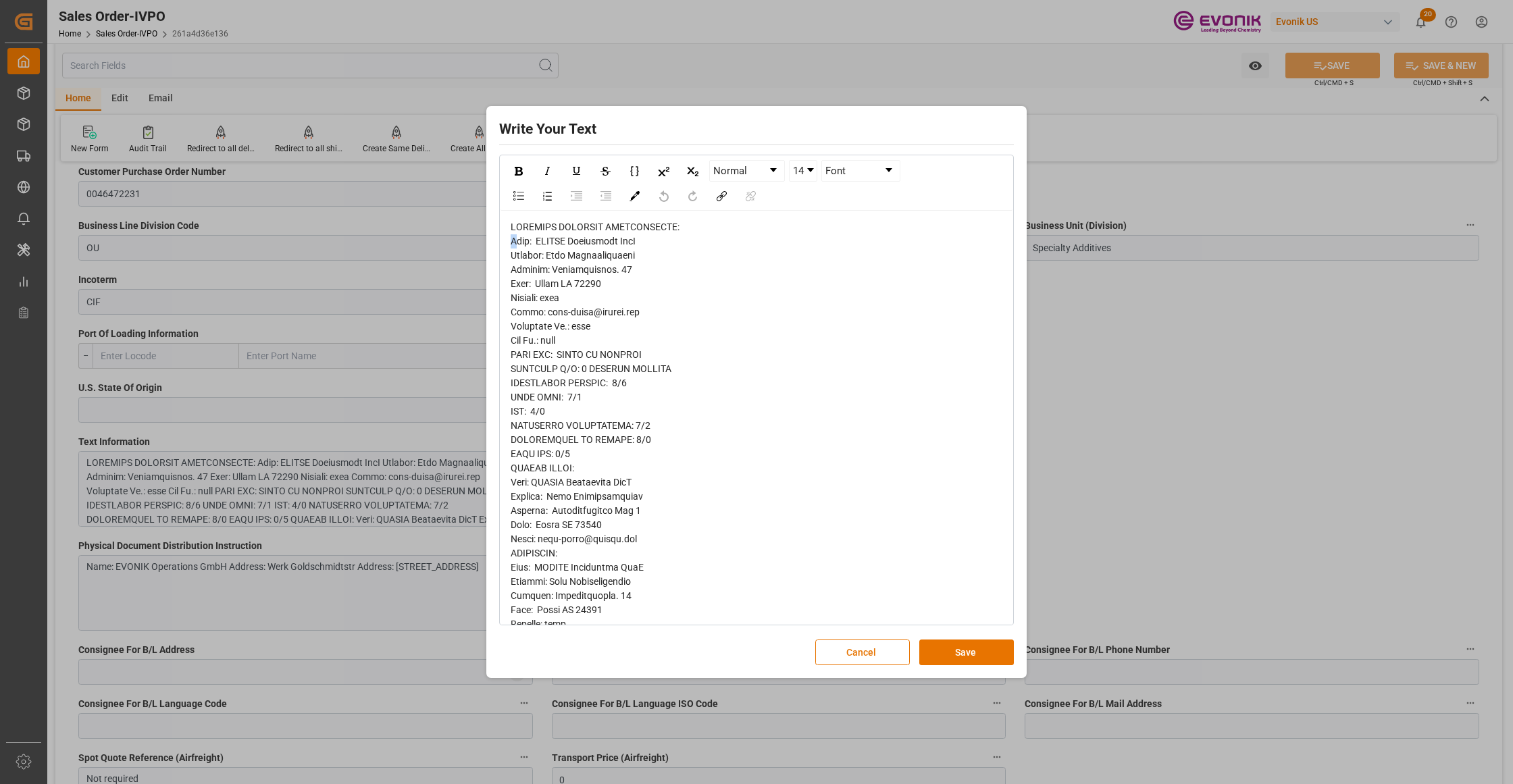
click at [514, 242] on span "rdw-editor" at bounding box center [681, 680] width 340 height 918
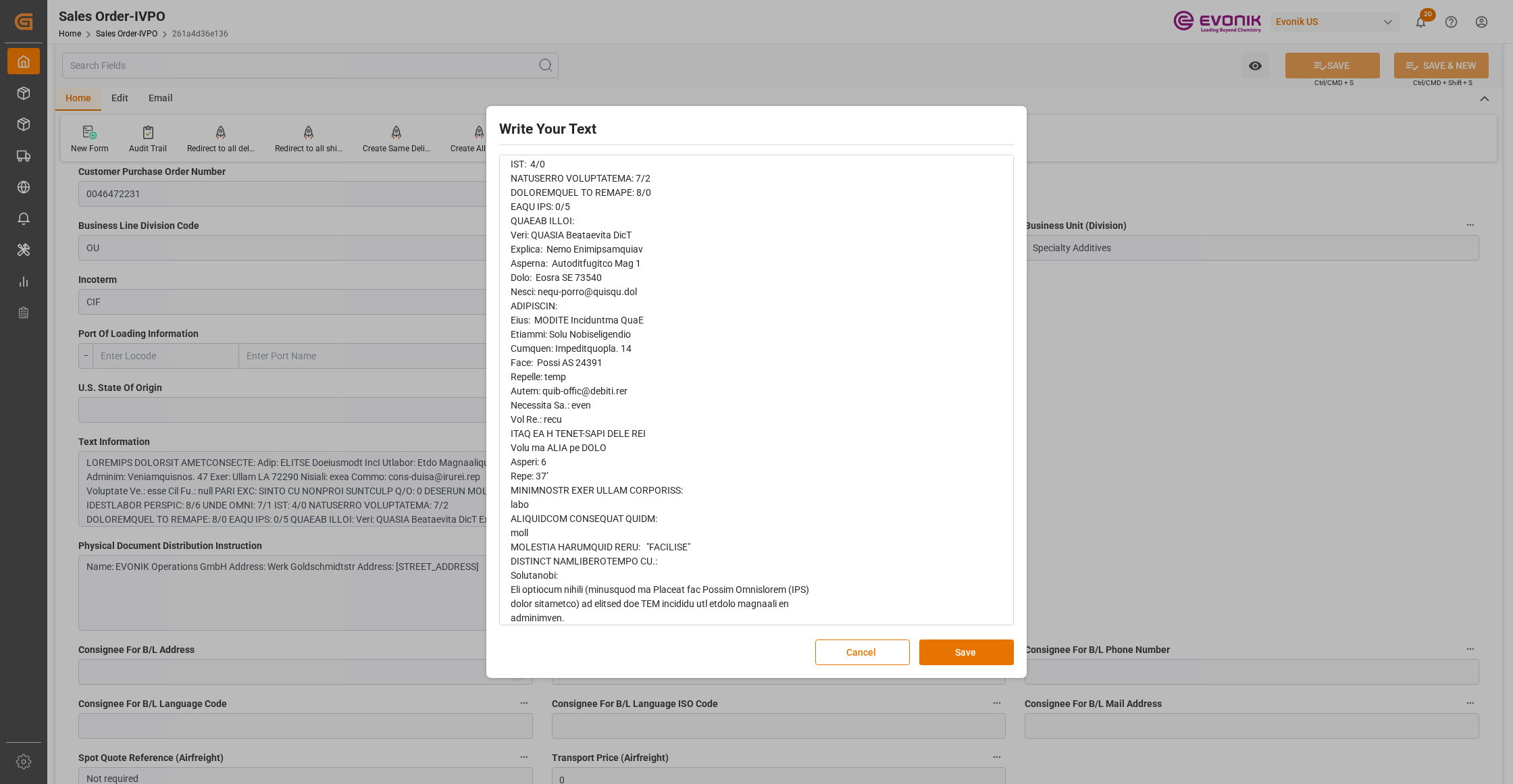
scroll to position [262, 0]
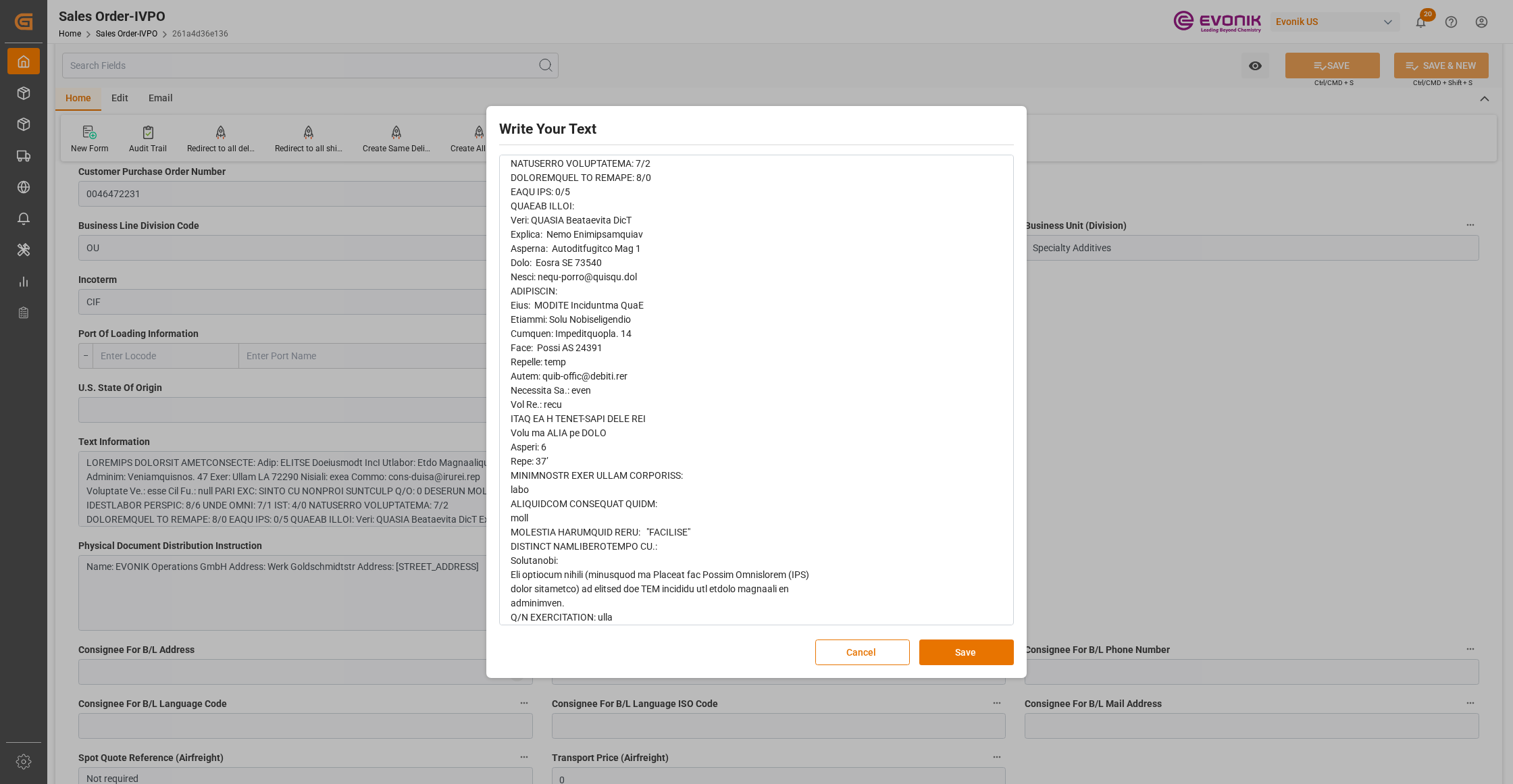
click at [647, 442] on div "rdw-editor" at bounding box center [757, 419] width 492 height 922
click at [625, 439] on div "rdw-editor" at bounding box center [757, 419] width 492 height 922
drag, startPoint x: 657, startPoint y: 422, endPoint x: 508, endPoint y: 416, distance: 149.1
click at [508, 416] on div "rdw-wrapper" at bounding box center [756, 419] width 512 height 941
drag, startPoint x: 593, startPoint y: 436, endPoint x: 558, endPoint y: 435, distance: 35.0
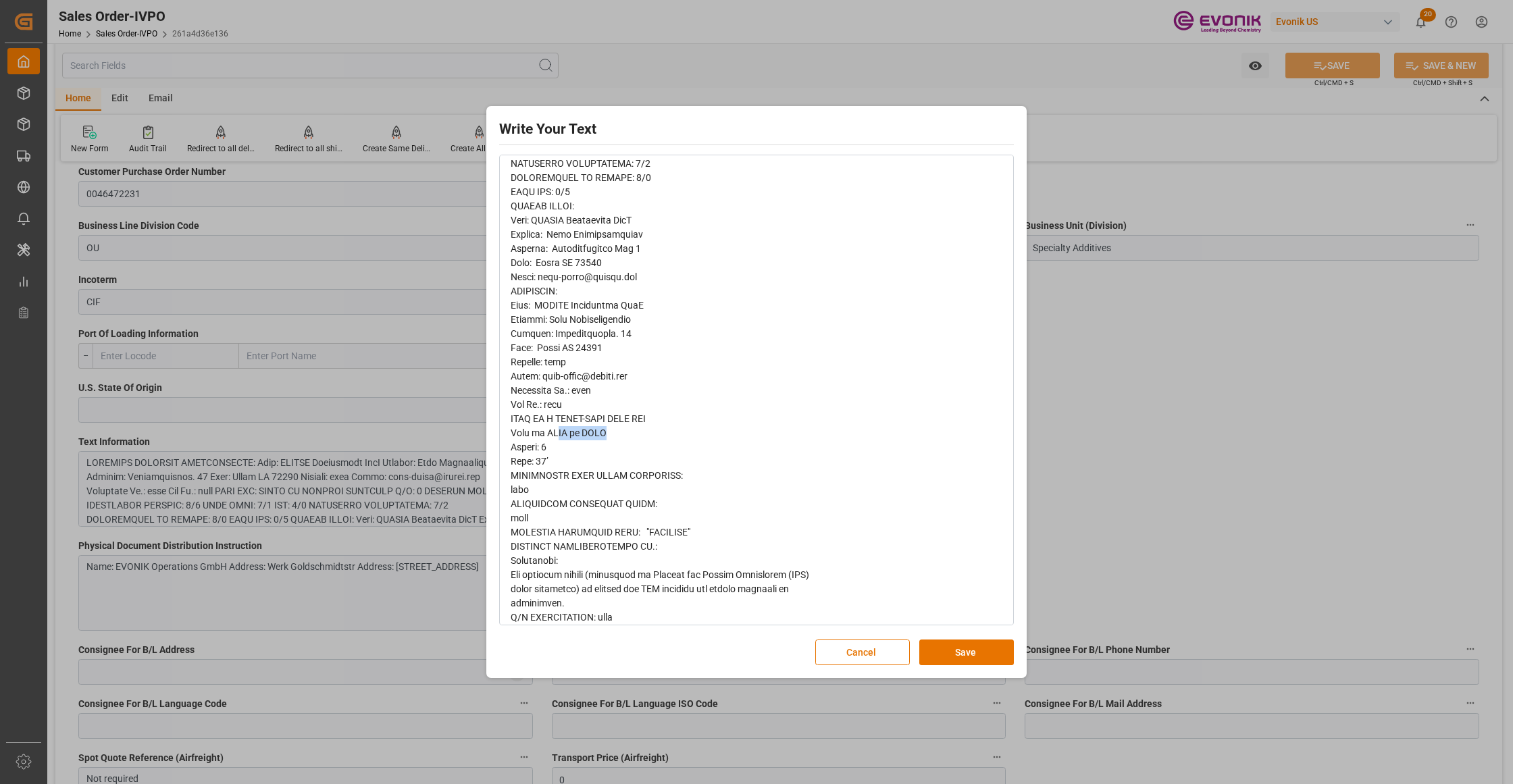
click at [558, 435] on div "rdw-editor" at bounding box center [757, 419] width 492 height 922
click at [605, 436] on div "rdw-editor" at bounding box center [757, 419] width 492 height 922
drag, startPoint x: 616, startPoint y: 433, endPoint x: 519, endPoint y: 420, distance: 97.9
click at [519, 420] on div "rdw-editor" at bounding box center [757, 419] width 492 height 922
click at [634, 444] on div "rdw-editor" at bounding box center [757, 419] width 492 height 922
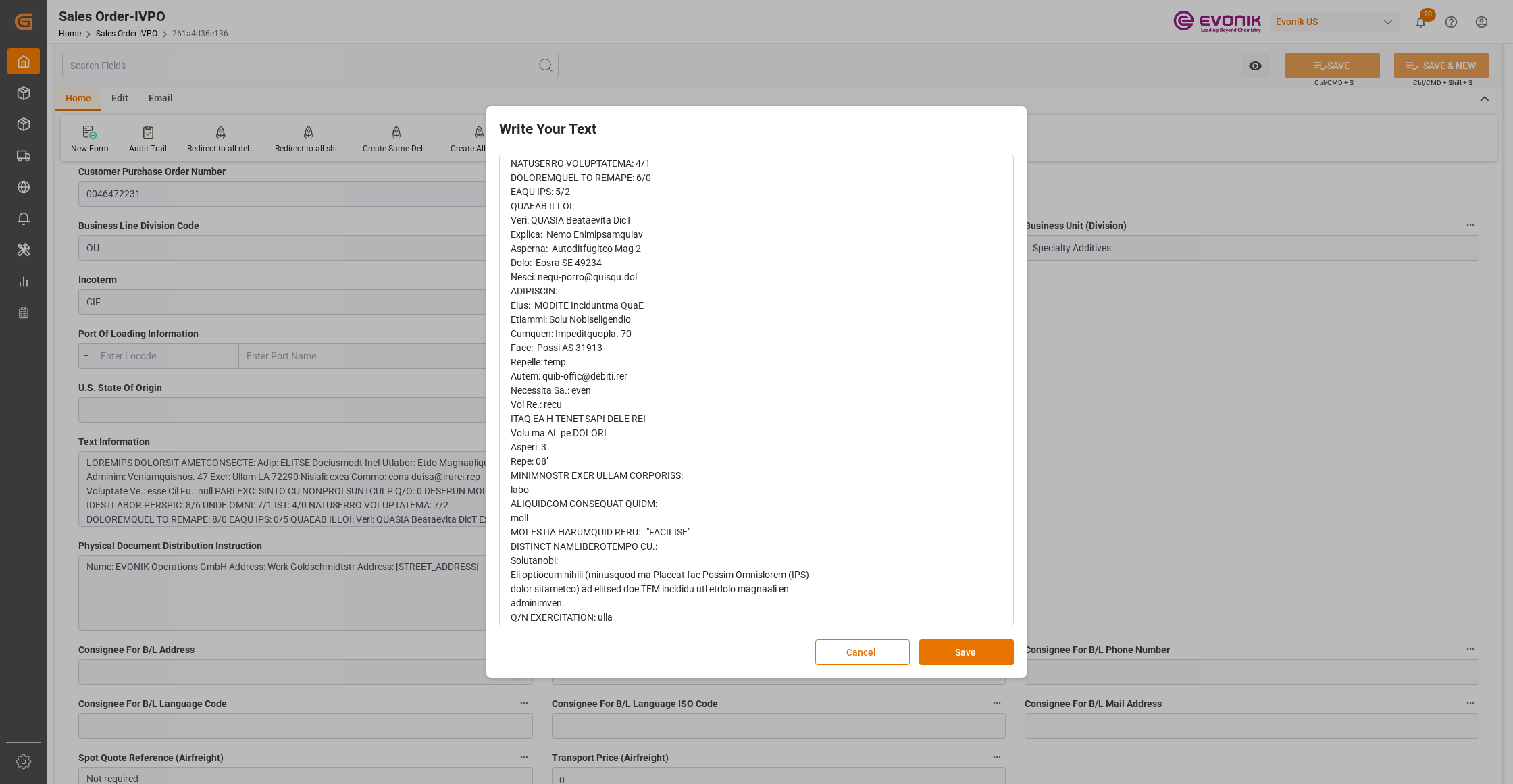
click at [610, 433] on div "rdw-editor" at bounding box center [757, 419] width 492 height 922
click at [617, 447] on div "rdw-editor" at bounding box center [757, 419] width 492 height 922
drag, startPoint x: 601, startPoint y: 438, endPoint x: 497, endPoint y: 418, distance: 105.9
click at [497, 418] on div "Write Your Text Normal 14 Font Cancel Save" at bounding box center [756, 392] width 534 height 565
copy span "THIS IS A CROSS-DOCK WITH ICL Book as PIER to PORT"
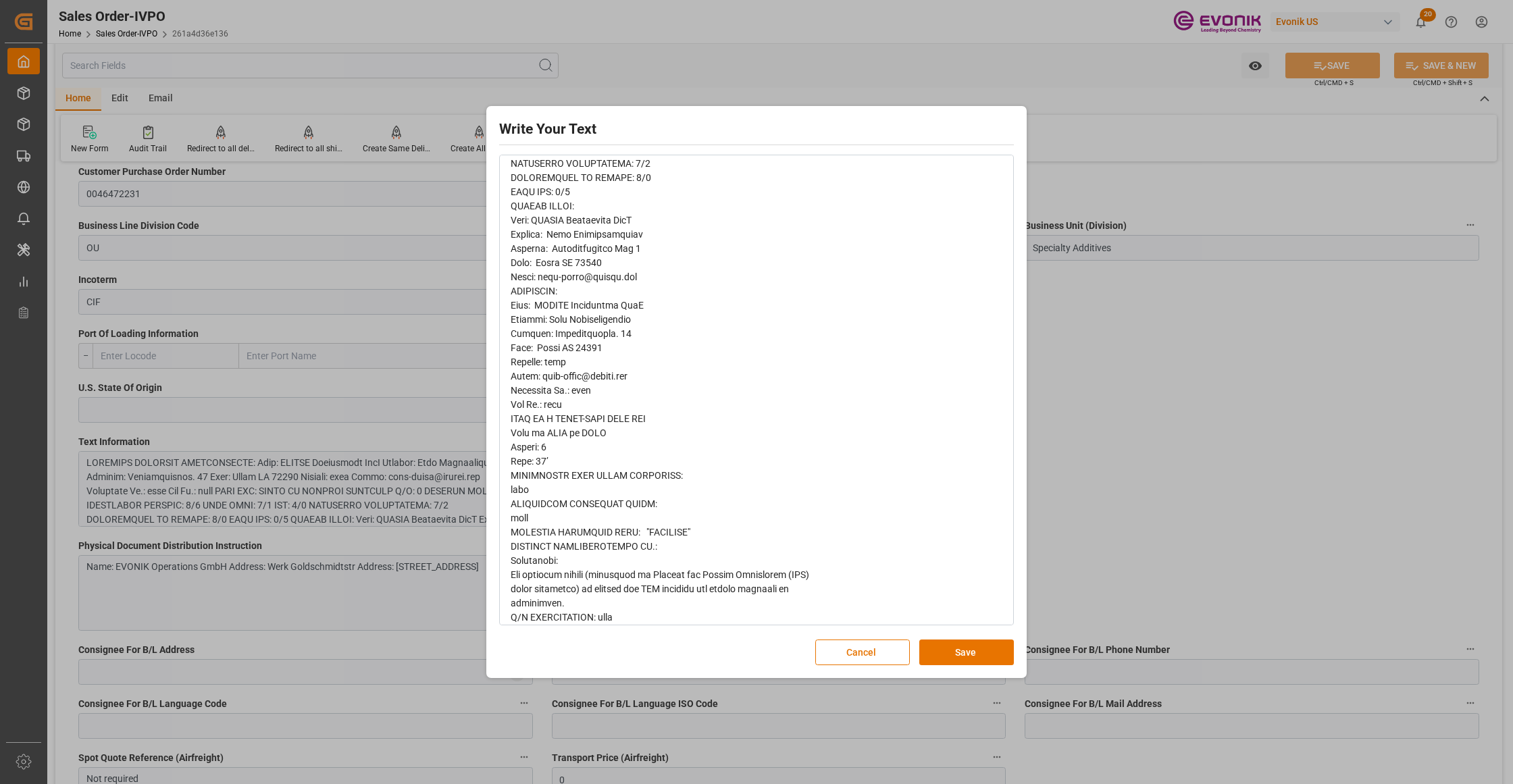
click at [670, 493] on div "rdw-editor" at bounding box center [757, 419] width 492 height 922
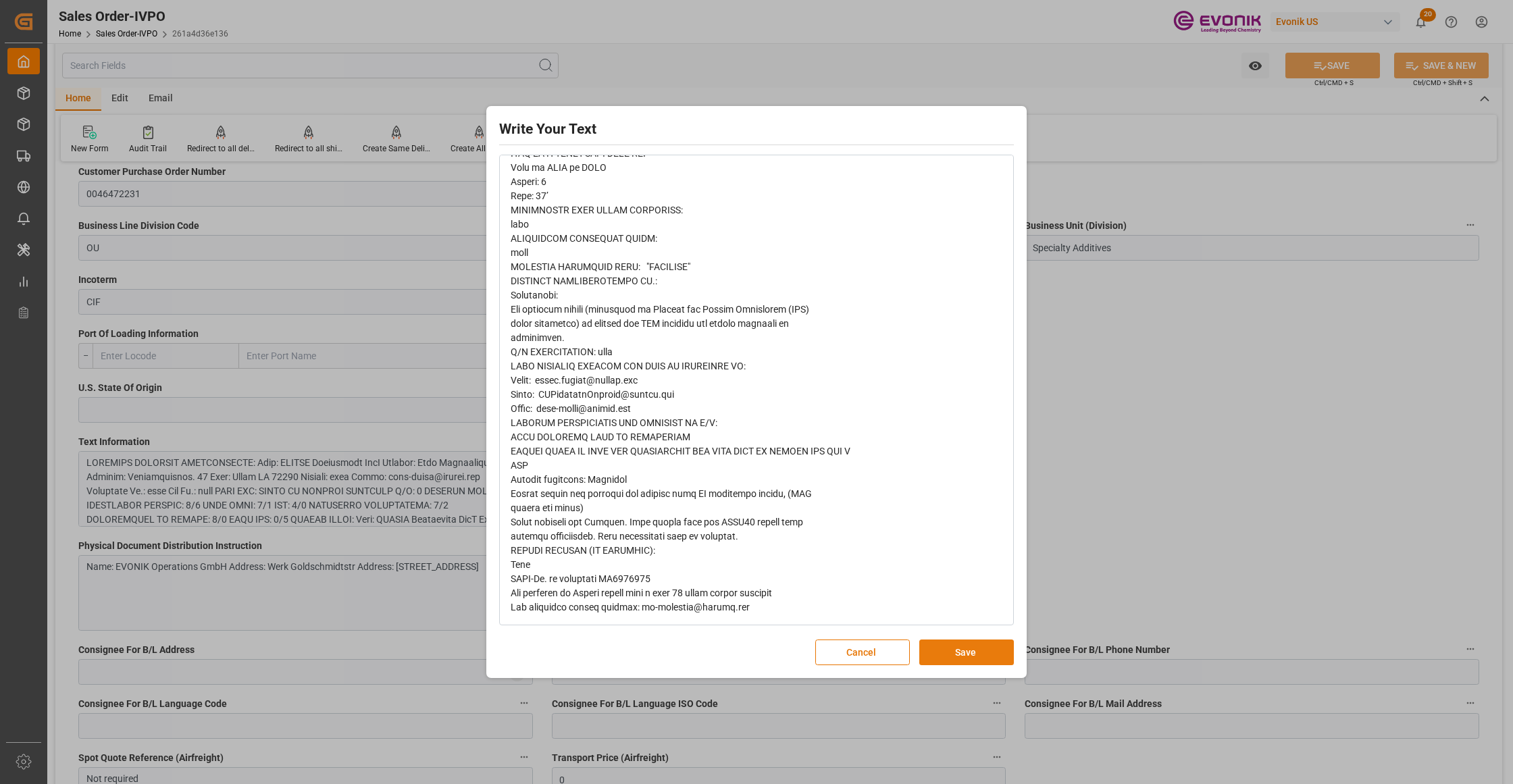
click at [951, 649] on button "Save" at bounding box center [966, 652] width 95 height 25
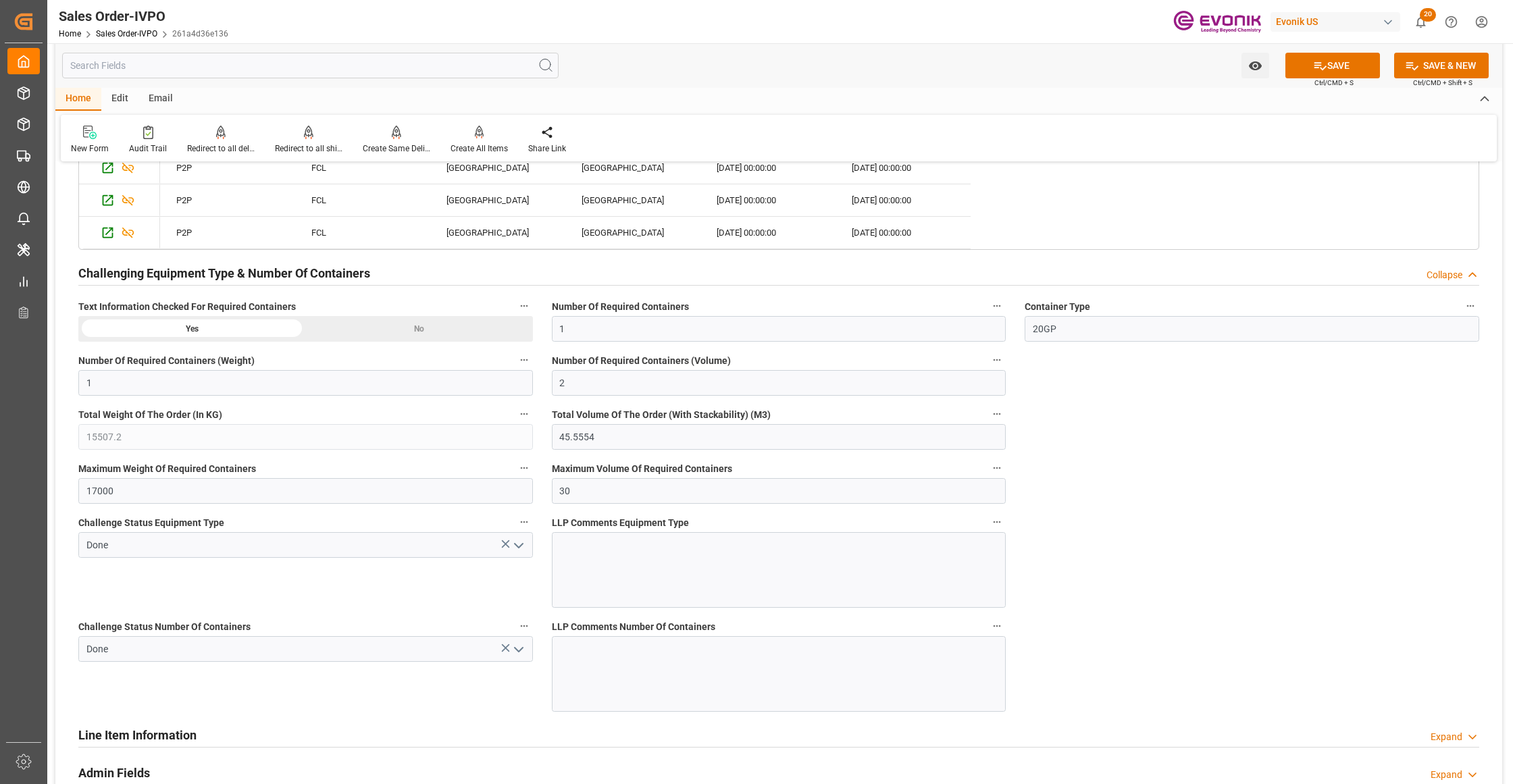
scroll to position [2672, 0]
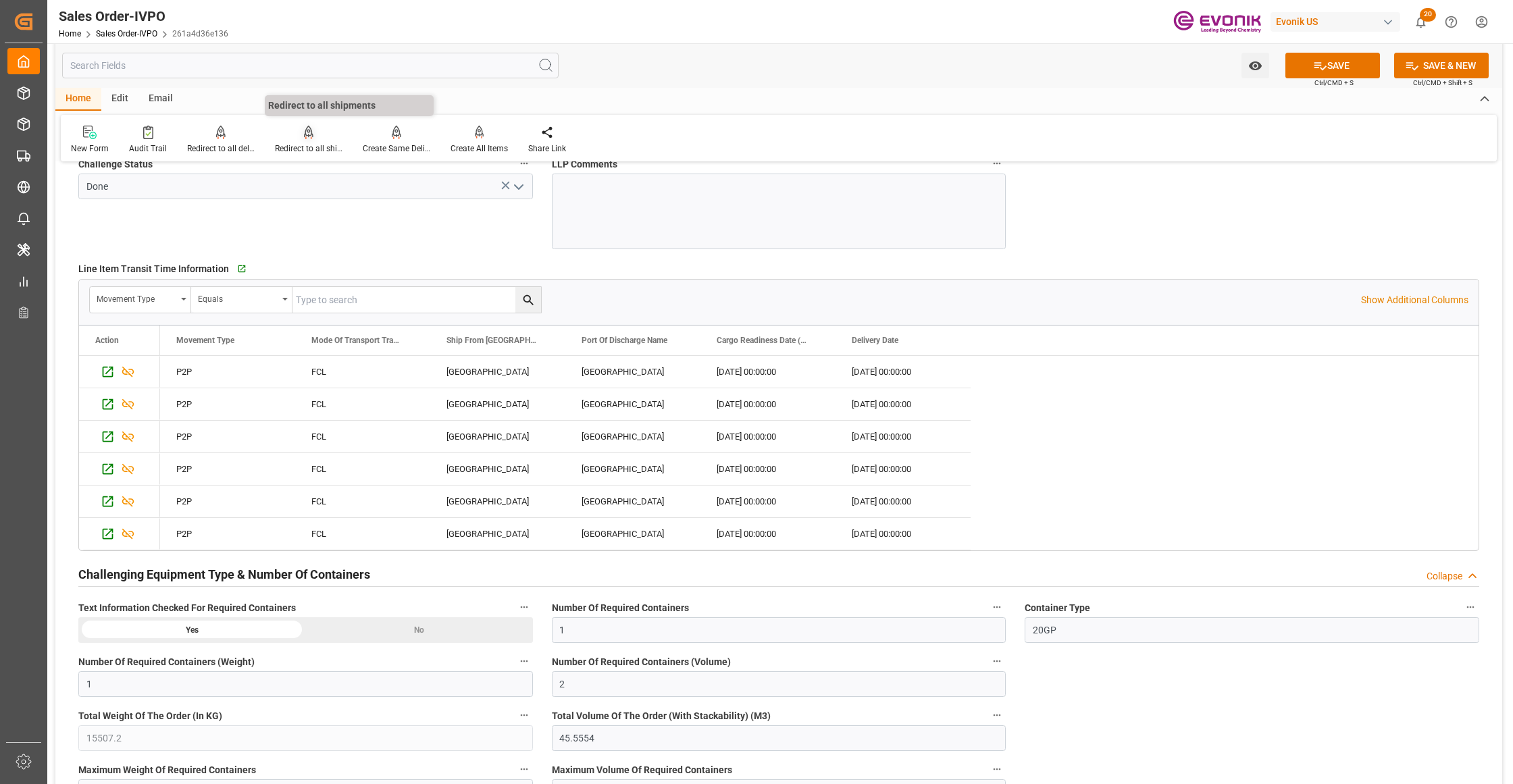
click at [306, 141] on div "Redirect to all shipments" at bounding box center [309, 139] width 88 height 29
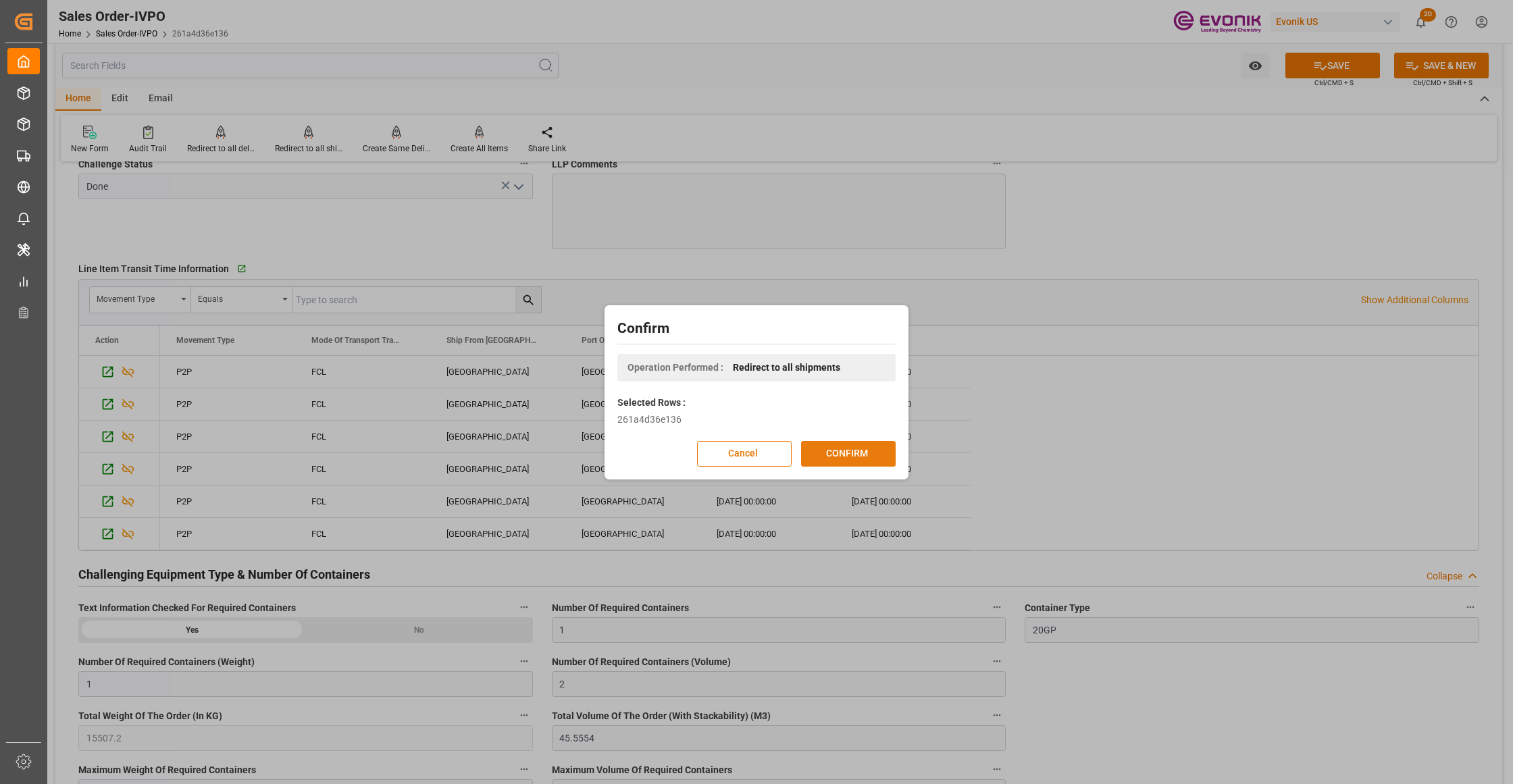
click at [849, 450] on button "CONFIRM" at bounding box center [849, 453] width 95 height 25
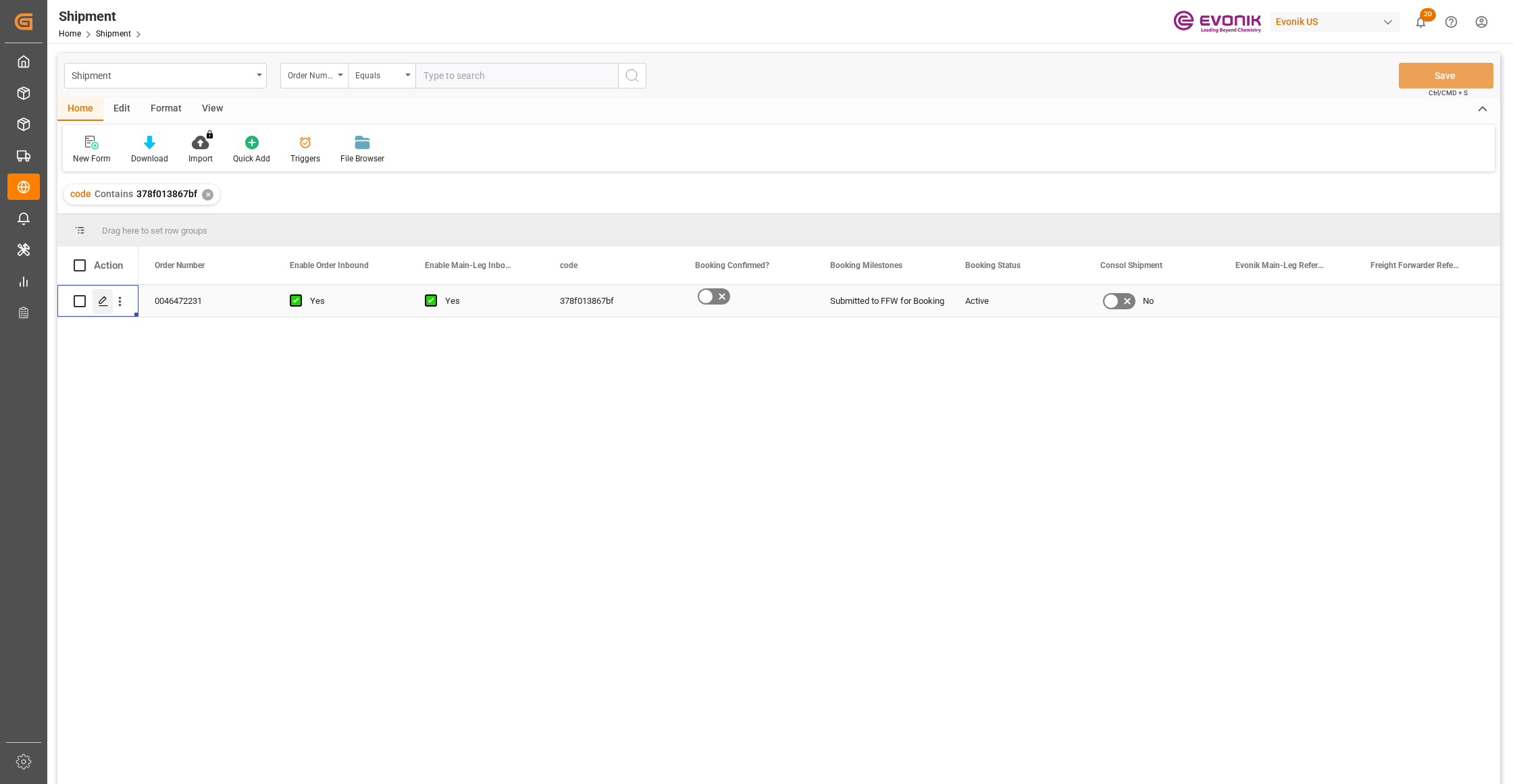
click at [103, 301] on icon "Press SPACE to select this row." at bounding box center [103, 301] width 11 height 11
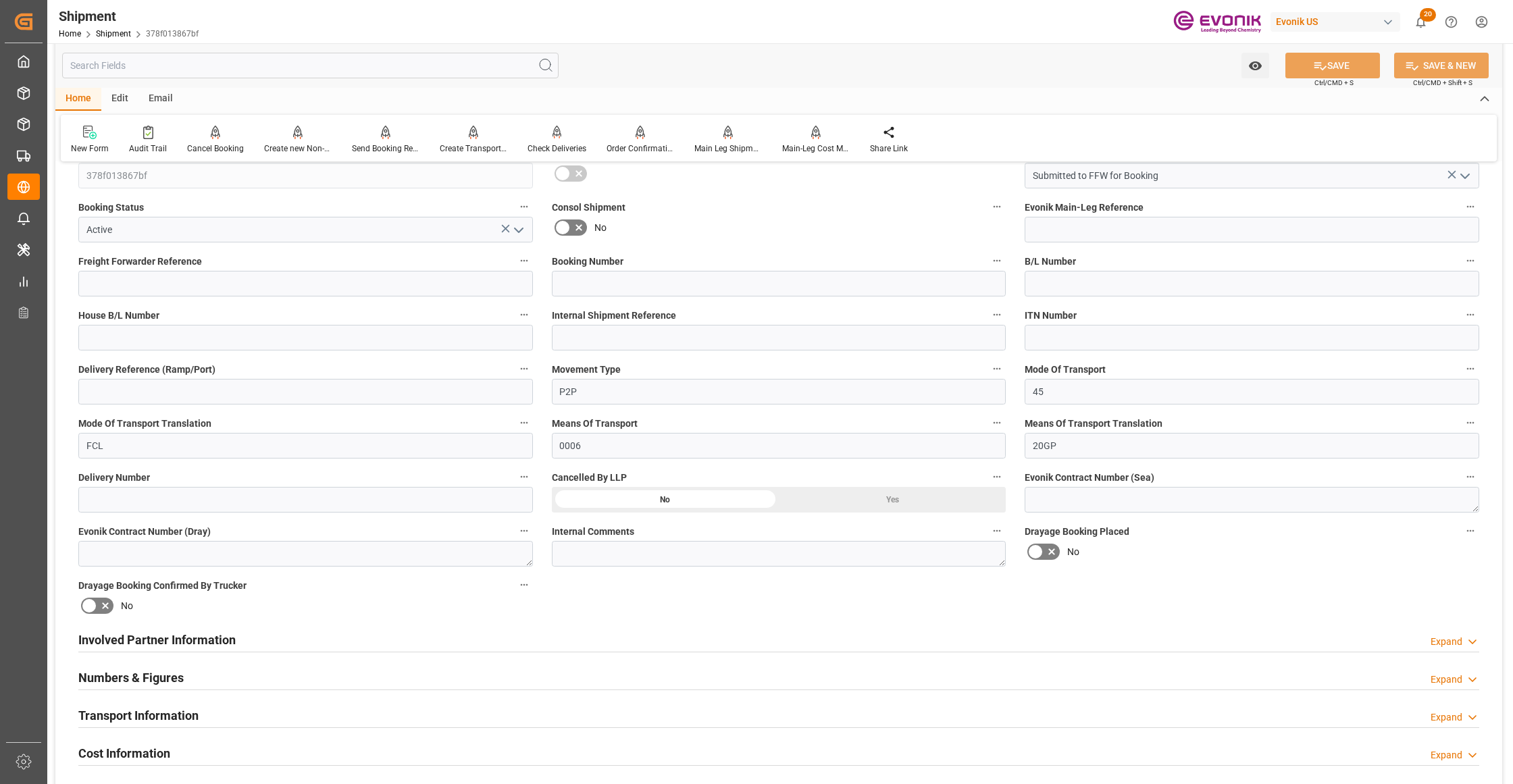
scroll to position [600, 0]
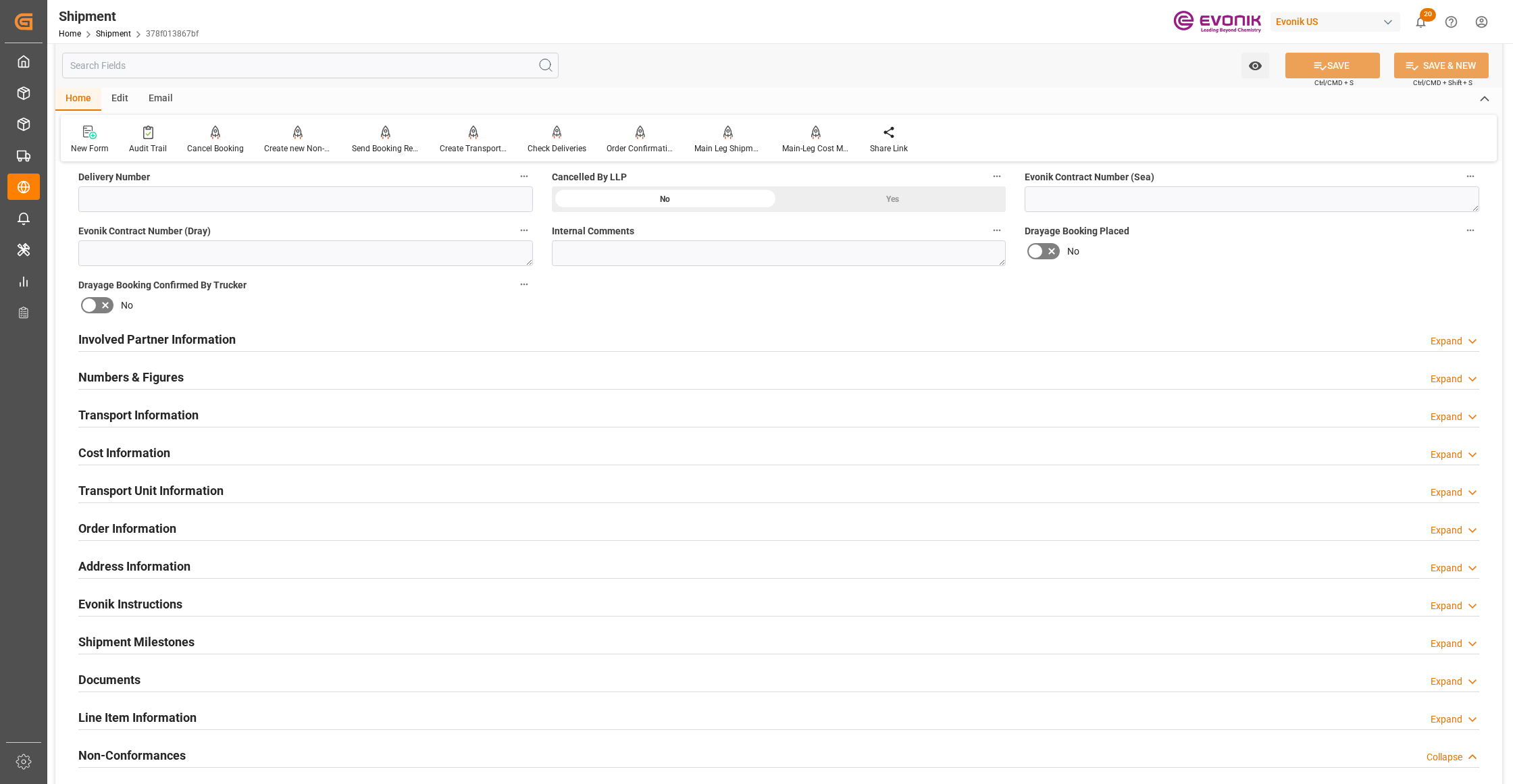
click at [717, 336] on div "Involved Partner Information Expand" at bounding box center [778, 338] width 1401 height 25
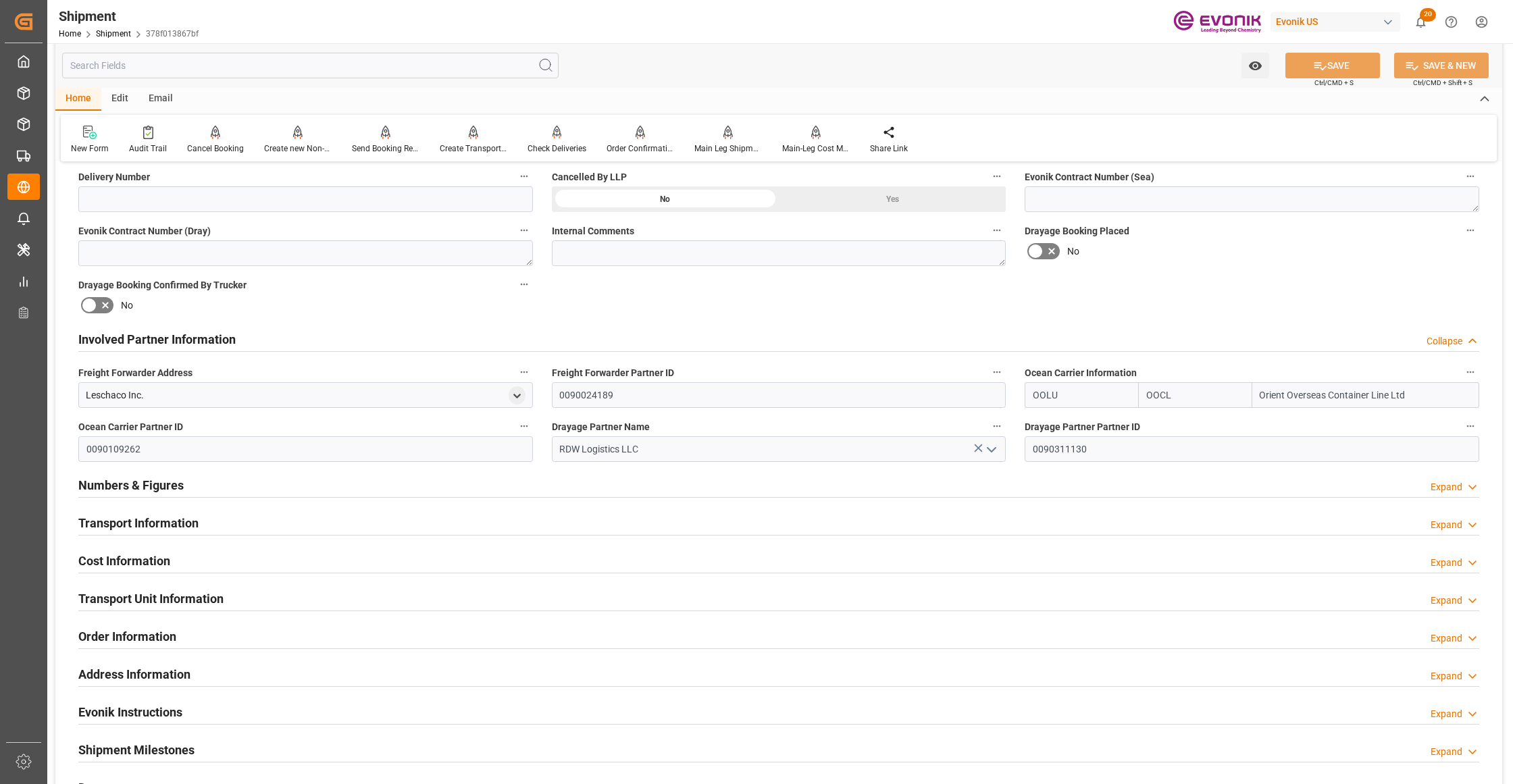
click at [1184, 392] on input "OOCL" at bounding box center [1195, 394] width 114 height 25
drag, startPoint x: 1148, startPoint y: 392, endPoint x: 1114, endPoint y: 392, distance: 34.0
click at [1114, 392] on div "OOLU OOCL Orient Overseas Container Line Ltd" at bounding box center [1252, 394] width 455 height 25
type input "icl"
click at [1155, 424] on b "ICL" at bounding box center [1153, 425] width 14 height 11
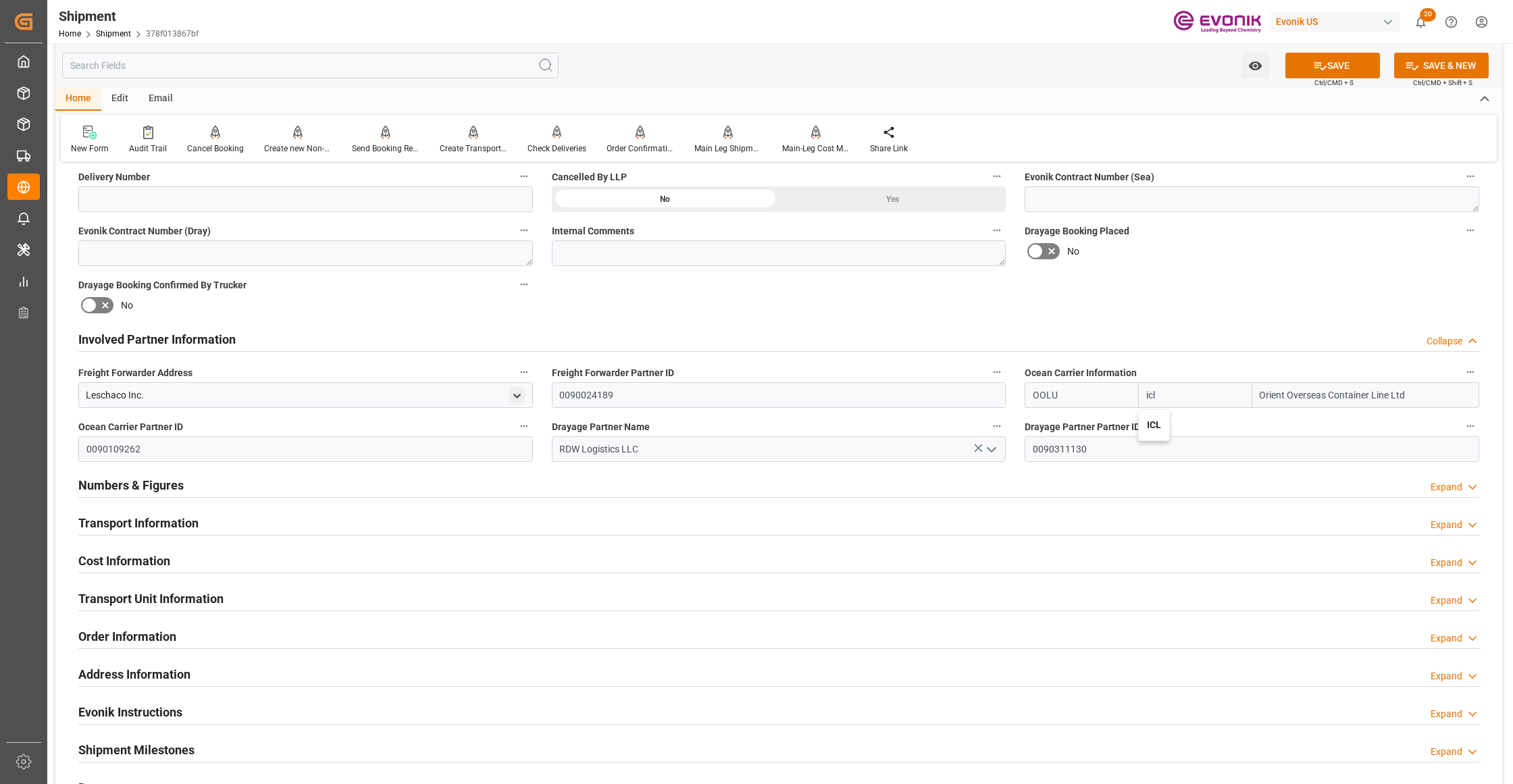
type input "IILU"
type input "ICL"
type input "Independent Container Line Limited"
type input "ICL"
click at [1300, 242] on div "No" at bounding box center [1252, 251] width 455 height 22
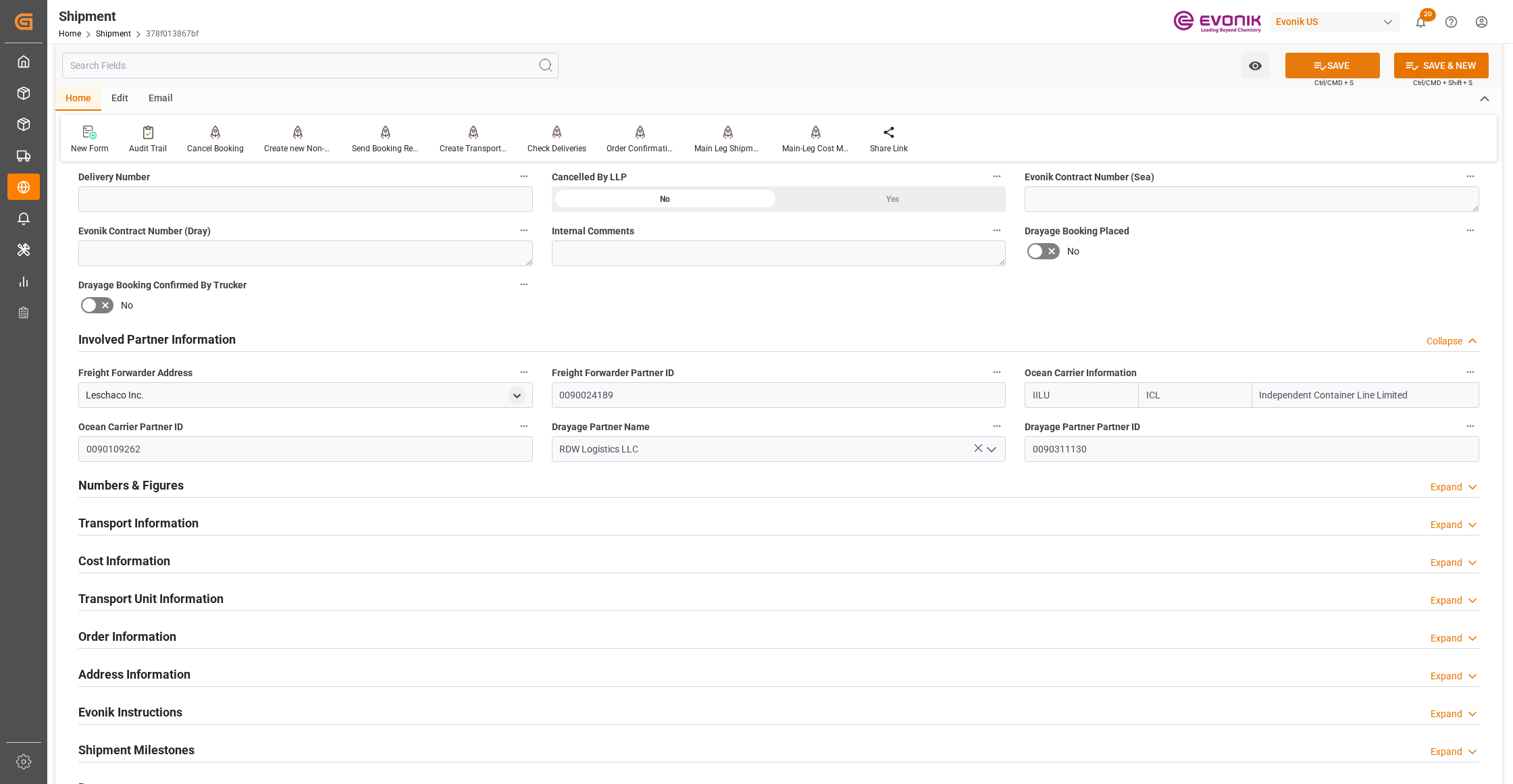
click at [1303, 62] on button "SAVE" at bounding box center [1333, 65] width 95 height 25
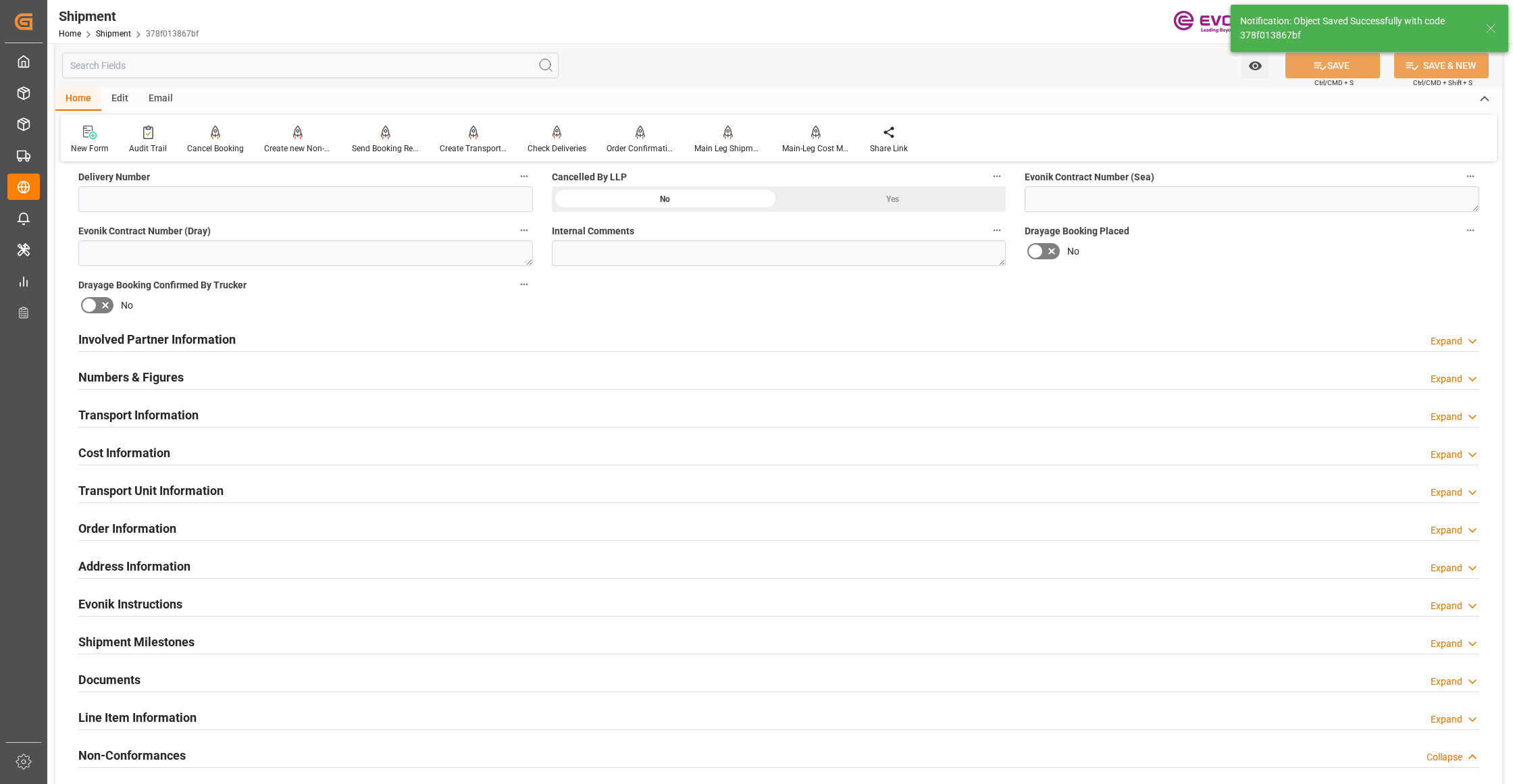
type input "0090025159"
click at [658, 333] on div "Involved Partner Information Expand" at bounding box center [778, 338] width 1401 height 25
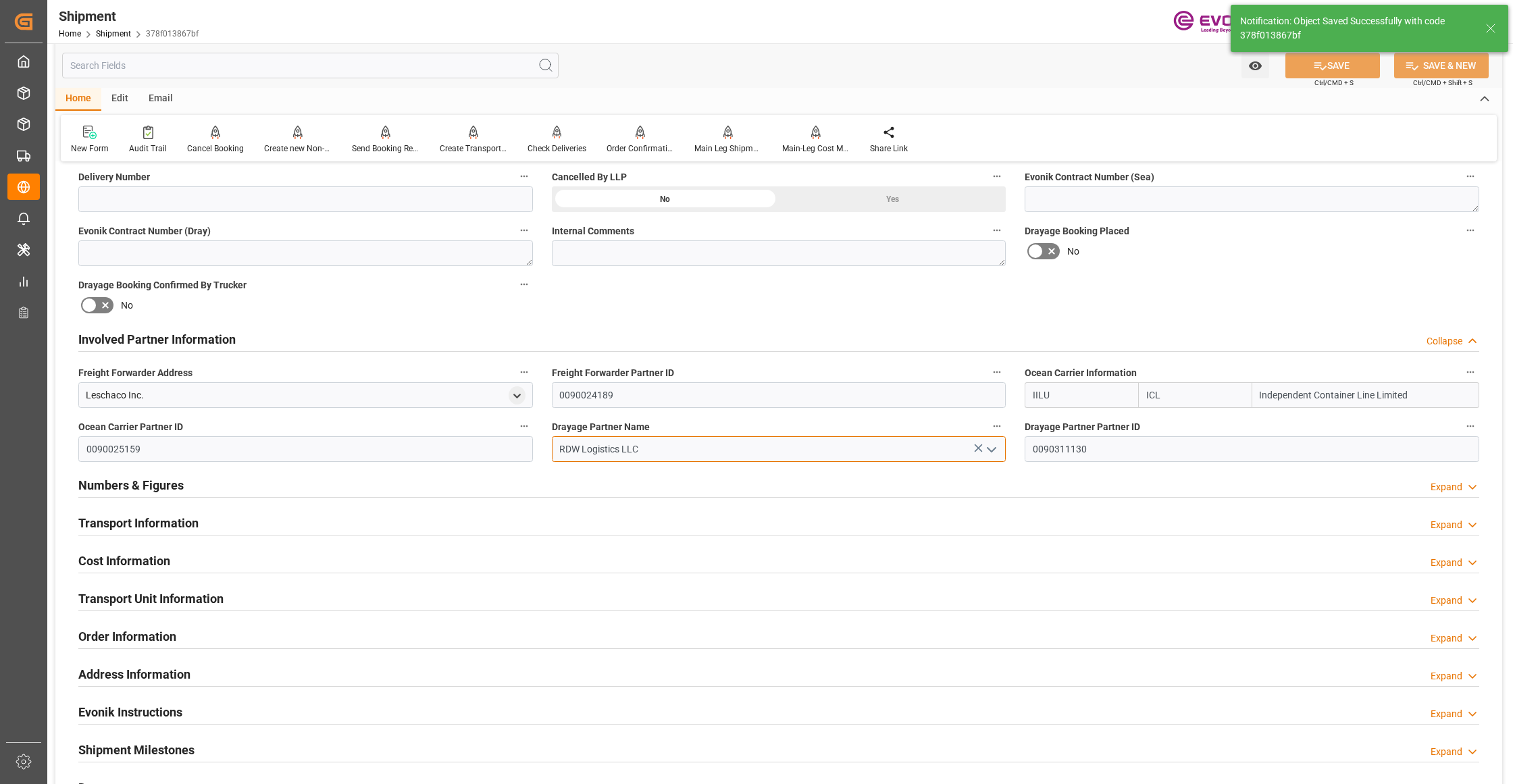
click at [660, 447] on input "RDW Logistics LLC" at bounding box center [779, 448] width 455 height 25
drag, startPoint x: 667, startPoint y: 448, endPoint x: 532, endPoint y: 436, distance: 135.5
click at [532, 436] on div "Booking Confirmation Milestone Bar Collapse Submitted to FFW for Booking (Pendi…" at bounding box center [779, 325] width 1447 height 1504
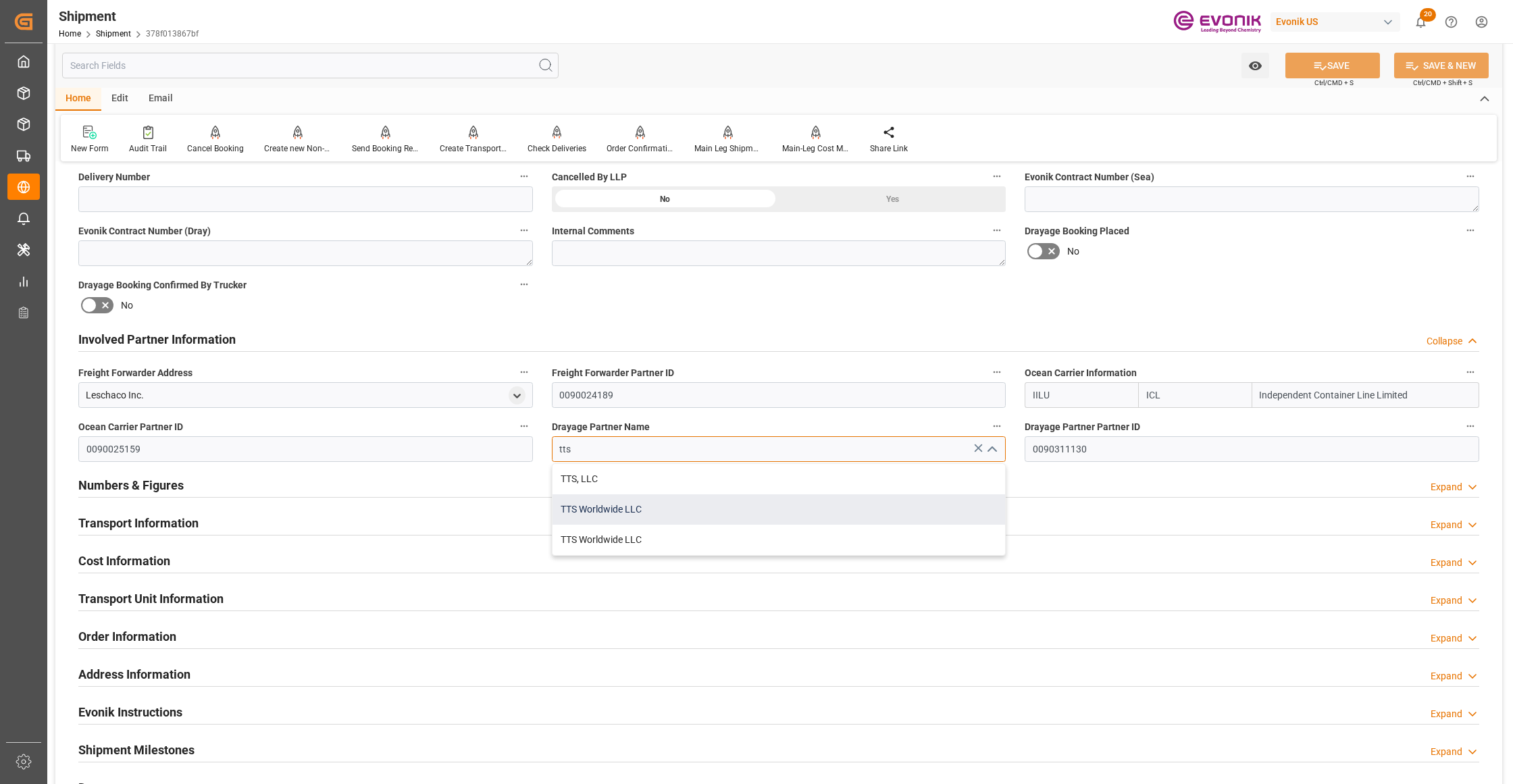
click at [625, 509] on div "TTS Worldwide LLC" at bounding box center [779, 509] width 453 height 30
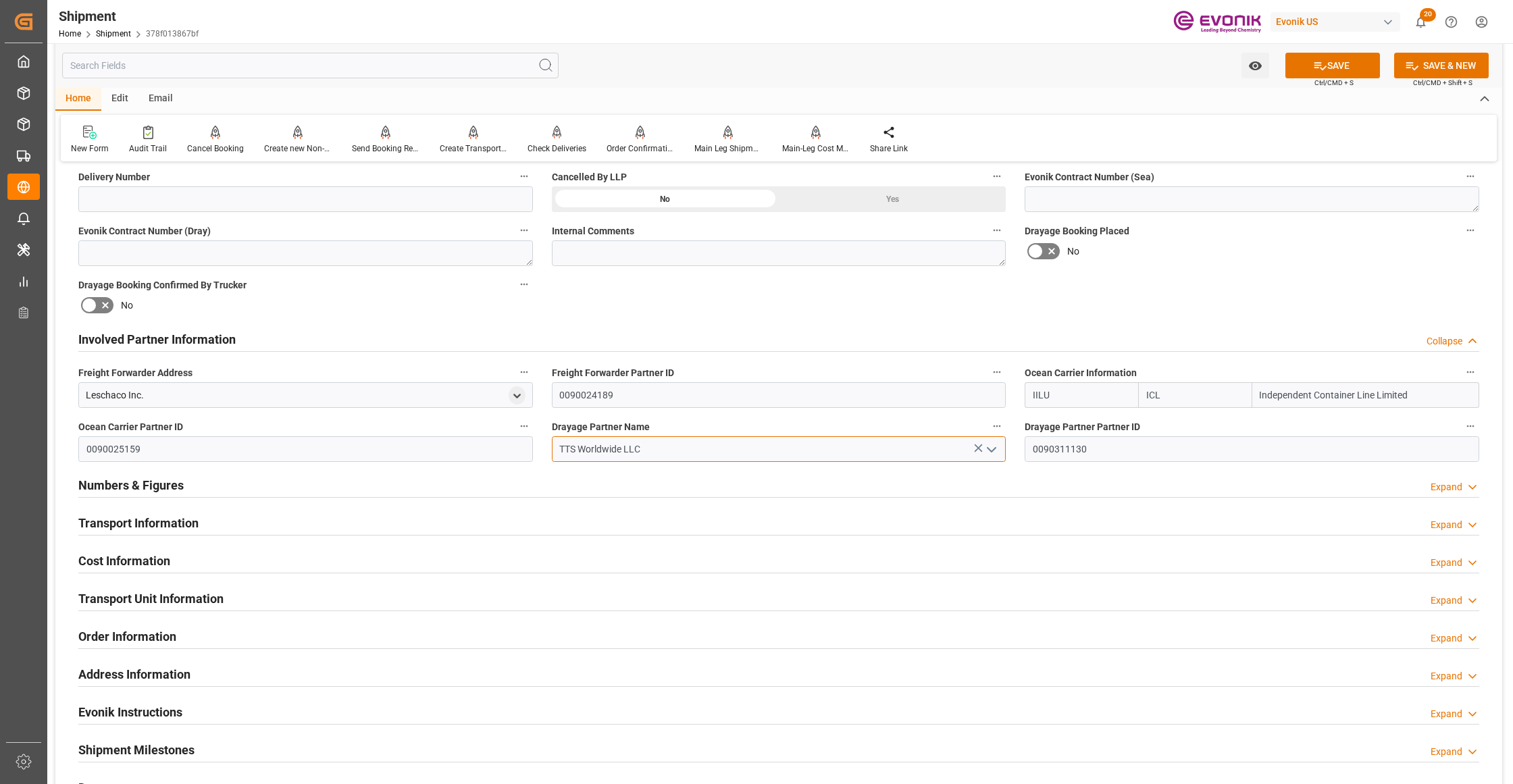
type input "TTS Worldwide LLC"
click at [1068, 317] on div "Booking Confirmation Milestone Bar Collapse Submitted to FFW for Booking (Pendi…" at bounding box center [779, 325] width 1447 height 1504
click at [1338, 68] on button "SAVE" at bounding box center [1333, 65] width 95 height 25
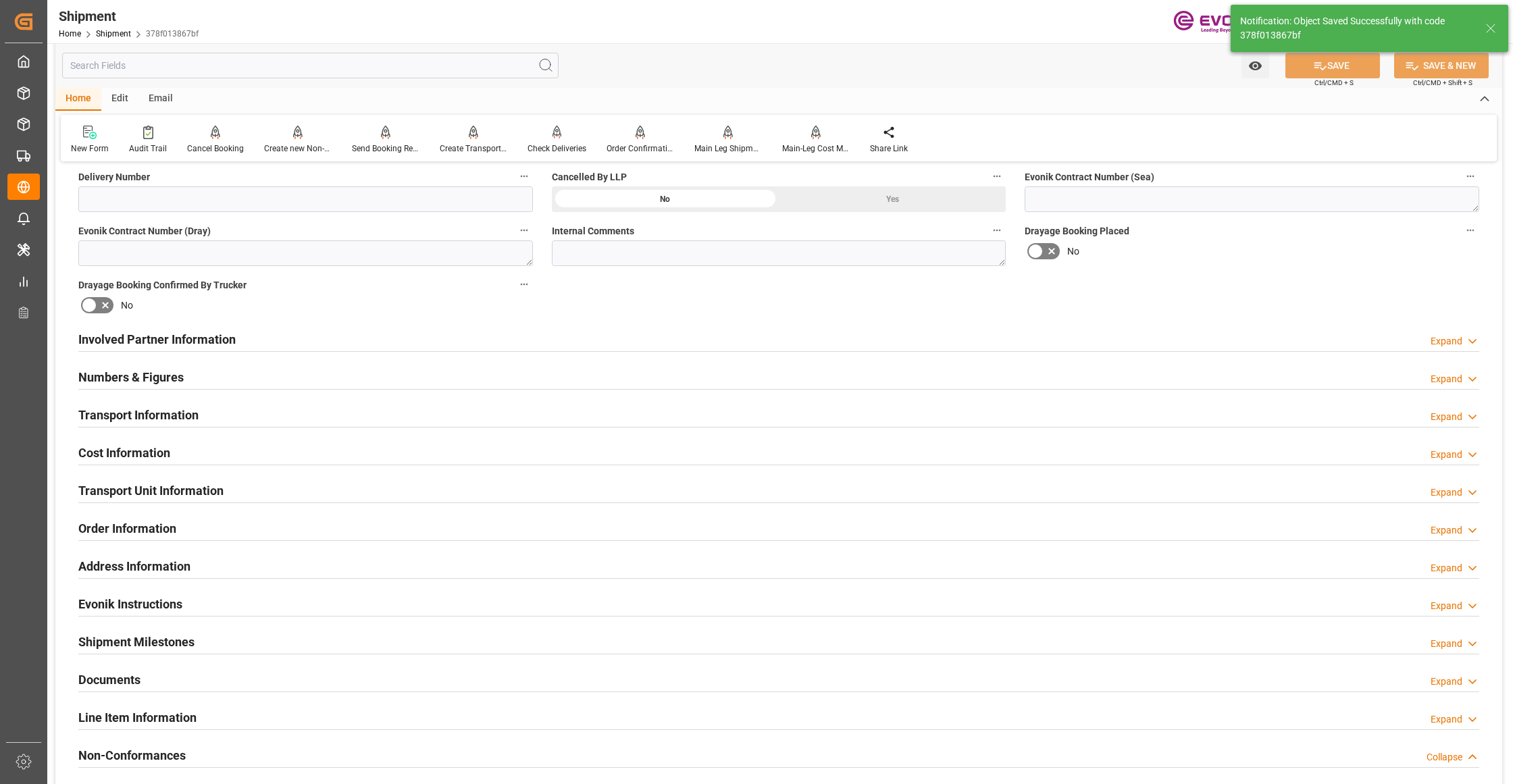
type input "0090145033"
click at [638, 340] on div "Involved Partner Information Expand" at bounding box center [778, 338] width 1401 height 25
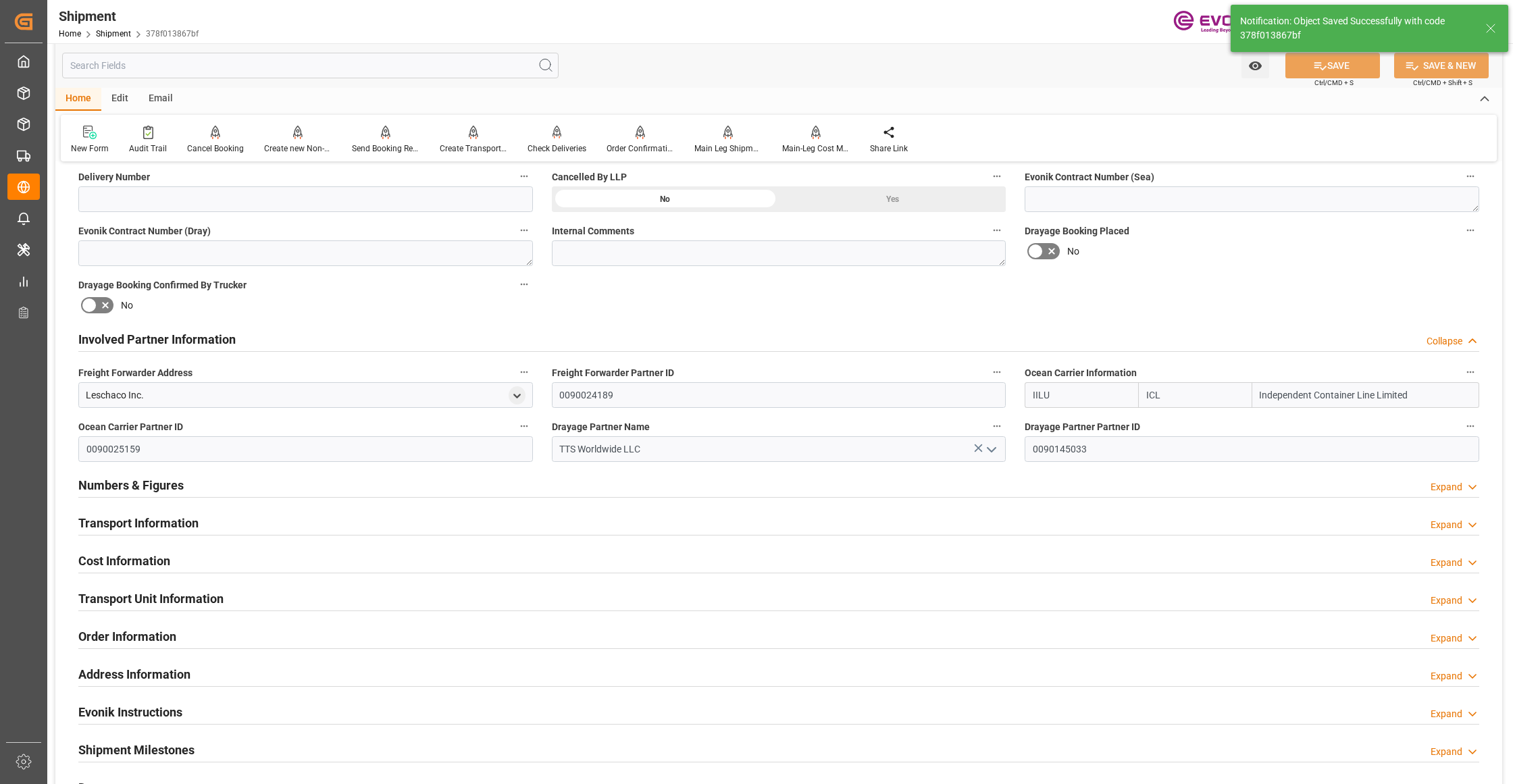
click at [551, 524] on div "Transport Information Expand" at bounding box center [778, 522] width 1401 height 25
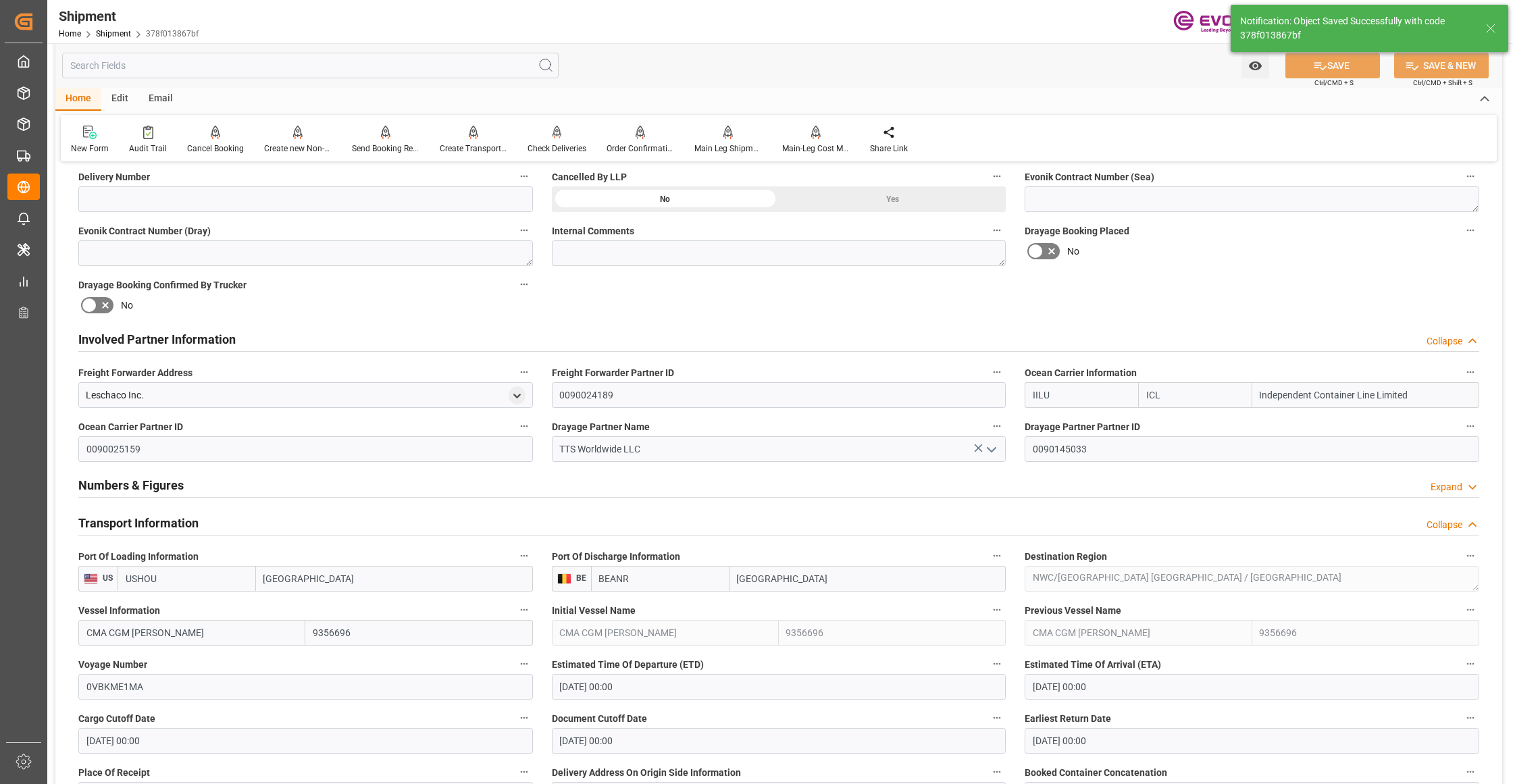
scroll to position [900, 0]
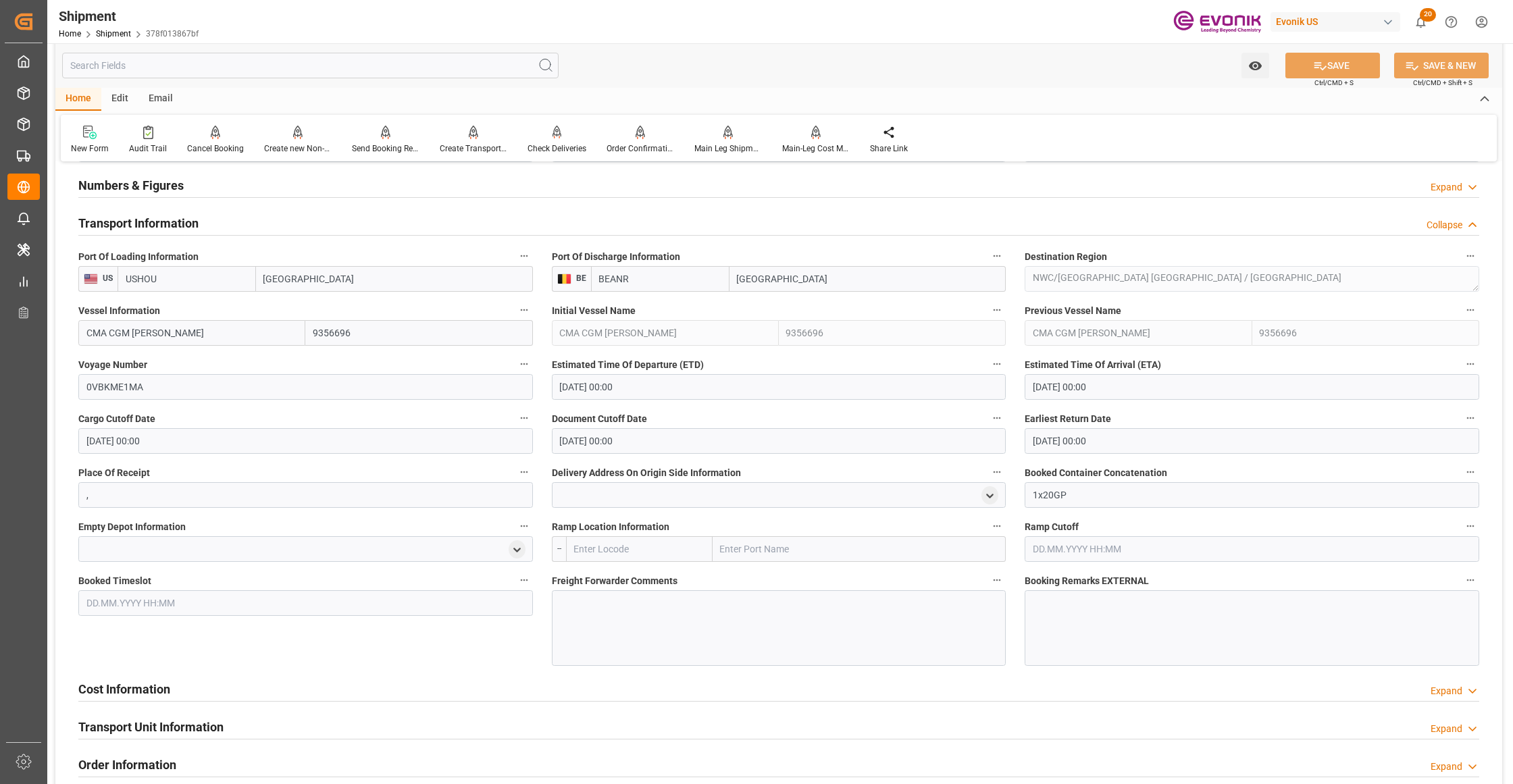
click at [192, 278] on input "USHOU" at bounding box center [187, 279] width 138 height 25
drag, startPoint x: 162, startPoint y: 275, endPoint x: 97, endPoint y: 273, distance: 65.0
click at [97, 273] on div "US USHOU Houston" at bounding box center [305, 279] width 455 height 25
click at [182, 304] on span "USCHT - [PERSON_NAME]" at bounding box center [179, 309] width 106 height 11
type input "USCHT"
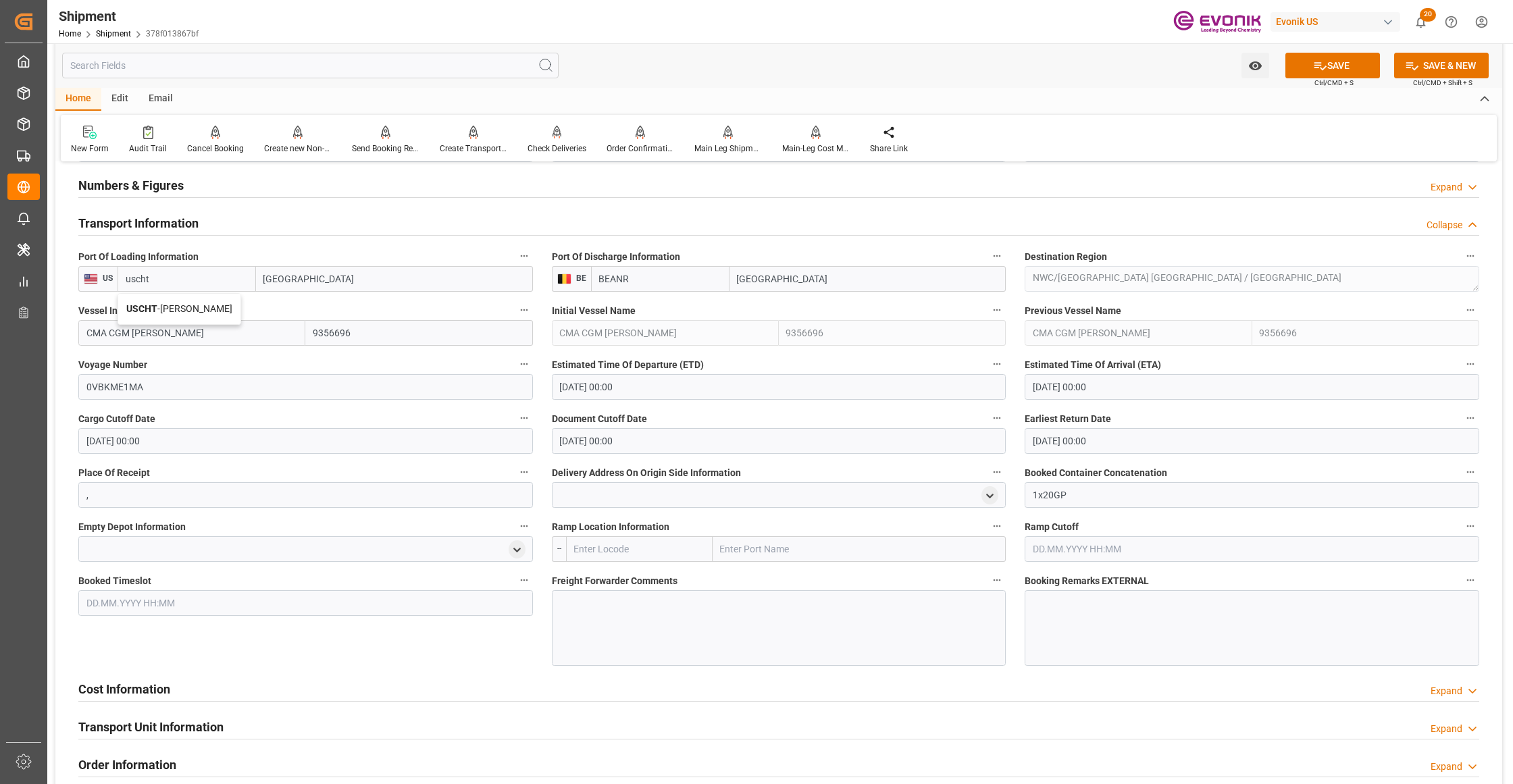
type input "[PERSON_NAME]"
type input "USCHT"
click at [231, 335] on input "CMA CGM [PERSON_NAME]" at bounding box center [191, 332] width 227 height 25
drag, startPoint x: 228, startPoint y: 327, endPoint x: 90, endPoint y: 318, distance: 138.3
click at [92, 320] on input "CMA CGM [PERSON_NAME]" at bounding box center [191, 332] width 227 height 25
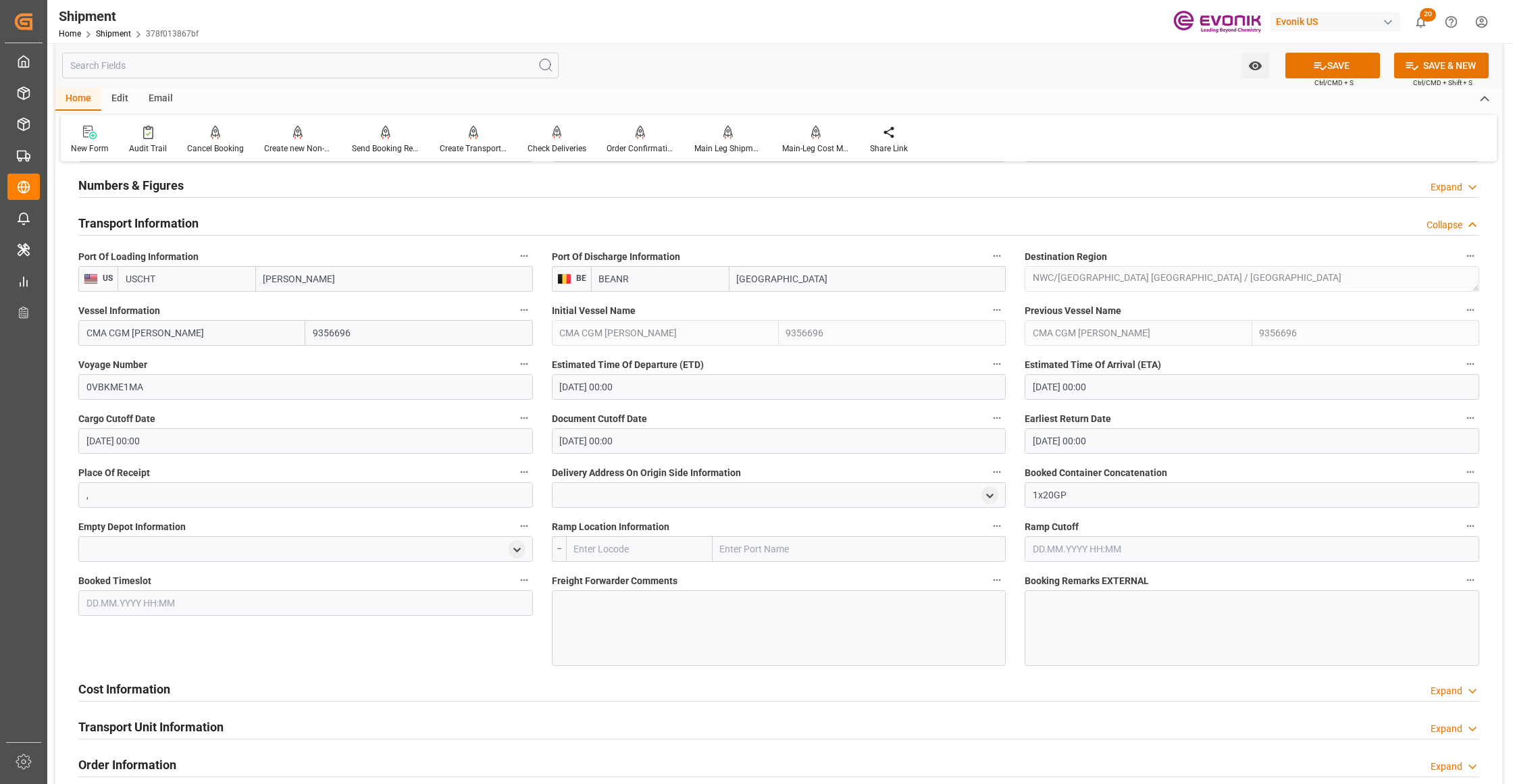
type input "C"
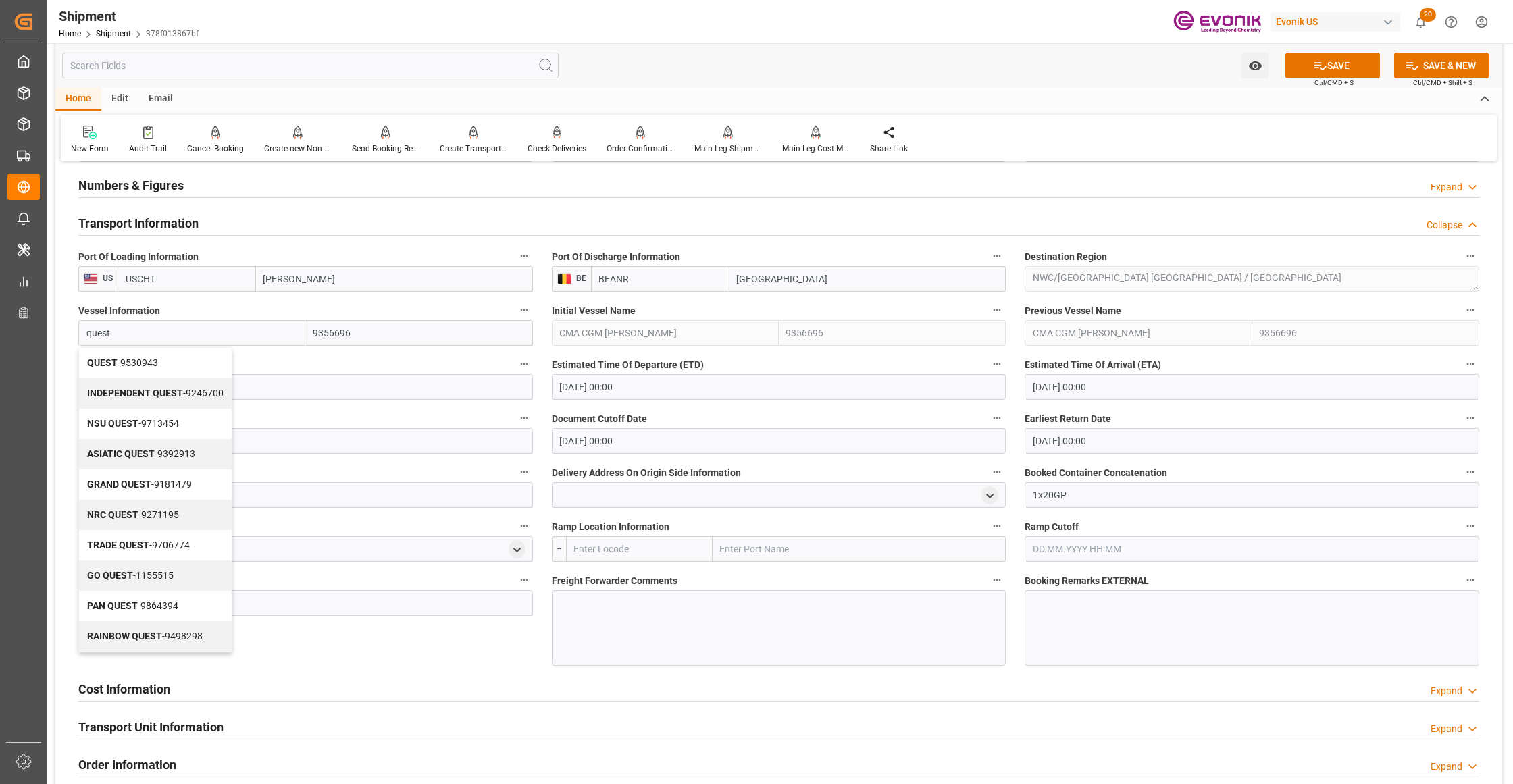
click at [150, 367] on span "QUEST - 9530943" at bounding box center [123, 363] width 71 height 11
type input "QUEST"
type input "9530943"
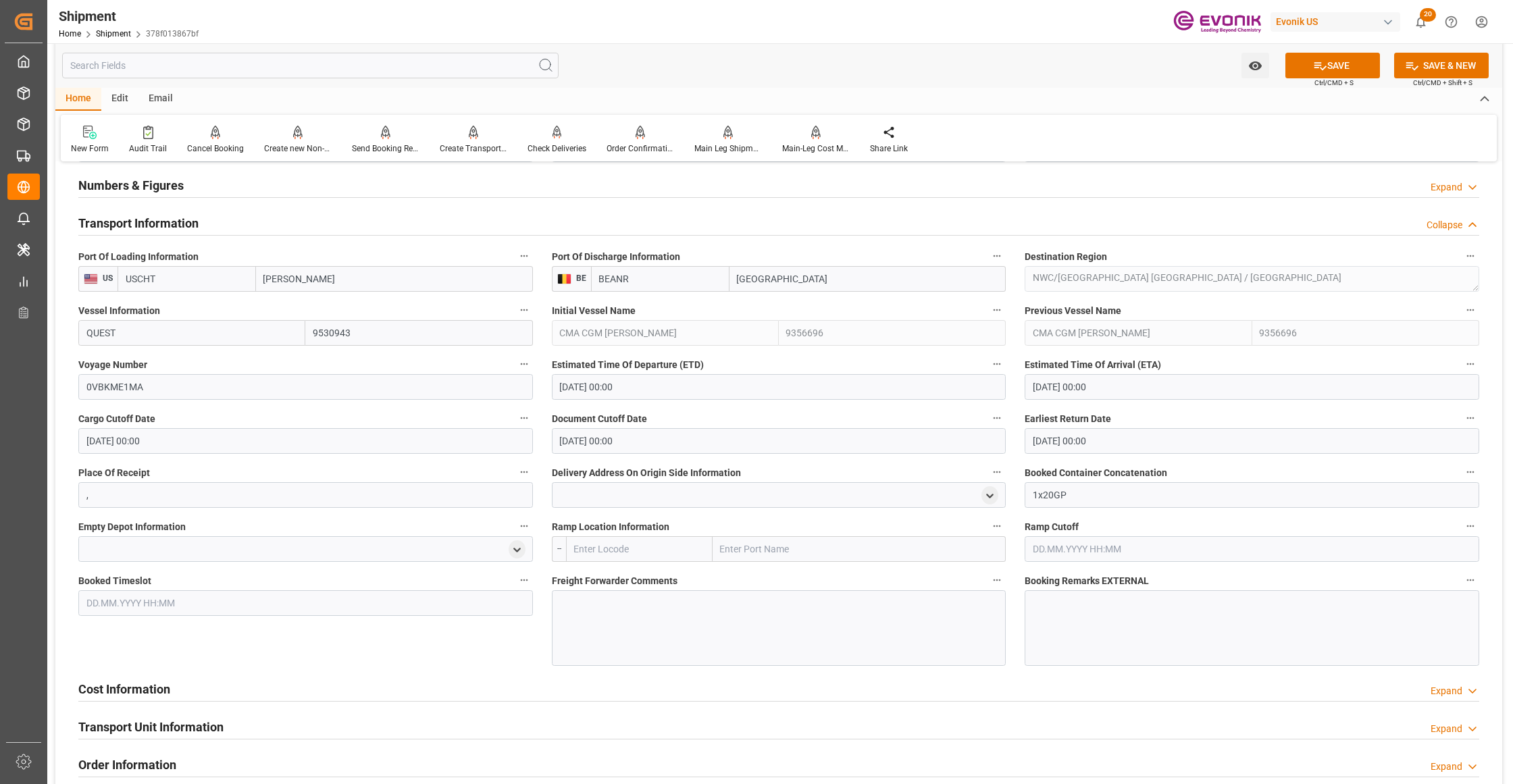
type input "QUEST"
click at [186, 382] on input "0VBKME1MA" at bounding box center [305, 386] width 455 height 25
drag, startPoint x: 149, startPoint y: 389, endPoint x: 76, endPoint y: 394, distance: 73.2
click at [55, 384] on div "Booking Confirmation Milestone Bar Collapse Submitted to FFW for Booking (Pendi…" at bounding box center [779, 240] width 1447 height 1932
click at [134, 390] on input at bounding box center [305, 386] width 455 height 25
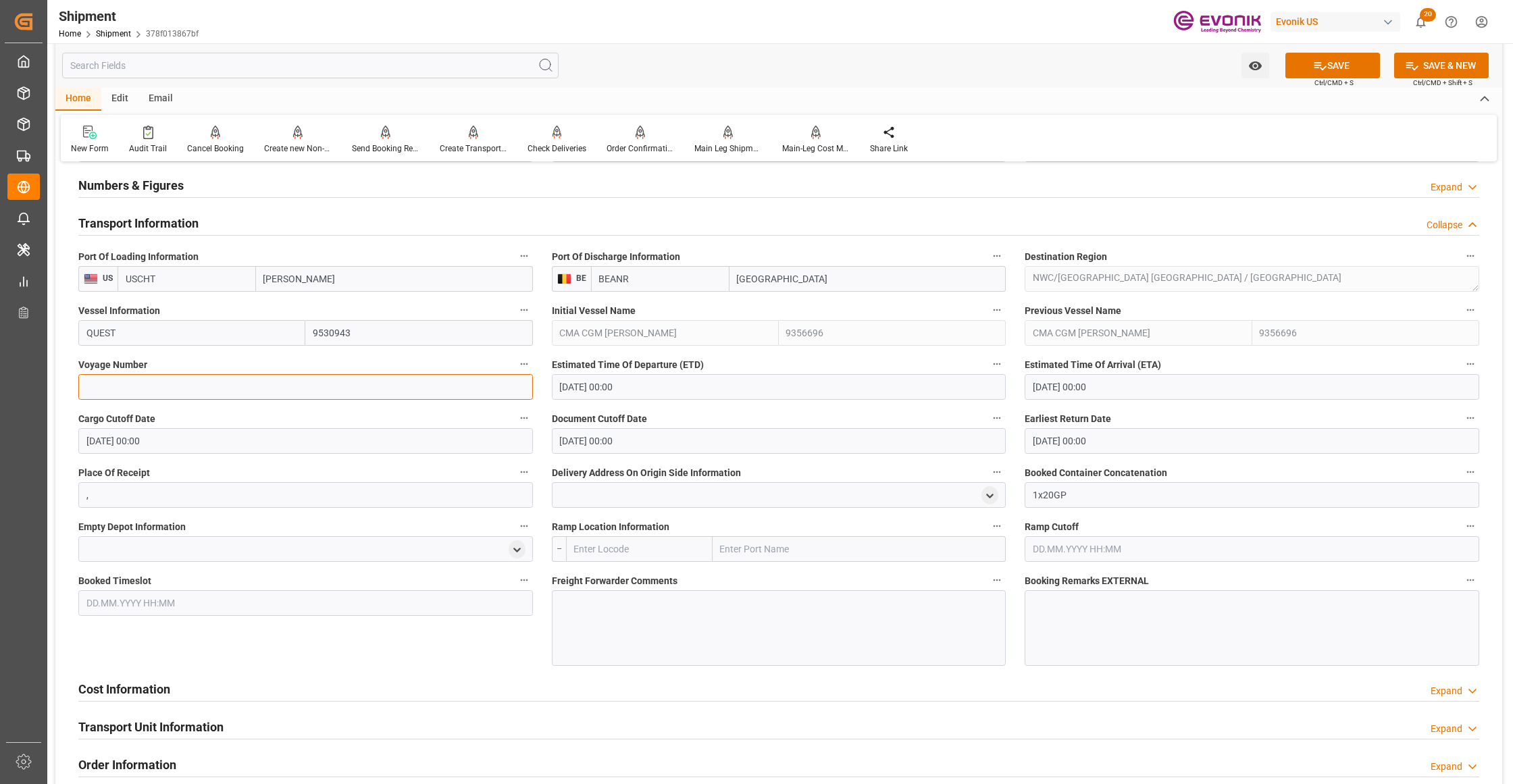
paste input "1017"
type input "1017"
click at [653, 390] on input "[DATE] 00:00" at bounding box center [779, 386] width 455 height 25
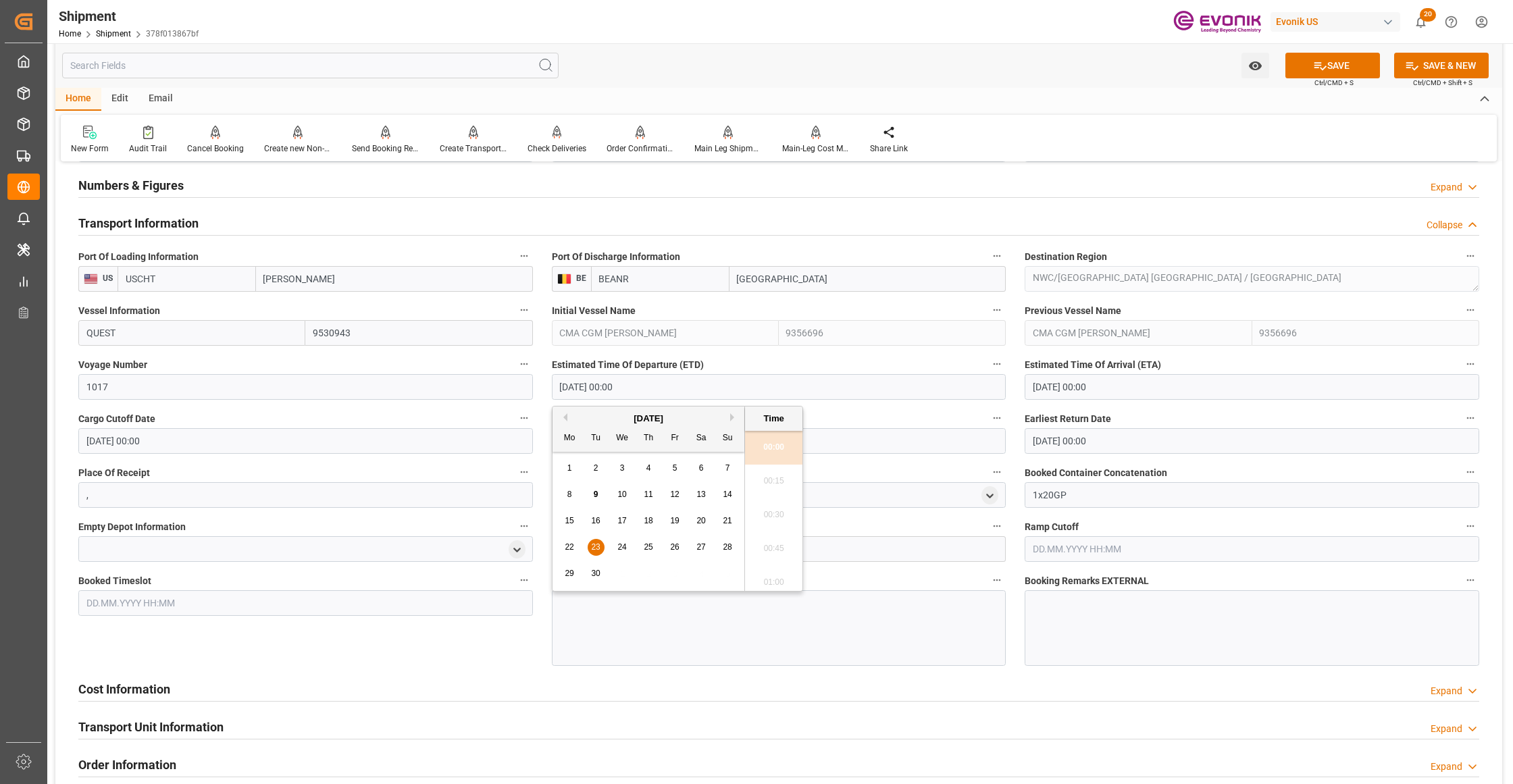
click at [619, 544] on span "24" at bounding box center [621, 547] width 9 height 10
type input "[DATE] 00:00"
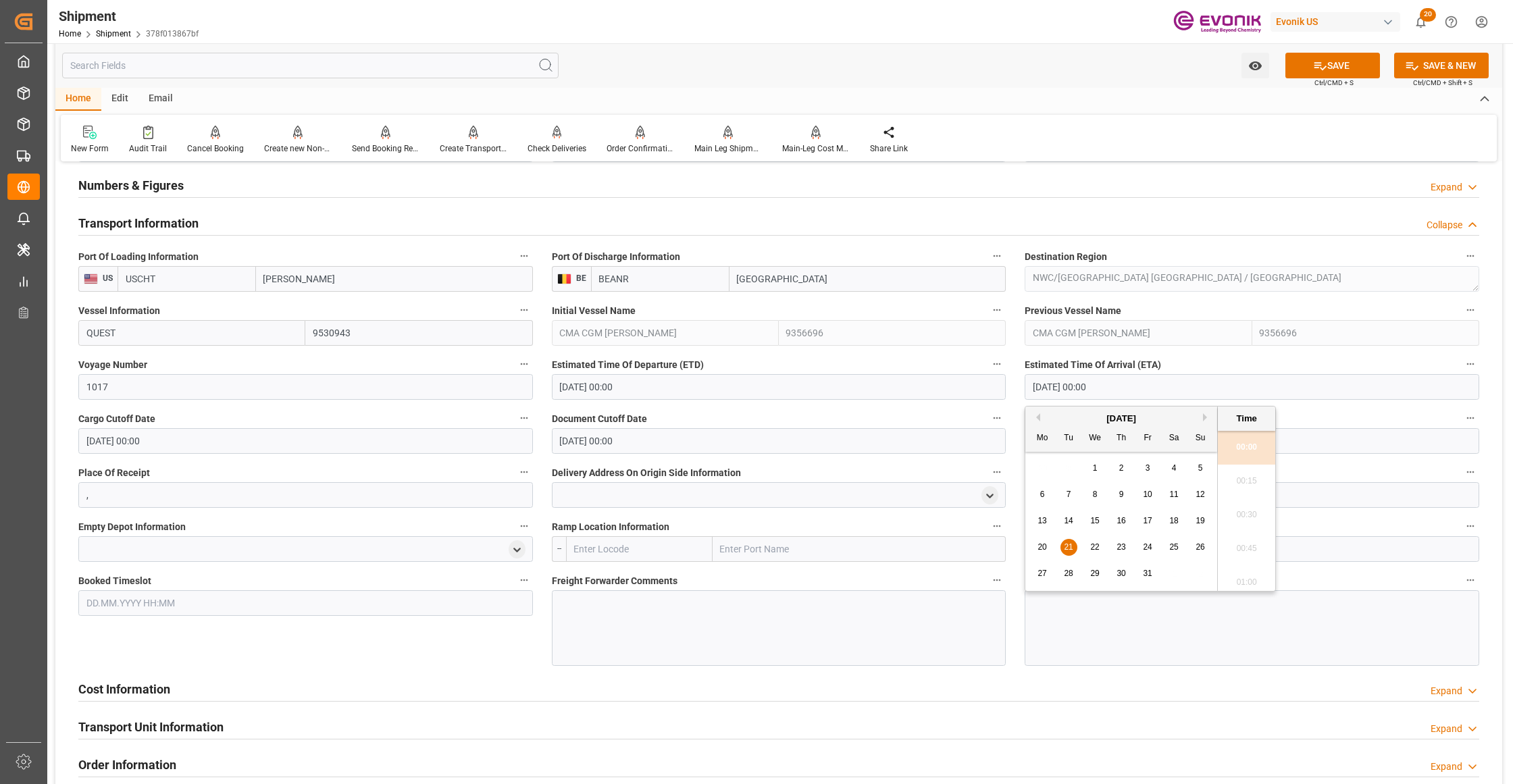
click at [1133, 392] on input "[DATE] 00:00" at bounding box center [1252, 386] width 455 height 25
click at [1068, 492] on span "7" at bounding box center [1068, 494] width 5 height 10
type input "[DATE] 00:00"
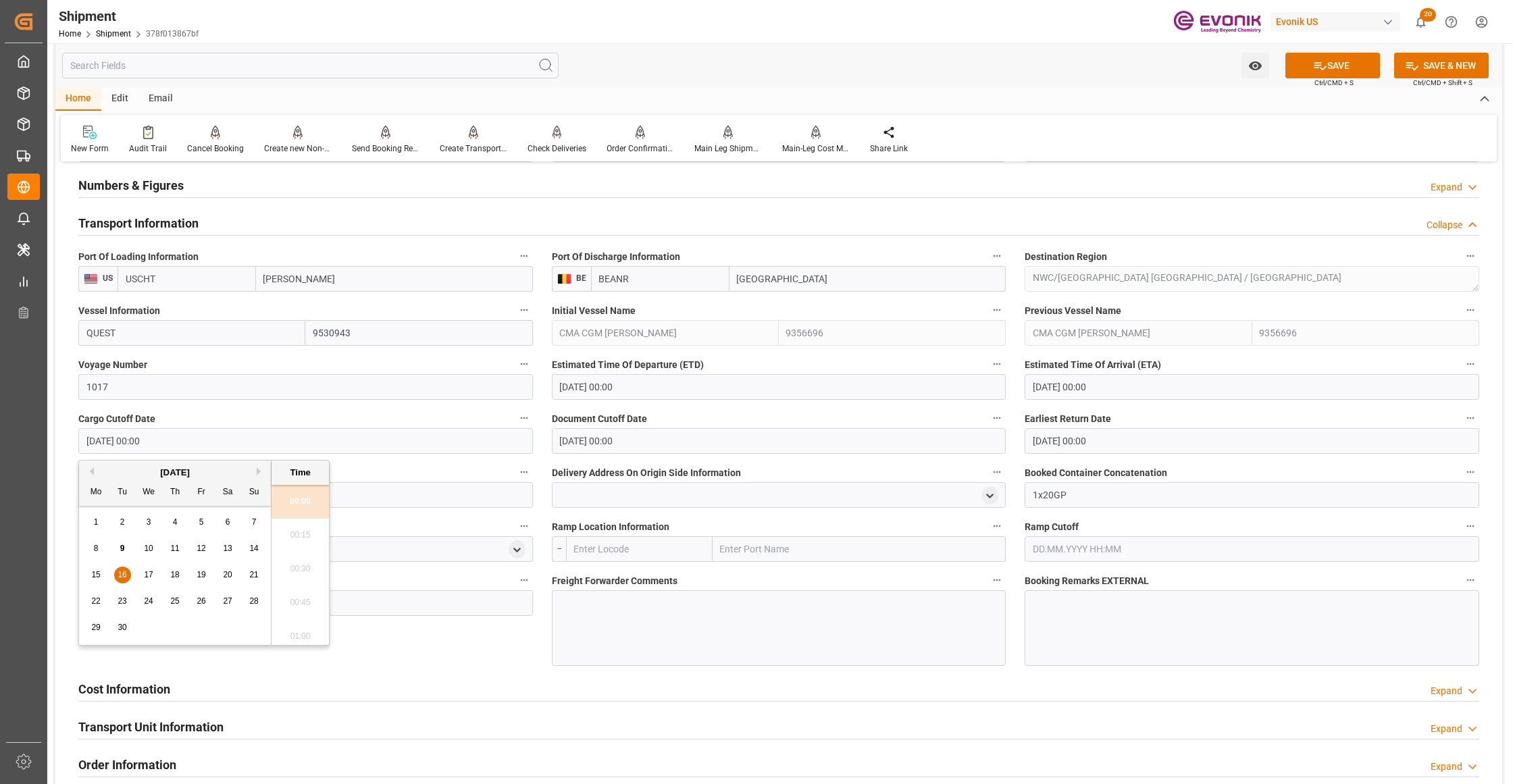
click at [379, 444] on input "[DATE] 00:00" at bounding box center [305, 440] width 455 height 25
click at [652, 443] on input "[DATE] 00:00" at bounding box center [779, 440] width 455 height 25
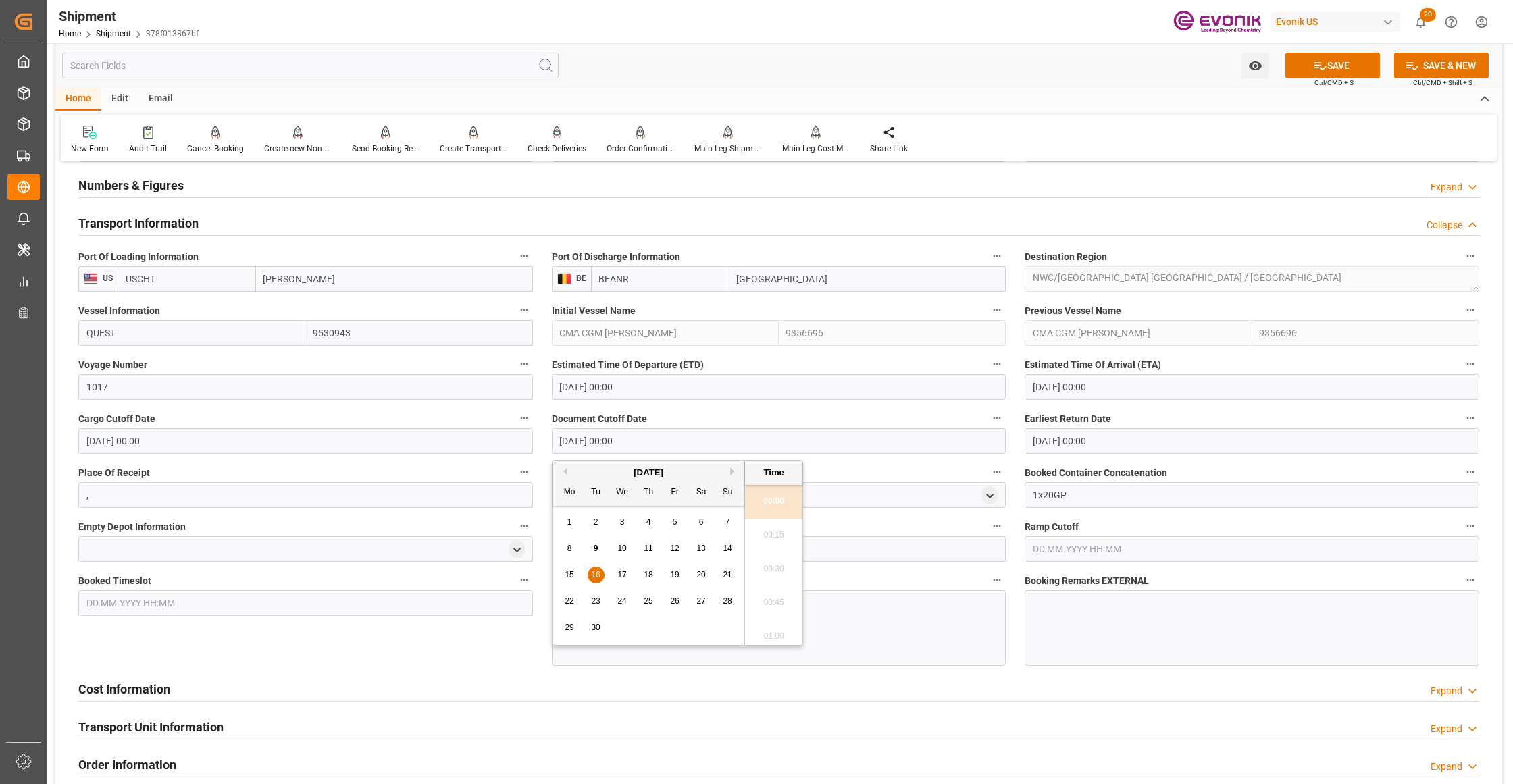
click at [464, 659] on div "Booked Timeslot" at bounding box center [305, 618] width 473 height 104
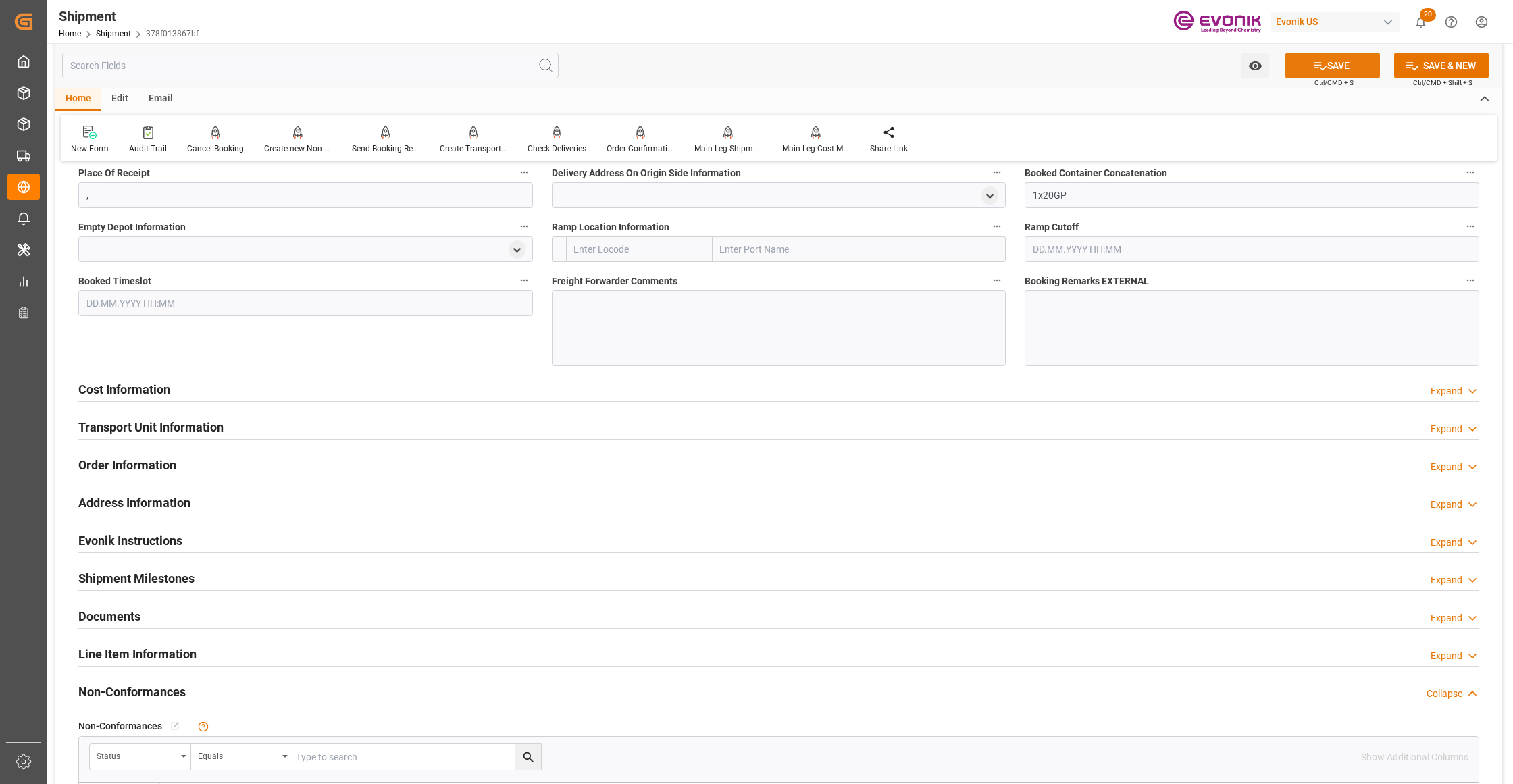
click at [1332, 68] on button "SAVE" at bounding box center [1333, 65] width 95 height 25
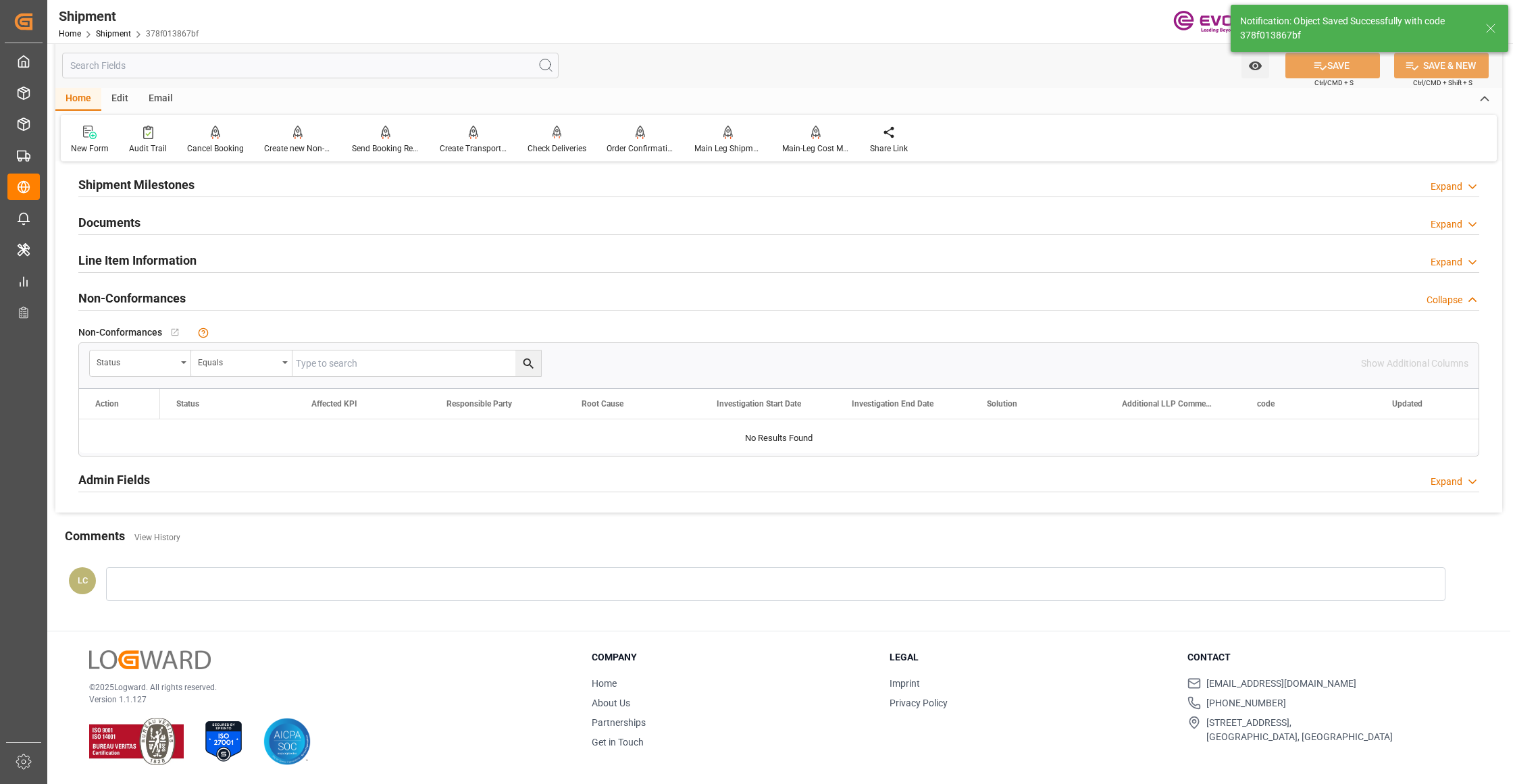
scroll to position [664, 0]
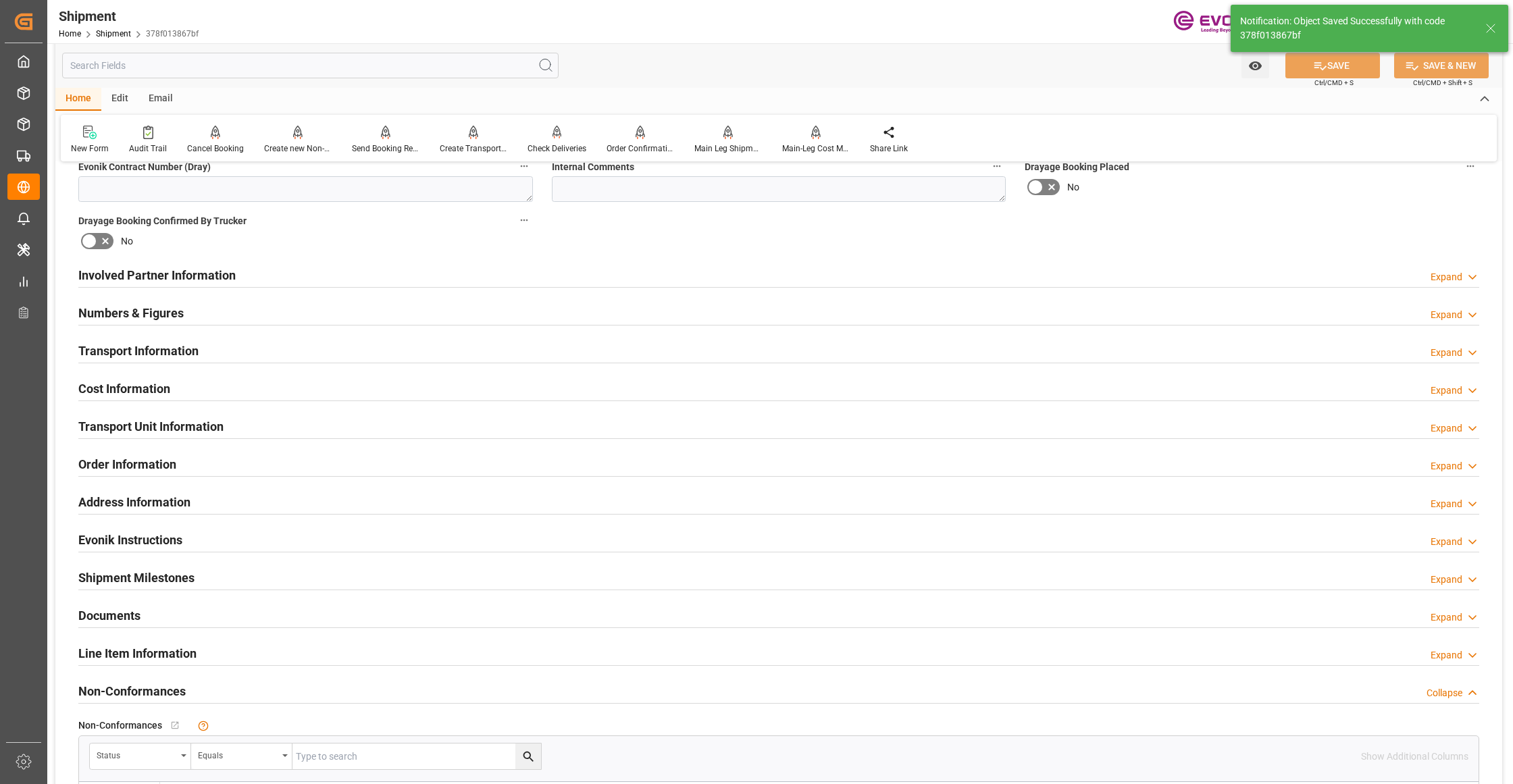
click at [292, 386] on div "Cost Information Expand" at bounding box center [778, 387] width 1401 height 25
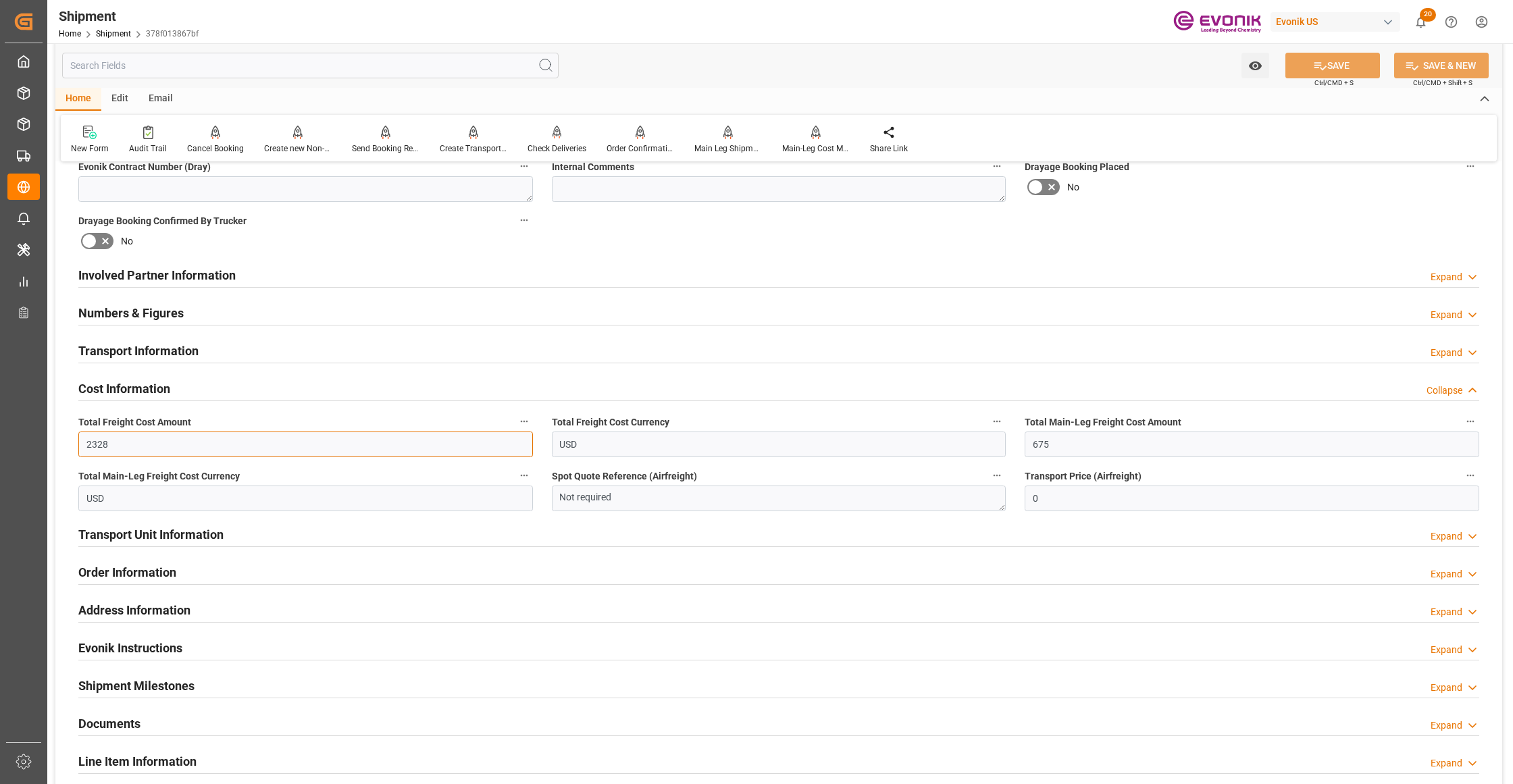
drag, startPoint x: 118, startPoint y: 448, endPoint x: 88, endPoint y: 438, distance: 31.6
click at [88, 438] on input "2328" at bounding box center [305, 444] width 455 height 25
type input "6786"
click at [1081, 452] on input "675" at bounding box center [1252, 444] width 455 height 25
drag, startPoint x: 1049, startPoint y: 444, endPoint x: 1095, endPoint y: 438, distance: 46.4
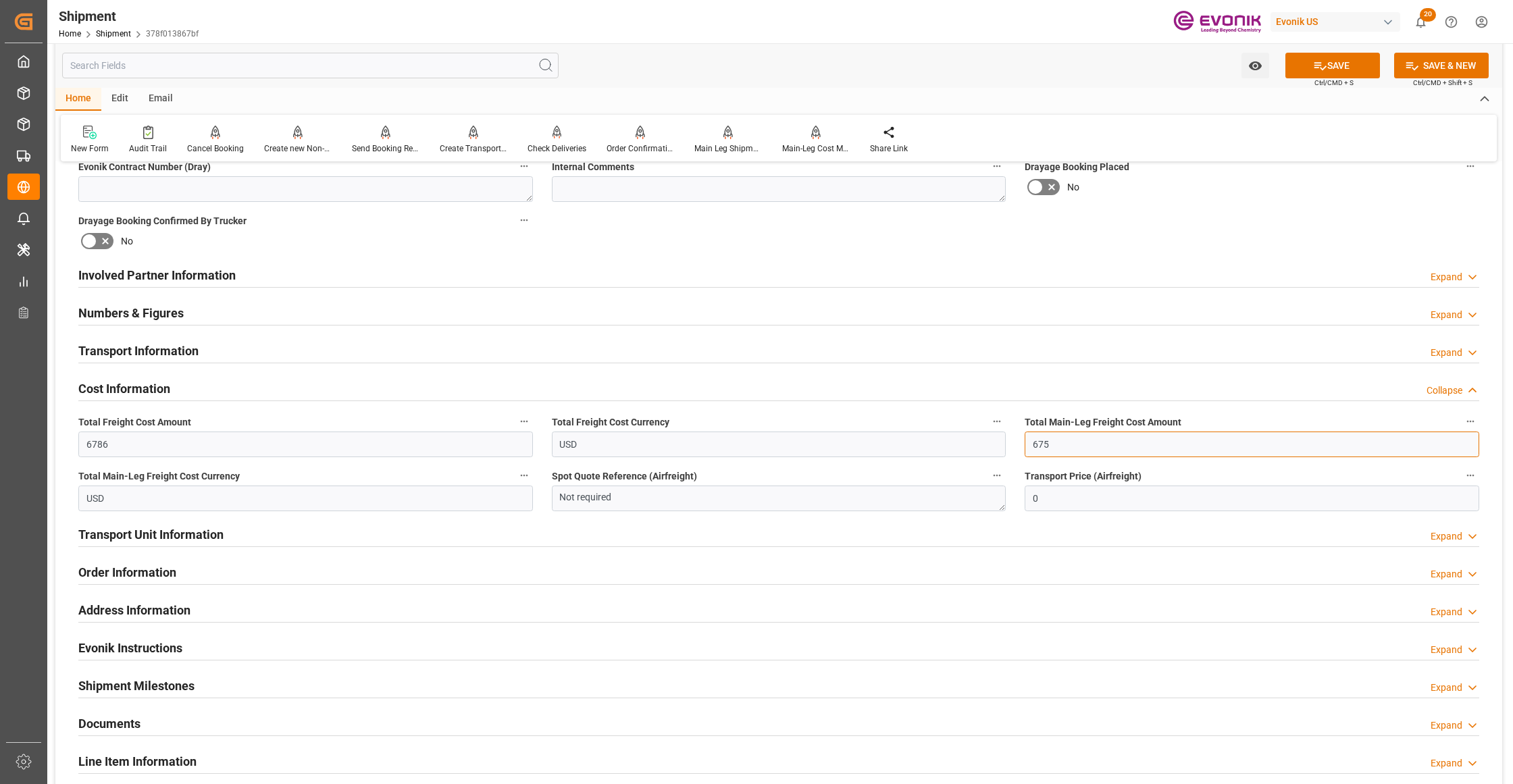
click at [1049, 444] on input "675" at bounding box center [1252, 444] width 455 height 25
type input "6"
type input "0"
type input "1009"
click at [1342, 62] on button "SAVE" at bounding box center [1333, 65] width 95 height 25
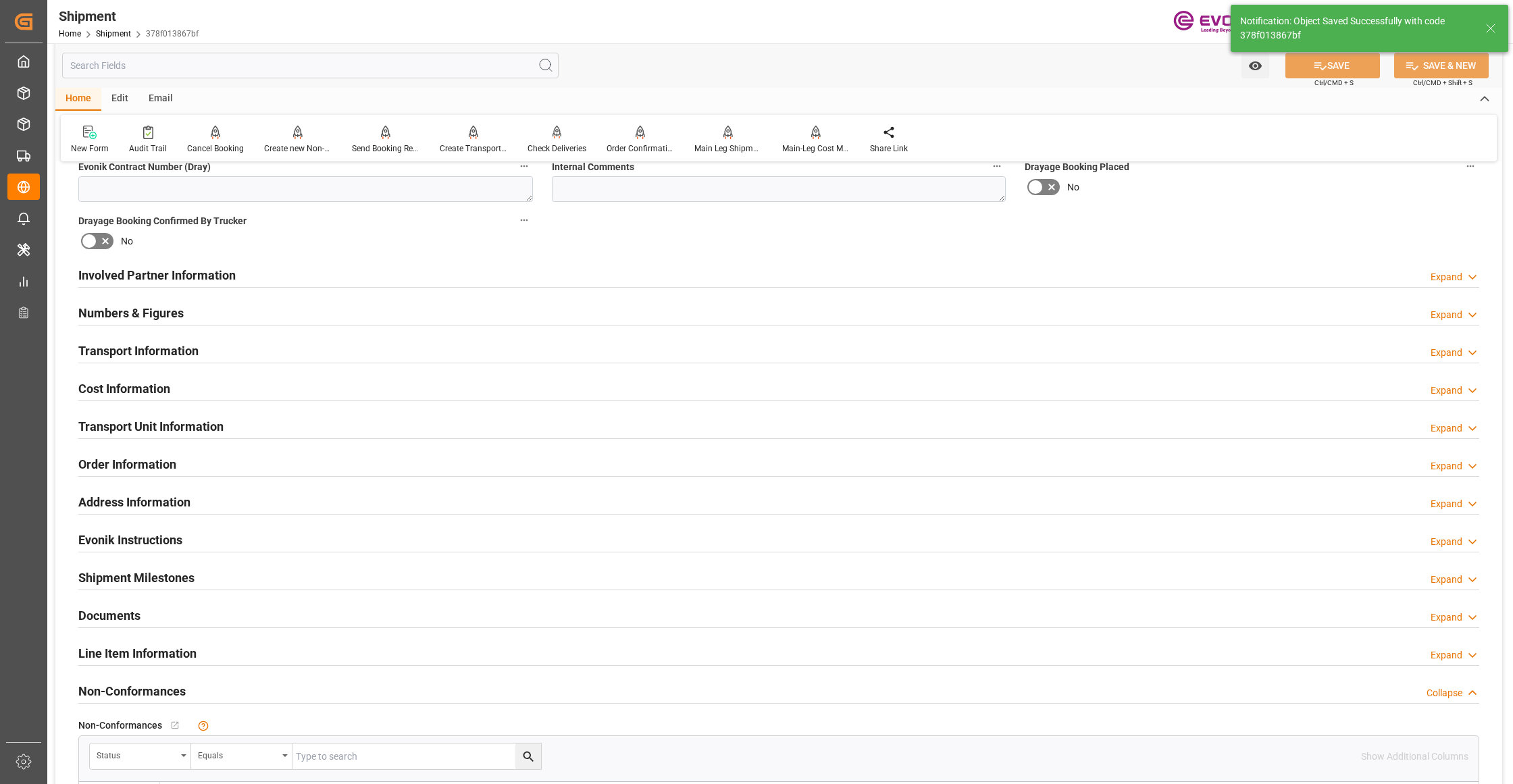
click at [266, 427] on div "Transport Unit Information Expand" at bounding box center [778, 425] width 1401 height 25
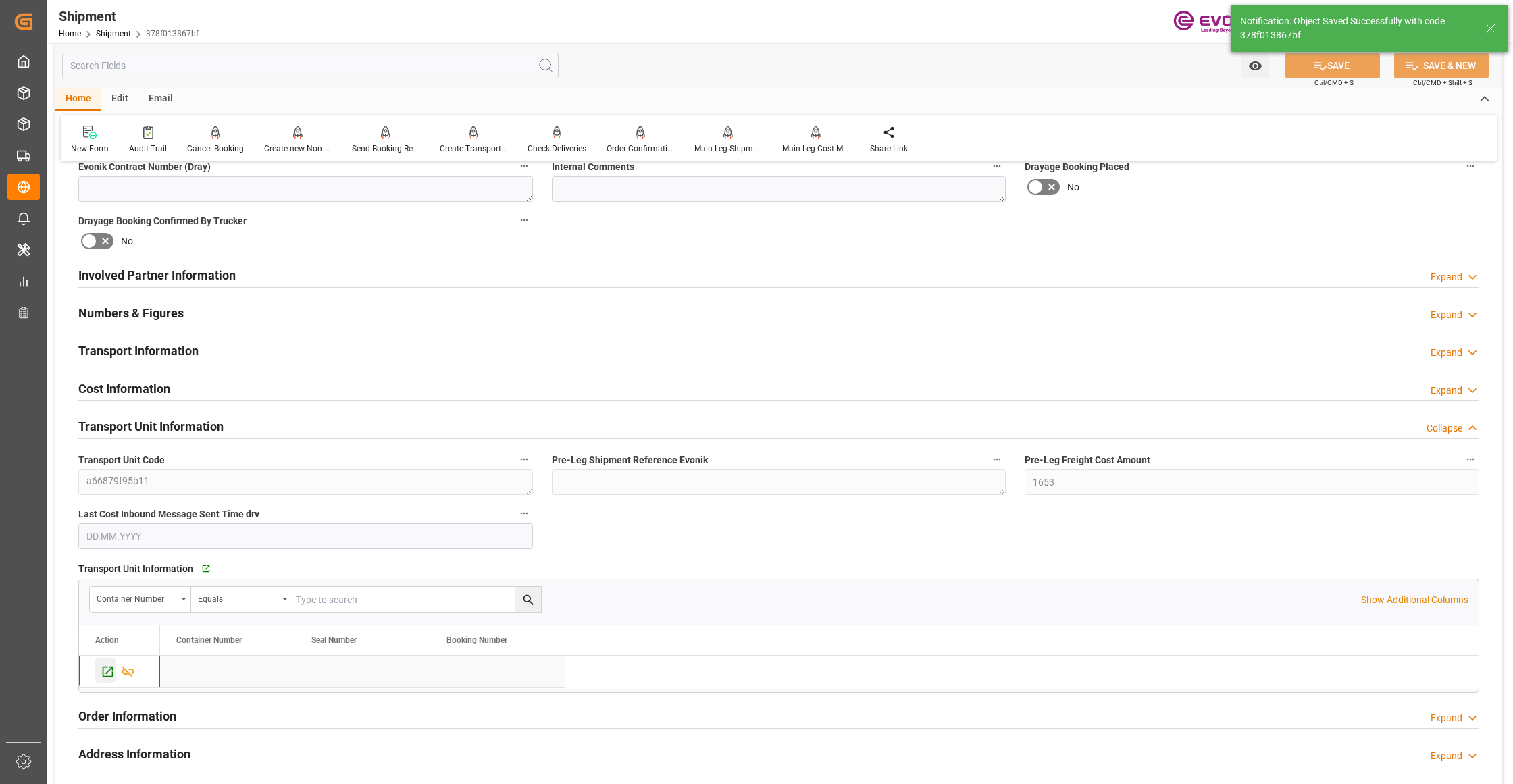
click at [103, 673] on icon "Press SPACE to select this row." at bounding box center [108, 672] width 11 height 11
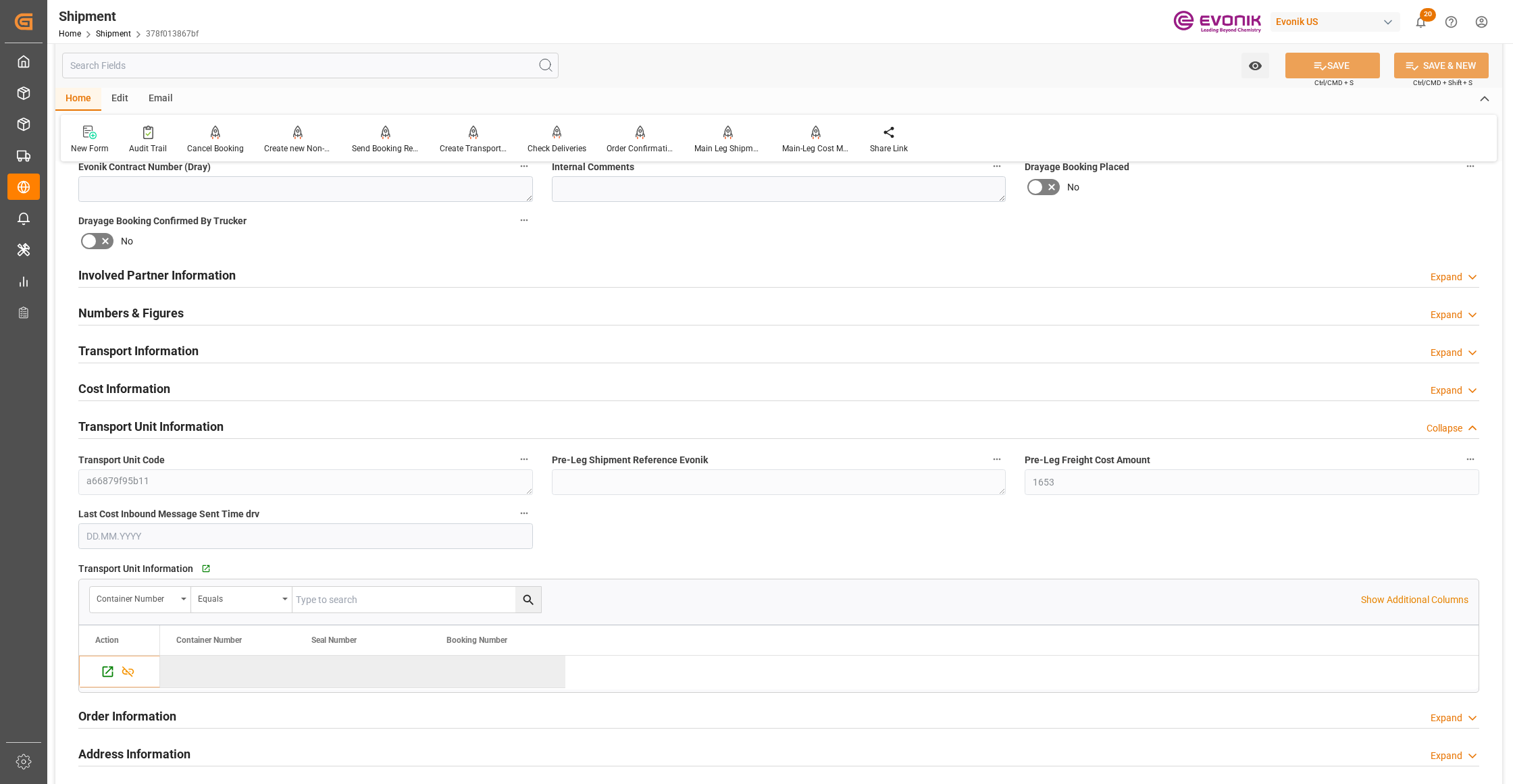
click at [453, 277] on div "Involved Partner Information Expand" at bounding box center [778, 274] width 1401 height 25
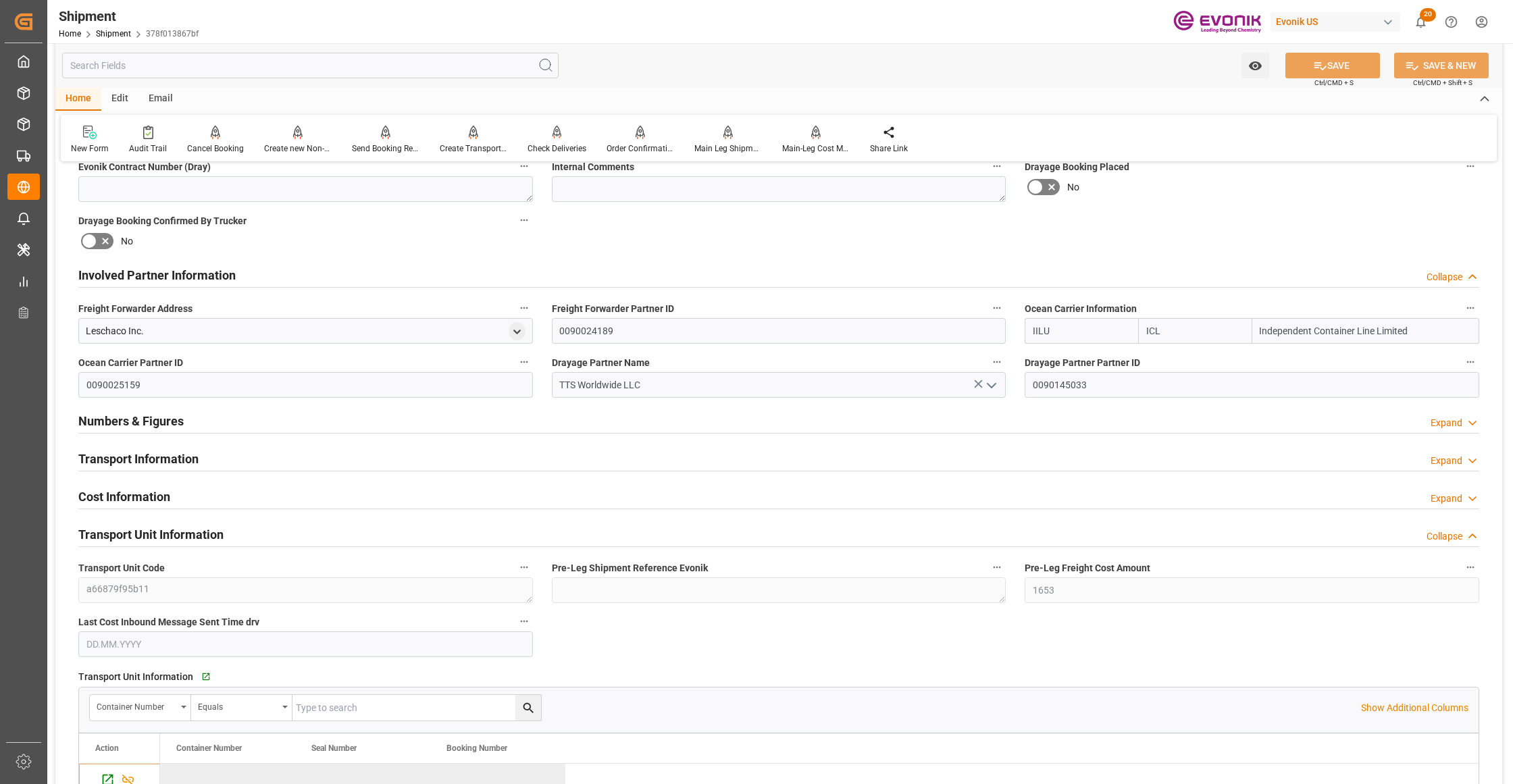
click at [481, 462] on div "Transport Information Expand" at bounding box center [778, 457] width 1401 height 25
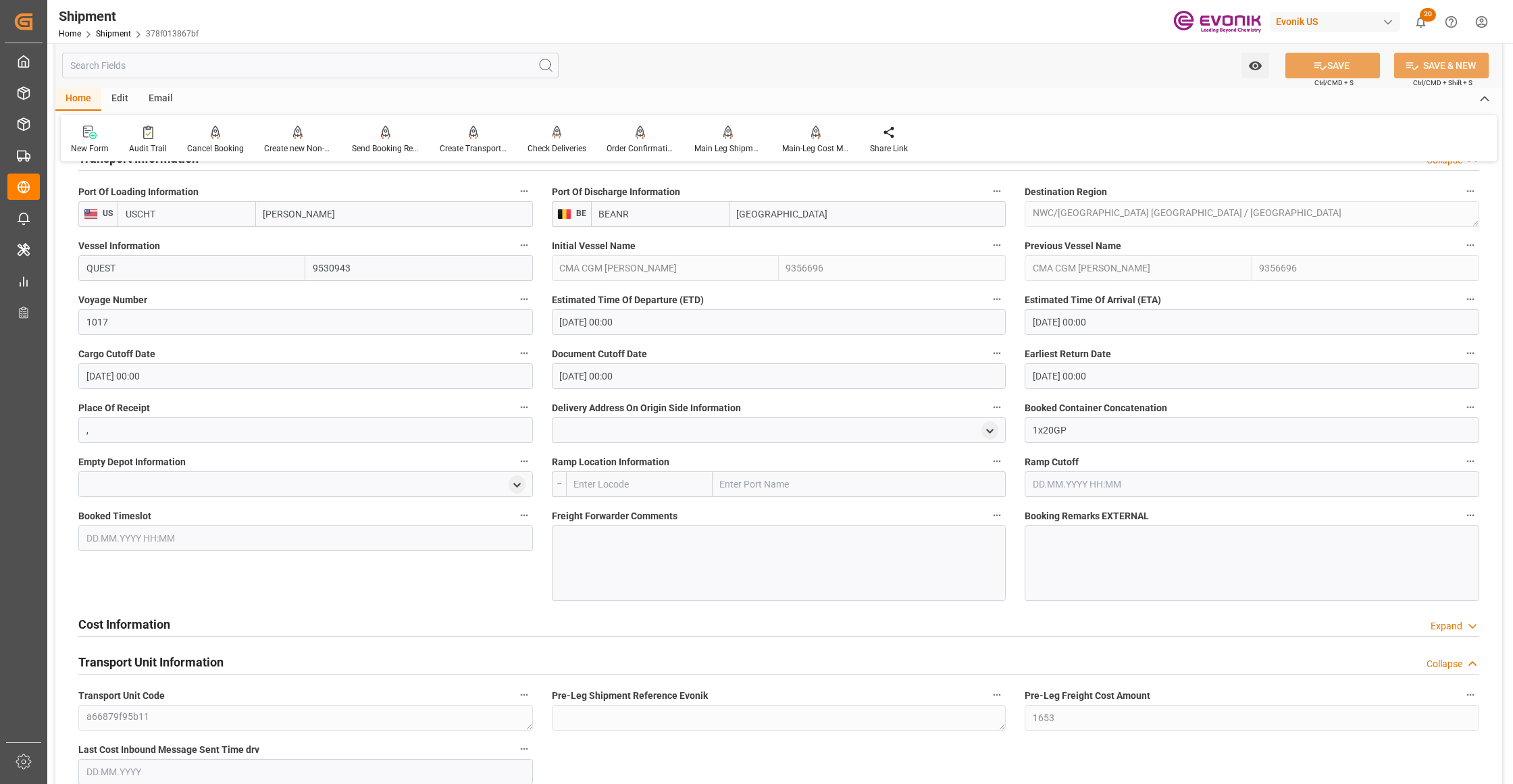
scroll to position [1265, 0]
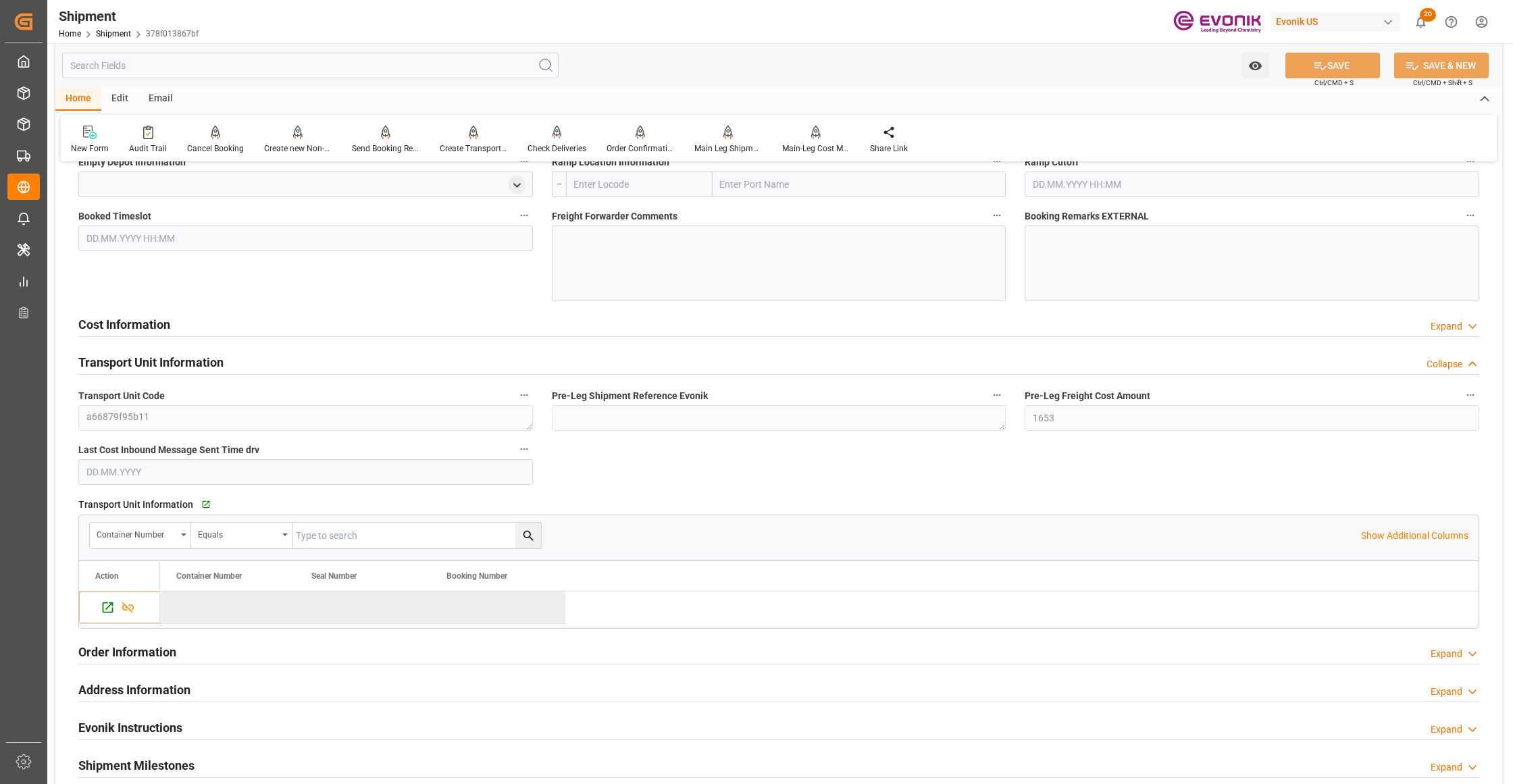
click at [412, 317] on div "Cost Information Expand" at bounding box center [778, 323] width 1401 height 25
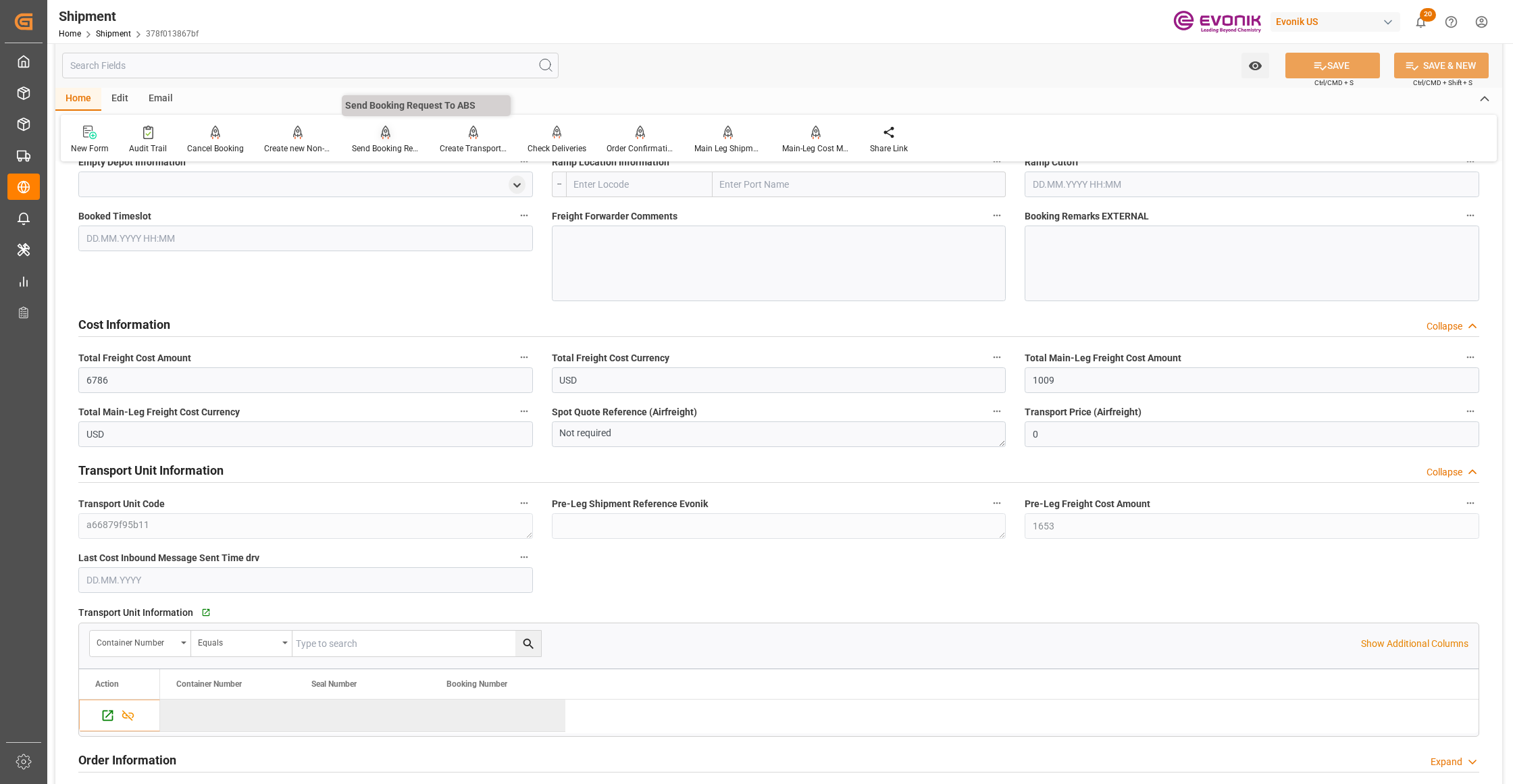
click at [378, 141] on div "Send Booking Request To ABS" at bounding box center [386, 139] width 88 height 29
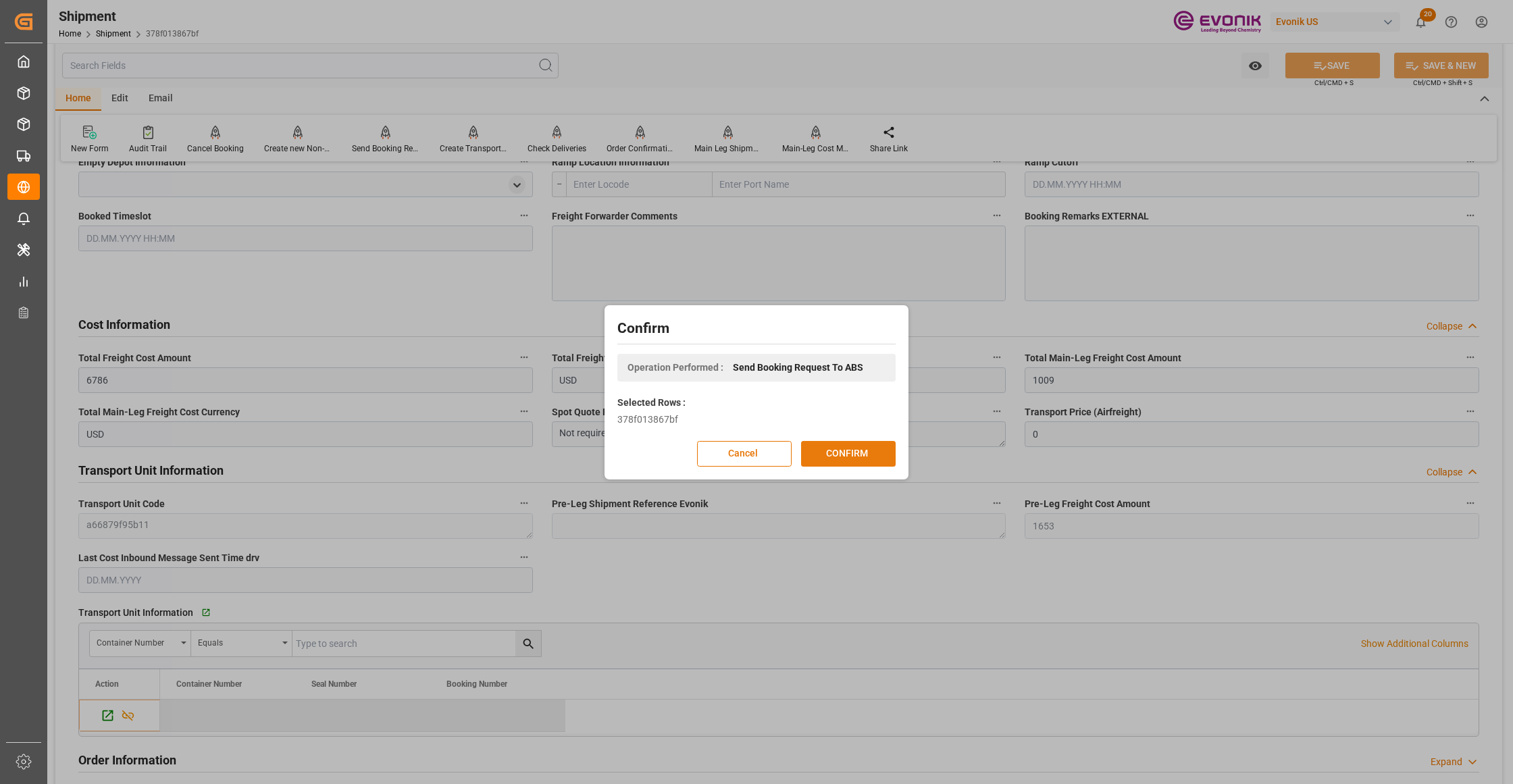
click at [860, 450] on button "CONFIRM" at bounding box center [849, 453] width 95 height 25
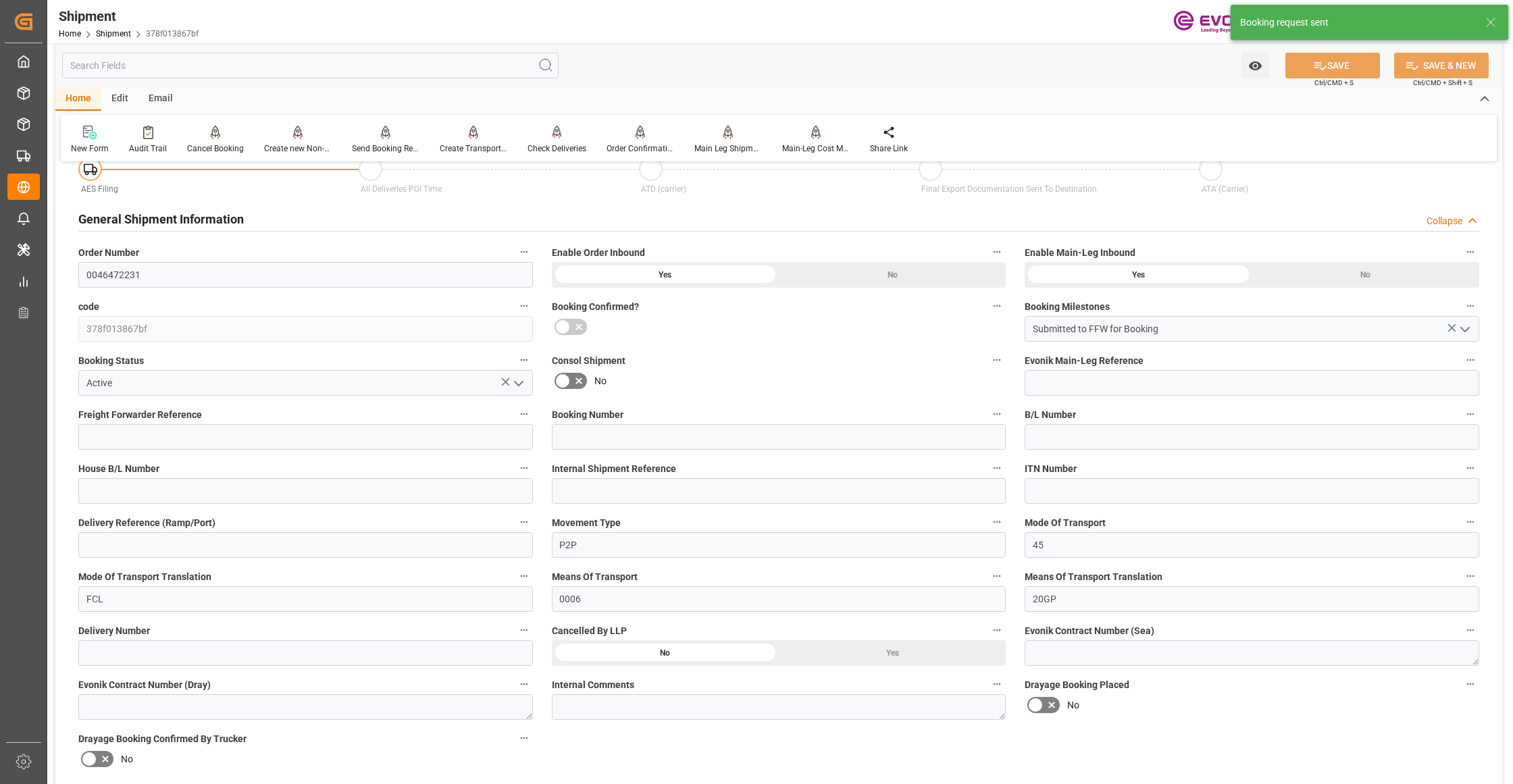
scroll to position [1060, 0]
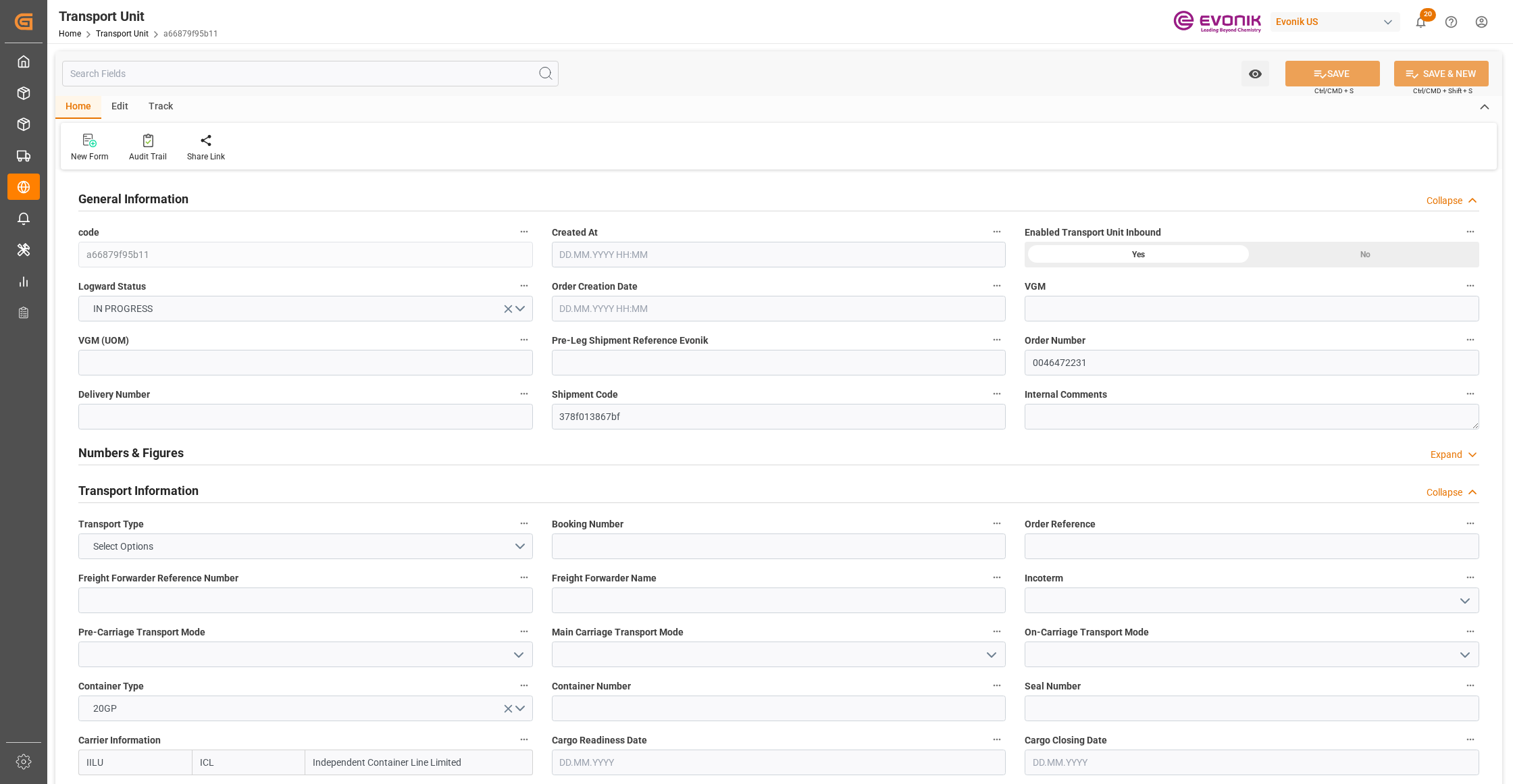
type input "ICL"
type input "Independent Container Line Limited"
type input "USCHT"
type input "BEANR"
type input "15507.2"
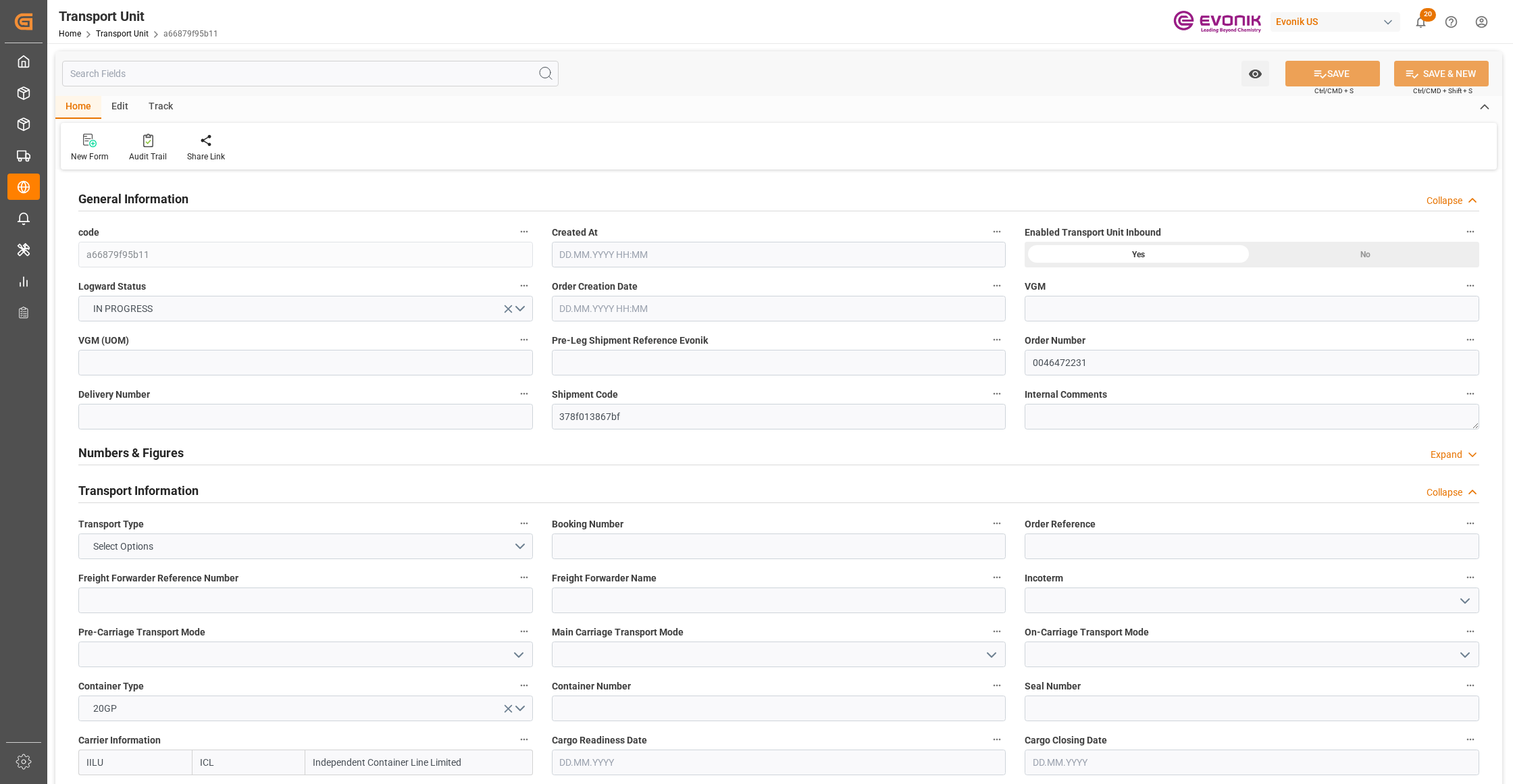
type input "[DATE] 06:35"
type input "[DATE]"
type input "[DATE] 00:00"
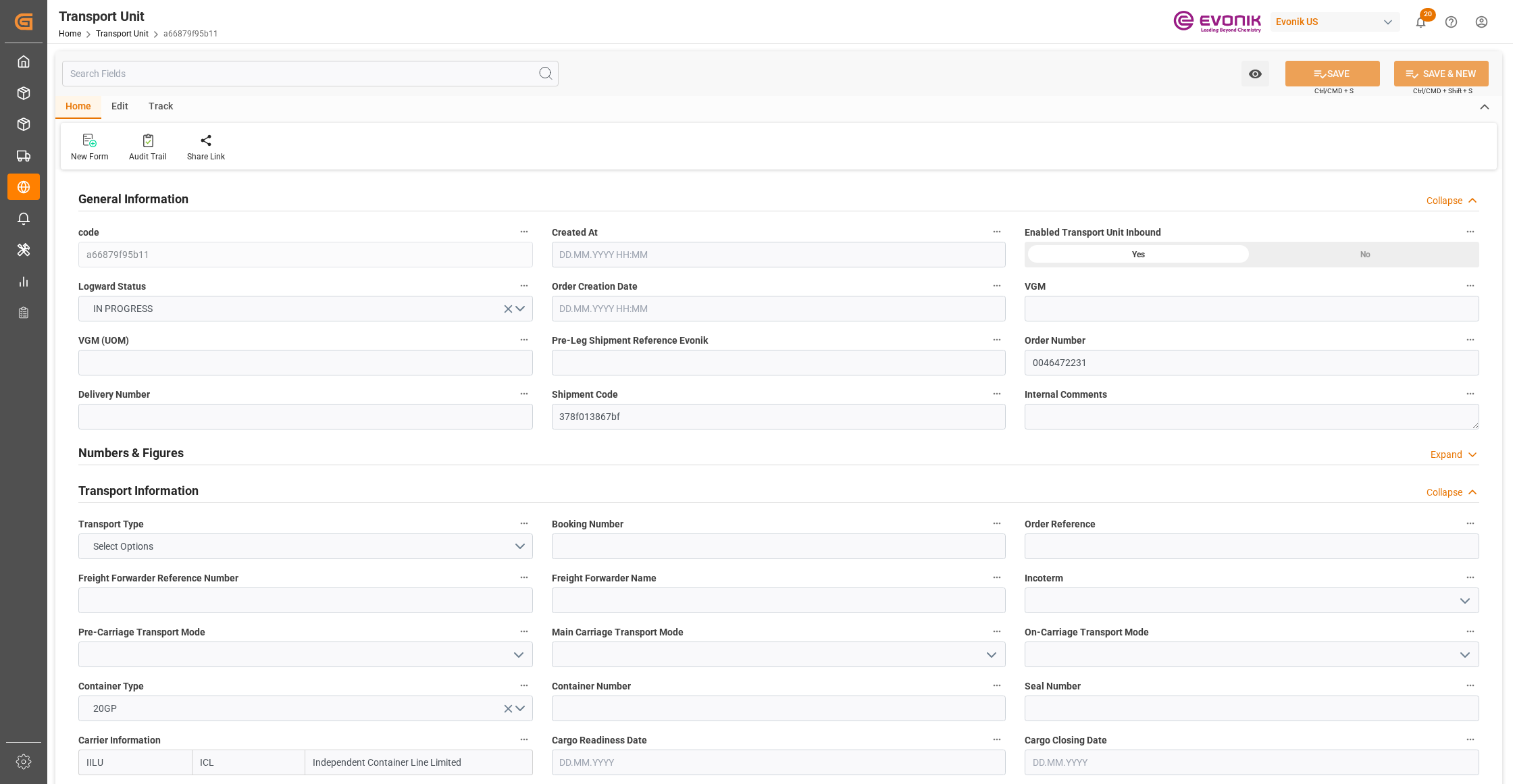
type input "[DATE] 00:00"
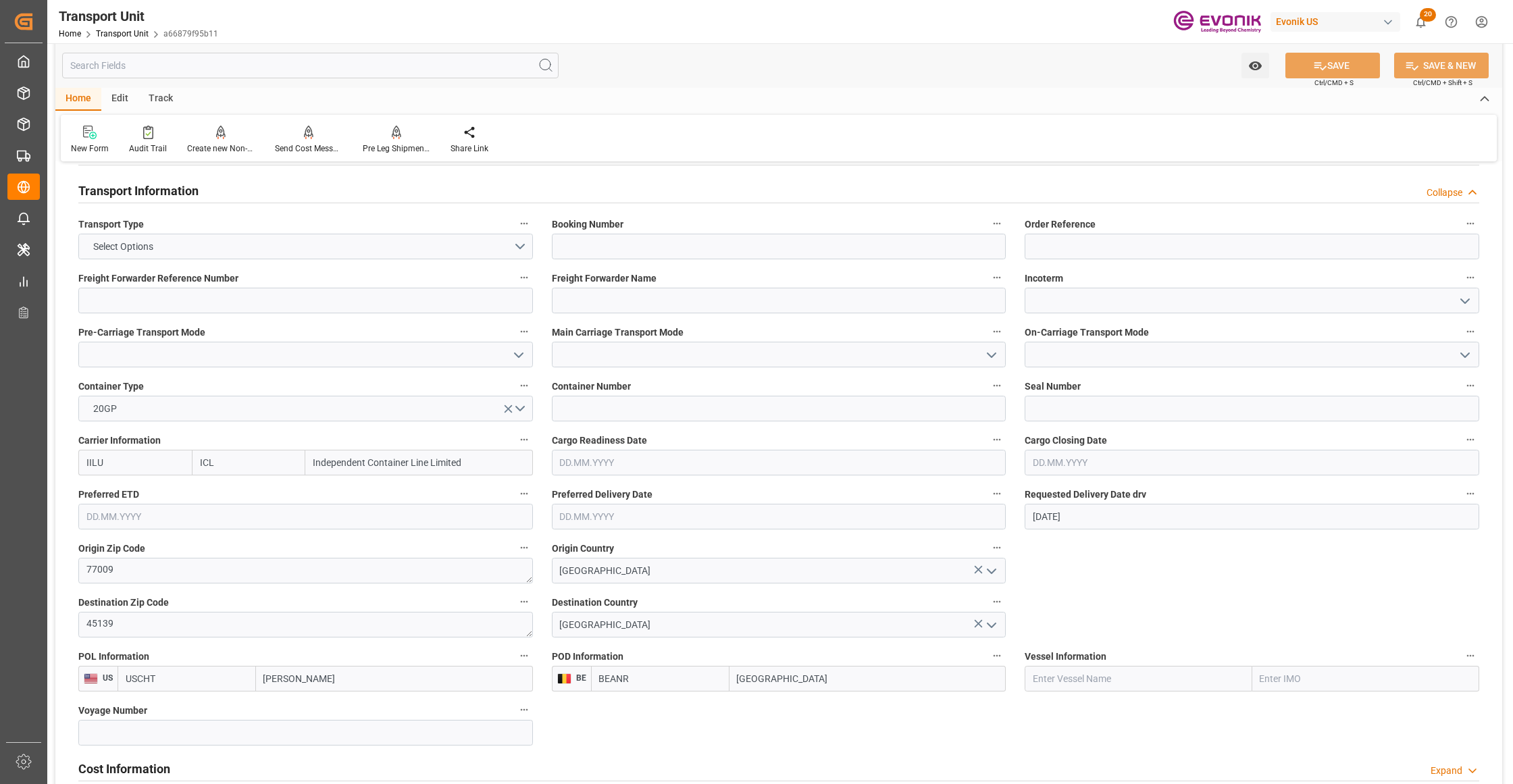
scroll to position [600, 0]
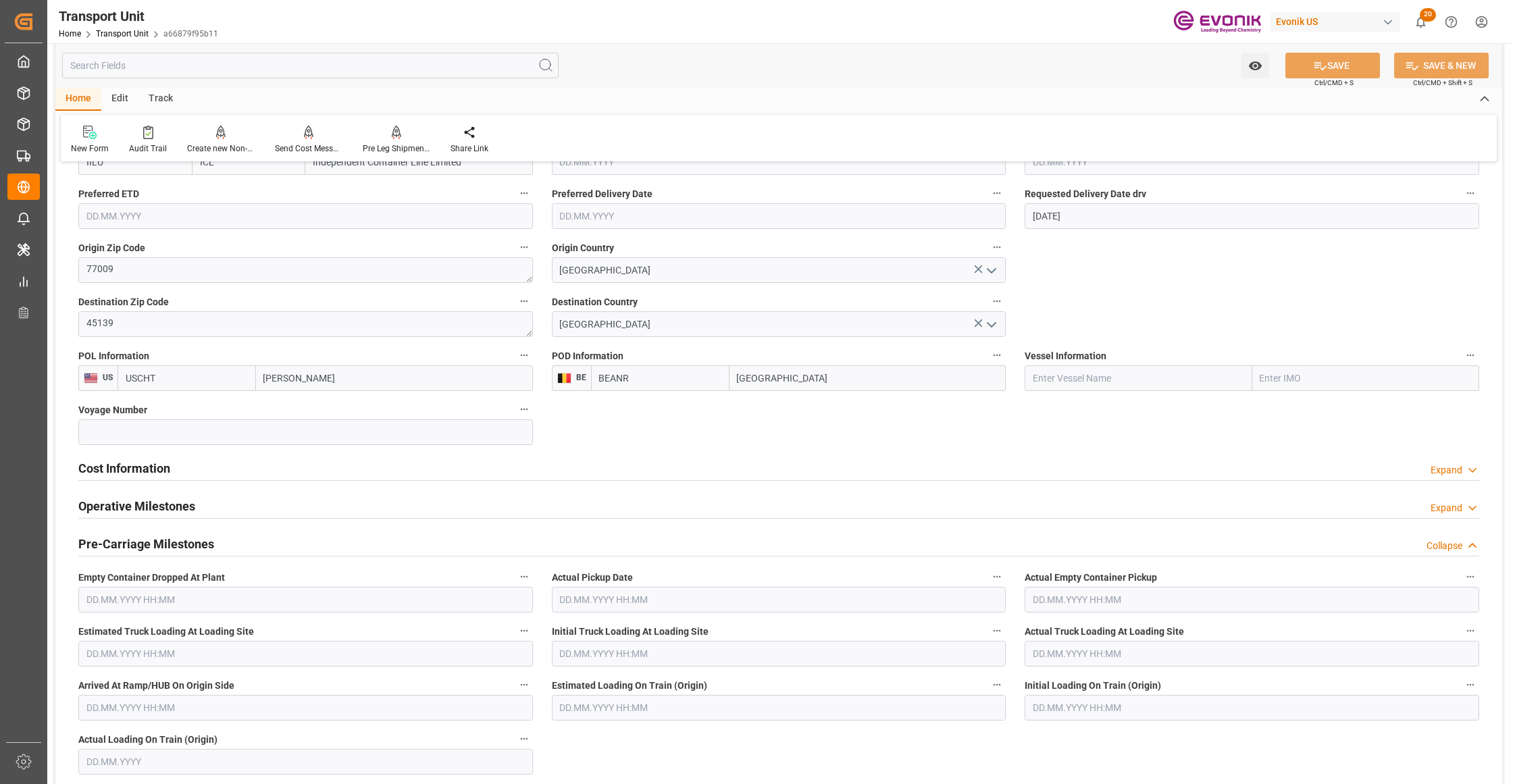
drag, startPoint x: 219, startPoint y: 471, endPoint x: 197, endPoint y: 511, distance: 45.7
click at [219, 471] on div "Cost Information Expand" at bounding box center [778, 467] width 1401 height 25
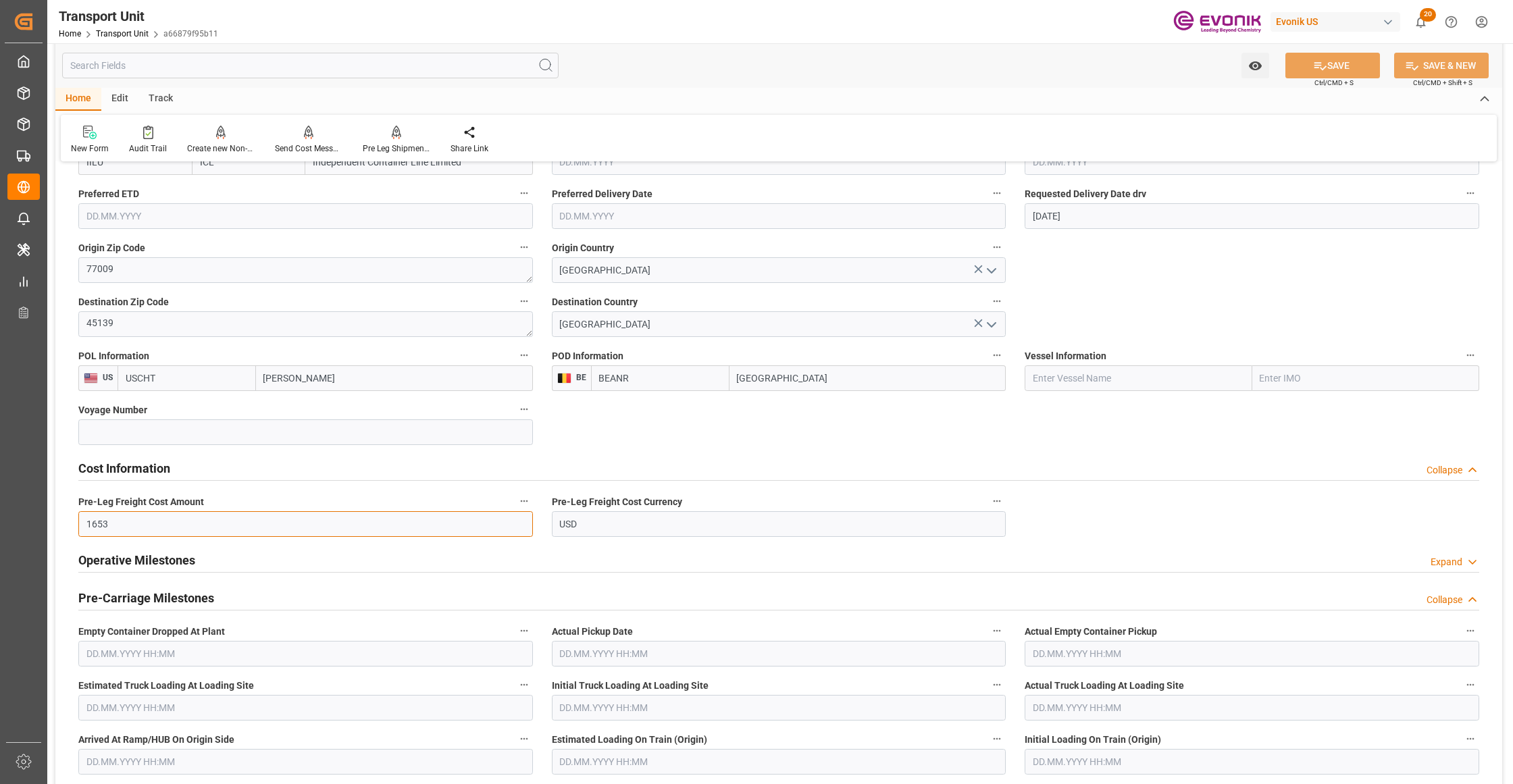
drag, startPoint x: 130, startPoint y: 524, endPoint x: 90, endPoint y: 520, distance: 40.2
paste input "5777"
type input "5777"
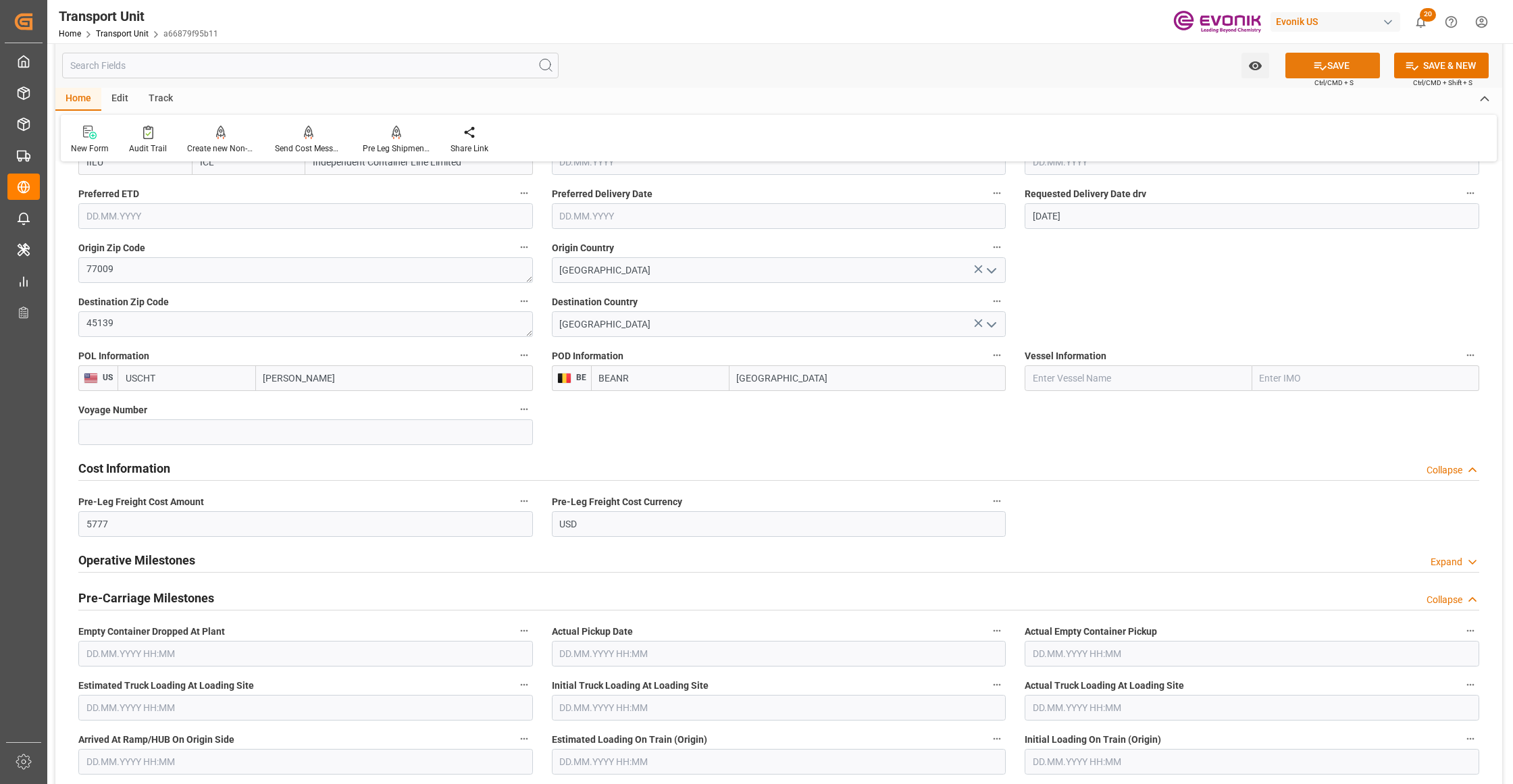
click at [1330, 65] on button "SAVE" at bounding box center [1333, 65] width 95 height 25
